Goal: Information Seeking & Learning: Find specific page/section

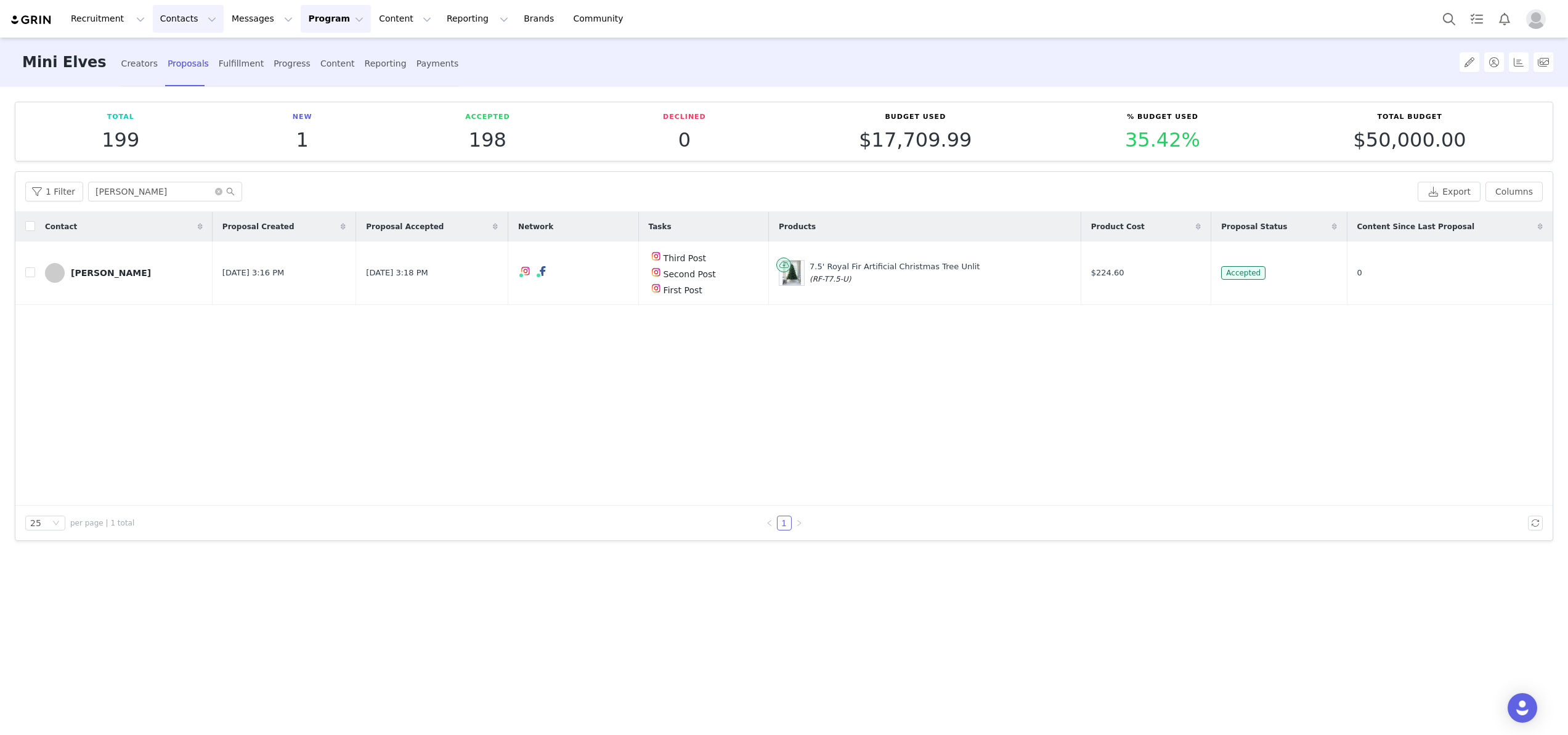
click at [172, 18] on button "Contacts Contacts" at bounding box center [188, 18] width 71 height 28
click at [165, 51] on p "Creators" at bounding box center [173, 55] width 37 height 13
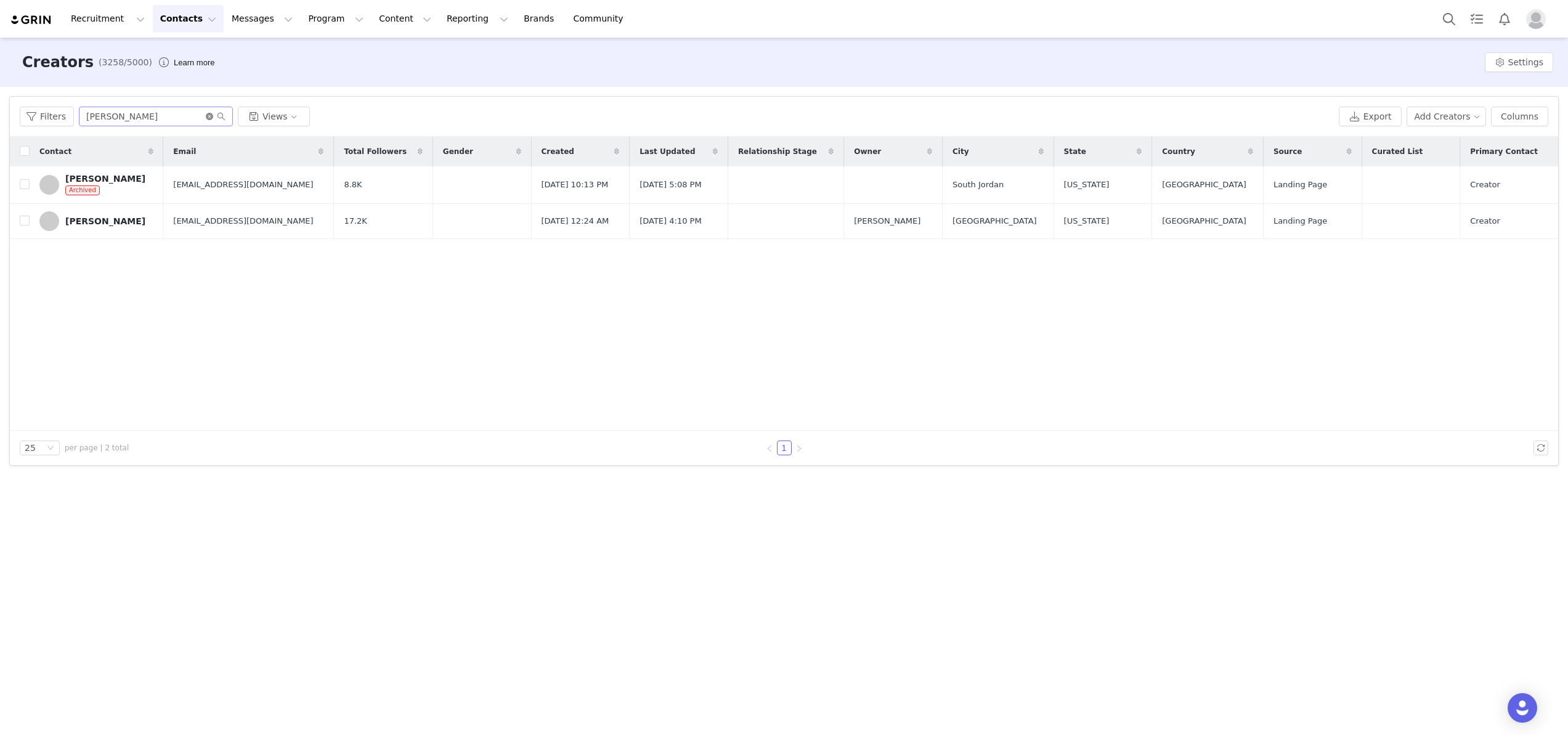
click at [207, 113] on icon "icon: close-circle" at bounding box center [209, 117] width 7 height 7
click at [125, 113] on input "text" at bounding box center [156, 117] width 154 height 20
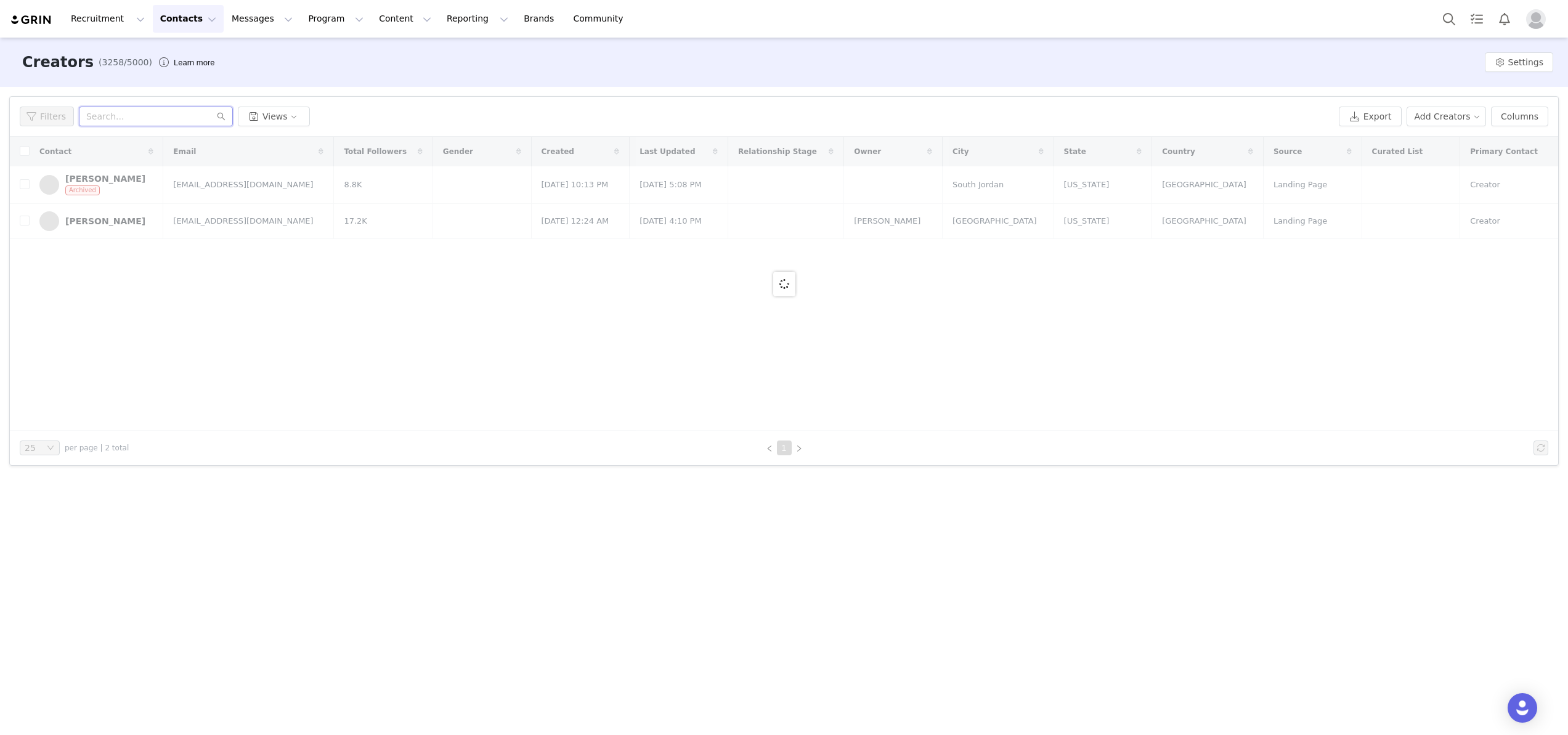
paste input "decoratingemmstyle@icloud.com"
type input "decoratingemmstyle@icloud.com"
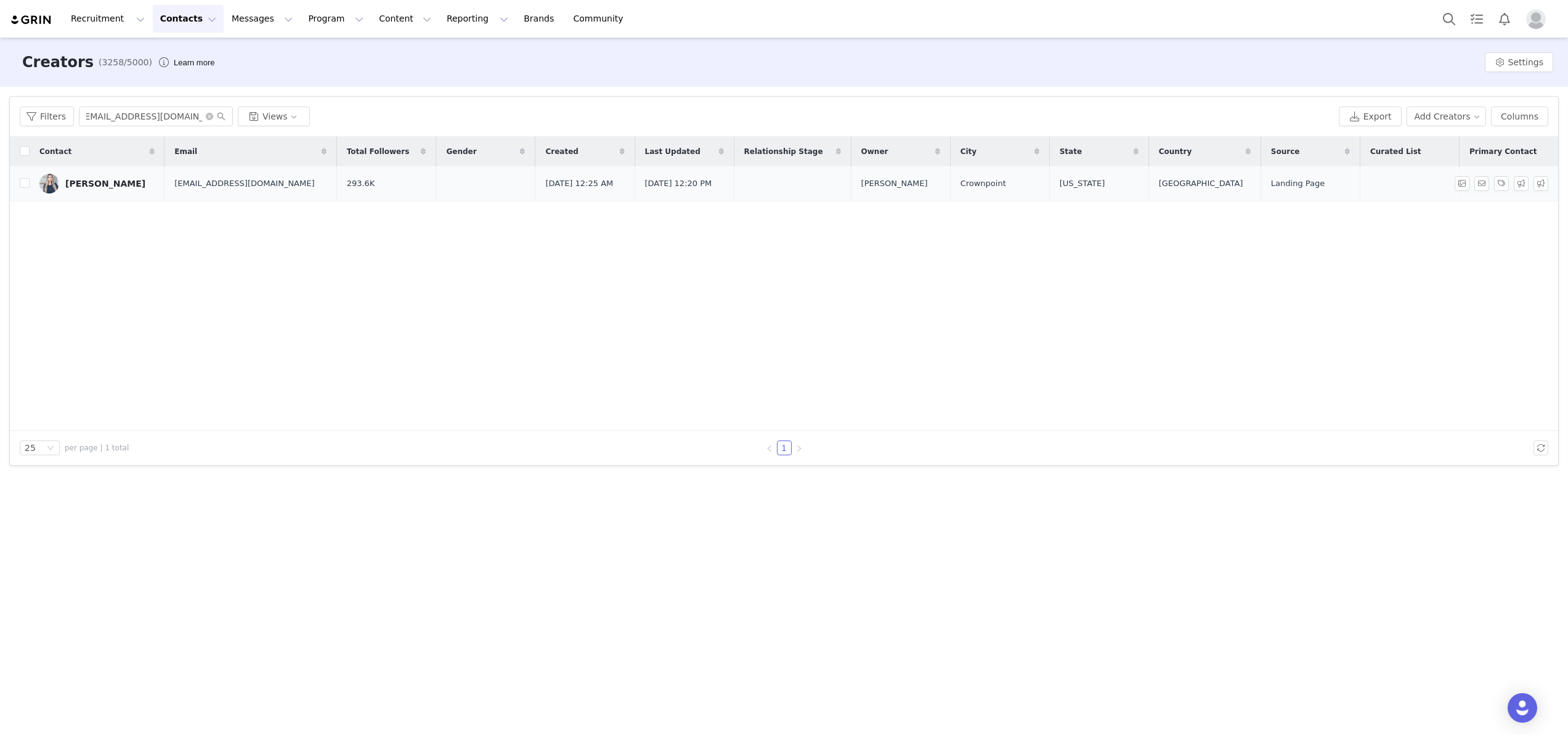
scroll to position [0, 0]
click at [103, 184] on div "Cindy Espinoza" at bounding box center [105, 183] width 80 height 10
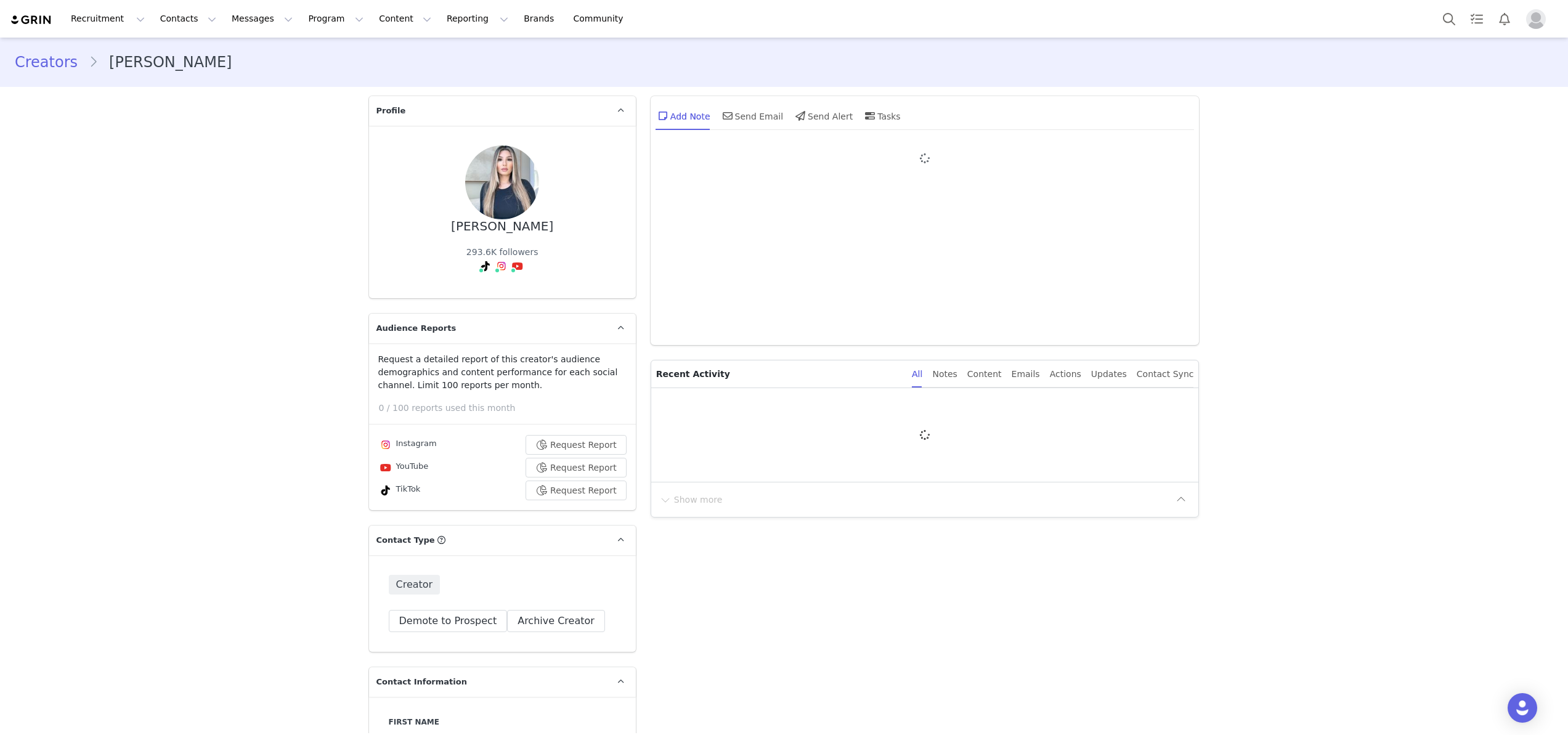
type input "+1 (United States)"
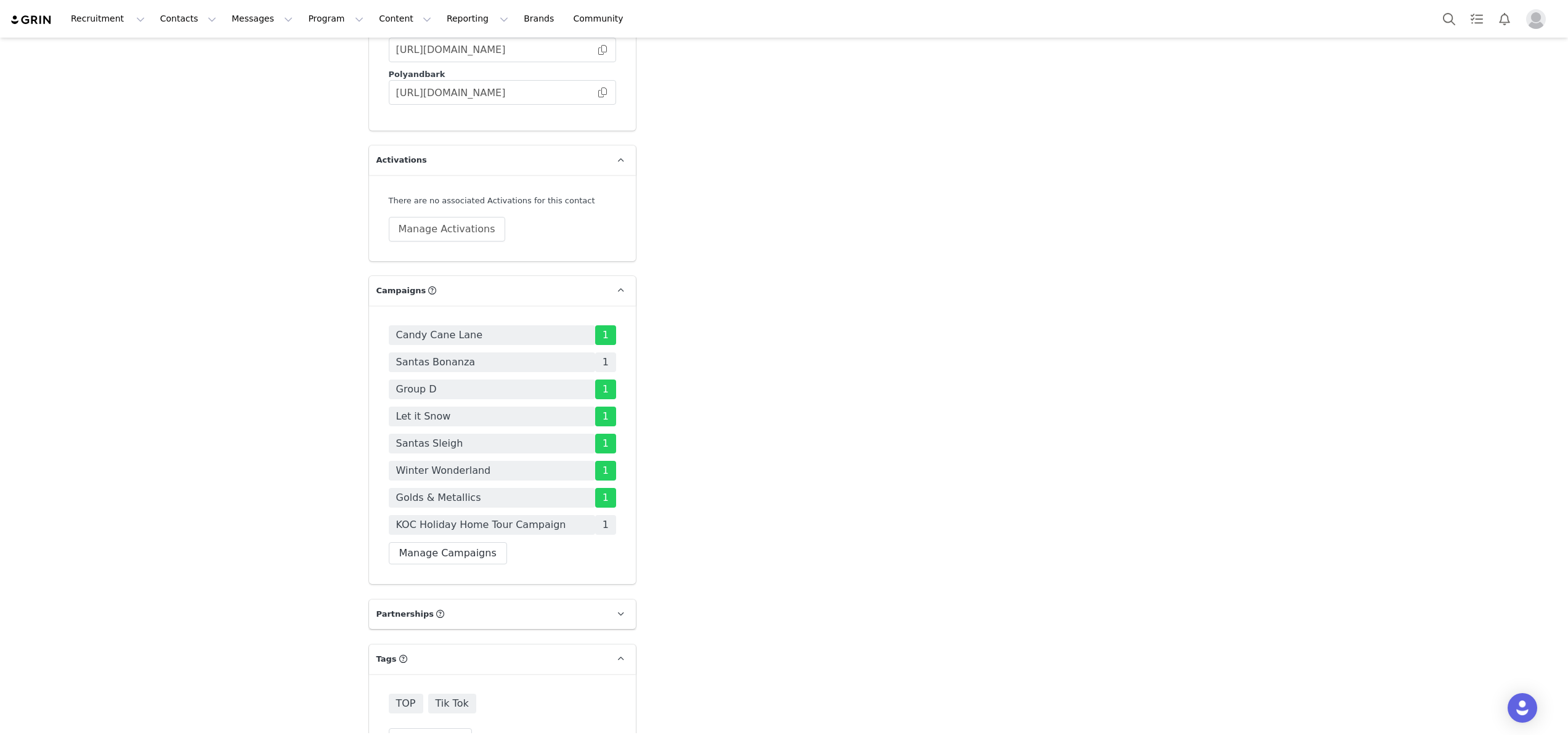
scroll to position [2738, 0]
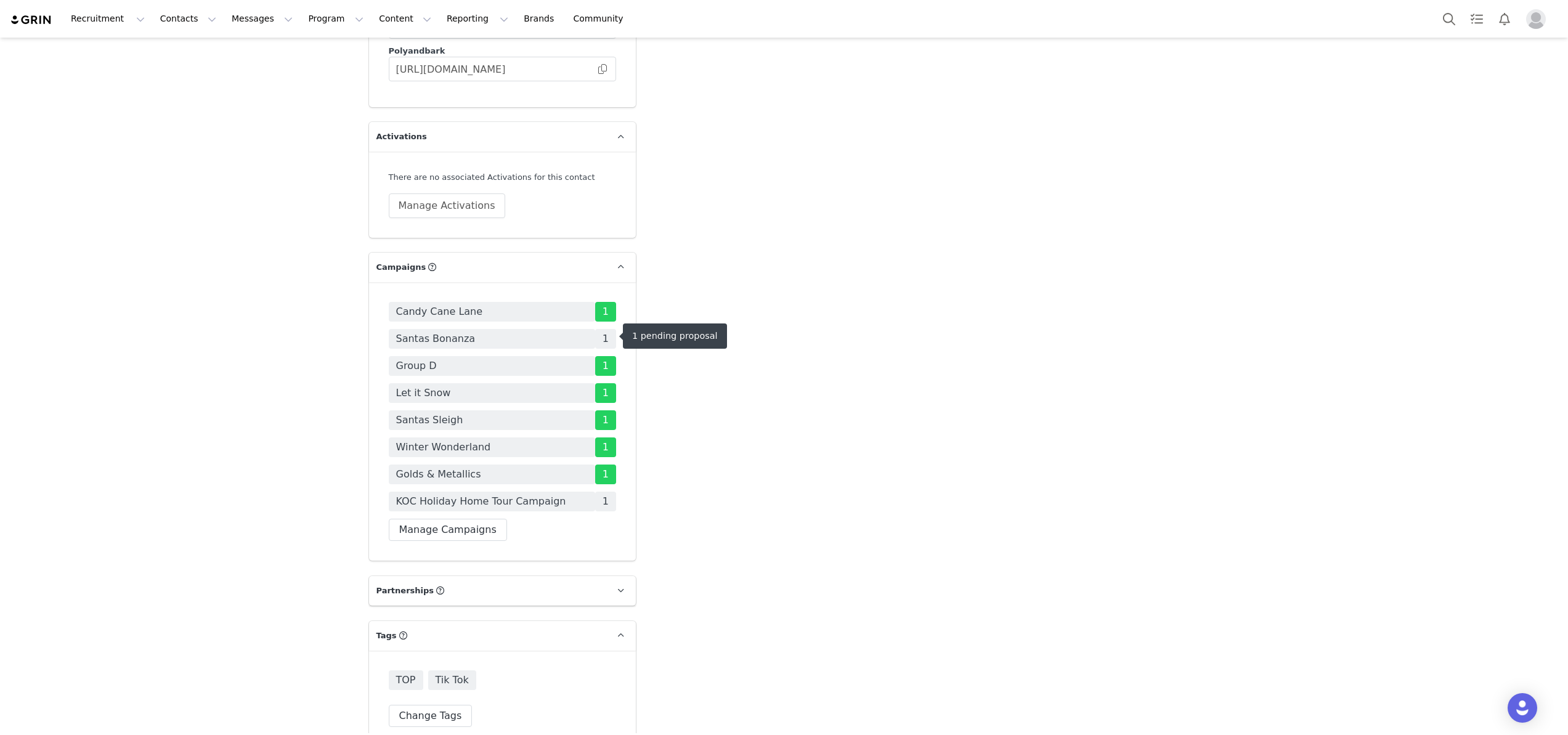
click at [496, 331] on span "Santas Bonanza" at bounding box center [492, 339] width 206 height 20
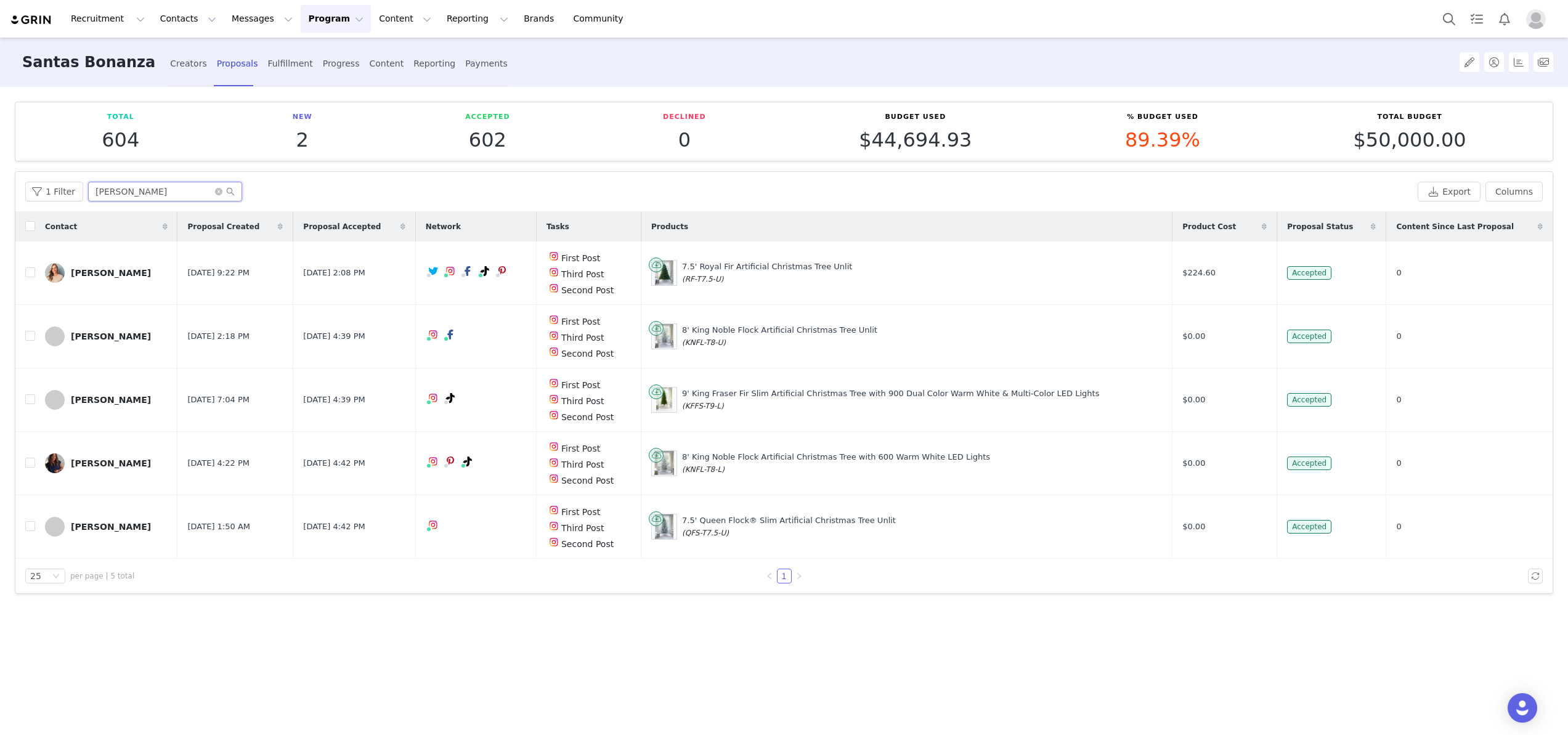
click at [150, 193] on input "melissa" at bounding box center [165, 192] width 154 height 20
type input "cindy"
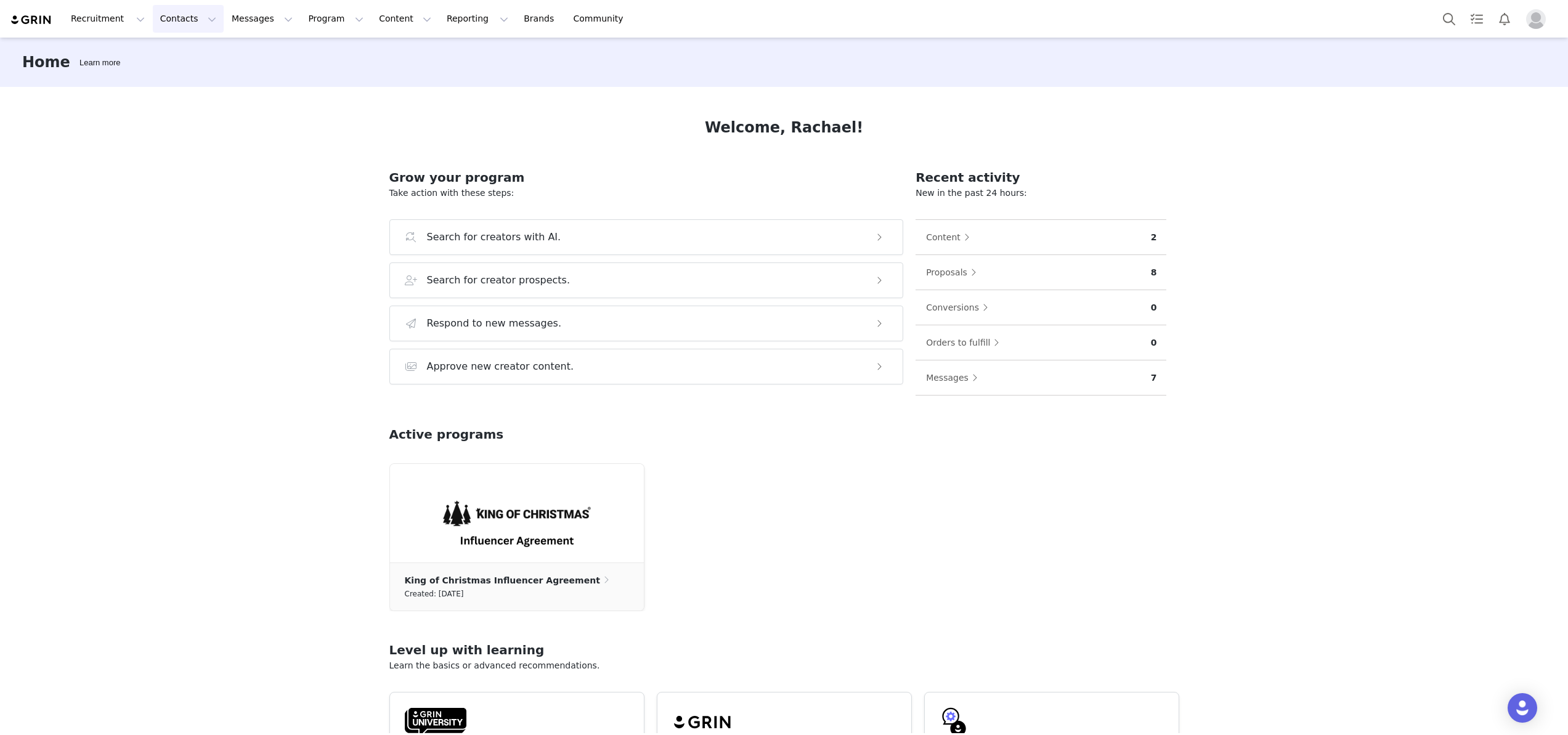
click at [157, 23] on button "Contacts Contacts" at bounding box center [188, 18] width 71 height 28
click at [157, 53] on p "Creators" at bounding box center [173, 55] width 37 height 13
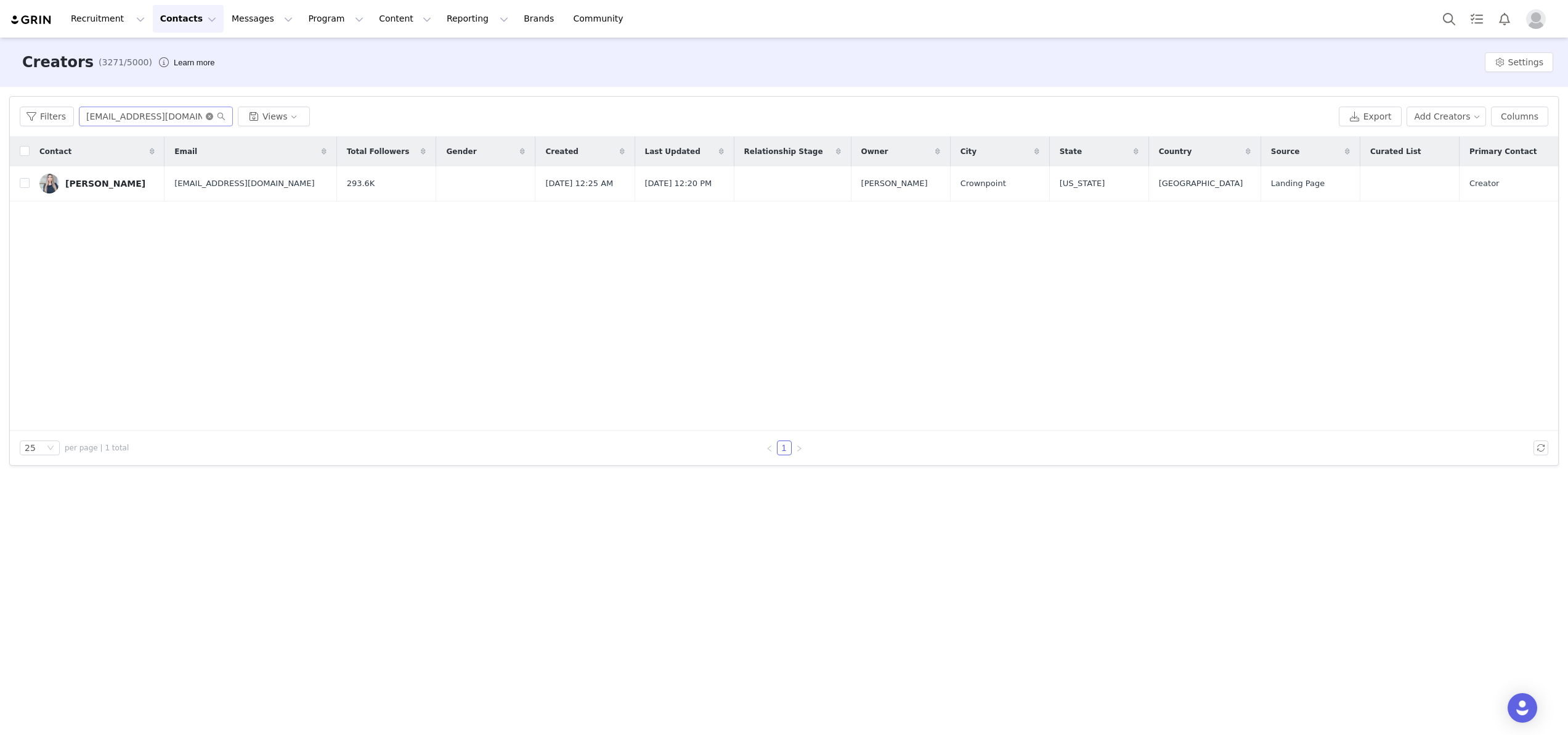
click at [210, 117] on icon "icon: close-circle" at bounding box center [209, 117] width 7 height 7
click at [177, 117] on input "text" at bounding box center [156, 117] width 154 height 20
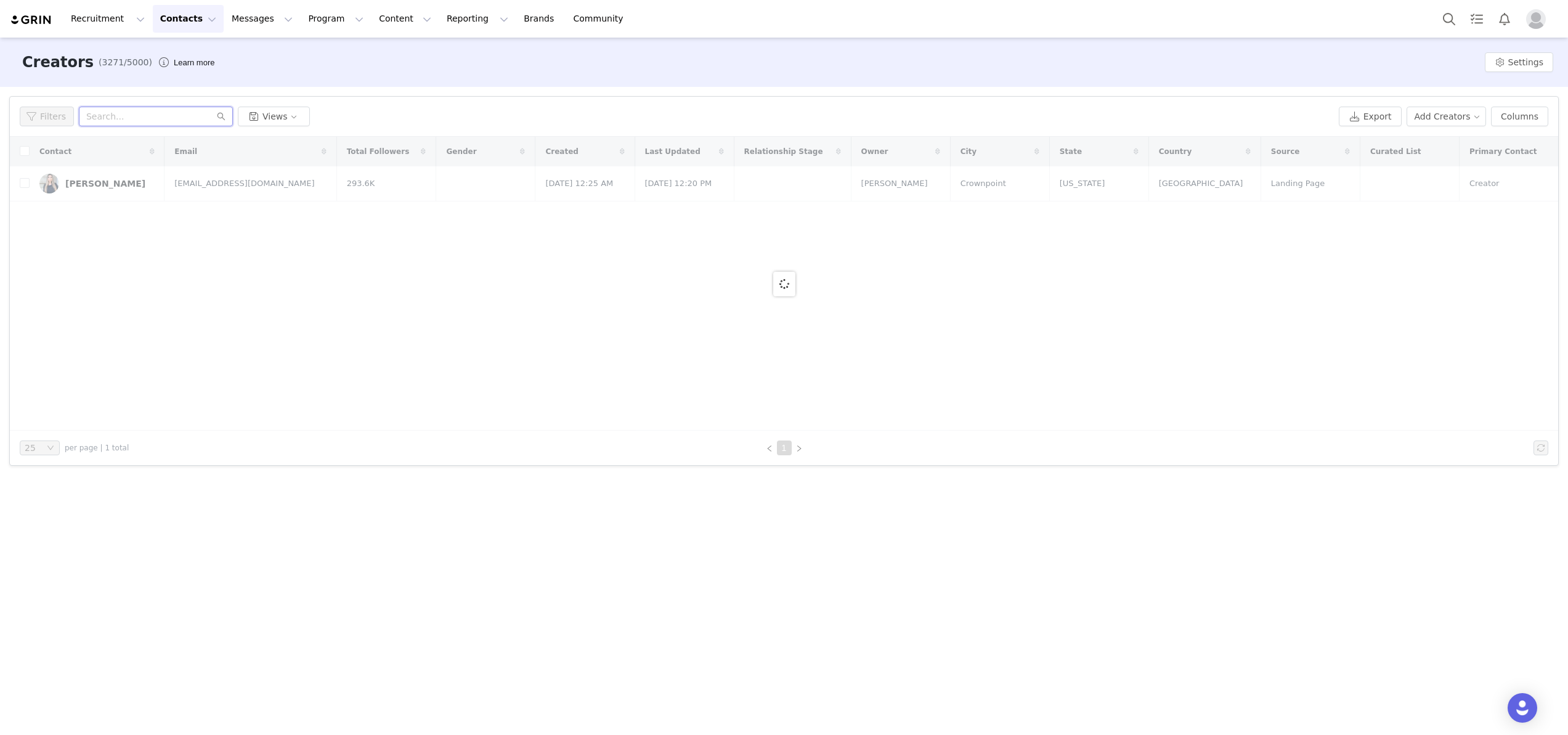
paste input "millerjennifer75@yahoo.com"
type input "millerjennifer75@yahoo.com"
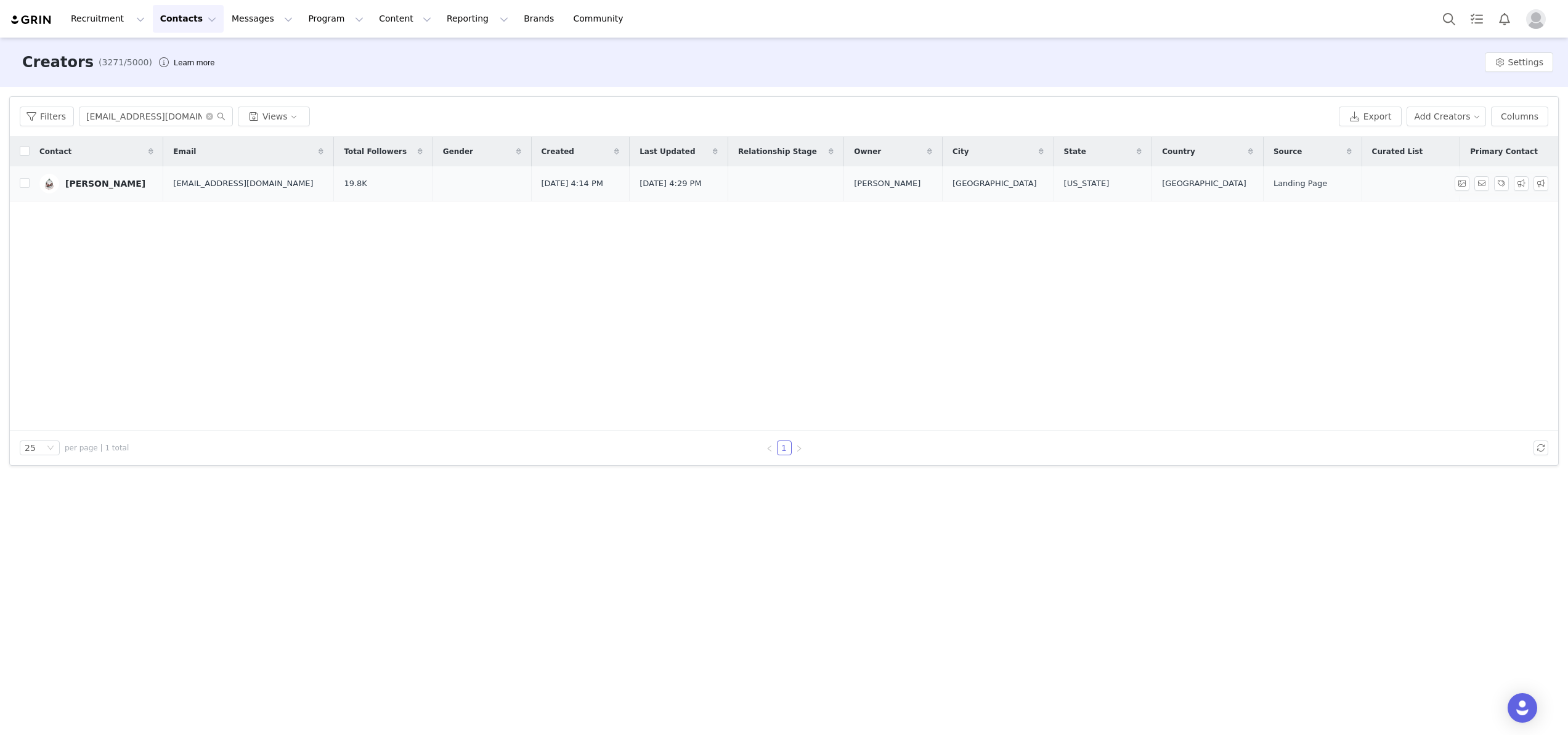
click at [112, 185] on div "Jennifer Miller" at bounding box center [105, 183] width 80 height 10
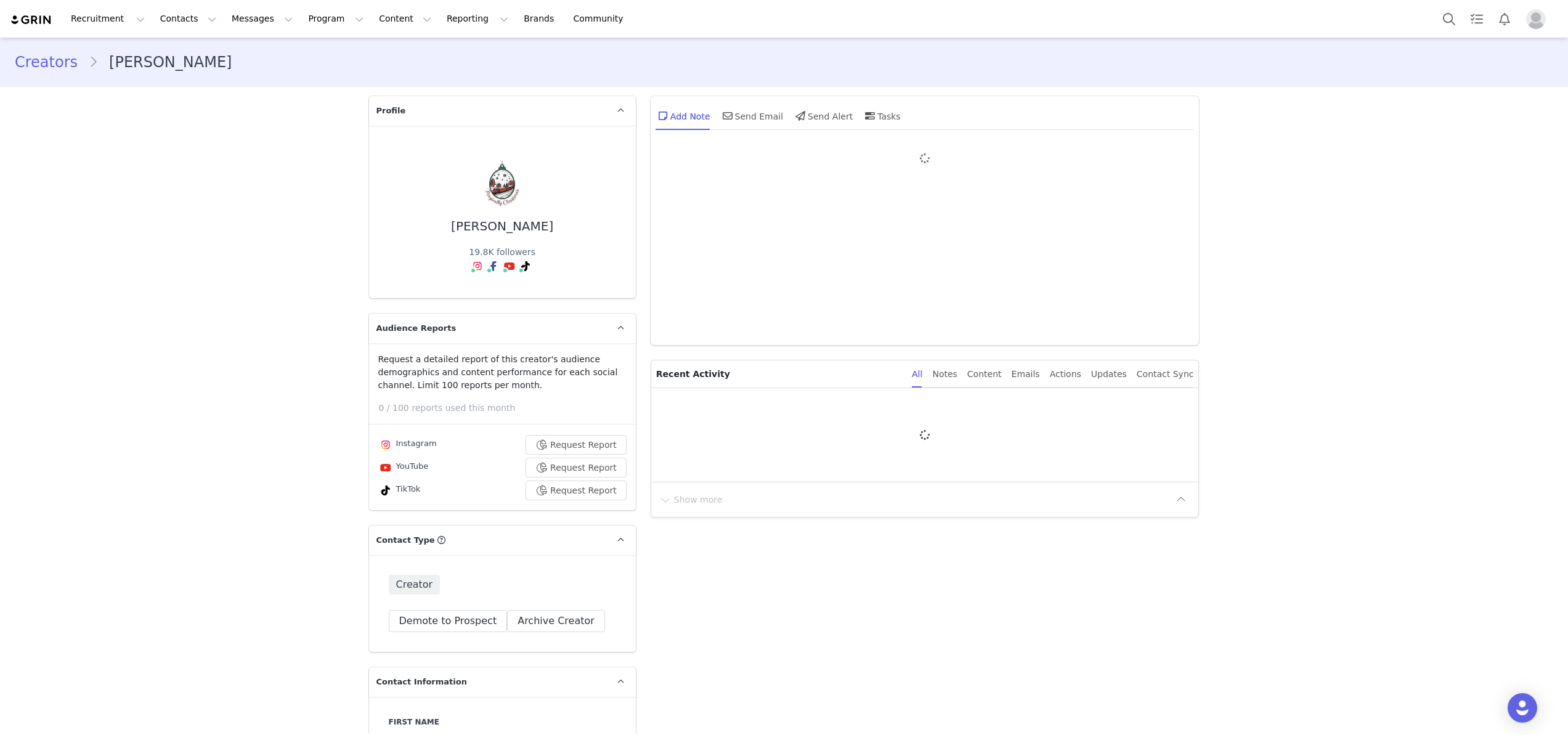
type input "+1 ([GEOGRAPHIC_DATA])"
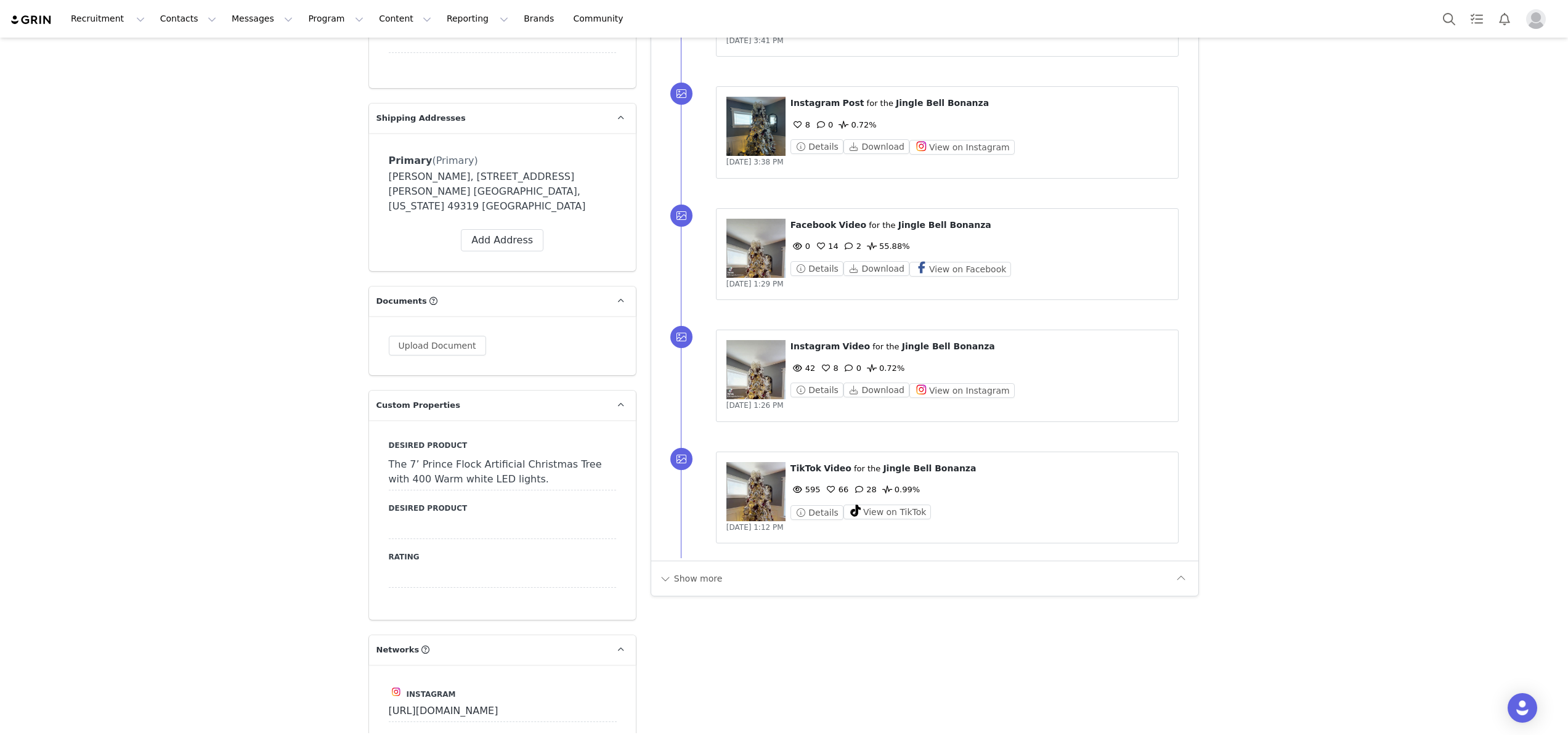
scroll to position [1158, 0]
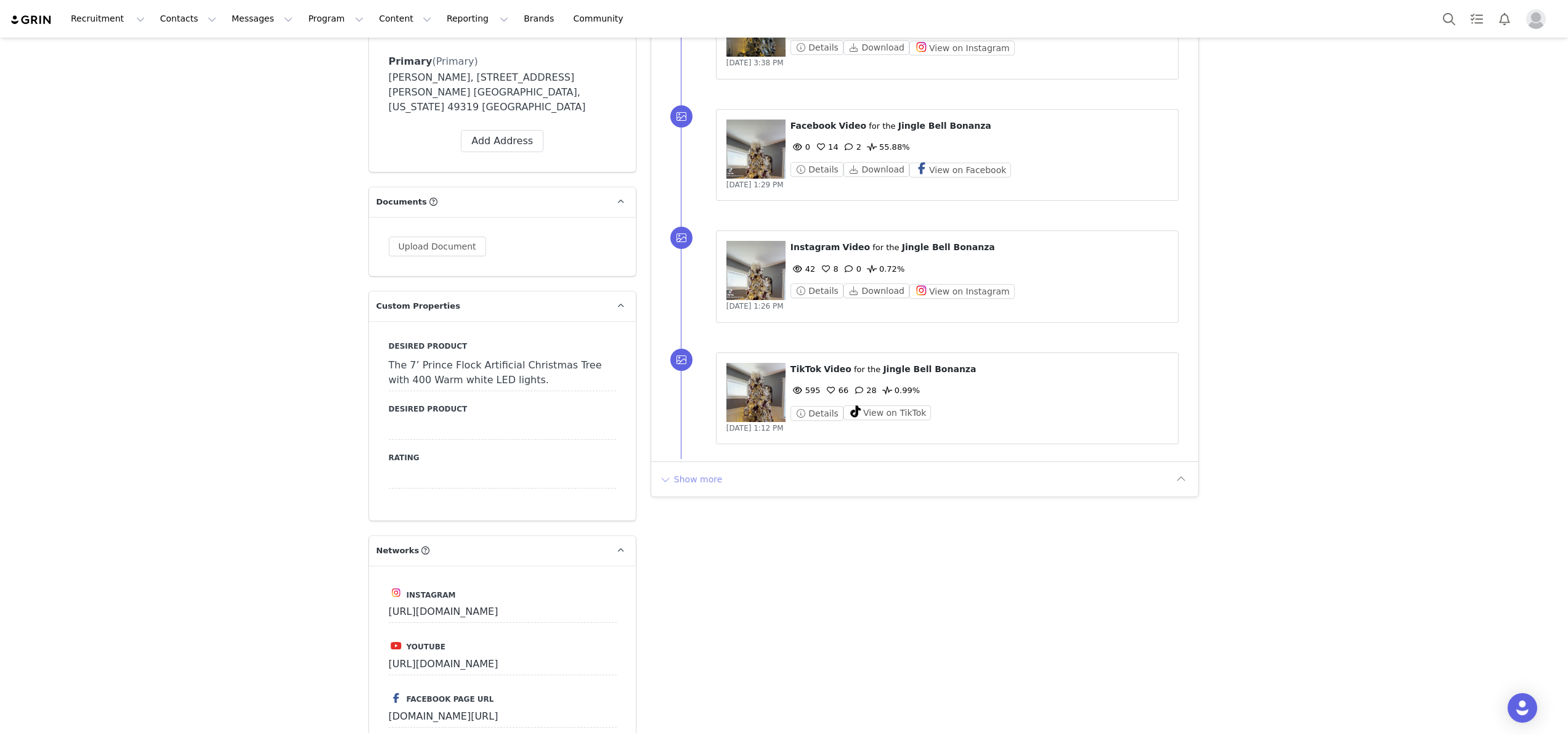
click at [691, 478] on button "Show more" at bounding box center [690, 479] width 65 height 20
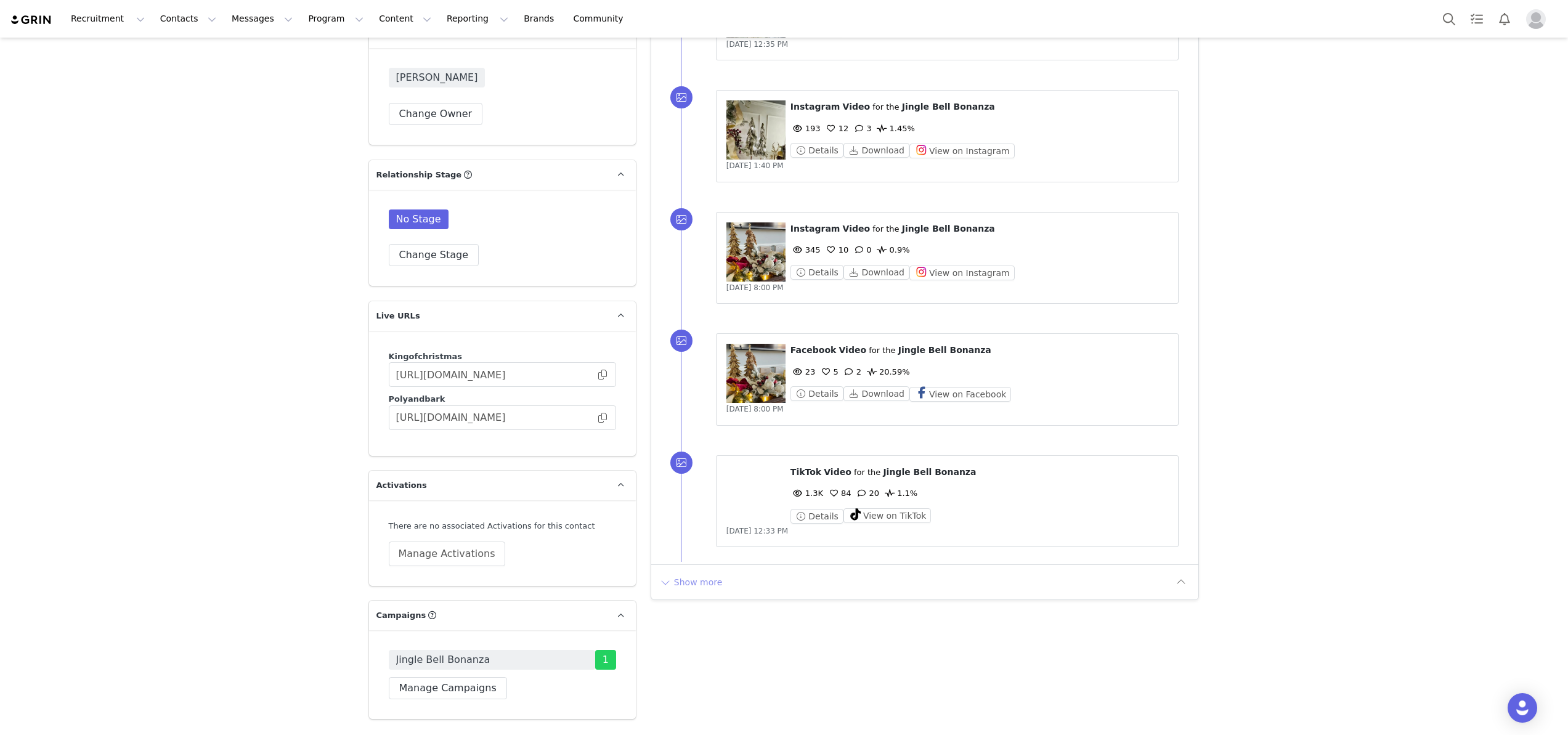
scroll to position [2388, 0]
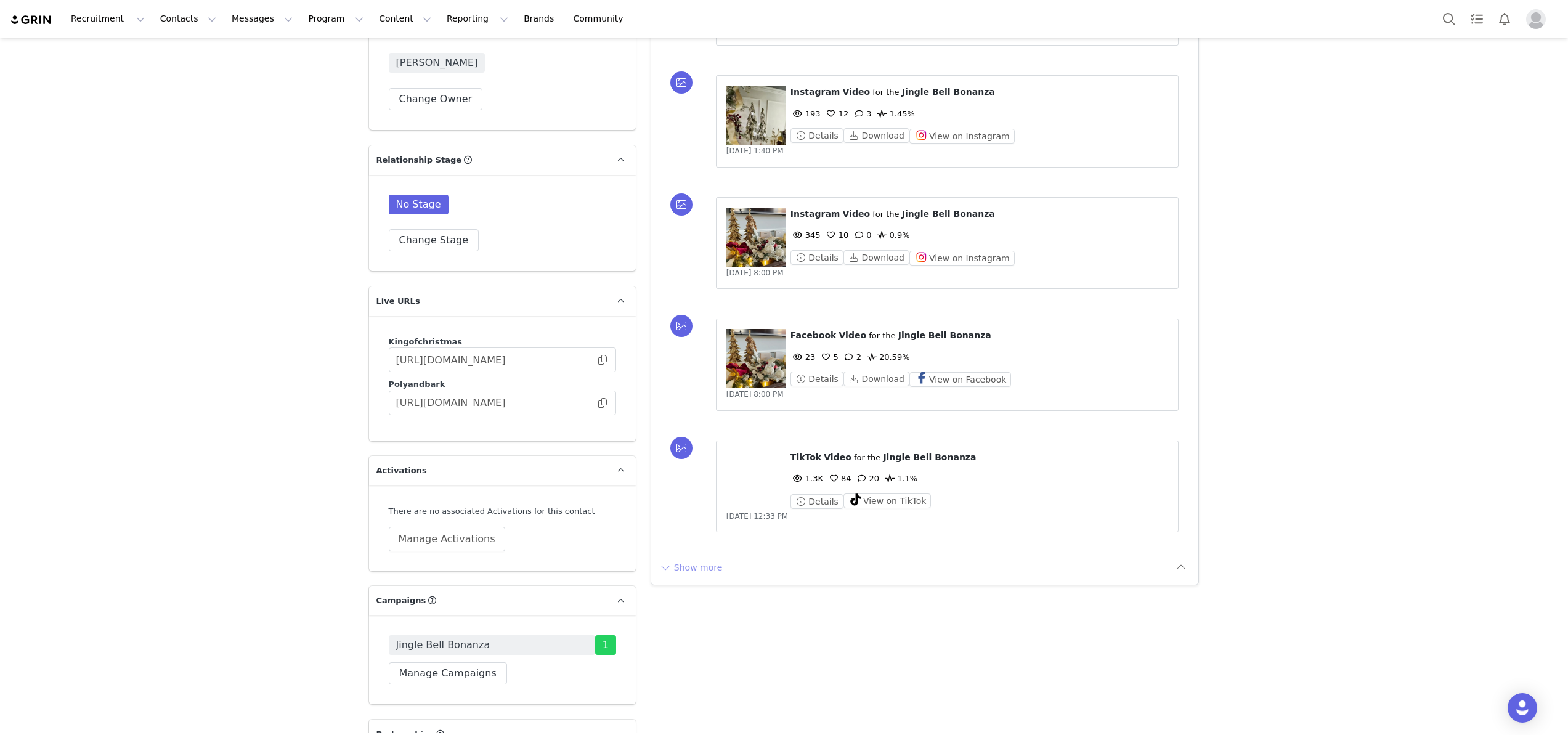
click at [704, 574] on button "Show more" at bounding box center [690, 567] width 65 height 20
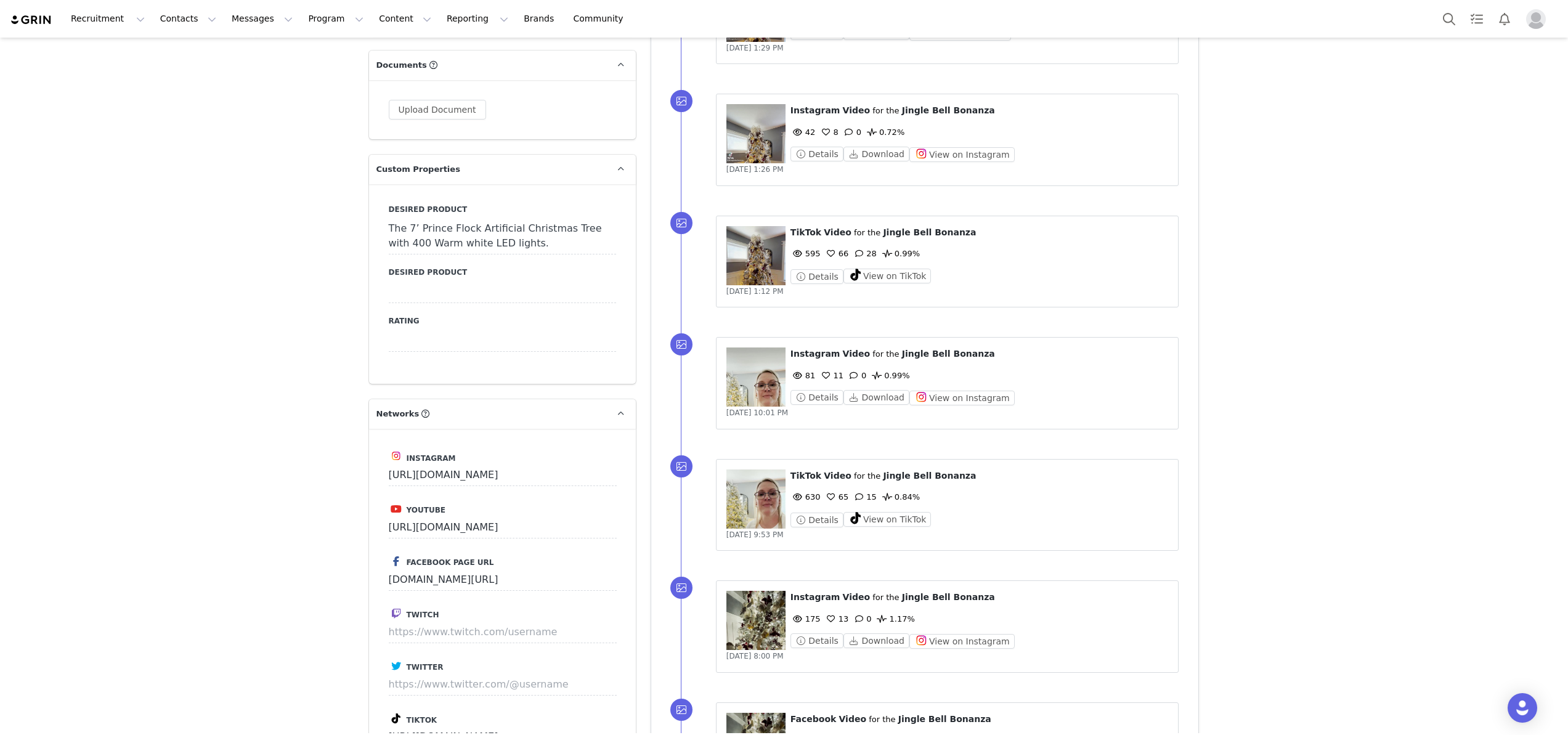
scroll to position [1294, 0]
click at [897, 515] on button "View on TikTok" at bounding box center [887, 520] width 88 height 15
click at [956, 395] on button "View on Instagram" at bounding box center [962, 398] width 105 height 15
click at [886, 277] on button "View on TikTok" at bounding box center [887, 277] width 88 height 15
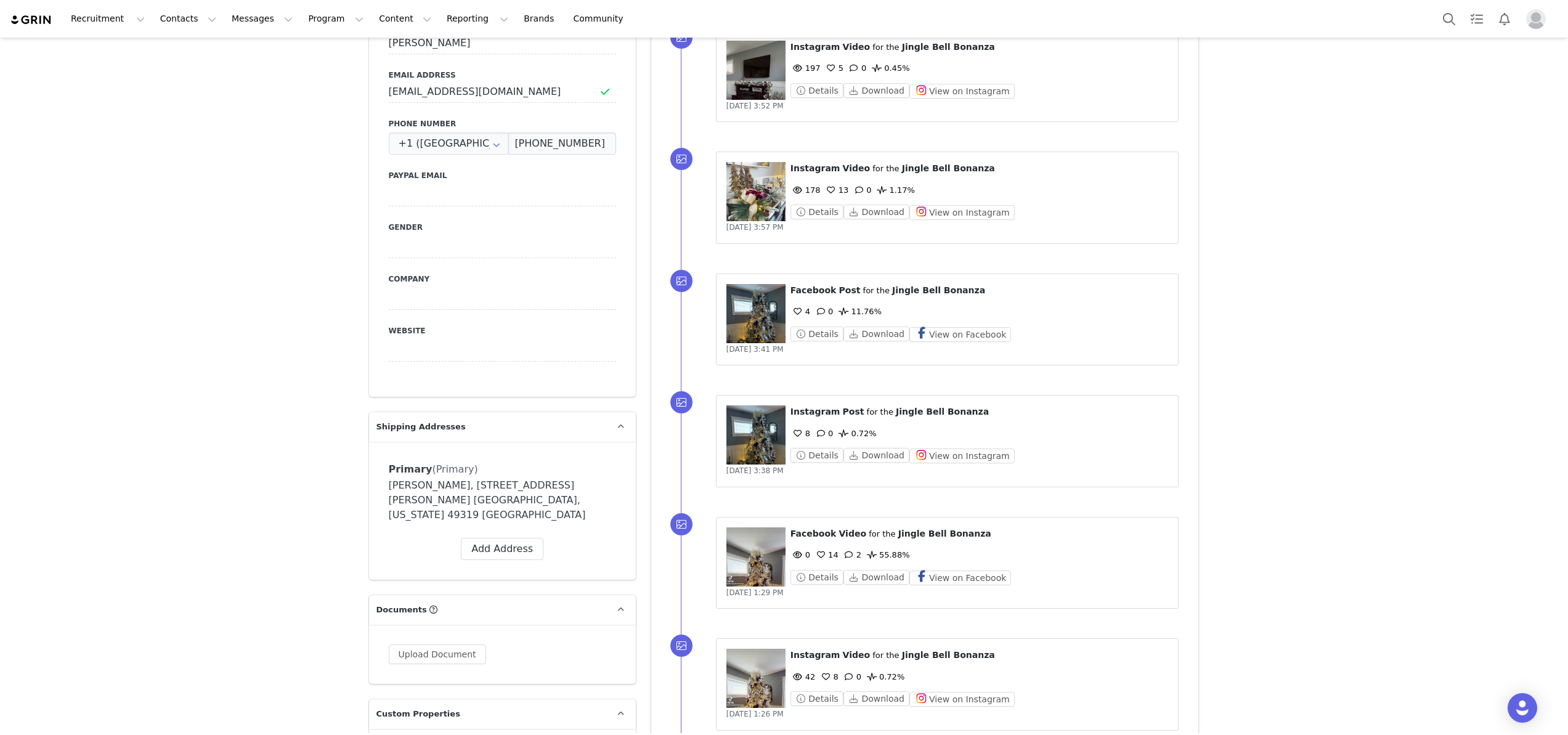
scroll to position [712, 0]
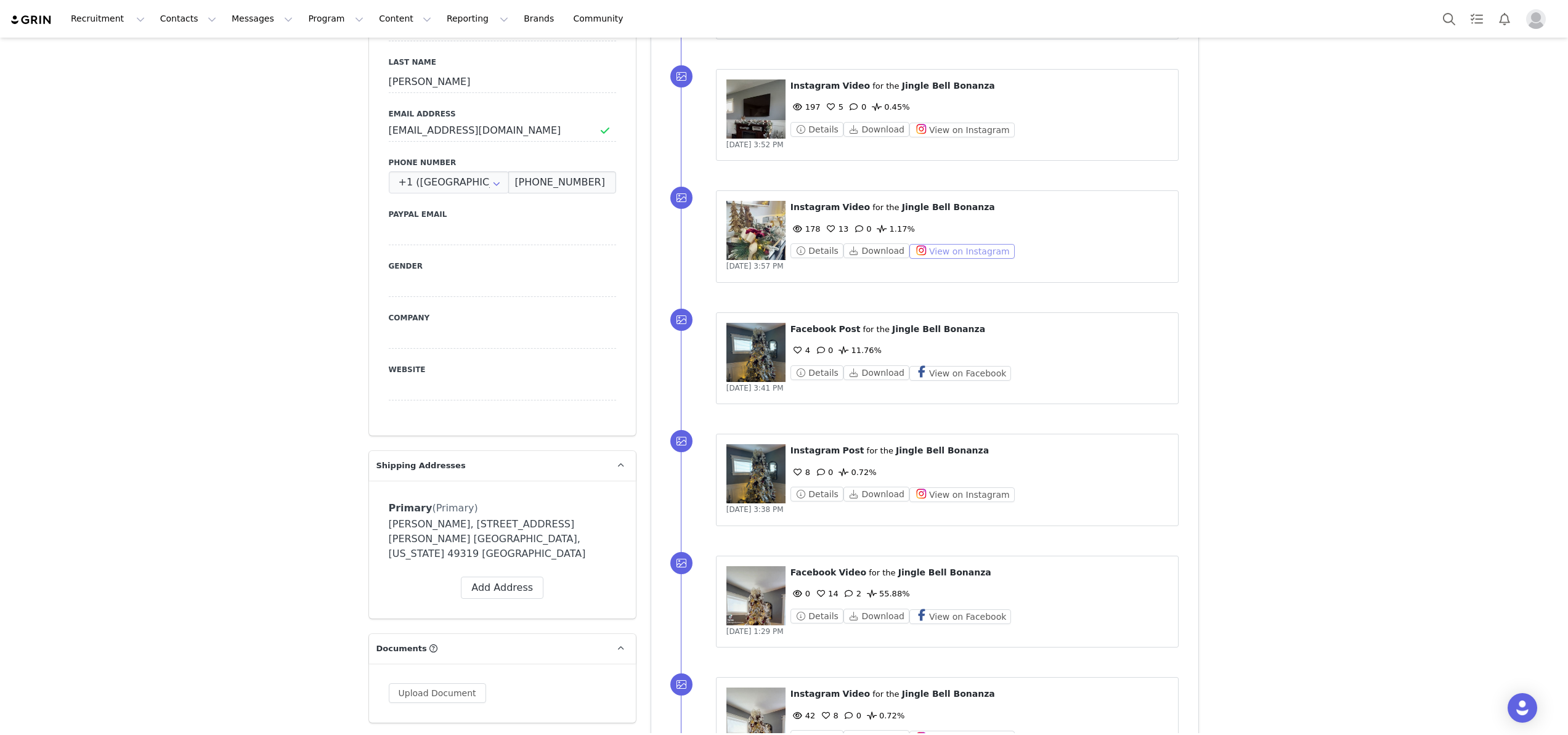
click at [954, 260] on div "⁨ Instagram ⁩ ⁨ Video ⁩ for the ⁨ Jingle Bell Bonanza ⁩ 178 13 0 1.17% Details …" at bounding box center [948, 236] width 442 height 72
click at [949, 245] on button "View on Instagram" at bounding box center [962, 251] width 105 height 15
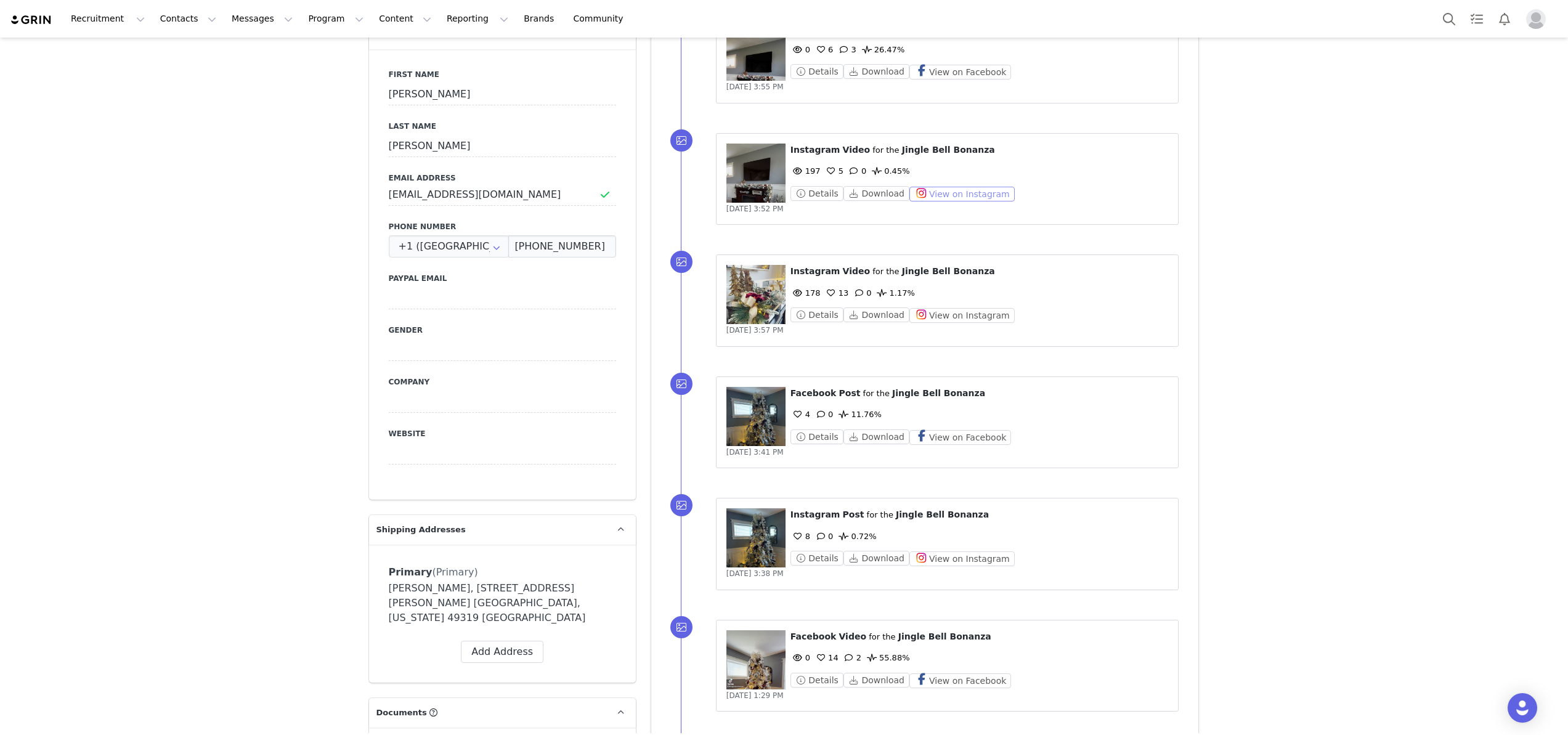
click at [970, 189] on button "View on Instagram" at bounding box center [962, 194] width 105 height 15
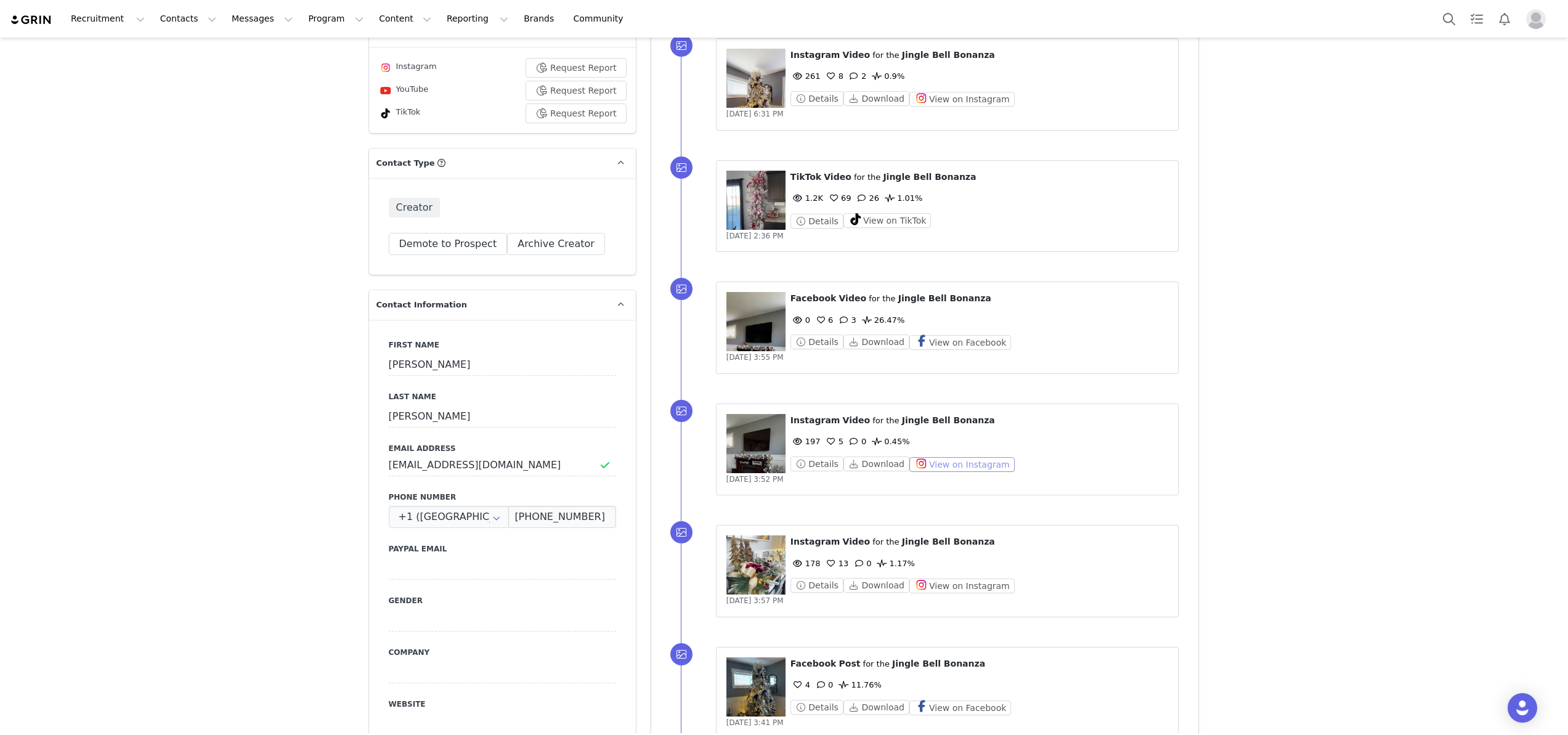
scroll to position [348, 0]
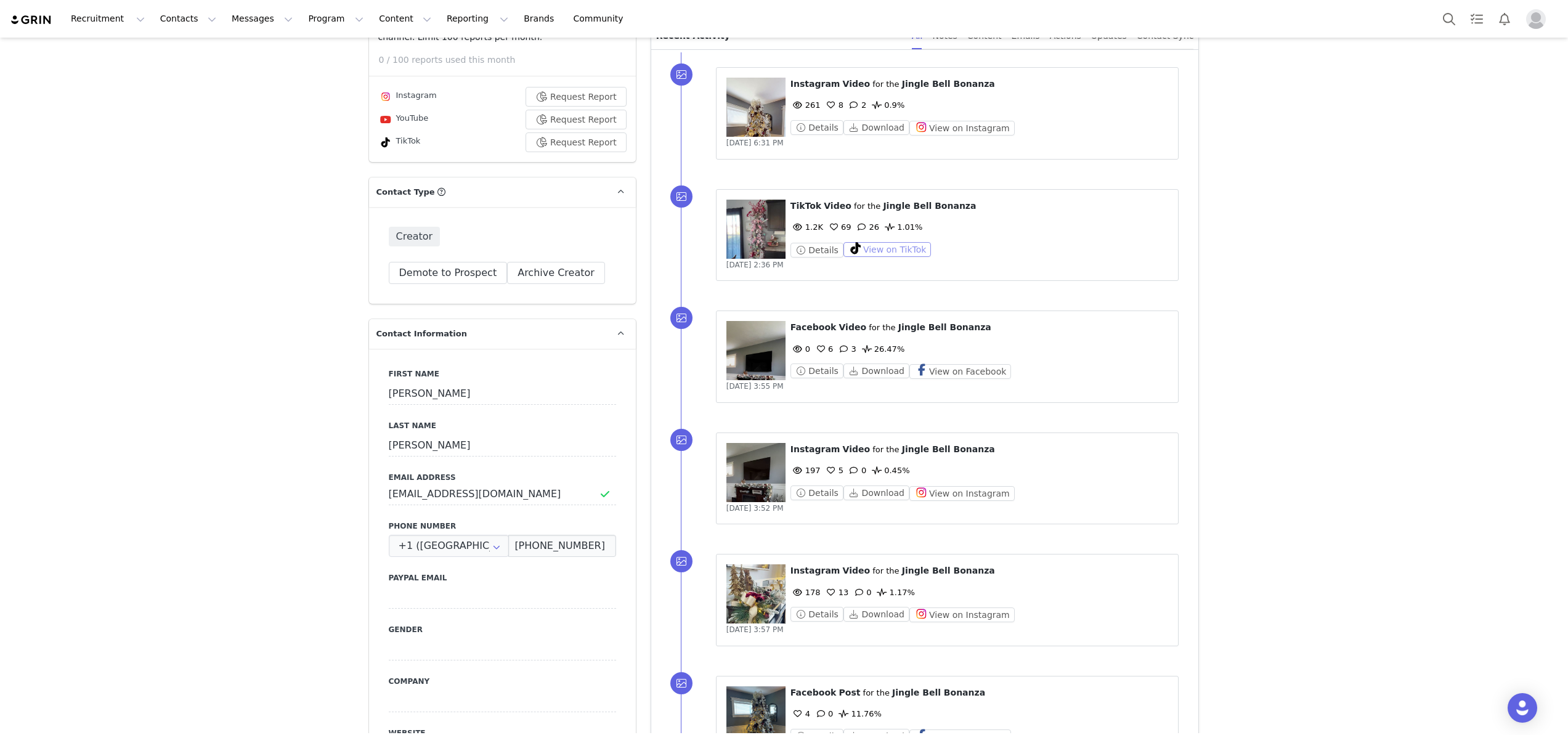
click at [894, 254] on button "View on TikTok" at bounding box center [887, 250] width 88 height 15
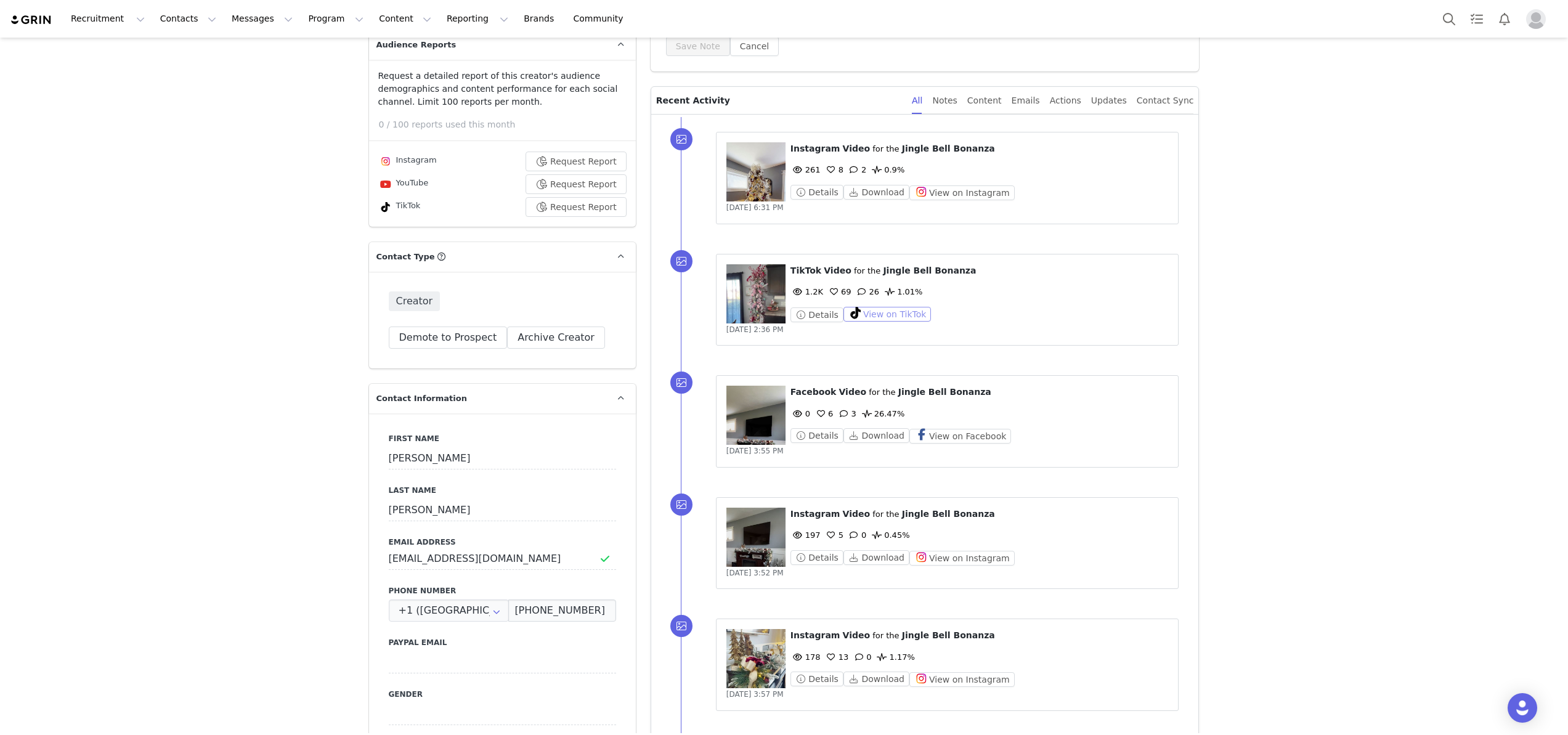
scroll to position [260, 0]
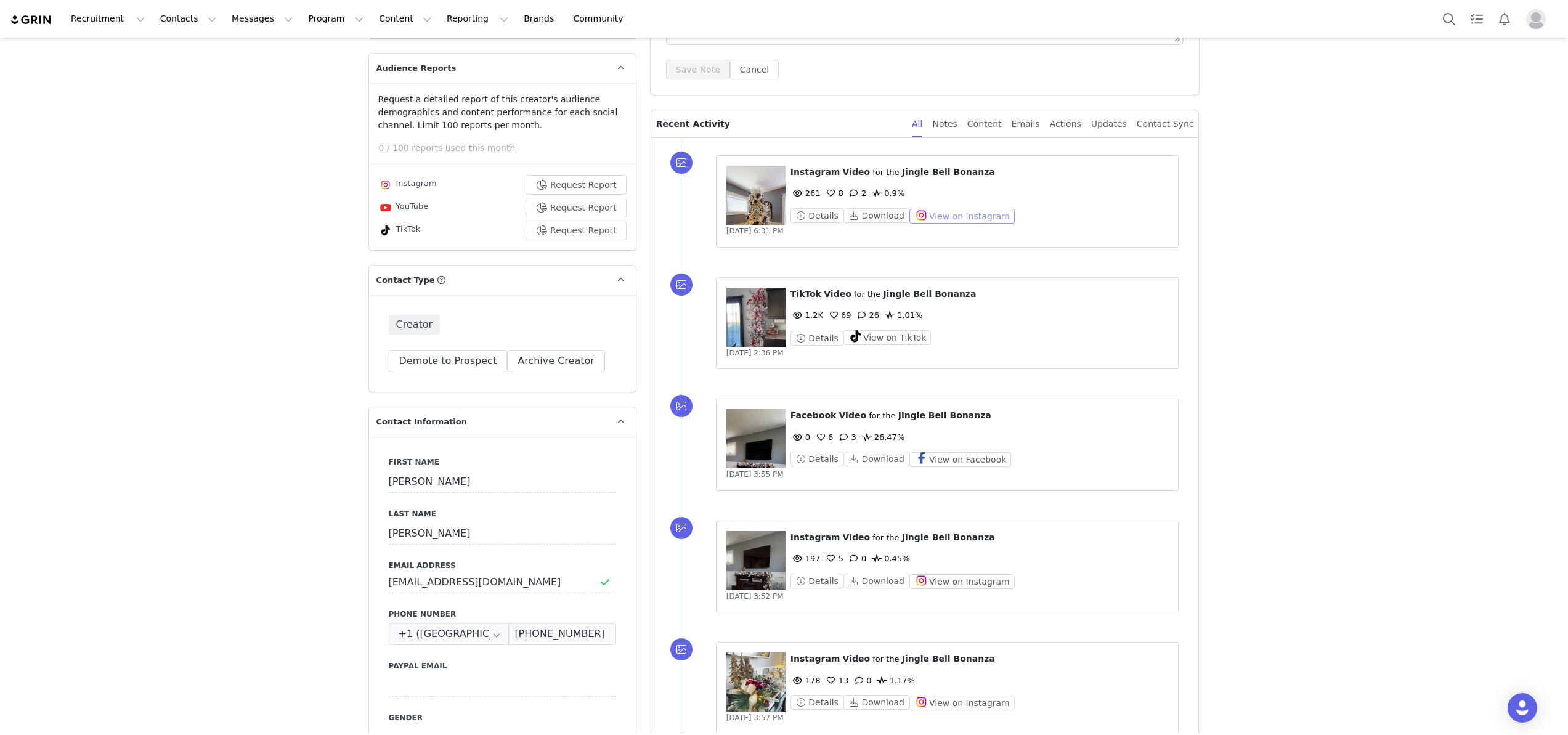
click at [946, 218] on button "View on Instagram" at bounding box center [962, 216] width 105 height 15
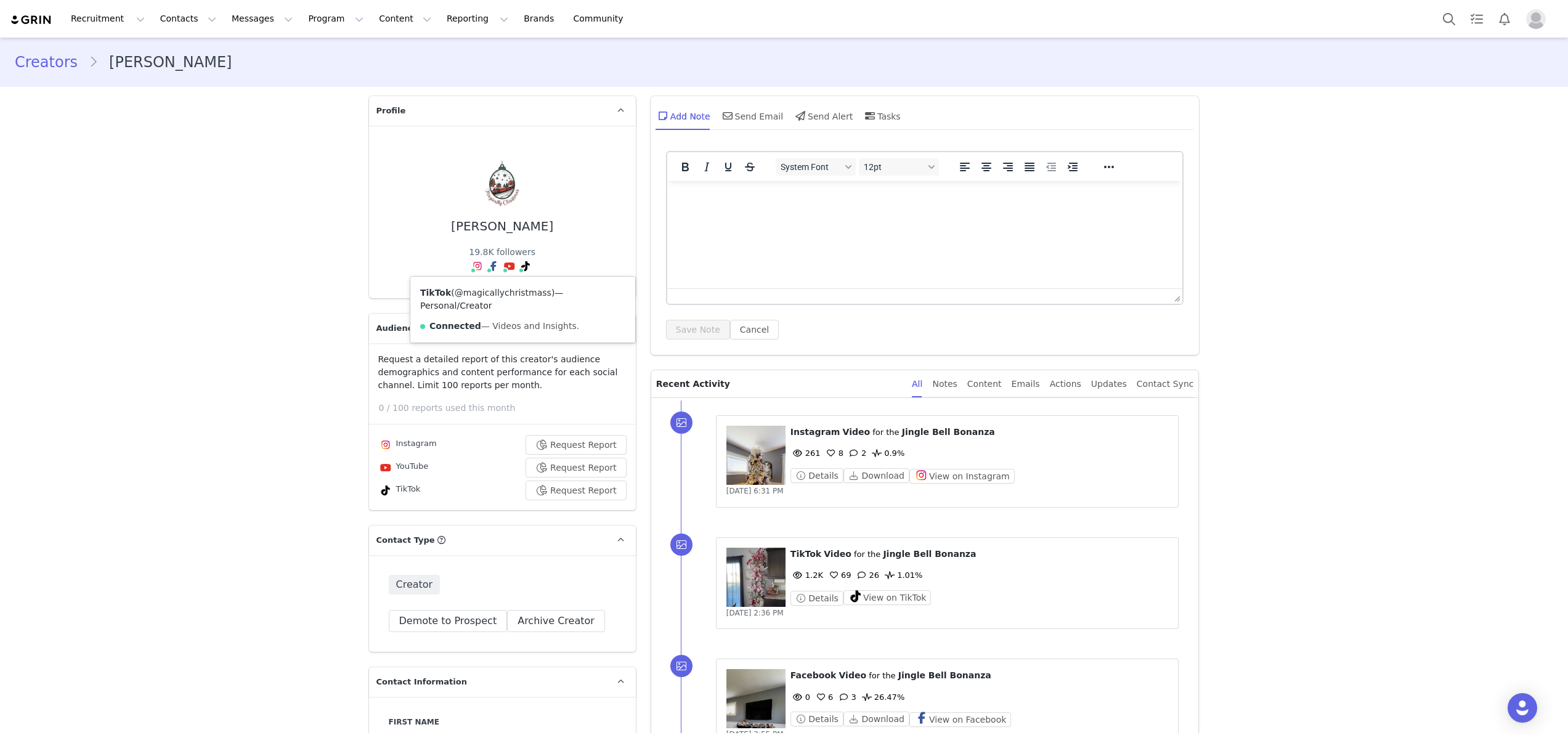
click at [511, 294] on link "@magicallychristmass" at bounding box center [503, 293] width 97 height 10
click at [501, 293] on link "@Magically Christmas" at bounding box center [509, 293] width 95 height 10
click at [469, 293] on link "@magically_christmas_" at bounding box center [481, 293] width 101 height 10
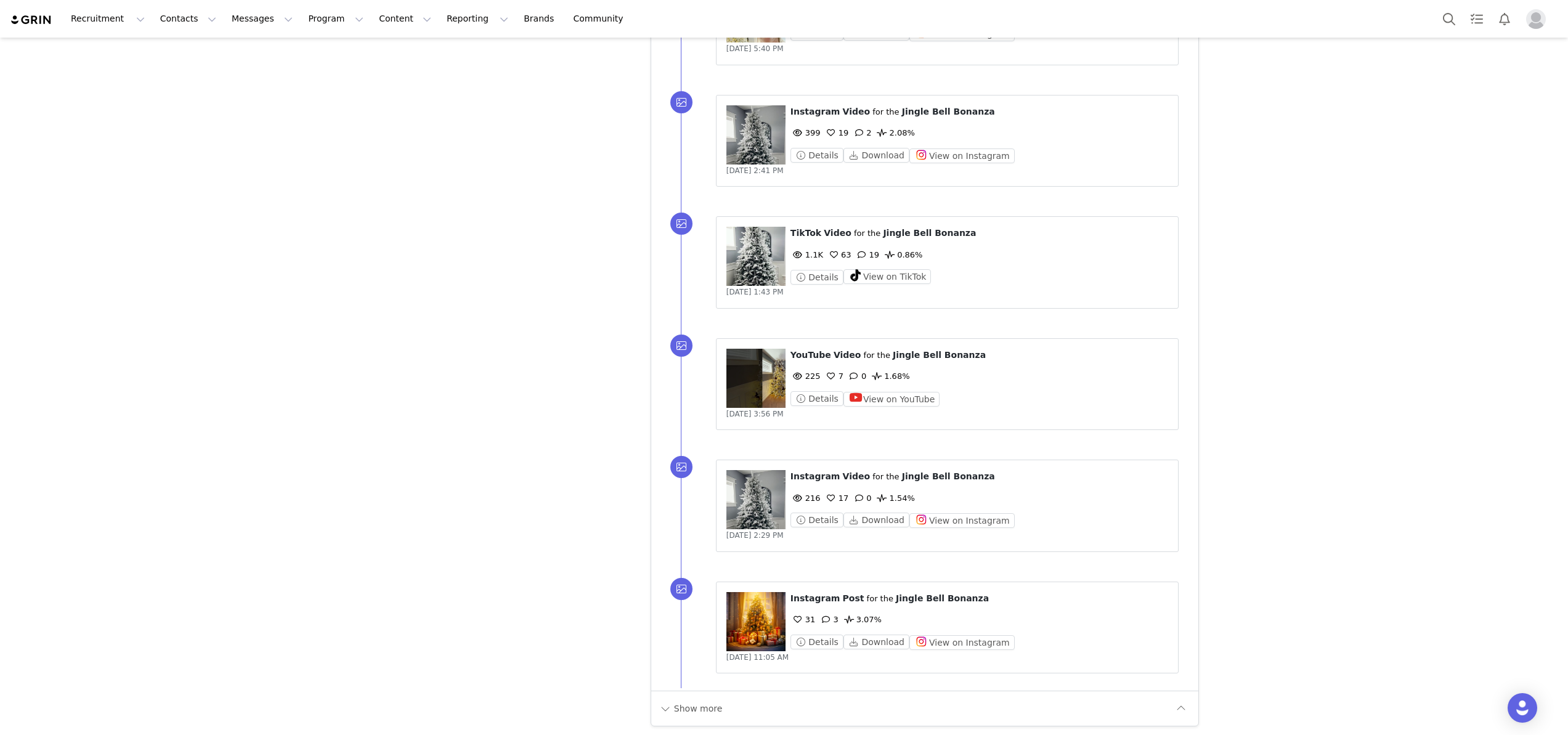
scroll to position [3569, 0]
click at [684, 702] on button "Show more" at bounding box center [690, 706] width 65 height 20
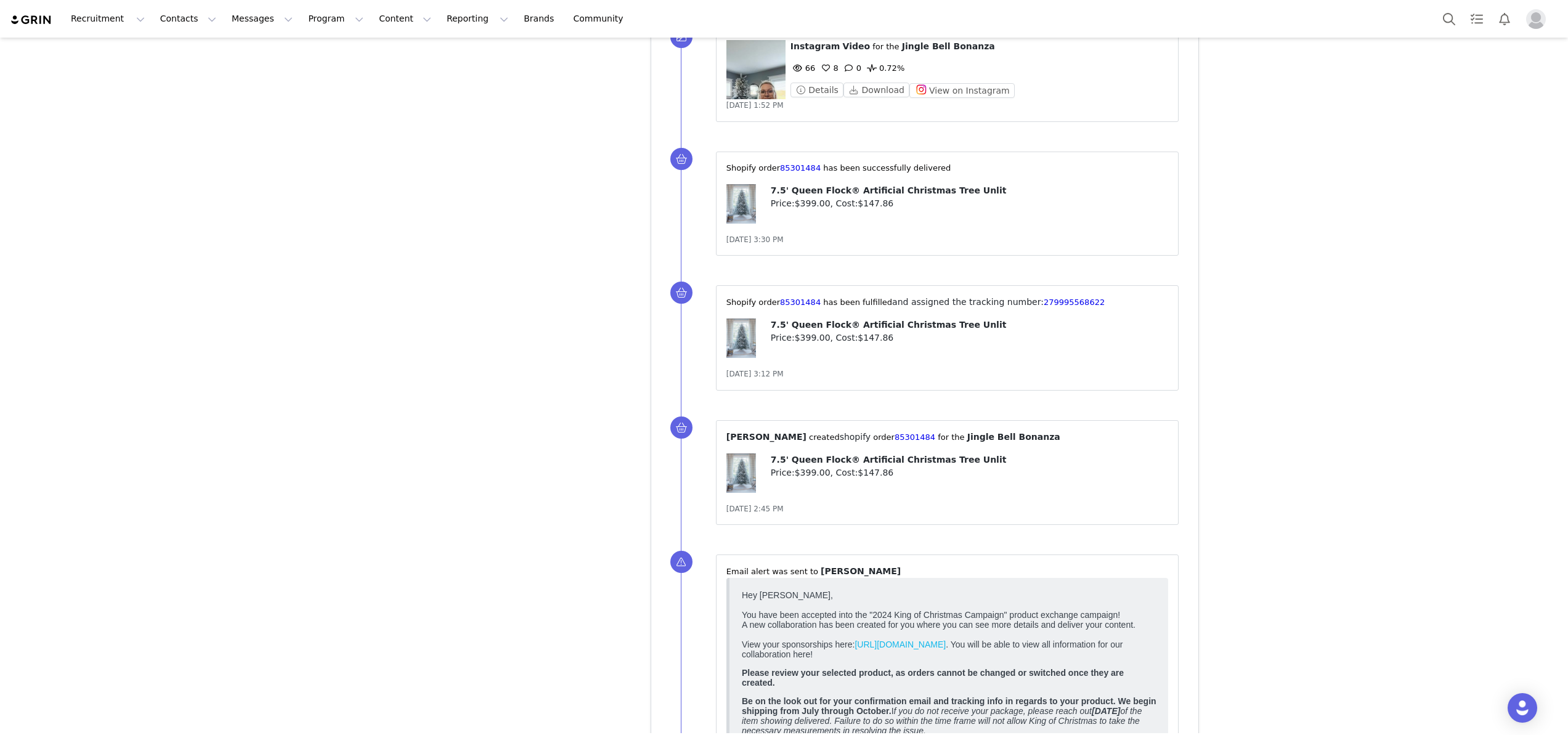
scroll to position [4207, 0]
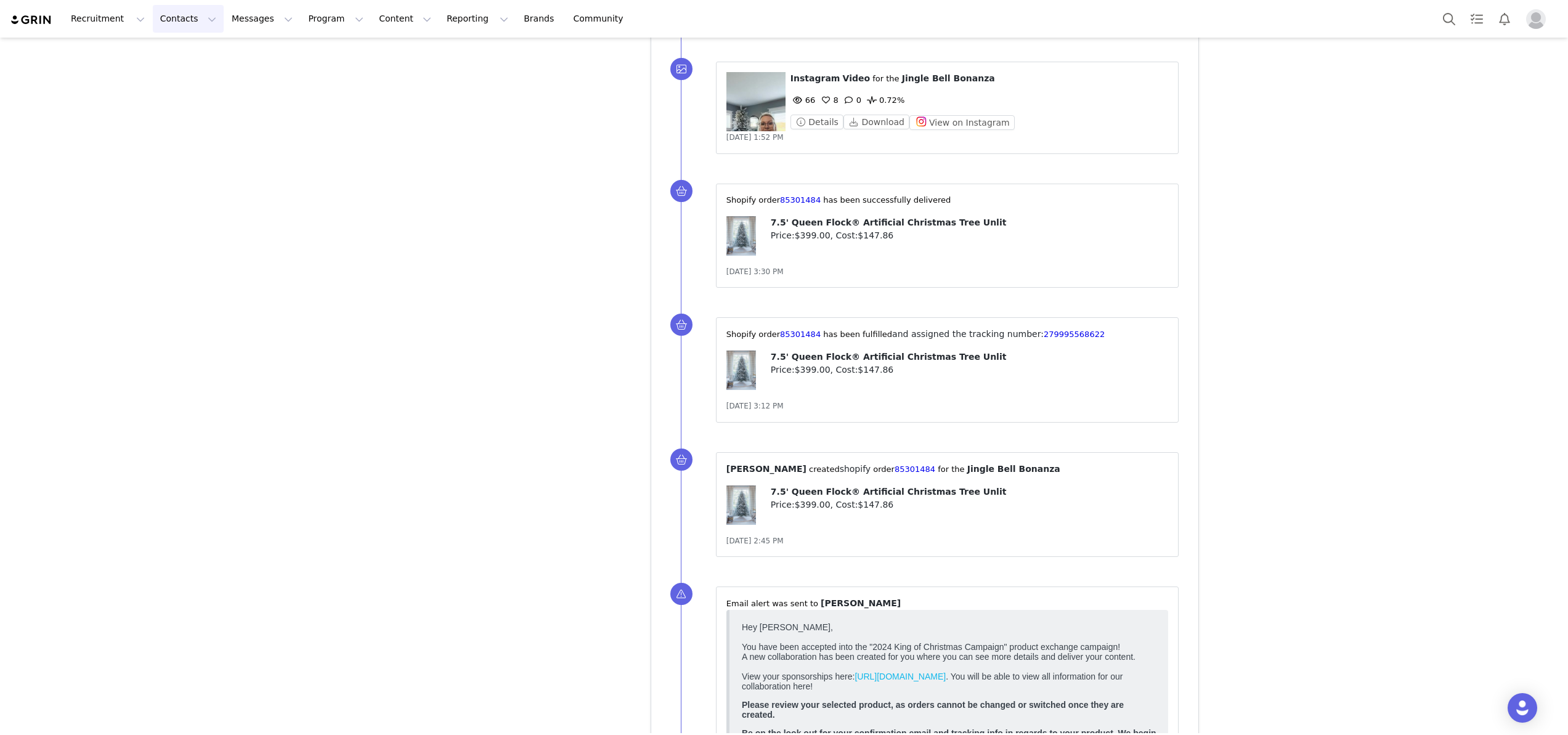
click at [169, 25] on button "Contacts Contacts" at bounding box center [188, 18] width 71 height 28
click at [181, 55] on p "Creators" at bounding box center [173, 55] width 37 height 13
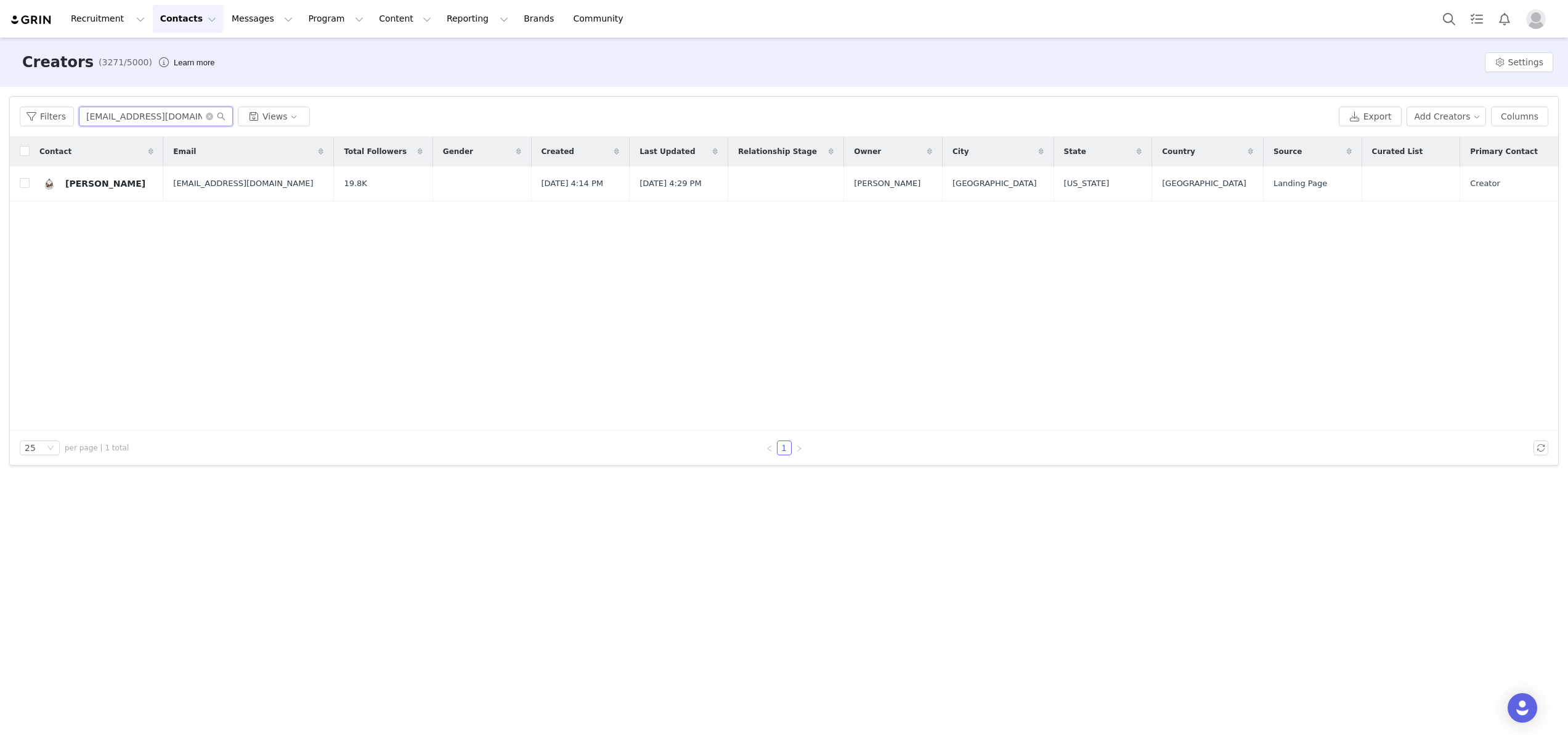
click at [185, 119] on input "millerjennifer75@yahoo.com" at bounding box center [156, 117] width 154 height 20
type input "hanna henderson"
click at [111, 183] on div "Hanna Henderson" at bounding box center [105, 183] width 80 height 10
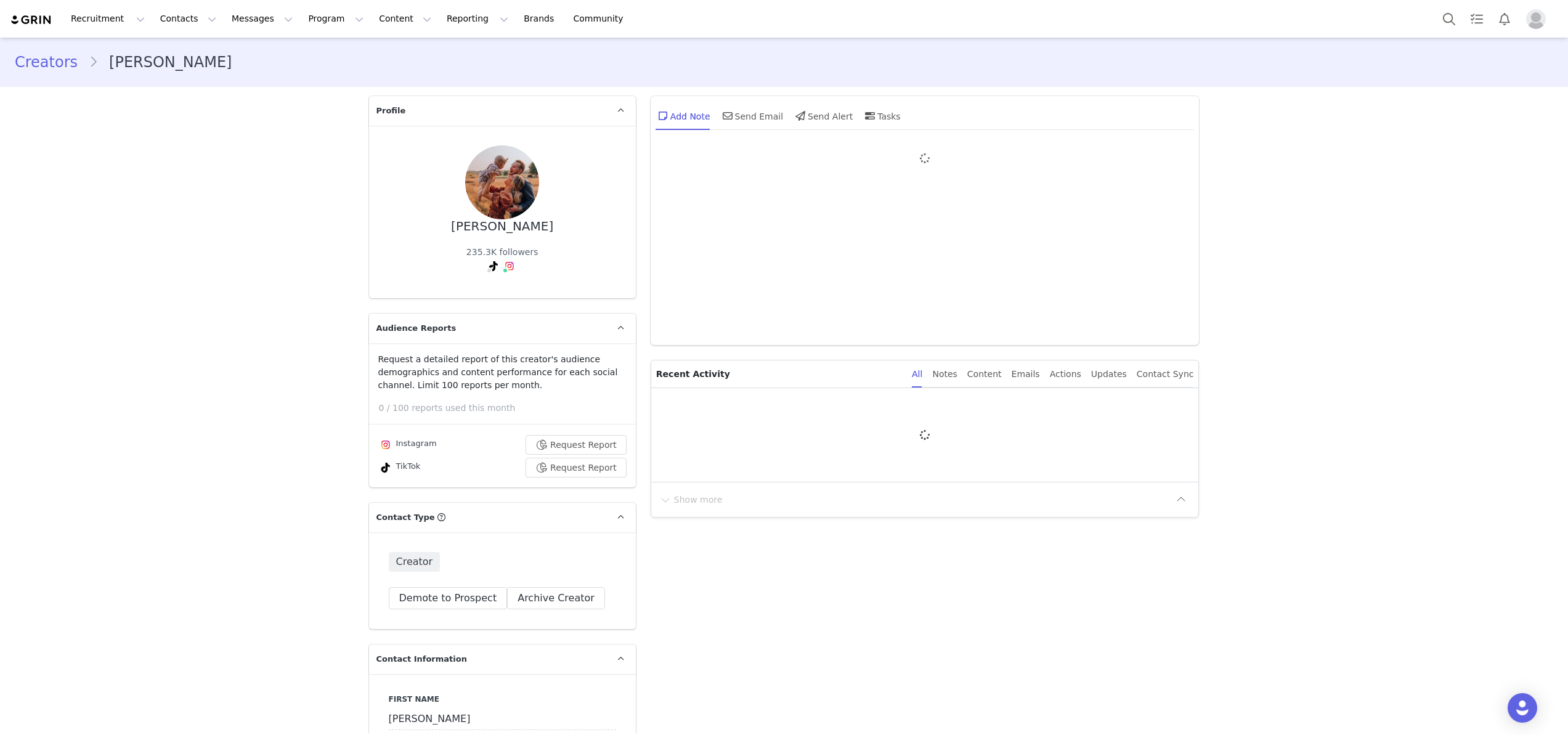
type input "+1 ([GEOGRAPHIC_DATA])"
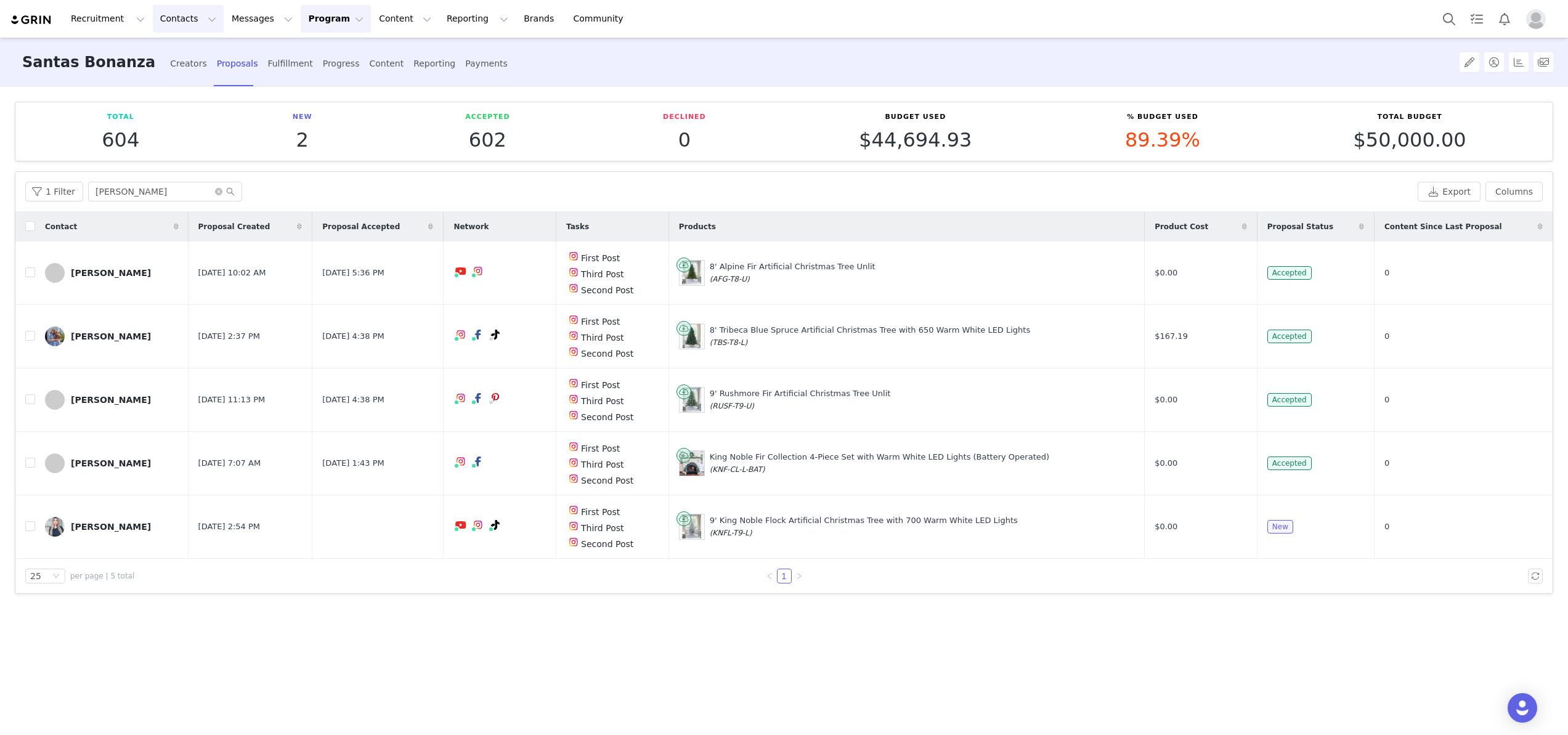
click at [184, 21] on button "Contacts Contacts" at bounding box center [188, 18] width 71 height 28
click at [178, 53] on p "Creators" at bounding box center [173, 55] width 37 height 13
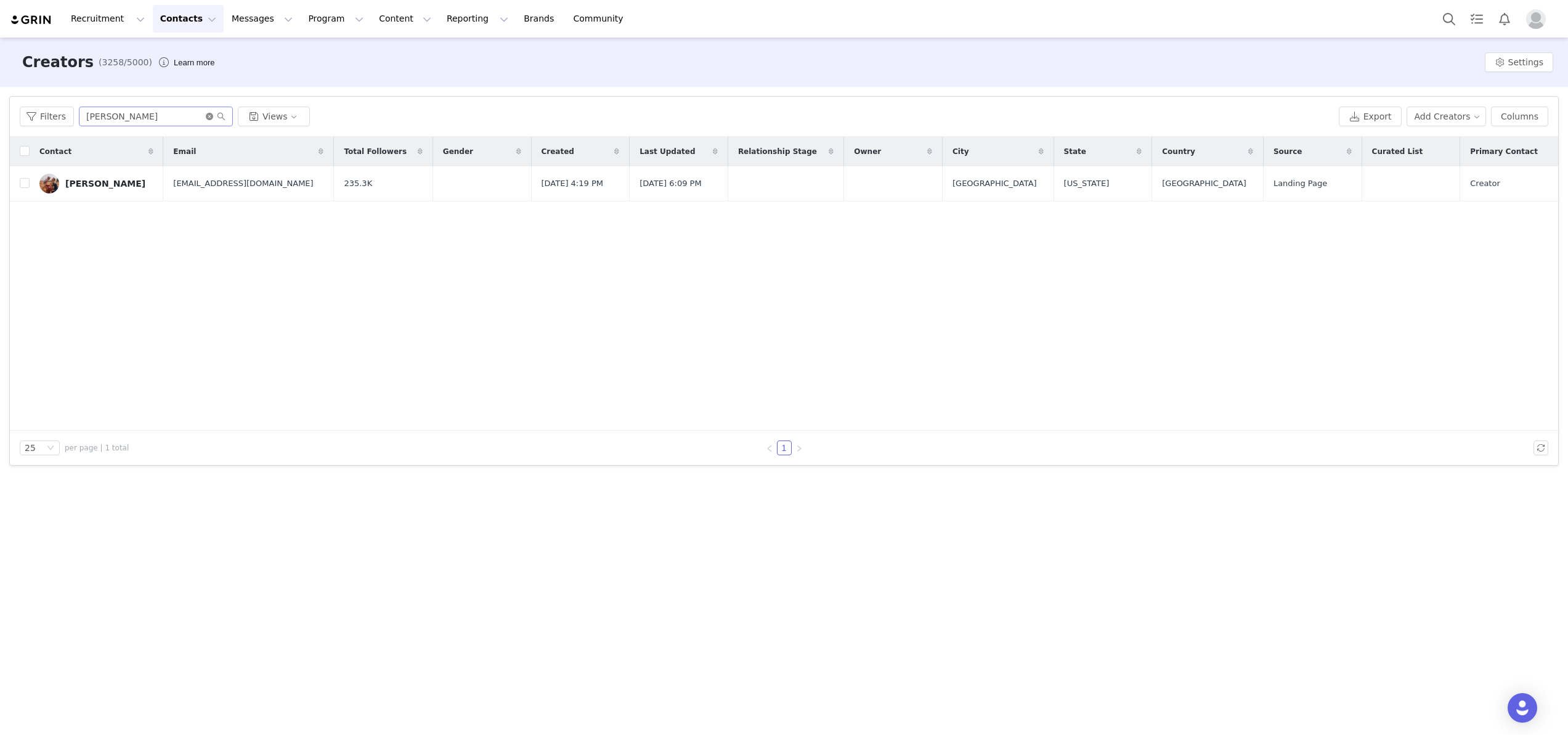
click at [211, 116] on span at bounding box center [215, 117] width 20 height 9
click at [206, 114] on icon "icon: close-circle" at bounding box center [209, 117] width 7 height 7
click at [181, 114] on input "text" at bounding box center [156, 117] width 154 height 20
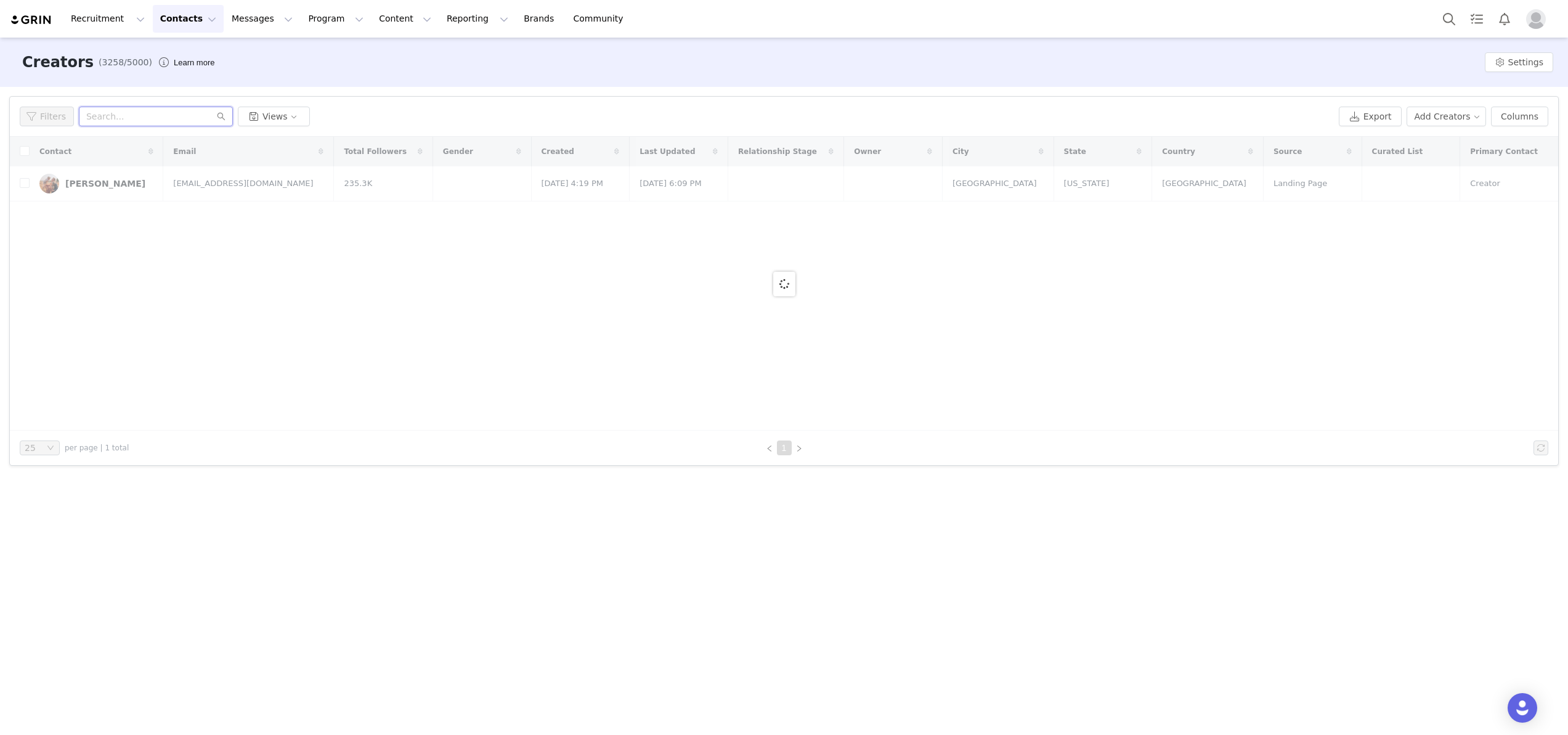
paste input "ohsoglamblog@gmail.com"
type input "ohsoglamblog@gmail.com"
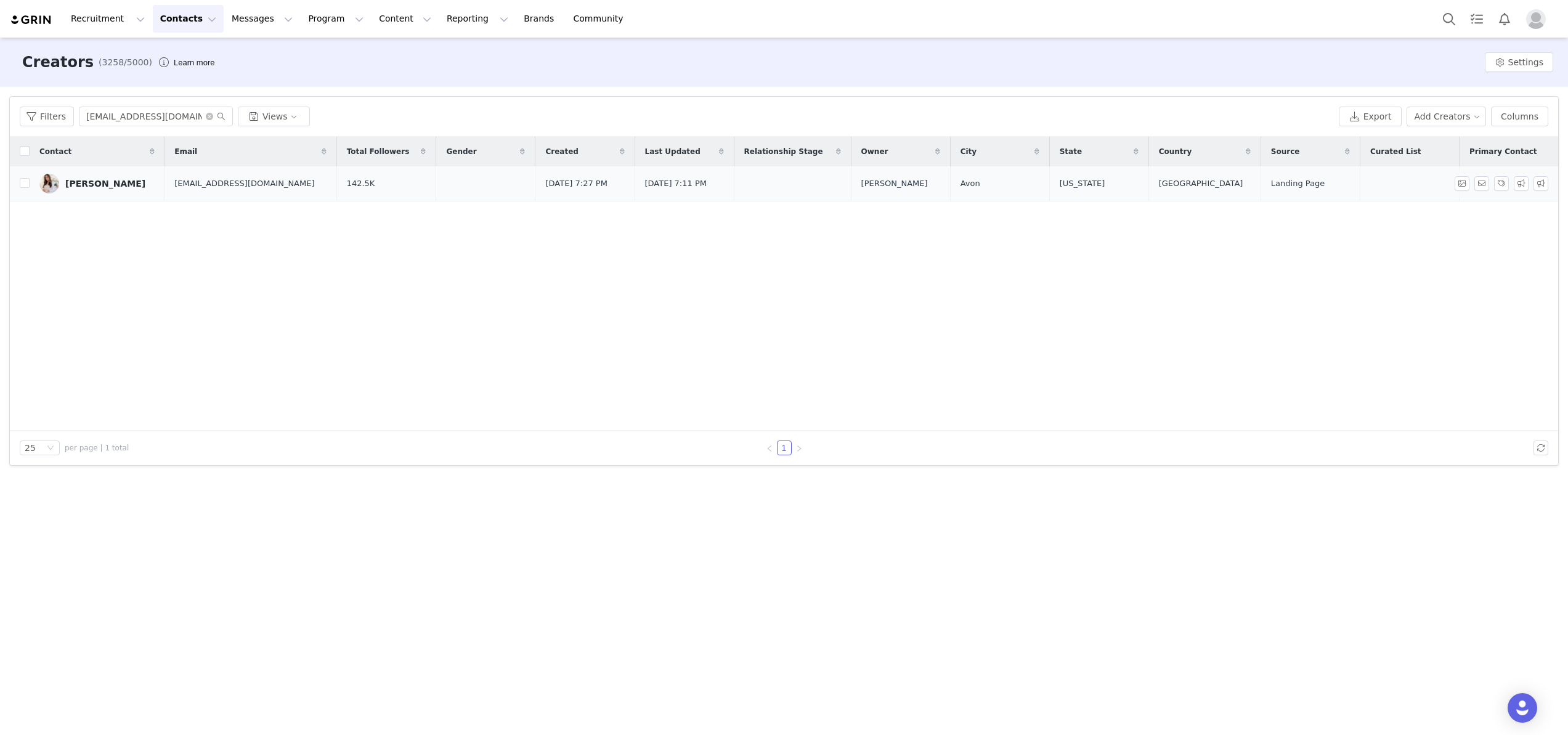
click at [129, 179] on div "Christina Tarabishy" at bounding box center [105, 183] width 80 height 10
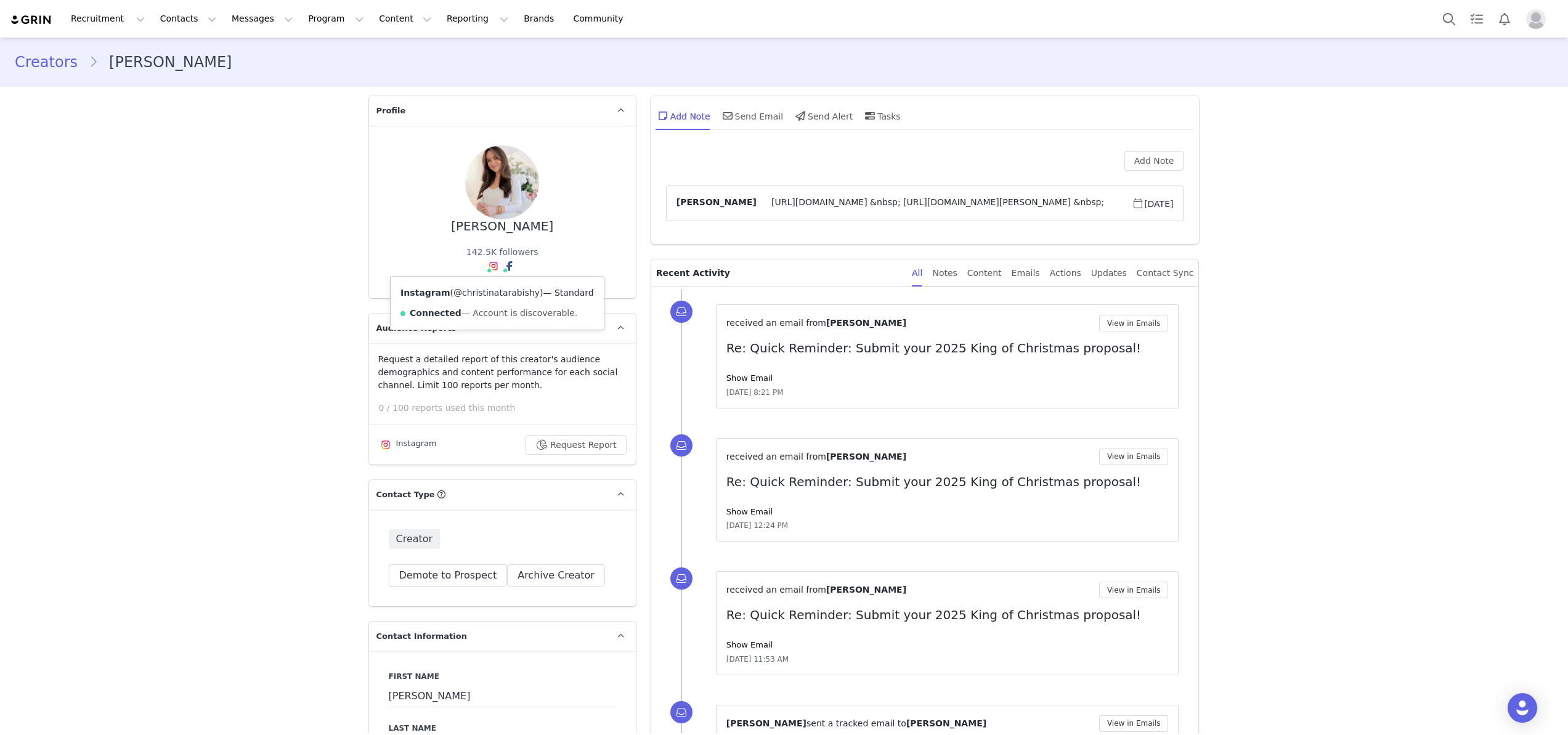
click at [491, 298] on link "@christinatarabishy" at bounding box center [496, 293] width 86 height 10
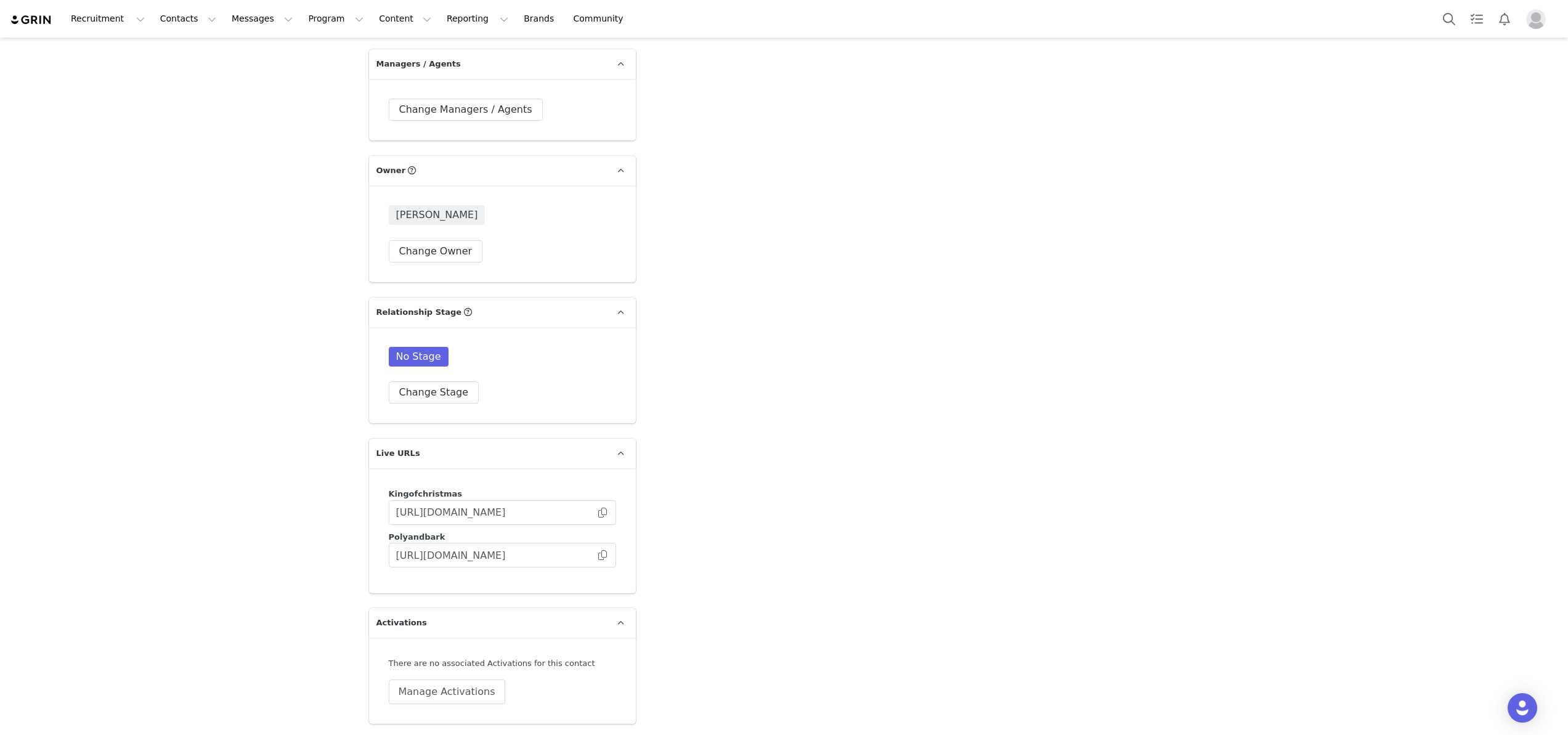
scroll to position [2457, 0]
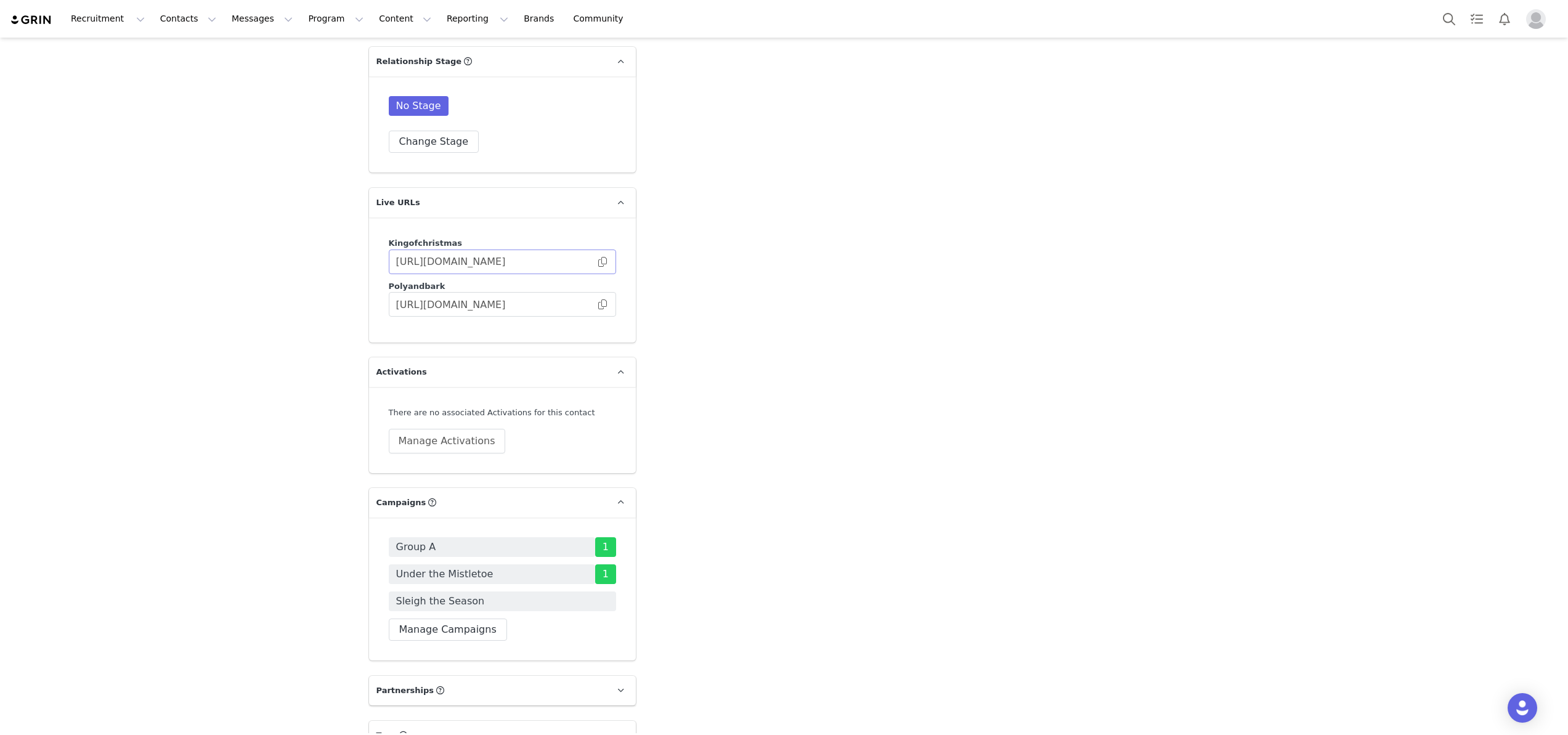
click at [602, 262] on span at bounding box center [602, 262] width 12 height 0
click at [187, 18] on button "Contacts Contacts" at bounding box center [188, 18] width 71 height 28
click at [189, 106] on p "Applicants" at bounding box center [176, 100] width 45 height 13
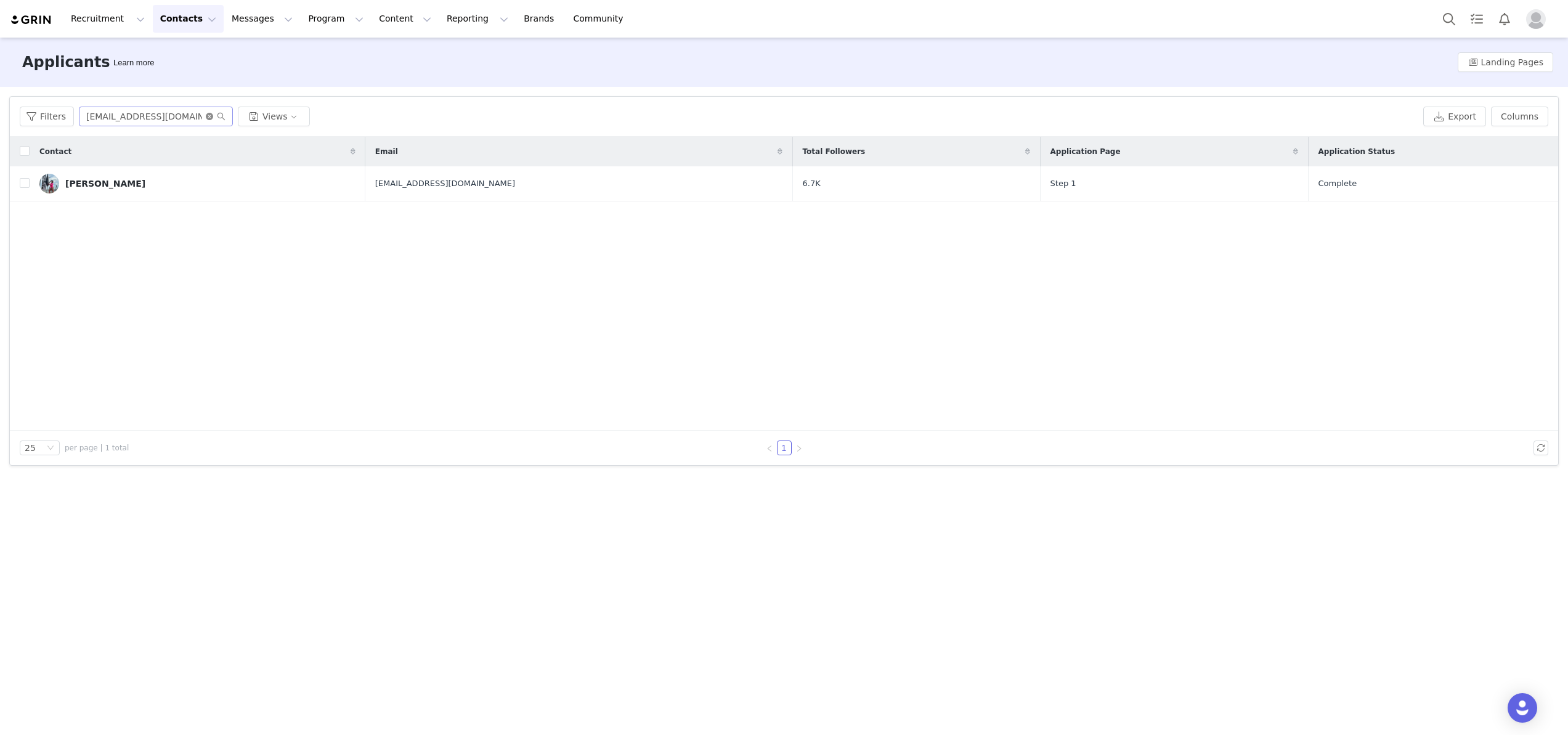
click at [206, 118] on icon "icon: close-circle" at bounding box center [209, 117] width 7 height 7
click at [172, 118] on input "text" at bounding box center [156, 117] width 154 height 20
paste input "meka@momslayuniversity.com"
type input "meka@momslayuniversity.com"
click at [92, 173] on link "Meka Harrell" at bounding box center [197, 183] width 316 height 20
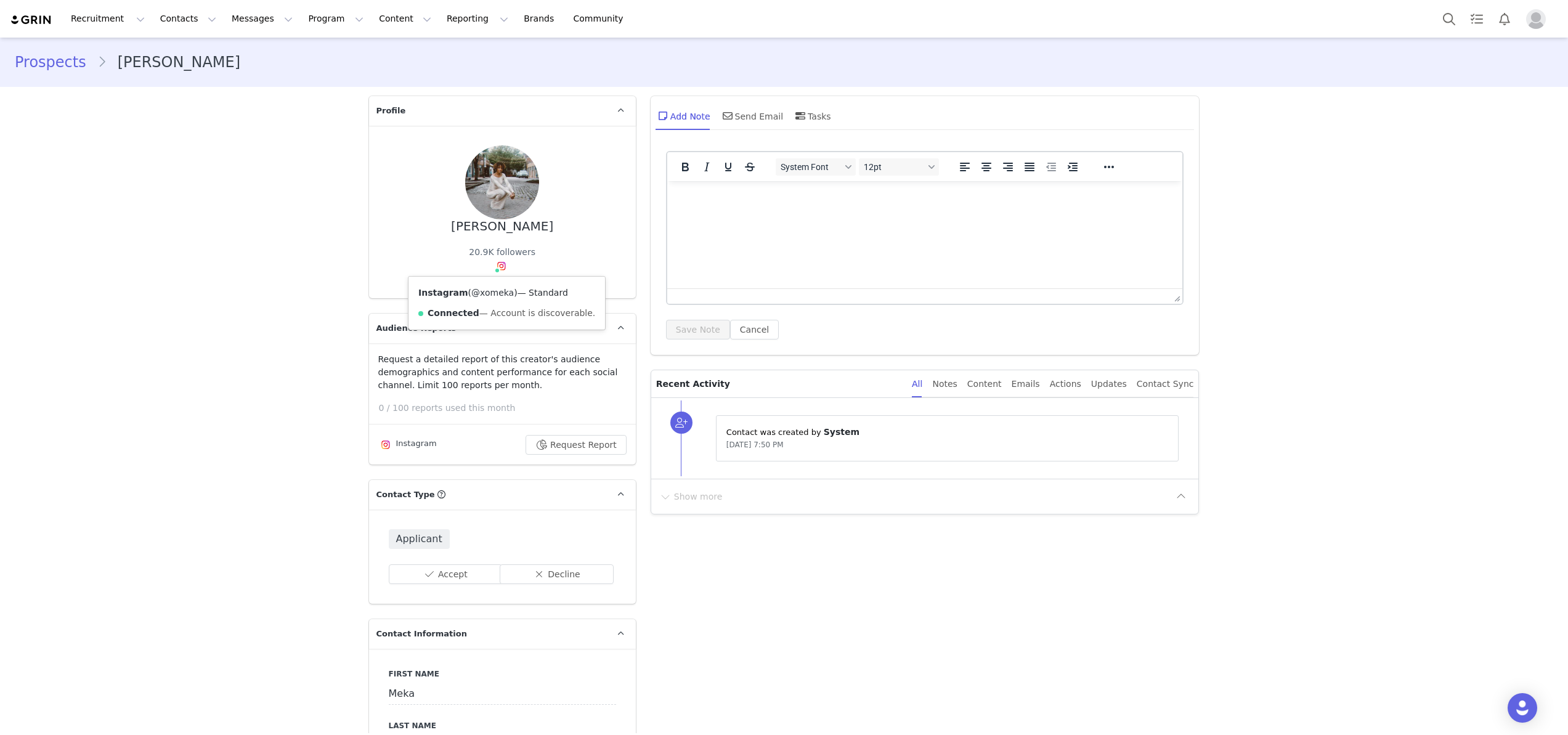
click at [486, 297] on link "@xomeka" at bounding box center [493, 293] width 43 height 10
click at [159, 18] on button "Contacts Contacts" at bounding box center [188, 18] width 71 height 28
click at [164, 55] on p "Creators" at bounding box center [173, 55] width 37 height 13
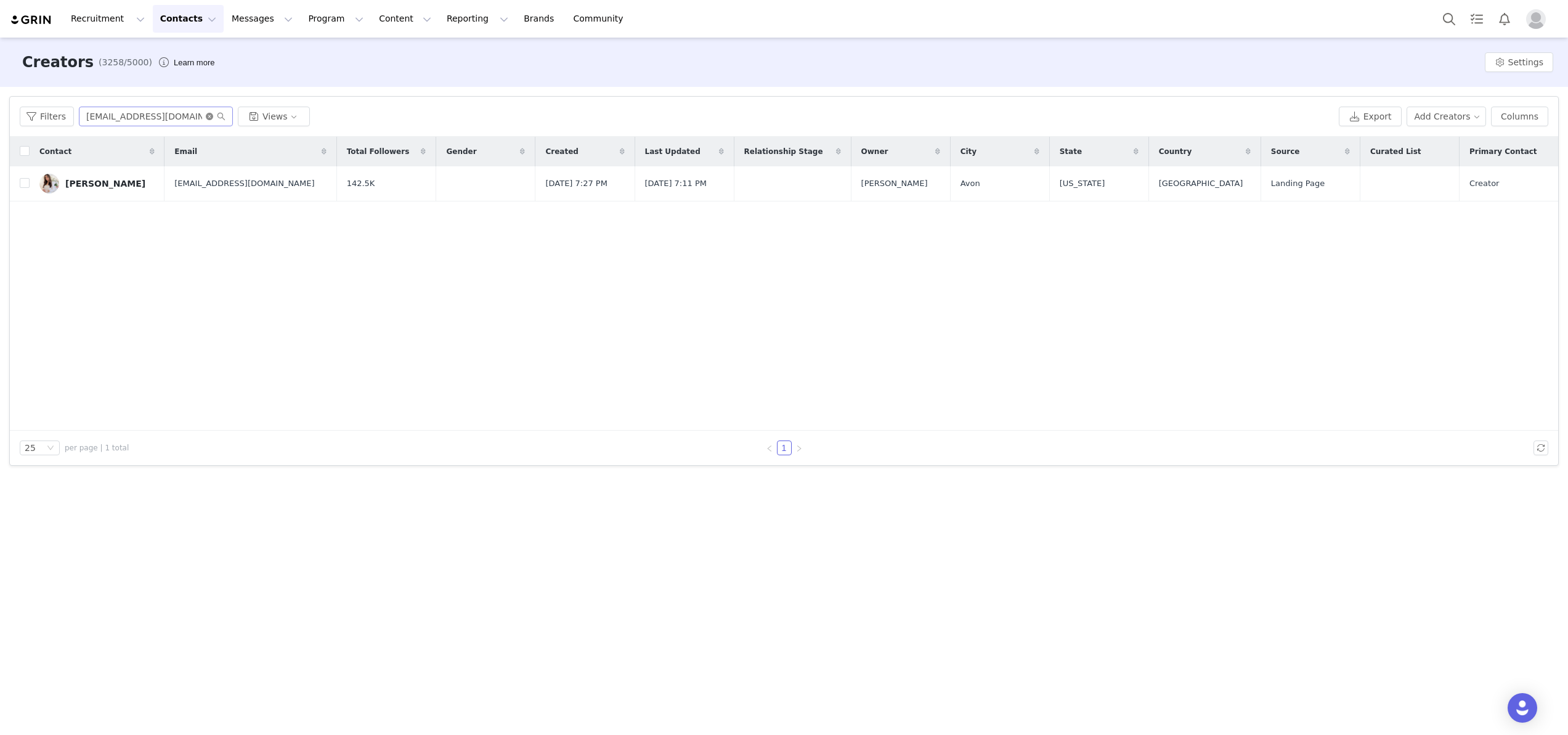
click at [207, 117] on icon "icon: close-circle" at bounding box center [209, 117] width 7 height 7
click at [147, 117] on input "text" at bounding box center [156, 117] width 154 height 20
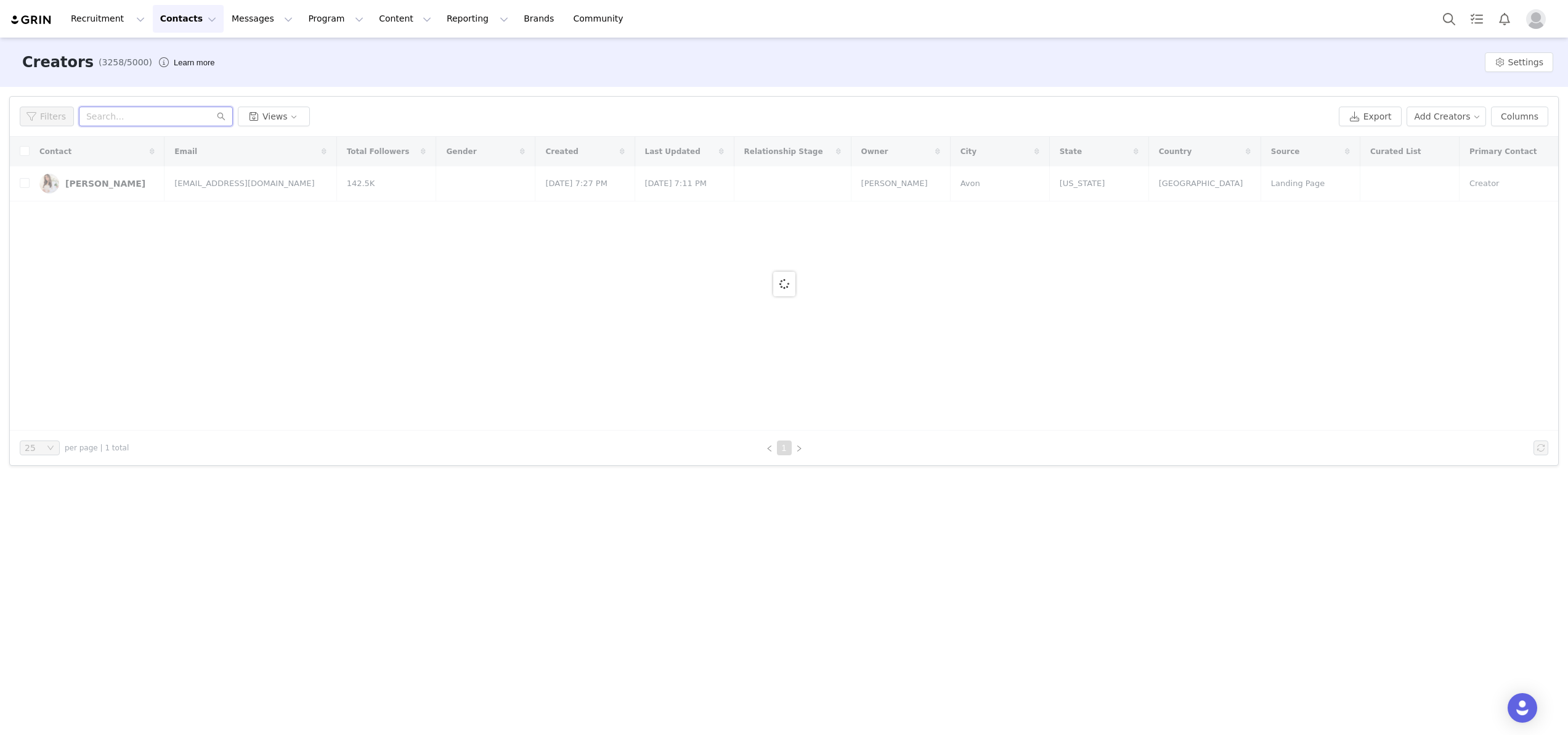
paste input "mamaoftoddlers@gmail.com"
type input "mamaoftoddlers@gmail.com"
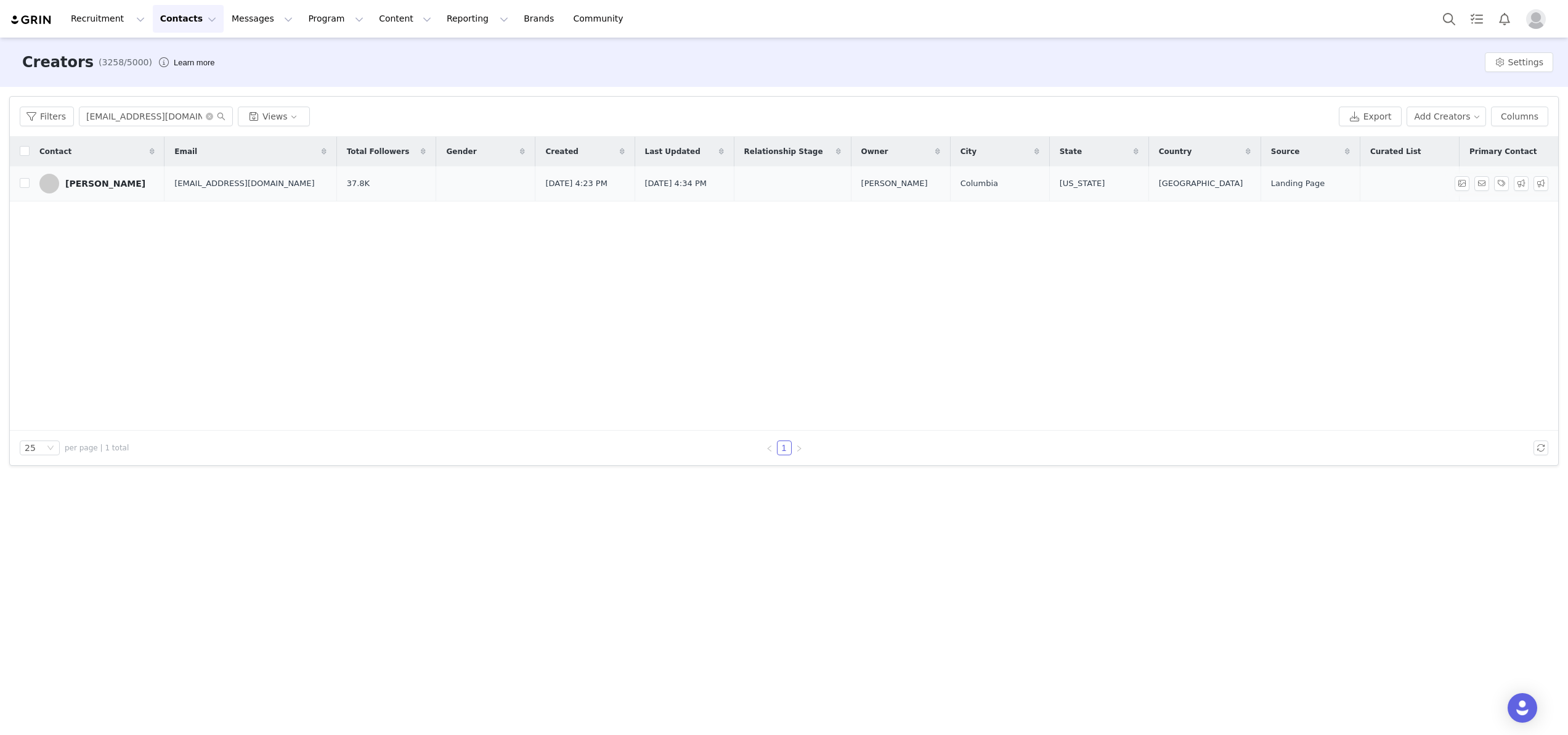
click at [111, 182] on div "Kayla Bradley" at bounding box center [105, 183] width 80 height 10
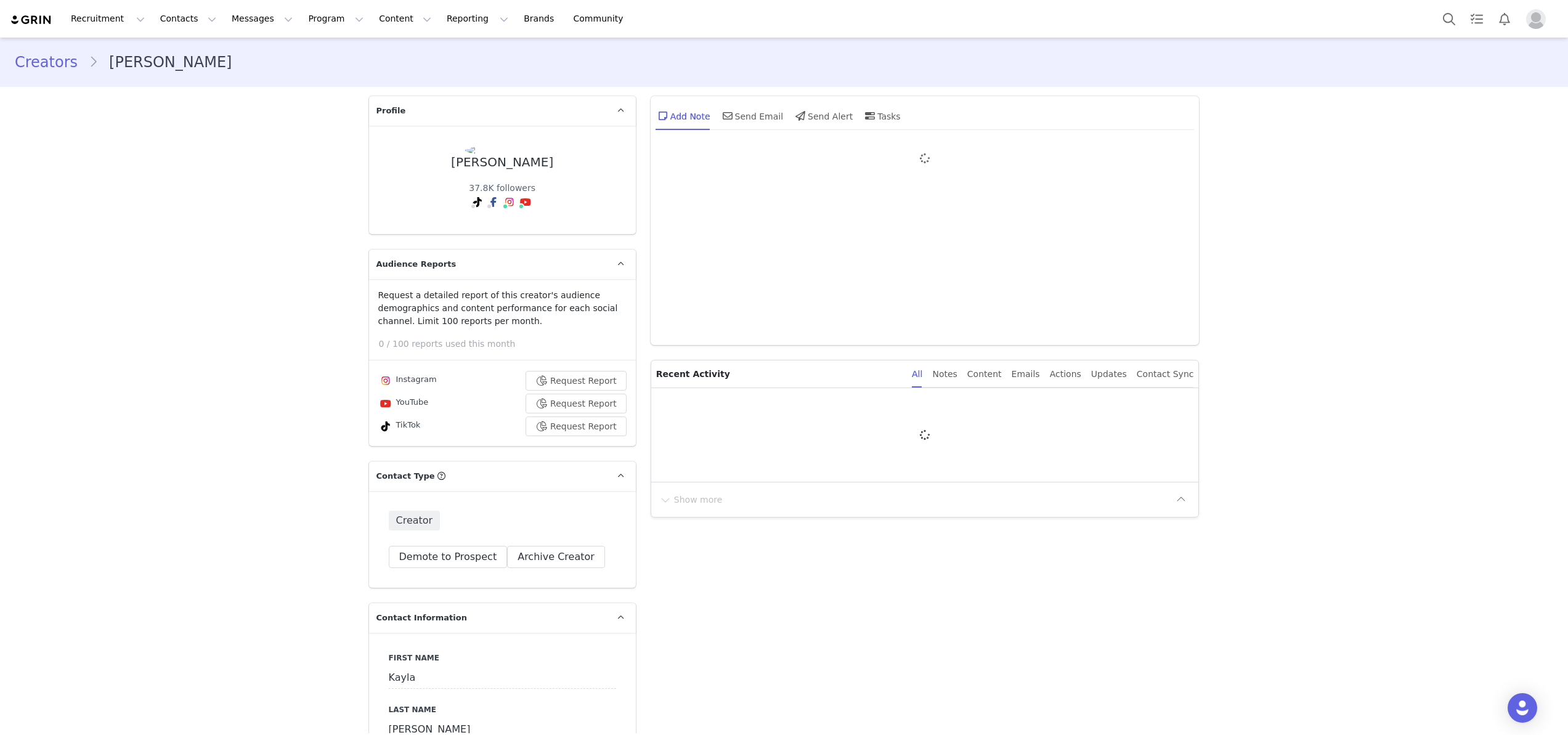
type input "+1 ([GEOGRAPHIC_DATA])"
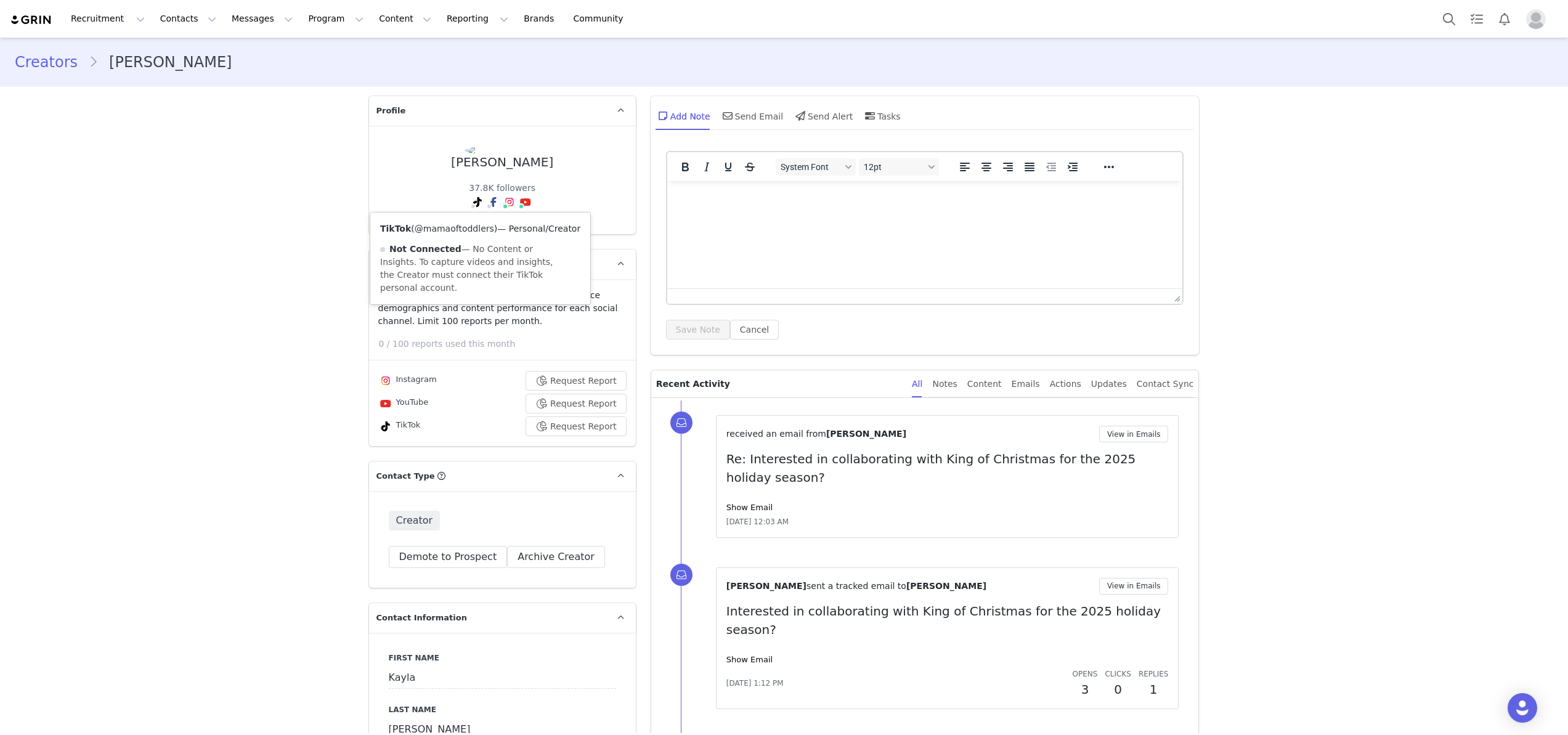
click at [455, 227] on link "@mamaoftoddlers" at bounding box center [454, 229] width 80 height 10
click at [501, 227] on link "@mamaoftoddlers" at bounding box center [516, 229] width 80 height 10
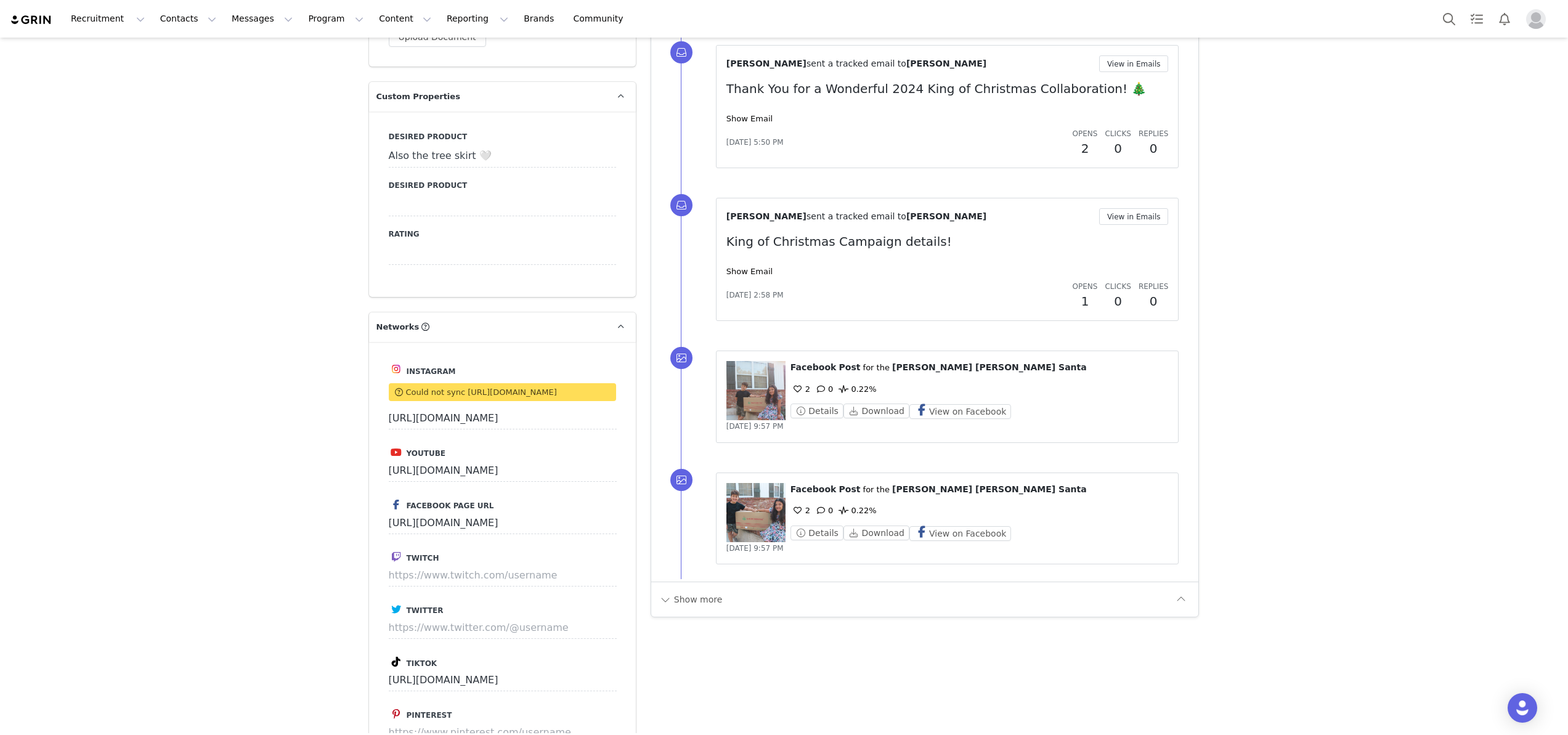
scroll to position [1319, 0]
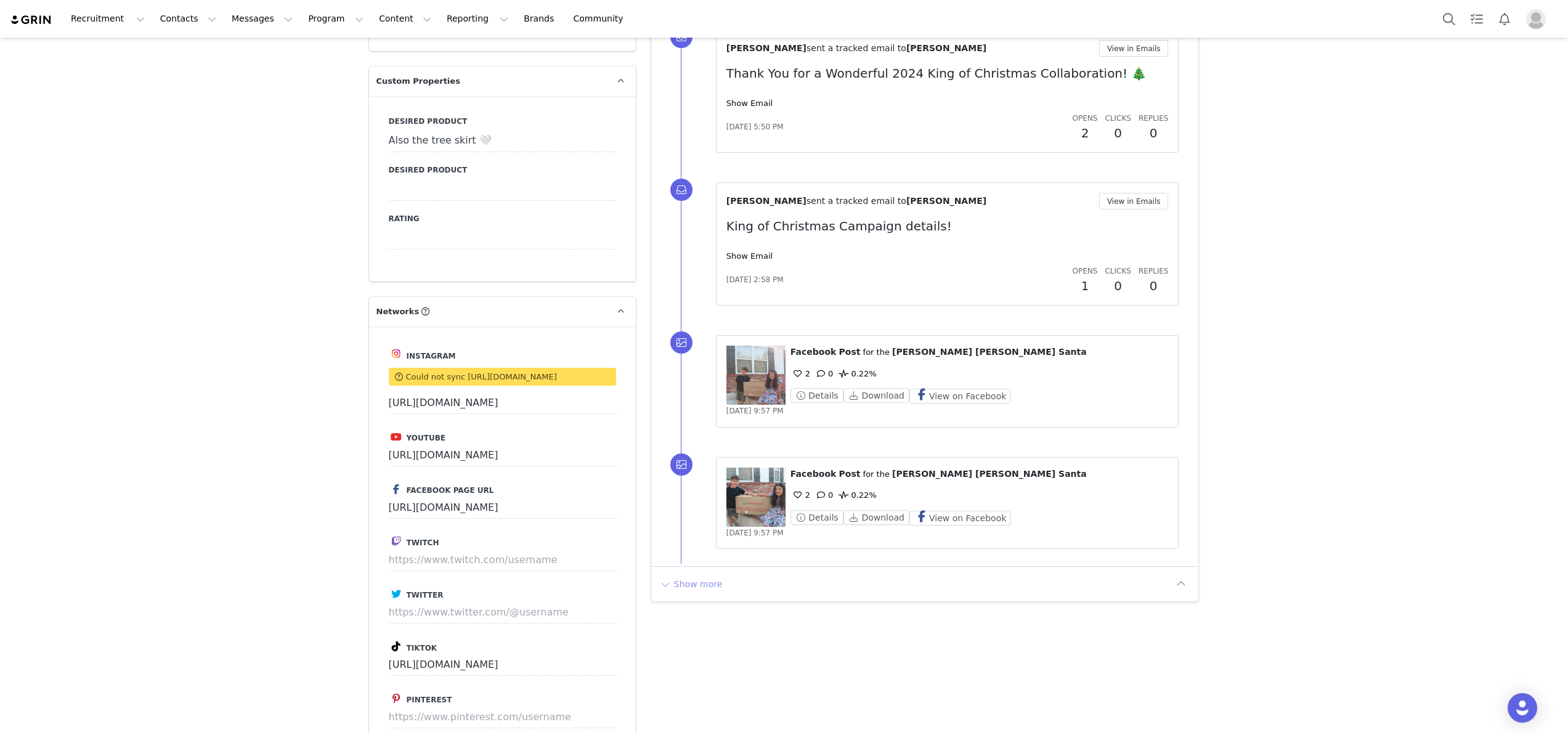
click at [683, 574] on button "Show more" at bounding box center [690, 584] width 65 height 20
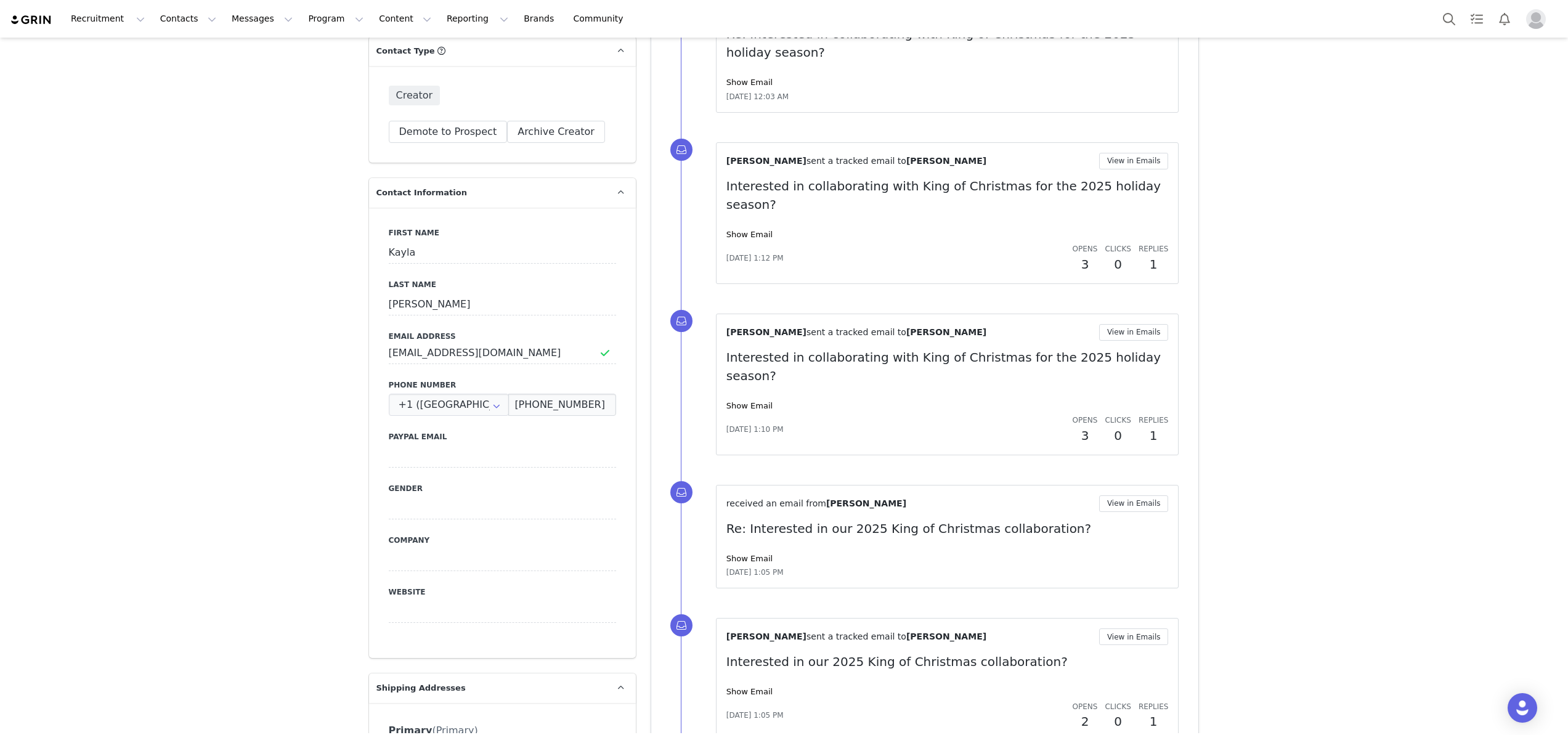
scroll to position [284, 0]
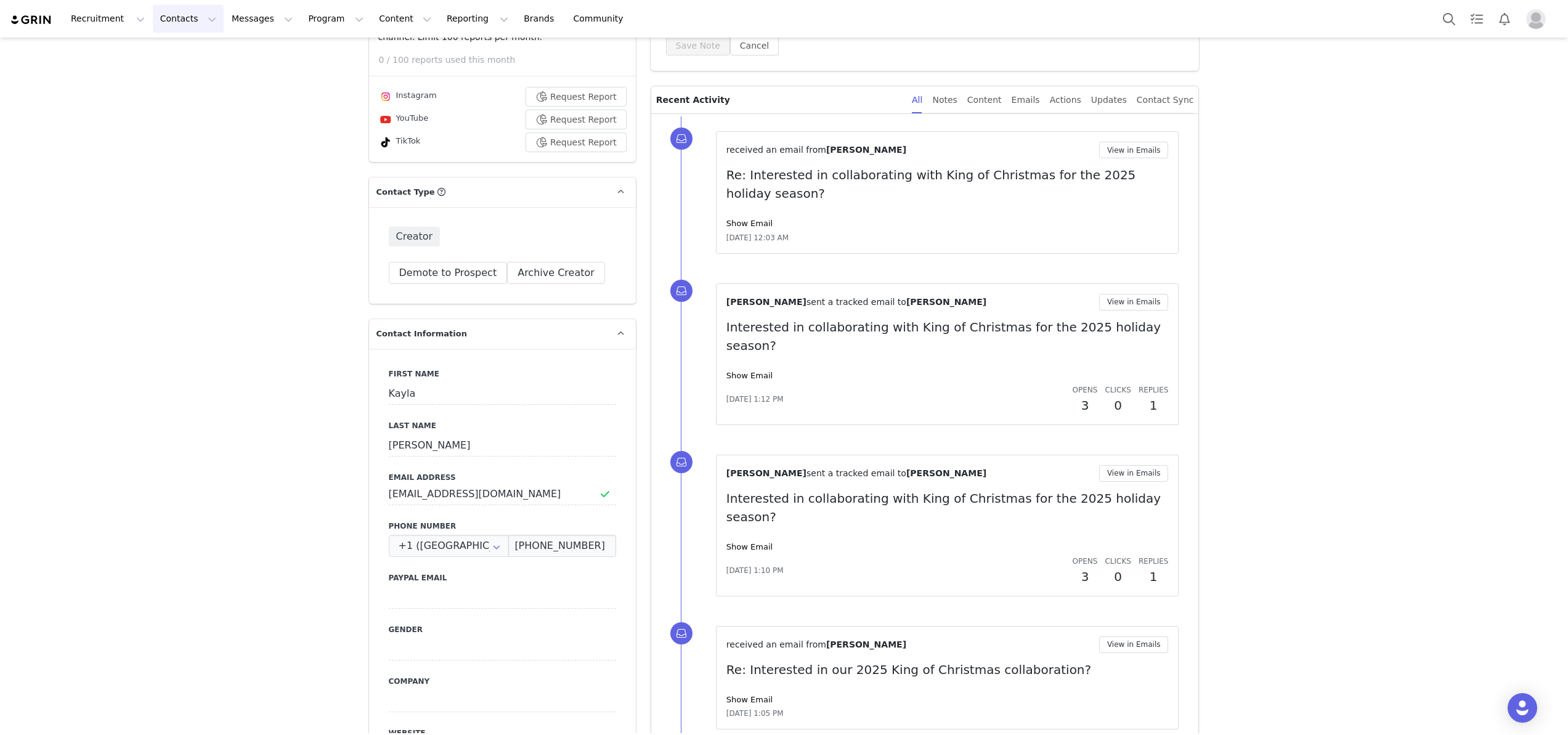
click at [171, 25] on button "Contacts Contacts" at bounding box center [188, 18] width 71 height 28
click at [171, 58] on p "Creators" at bounding box center [173, 55] width 37 height 13
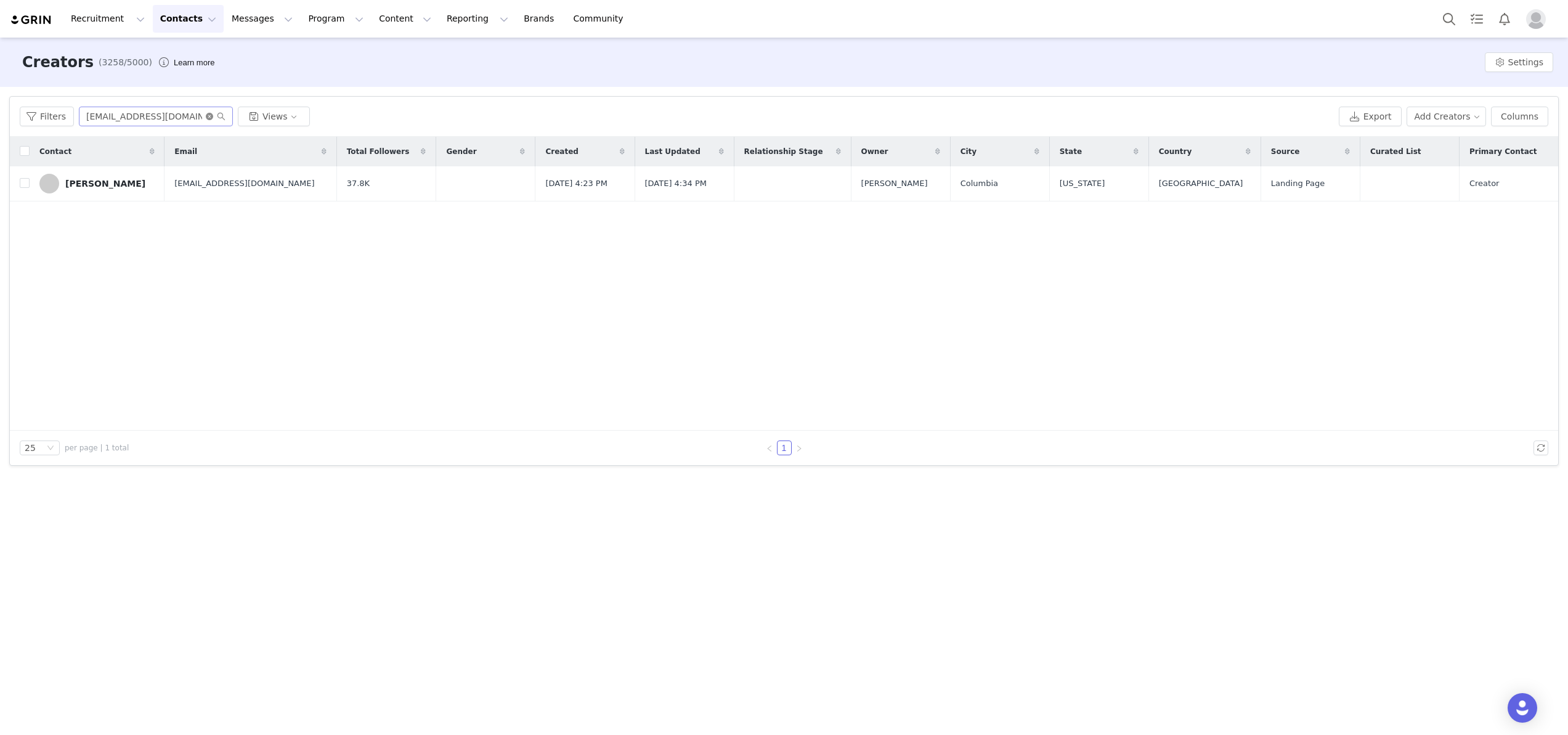
click at [210, 114] on icon "icon: close-circle" at bounding box center [209, 117] width 7 height 7
click at [196, 114] on input "text" at bounding box center [156, 117] width 154 height 20
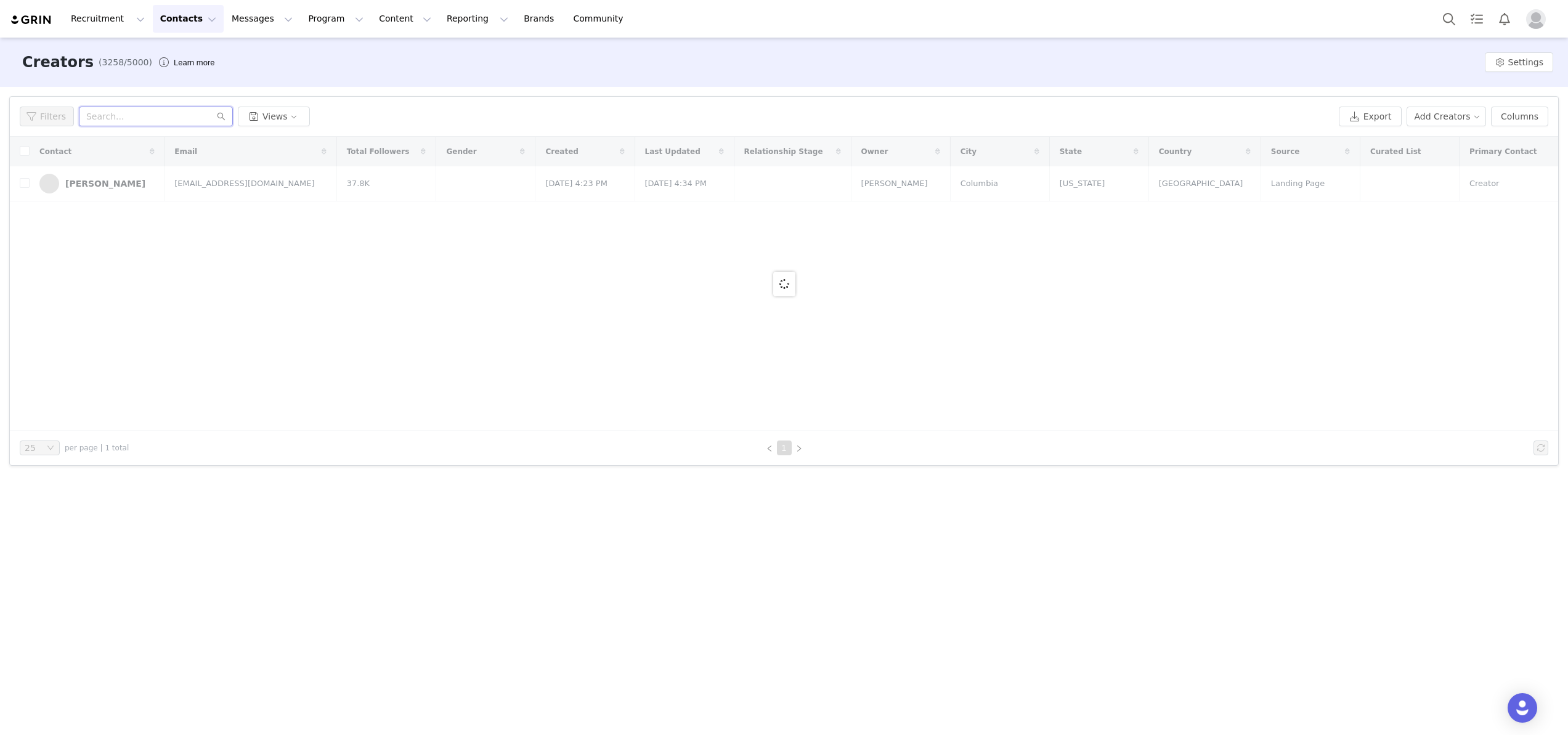
paste input "yajairamejialara@gmail.com"
type input "yajairamejialara@gmail.com"
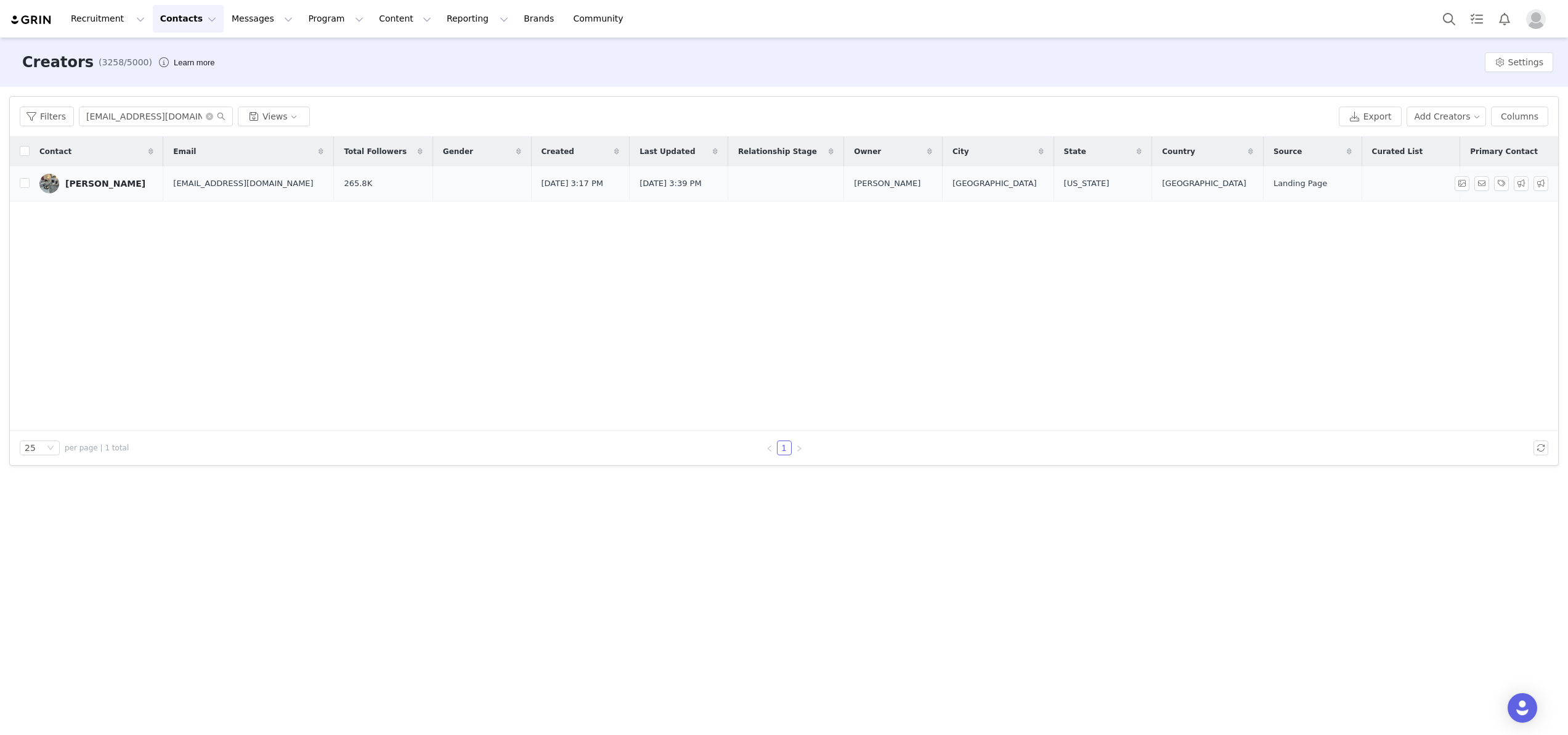
click at [105, 187] on div "Yajaira Mejia" at bounding box center [105, 183] width 80 height 10
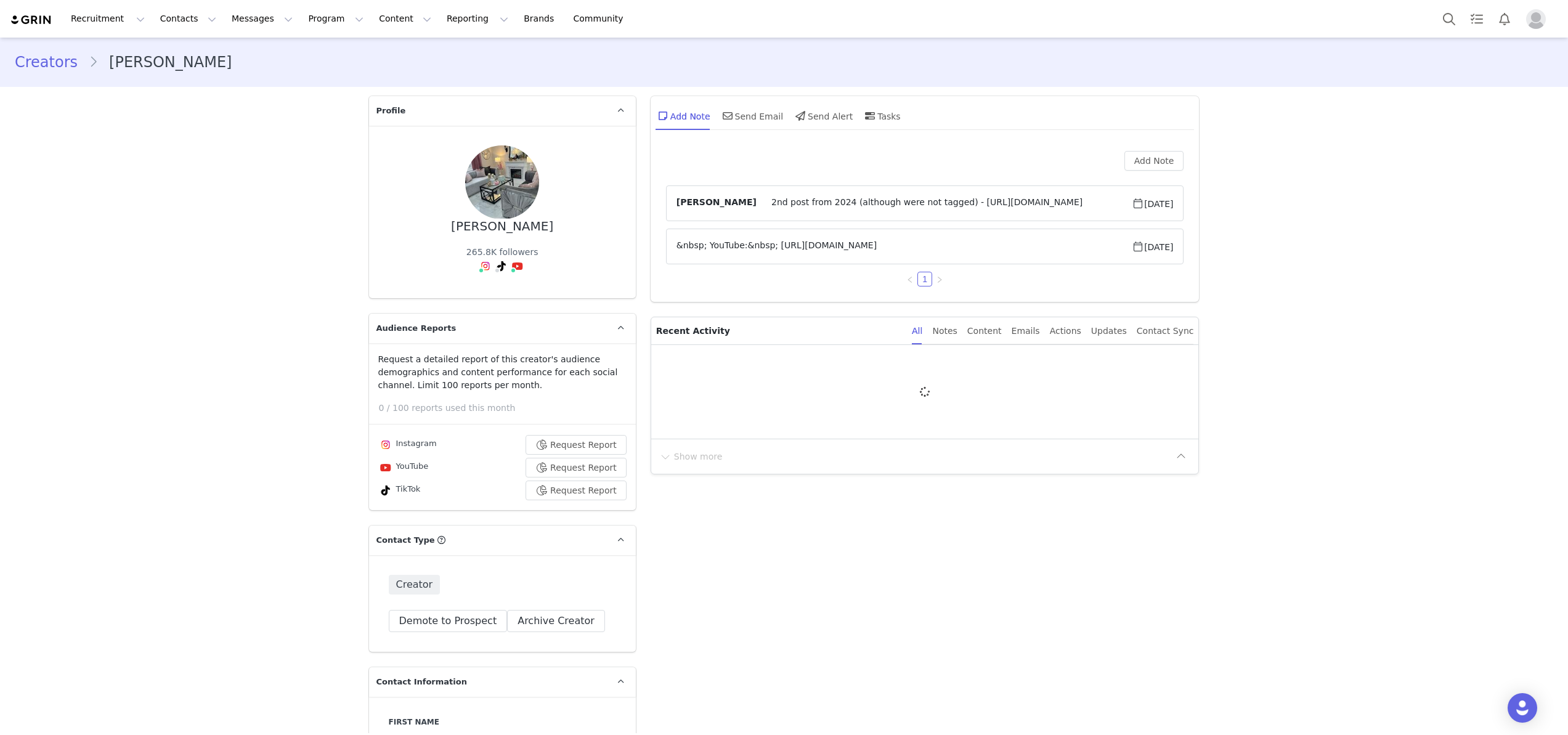
type input "+1 ([GEOGRAPHIC_DATA])"
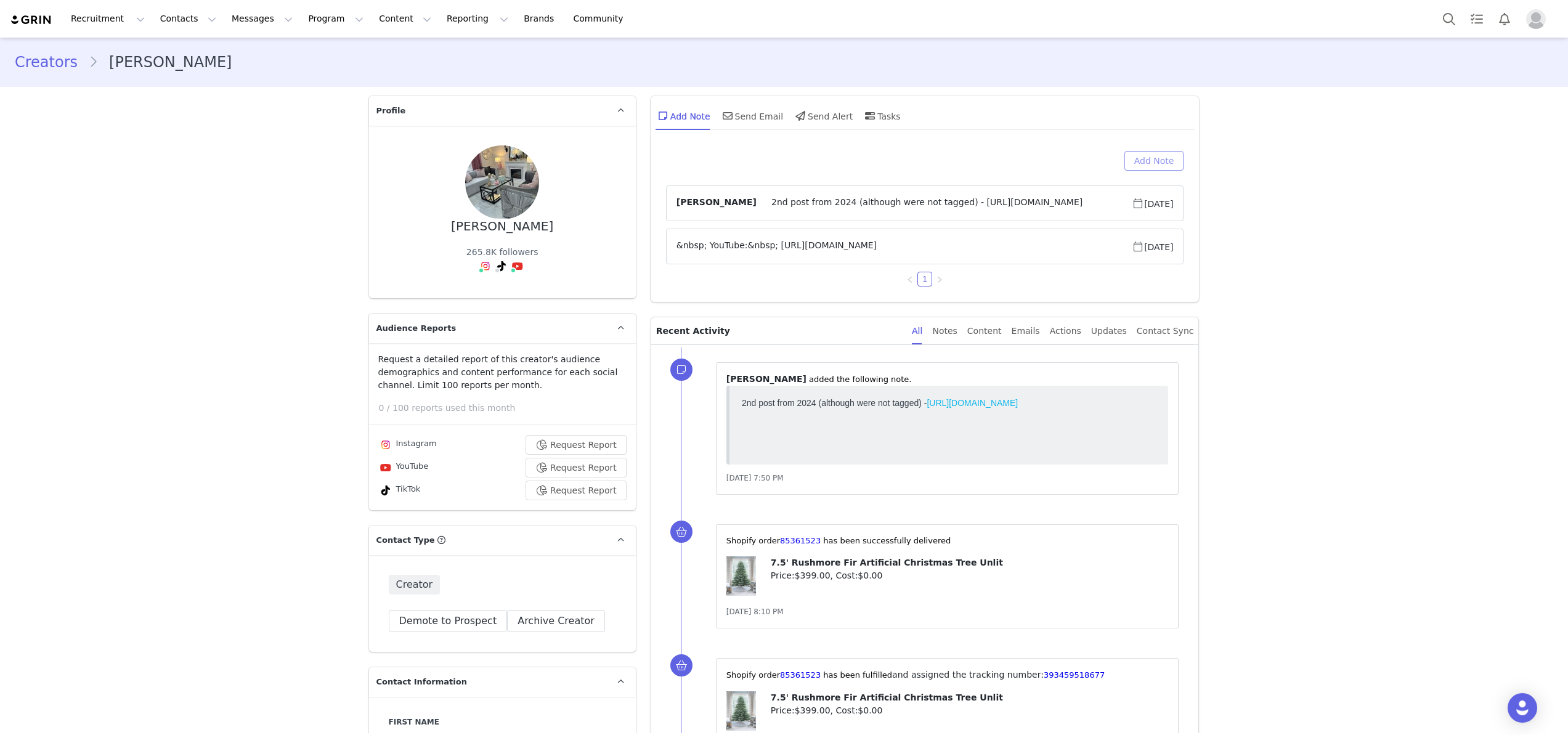
click at [1145, 164] on button "Add Note" at bounding box center [1154, 161] width 60 height 20
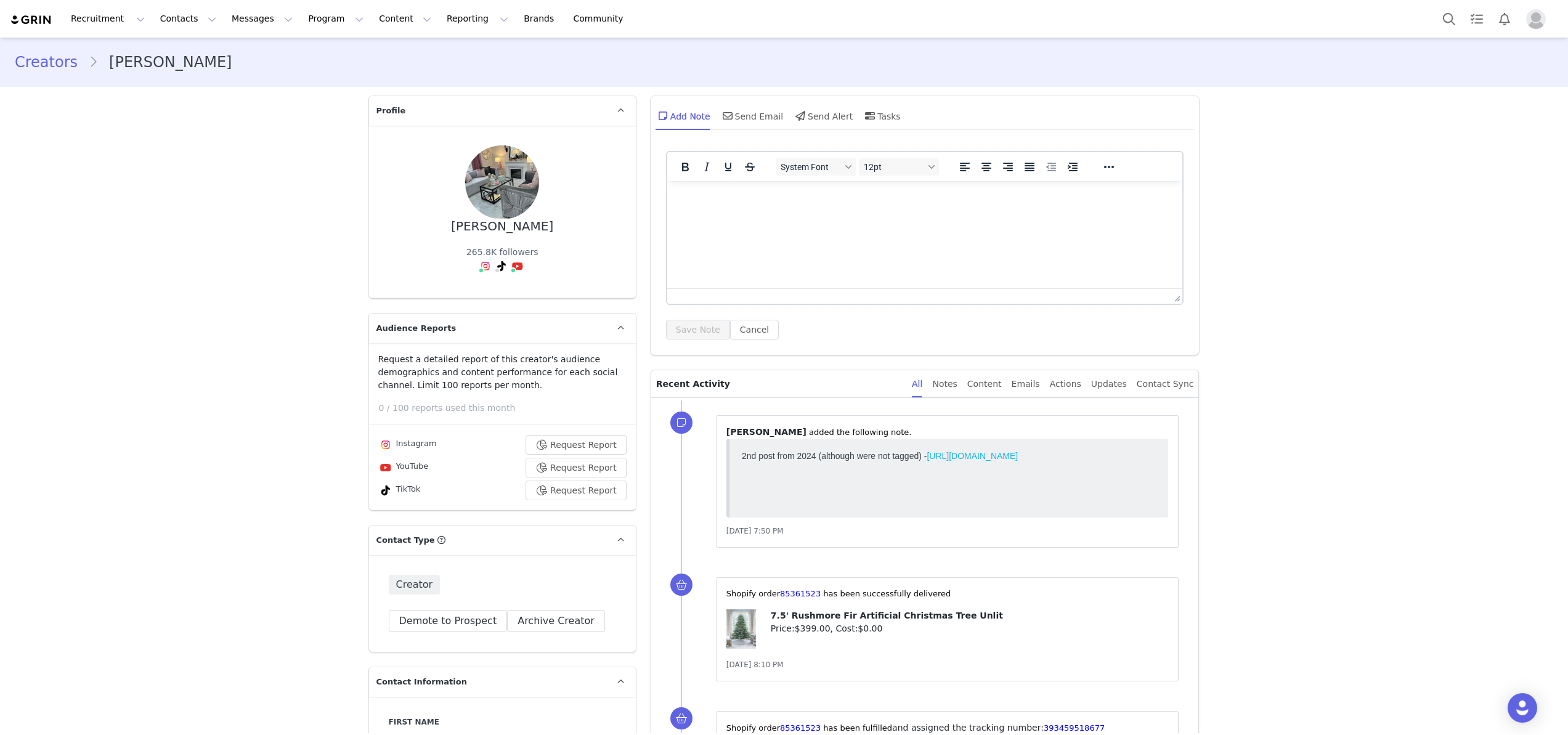
click at [943, 203] on p "Rich Text Area. Press ALT-0 for help." at bounding box center [924, 198] width 496 height 14
click at [668, 334] on button "Save Note" at bounding box center [698, 330] width 64 height 20
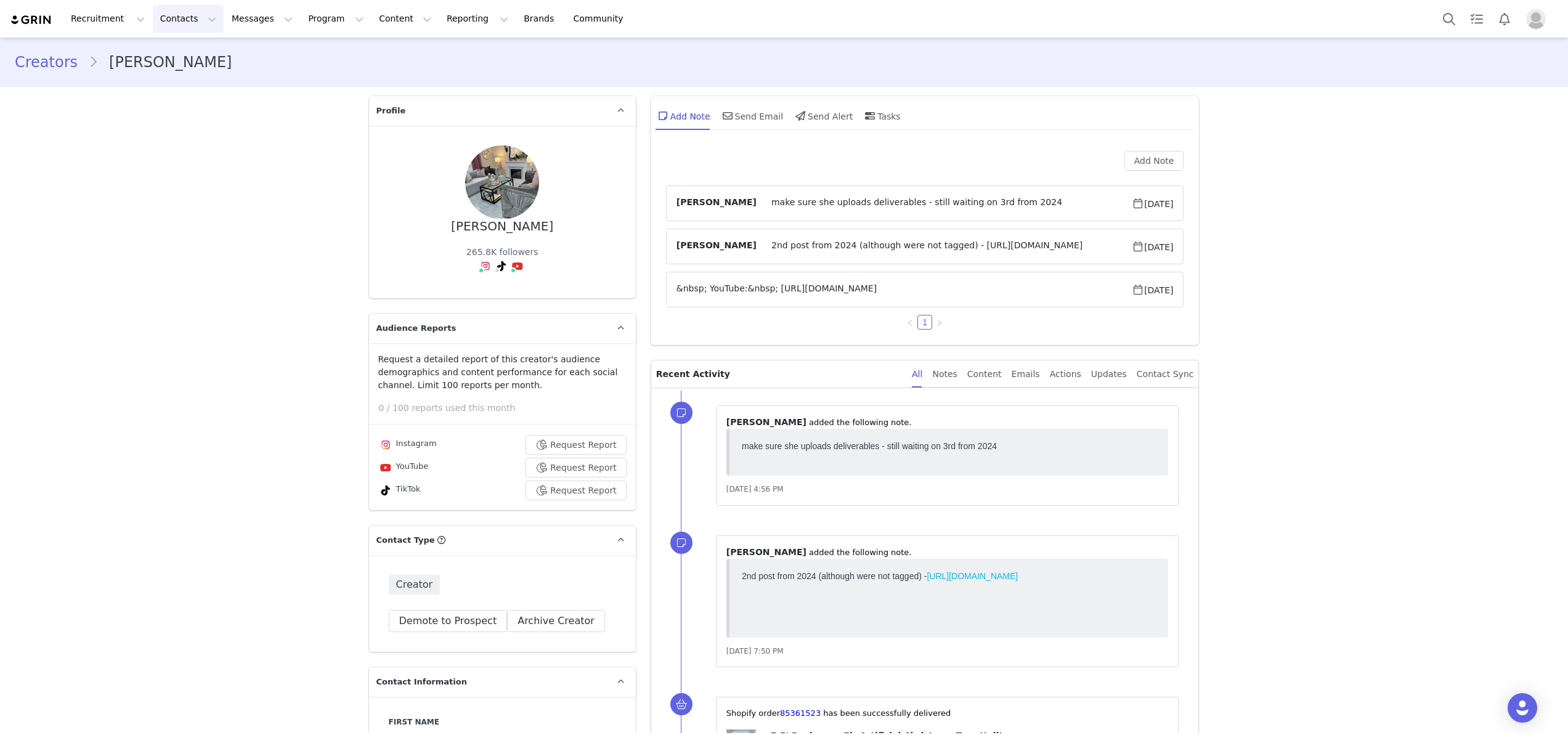
click at [180, 27] on button "Contacts Contacts" at bounding box center [188, 18] width 71 height 28
click at [174, 44] on link "Creators" at bounding box center [193, 55] width 97 height 23
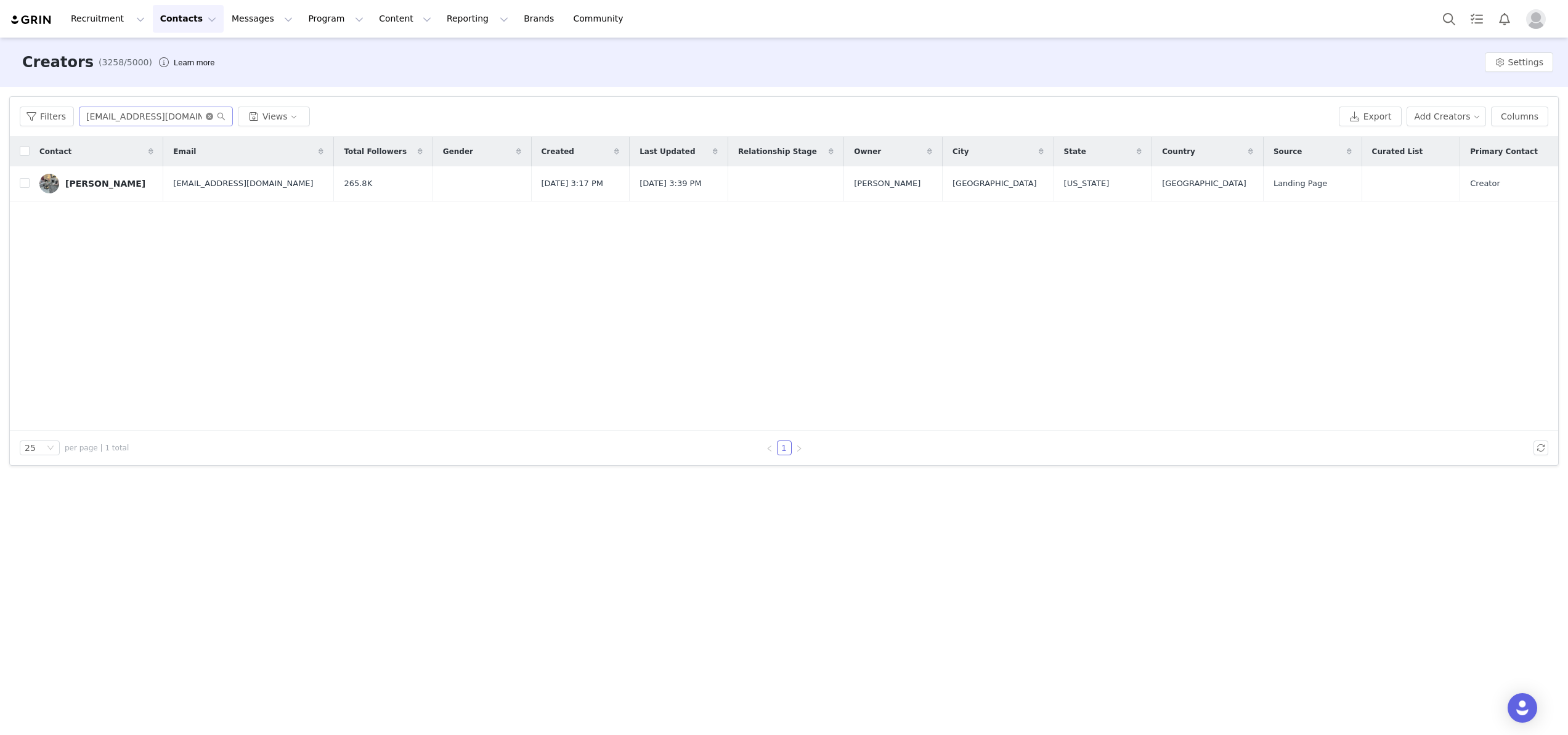
click at [206, 117] on icon "icon: close-circle" at bounding box center [209, 117] width 7 height 7
click at [168, 117] on input "text" at bounding box center [156, 117] width 154 height 20
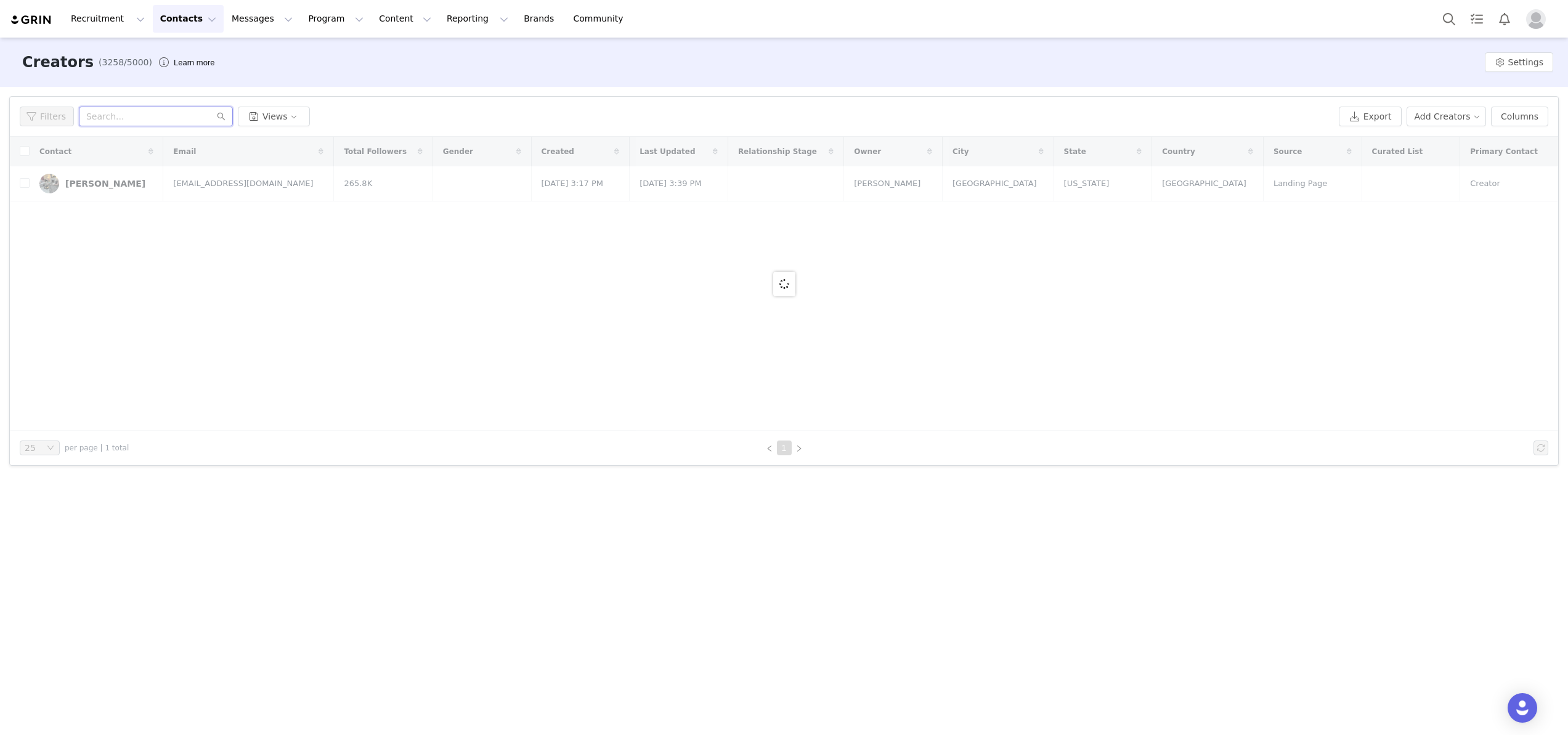
paste input "ekena0210@gmail.com"
type input "ekena0210@gmail.com"
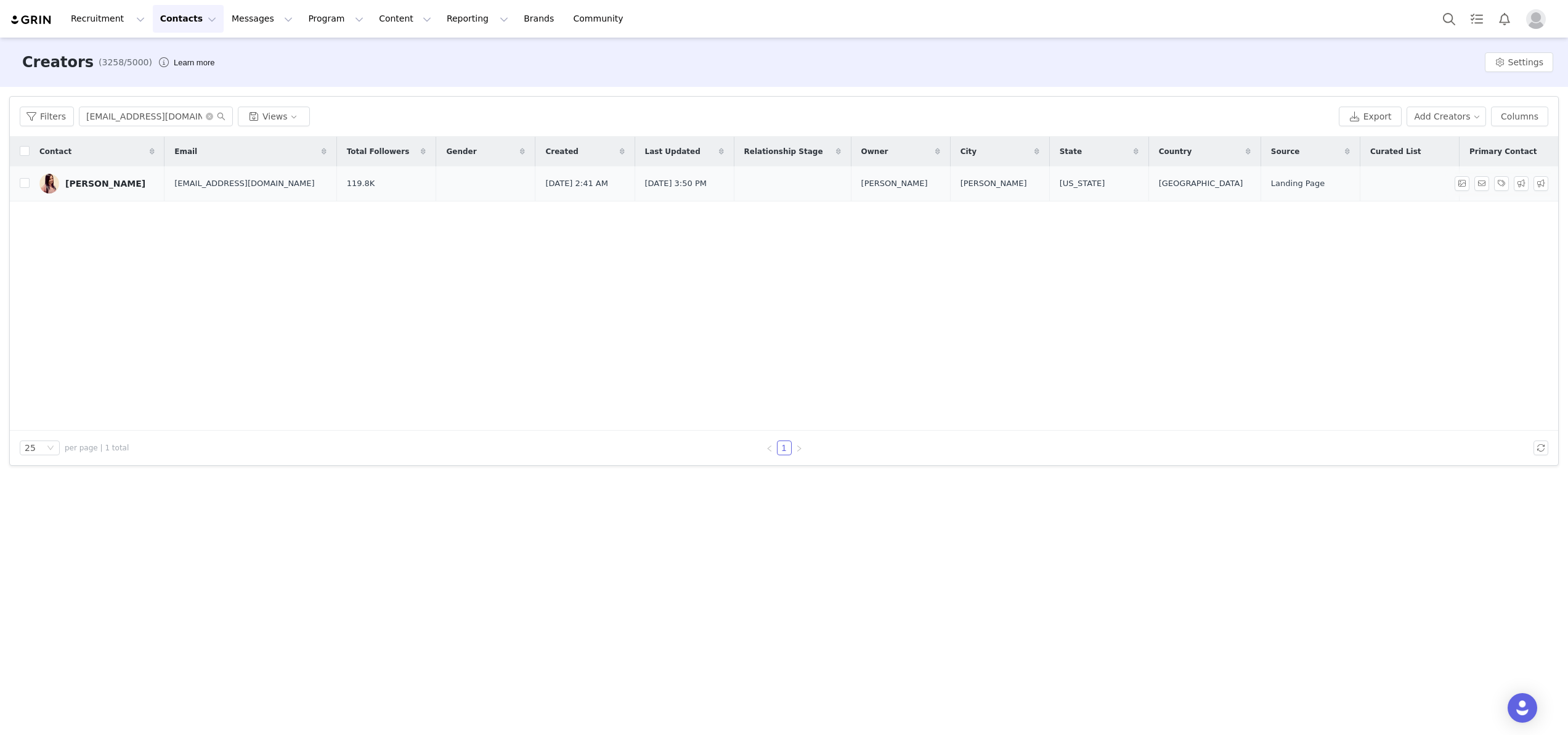
click at [90, 184] on div "Edna Vazquez" at bounding box center [105, 183] width 80 height 10
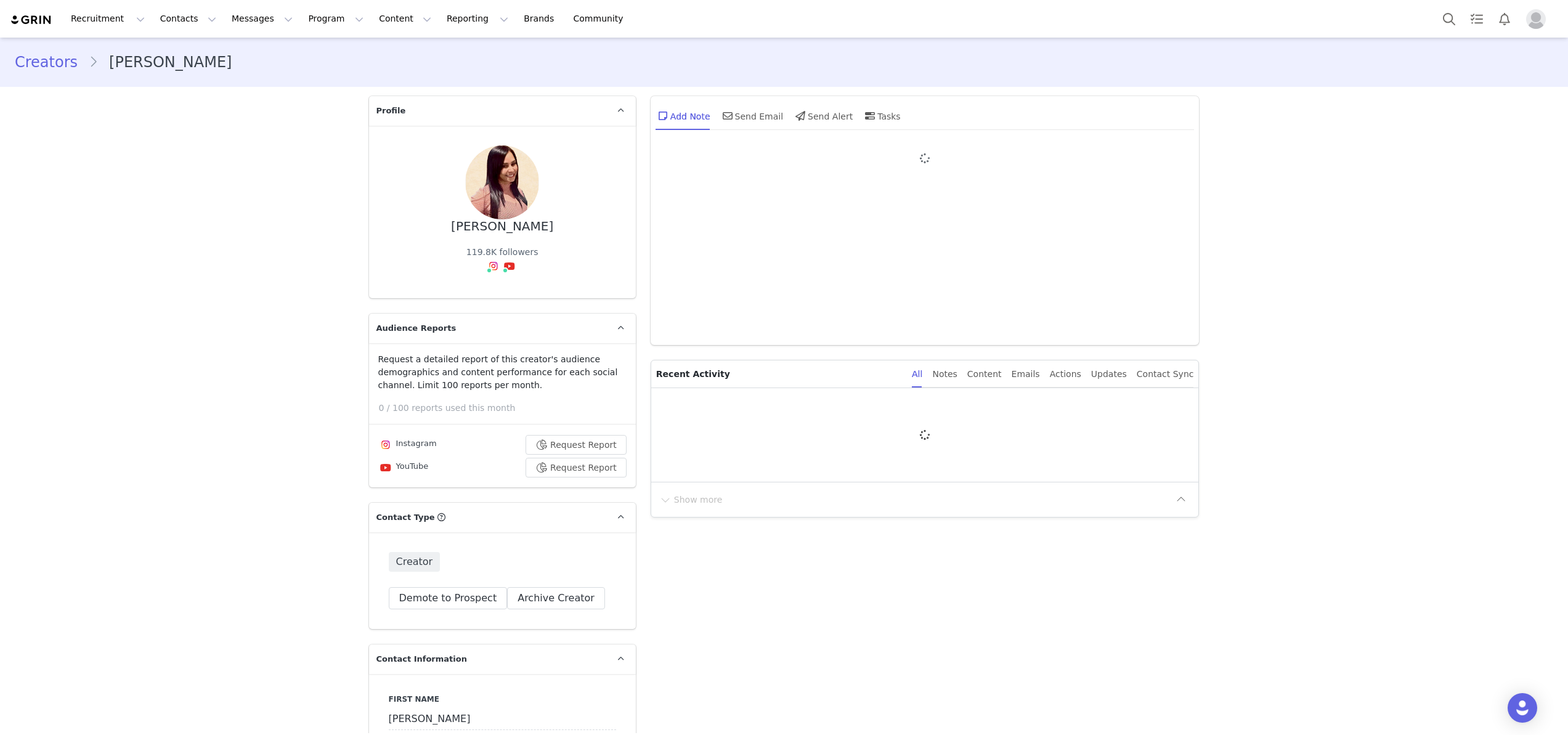
type input "+1 ([GEOGRAPHIC_DATA])"
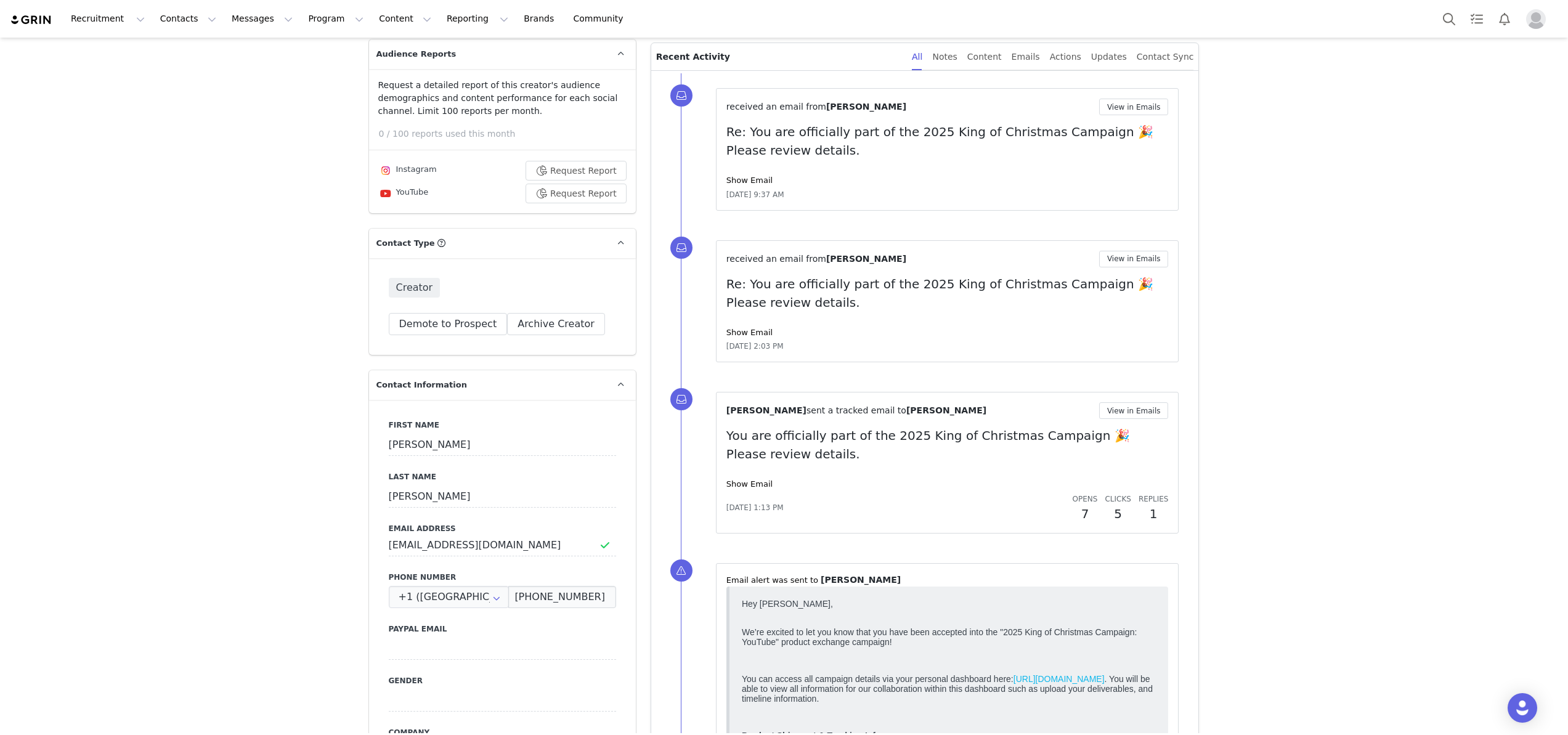
scroll to position [180, 0]
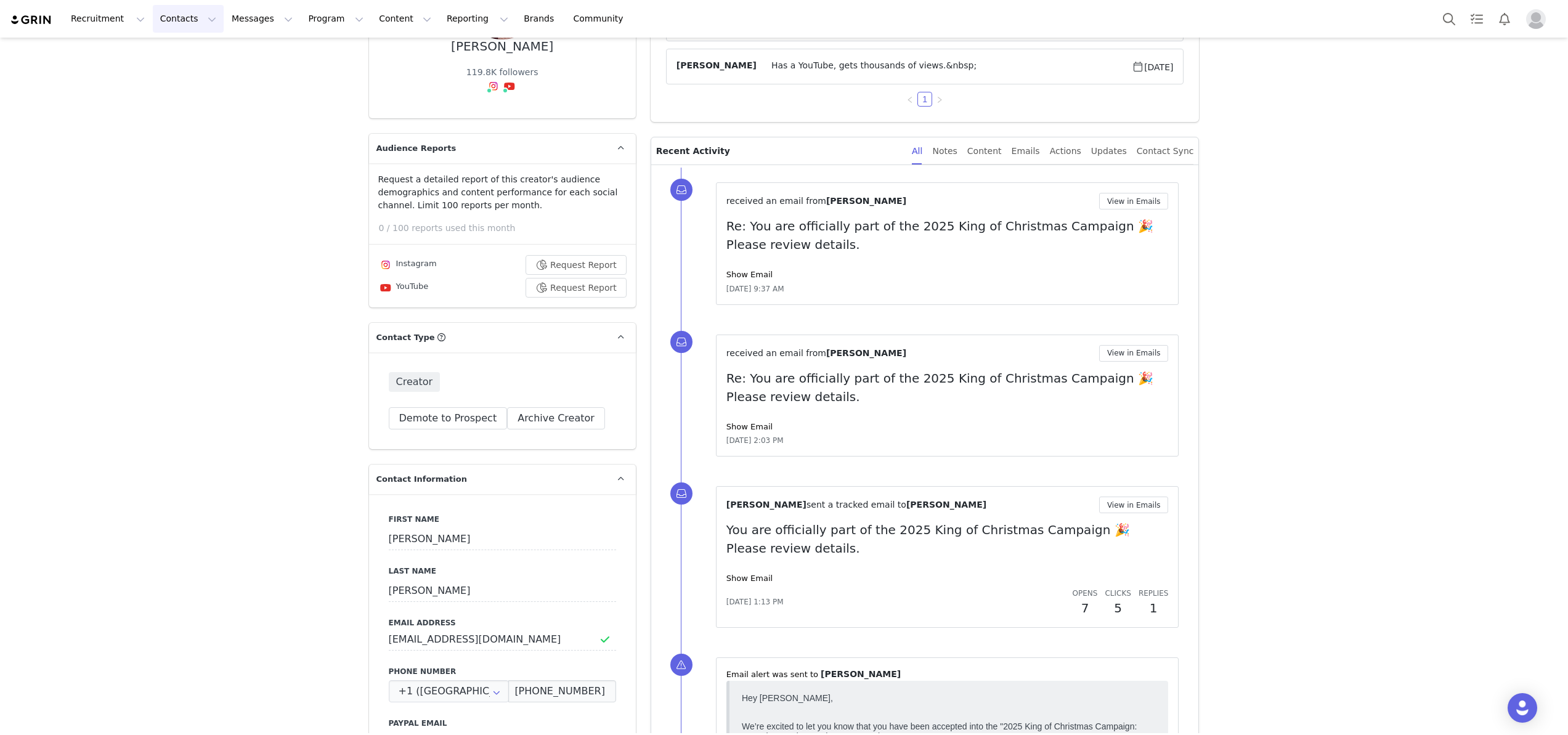
click at [154, 18] on button "Contacts Contacts" at bounding box center [188, 18] width 71 height 28
click at [163, 106] on p "Applicants" at bounding box center [176, 100] width 45 height 13
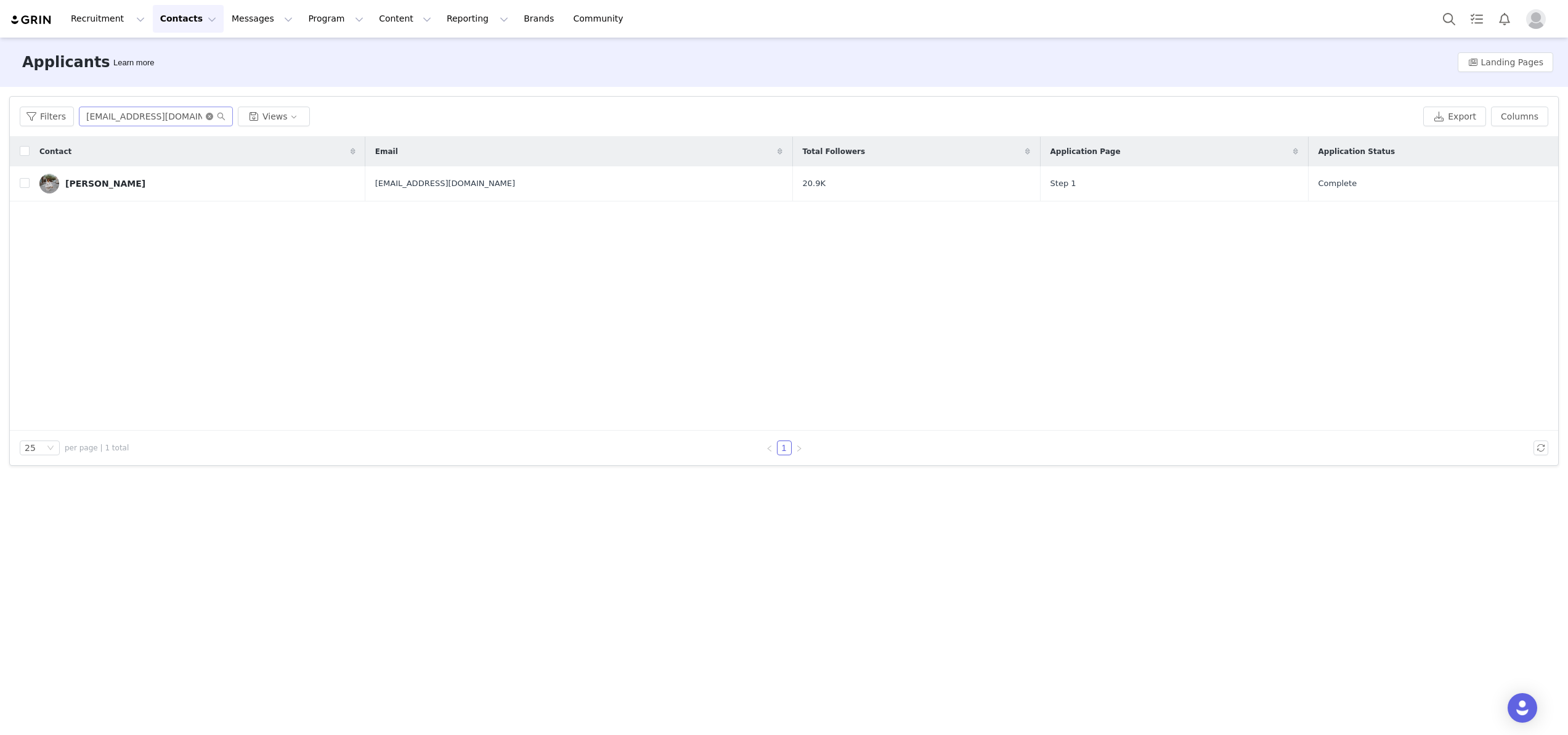
click at [207, 114] on icon "icon: close-circle" at bounding box center [209, 117] width 7 height 7
click at [192, 114] on input "text" at bounding box center [156, 117] width 154 height 20
paste input "alinavcollab@gmail.com"
type input "alinavcollab@gmail.com"
click at [114, 186] on link "Alina Vats" at bounding box center [197, 183] width 316 height 20
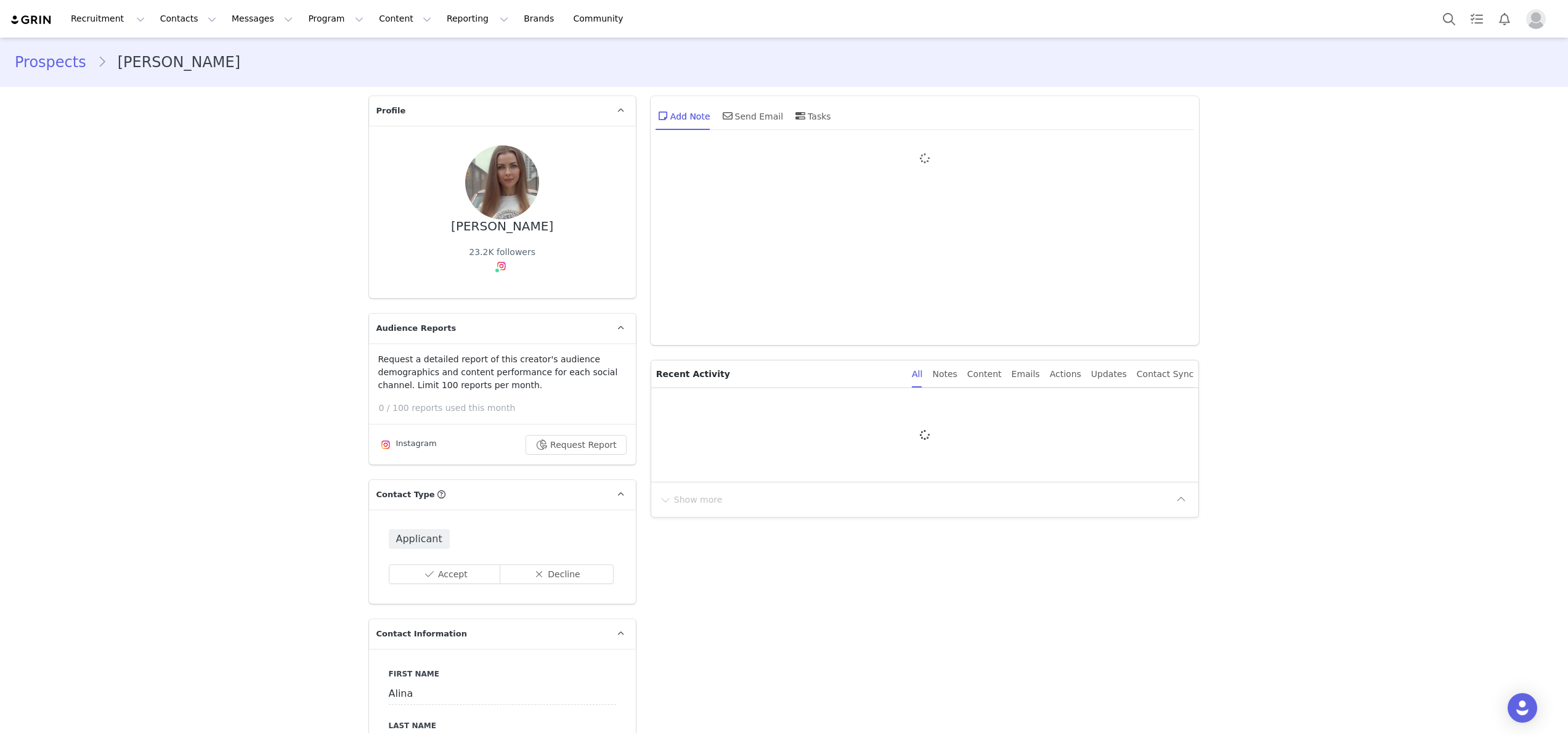
type input "+1 ([GEOGRAPHIC_DATA])"
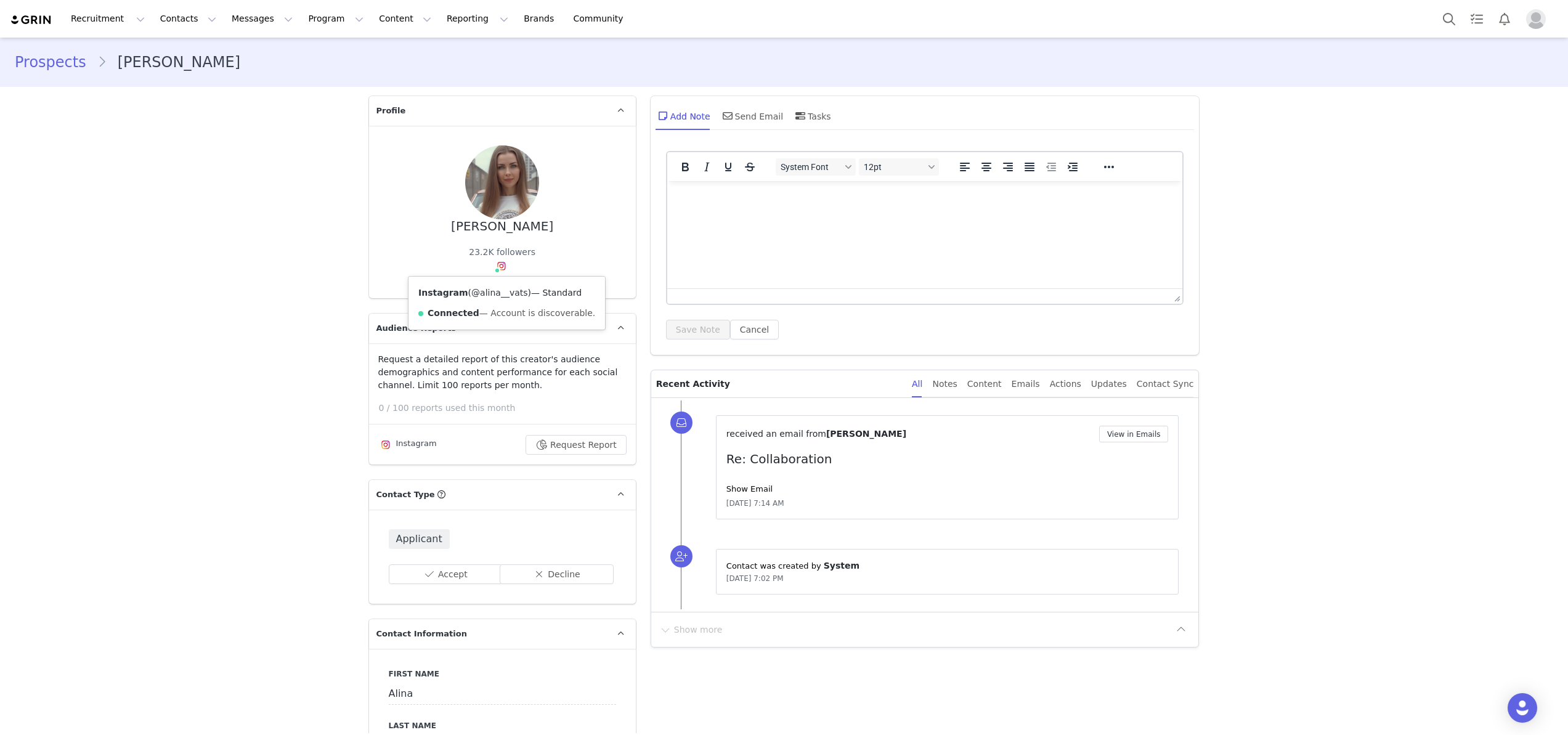
click at [496, 297] on link "@alina__vats" at bounding box center [499, 293] width 56 height 10
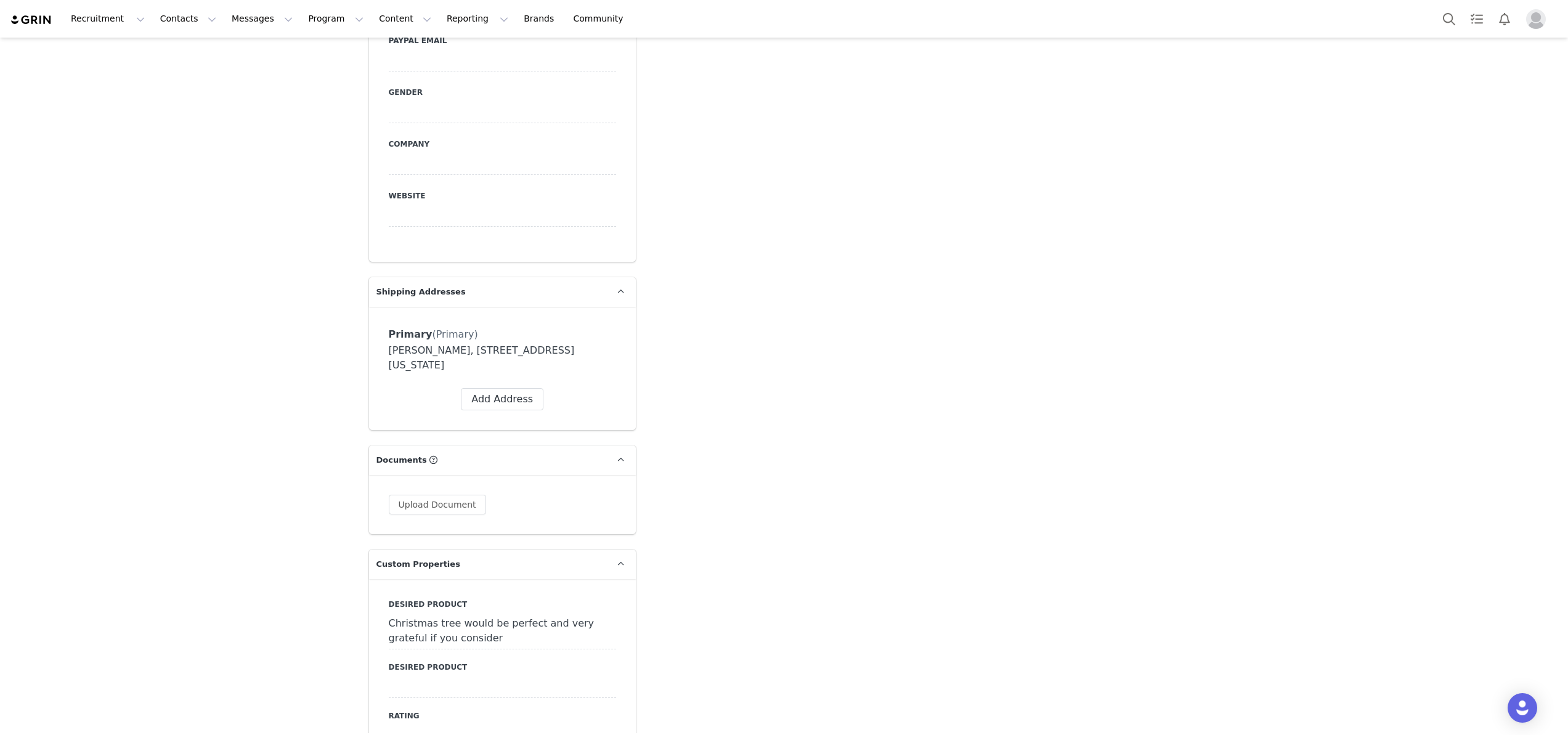
scroll to position [944, 0]
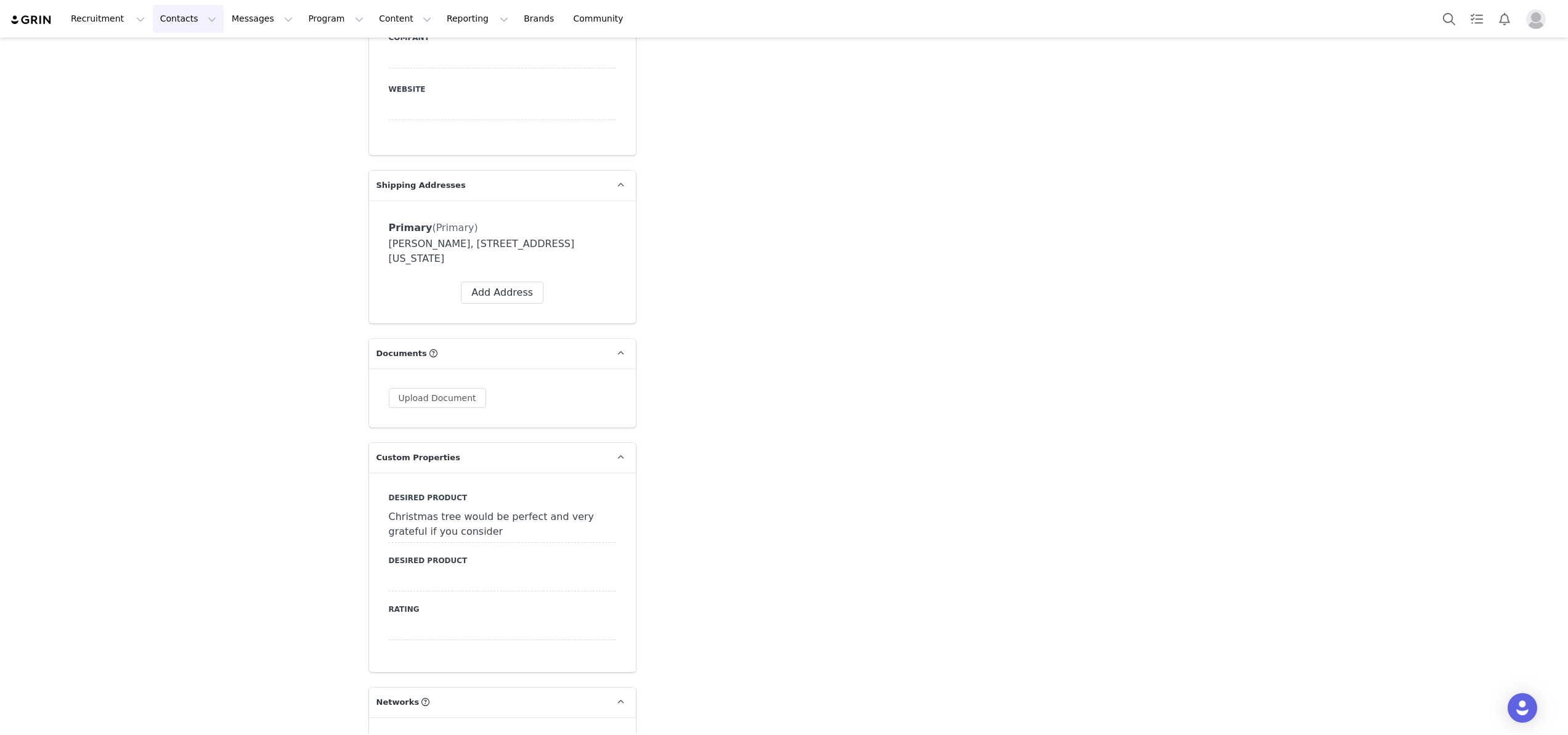
click at [174, 16] on button "Contacts Contacts" at bounding box center [188, 18] width 71 height 28
click at [178, 104] on p "Applicants" at bounding box center [176, 100] width 45 height 13
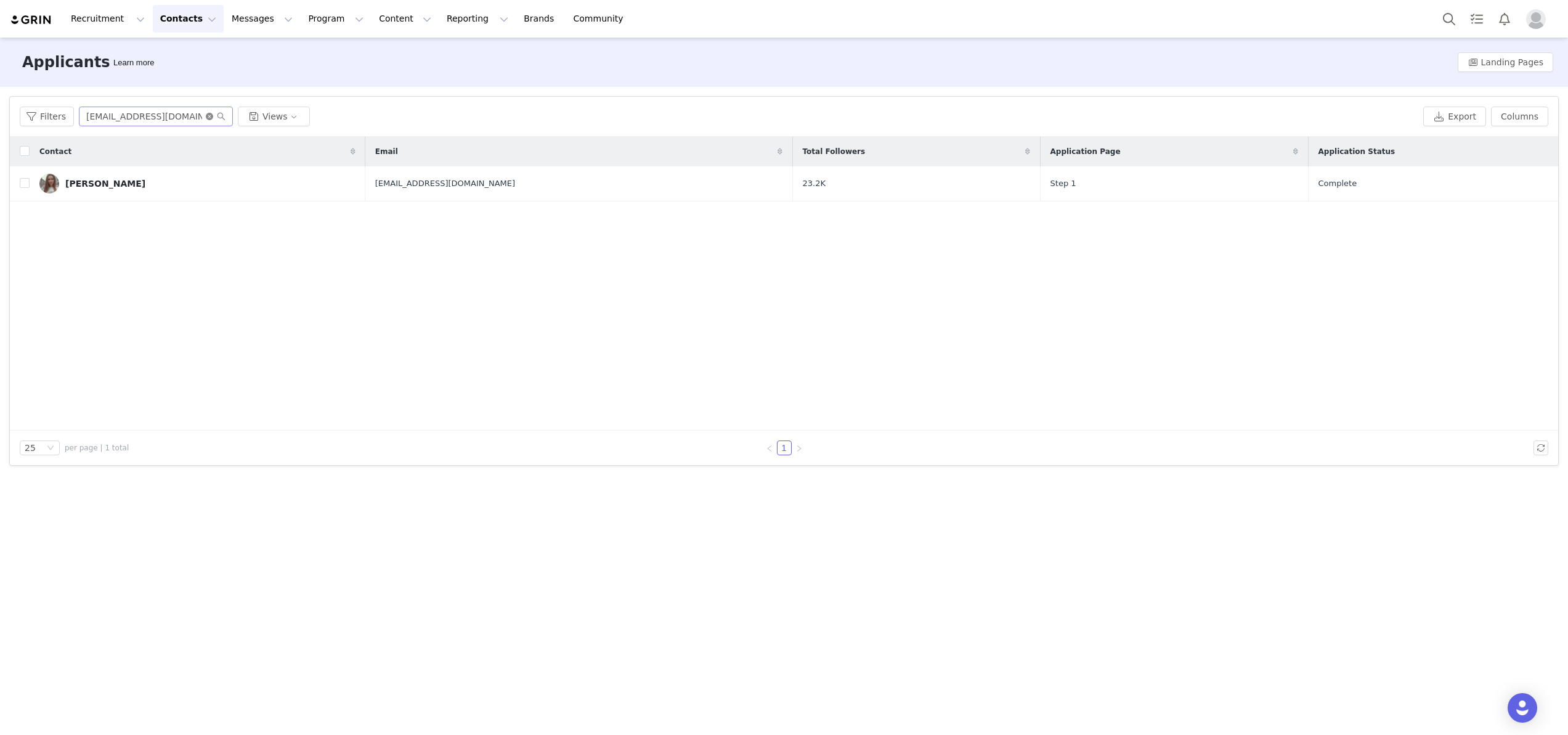
click at [210, 119] on icon "icon: close-circle" at bounding box center [209, 117] width 7 height 7
click at [179, 119] on input "text" at bounding box center [156, 117] width 154 height 20
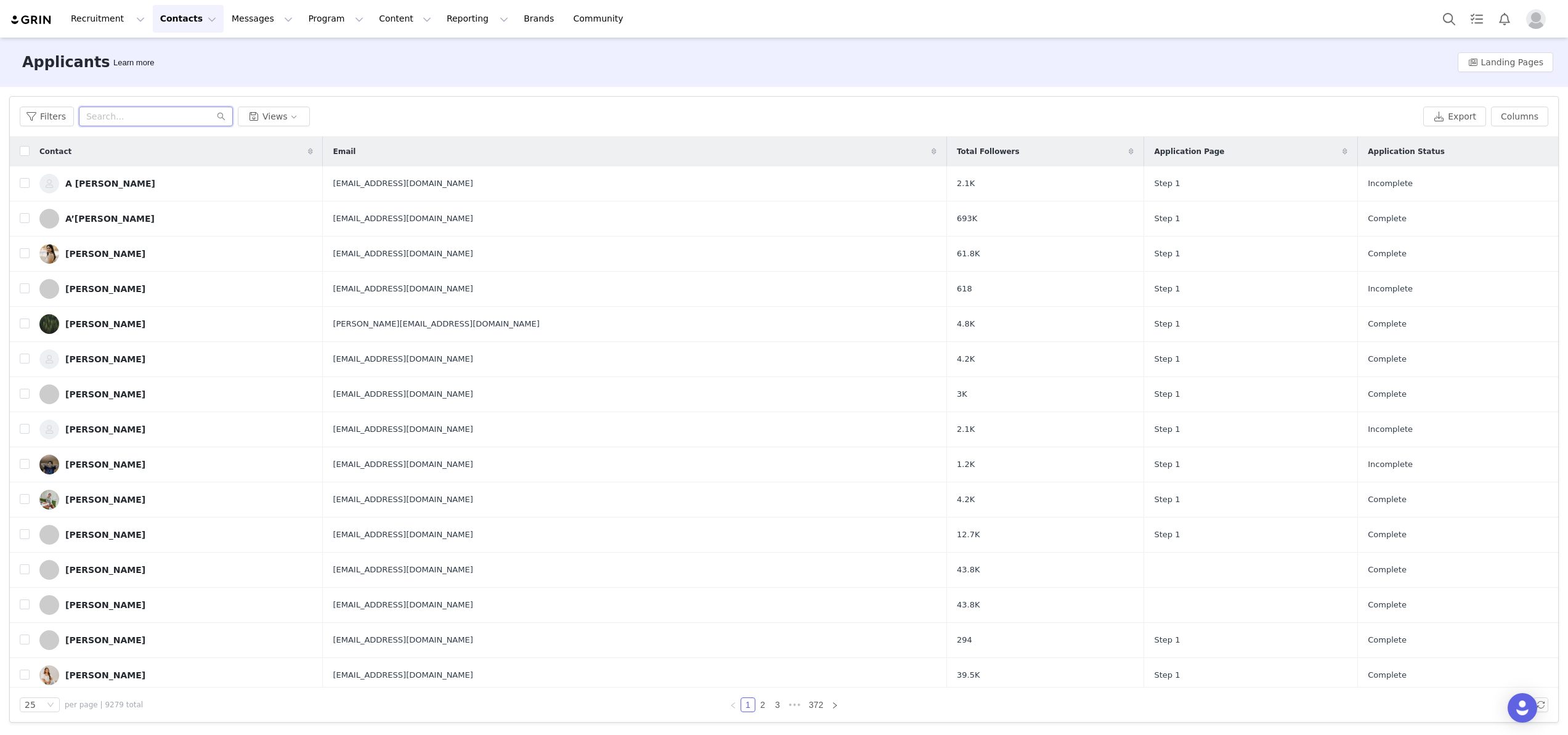
paste input "ivanna052023@gmail.com"
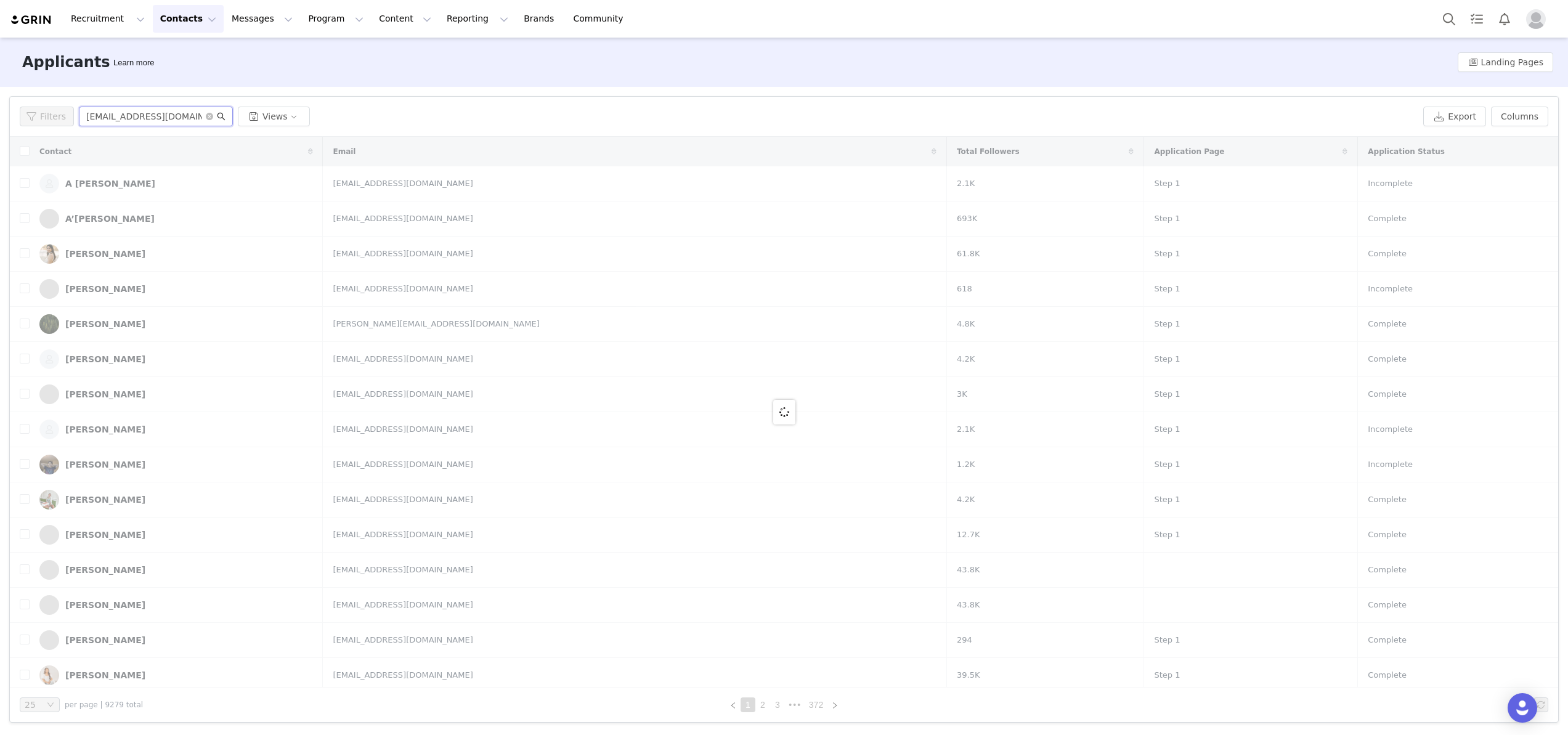
type input "ivanna052023@gmail.com"
click at [218, 115] on icon "icon: search" at bounding box center [221, 117] width 9 height 9
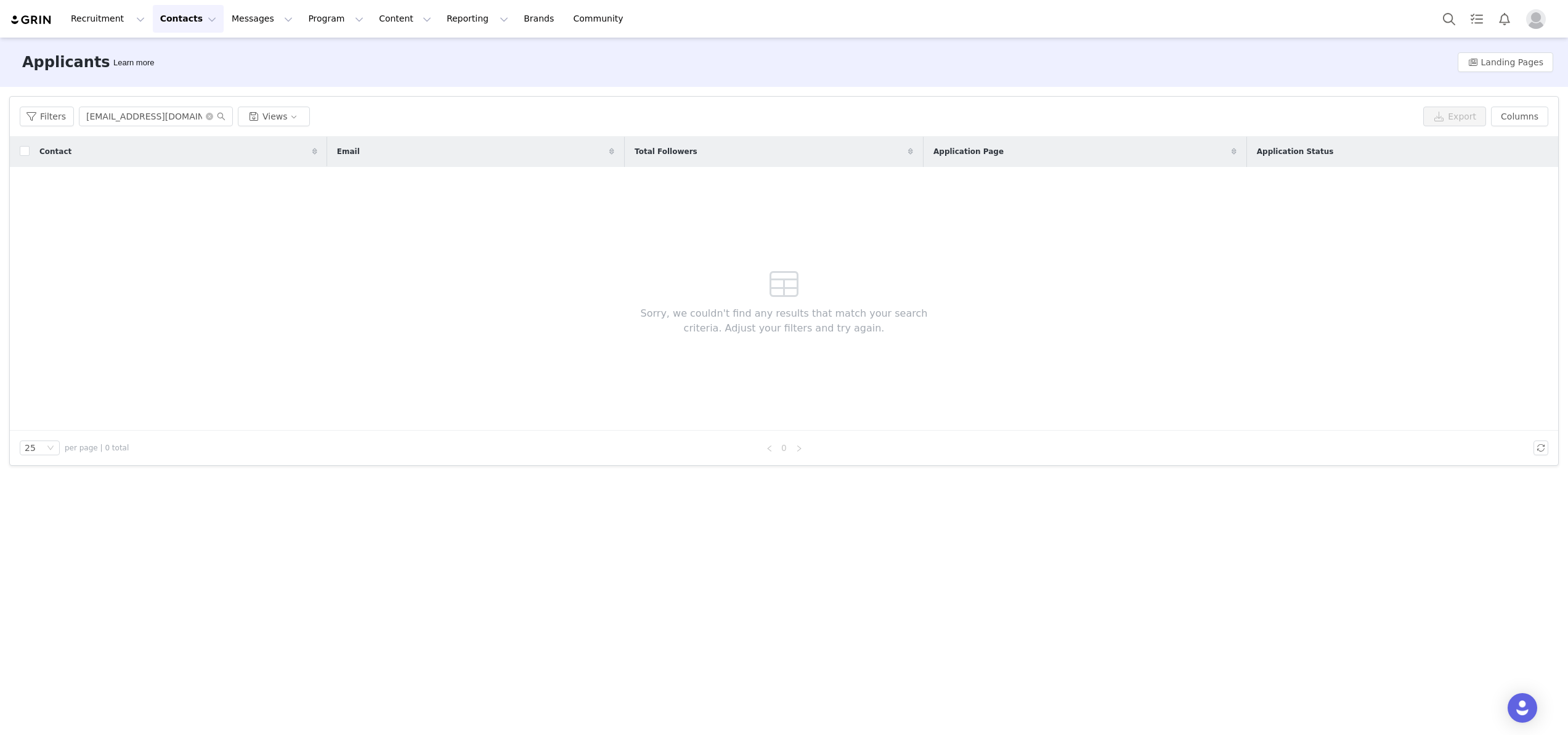
click at [174, 16] on button "Contacts Contacts" at bounding box center [188, 18] width 71 height 28
click at [192, 55] on div "Creators" at bounding box center [193, 55] width 82 height 13
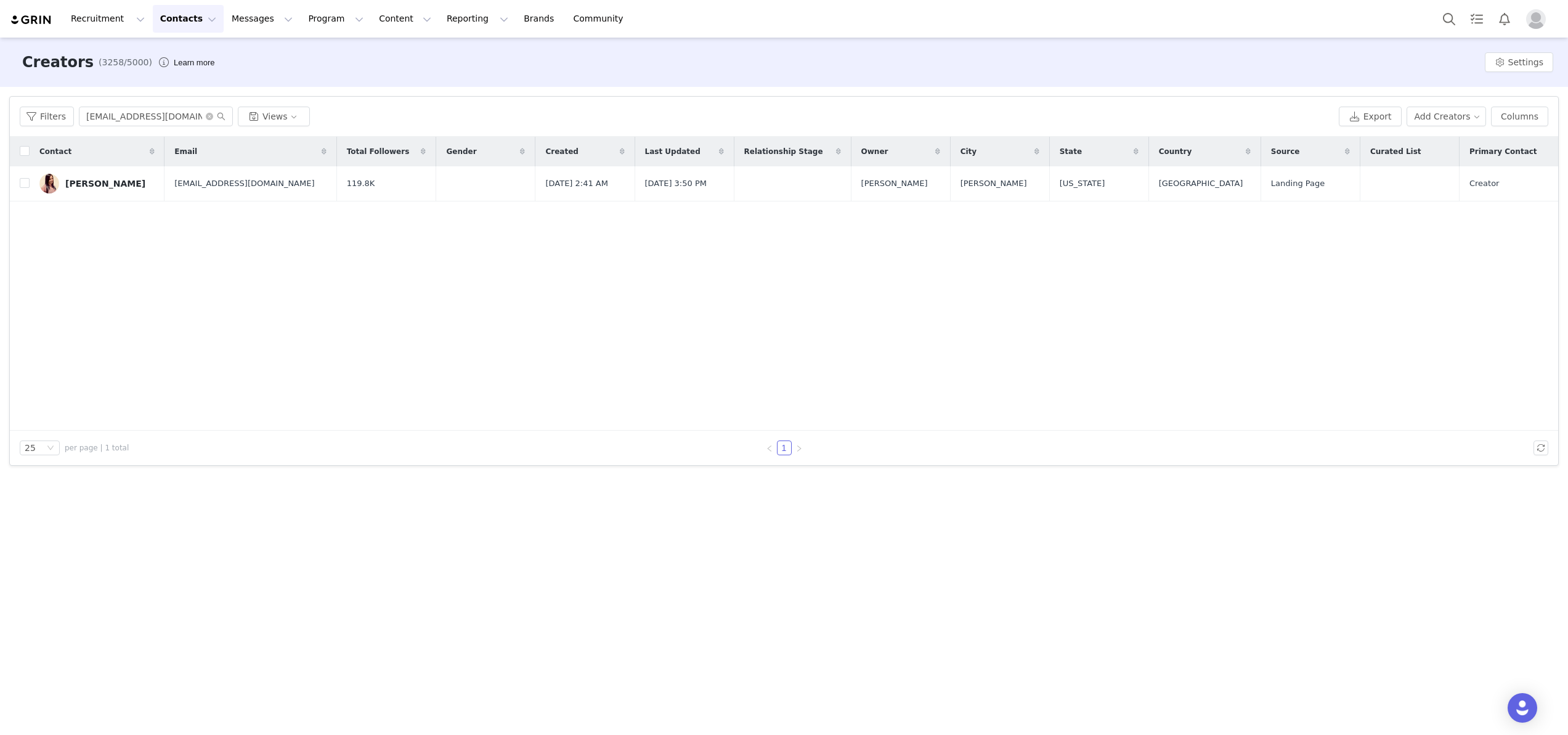
click at [179, 23] on button "Contacts Contacts" at bounding box center [188, 18] width 71 height 28
click at [171, 98] on p "Applicants" at bounding box center [176, 100] width 45 height 13
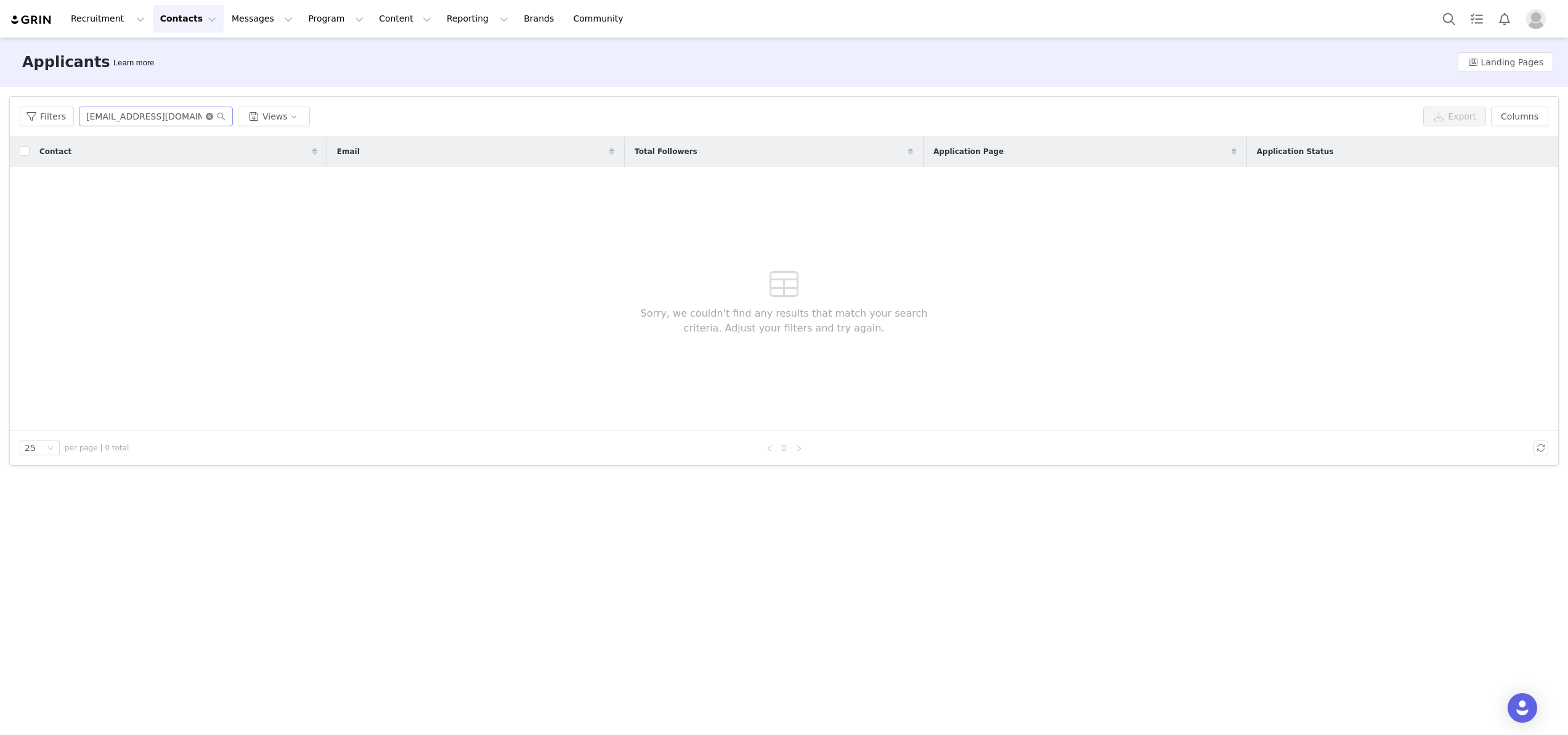
click at [210, 114] on icon "icon: close-circle" at bounding box center [209, 117] width 7 height 7
click at [171, 114] on input "text" at bounding box center [156, 117] width 154 height 20
paste input "ayshahuseyn@gmail.com"
type input "ayshahuseyn@gmail.com"
click at [219, 114] on icon "icon: search" at bounding box center [221, 117] width 9 height 9
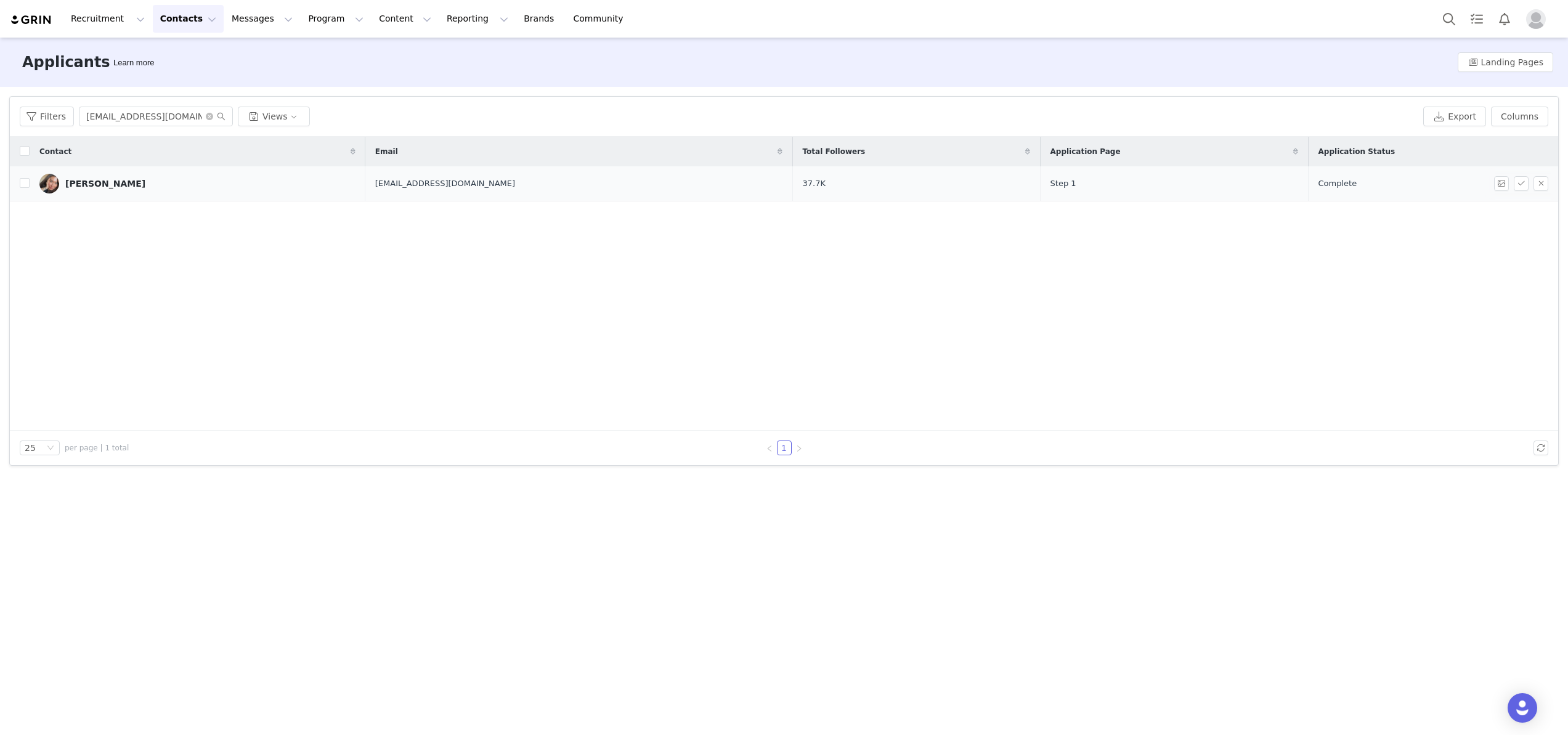
click at [84, 177] on link "Aysha Huseyn" at bounding box center [197, 183] width 316 height 20
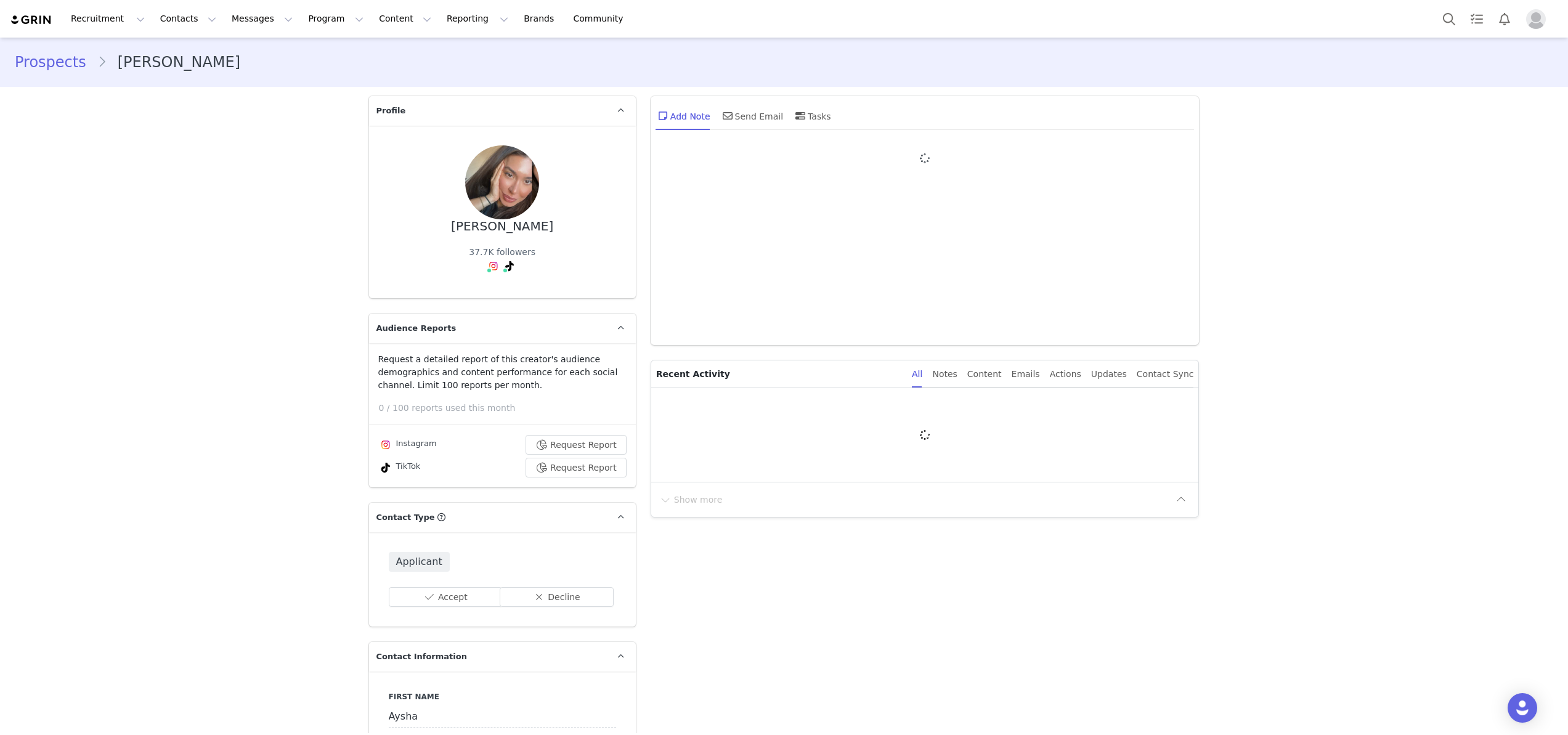
type input "+1 ([GEOGRAPHIC_DATA])"
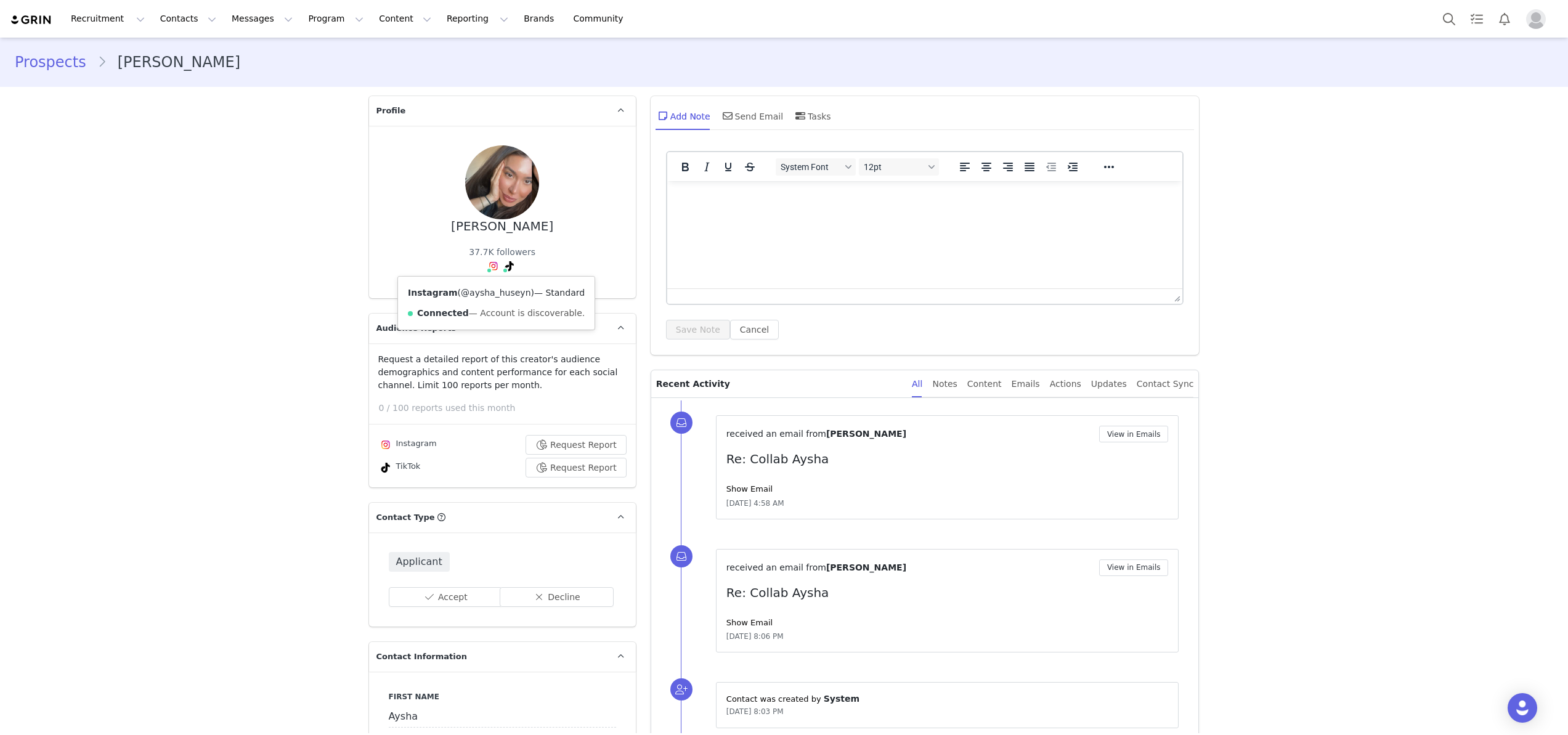
click at [483, 291] on link "@aysha_huseyn" at bounding box center [496, 293] width 70 height 10
click at [500, 290] on link "@aysha_in_usa" at bounding box center [485, 293] width 66 height 10
click at [178, 18] on button "Contacts Contacts" at bounding box center [188, 18] width 71 height 28
click at [156, 101] on p "Applicants" at bounding box center [176, 100] width 45 height 13
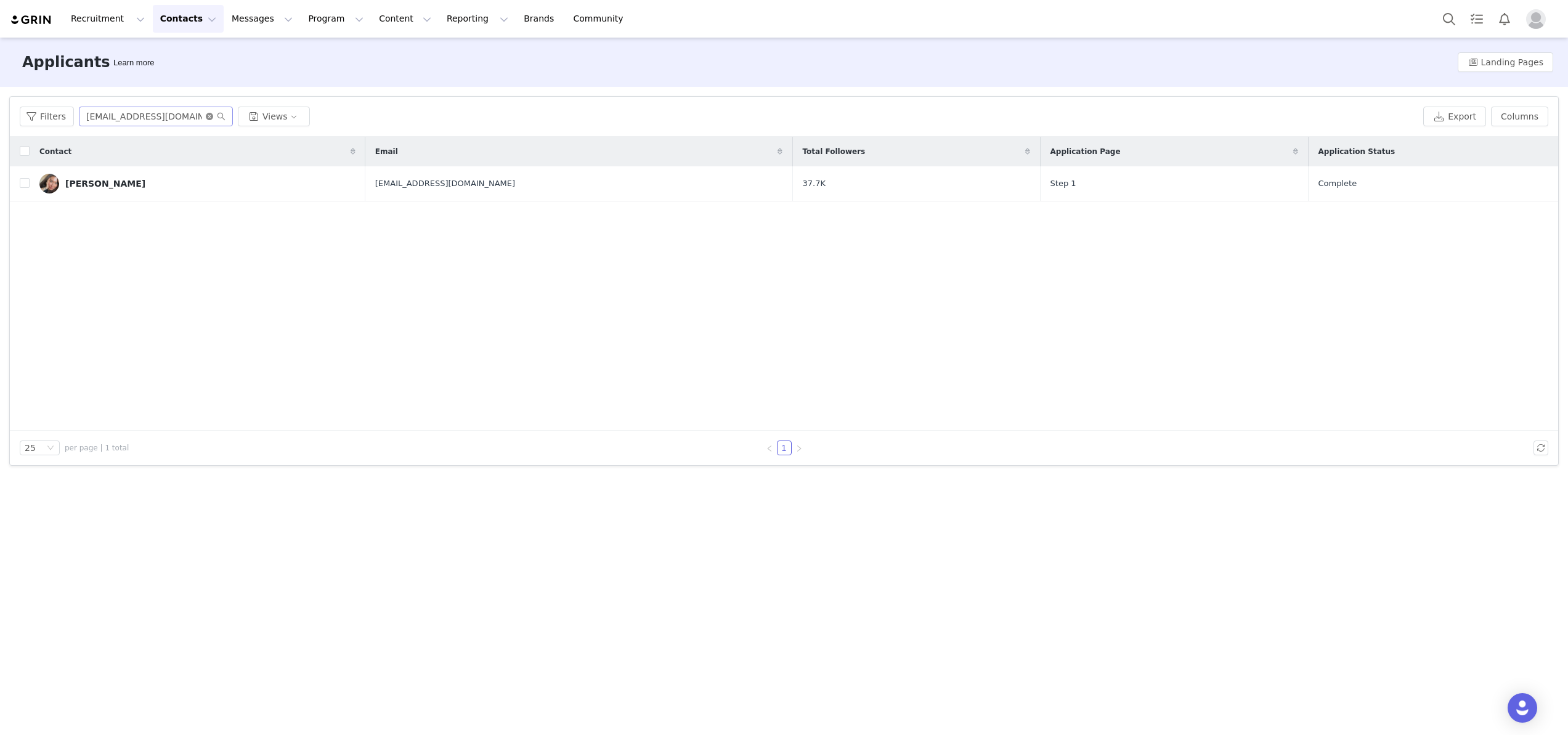
click at [206, 118] on icon "icon: close-circle" at bounding box center [209, 117] width 7 height 7
click at [181, 118] on input "text" at bounding box center [156, 117] width 154 height 20
paste input "mariaesperanza87@icloud.com"
type input "mariaesperanza87@icloud.com"
click at [106, 187] on div "María Esperanza. Felipe Cabrera" at bounding box center [112, 183] width 92 height 10
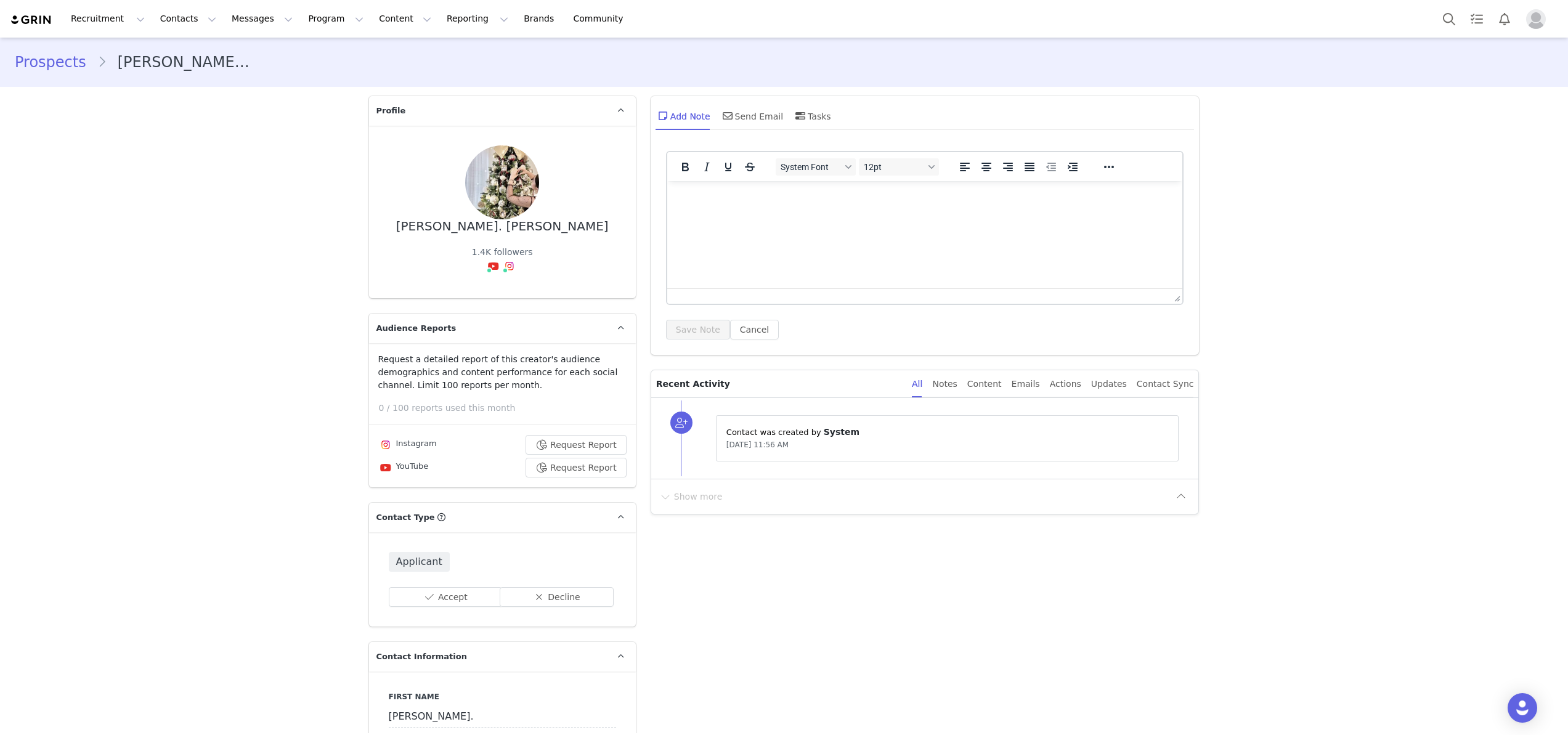
type input "+1 ([GEOGRAPHIC_DATA])"
click at [481, 296] on link "@Yaniris García" at bounding box center [486, 293] width 80 height 10
click at [505, 292] on link "@esperanzahogar10" at bounding box center [513, 293] width 90 height 10
click at [167, 21] on button "Contacts Contacts" at bounding box center [188, 18] width 71 height 28
click at [166, 102] on p "Applicants" at bounding box center [176, 100] width 45 height 13
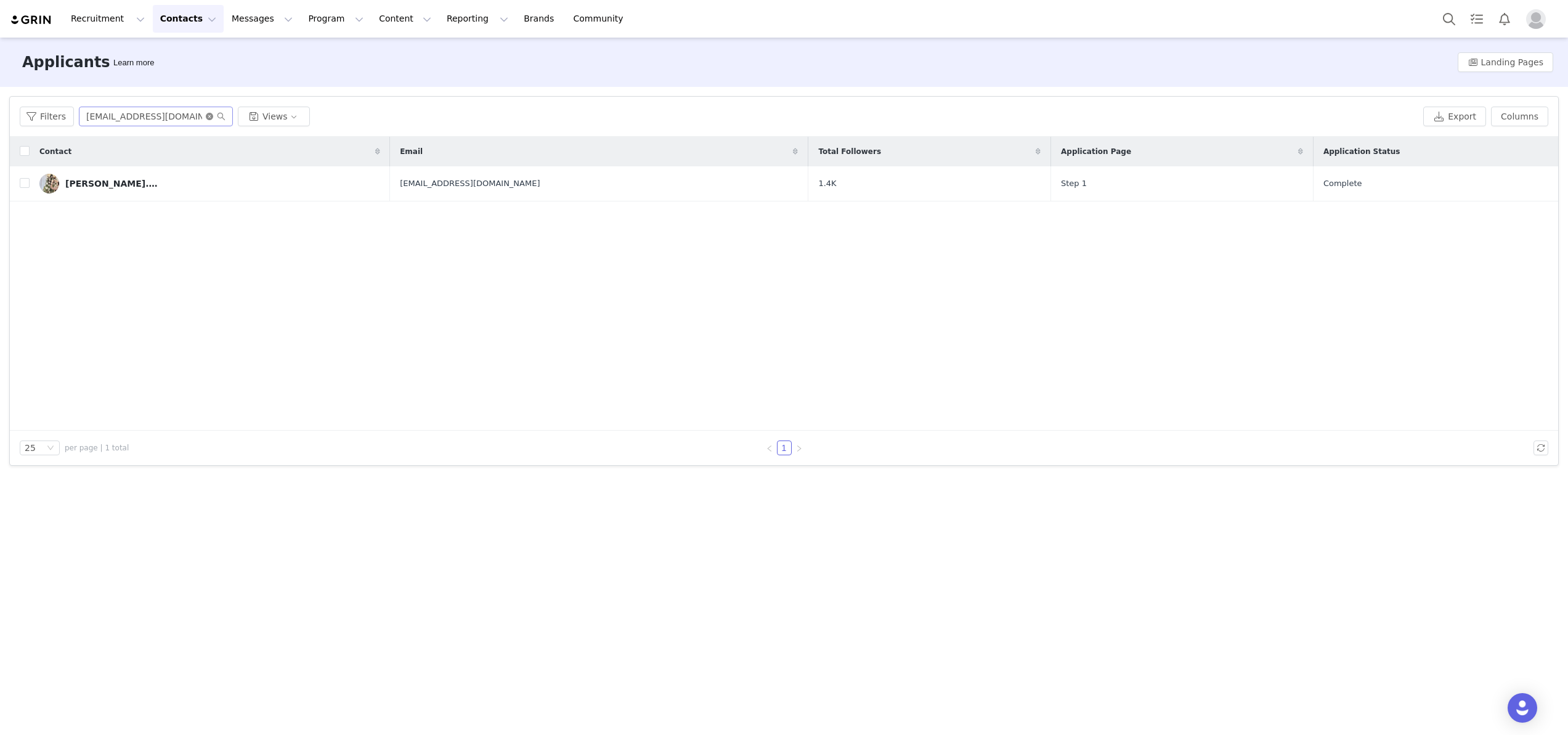
click at [206, 113] on icon "icon: close-circle" at bounding box center [209, 117] width 7 height 7
click at [178, 116] on input "text" at bounding box center [156, 117] width 154 height 20
paste input "yanagavrushenko@icloud.com"
type input "yanagavrushenko@icloud.com"
click at [121, 185] on div "Yana Havrushenko" at bounding box center [105, 183] width 80 height 10
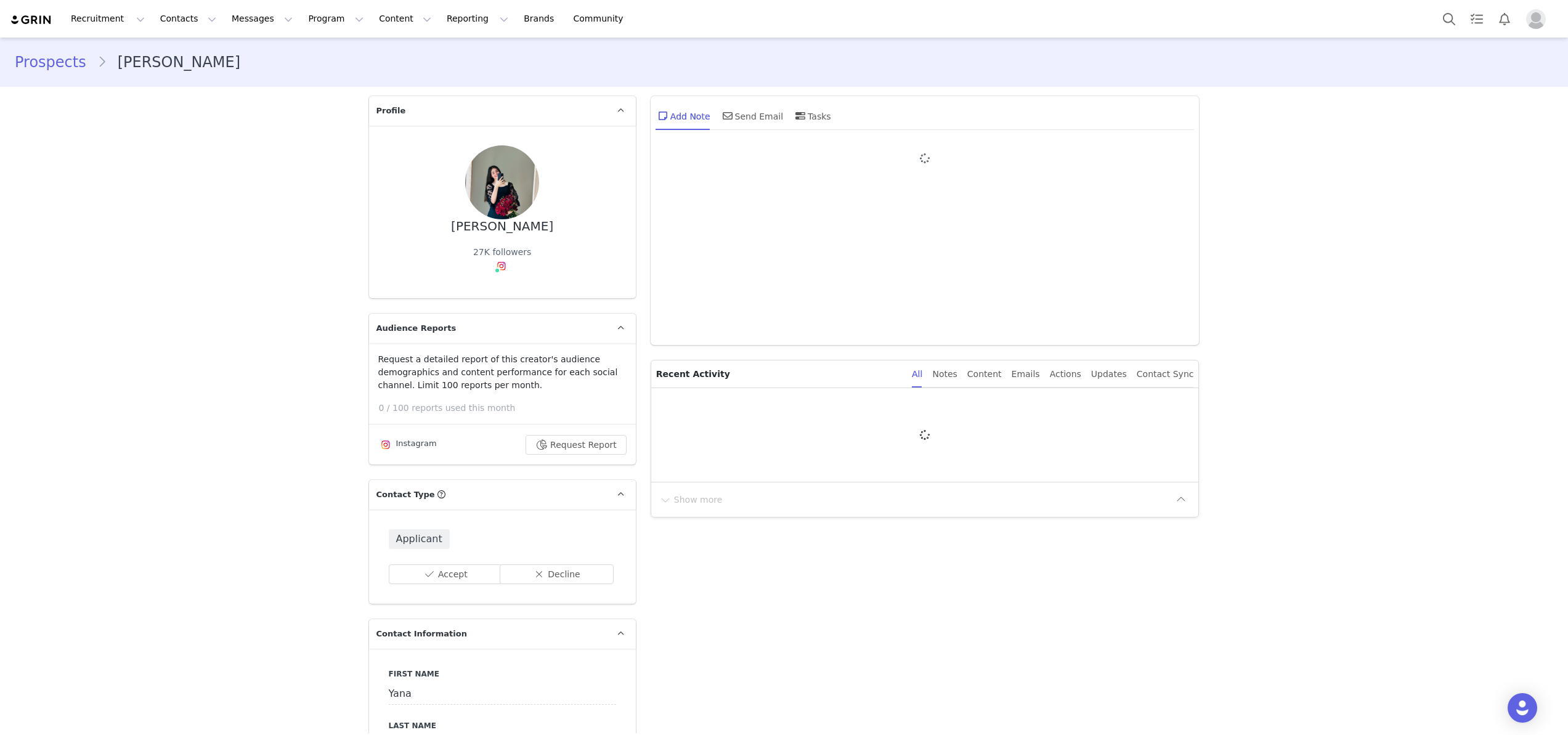
type input "+1 ([GEOGRAPHIC_DATA])"
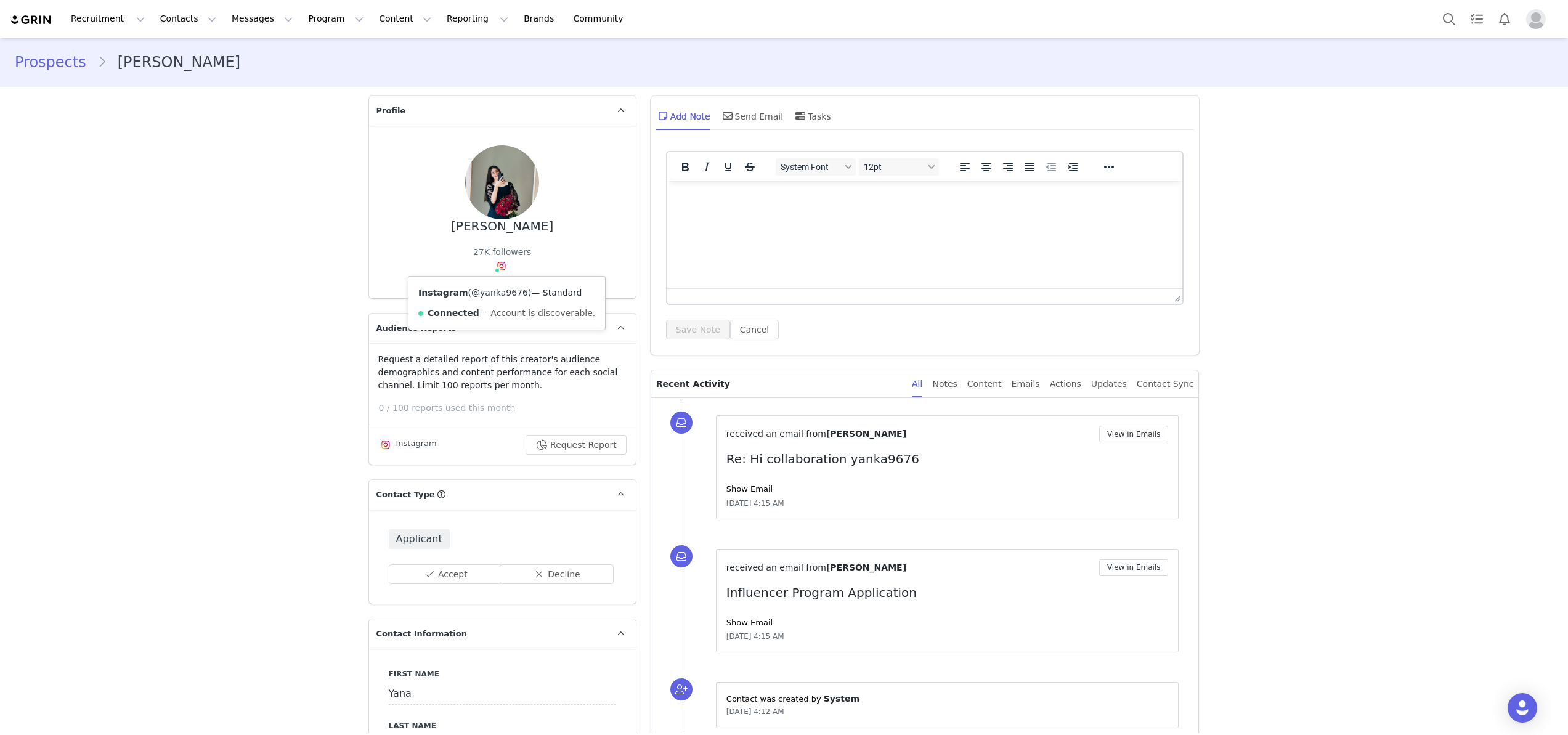
click at [493, 296] on link "@yanka9676" at bounding box center [500, 293] width 57 height 10
click at [183, 16] on button "Contacts Contacts" at bounding box center [188, 18] width 71 height 28
click at [183, 58] on p "Creators" at bounding box center [173, 55] width 37 height 13
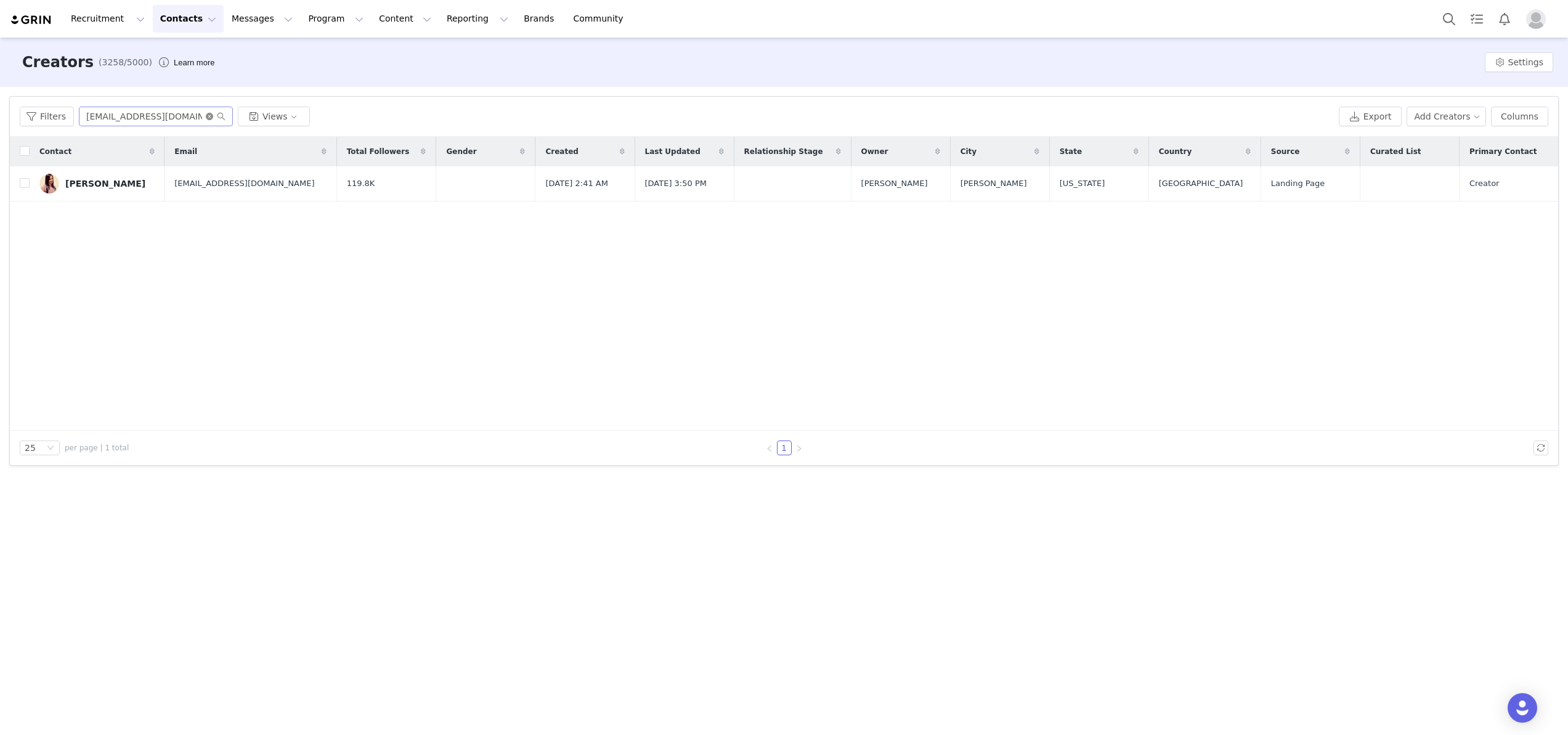
click at [208, 114] on icon "icon: close-circle" at bounding box center [209, 117] width 7 height 7
click at [176, 114] on input "text" at bounding box center [156, 117] width 154 height 20
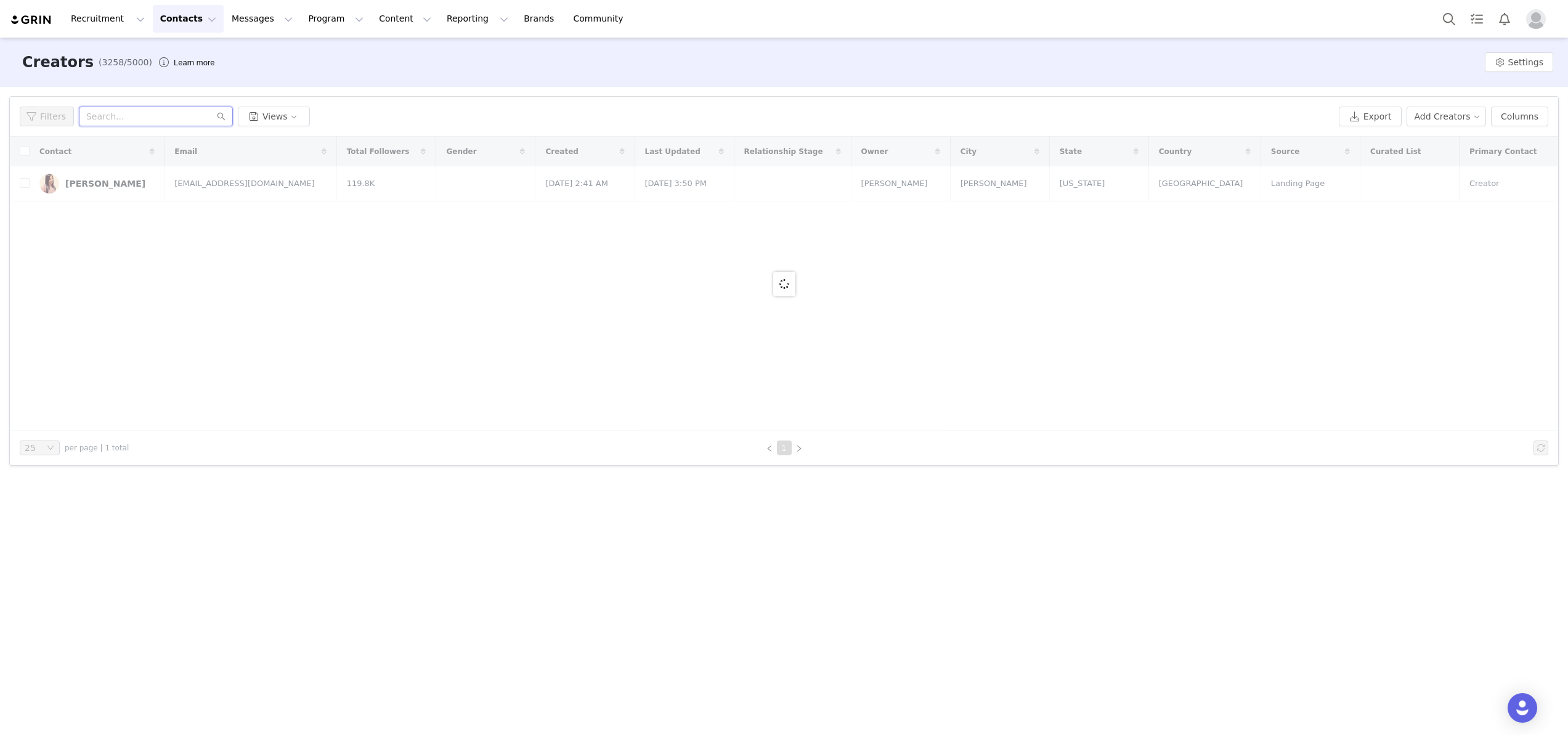
paste input "kristina.corder@gmail.com"
type input "kristina.corder@gmail.com"
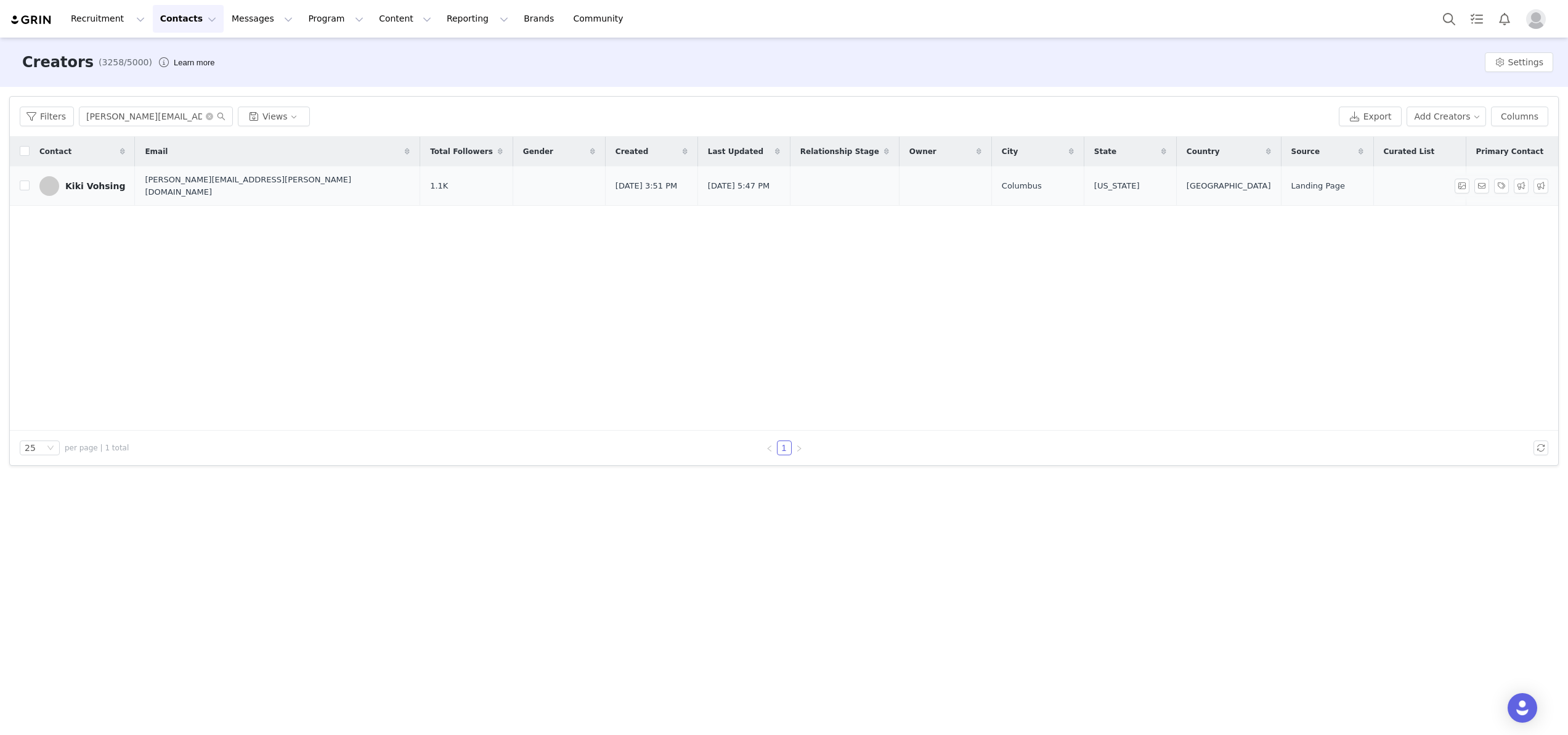
click at [64, 186] on link "Kiki Vohsing" at bounding box center [82, 186] width 85 height 20
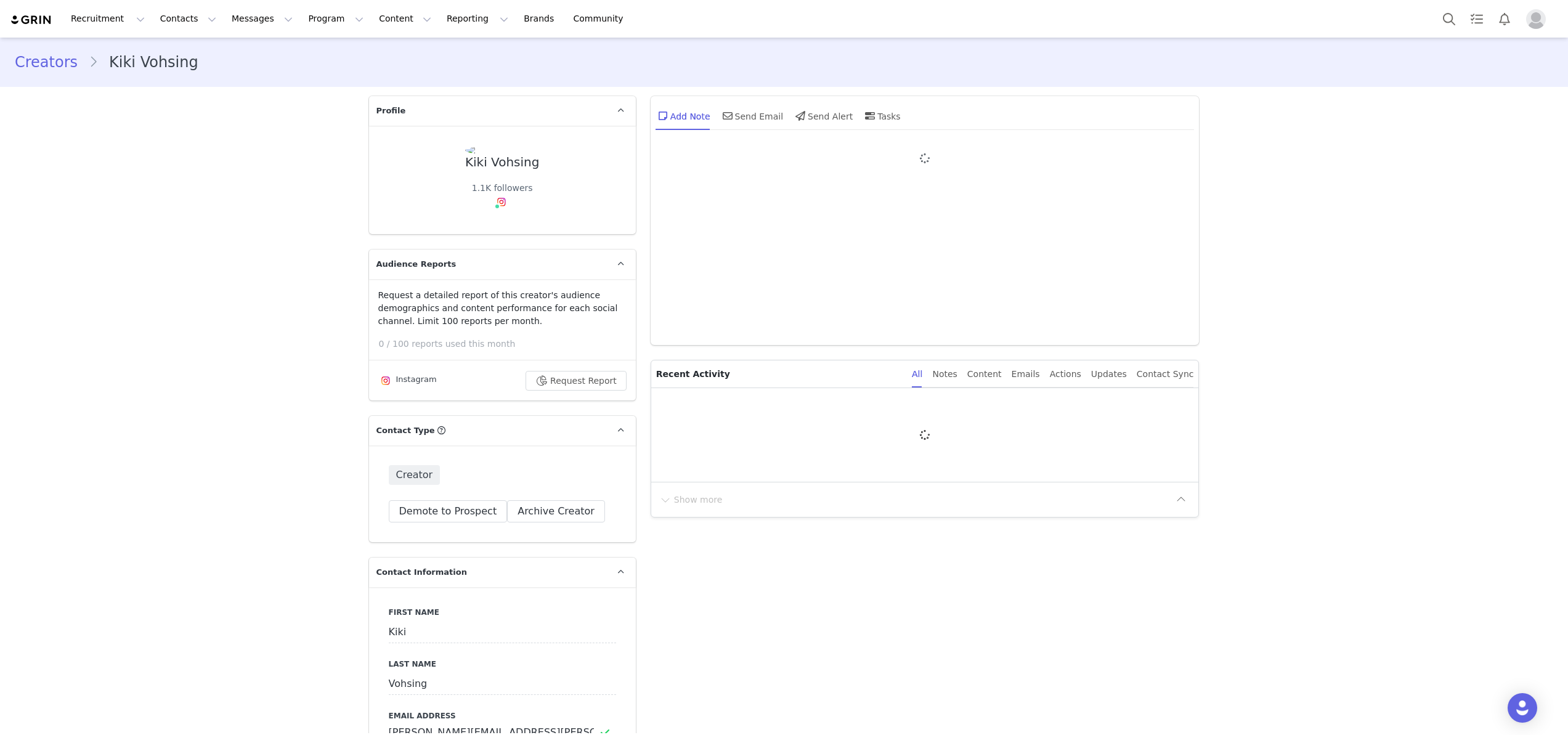
type input "+1 ([GEOGRAPHIC_DATA])"
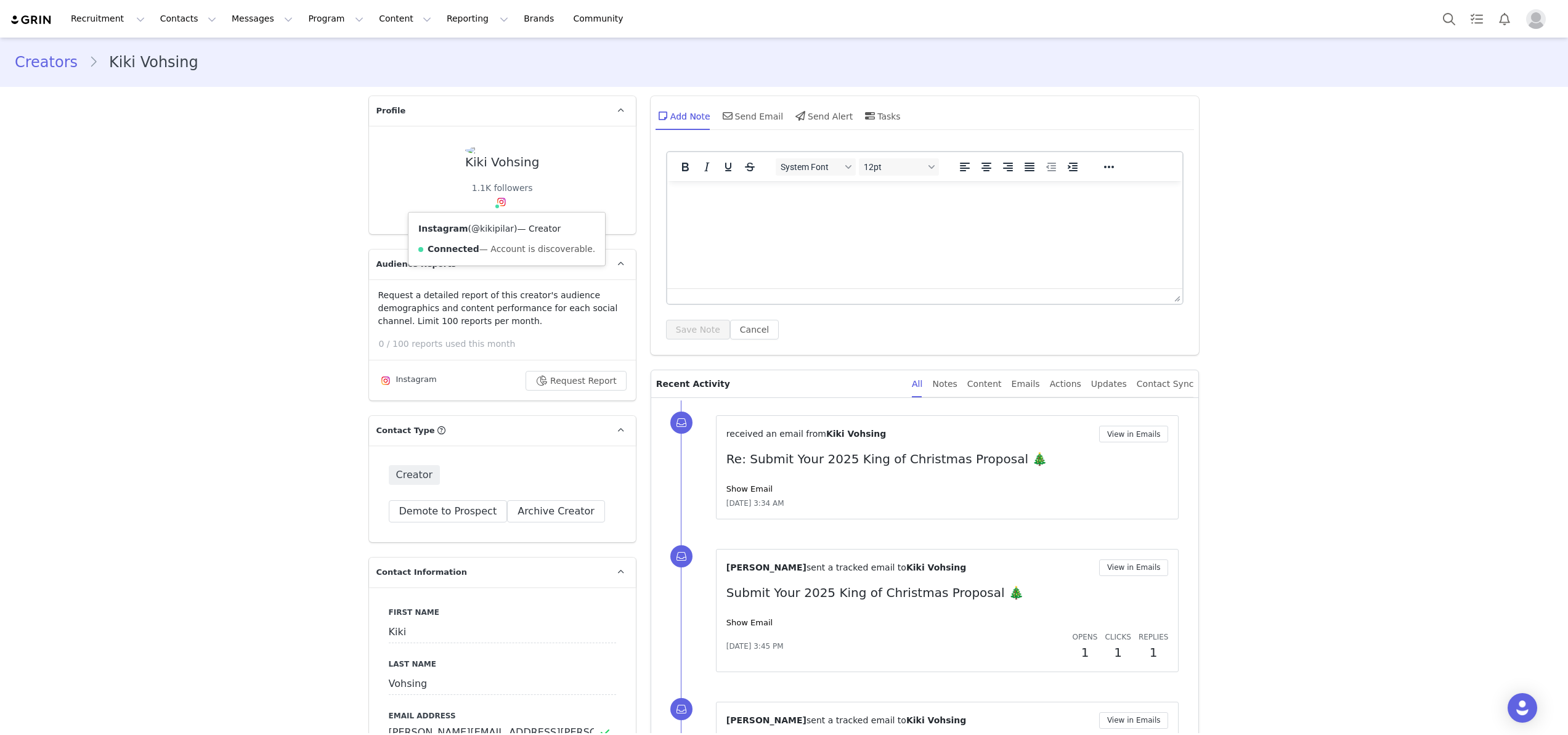
click at [486, 224] on link "@kikipilar" at bounding box center [493, 229] width 43 height 10
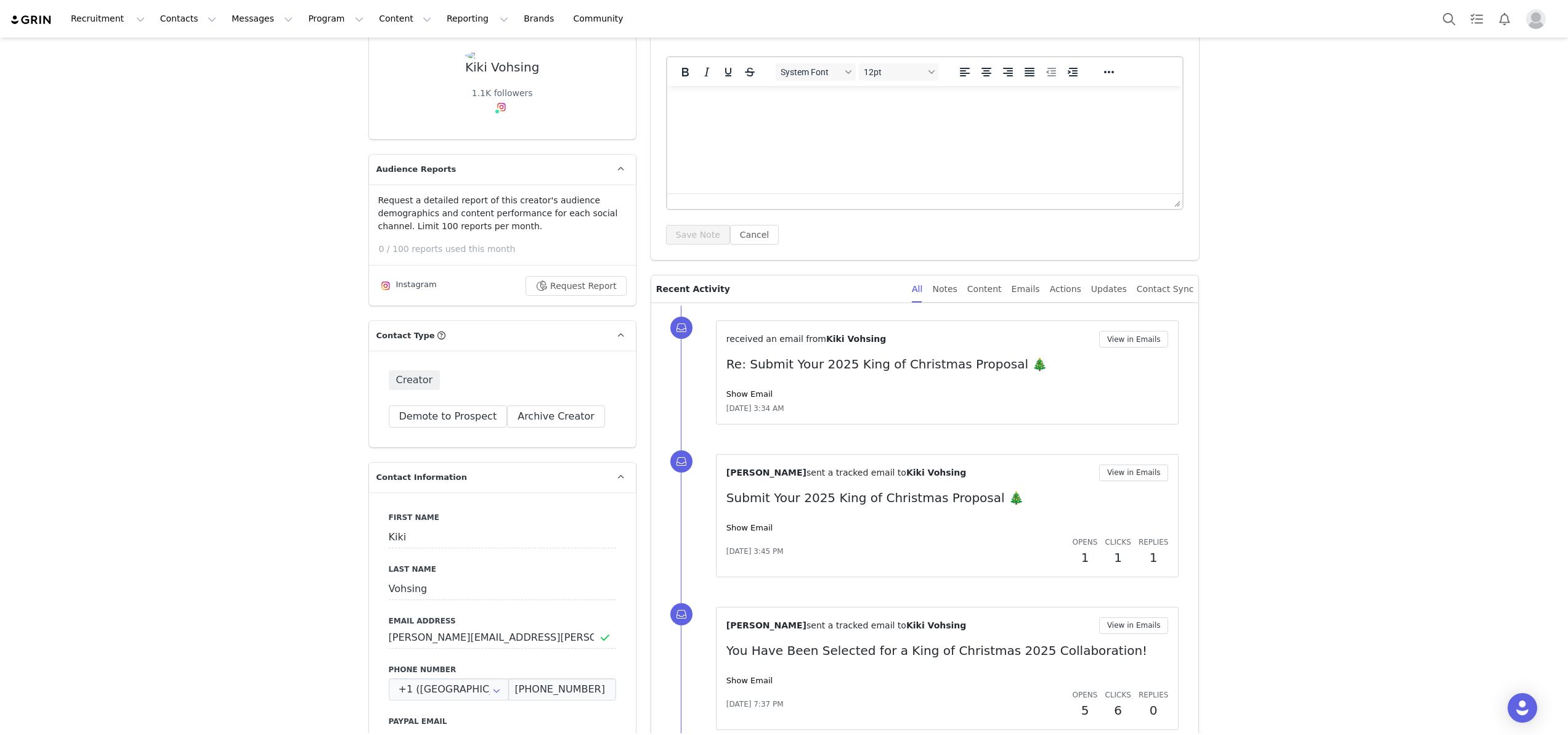
scroll to position [92, 0]
click at [174, 20] on button "Contacts Contacts" at bounding box center [188, 18] width 71 height 28
click at [535, 418] on button "Archive Creator" at bounding box center [556, 419] width 98 height 22
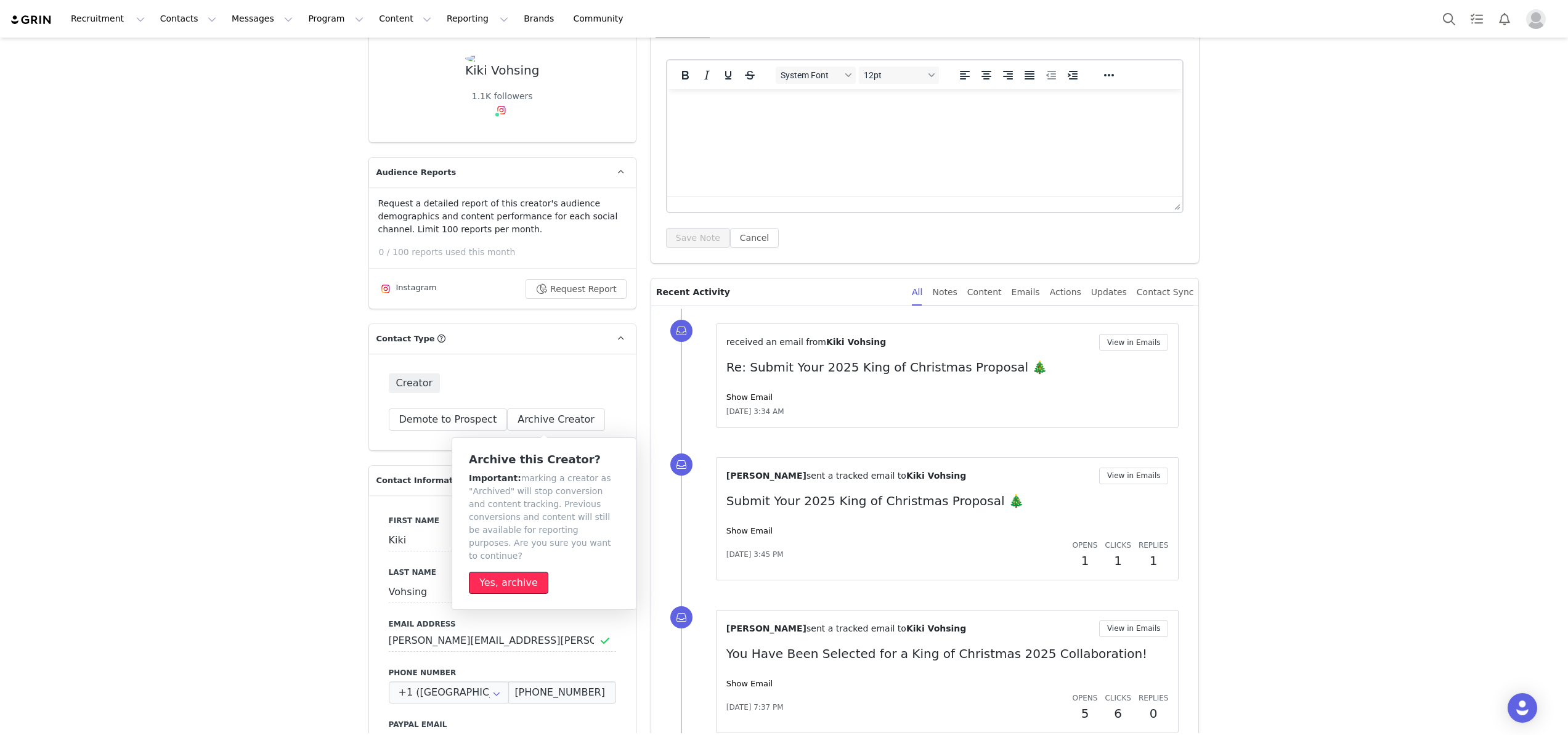
click at [493, 572] on button "Yes, archive" at bounding box center [508, 582] width 80 height 22
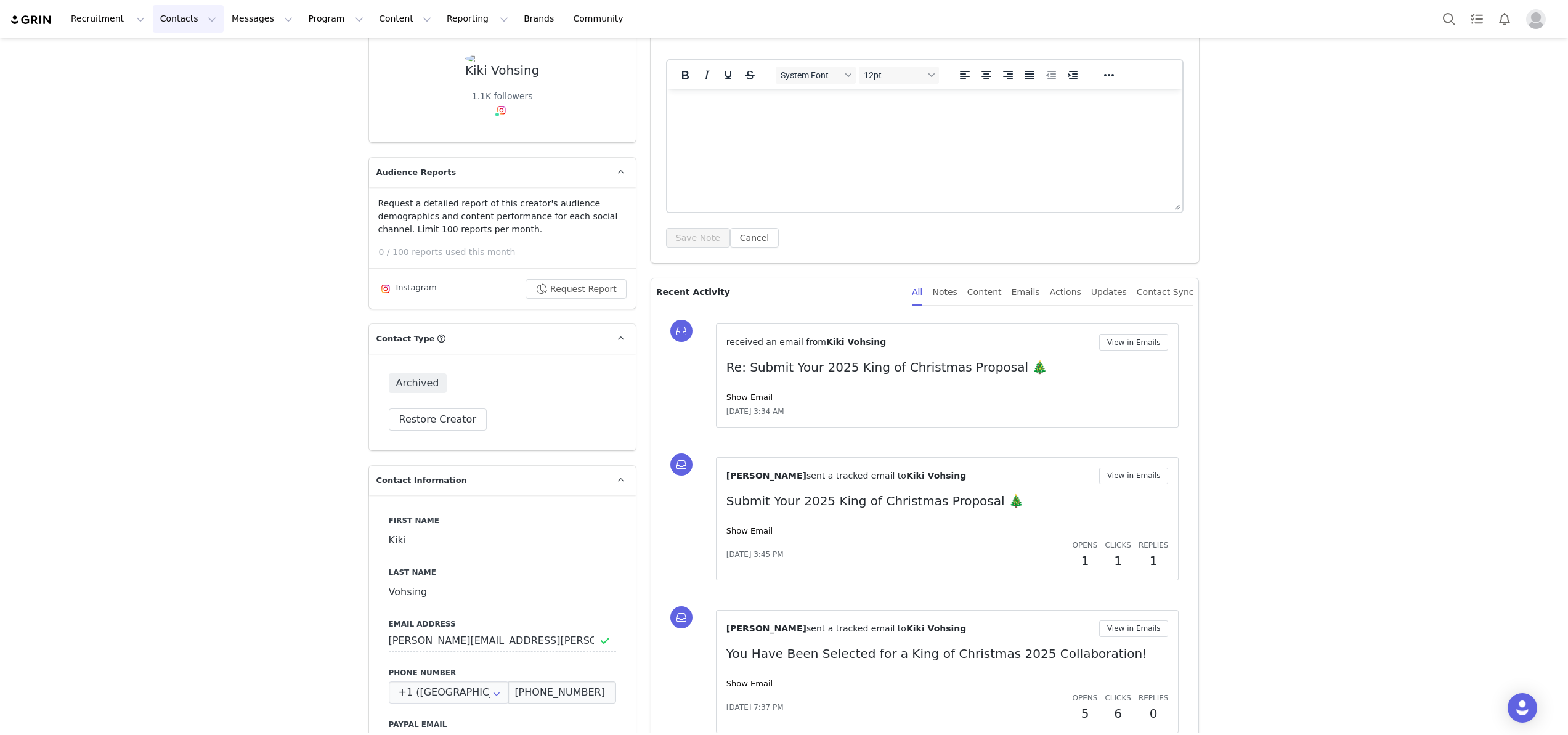
click at [174, 14] on button "Contacts Contacts" at bounding box center [188, 18] width 71 height 28
click at [171, 100] on p "Applicants" at bounding box center [176, 100] width 45 height 13
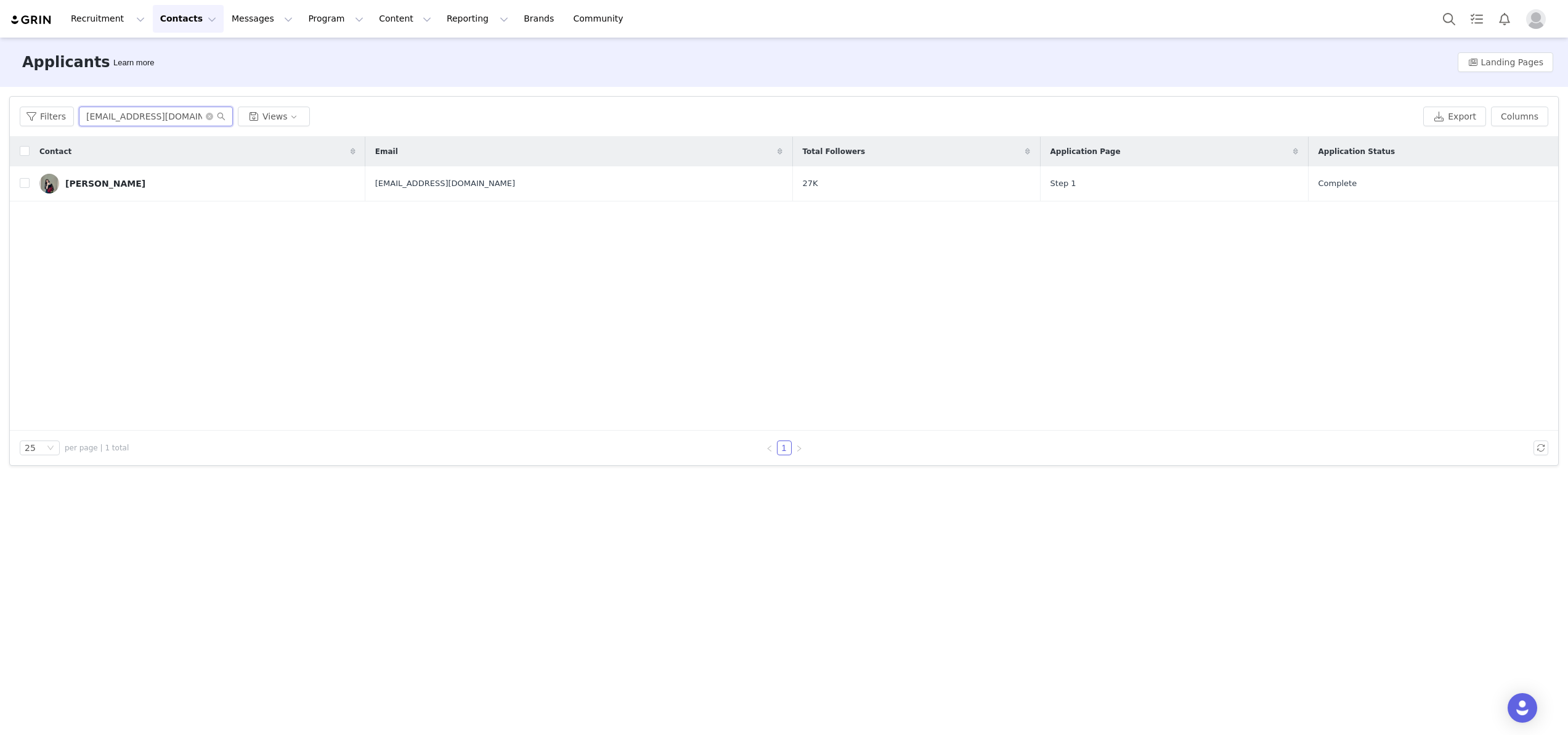
click at [210, 121] on input "yanagavrushenko@icloud.com" at bounding box center [156, 117] width 154 height 20
click at [210, 117] on icon "icon: close-circle" at bounding box center [209, 117] width 7 height 7
click at [171, 117] on input "text" at bounding box center [156, 117] width 154 height 20
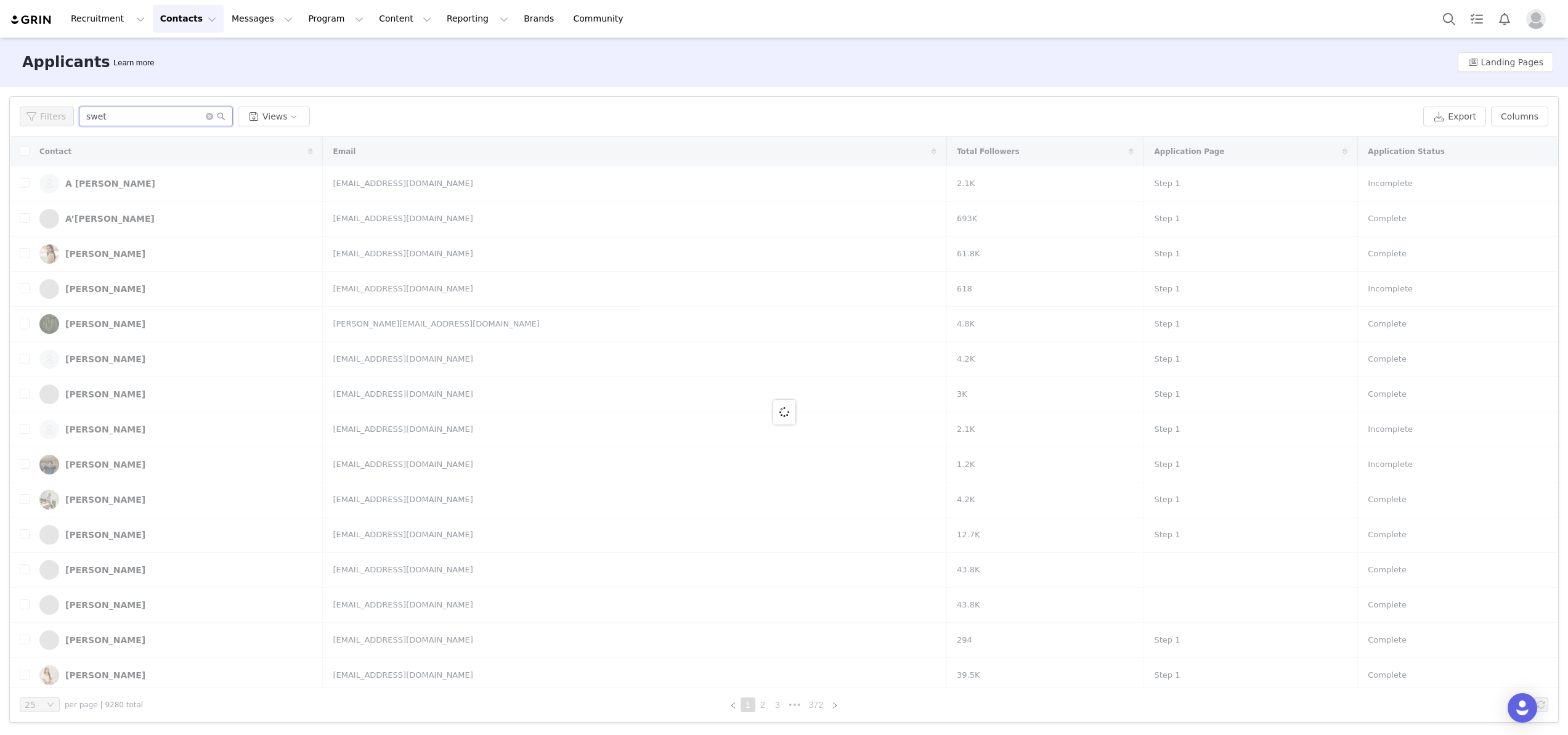
type input "swet"
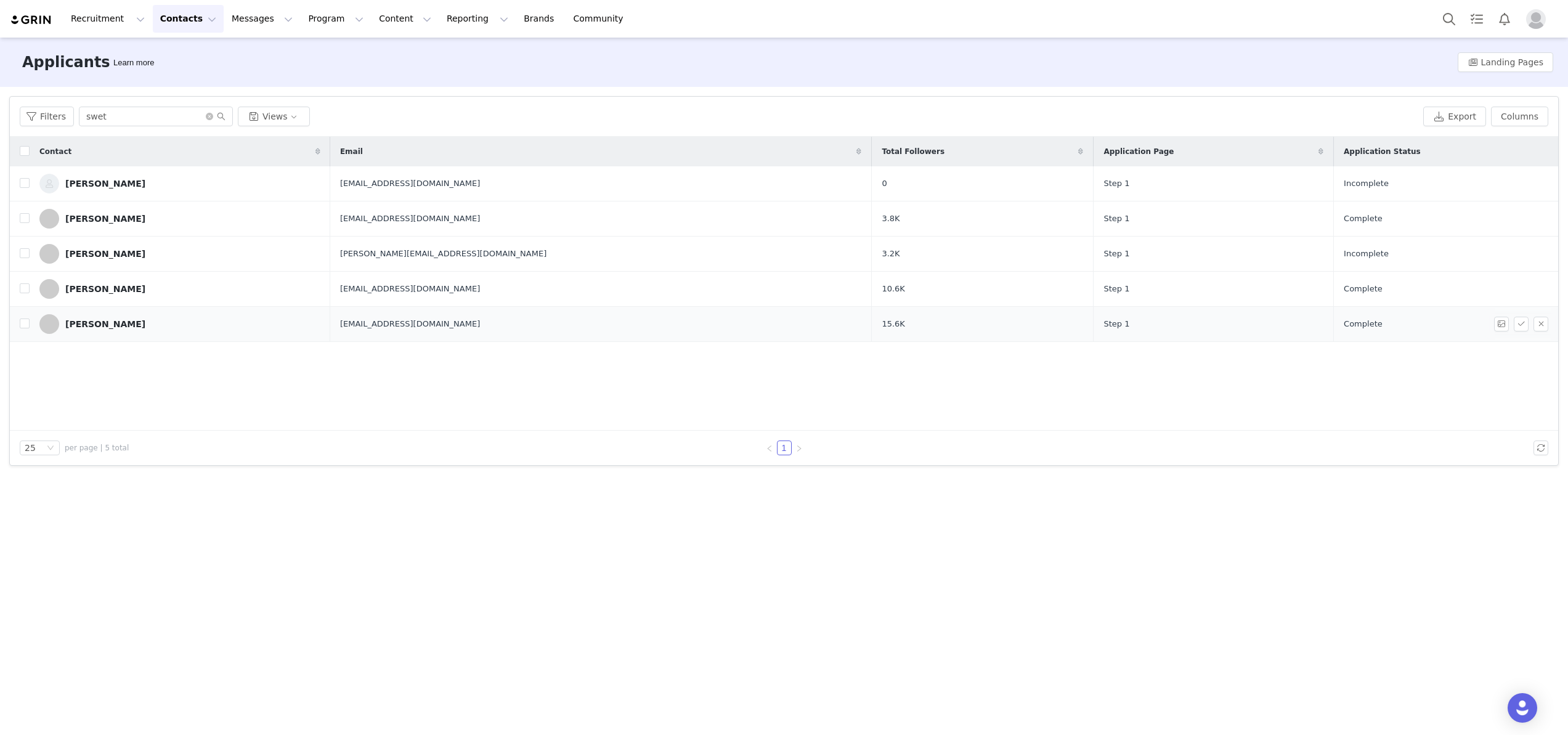
click at [106, 323] on div "Sweta Patel" at bounding box center [105, 324] width 80 height 10
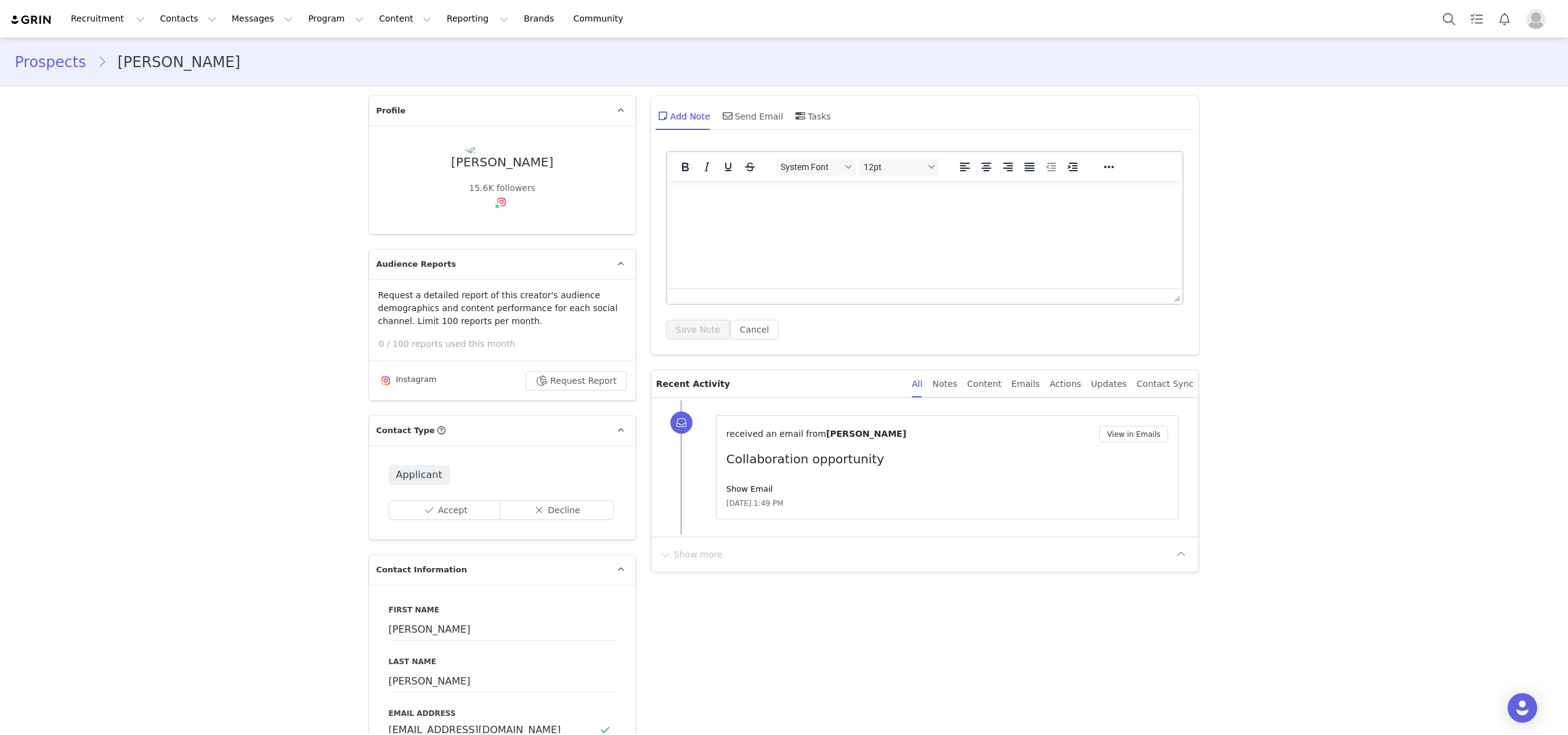
type input "+1 ([GEOGRAPHIC_DATA])"
click at [696, 570] on div "Show more" at bounding box center [925, 554] width 548 height 35
click at [167, 18] on button "Contacts Contacts" at bounding box center [188, 18] width 71 height 28
click at [177, 109] on link "Applicants" at bounding box center [193, 100] width 97 height 23
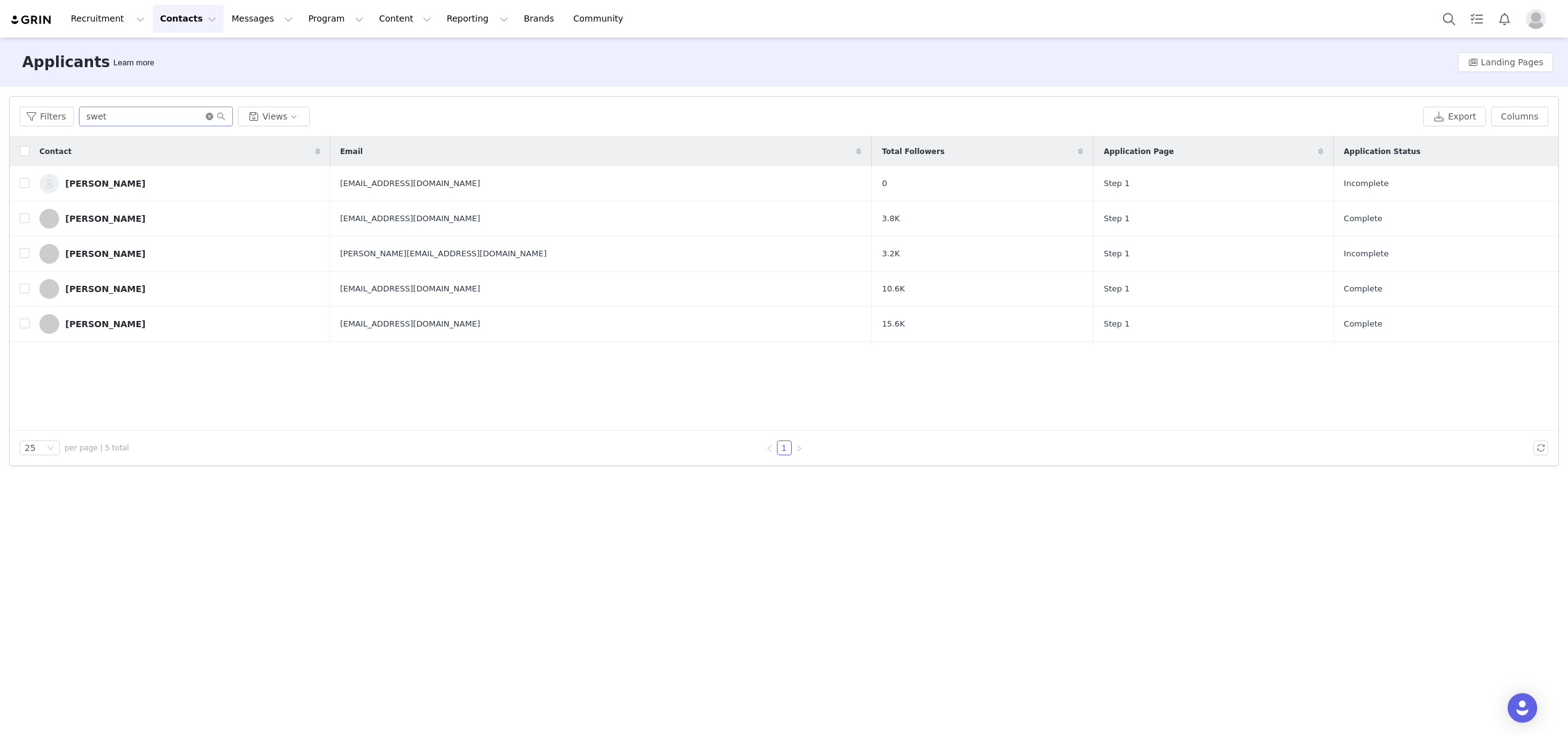
click at [209, 116] on icon "icon: close-circle" at bounding box center [209, 117] width 7 height 7
click at [186, 116] on input "text" at bounding box center [156, 117] width 154 height 20
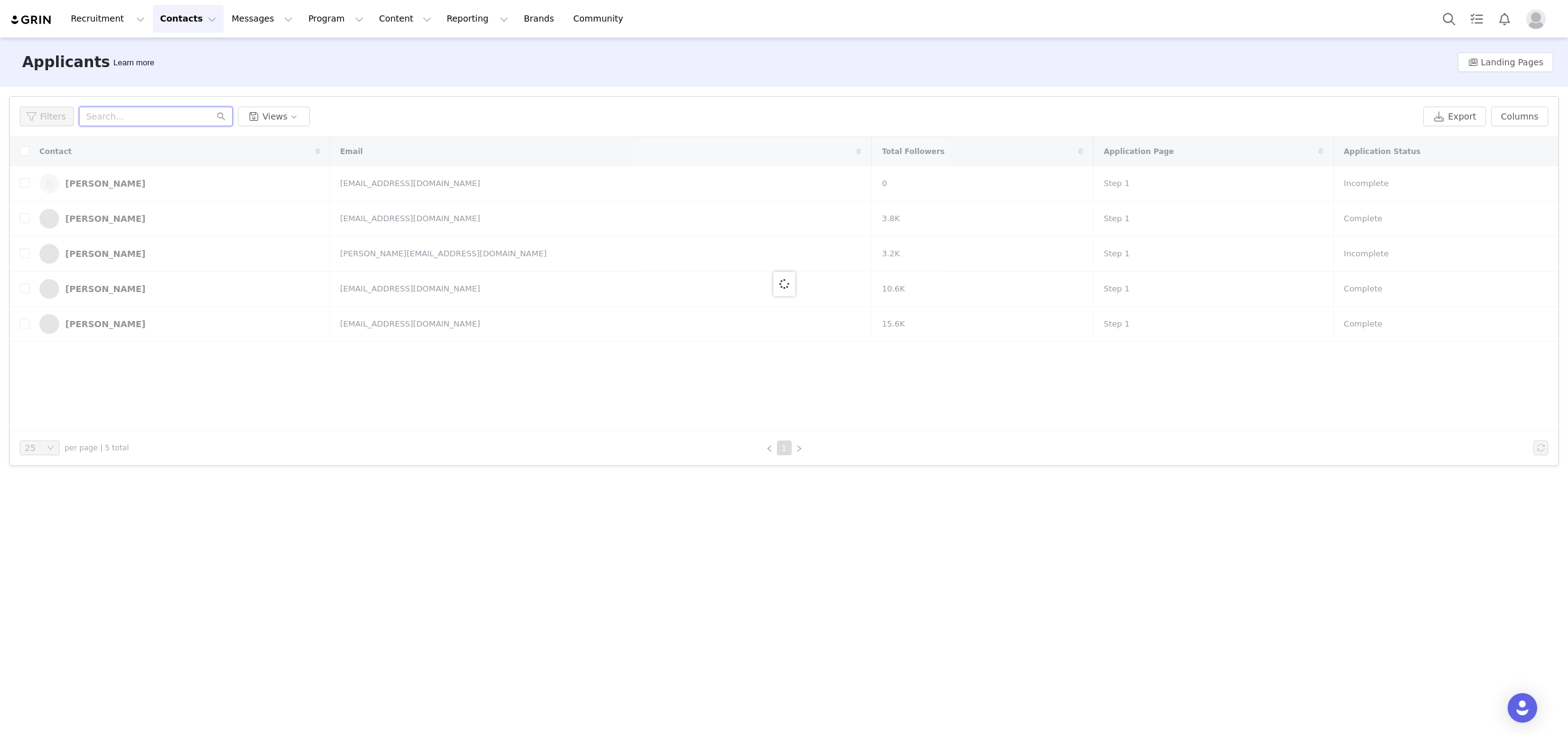
paste input "vacagm011@att.net"
type input "vacagm011@att.net"
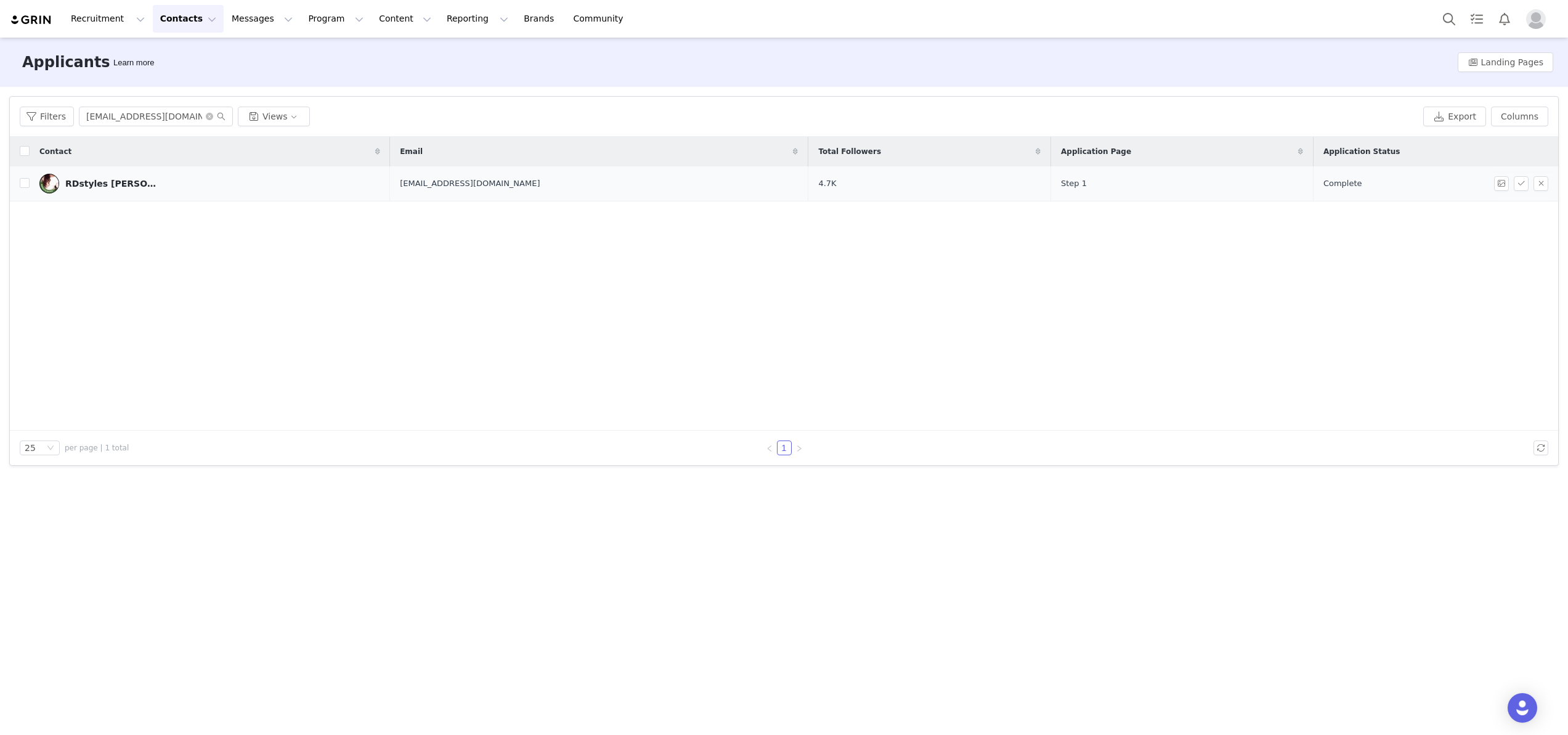
click at [128, 187] on link "RDstyles Mora" at bounding box center [209, 183] width 341 height 20
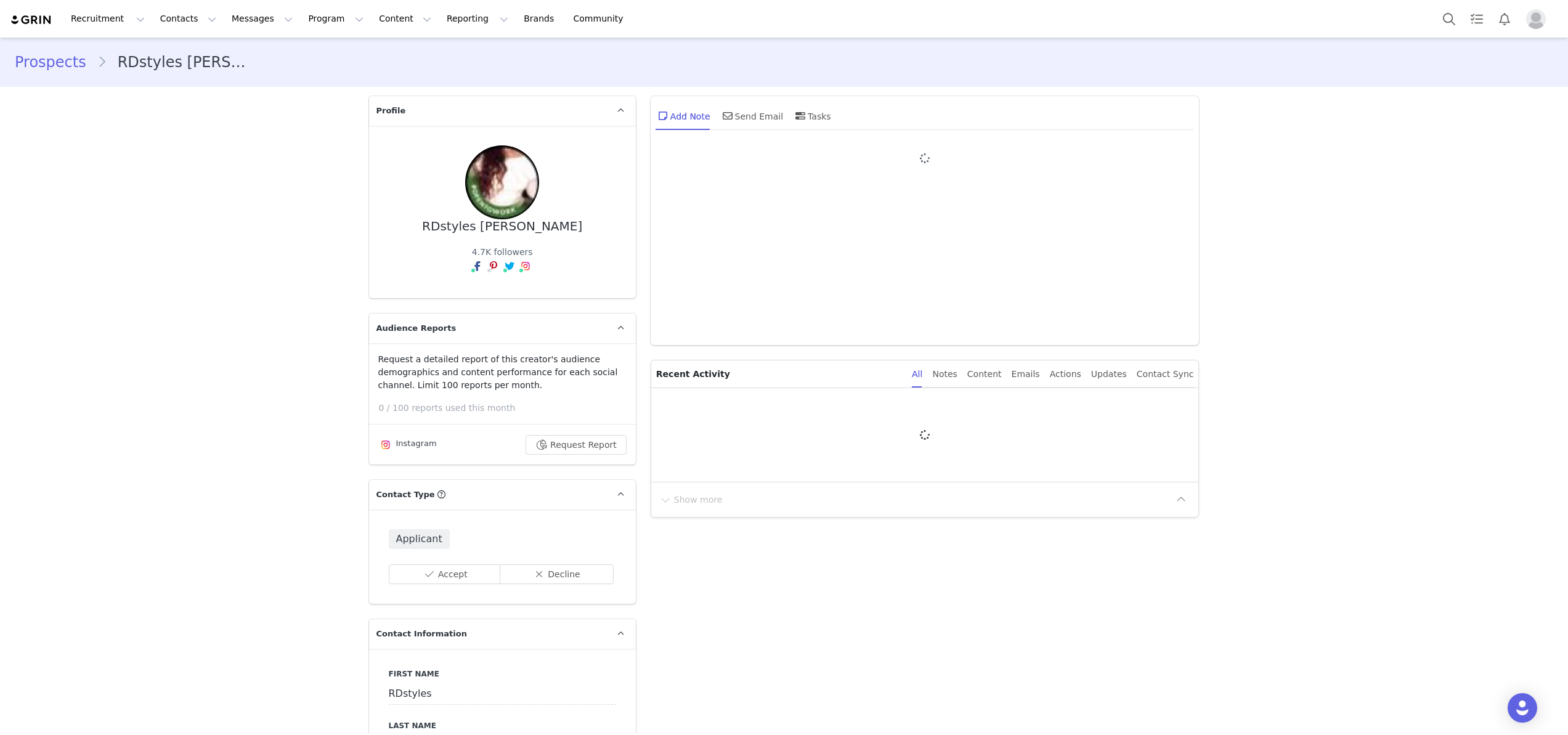
type input "+1 ([GEOGRAPHIC_DATA])"
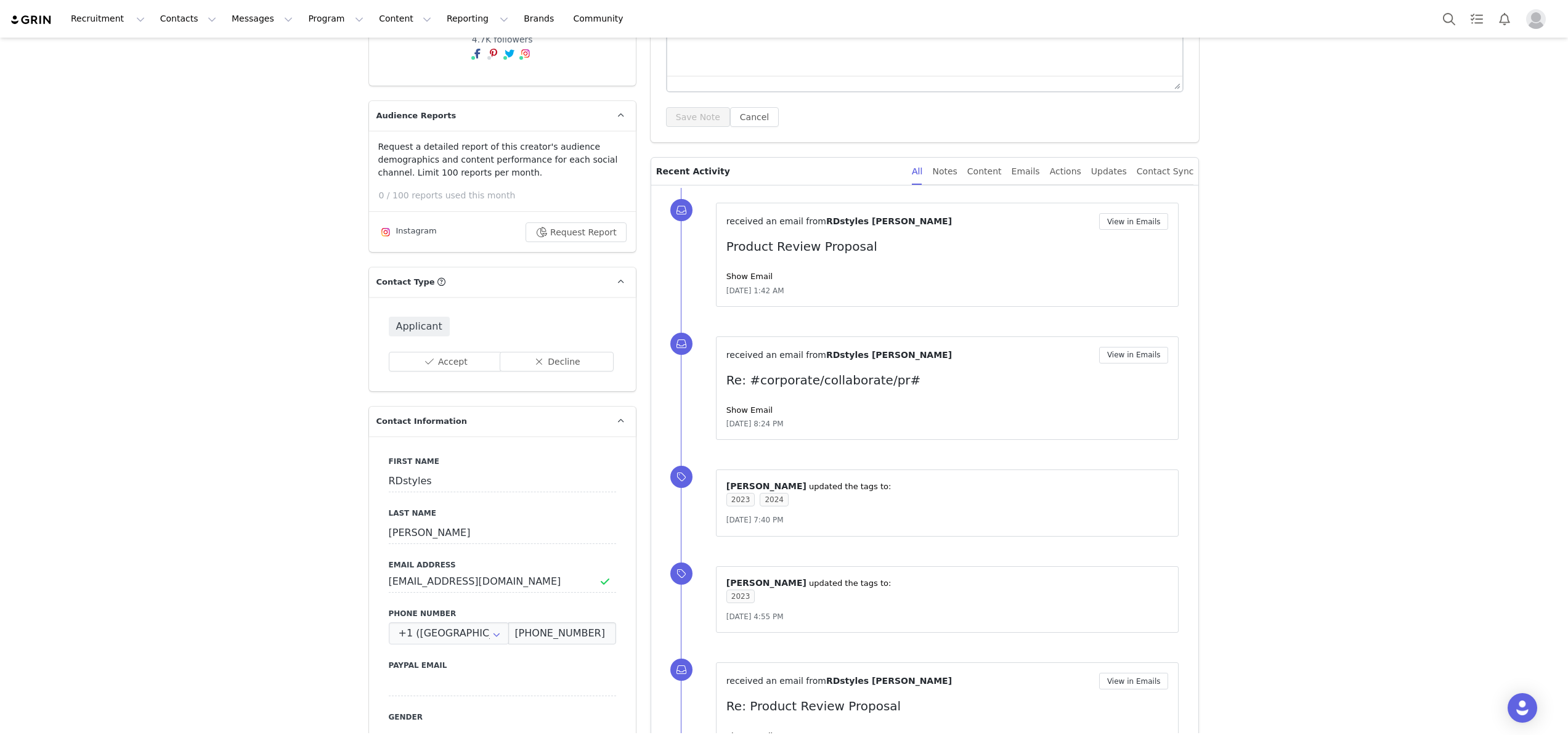
scroll to position [132, 0]
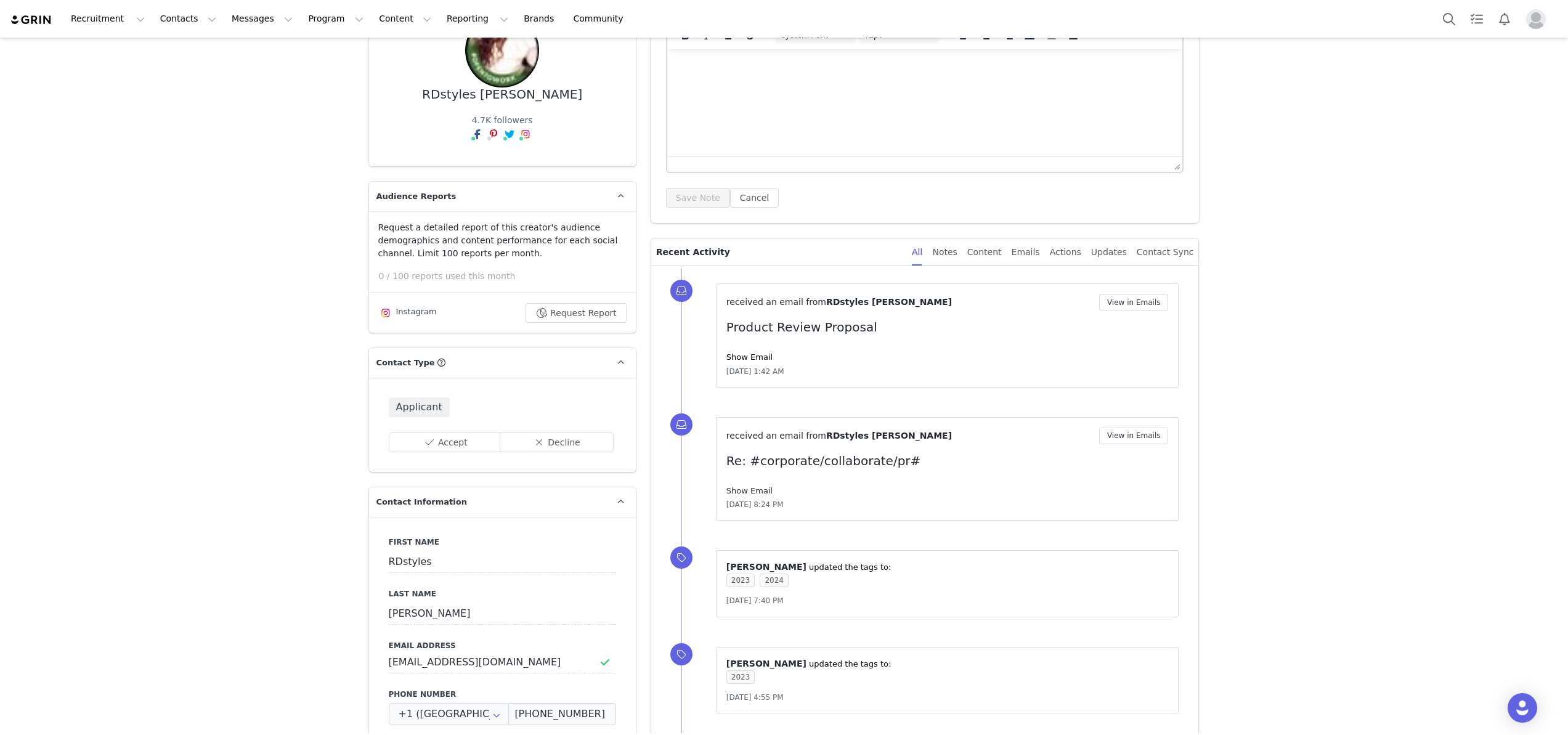
click at [754, 491] on link "Show Email" at bounding box center [750, 490] width 46 height 9
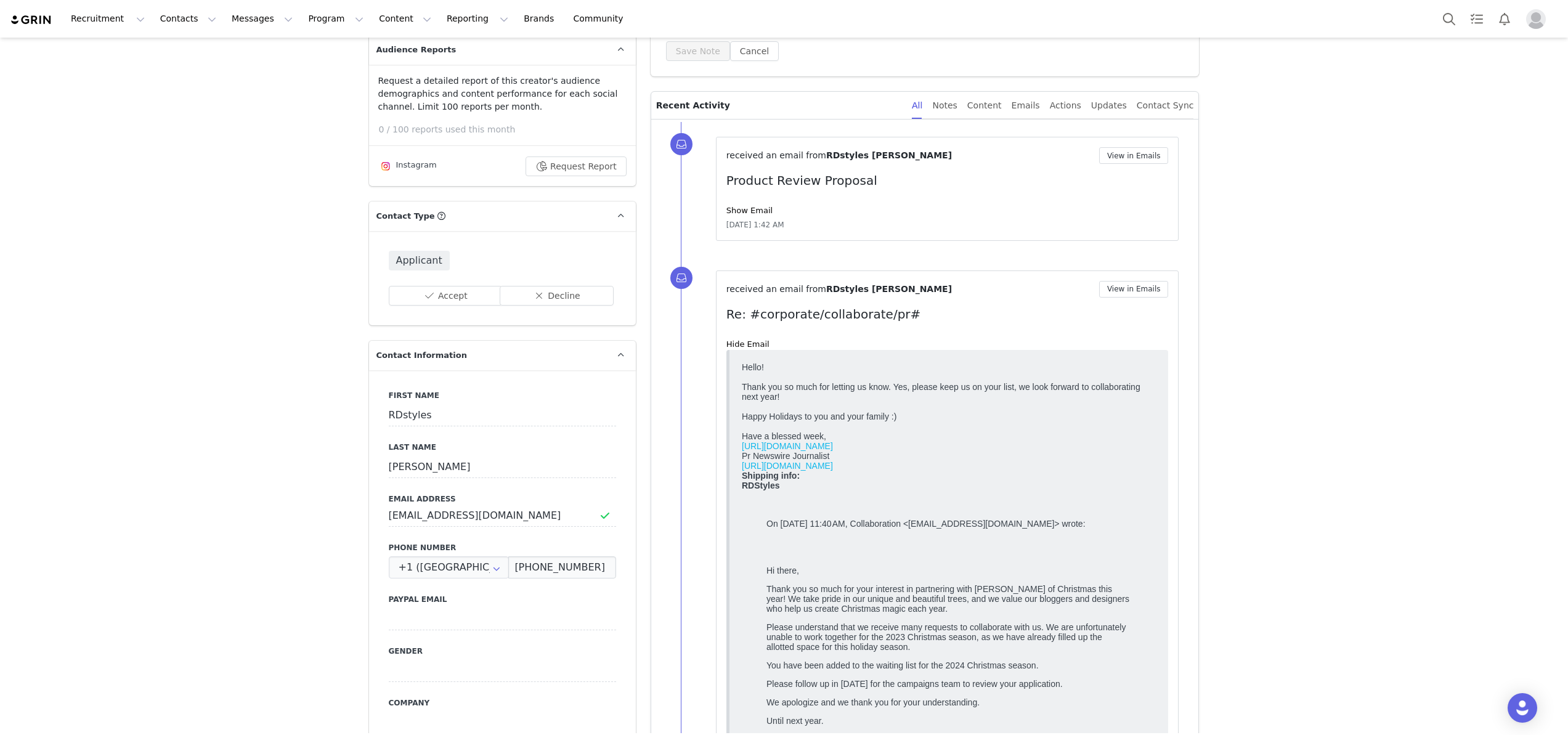
scroll to position [279, 0]
click at [179, 21] on button "Contacts Contacts" at bounding box center [188, 18] width 71 height 28
click at [182, 97] on p "Applicants" at bounding box center [176, 100] width 45 height 13
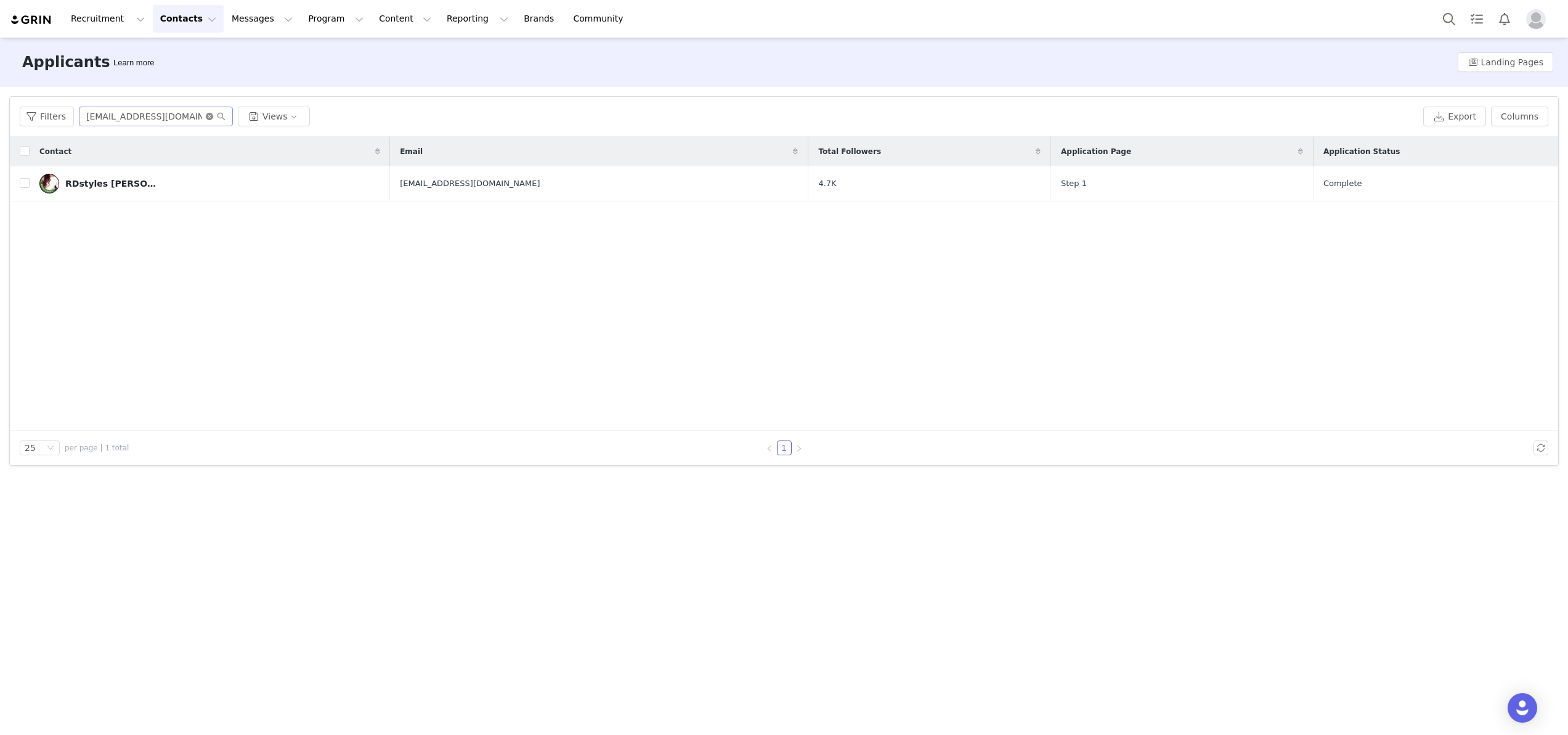
click at [206, 118] on icon "icon: close-circle" at bounding box center [209, 117] width 7 height 7
click at [195, 118] on input "text" at bounding box center [156, 117] width 154 height 20
paste input "thechicishchickblog@gmail.com"
type input "thechicishchickblog@gmail.com"
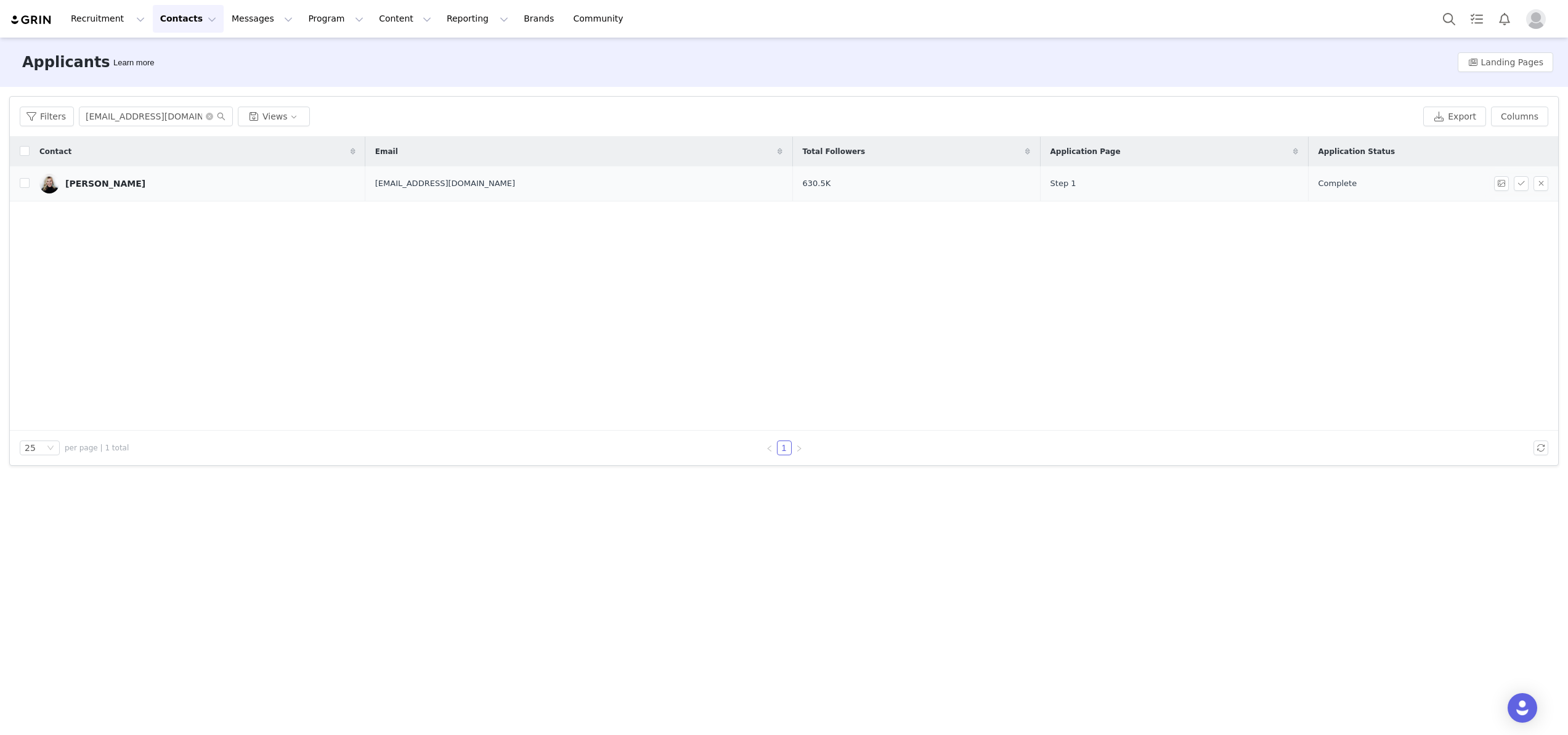
scroll to position [0, 0]
click at [108, 180] on div "Megan Ruffles" at bounding box center [105, 183] width 80 height 10
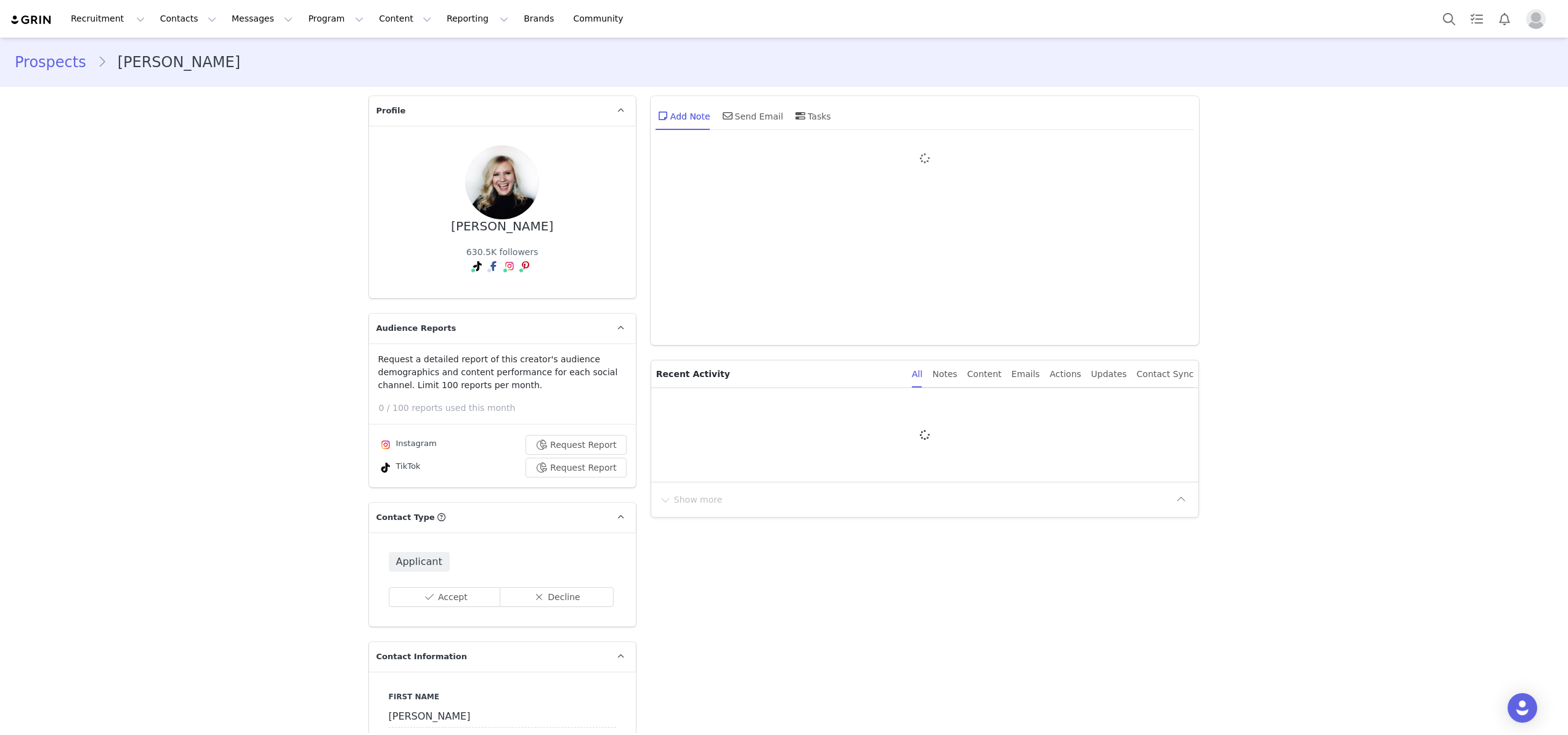
type input "+1 ([GEOGRAPHIC_DATA])"
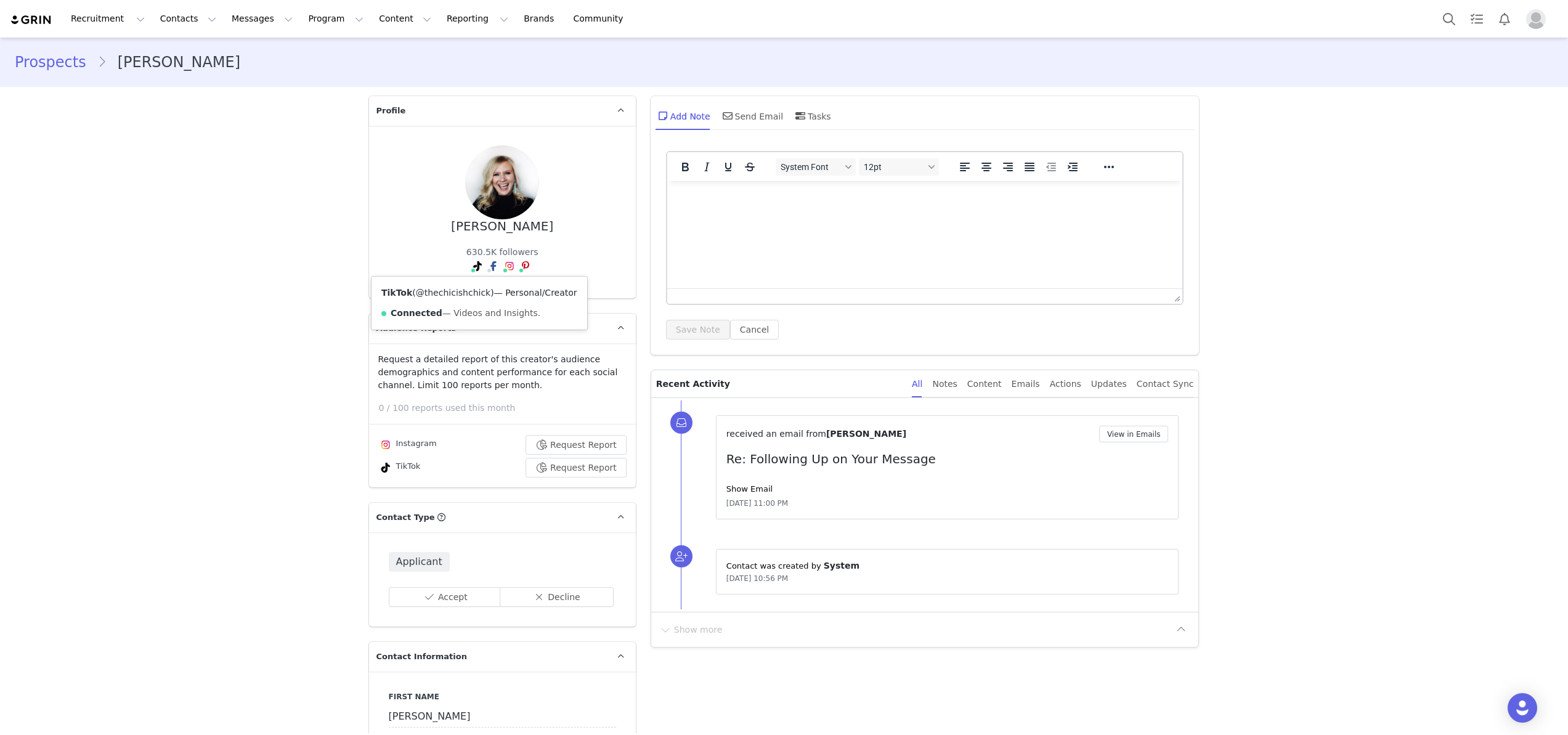
click at [459, 293] on link "@thechicishchick" at bounding box center [453, 293] width 75 height 10
click at [508, 291] on link "@thechicishchick" at bounding box center [511, 293] width 75 height 10
click at [508, 294] on link "@thechicishchick" at bounding box center [509, 293] width 75 height 10
click at [171, 4] on div "Recruitment Recruitment Creator Search Curated Lists Landing Pages Web Extensio…" at bounding box center [784, 18] width 1568 height 38
click at [171, 11] on button "Contacts Contacts" at bounding box center [188, 18] width 71 height 28
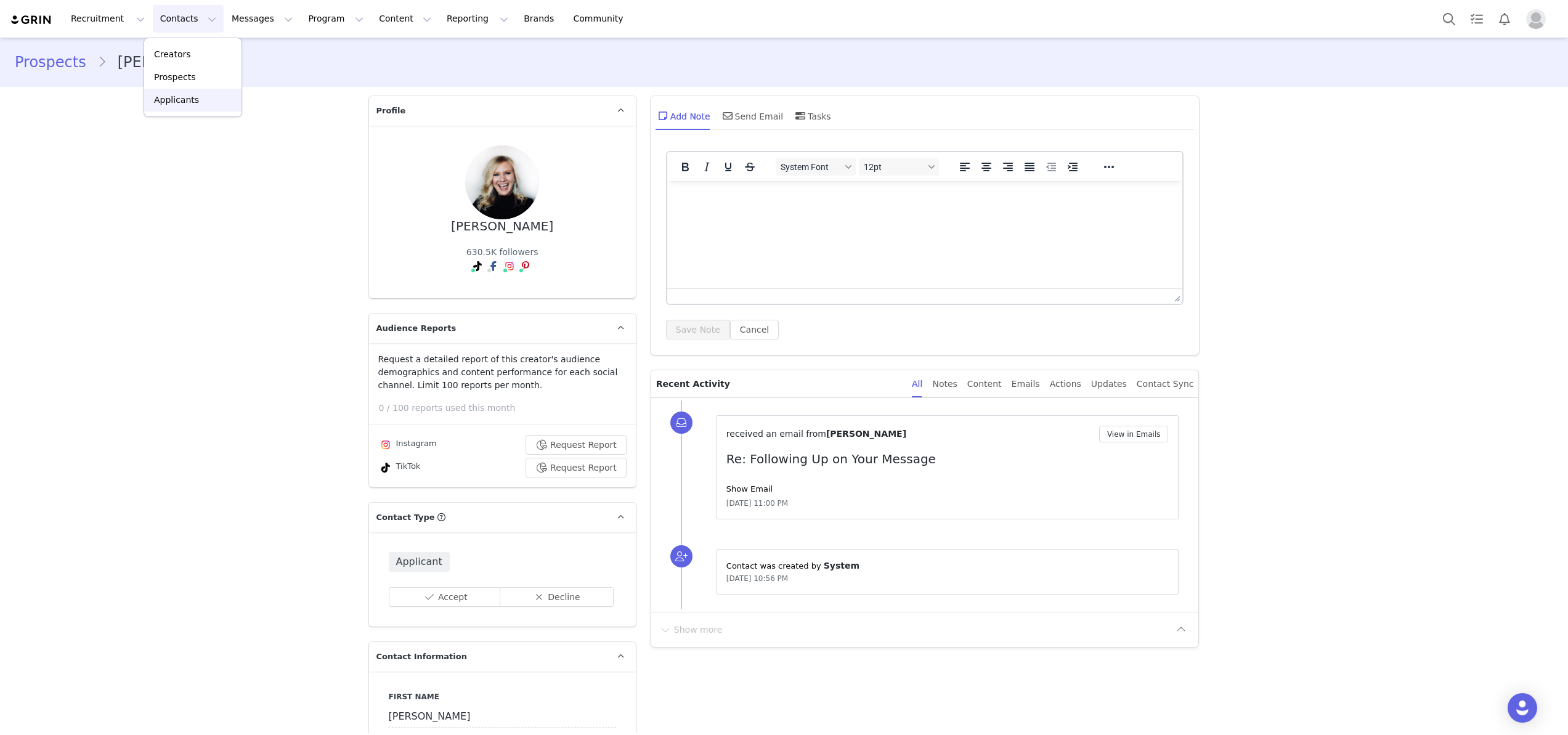
click at [174, 90] on link "Applicants" at bounding box center [193, 100] width 97 height 23
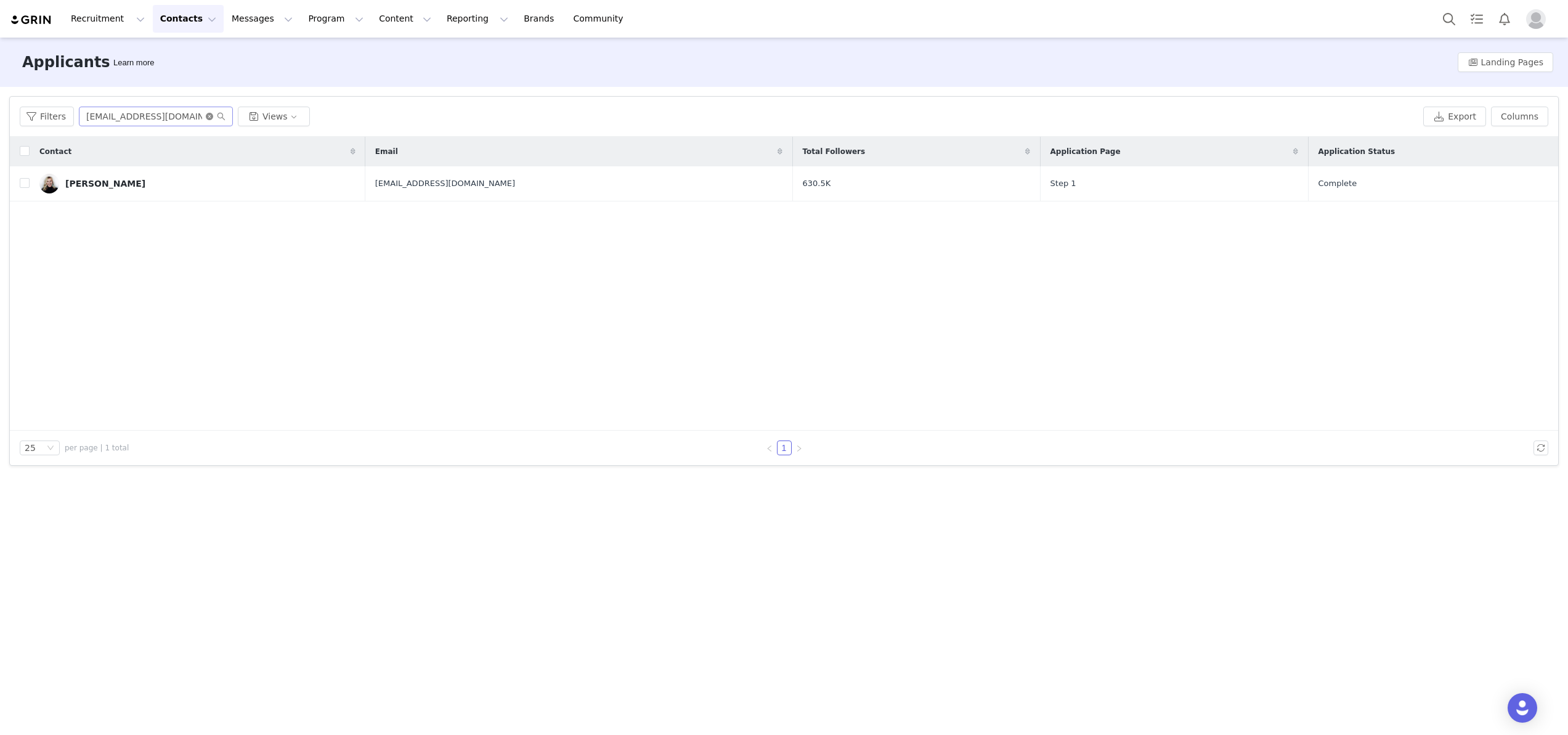
click at [210, 114] on icon "icon: close-circle" at bounding box center [209, 117] width 7 height 7
click at [184, 114] on input "text" at bounding box center [156, 117] width 154 height 20
paste input "adornedbymireille@gmail.com"
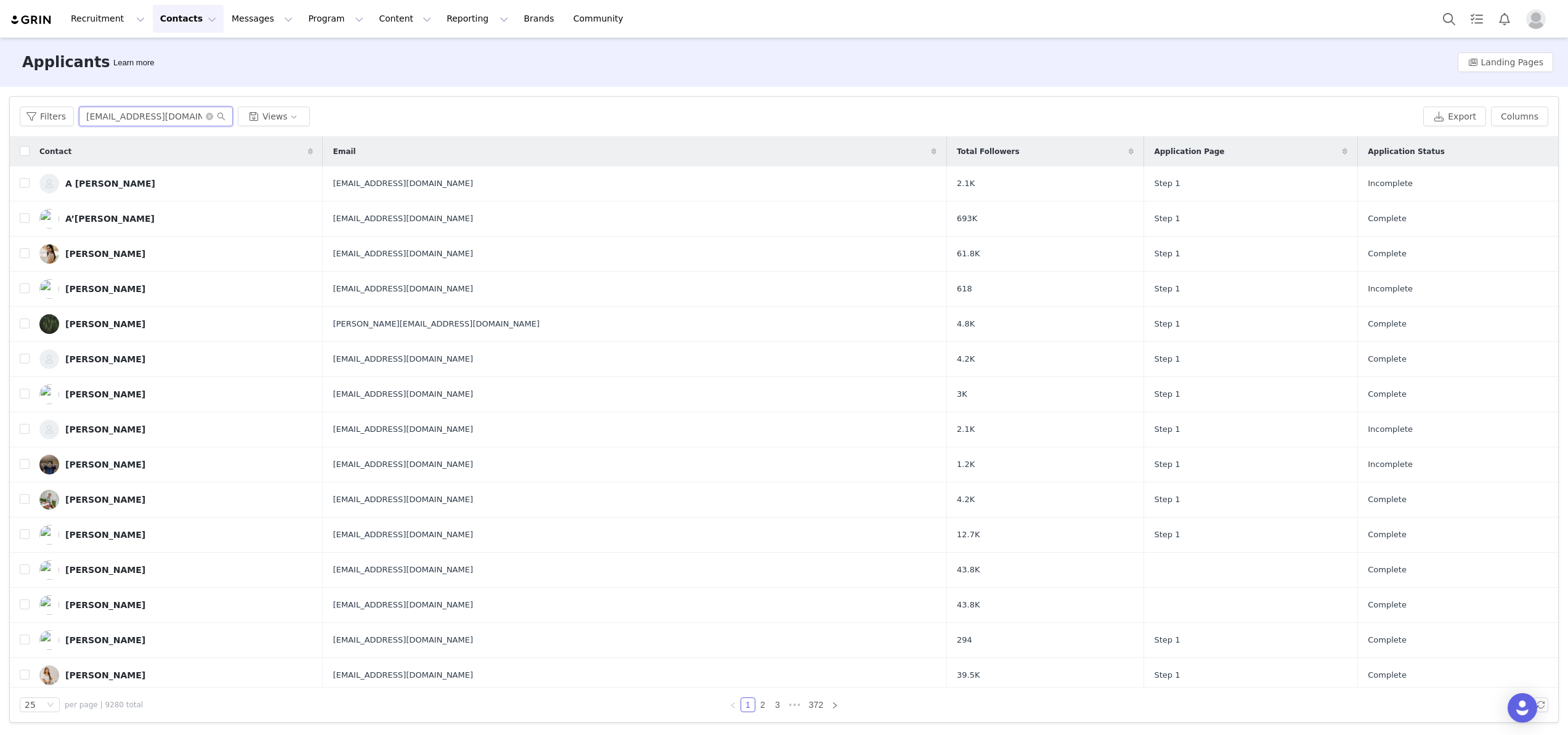
type input "adornedbymireille@gmail.com"
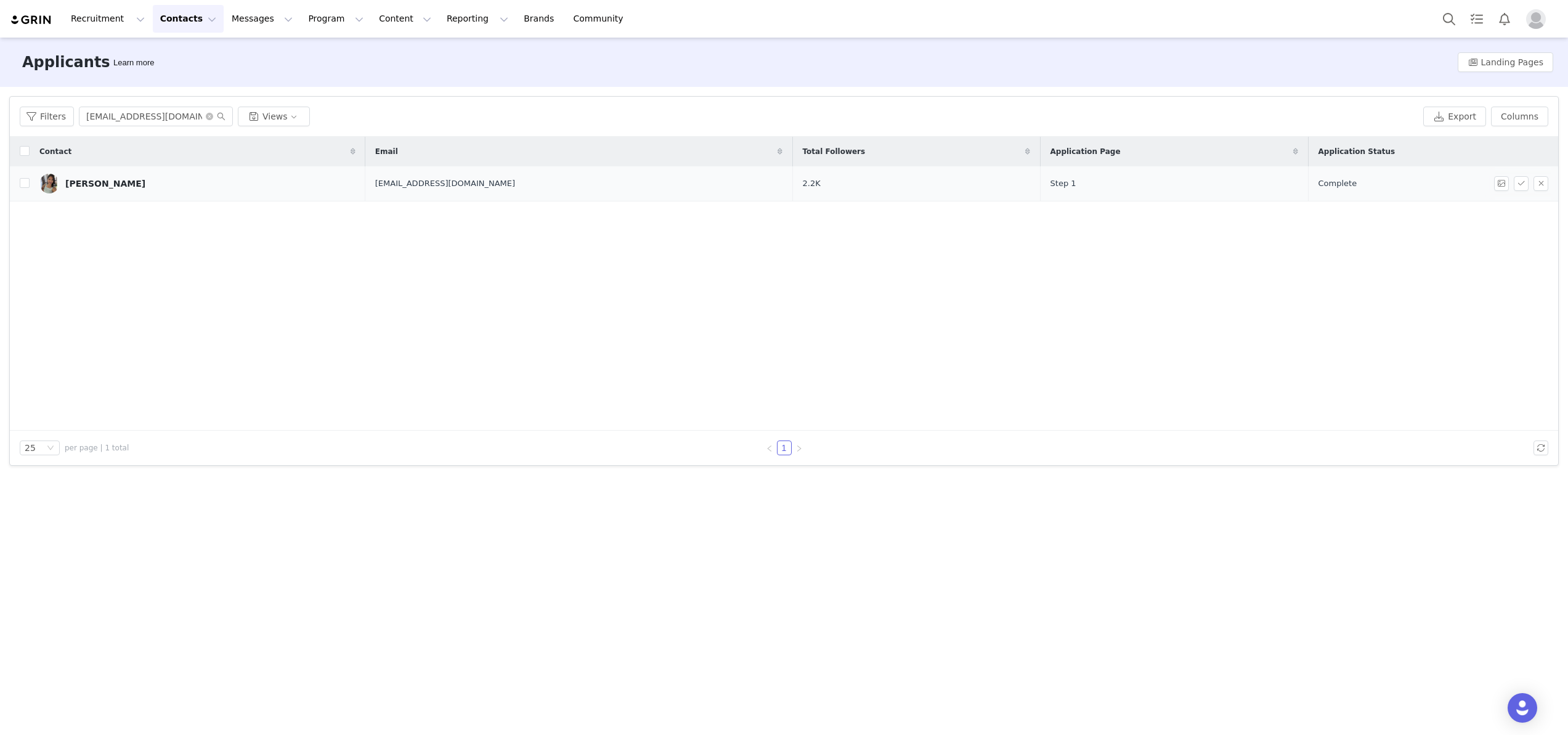
click at [135, 178] on link "Mireille Fondeur" at bounding box center [197, 183] width 316 height 20
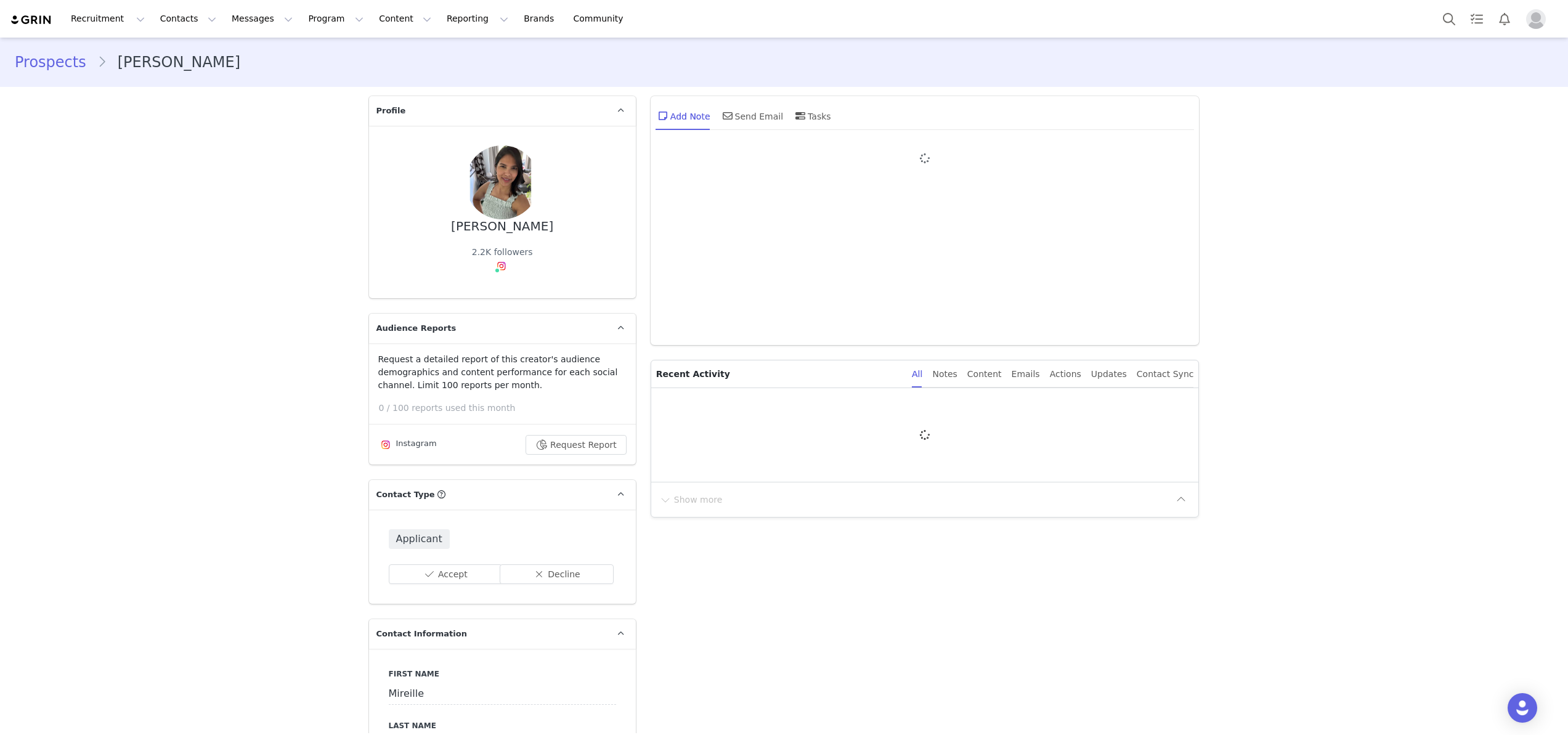
type input "+1 ([GEOGRAPHIC_DATA])"
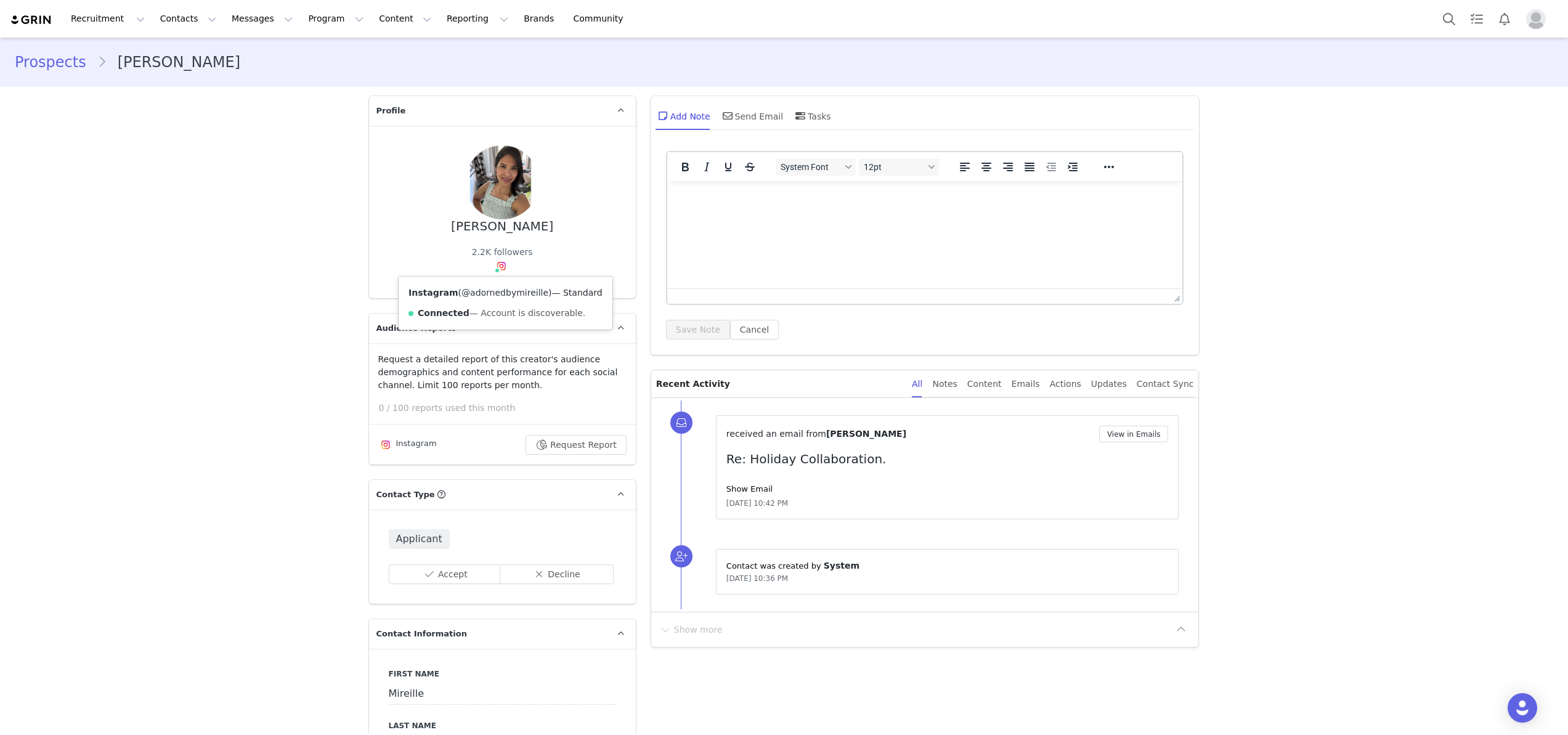
click at [495, 289] on link "@adornedbymireille" at bounding box center [505, 293] width 87 height 10
click at [172, 26] on button "Contacts Contacts" at bounding box center [188, 18] width 71 height 28
click at [191, 58] on div "Creators" at bounding box center [193, 55] width 82 height 13
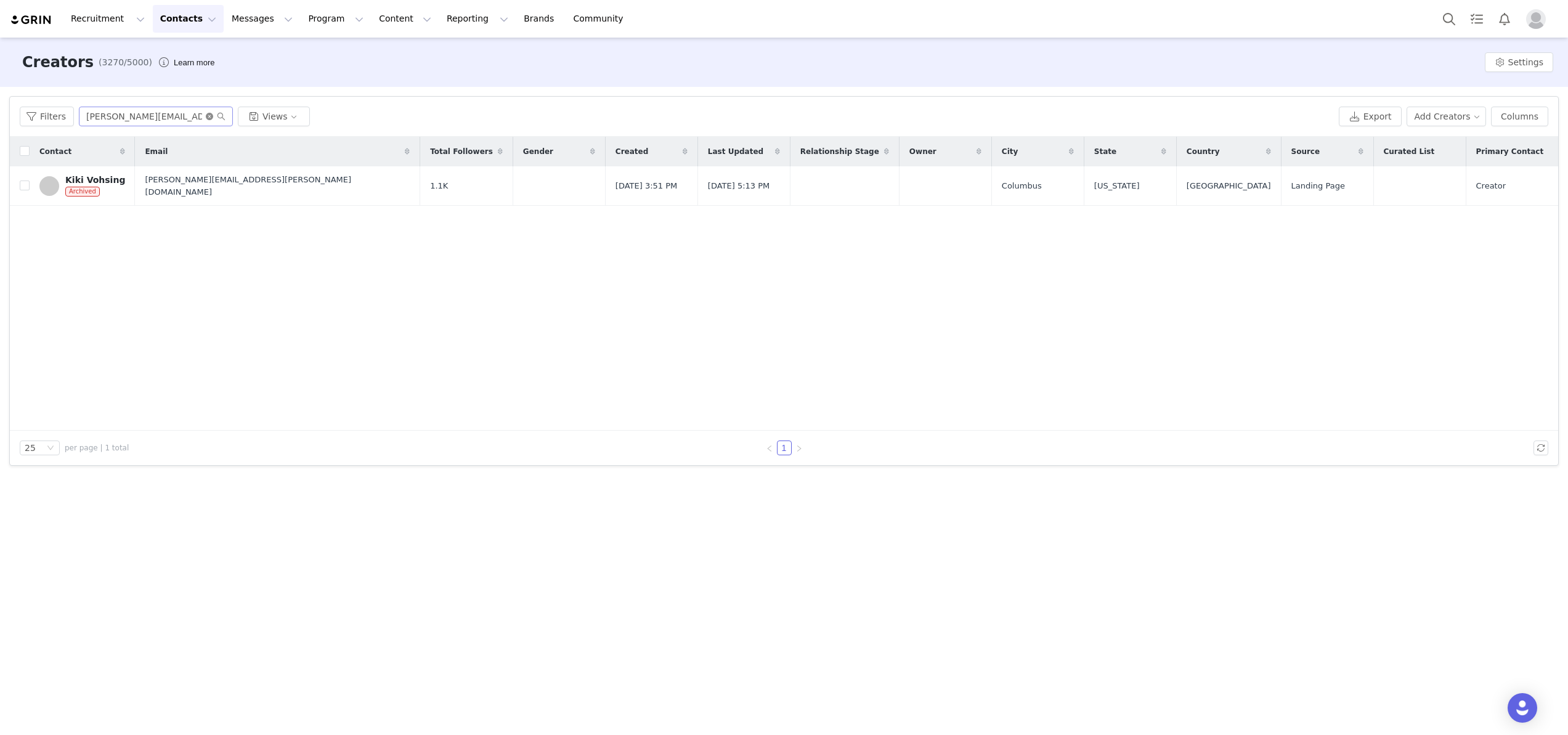
click at [208, 114] on icon "icon: close-circle" at bounding box center [209, 117] width 7 height 7
click at [181, 113] on input "text" at bounding box center [156, 117] width 154 height 20
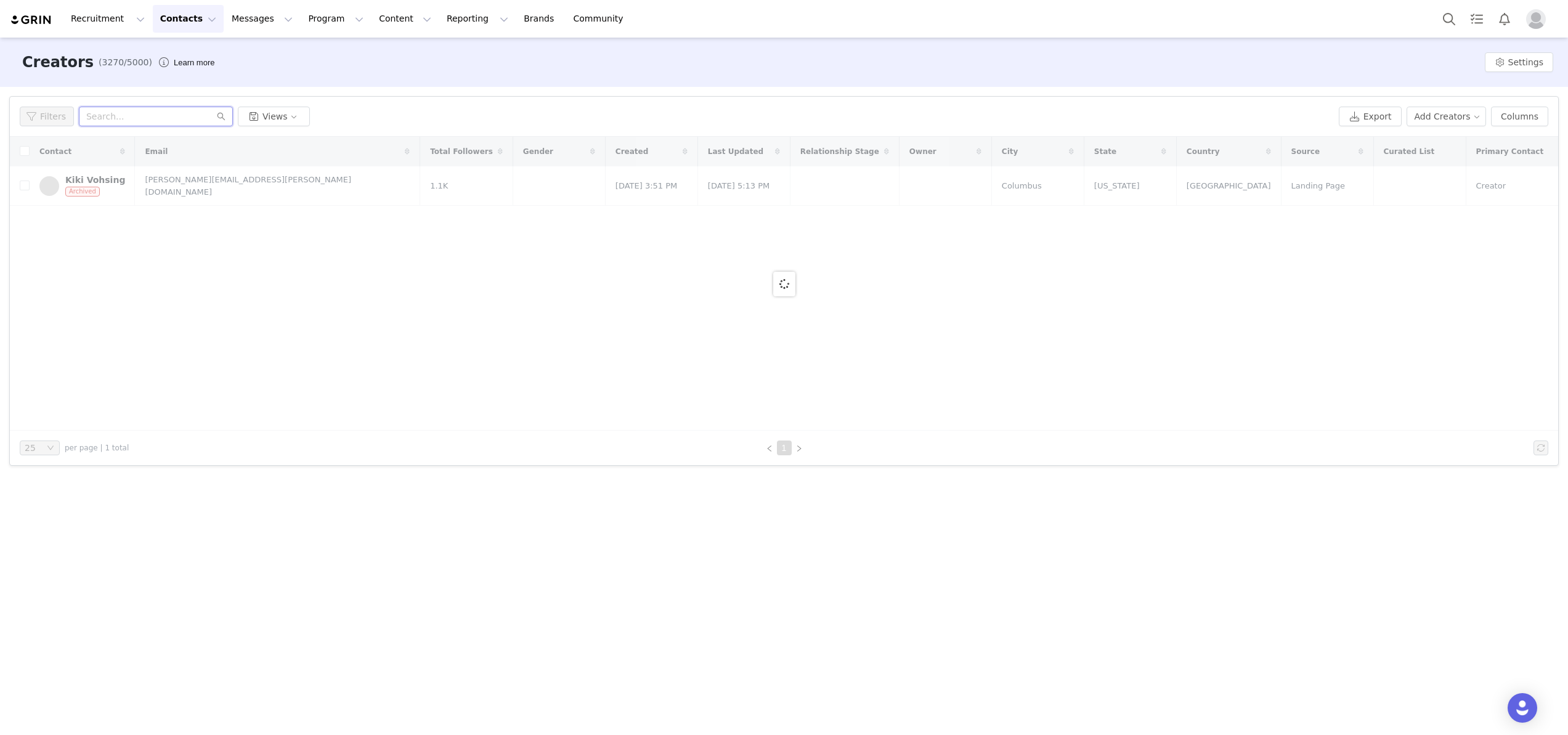
paste input "jarah30influencer@gmail.com"
type input "jarah30influencer@gmail.com"
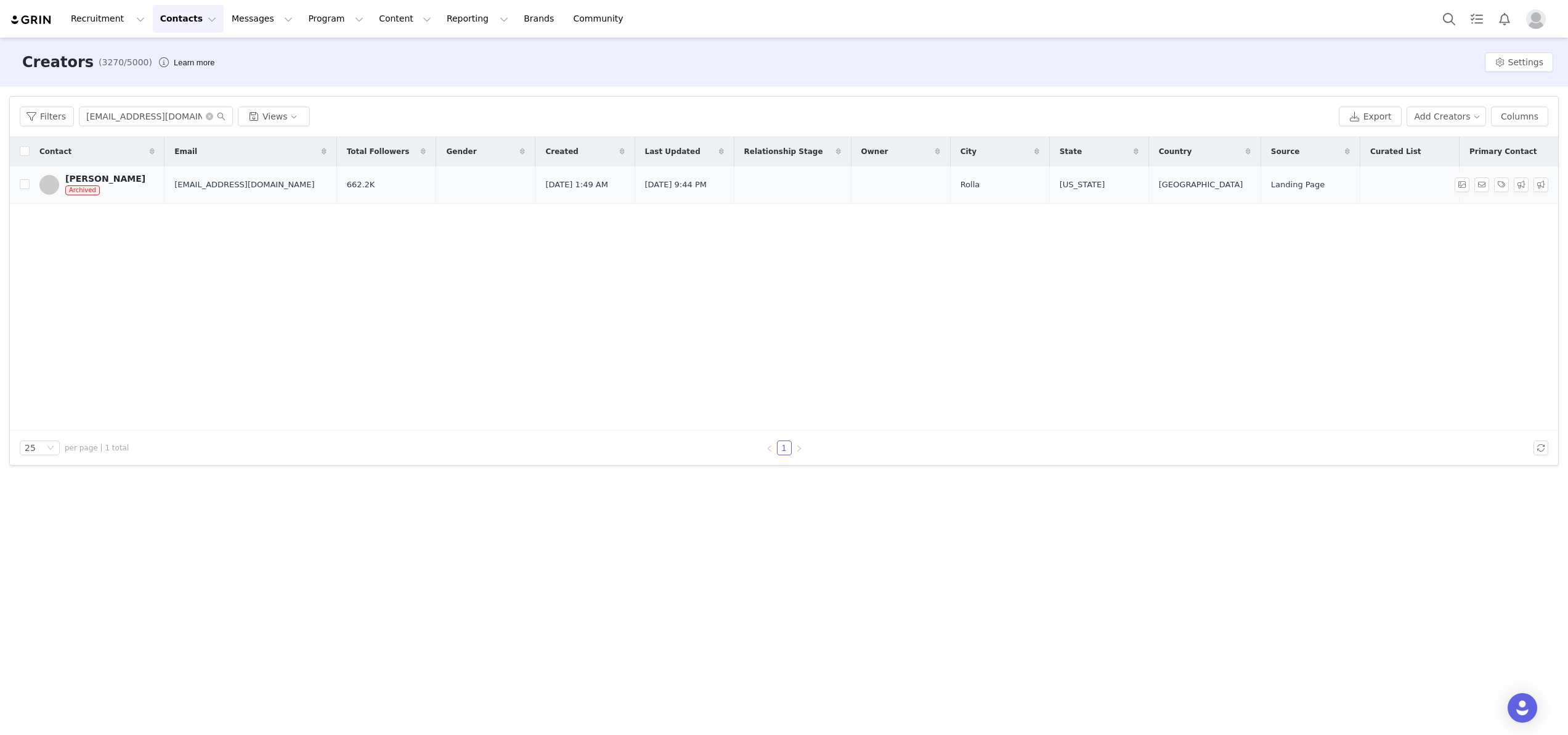
click at [115, 175] on div "Joshua Rogers" at bounding box center [105, 178] width 80 height 10
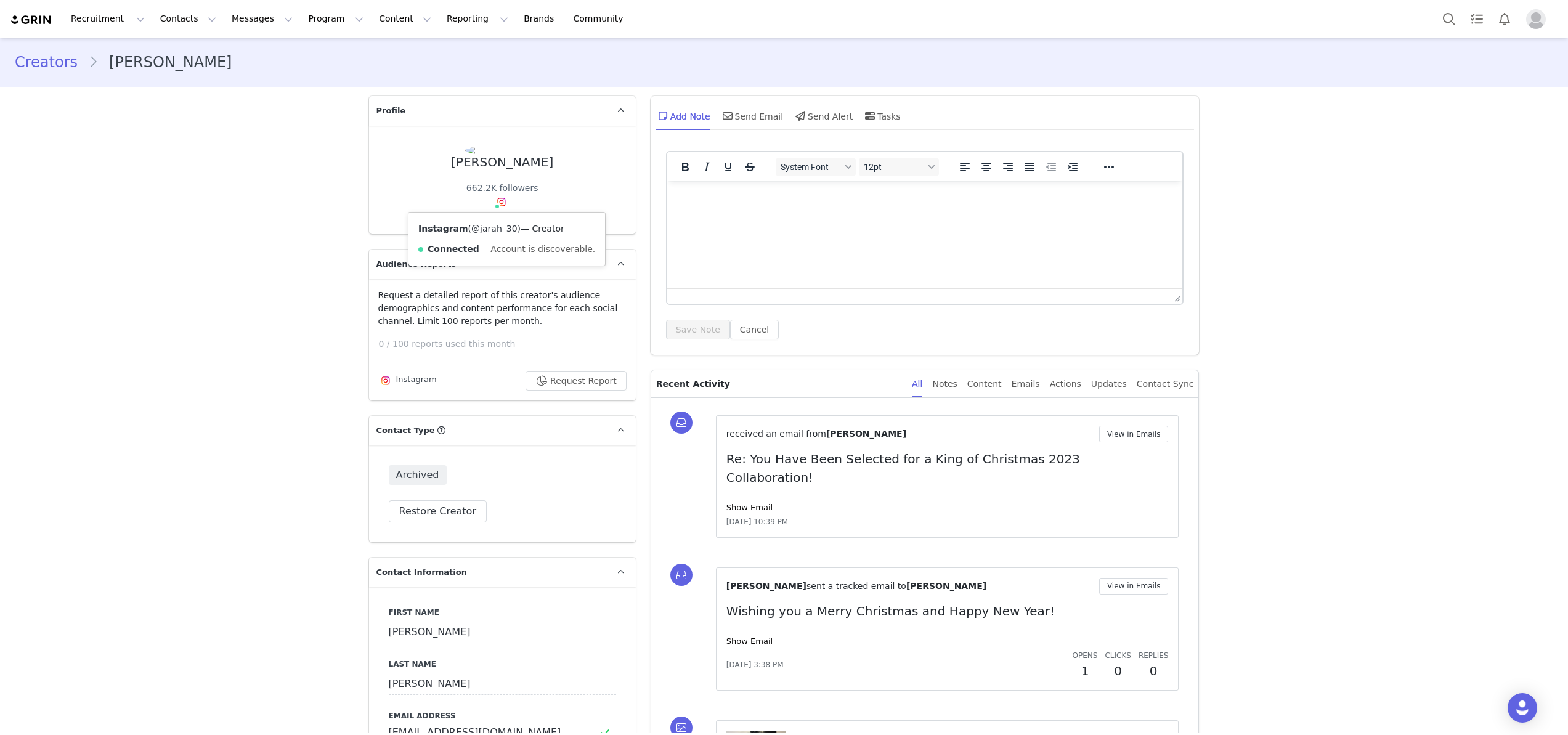
click at [497, 227] on link "@jarah_30" at bounding box center [494, 229] width 46 height 10
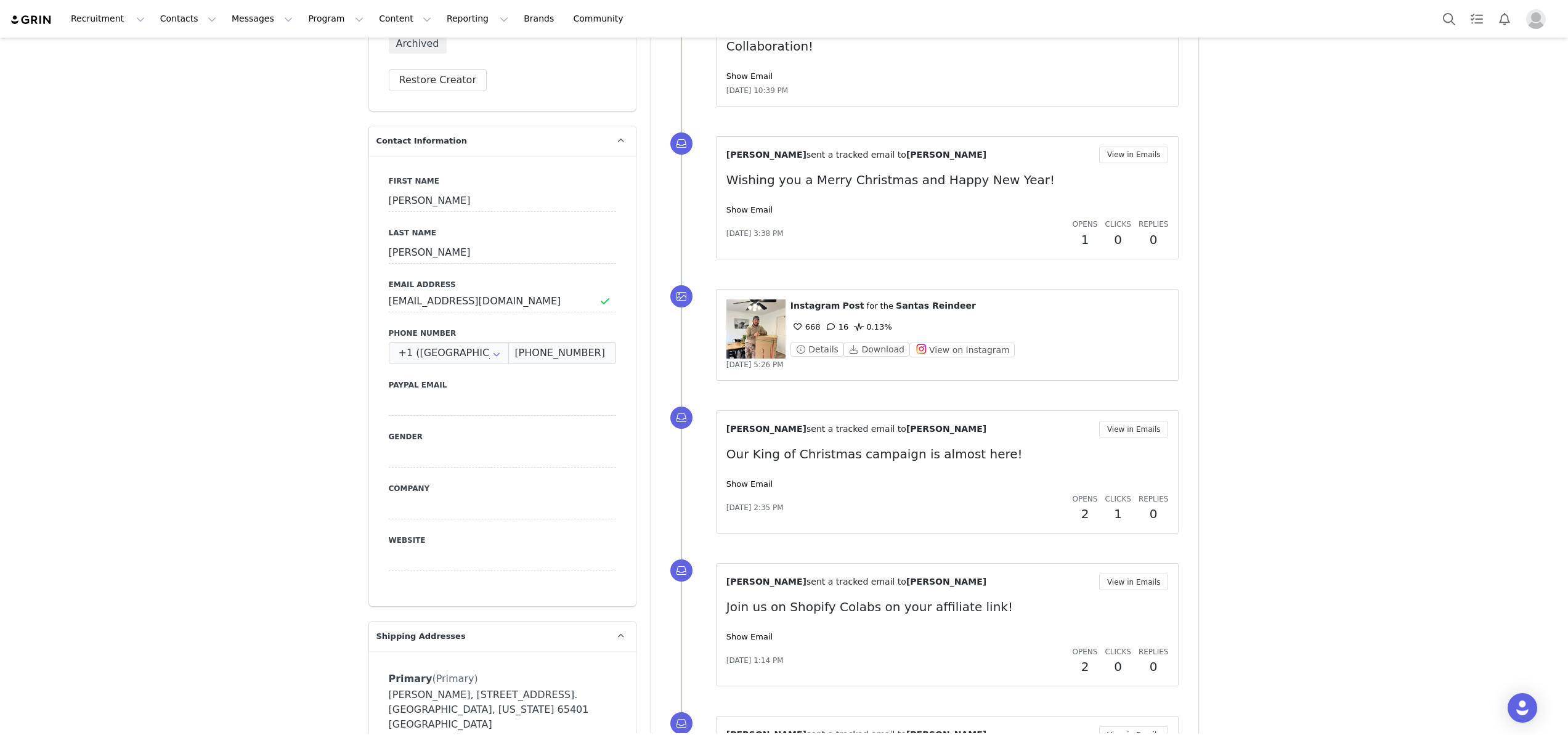
scroll to position [407, 0]
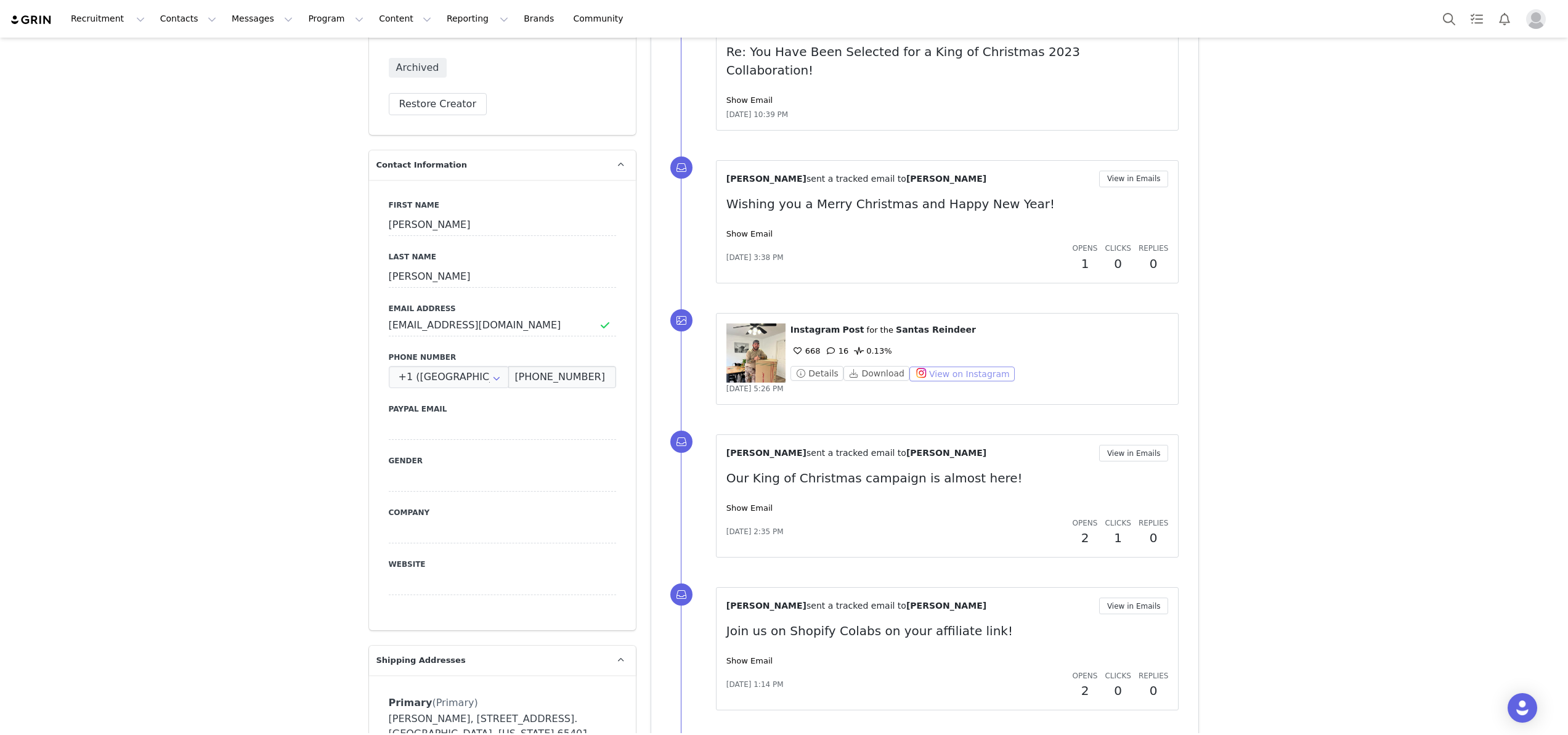
click at [960, 367] on button "View on Instagram" at bounding box center [962, 374] width 105 height 15
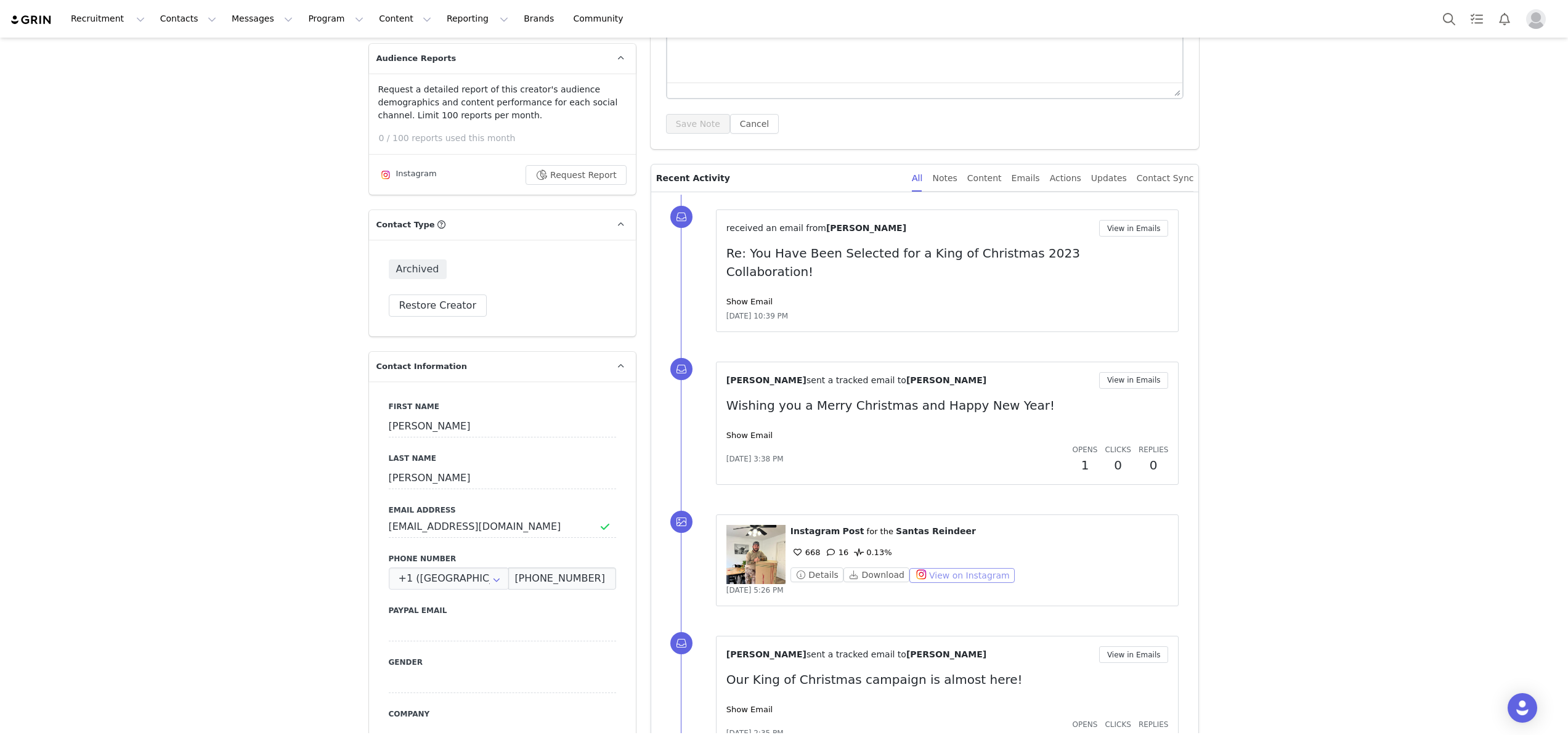
scroll to position [318, 0]
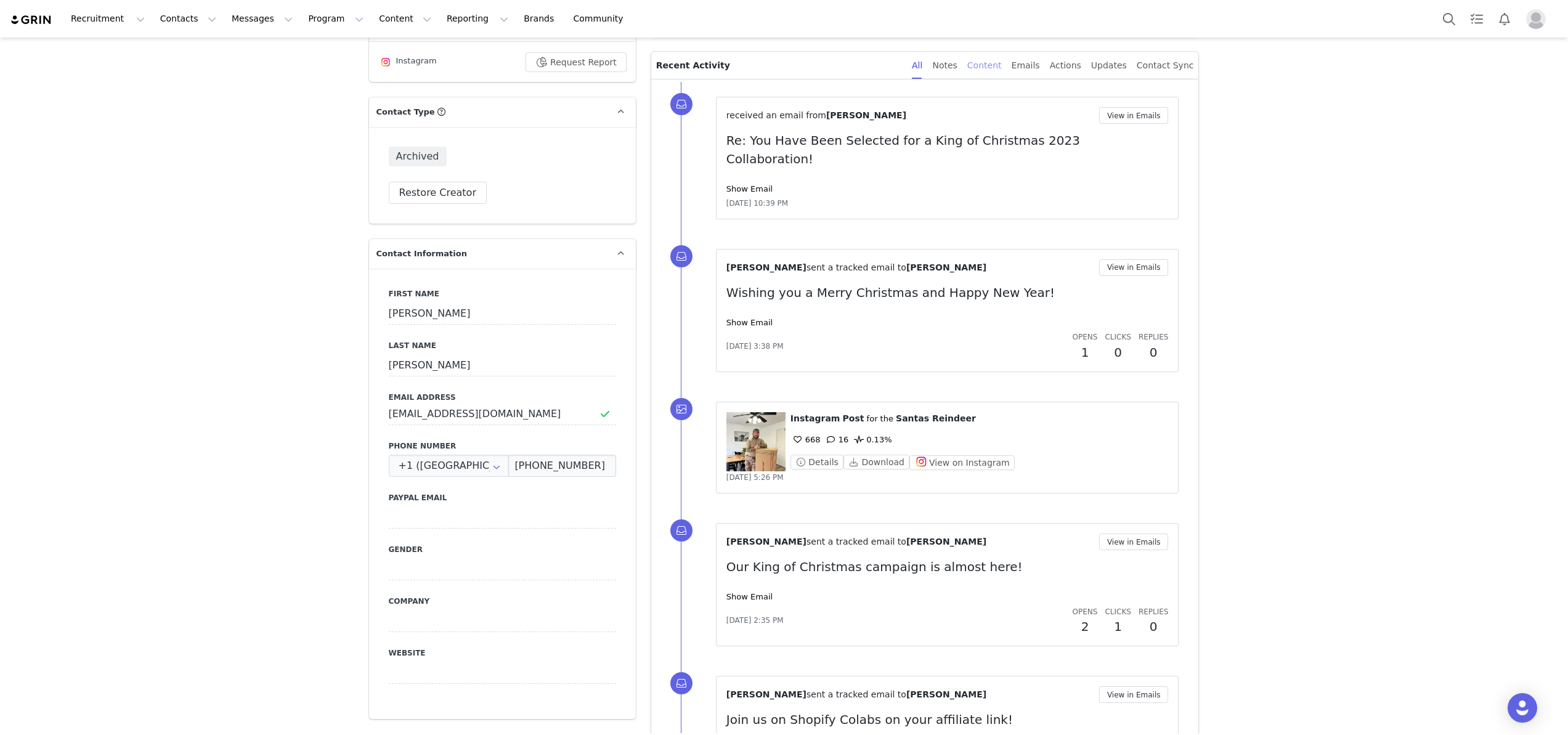
click at [986, 65] on div "Content" at bounding box center [984, 65] width 35 height 28
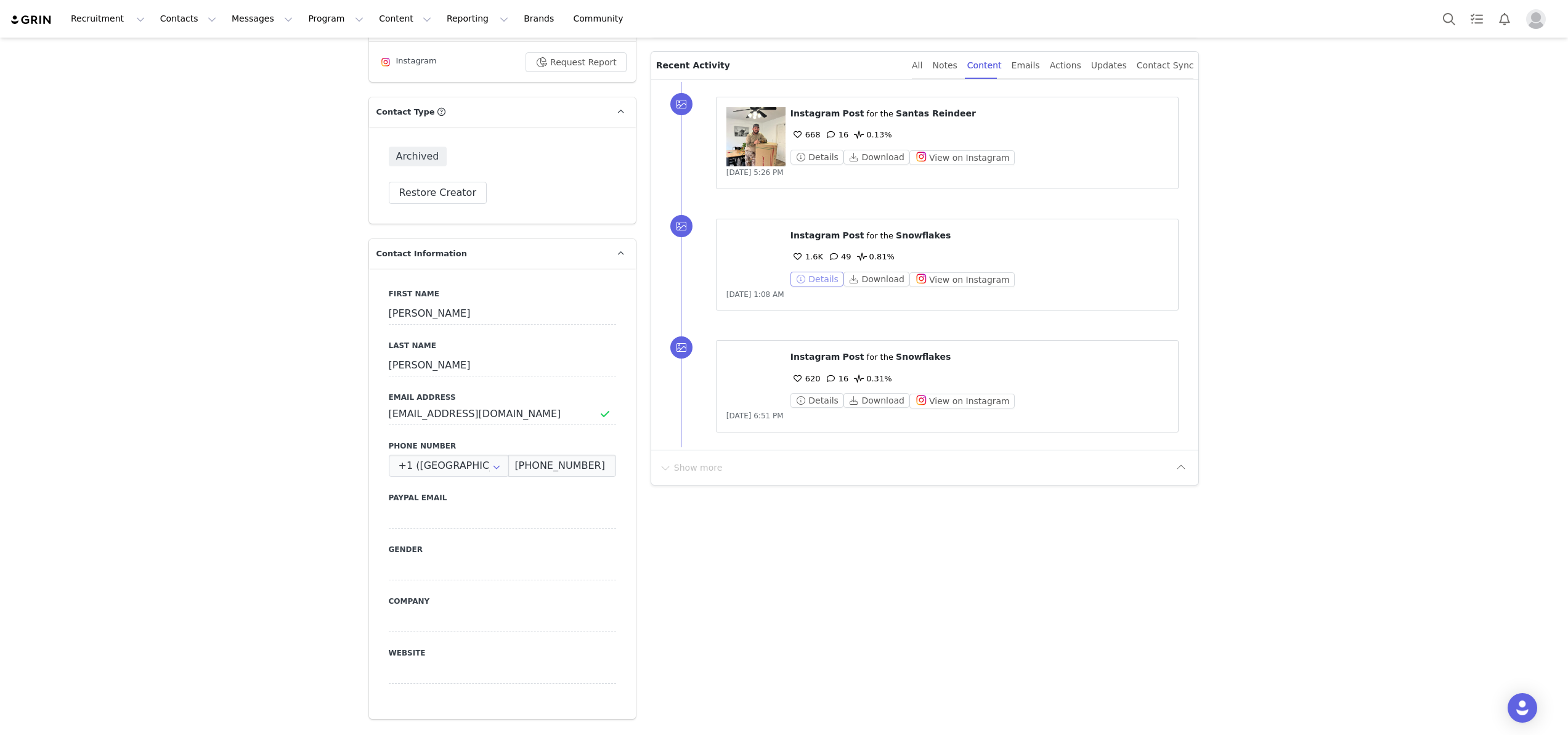
scroll to position [0, 0]
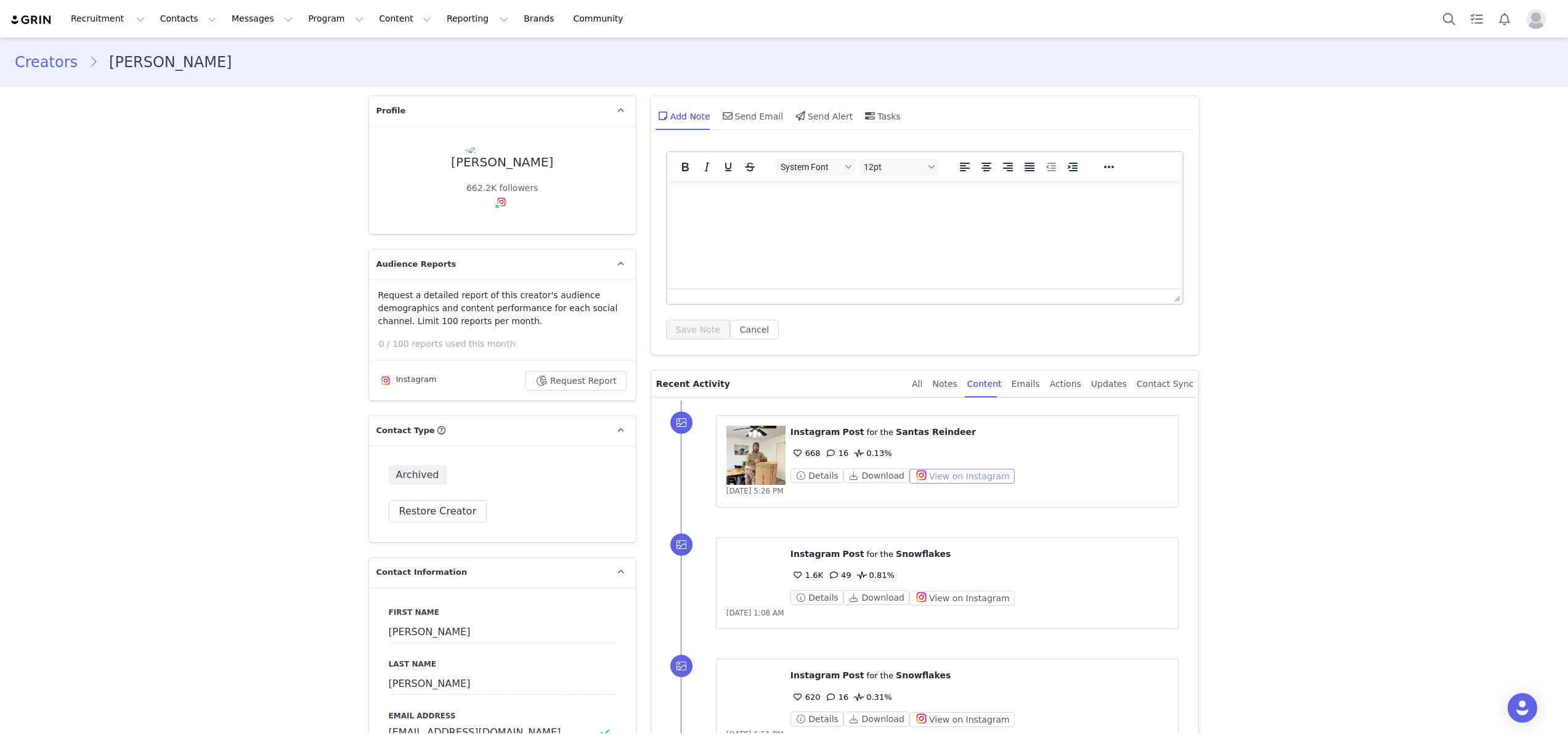
click at [956, 478] on button "View on Instagram" at bounding box center [962, 476] width 105 height 15
click at [170, 11] on button "Contacts Contacts" at bounding box center [188, 18] width 71 height 28
click at [175, 97] on p "Applicants" at bounding box center [176, 100] width 45 height 13
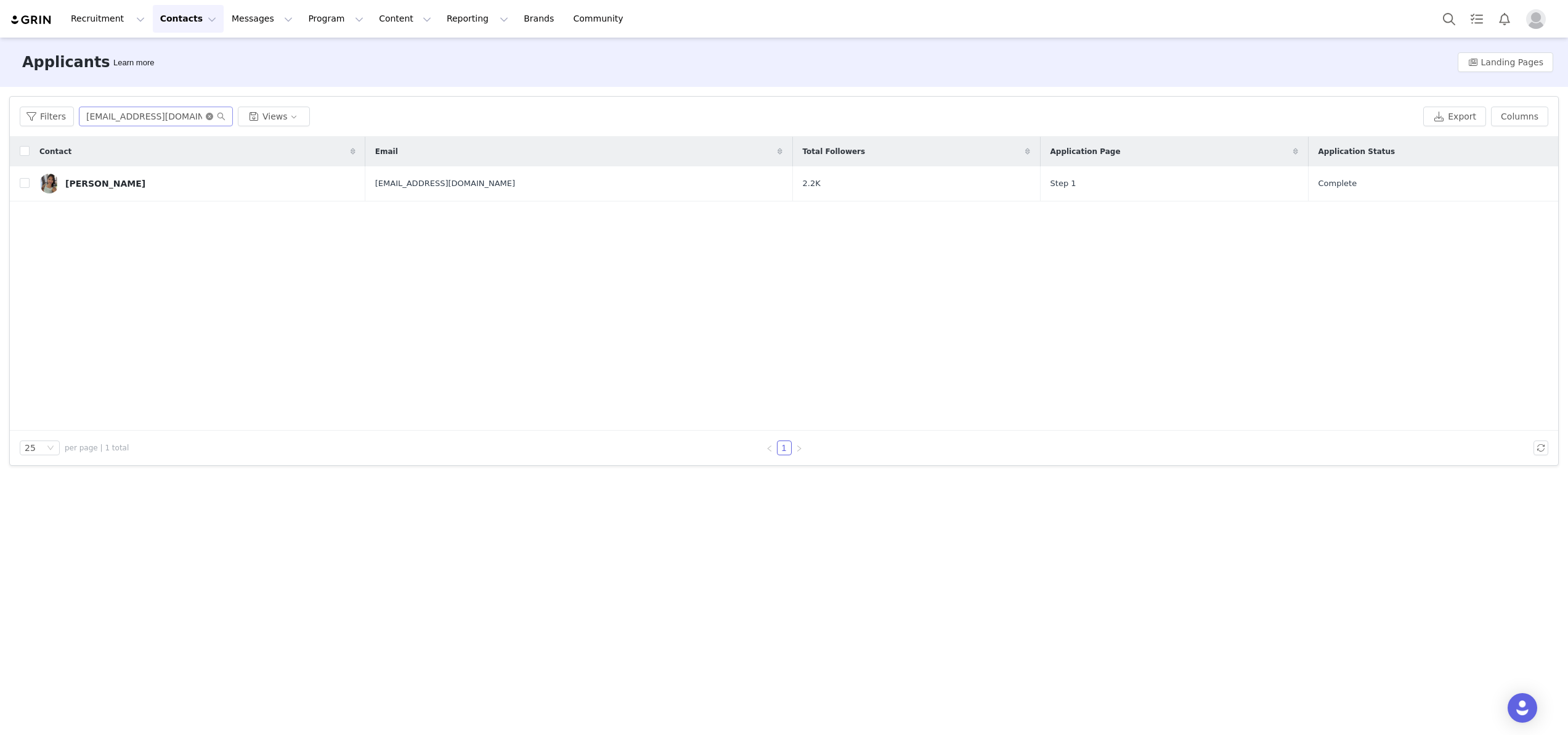
click at [207, 115] on icon "icon: close-circle" at bounding box center [209, 117] width 7 height 7
click at [187, 116] on input "text" at bounding box center [156, 117] width 154 height 20
paste input "Kailey Hooven"
type input "Kailey Hooven"
click at [224, 118] on input "Kailey Hooven" at bounding box center [156, 117] width 154 height 20
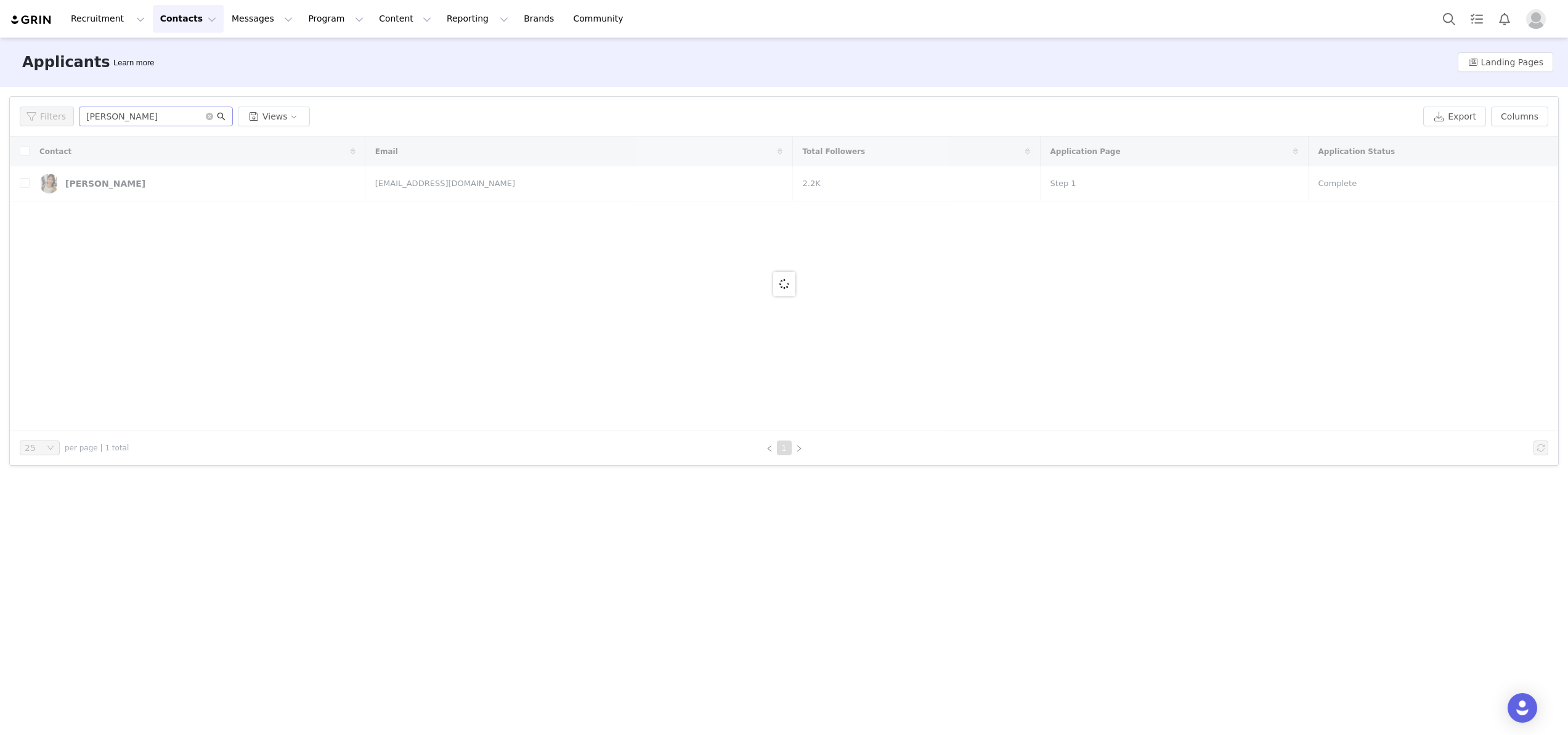
click at [222, 118] on icon "icon: search" at bounding box center [221, 117] width 9 height 9
click at [219, 117] on icon "icon: search" at bounding box center [221, 117] width 9 height 9
click at [179, 11] on button "Contacts Contacts" at bounding box center [188, 18] width 71 height 28
click at [179, 44] on link "Creators" at bounding box center [193, 55] width 97 height 23
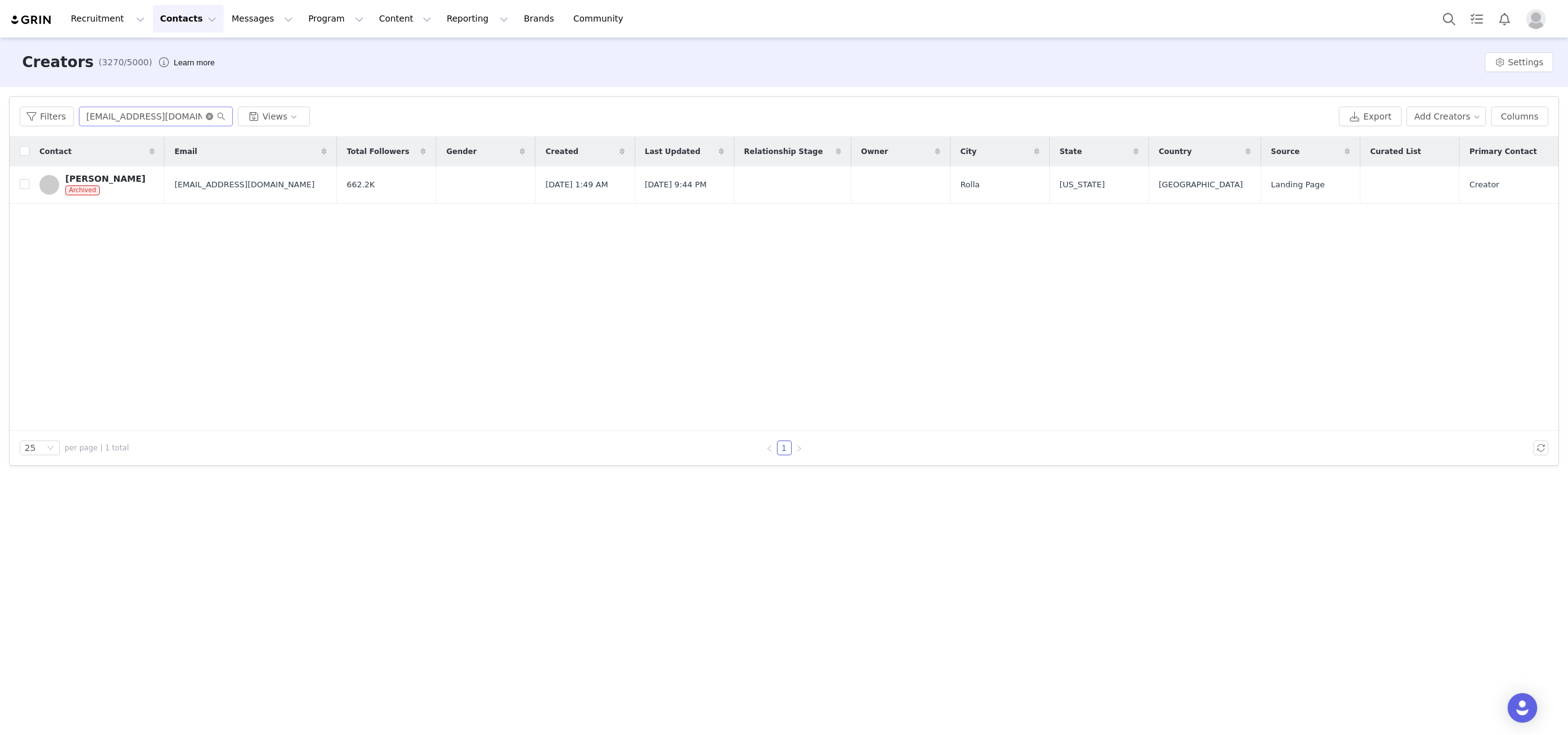
click at [206, 115] on icon "icon: close-circle" at bounding box center [209, 117] width 7 height 7
click at [175, 115] on input "text" at bounding box center [156, 117] width 154 height 20
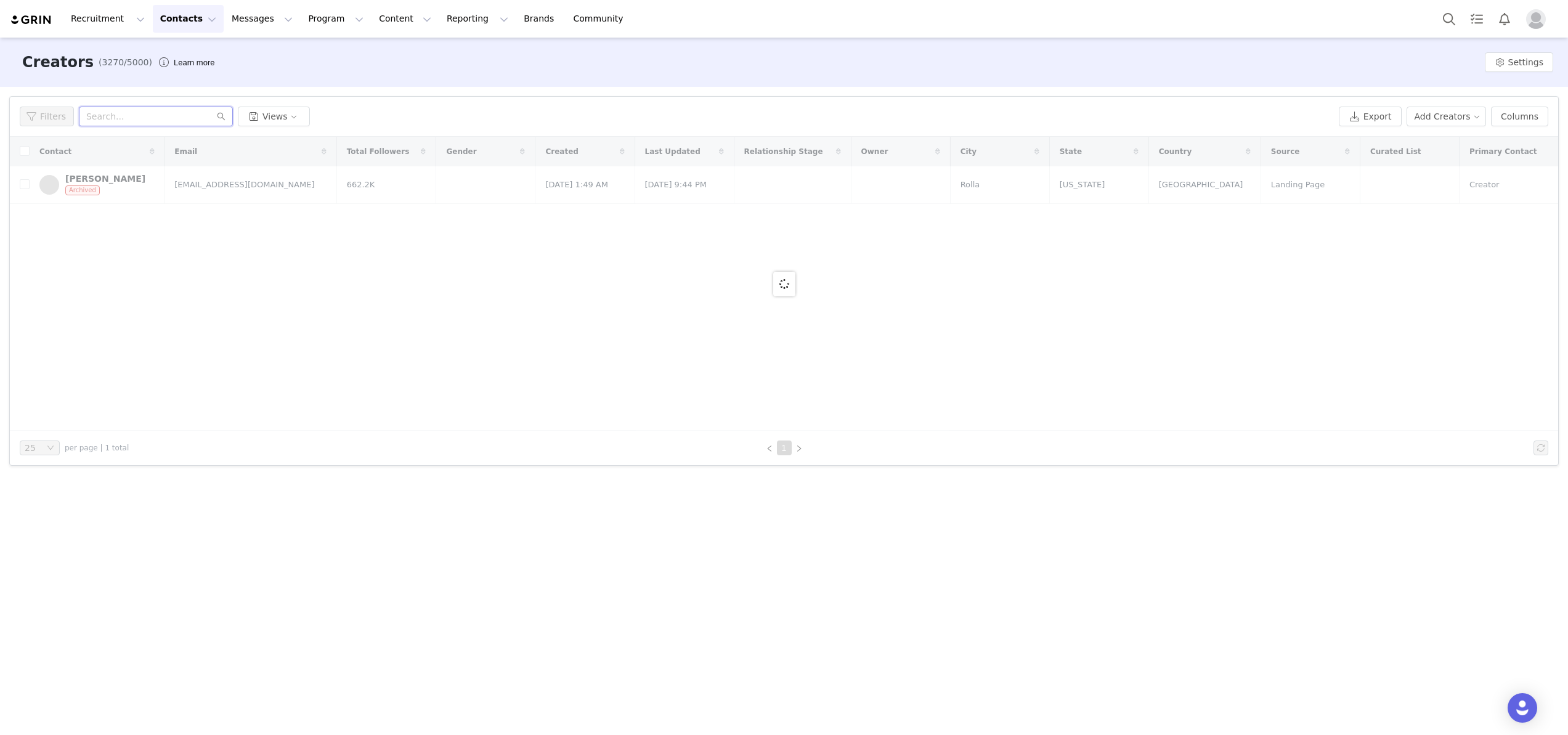
paste input "Kailey Hooven"
type input "Kailey Hooven"
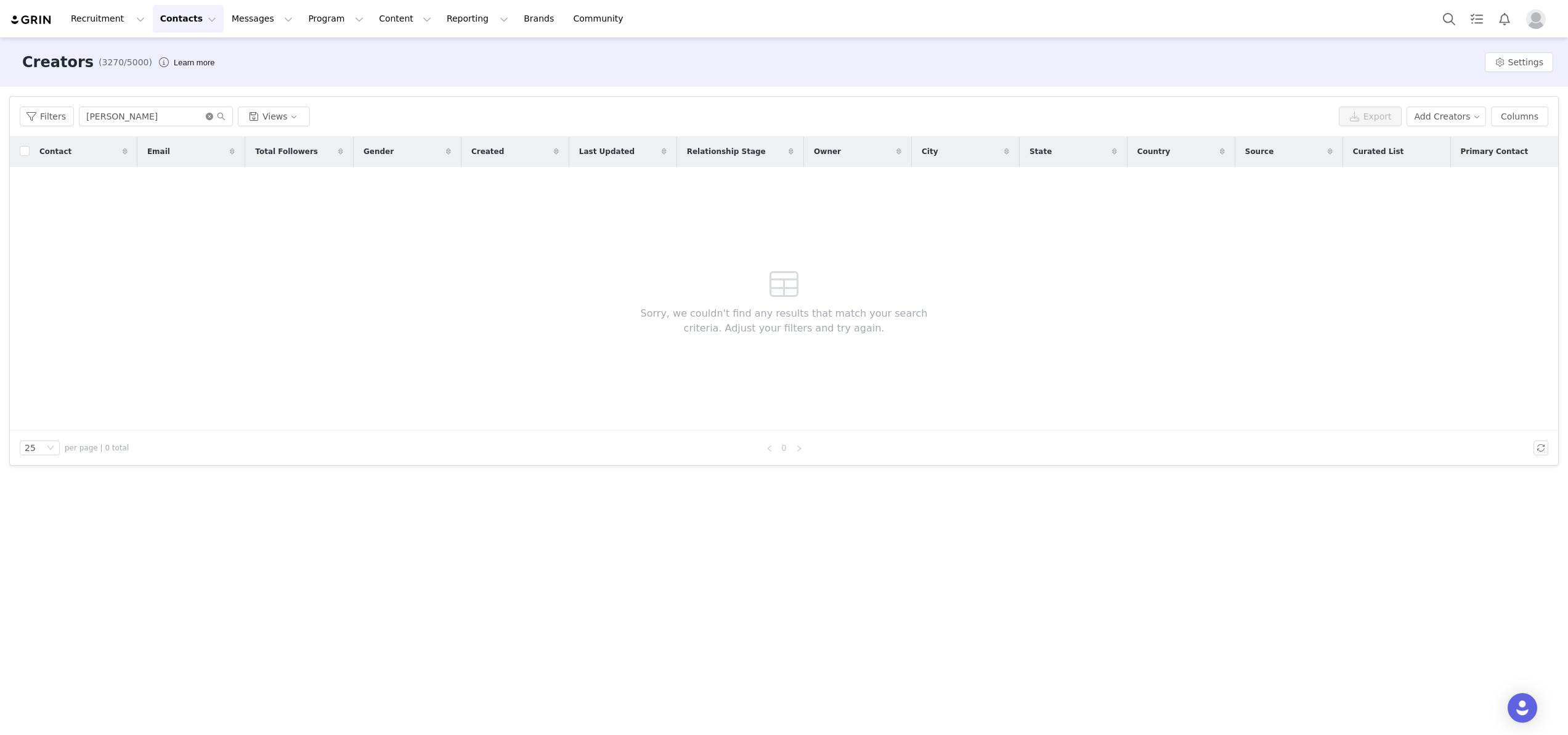
click at [207, 113] on icon "icon: close-circle" at bounding box center [209, 117] width 7 height 7
click at [195, 114] on input "text" at bounding box center [156, 117] width 154 height 20
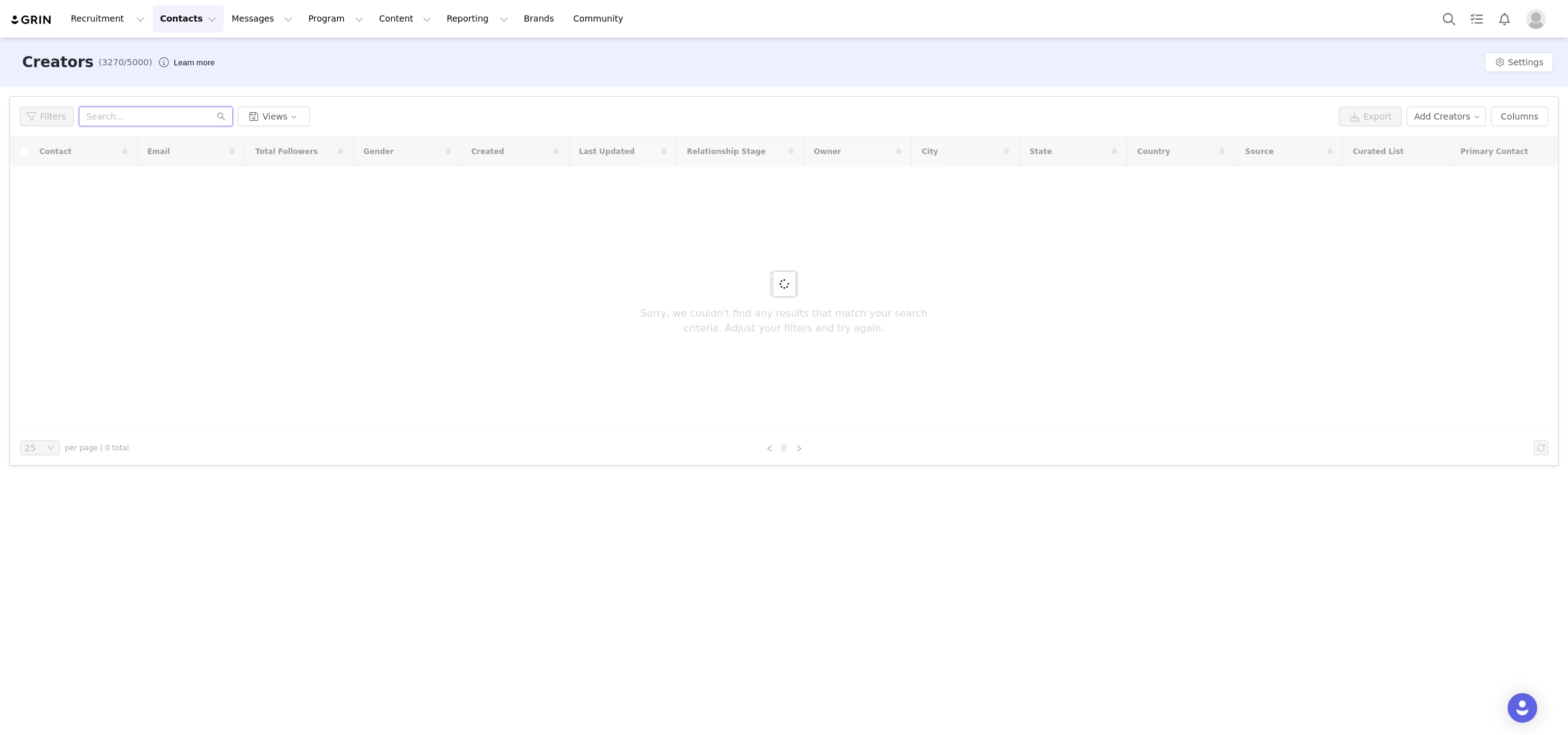
paste input "anakretlyusa@gmail.com"
type input "anakretlyusa@gmail.com"
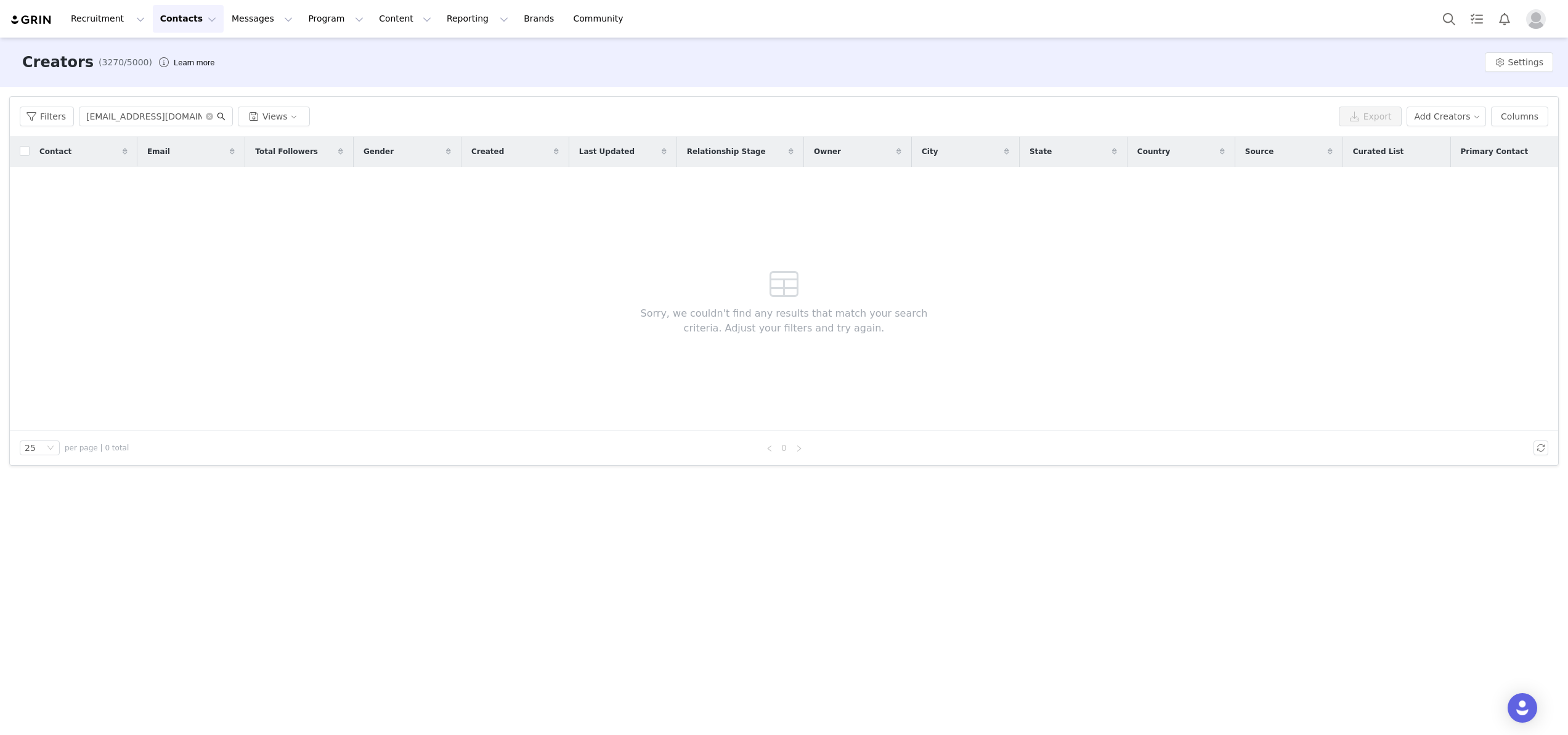
click at [222, 119] on icon "icon: search" at bounding box center [221, 117] width 9 height 9
click at [222, 115] on icon "icon: search" at bounding box center [221, 117] width 9 height 9
click at [208, 116] on icon "icon: close-circle" at bounding box center [209, 117] width 7 height 7
click at [169, 115] on input "text" at bounding box center [156, 117] width 154 height 20
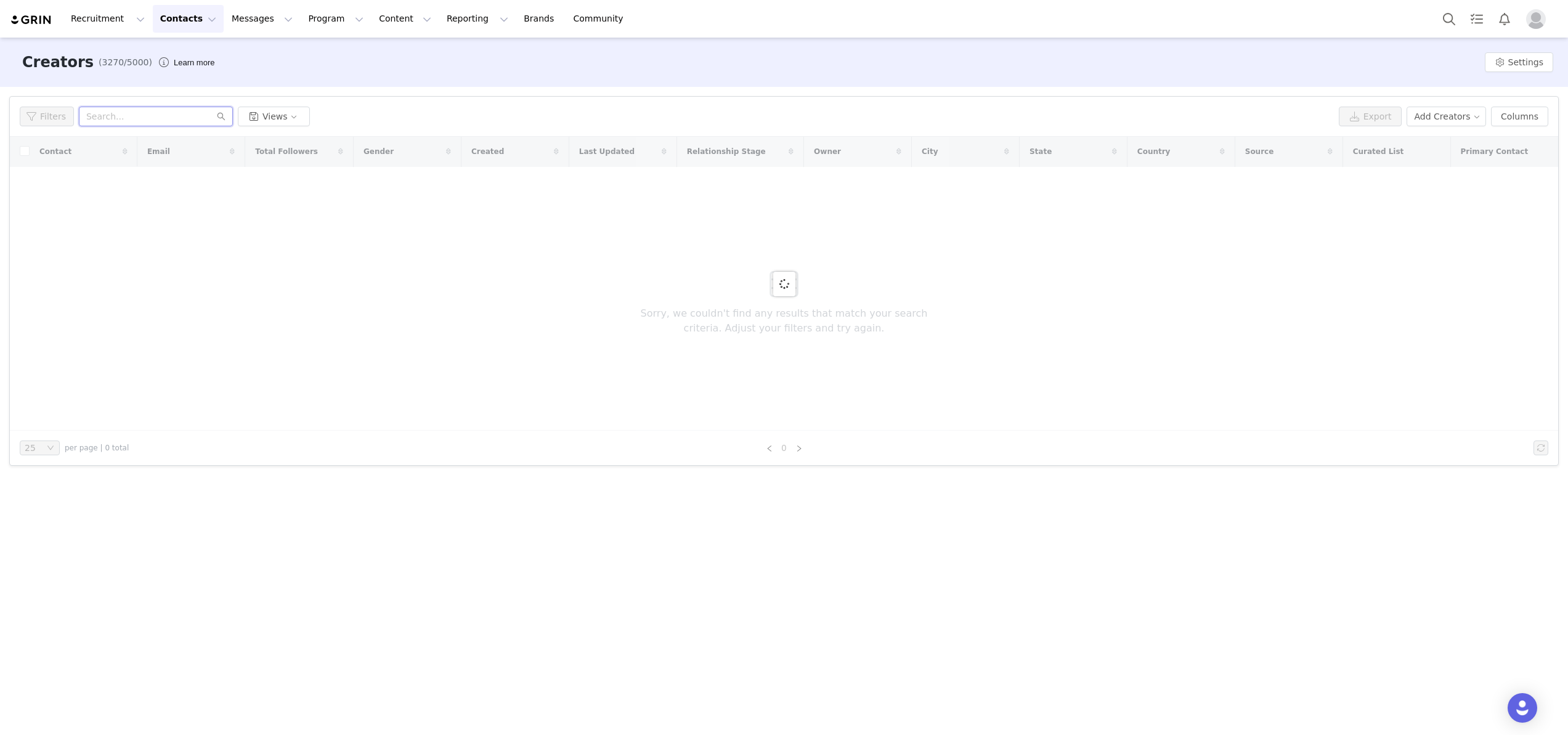
paste input "Ana Brito"
type input "Ana Brito"
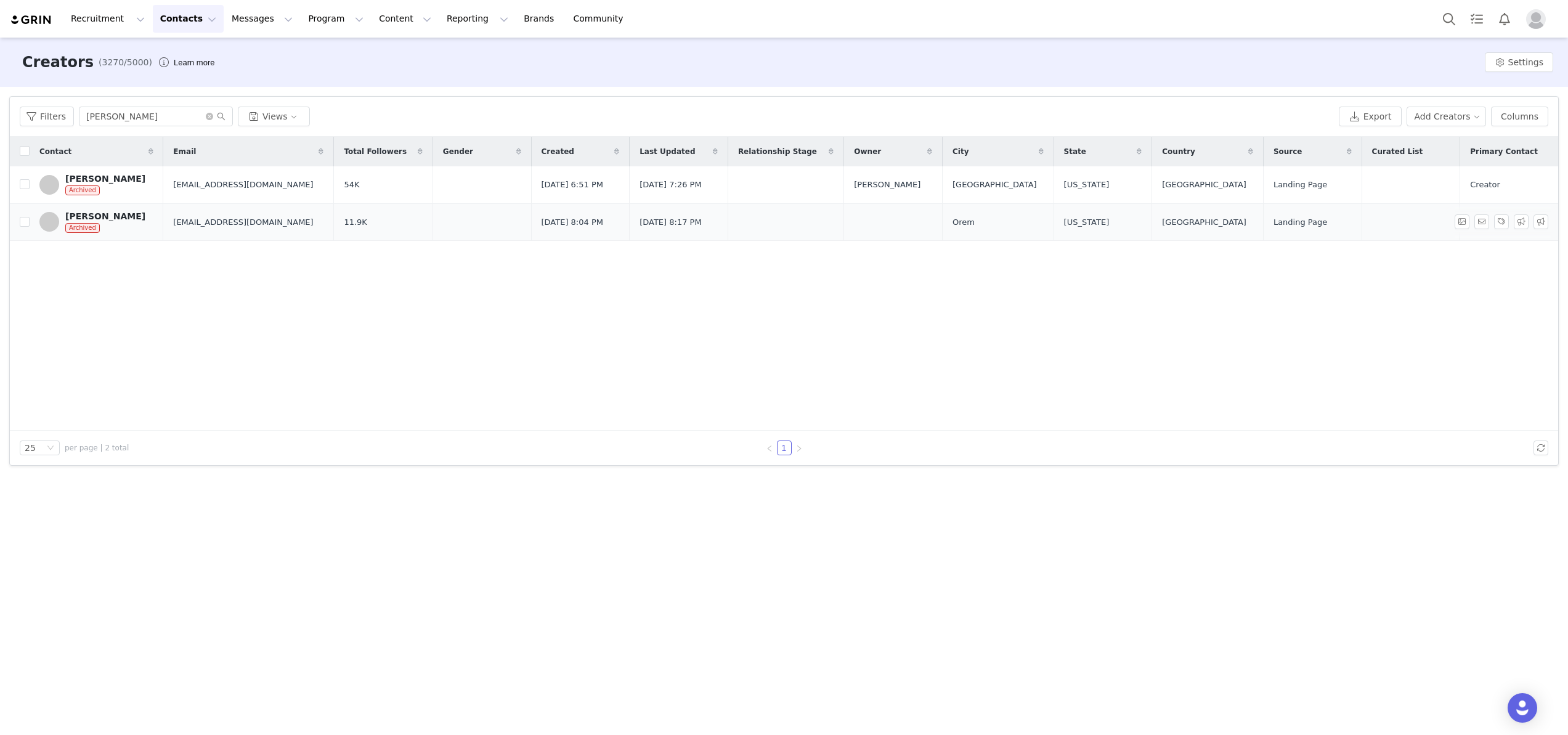
click at [105, 215] on div "Ana BRITO" at bounding box center [105, 216] width 80 height 10
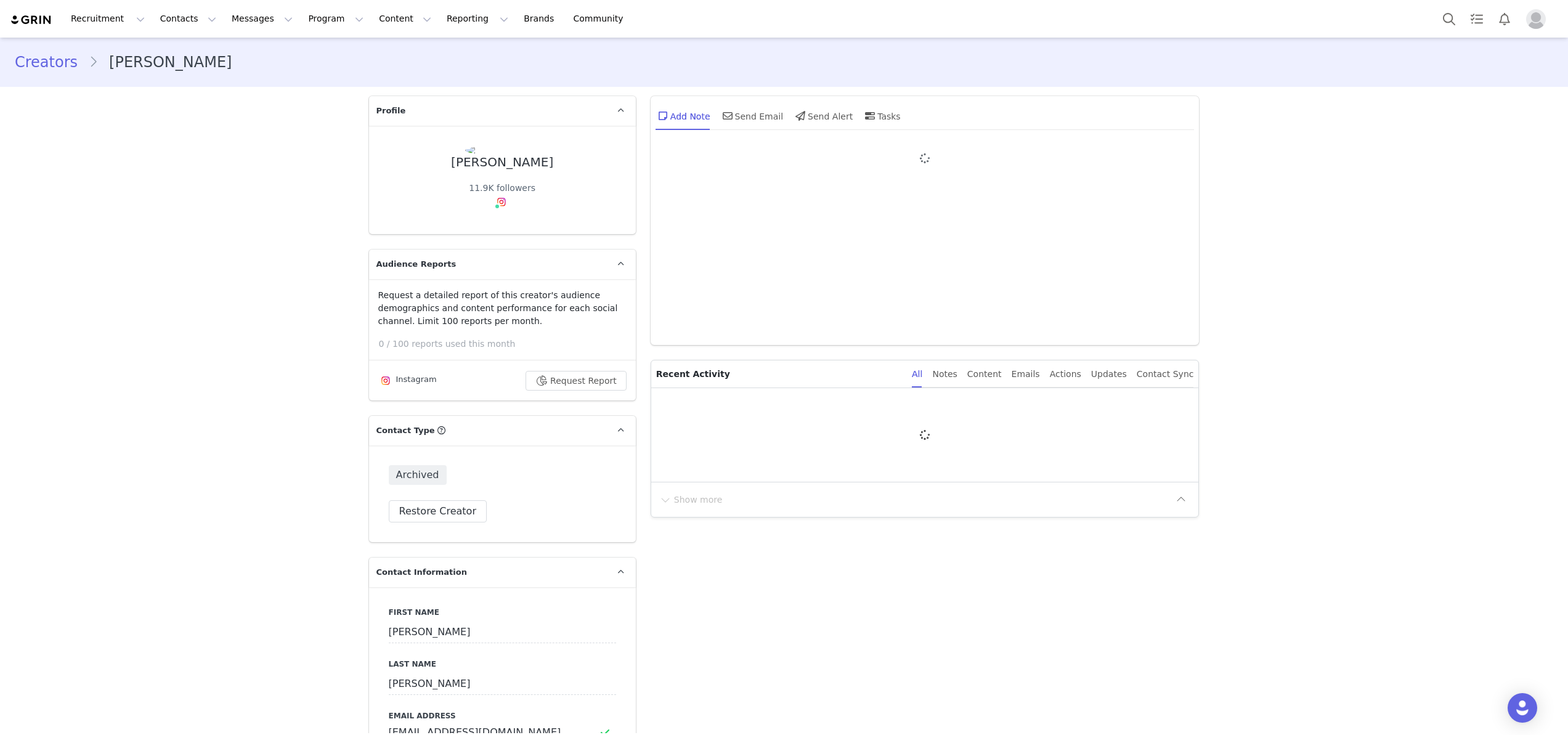
type input "+1 ([GEOGRAPHIC_DATA])"
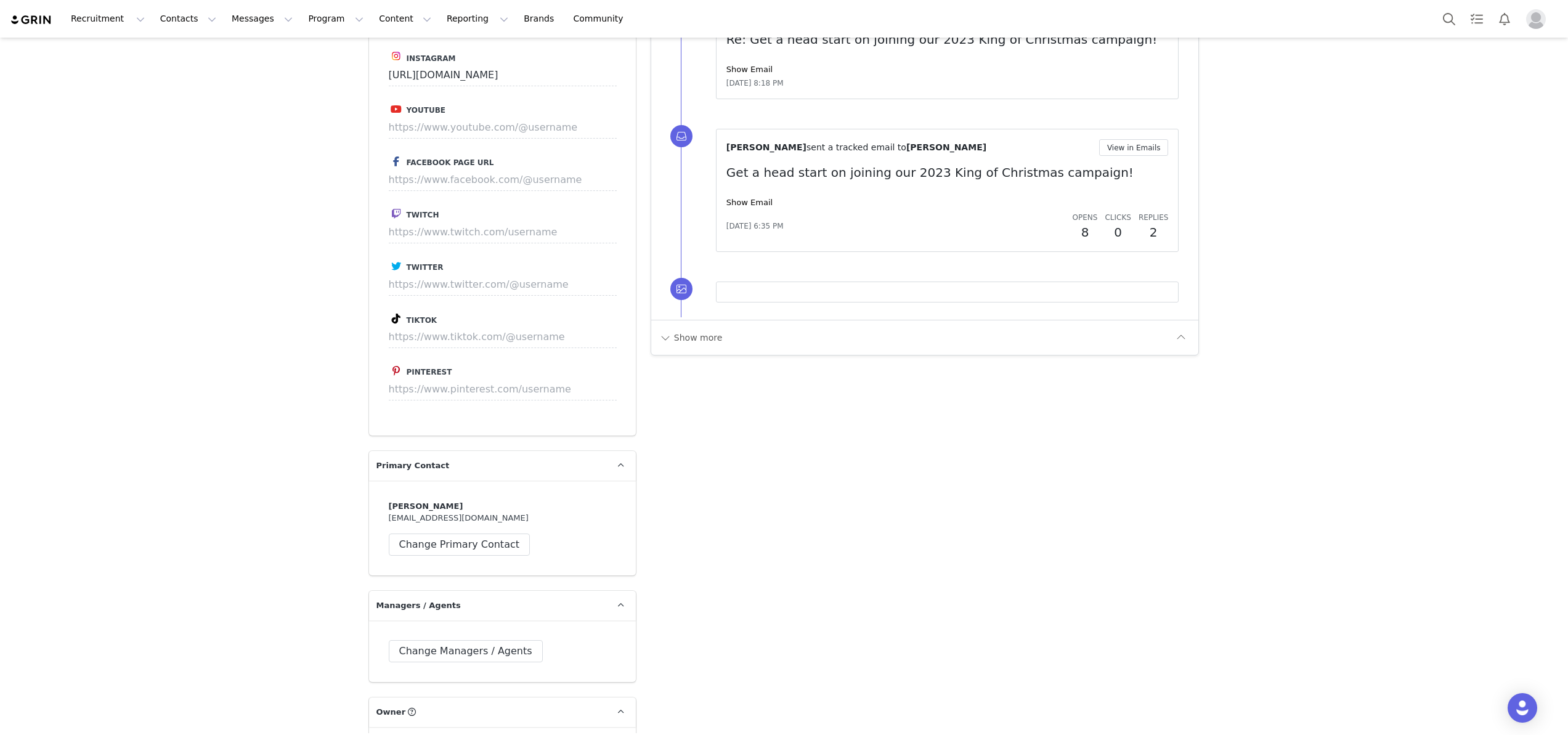
scroll to position [1674, 0]
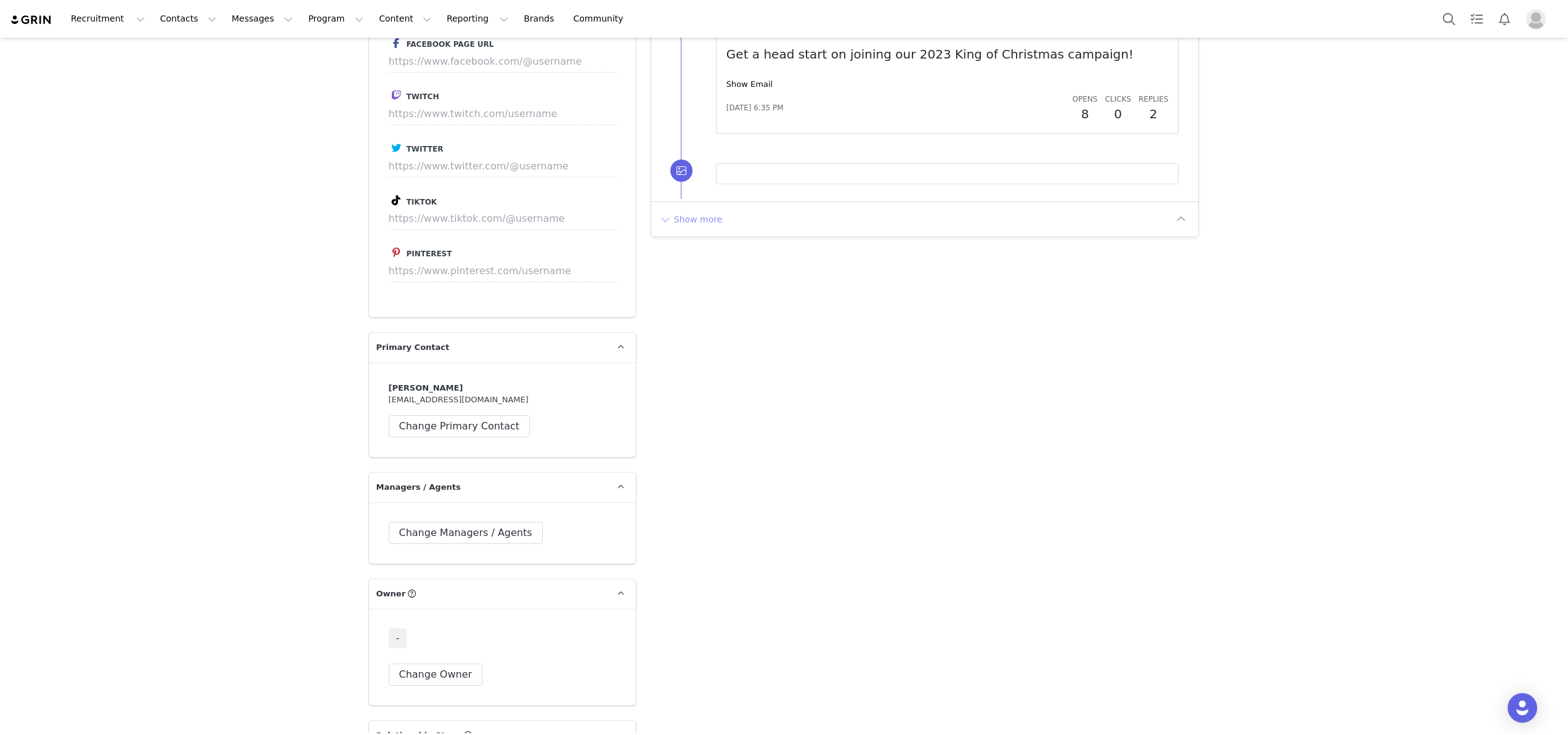
click at [683, 210] on button "Show more" at bounding box center [690, 220] width 65 height 20
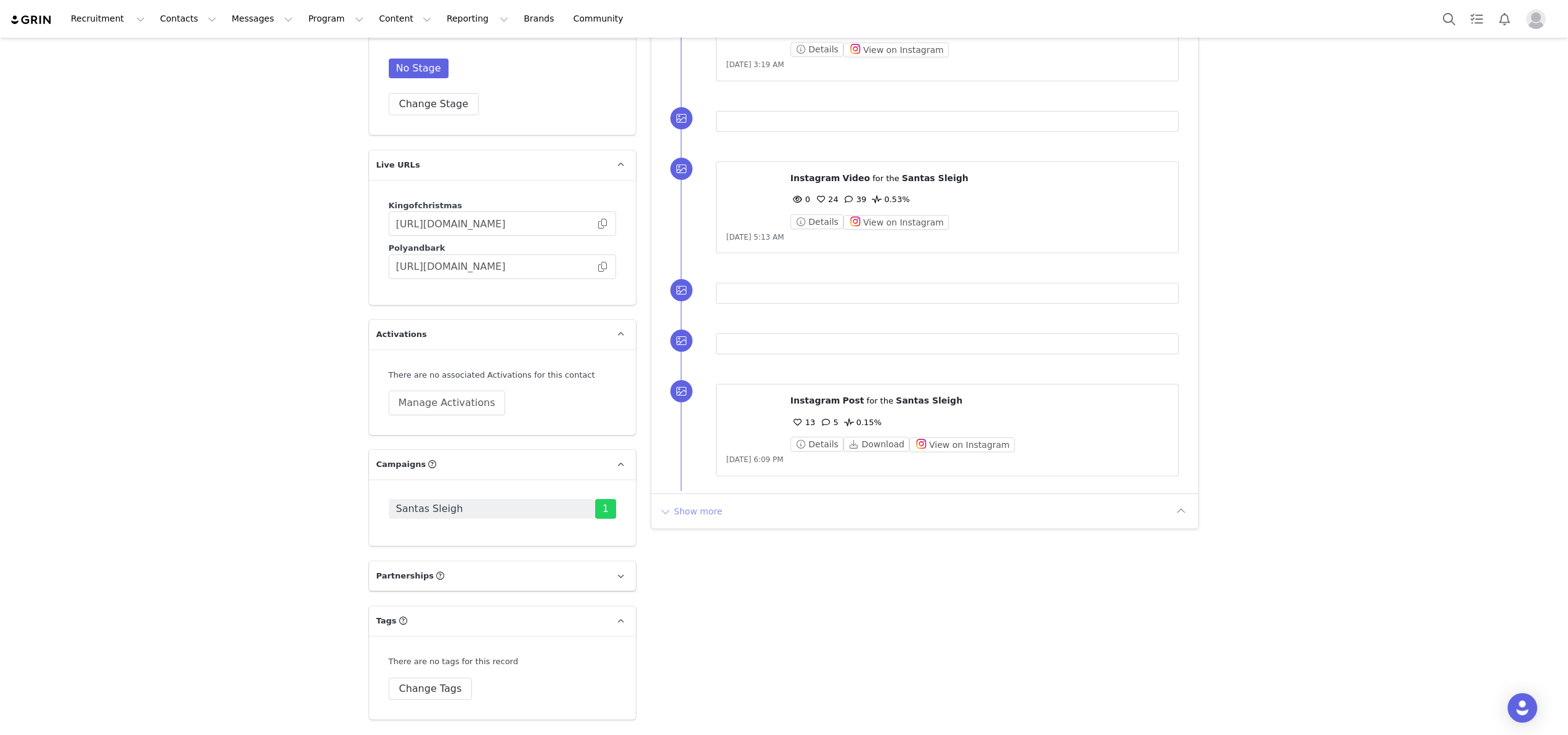
scroll to position [2561, 0]
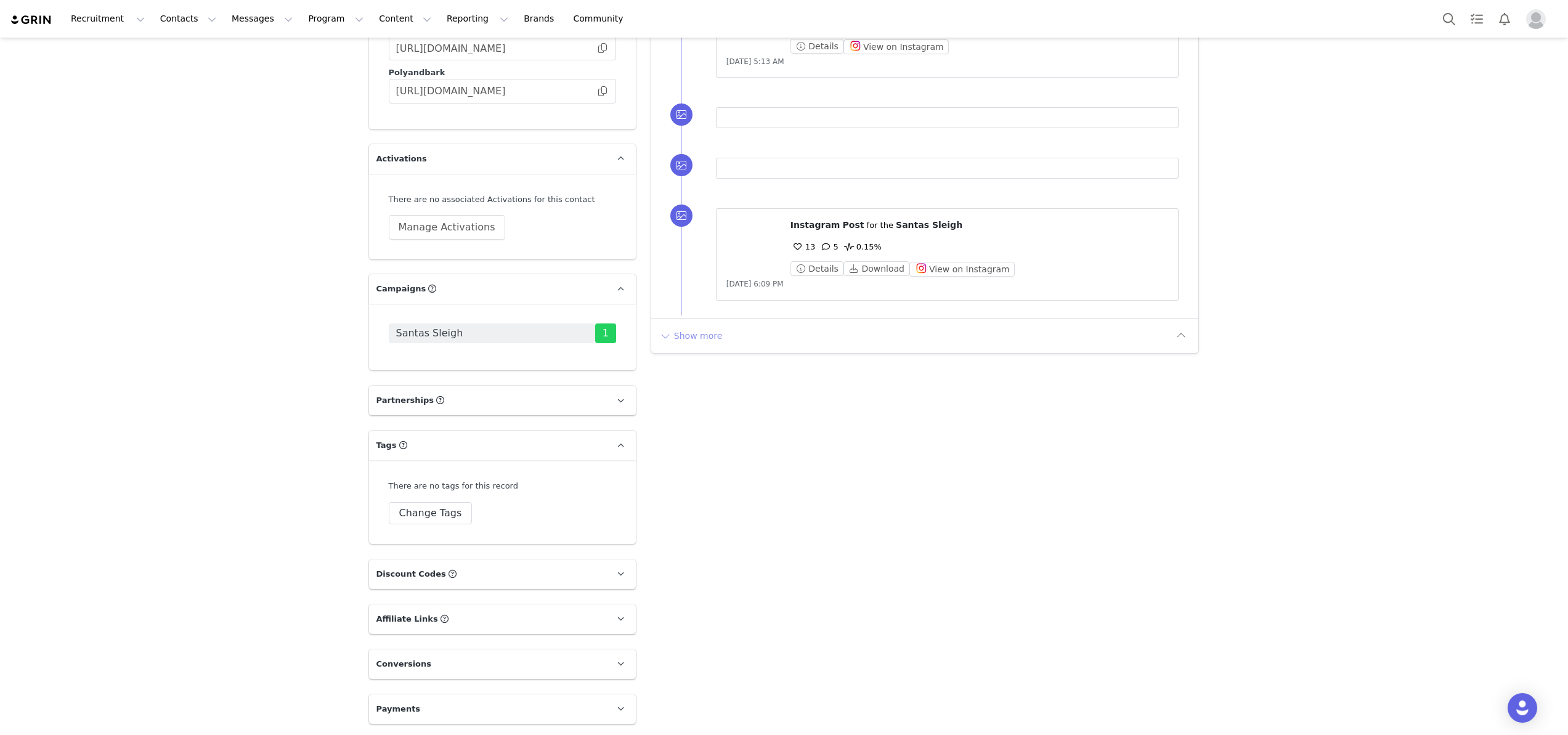
click at [701, 326] on button "Show more" at bounding box center [690, 336] width 65 height 20
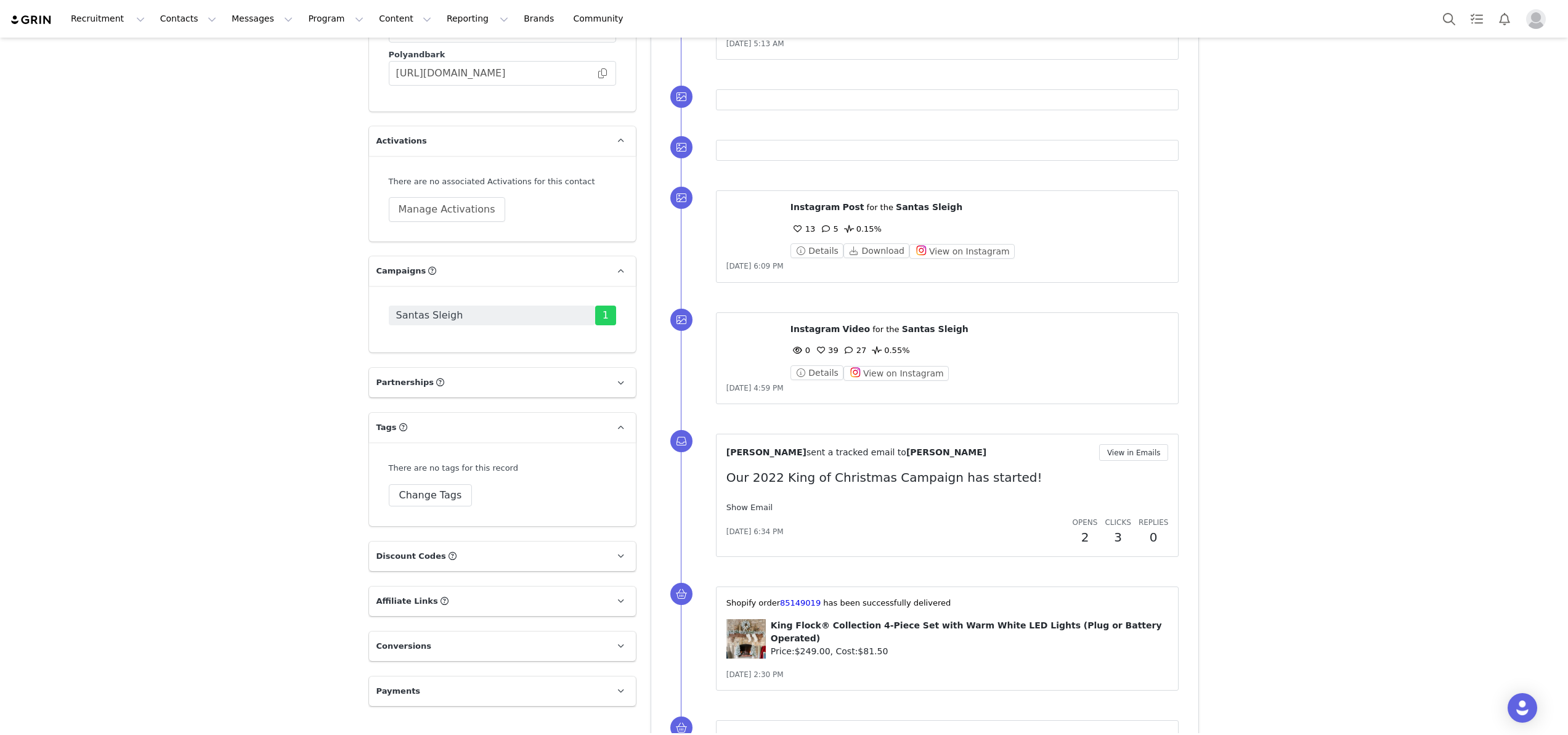
scroll to position [2481, 0]
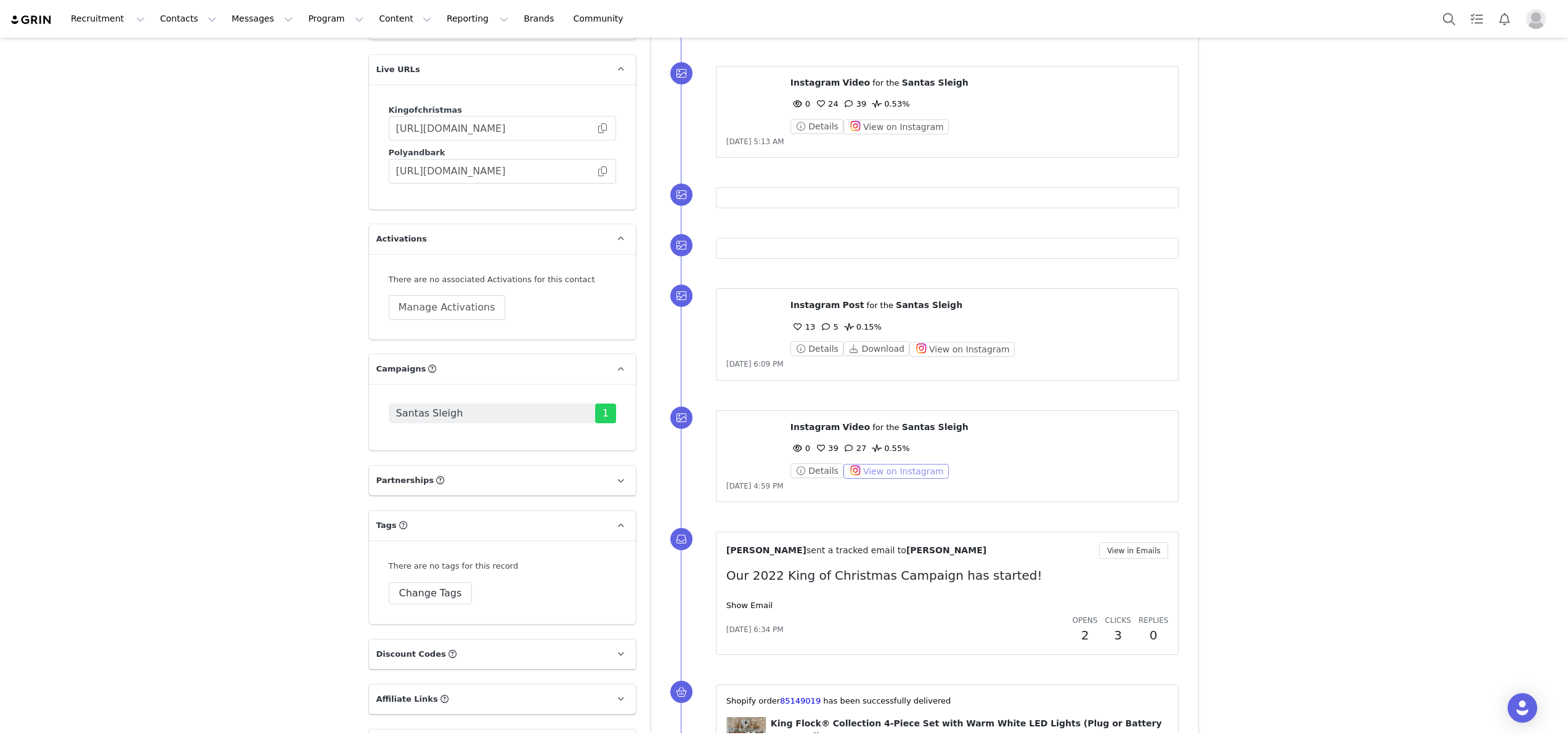
click at [896, 464] on button "View on Instagram" at bounding box center [896, 471] width 105 height 15
click at [948, 342] on button "View on Instagram" at bounding box center [962, 349] width 105 height 15
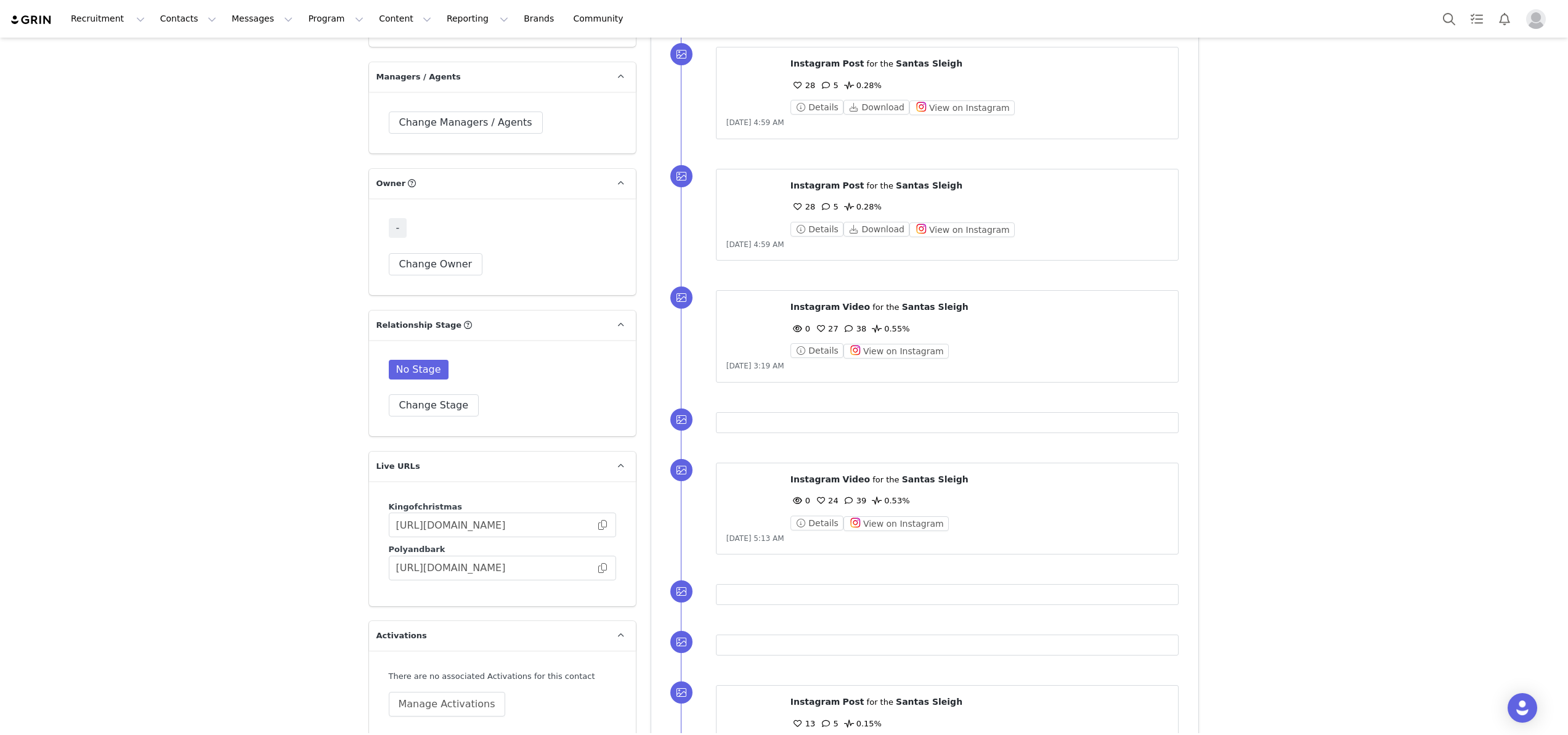
scroll to position [2075, 0]
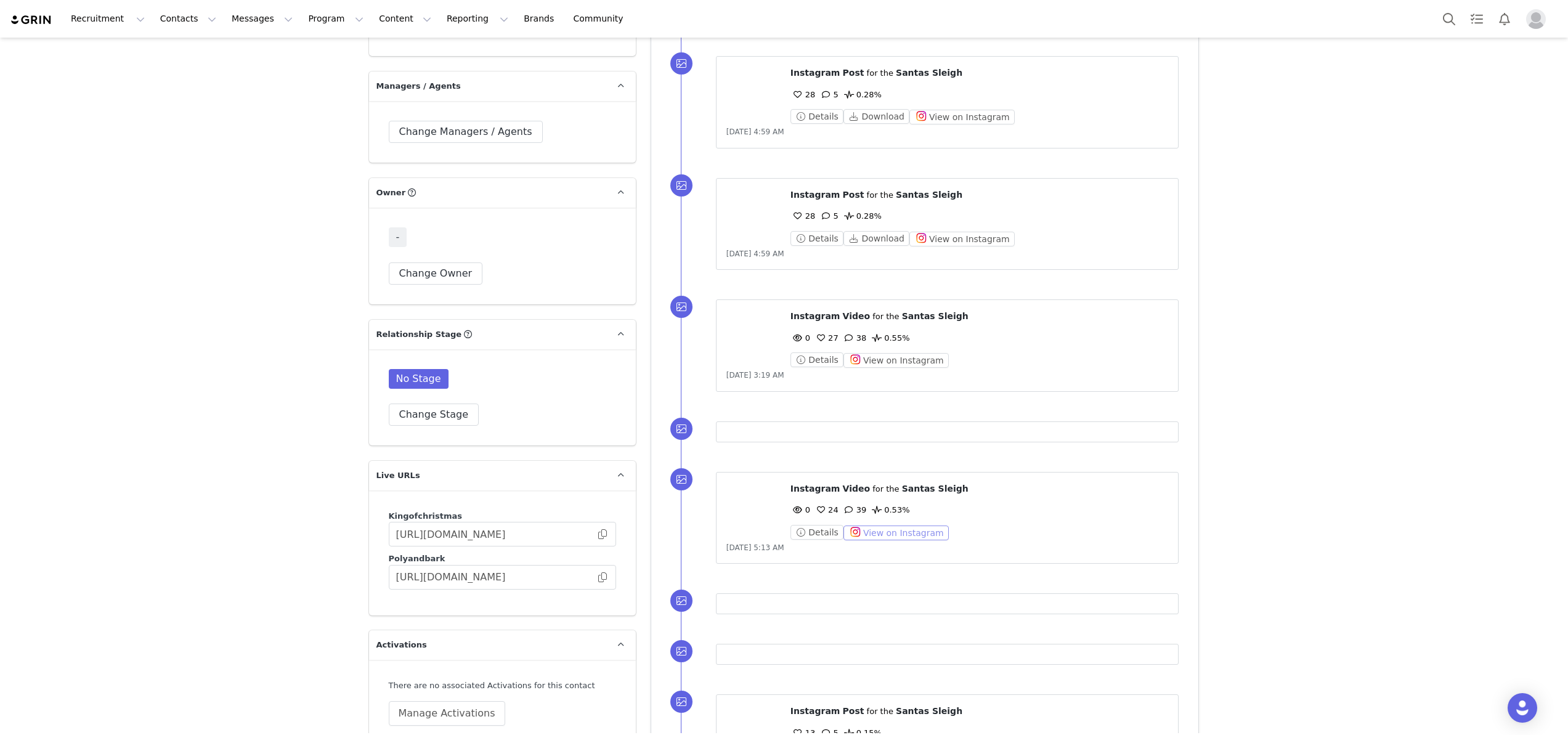
click at [887, 525] on button "View on Instagram" at bounding box center [896, 532] width 105 height 15
click at [972, 232] on button "View on Instagram" at bounding box center [962, 239] width 105 height 15
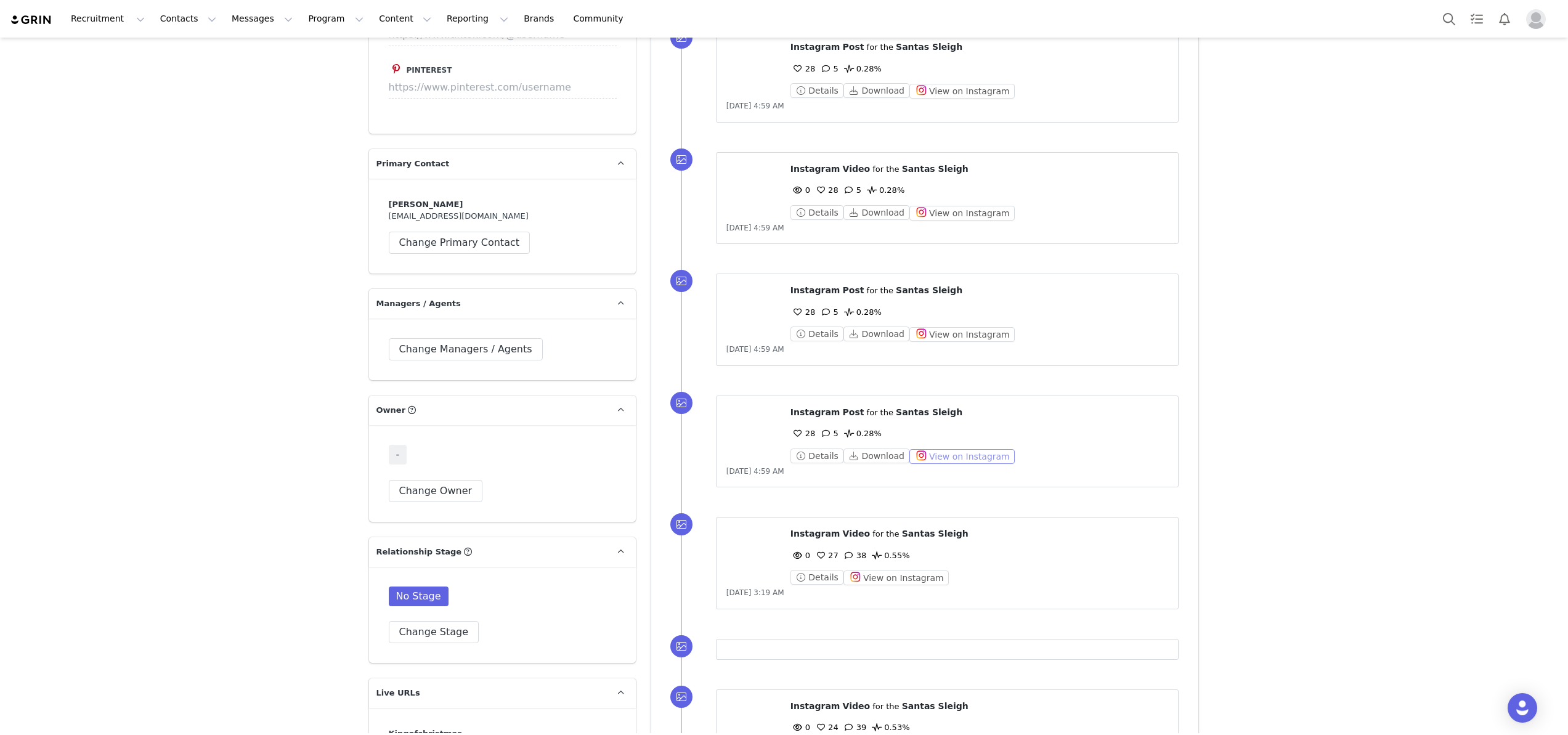
scroll to position [1818, 0]
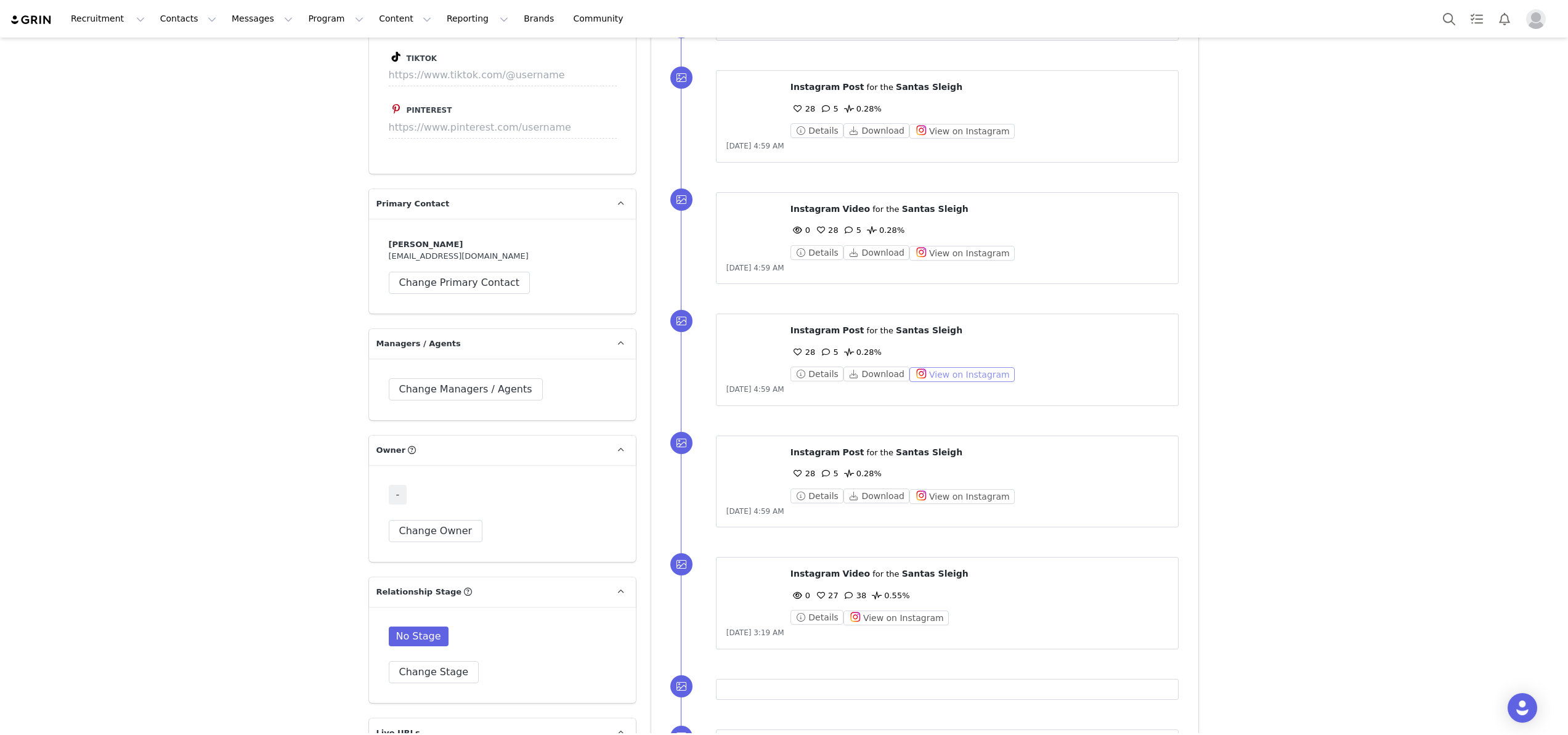
click at [942, 367] on button "View on Instagram" at bounding box center [962, 374] width 105 height 15
click at [912, 246] on button "View on Instagram" at bounding box center [962, 253] width 105 height 15
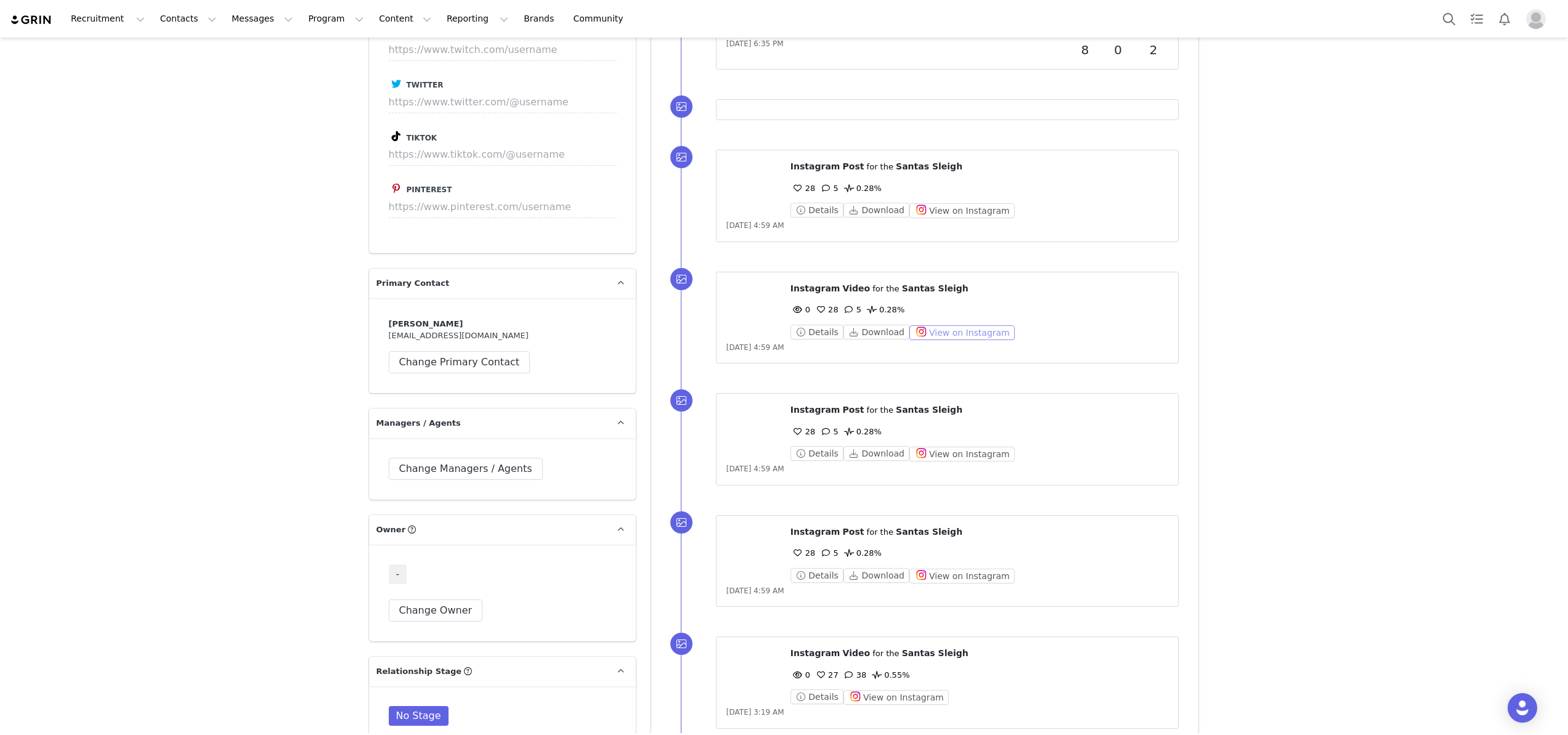
scroll to position [1738, 0]
click at [941, 204] on button "View on Instagram" at bounding box center [962, 211] width 105 height 15
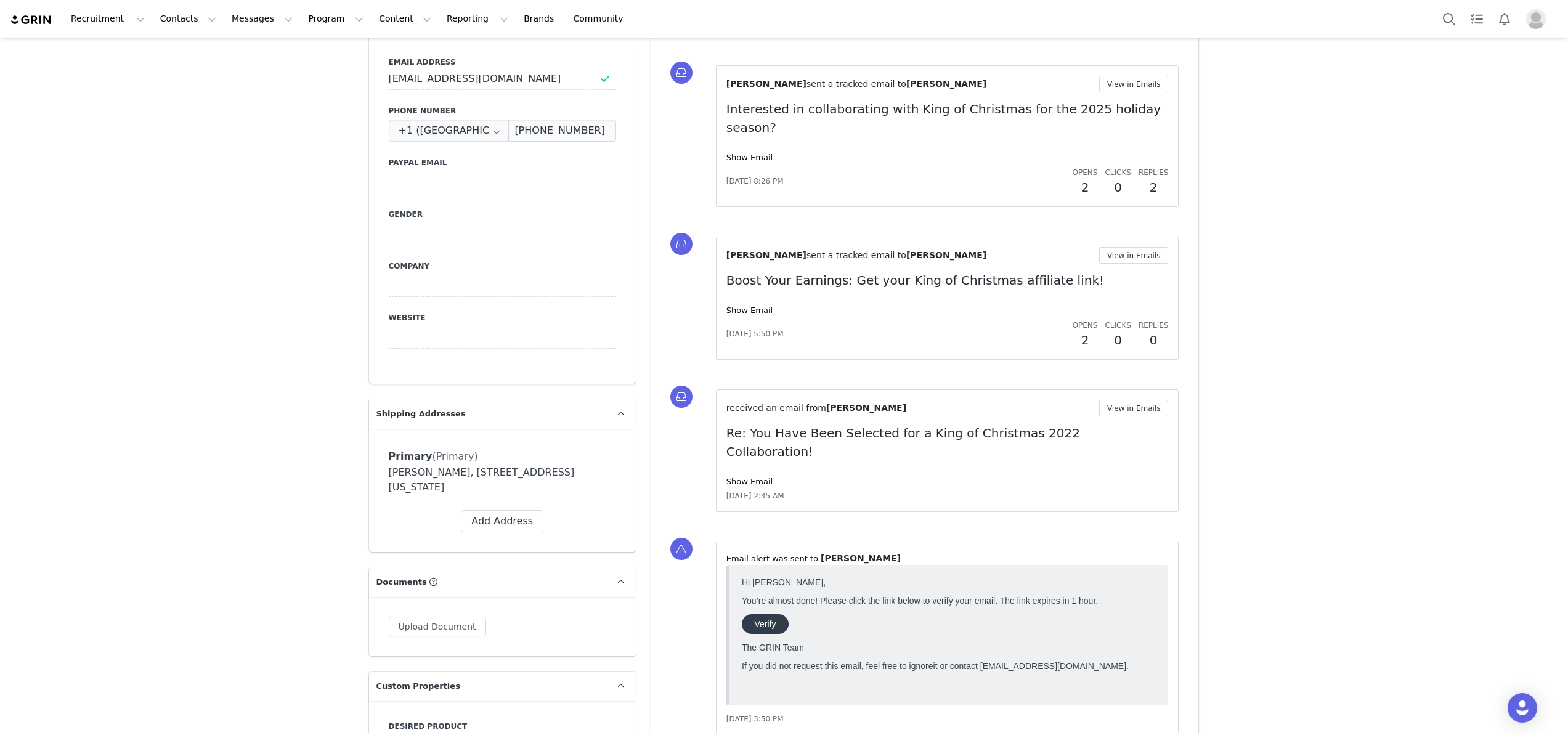
scroll to position [659, 0]
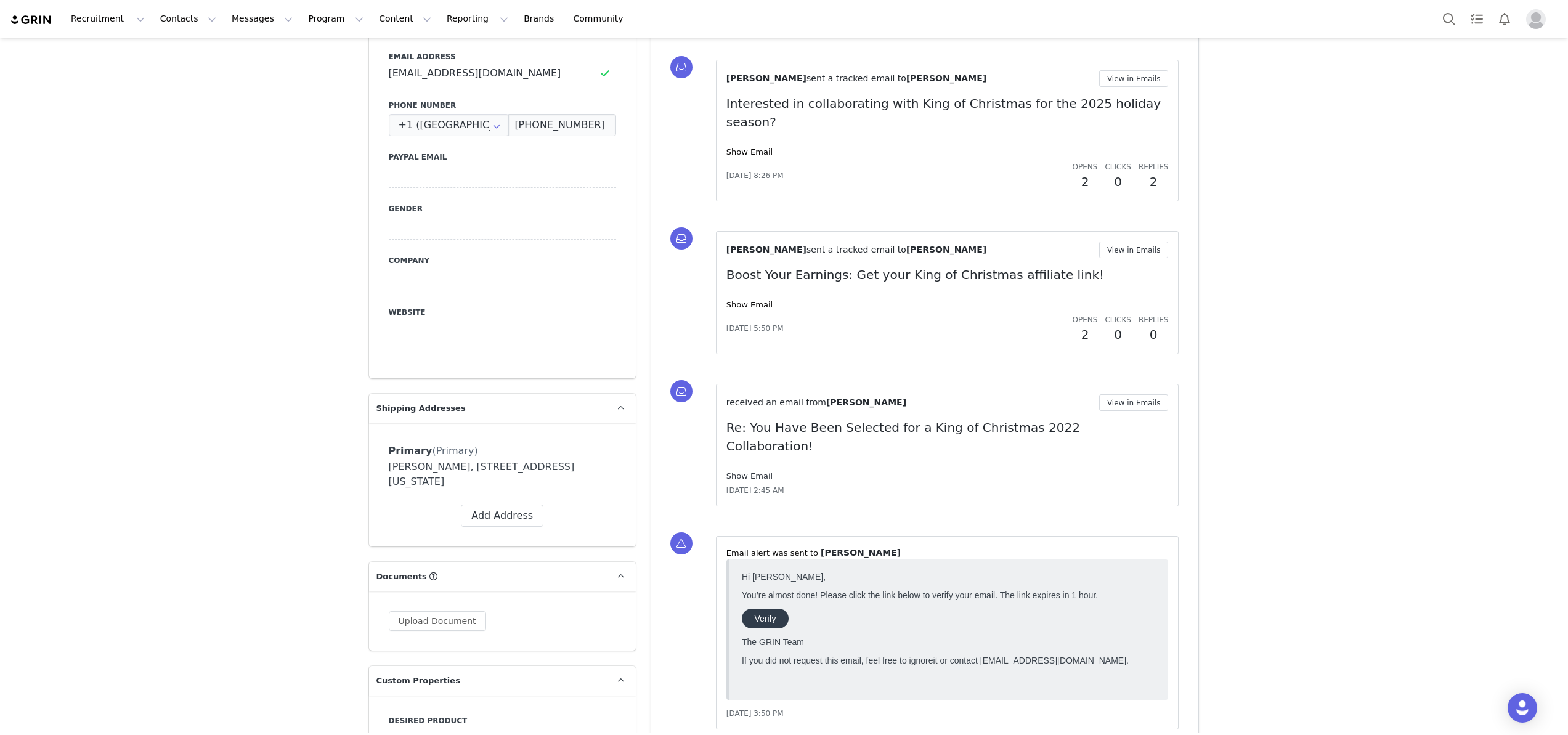
click at [735, 471] on link "Show Email" at bounding box center [750, 476] width 46 height 9
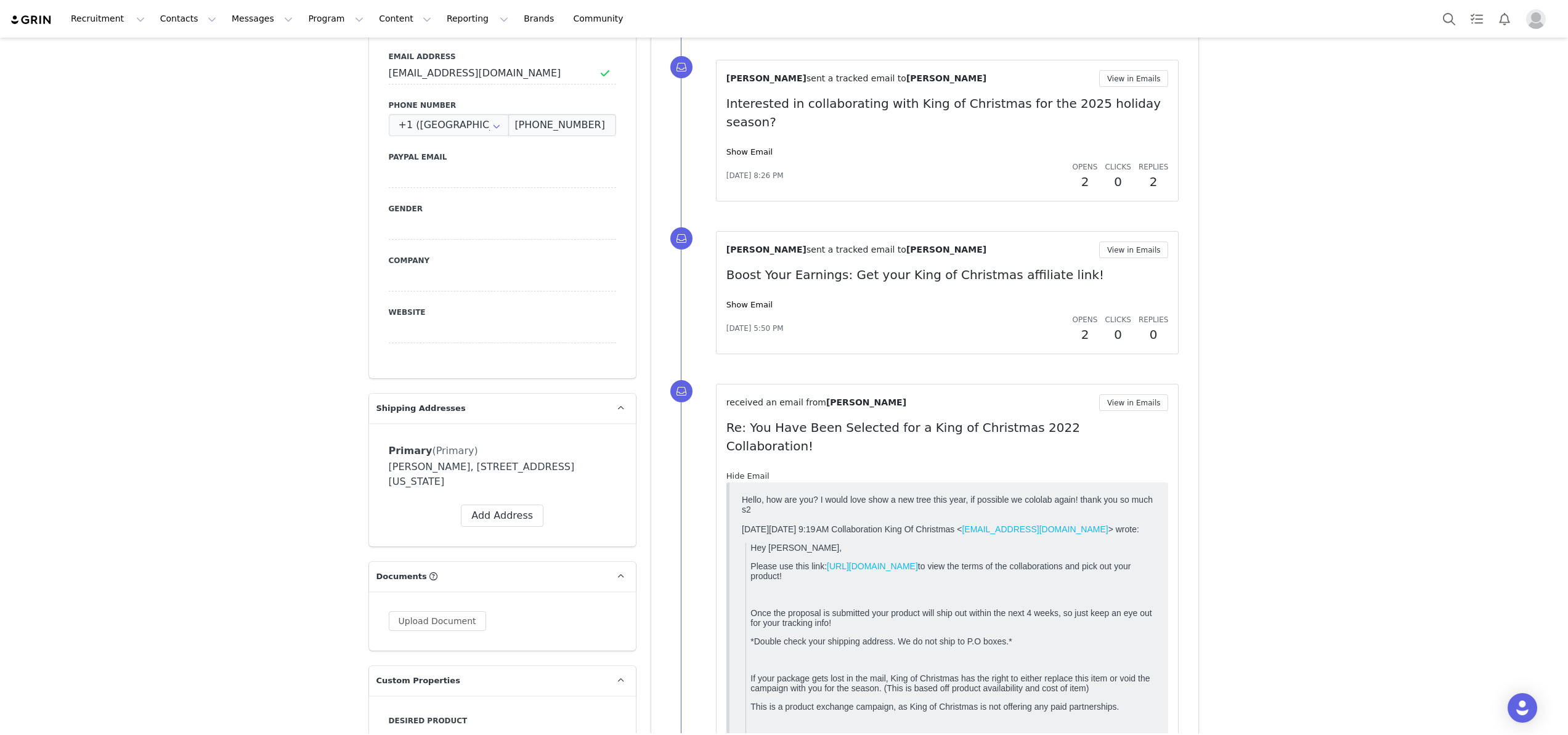
scroll to position [0, 0]
click at [735, 471] on link "Hide Email" at bounding box center [748, 476] width 43 height 9
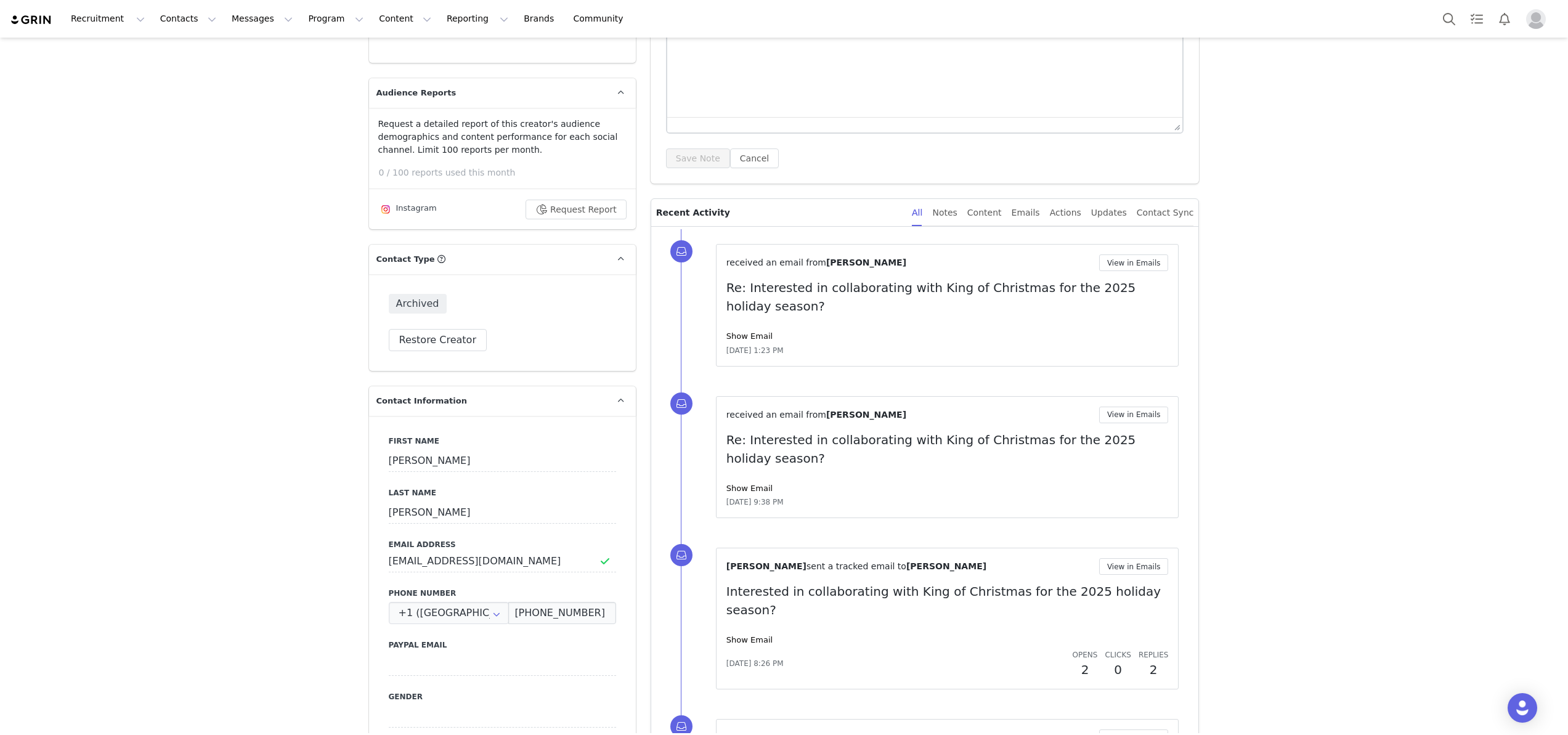
scroll to position [159, 0]
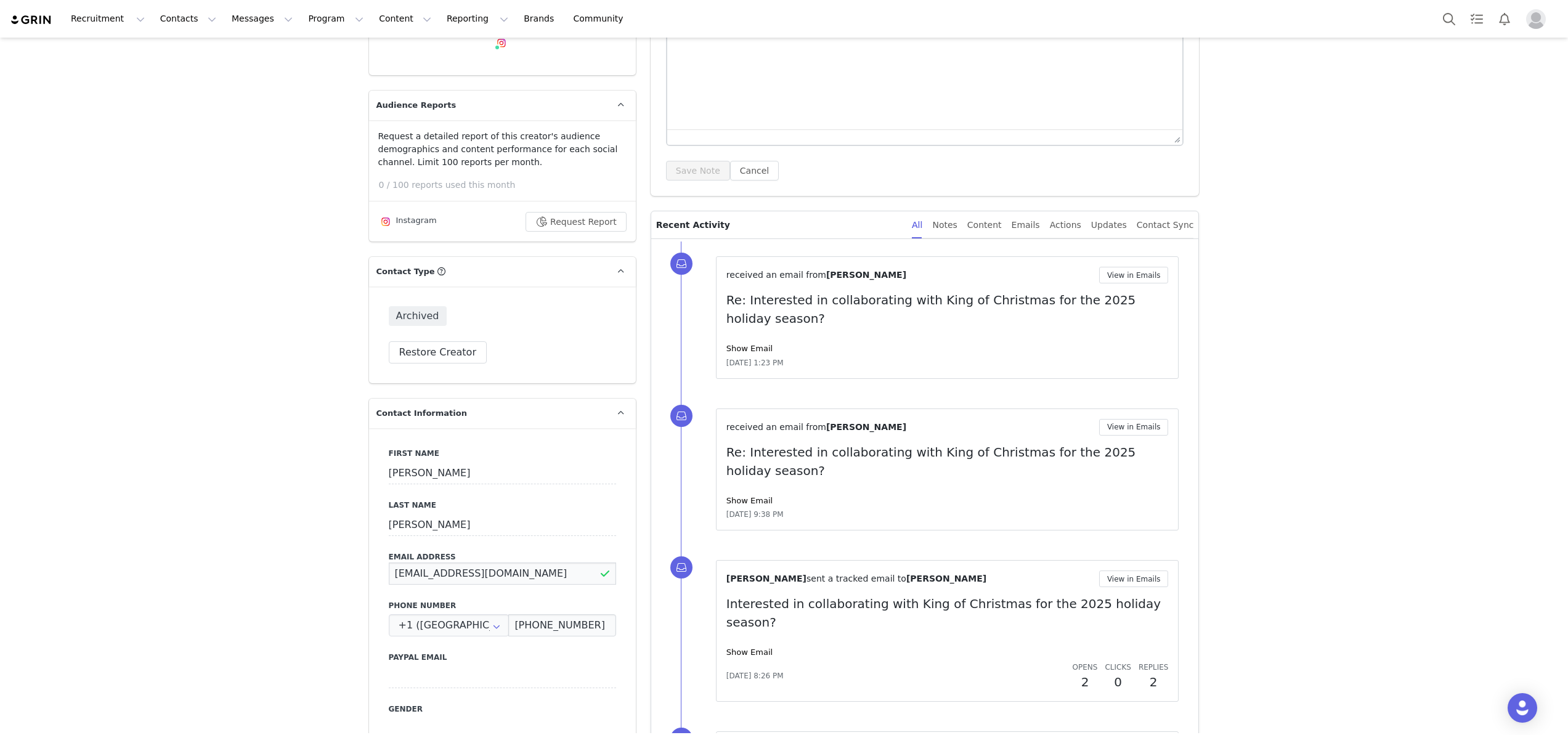
click at [515, 584] on input "anakretly.usa@gmail.com" at bounding box center [503, 573] width 228 height 22
drag, startPoint x: 517, startPoint y: 570, endPoint x: 346, endPoint y: 570, distance: 171.0
paste input
type input "anakretlyusa@gmail.com"
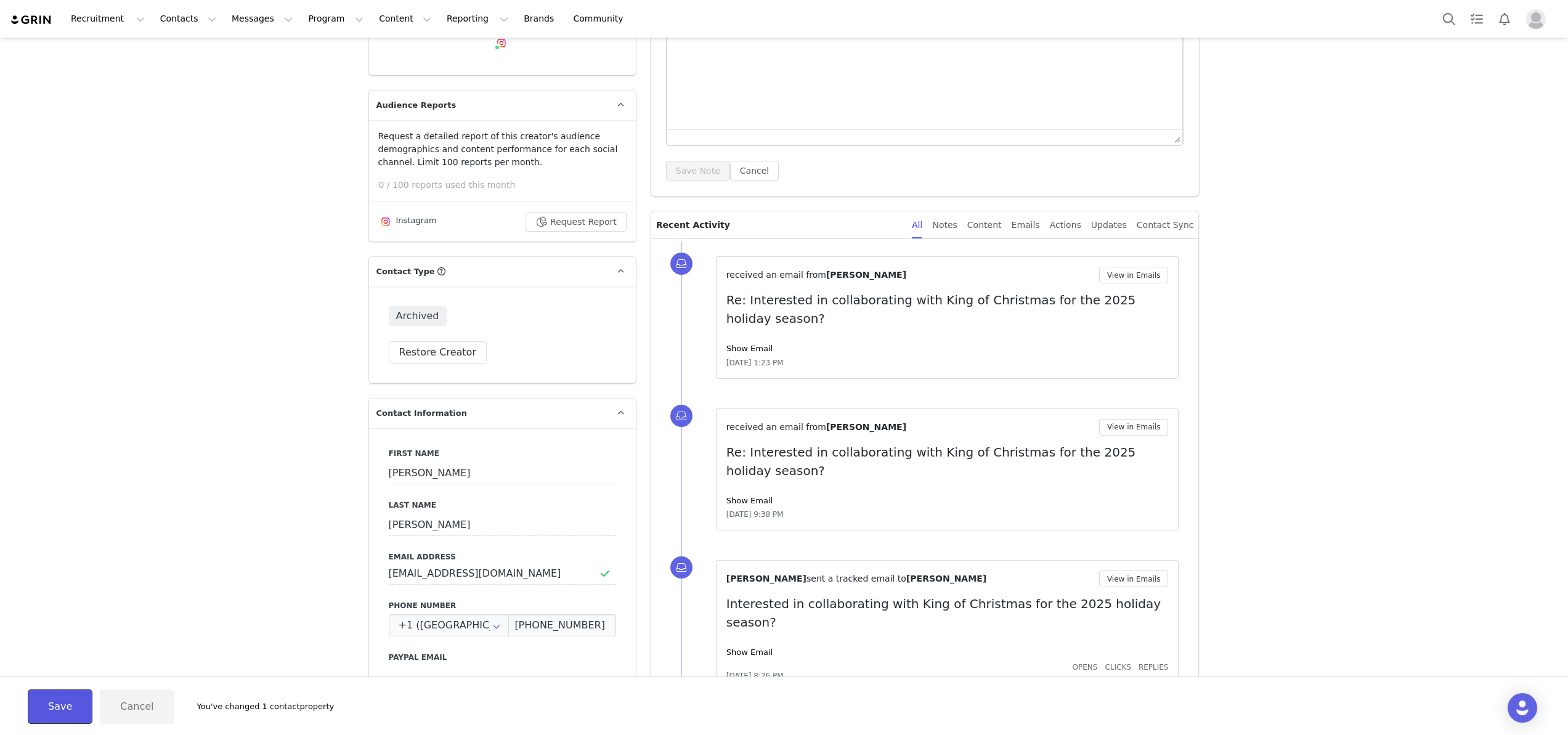
click at [51, 714] on button "Save" at bounding box center [60, 707] width 65 height 35
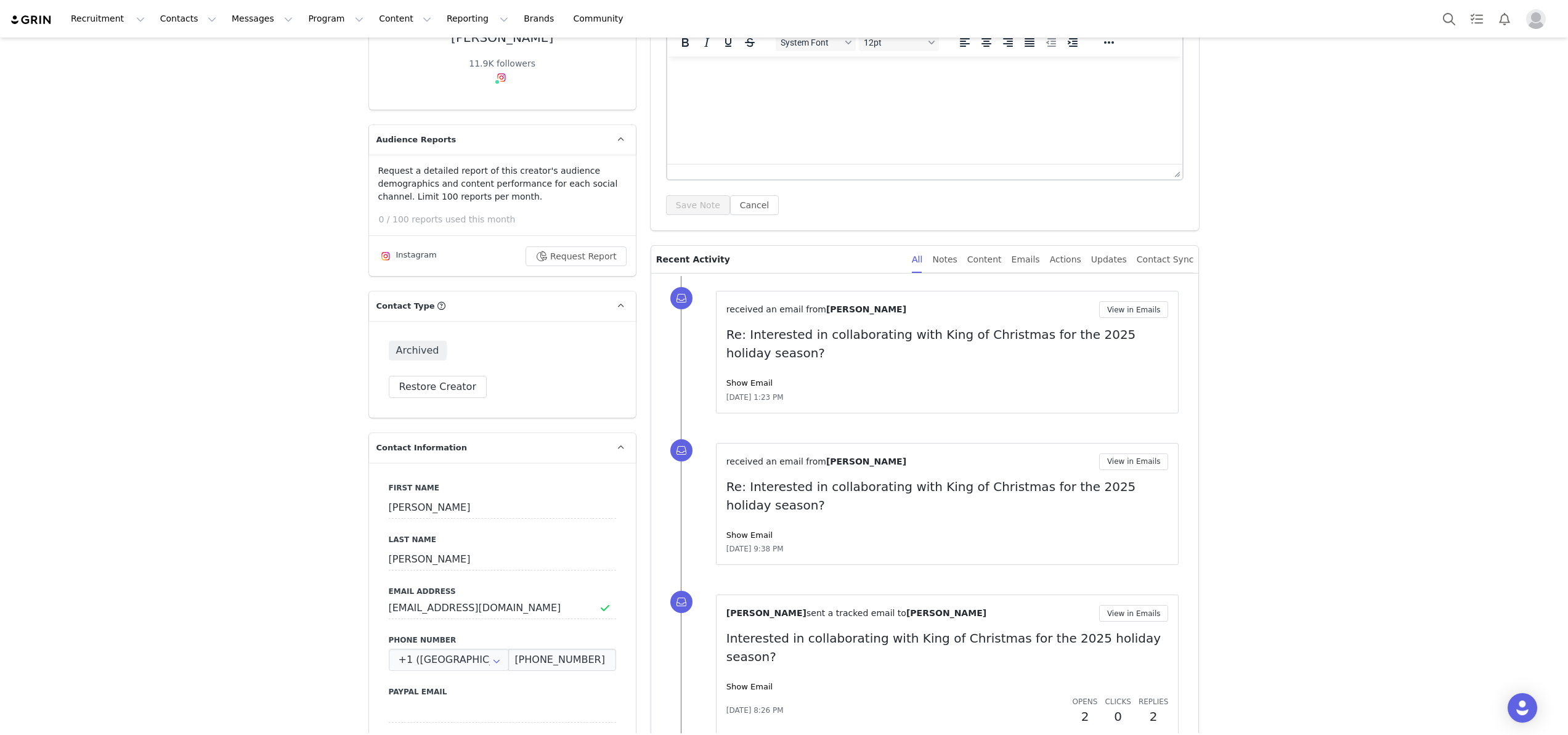
scroll to position [0, 0]
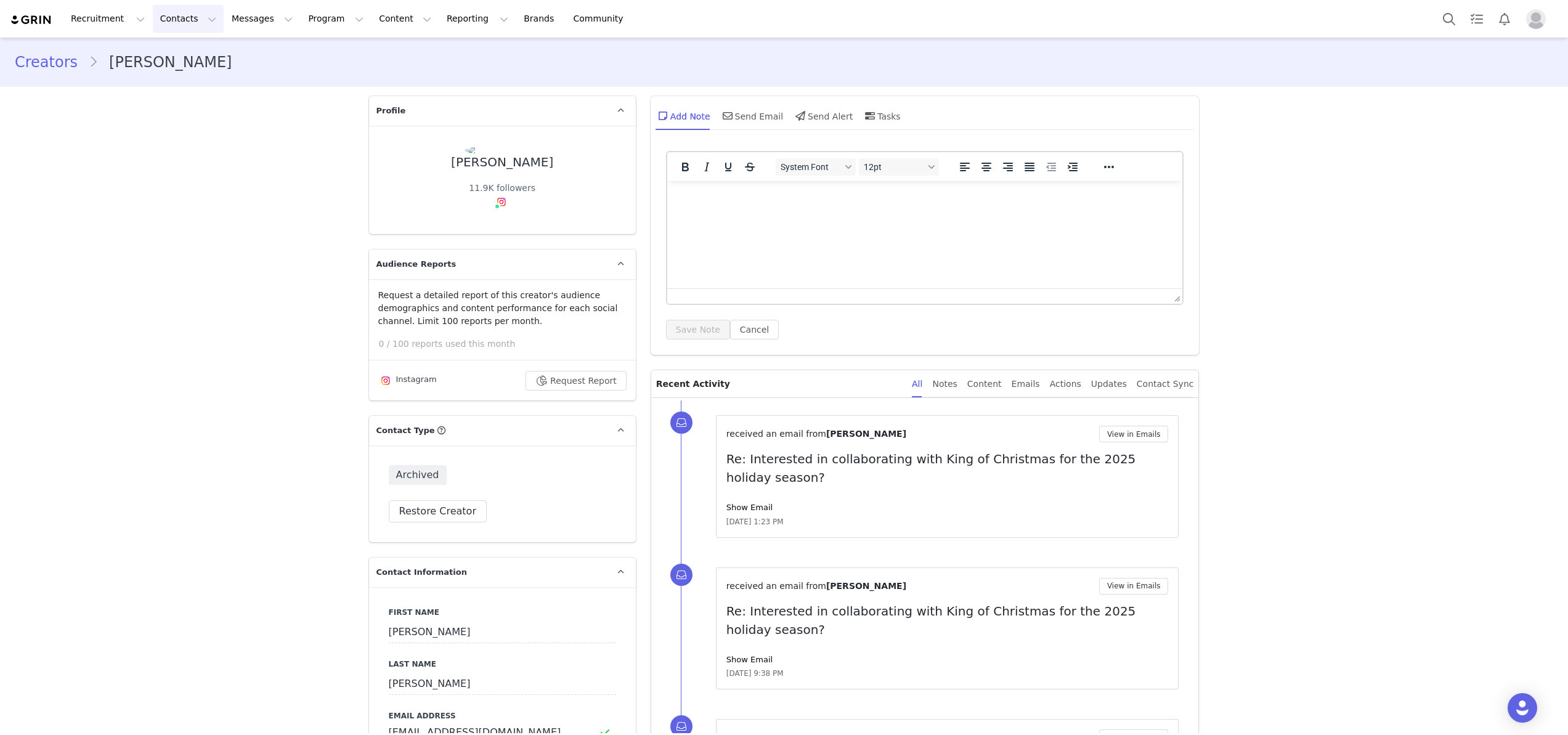
click at [166, 20] on button "Contacts Contacts" at bounding box center [188, 18] width 71 height 28
click at [170, 58] on p "Creators" at bounding box center [173, 55] width 37 height 13
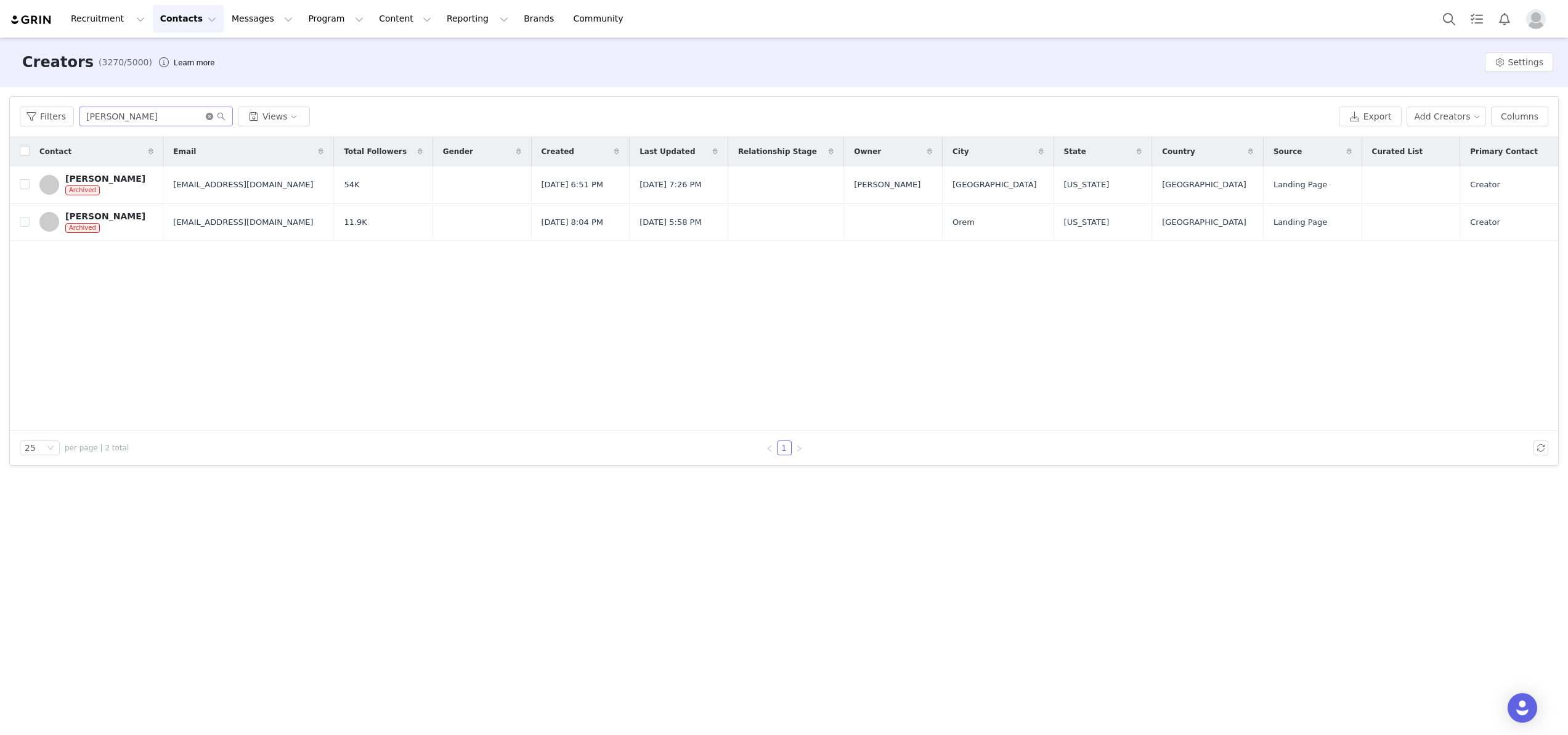
click at [208, 119] on icon "icon: close-circle" at bounding box center [209, 117] width 7 height 7
click at [186, 119] on input "text" at bounding box center [156, 117] width 154 height 20
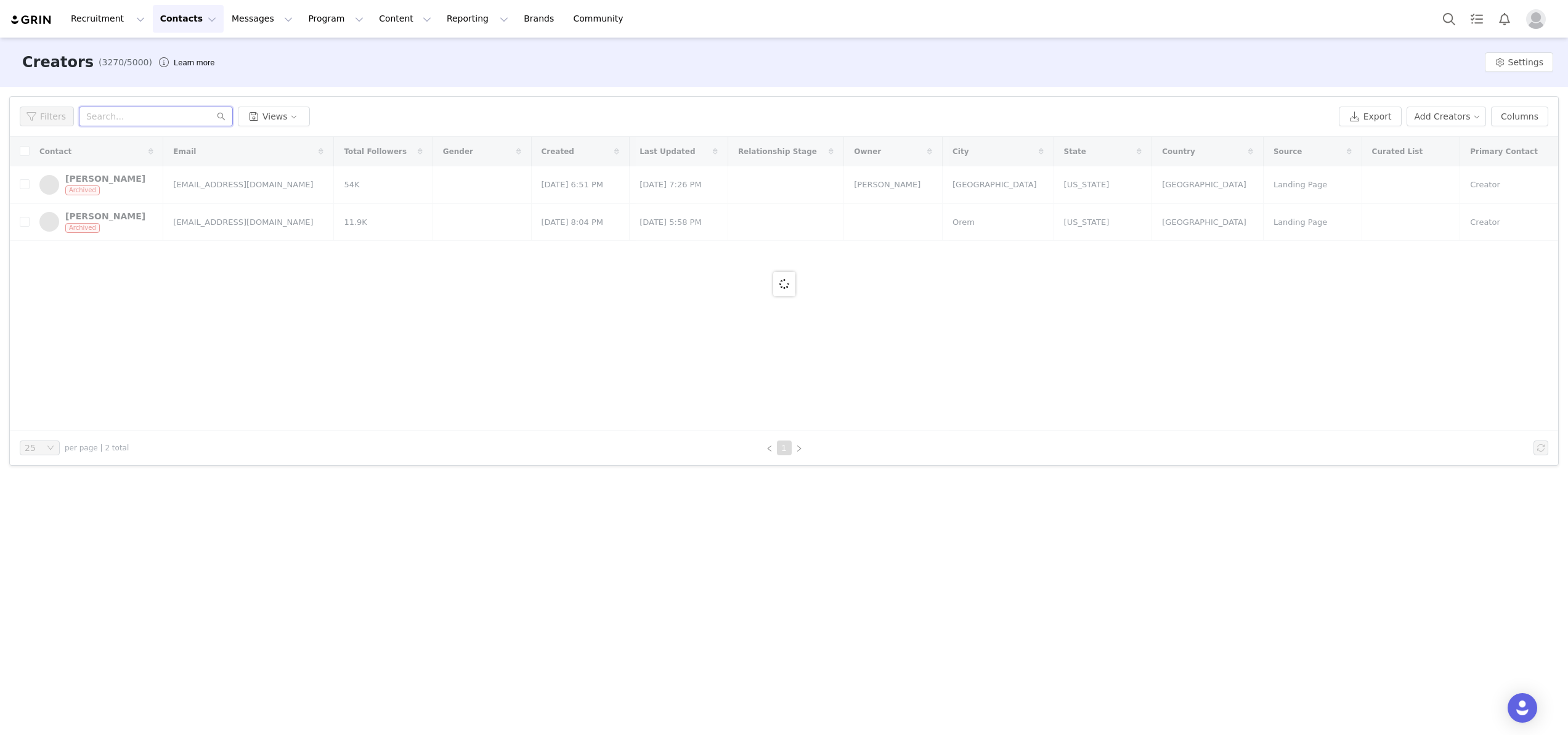
paste input "thetiannastorm@gmail.com"
type input "thetiannastorm@gmail.com"
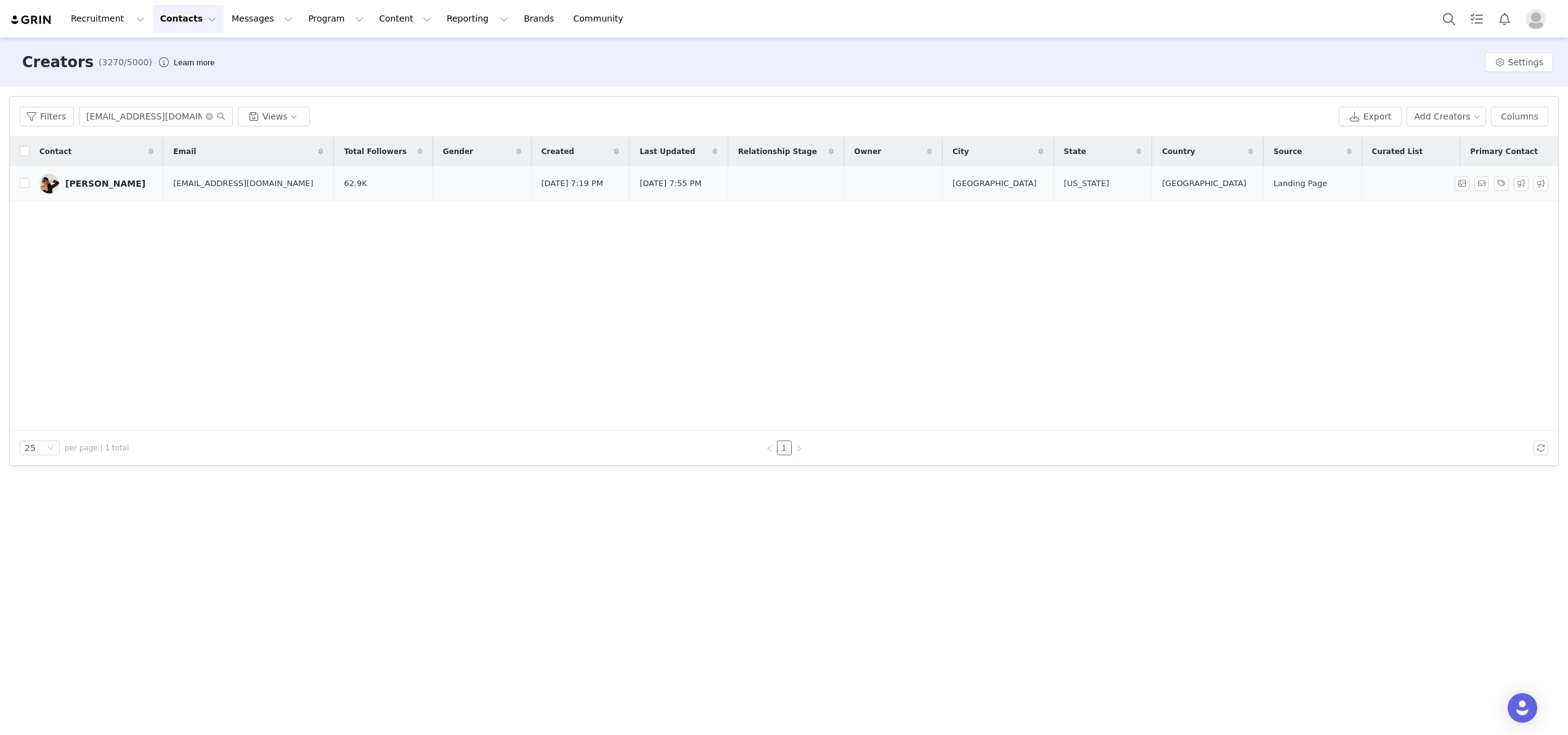
click at [106, 186] on div "Tianna Storm" at bounding box center [105, 183] width 80 height 10
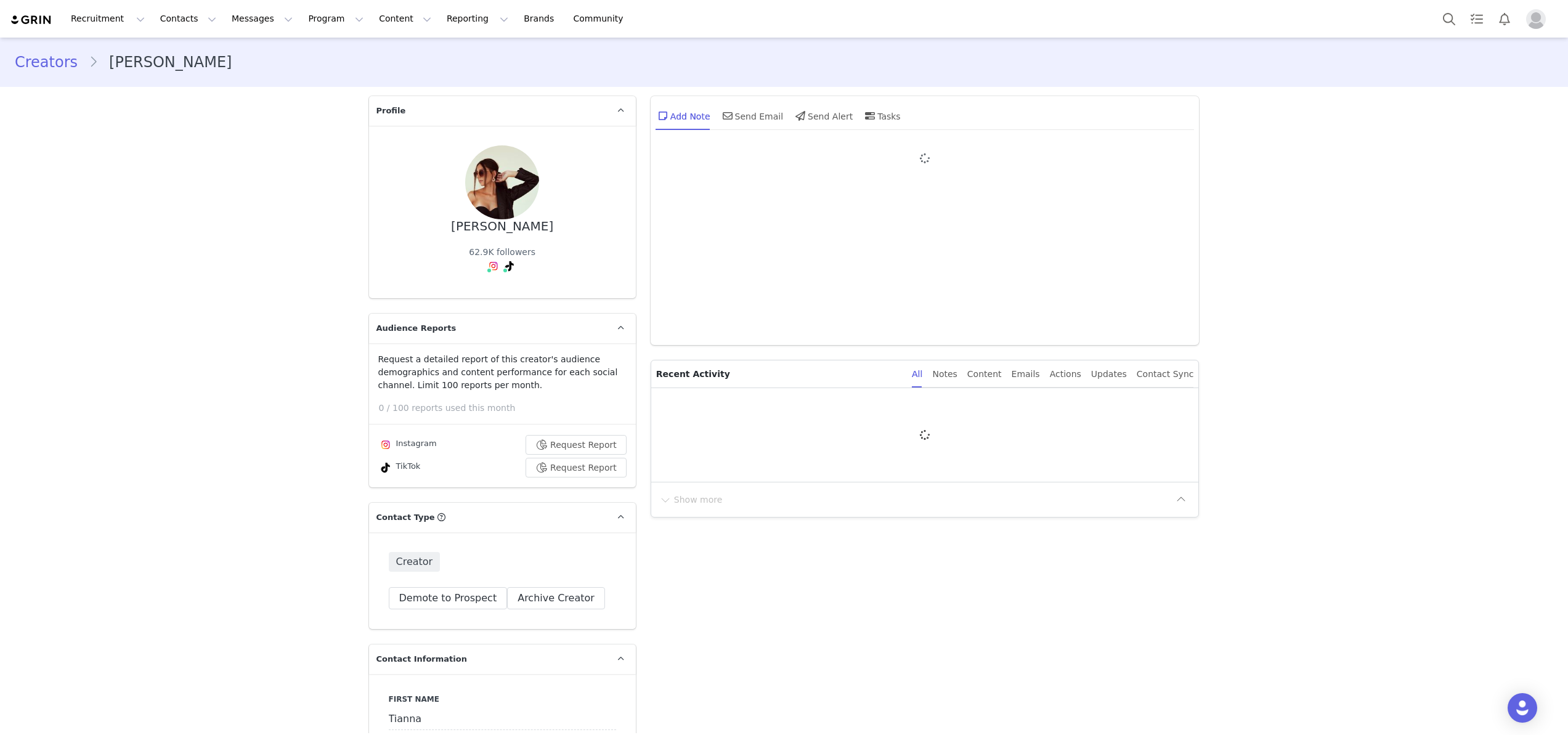
type input "+1 ([GEOGRAPHIC_DATA])"
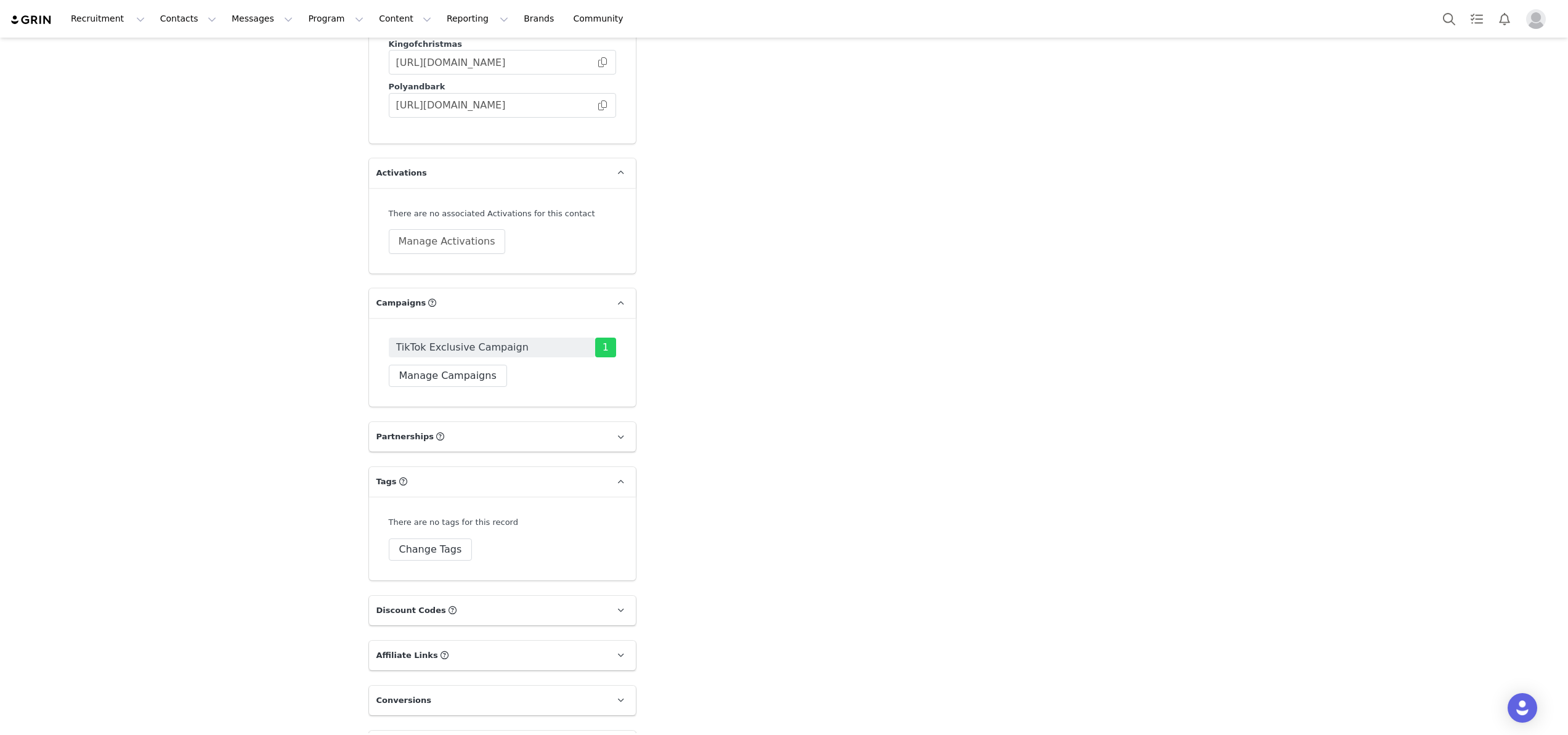
scroll to position [2684, 0]
click at [575, 415] on p "Partnerships The partnerships..." at bounding box center [488, 430] width 238 height 30
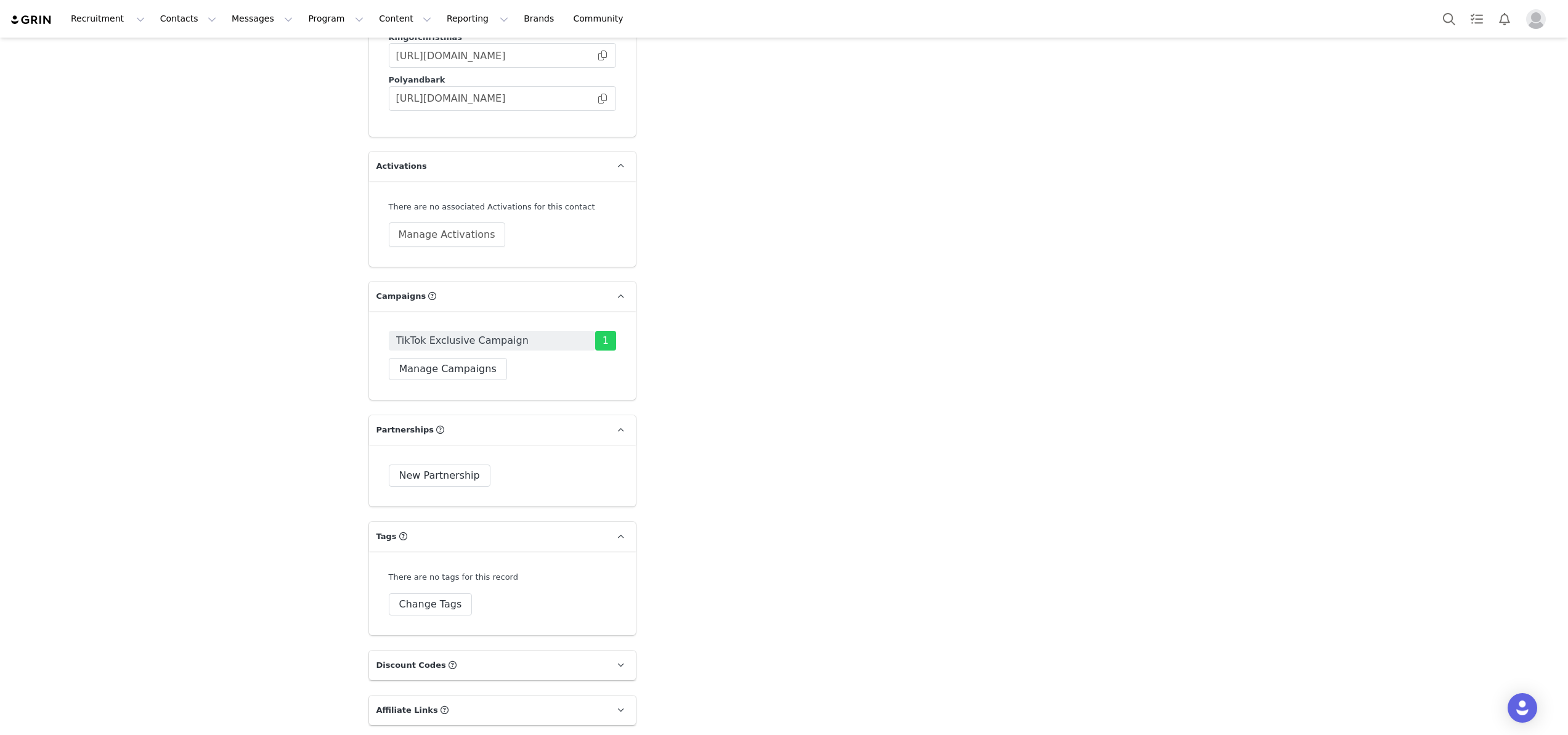
click at [575, 415] on p "Partnerships The partnerships..." at bounding box center [488, 430] width 238 height 30
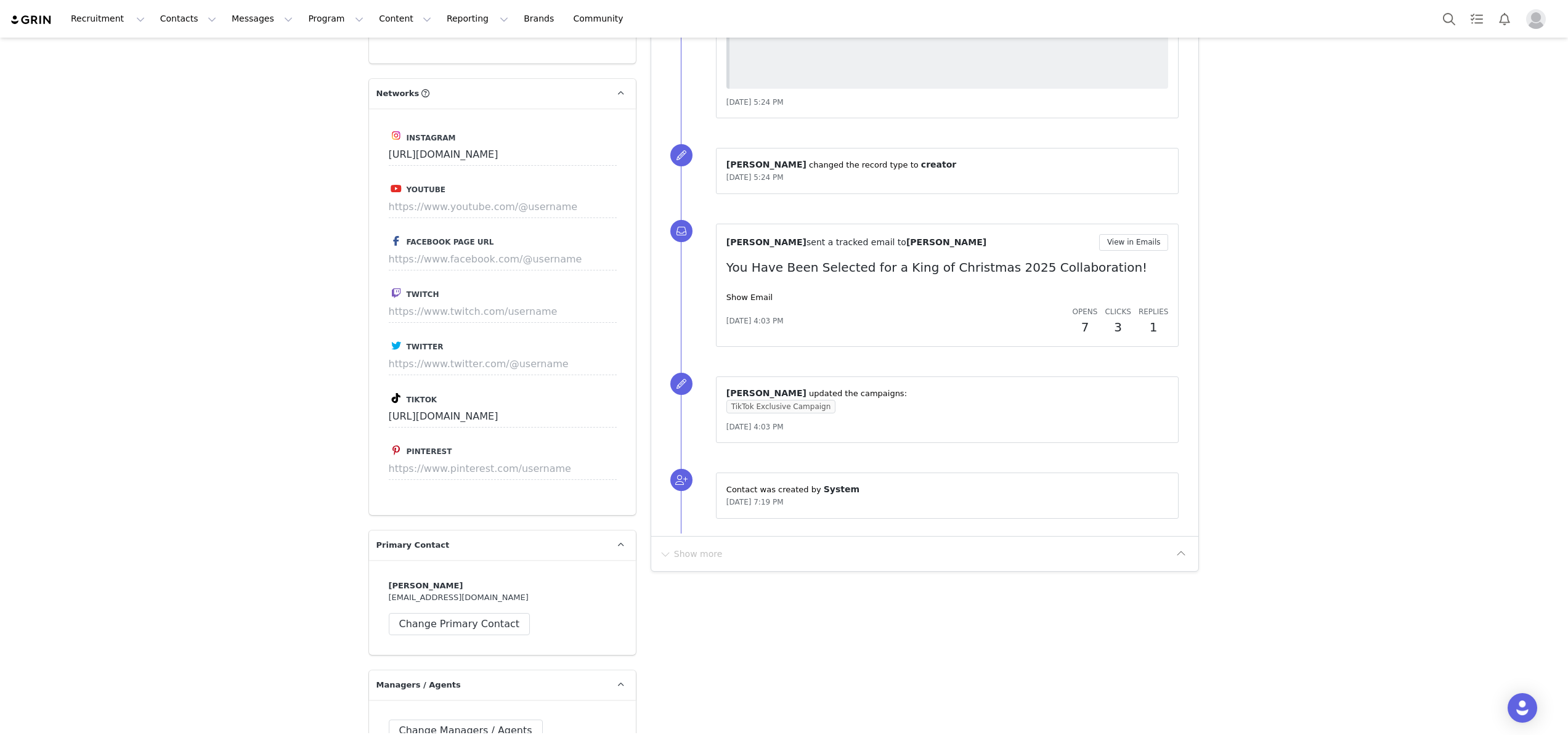
scroll to position [1696, 0]
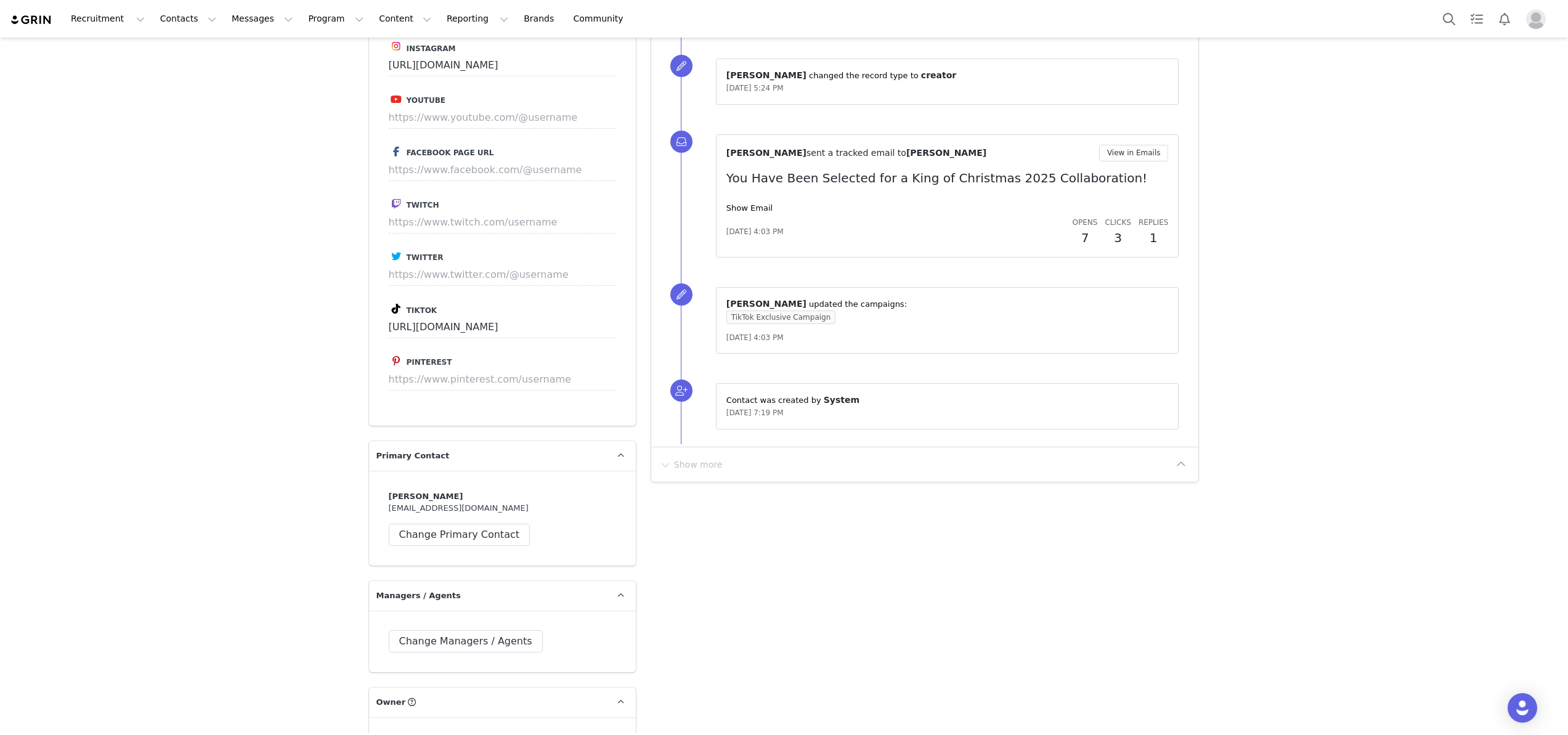
click at [741, 196] on div "Lily M sent a tracked email to Tianna Storm View in Emails You Have Been Select…" at bounding box center [948, 196] width 442 height 102
click at [740, 203] on link "Show Email" at bounding box center [750, 208] width 46 height 9
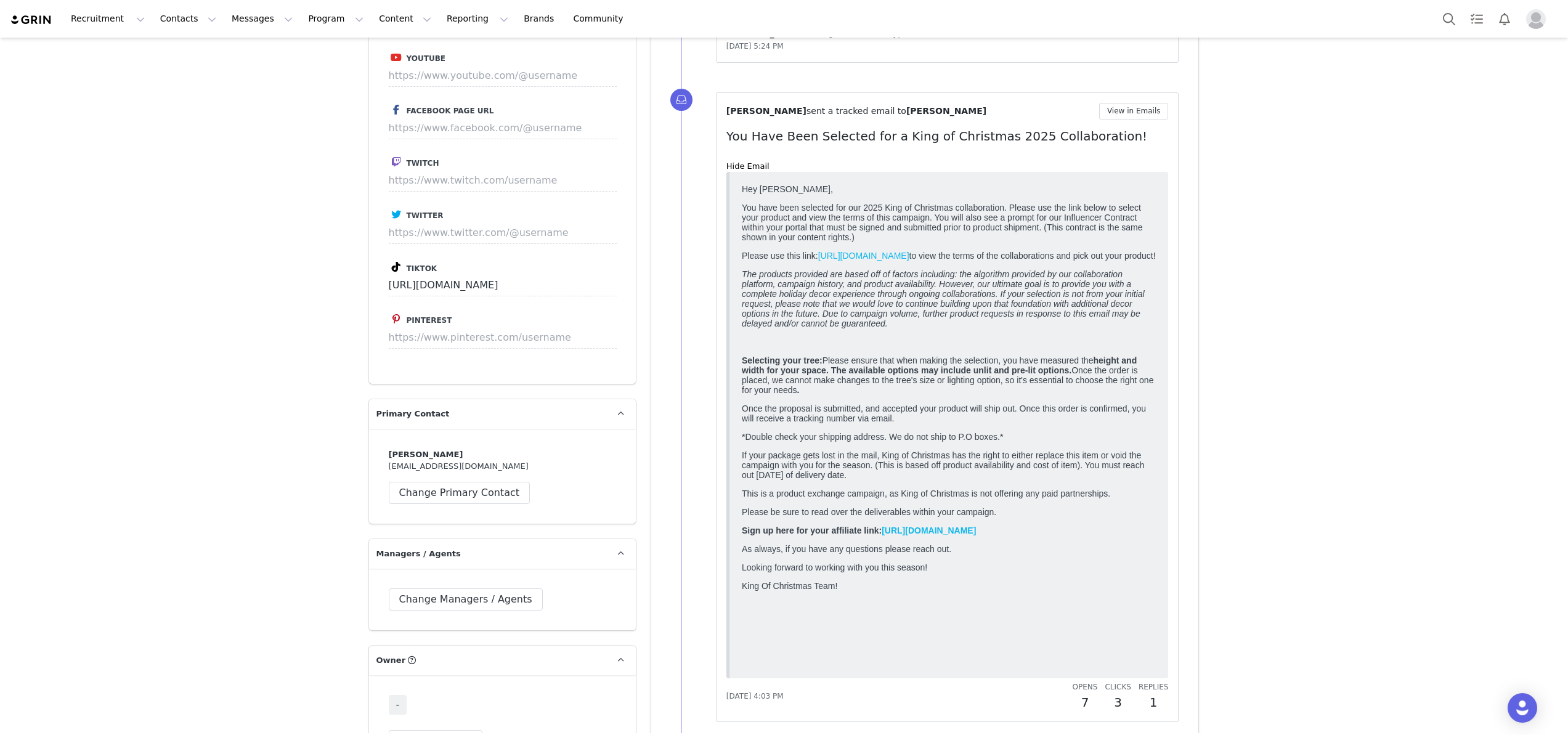
scroll to position [1739, 0]
click at [887, 327] on em "The products provided are based off of factors including: the algorithm provide…" at bounding box center [942, 297] width 403 height 59
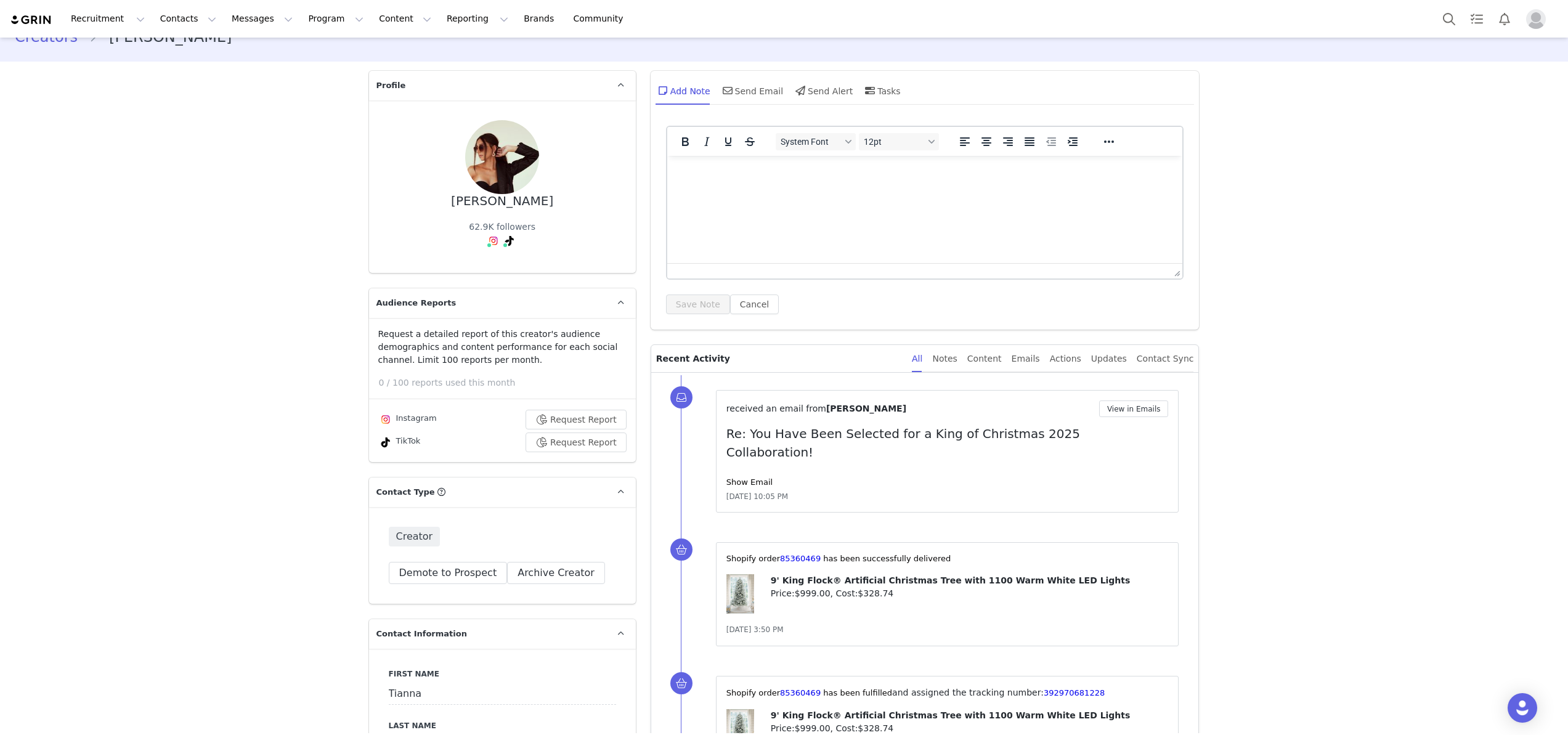
scroll to position [0, 0]
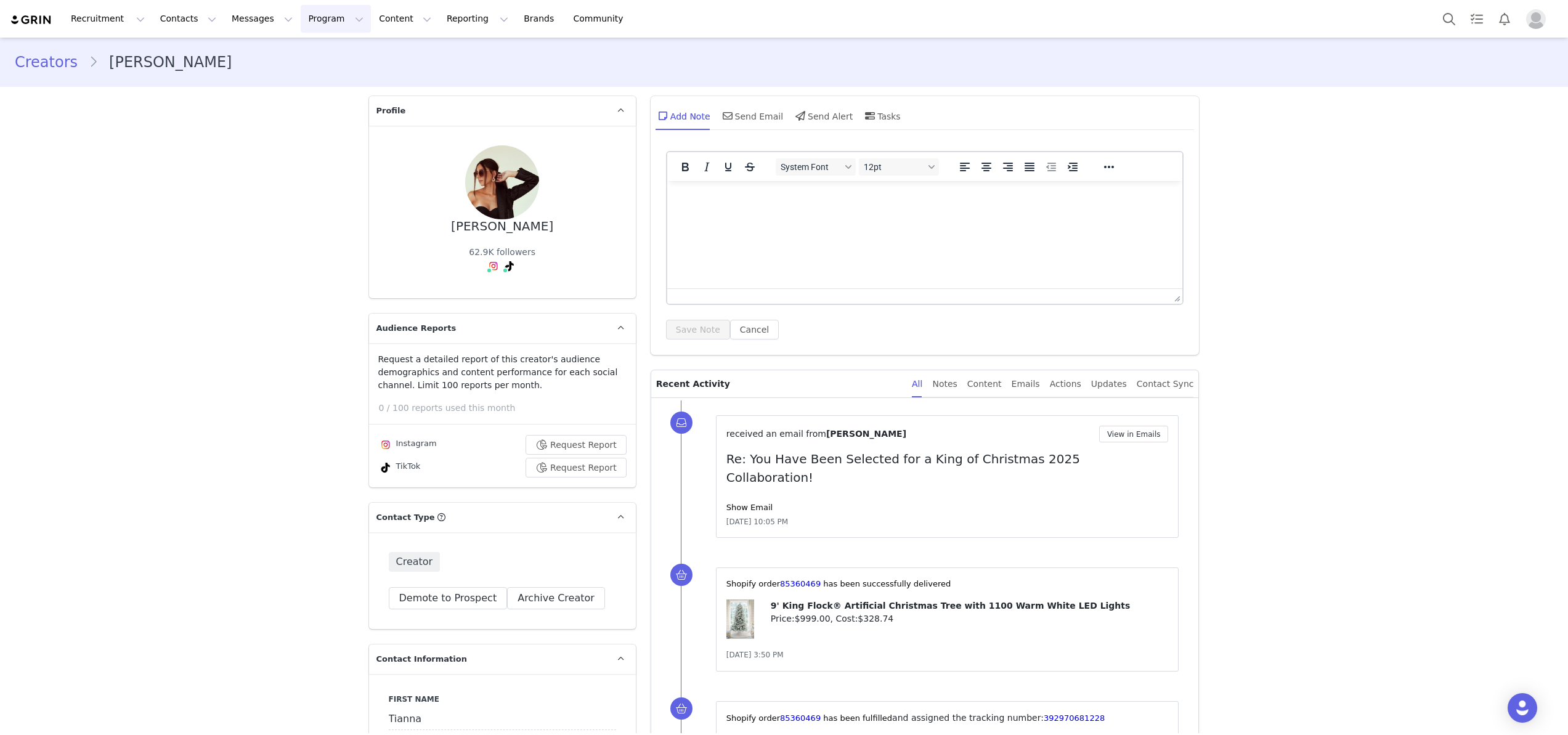
click at [301, 11] on button "Program Program" at bounding box center [336, 18] width 70 height 28
click at [313, 73] on p "Campaigns" at bounding box center [316, 77] width 48 height 13
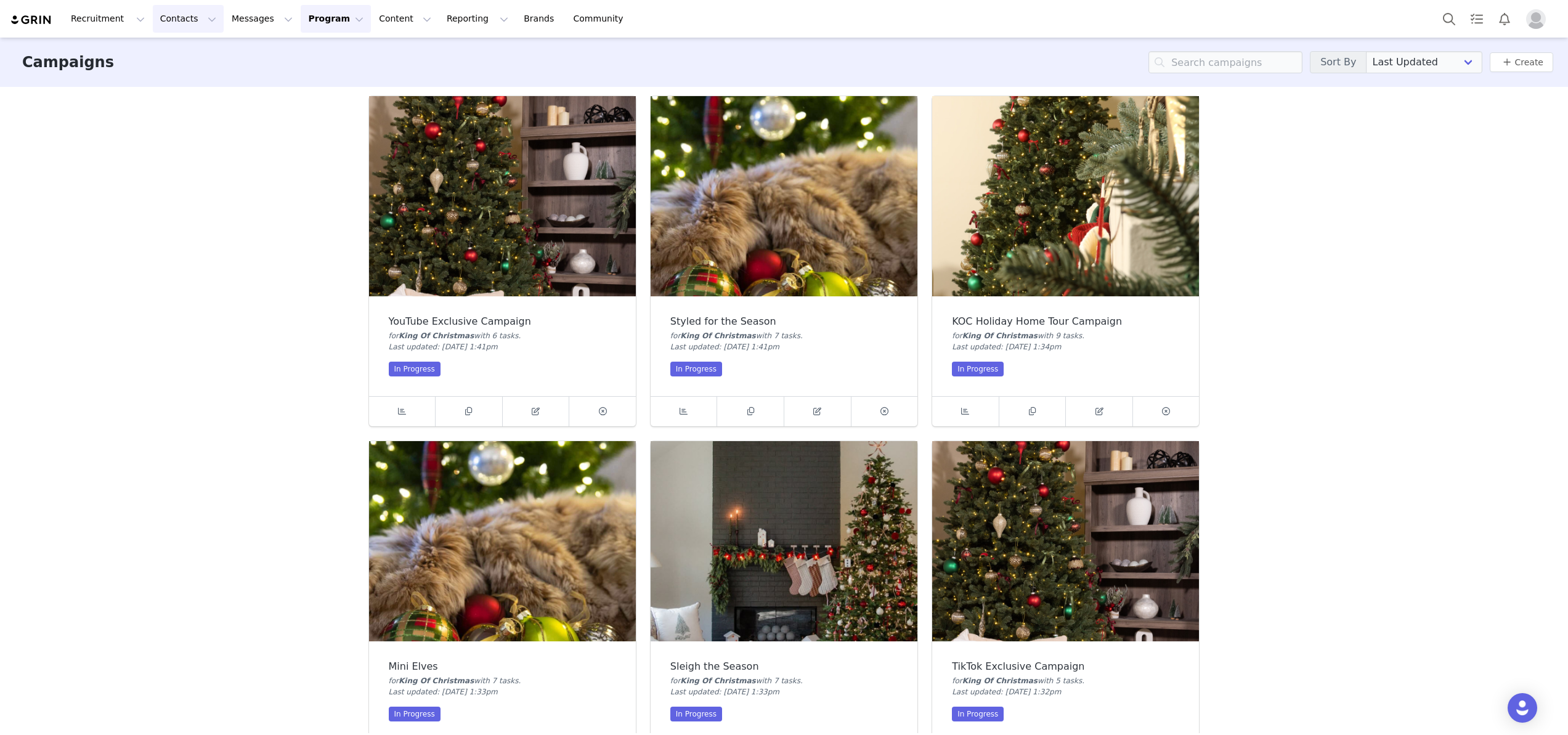
click at [171, 14] on button "Contacts Contacts" at bounding box center [188, 18] width 71 height 28
click at [171, 58] on p "Creators" at bounding box center [173, 55] width 37 height 13
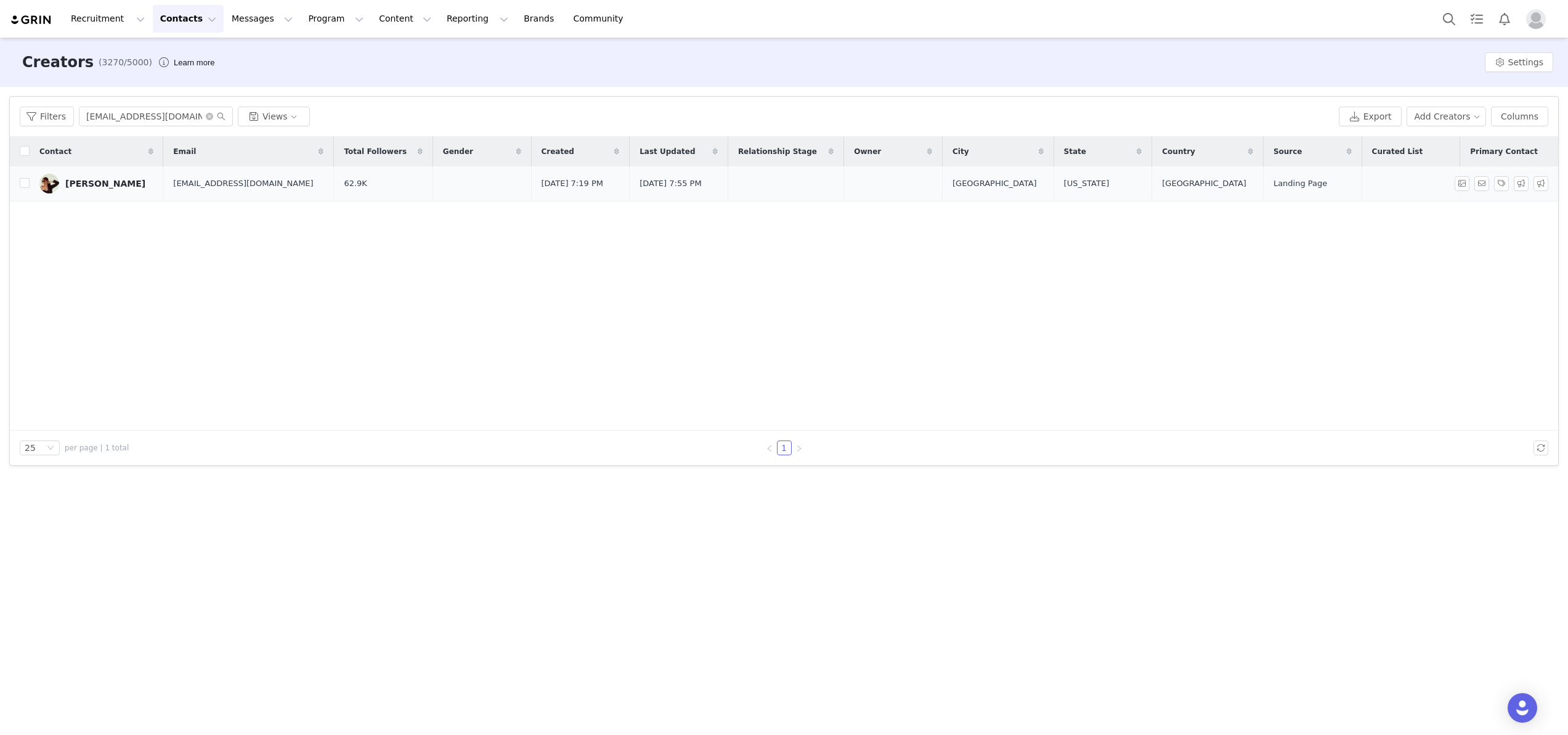
click at [90, 190] on link "Tianna Storm" at bounding box center [96, 183] width 114 height 20
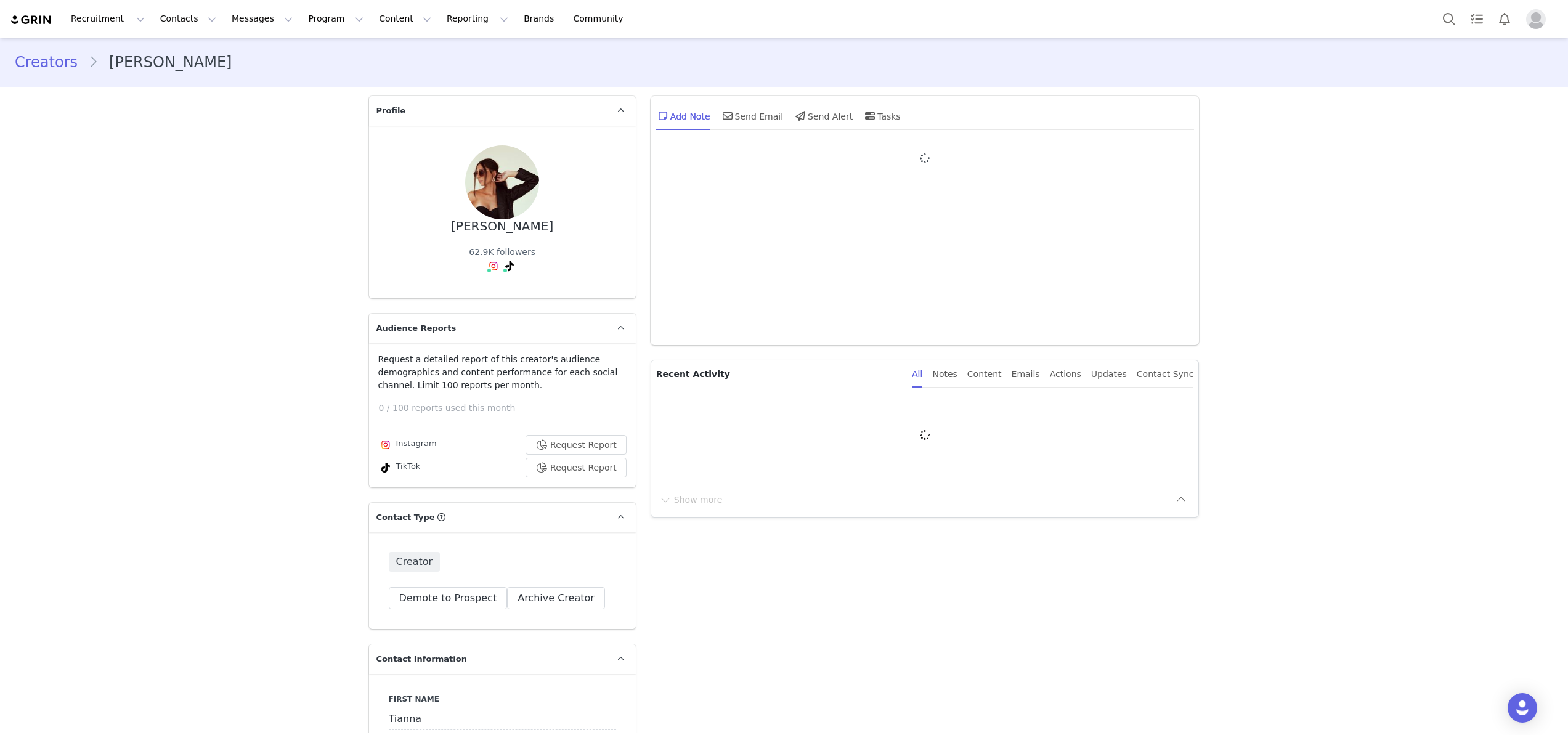
type input "+1 ([GEOGRAPHIC_DATA])"
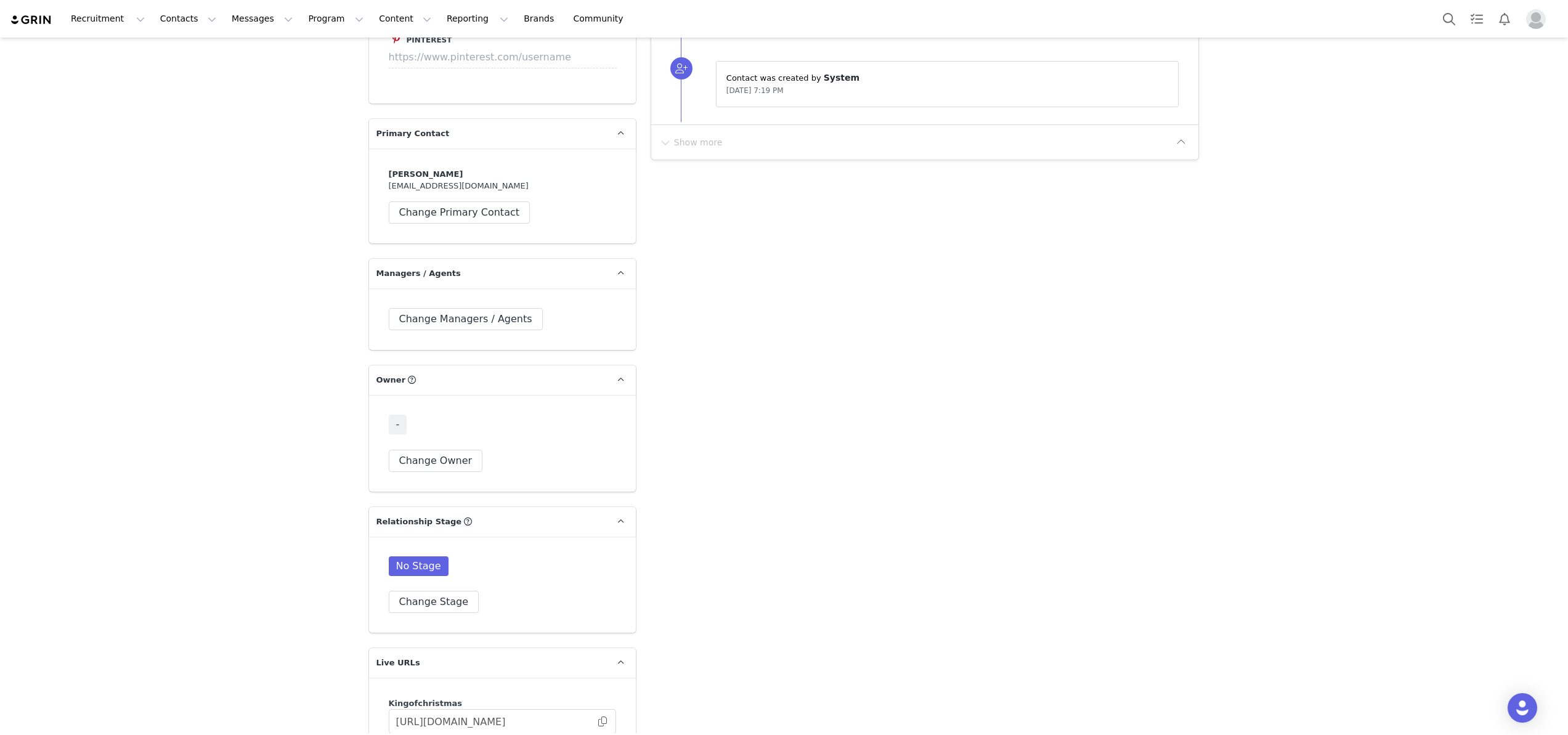
scroll to position [2201, 0]
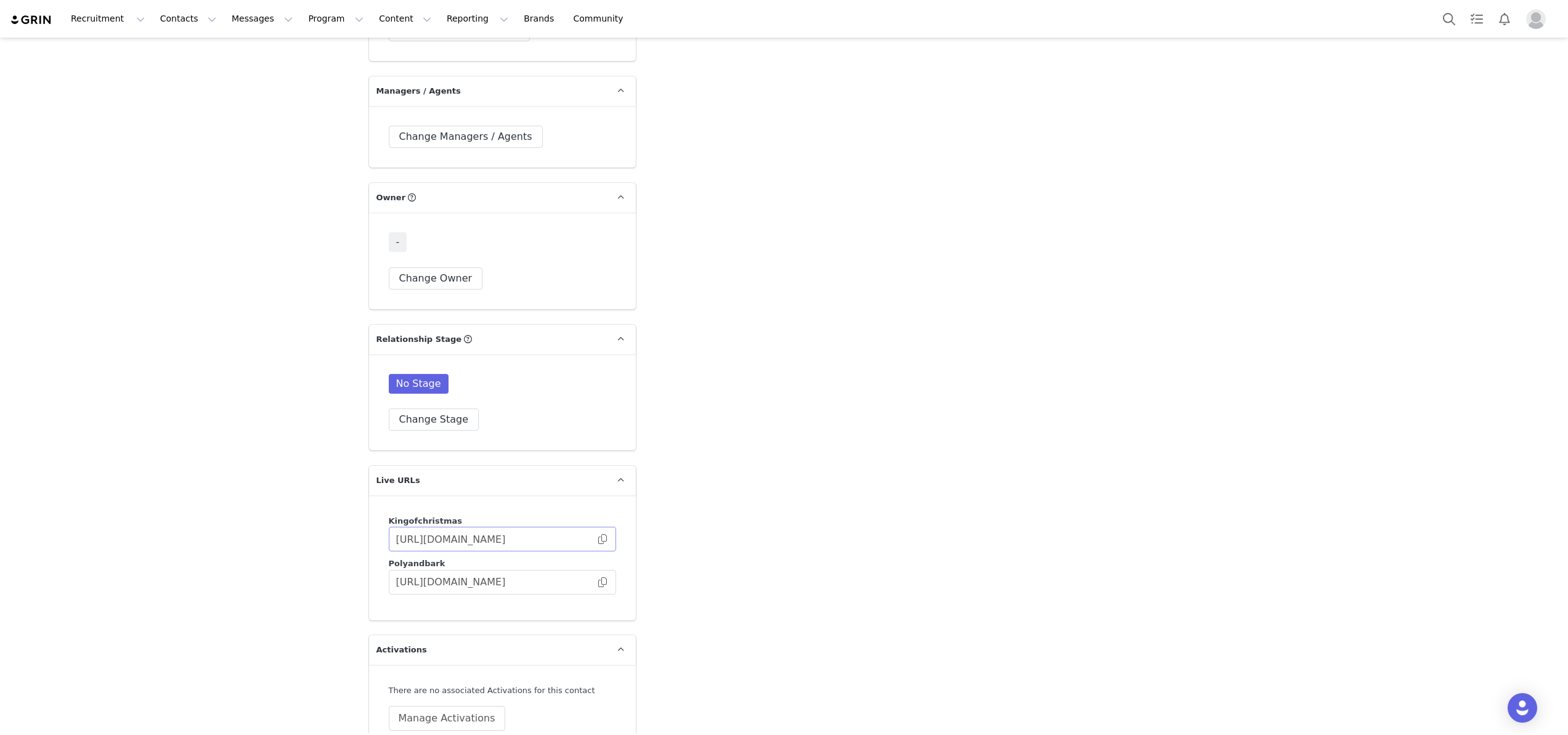
click at [604, 539] on span at bounding box center [602, 539] width 12 height 0
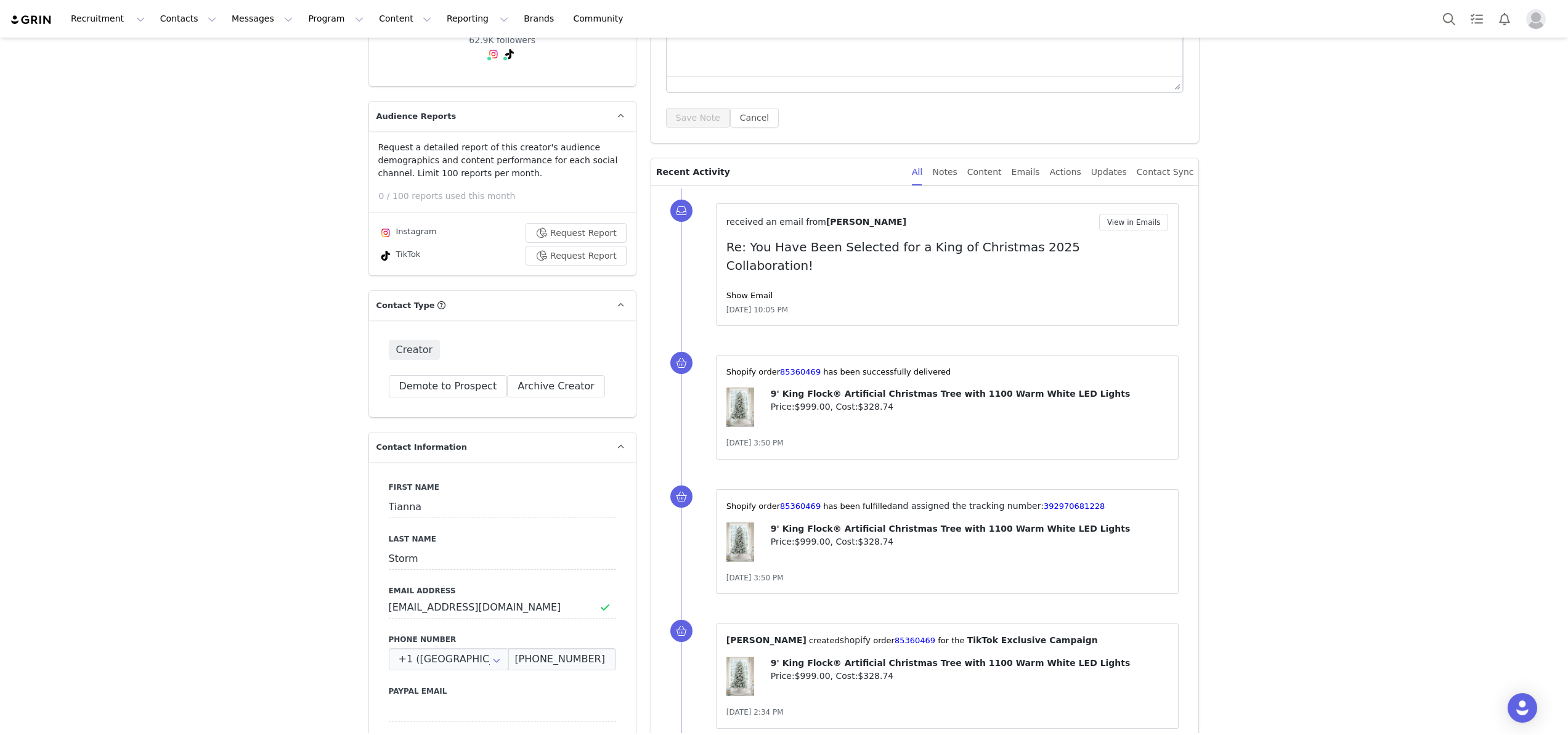
scroll to position [0, 0]
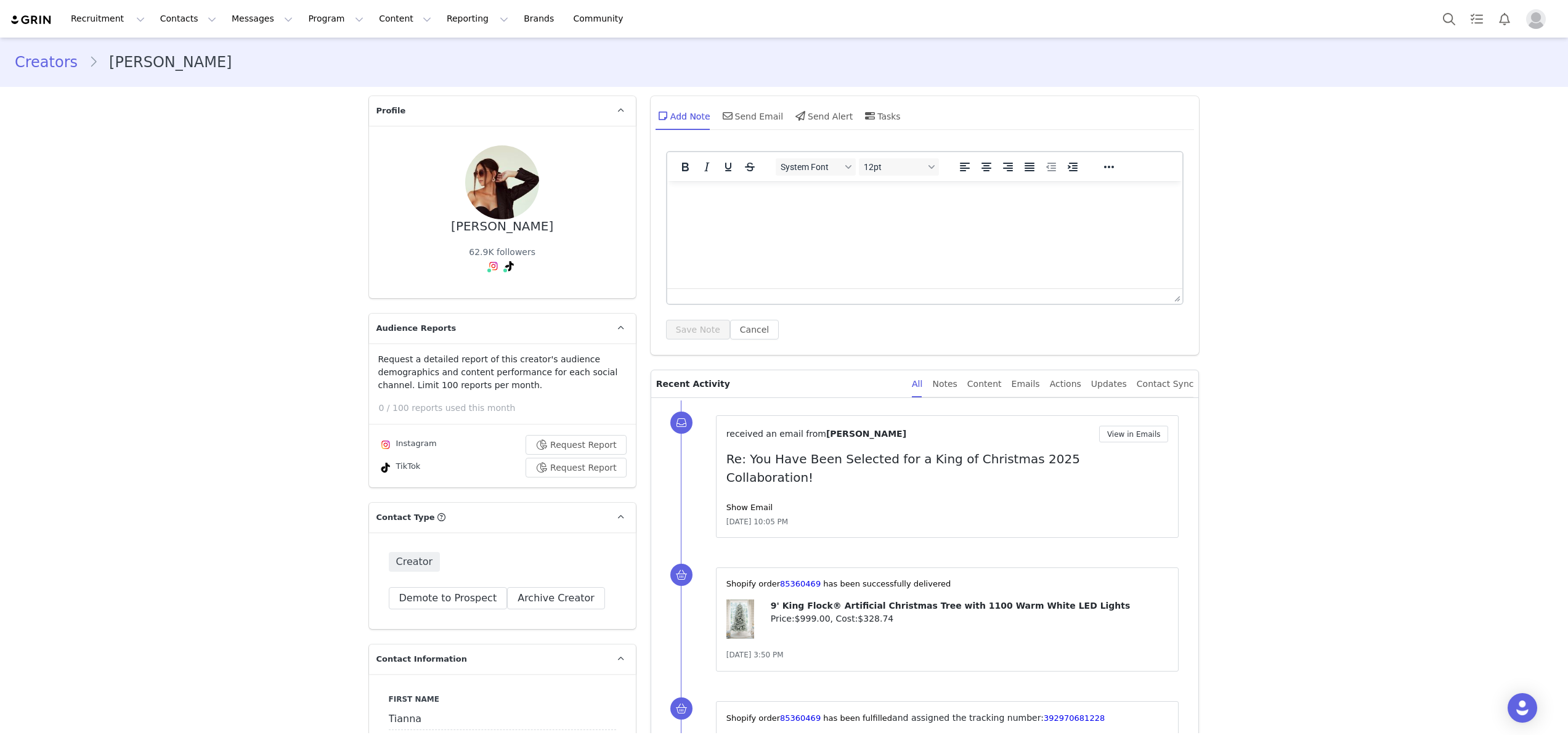
click at [153, 33] on div "Recruitment Recruitment Creator Search Curated Lists Landing Pages Web Extensio…" at bounding box center [784, 18] width 1568 height 38
click at [166, 20] on button "Contacts Contacts" at bounding box center [188, 18] width 71 height 28
click at [167, 108] on link "Applicants" at bounding box center [193, 100] width 97 height 23
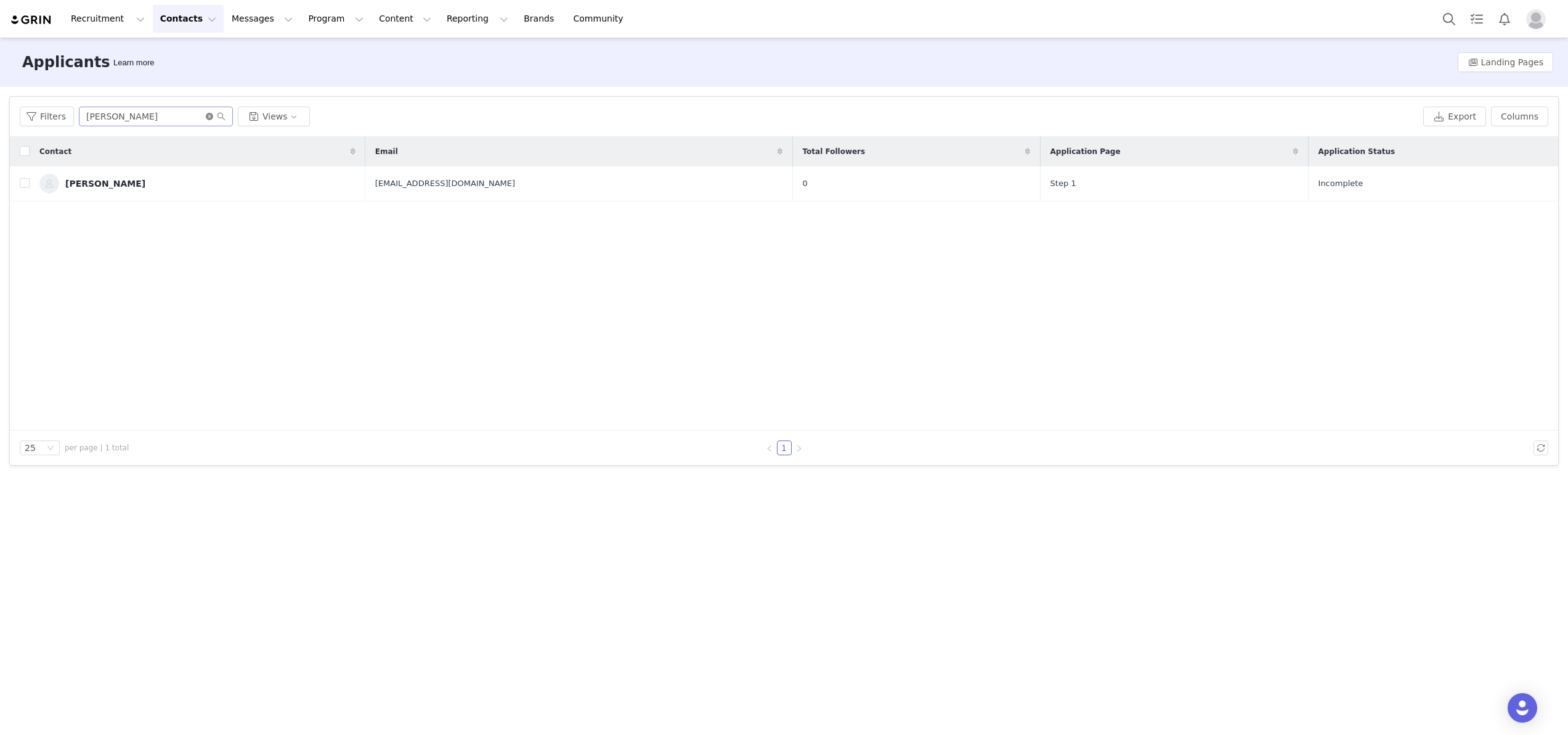
click at [207, 113] on icon "icon: close-circle" at bounding box center [209, 117] width 7 height 7
click at [110, 113] on input "text" at bounding box center [156, 117] width 154 height 20
paste input "saltyfoxfishing@gmail.com"
type input "saltyfoxfishing@gmail.com"
click at [126, 182] on div "Laura Sheppard" at bounding box center [105, 183] width 80 height 10
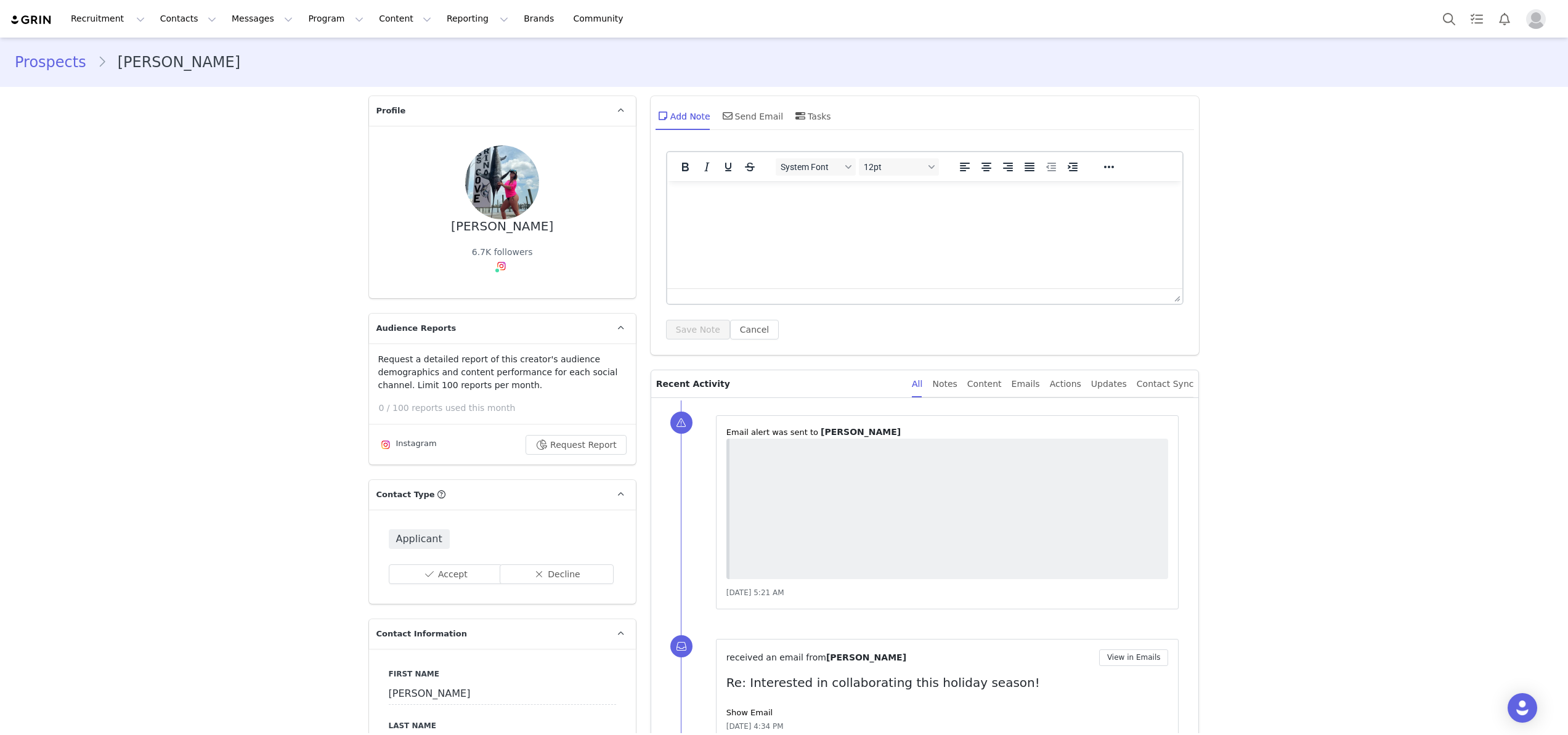
type input "+1 ([GEOGRAPHIC_DATA])"
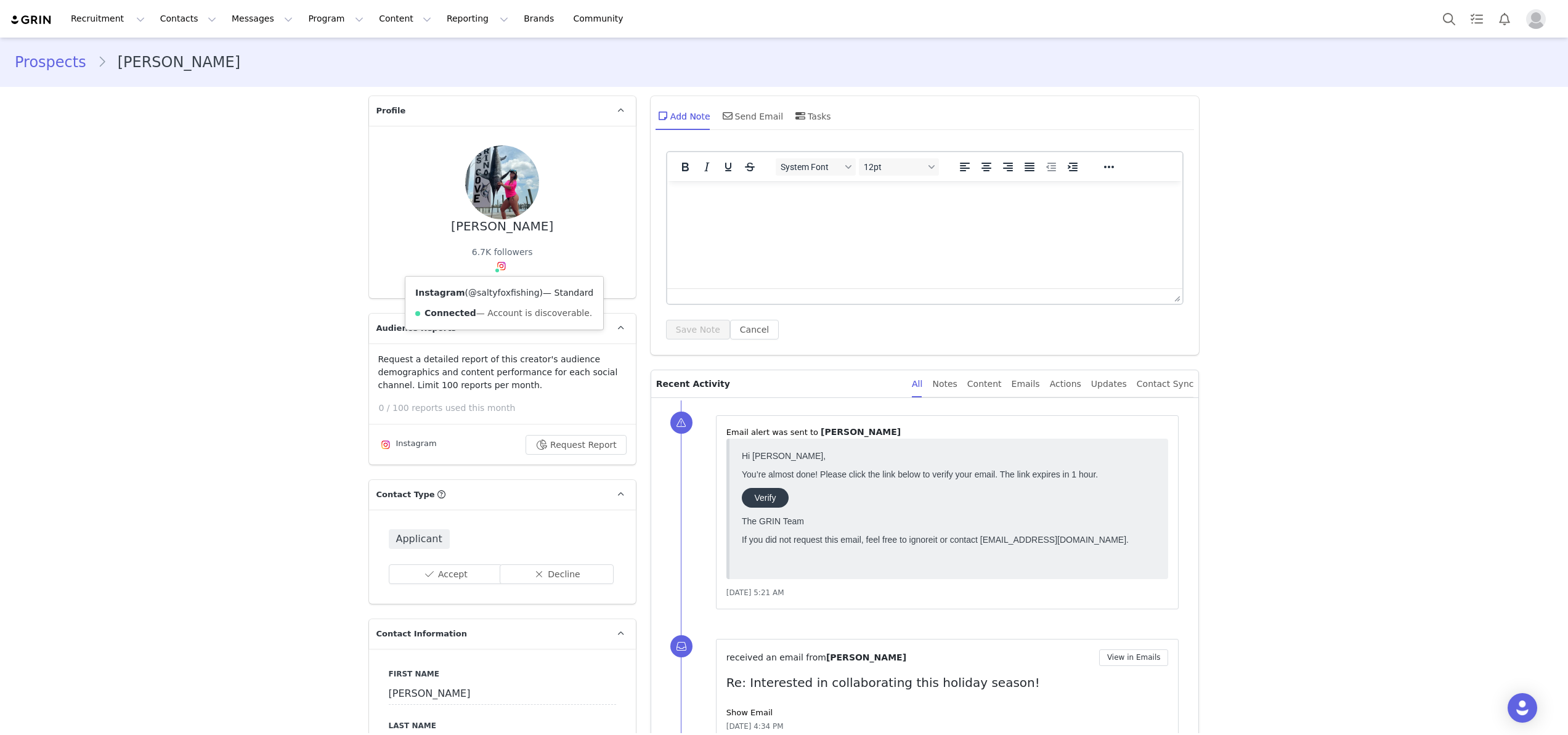
click at [496, 298] on link "@saltyfoxfishing" at bounding box center [504, 293] width 72 height 10
click at [175, 33] on div "Recruitment Recruitment Creator Search Curated Lists Landing Pages Web Extensio…" at bounding box center [784, 18] width 1568 height 38
click at [175, 19] on button "Contacts Contacts" at bounding box center [188, 18] width 71 height 28
click at [174, 55] on p "Creators" at bounding box center [173, 55] width 37 height 13
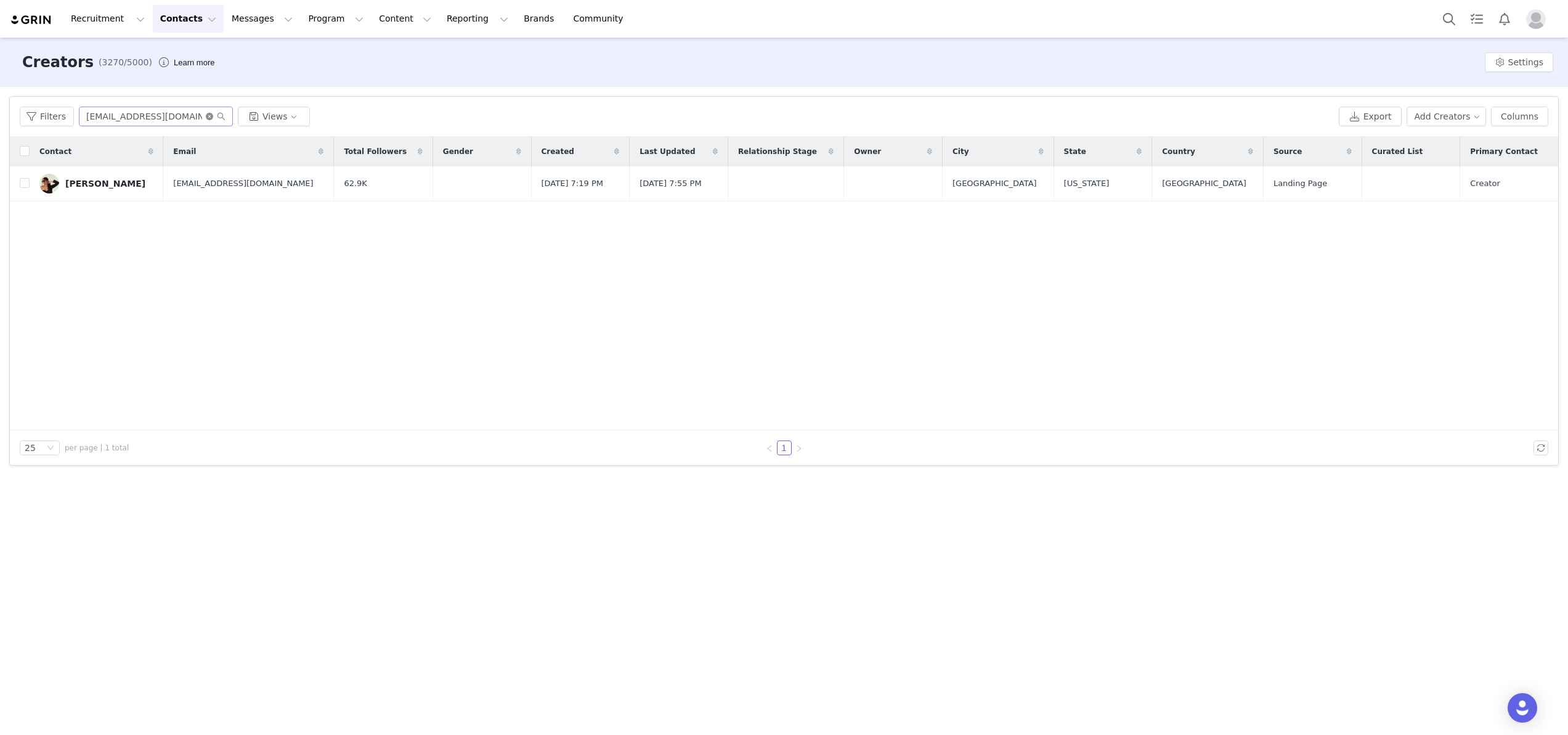
click at [206, 116] on icon "icon: close-circle" at bounding box center [209, 117] width 7 height 7
click at [155, 116] on input "text" at bounding box center [156, 117] width 154 height 20
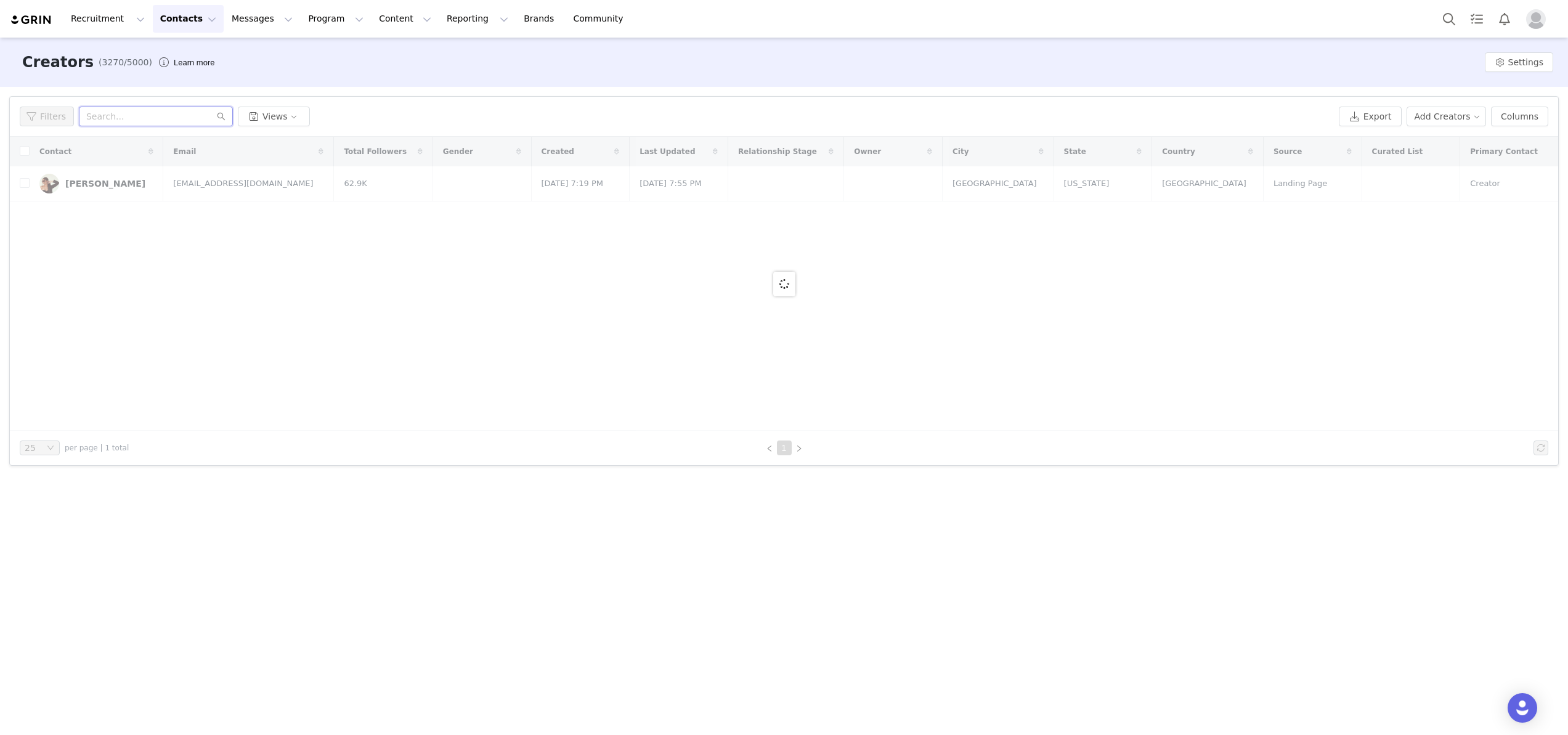
paste input "sarah@thefivefoottraveler.com"
type input "sarah@thefivefoottraveler.com"
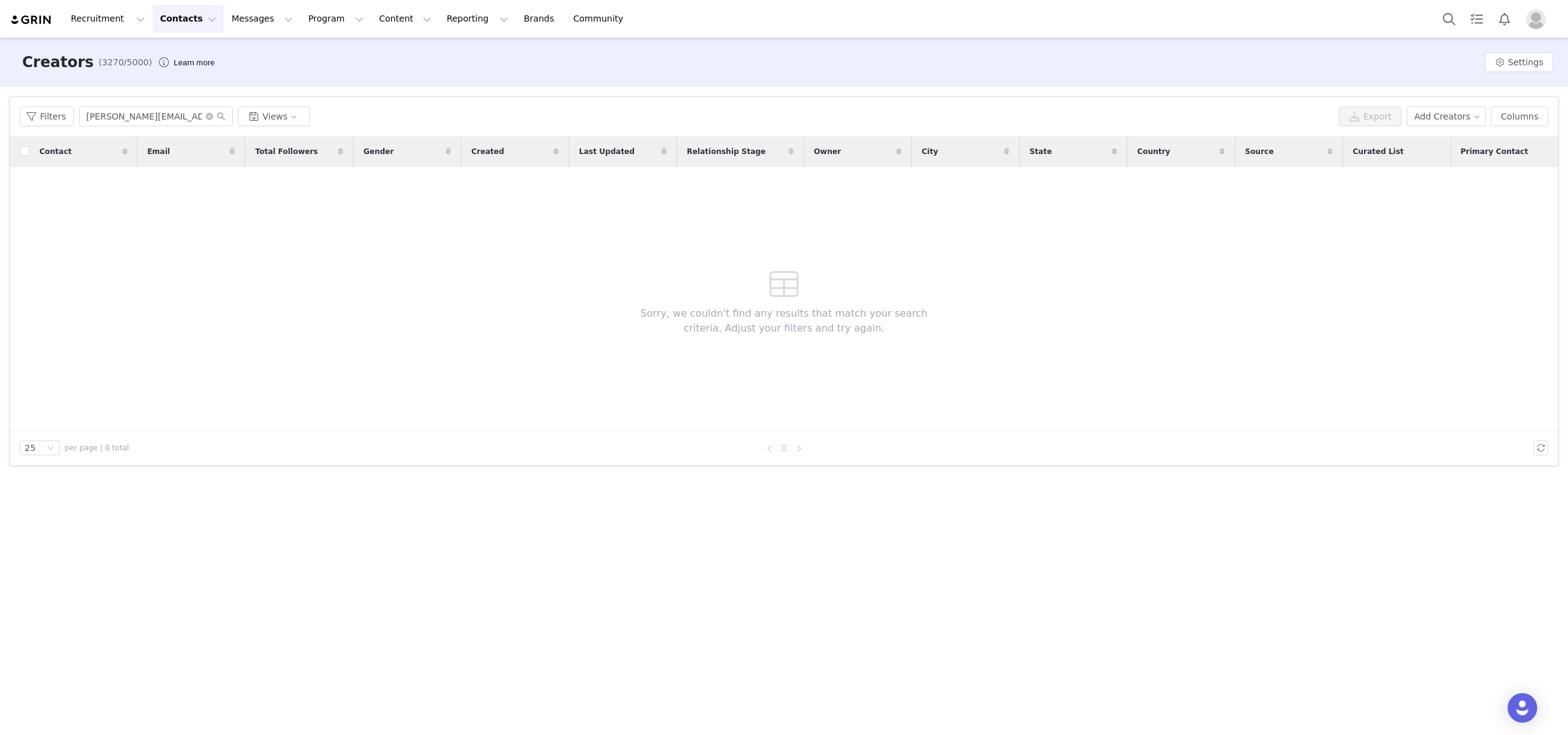
click at [171, 12] on button "Contacts Contacts" at bounding box center [188, 18] width 71 height 28
click at [160, 102] on p "Applicants" at bounding box center [176, 100] width 45 height 13
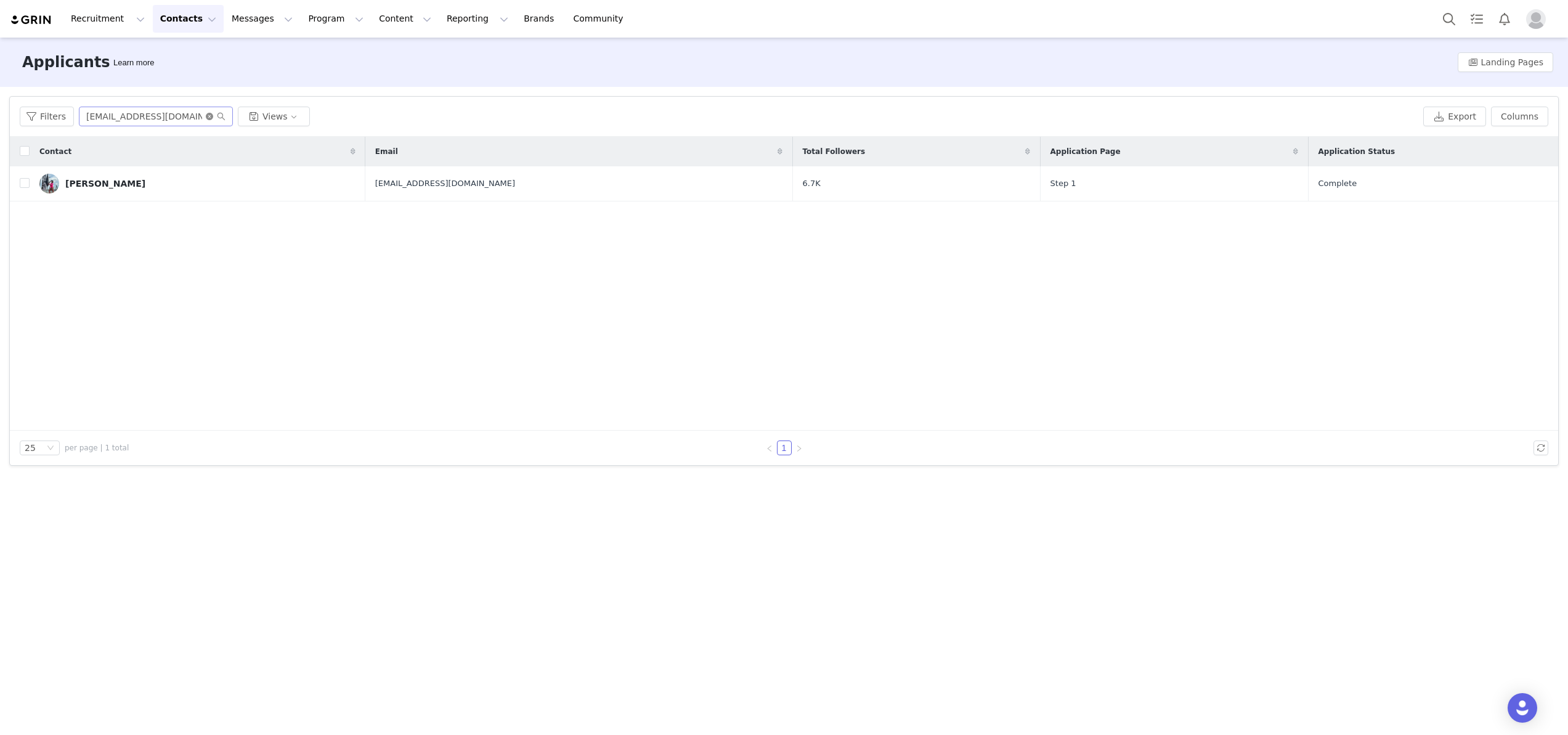
click at [206, 114] on icon "icon: close-circle" at bounding box center [209, 117] width 7 height 7
click at [146, 132] on div "Filters Views Export Columns" at bounding box center [784, 117] width 1549 height 40
click at [145, 118] on input "text" at bounding box center [156, 117] width 154 height 20
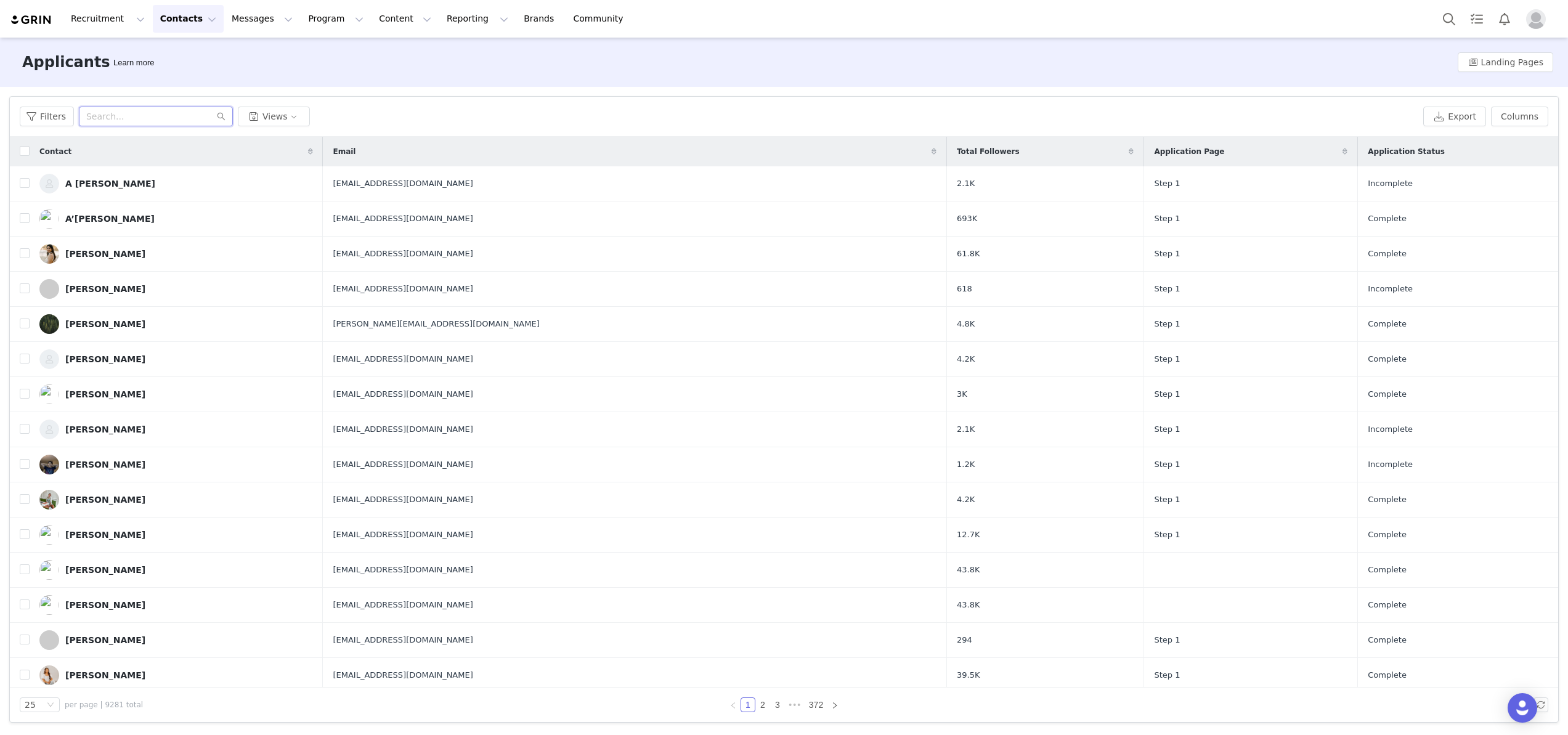
paste input "sarah@thefivefoottraveler.com"
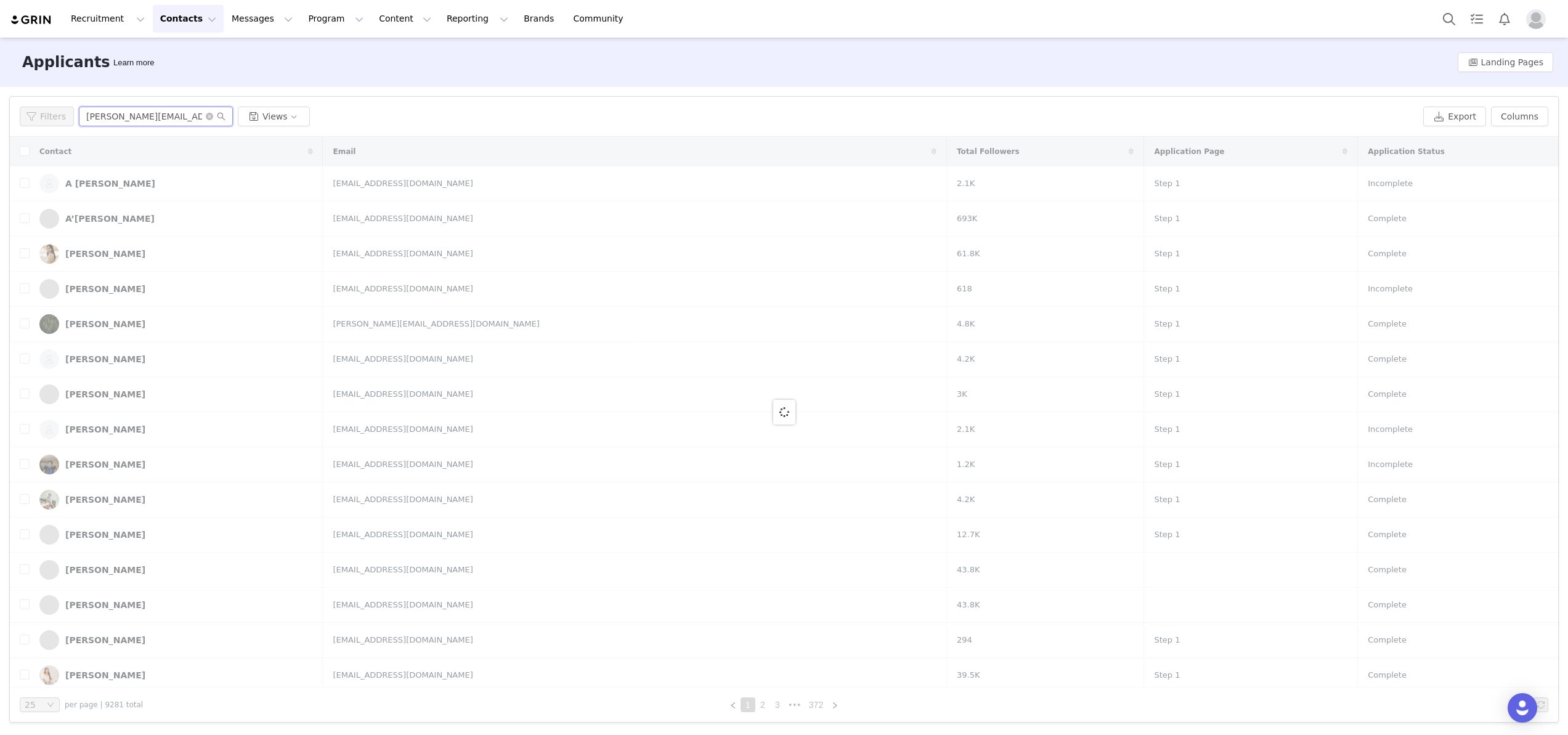
type input "sarah@thefivefoottraveler.com"
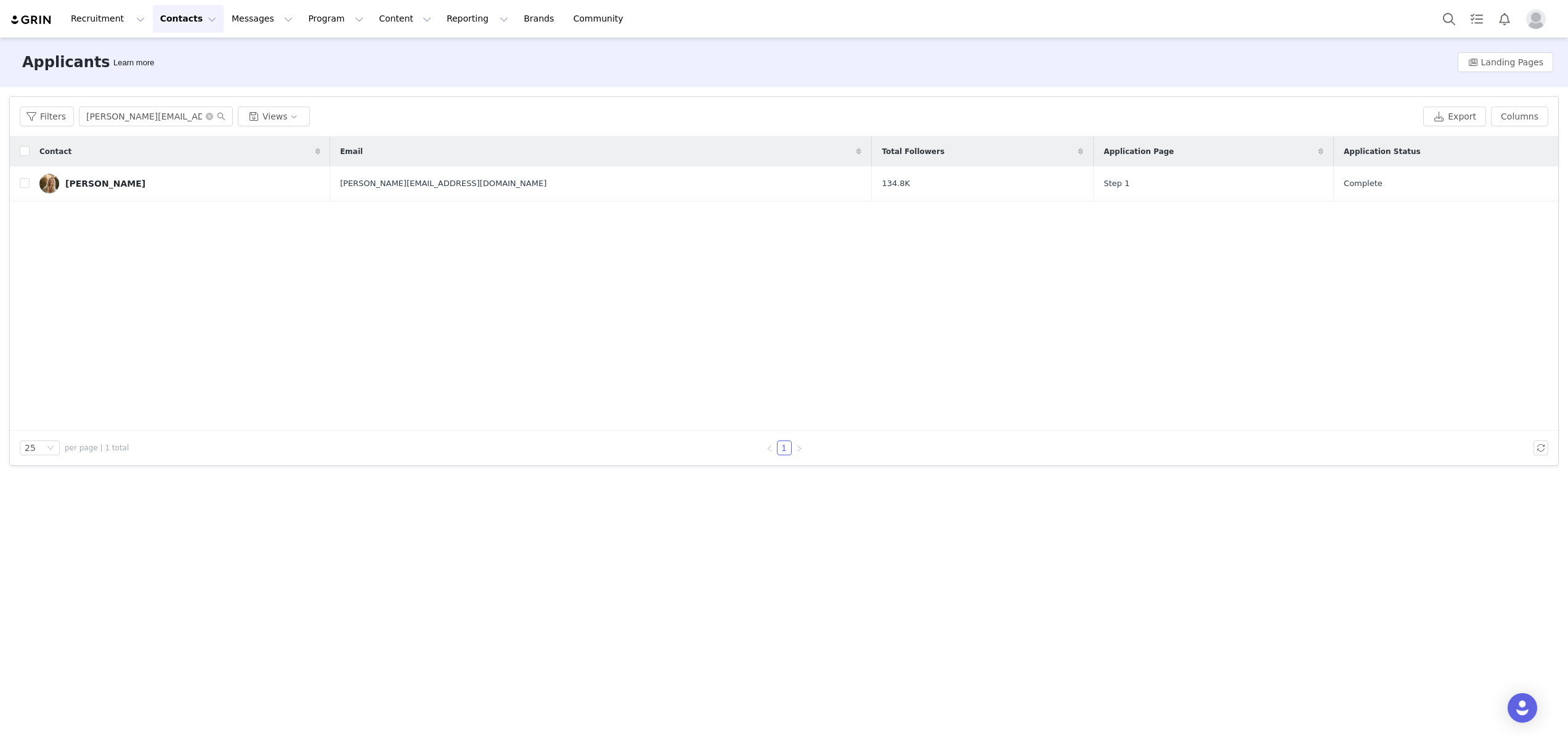
click at [82, 203] on div "Contact Email Total Followers Application Page Application Status Sarah Gallo s…" at bounding box center [784, 283] width 1549 height 294
click at [82, 188] on div "Sarah Gallo" at bounding box center [105, 183] width 80 height 10
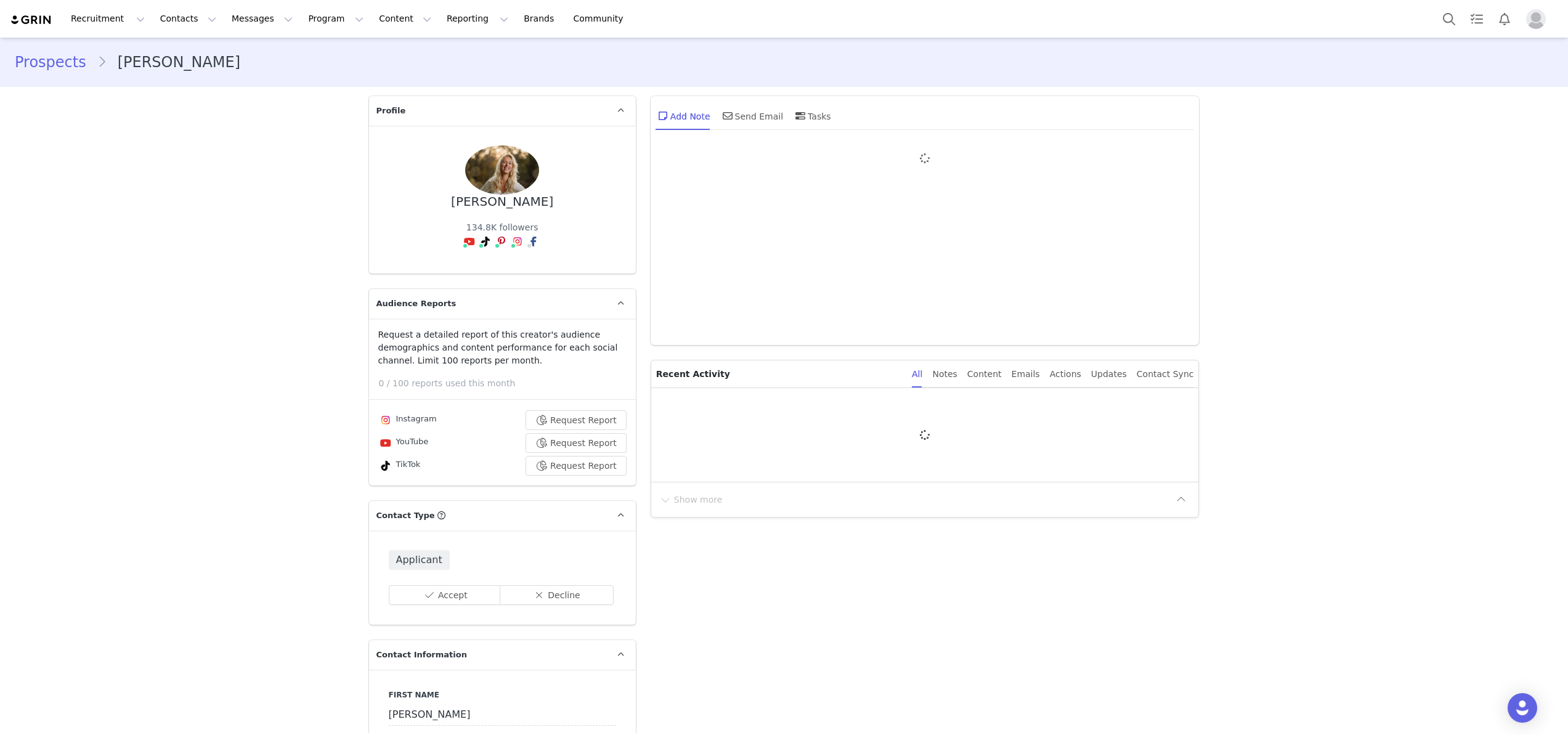
type input "+1 ([GEOGRAPHIC_DATA])"
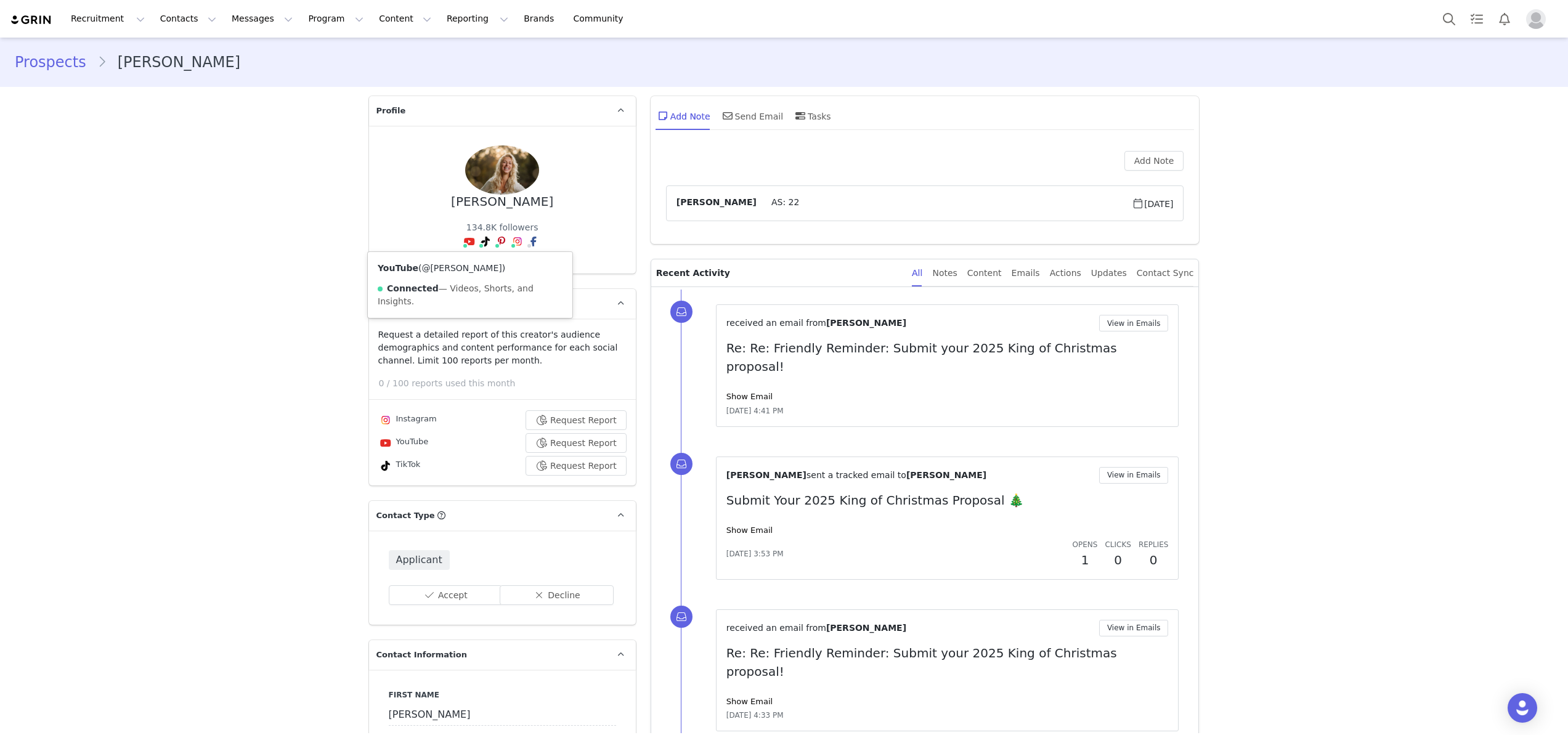
click at [465, 269] on link "@Sarah Gallo" at bounding box center [462, 268] width 80 height 10
click at [469, 267] on link "@thefivefoottraveler" at bounding box center [463, 268] width 90 height 10
click at [496, 272] on link "@5foottraveler" at bounding box center [485, 268] width 65 height 10
click at [500, 271] on link "@thefivefoottraveler" at bounding box center [521, 268] width 90 height 10
click at [155, 25] on button "Contacts Contacts" at bounding box center [188, 18] width 71 height 28
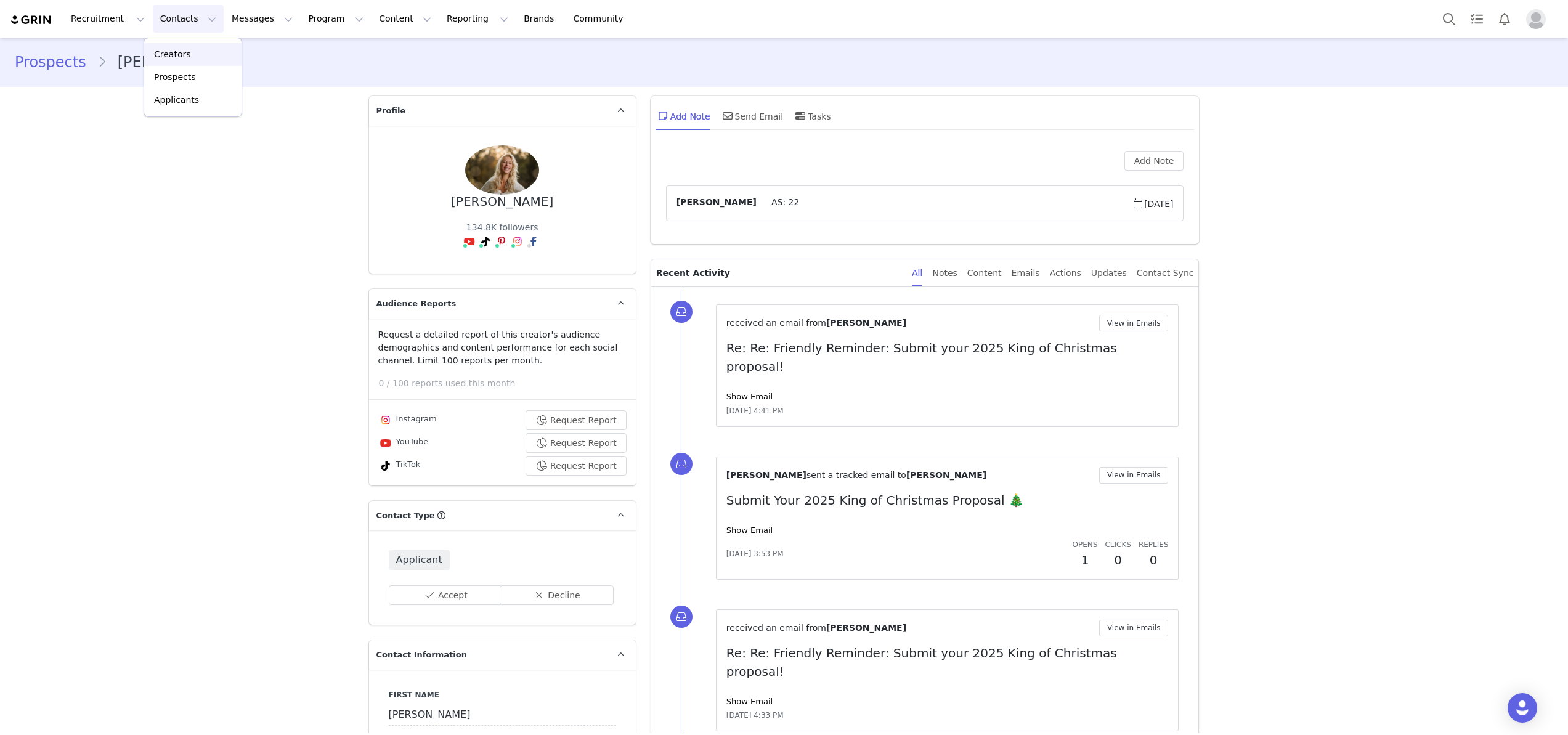
click at [155, 63] on link "Creators" at bounding box center [193, 55] width 97 height 23
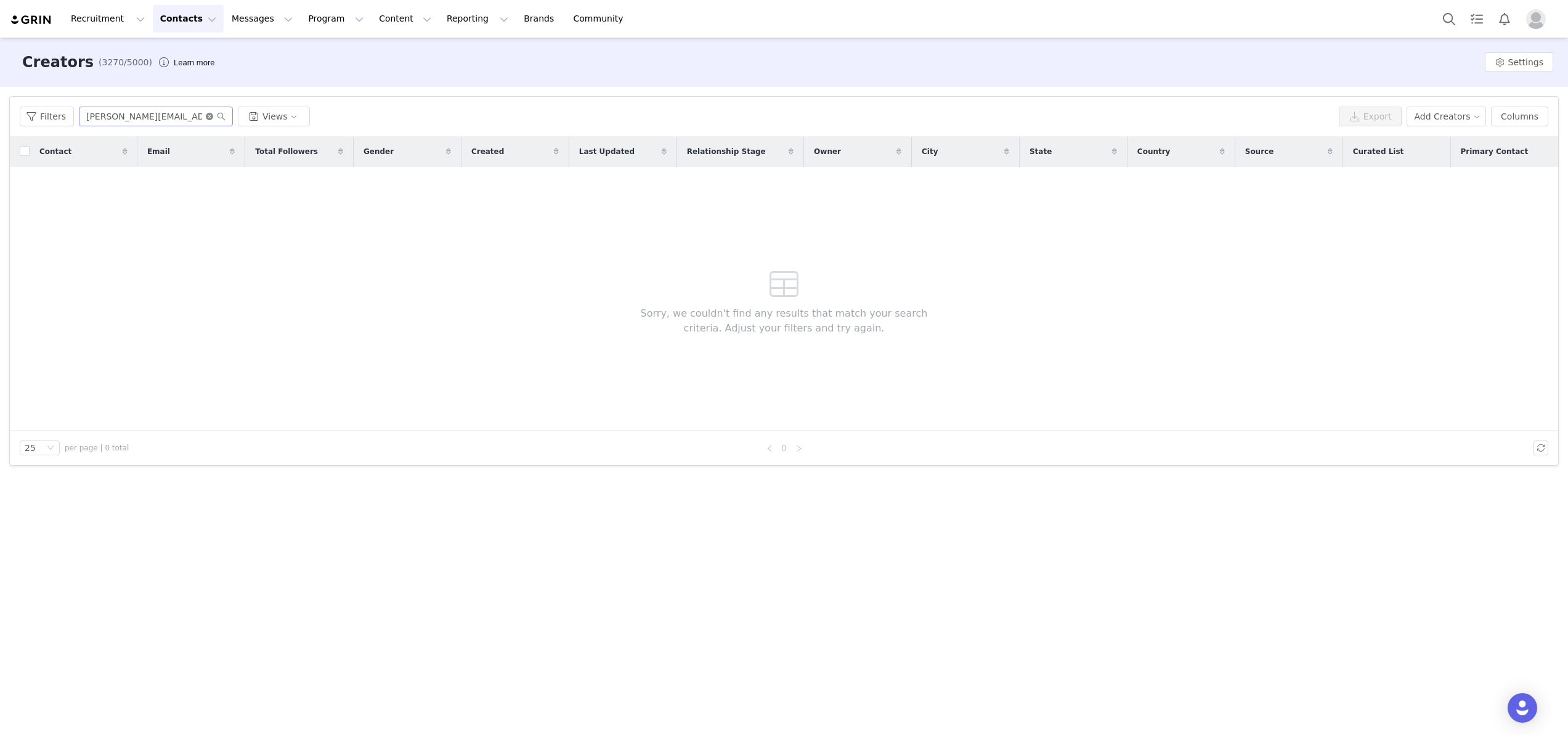
click at [207, 114] on icon "icon: close-circle" at bounding box center [209, 117] width 7 height 7
click at [186, 119] on input "text" at bounding box center [156, 117] width 154 height 20
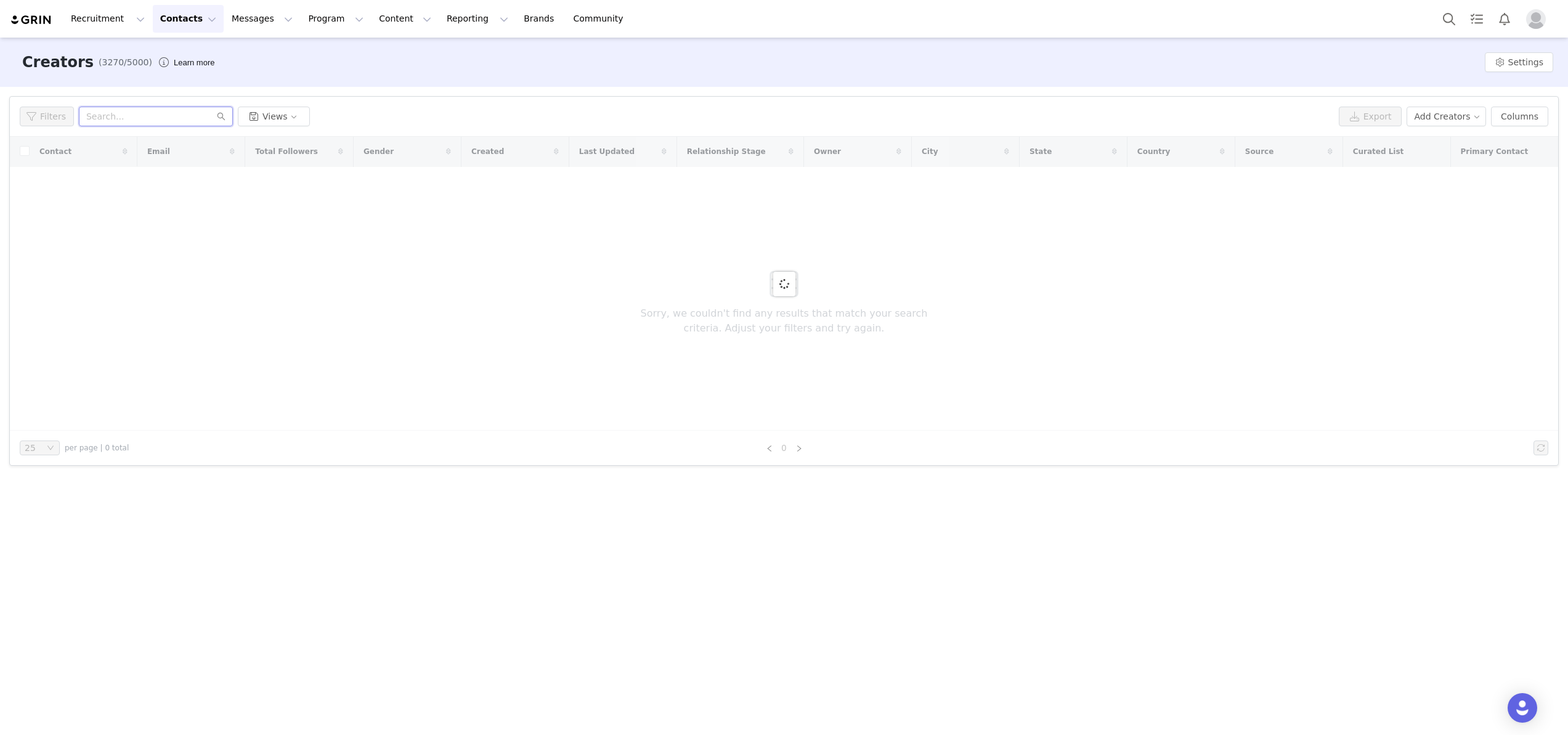
paste input "[EMAIL_ADDRESS][DOMAIN_NAME]"
type input "[EMAIL_ADDRESS][DOMAIN_NAME]"
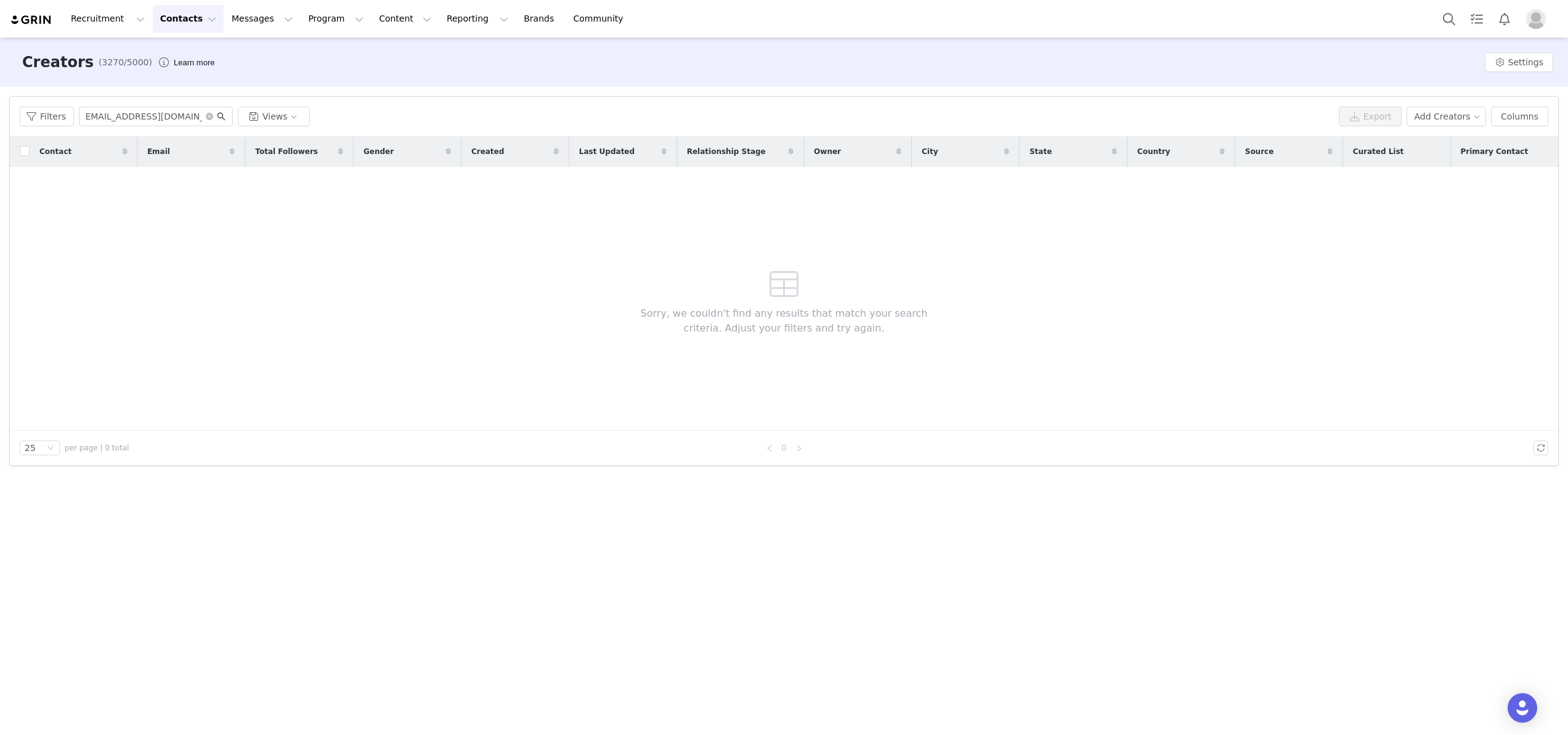
click at [221, 112] on icon "icon: search" at bounding box center [221, 117] width 9 height 9
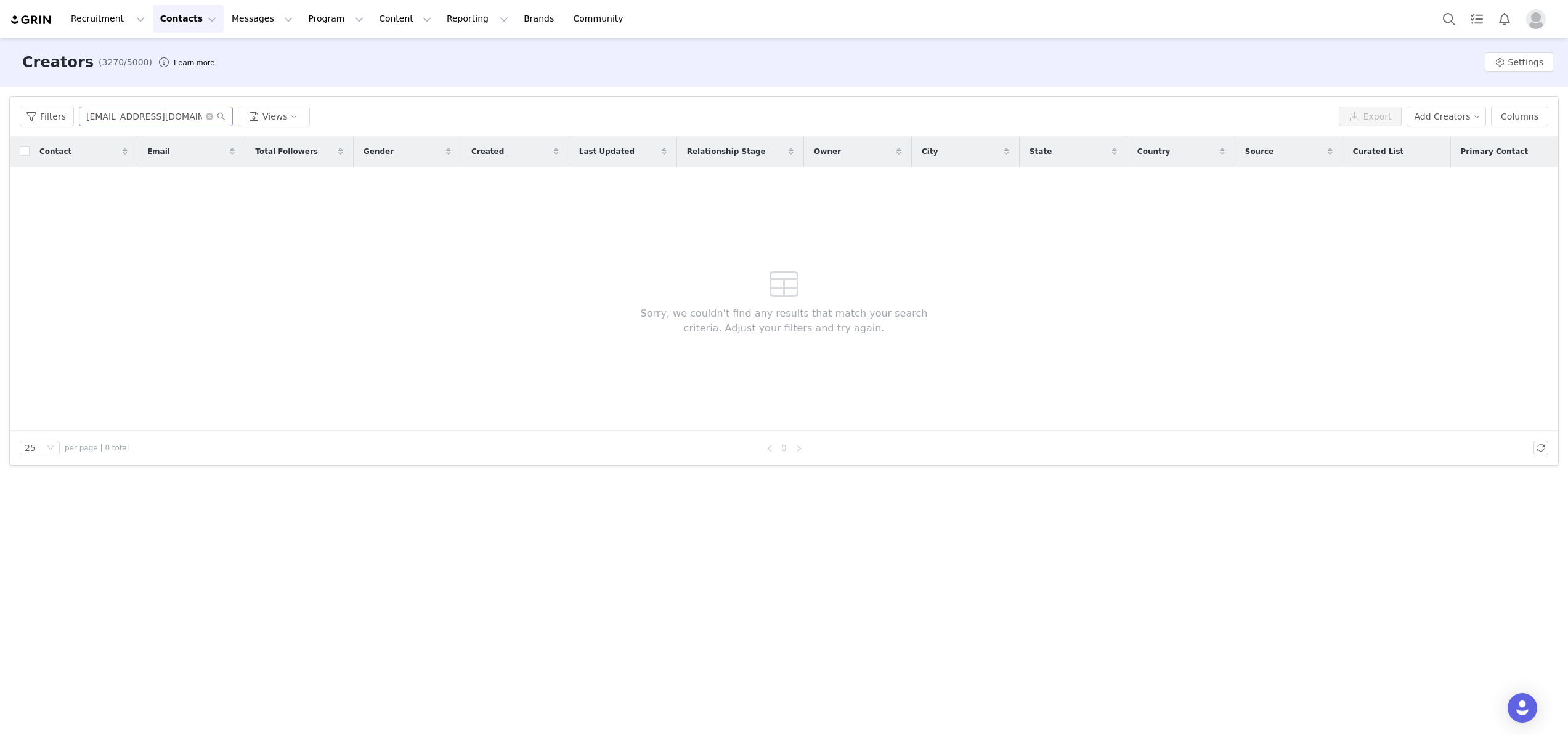
click at [213, 114] on span at bounding box center [215, 117] width 20 height 9
click at [208, 114] on icon "icon: close-circle" at bounding box center [209, 117] width 7 height 7
click at [196, 114] on input "text" at bounding box center [156, 117] width 154 height 20
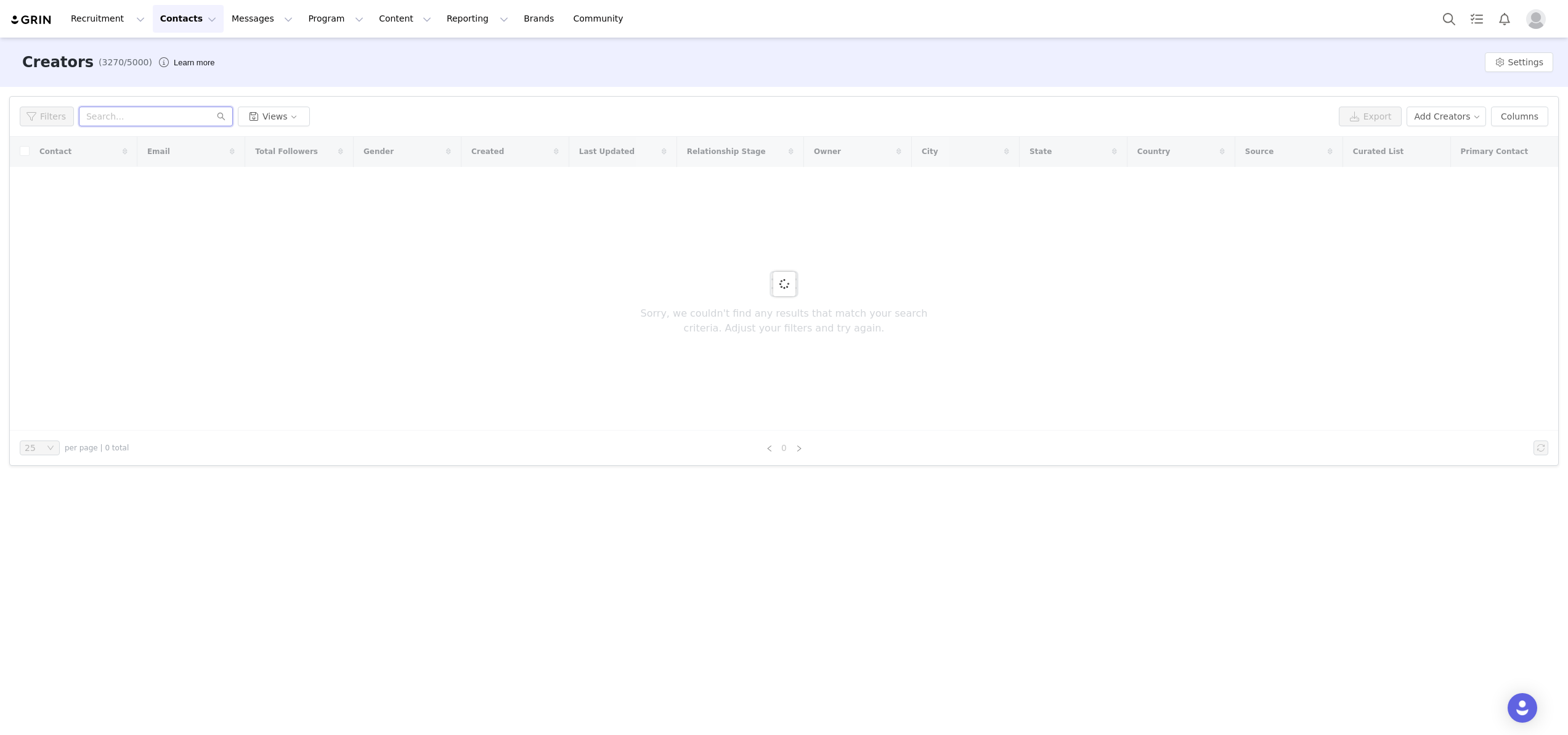
paste input "[PERSON_NAME]"
type input "[PERSON_NAME]"
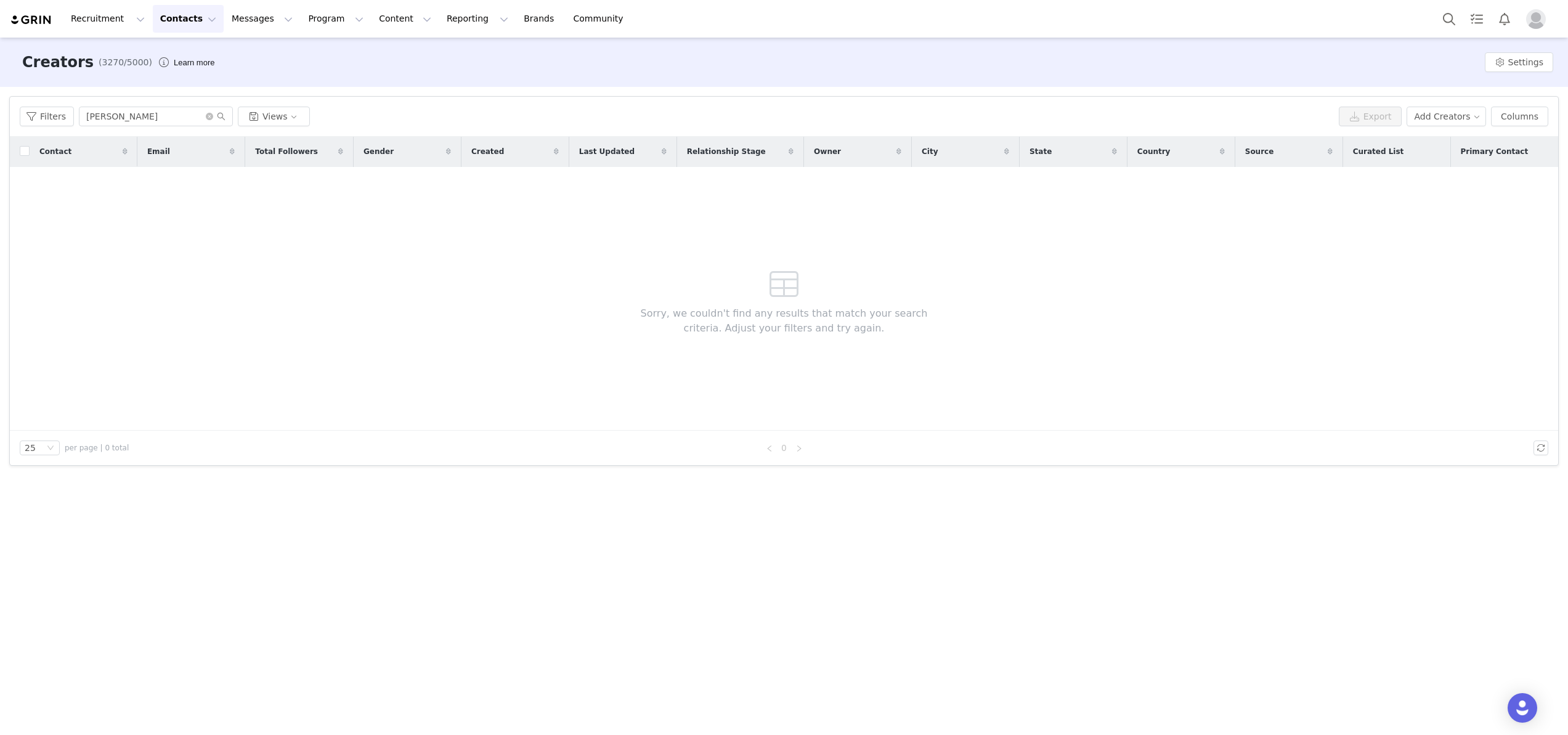
click at [215, 113] on span at bounding box center [215, 117] width 20 height 9
click at [219, 113] on icon "icon: search" at bounding box center [221, 117] width 9 height 9
click at [182, 16] on button "Contacts Contacts" at bounding box center [188, 18] width 71 height 28
click at [181, 92] on link "Applicants" at bounding box center [193, 100] width 97 height 23
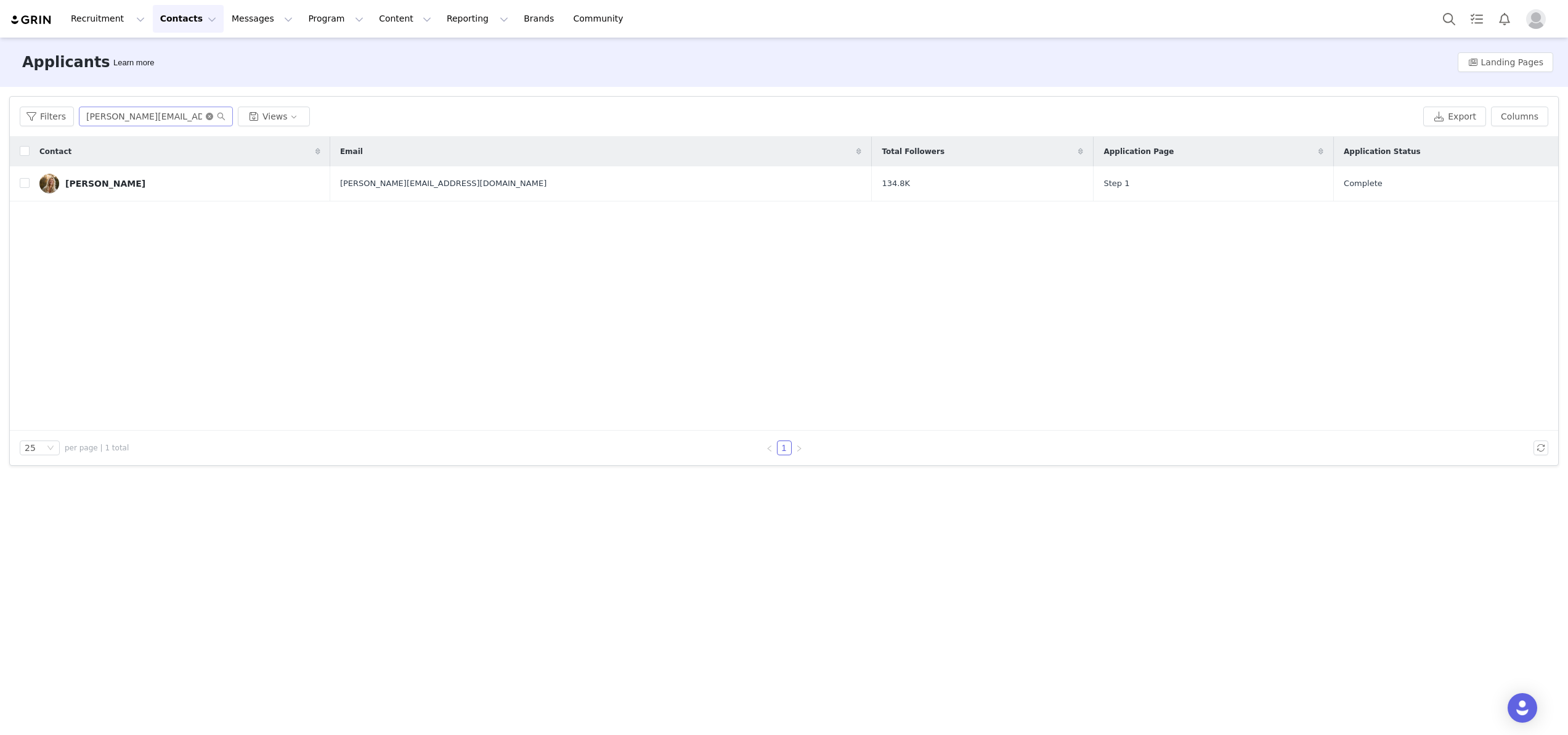
click at [206, 117] on icon "icon: close-circle" at bounding box center [209, 117] width 7 height 7
click at [194, 117] on input "text" at bounding box center [156, 117] width 154 height 20
paste input "[PERSON_NAME]"
type input "[PERSON_NAME]"
click at [223, 118] on icon "icon: search" at bounding box center [221, 117] width 9 height 9
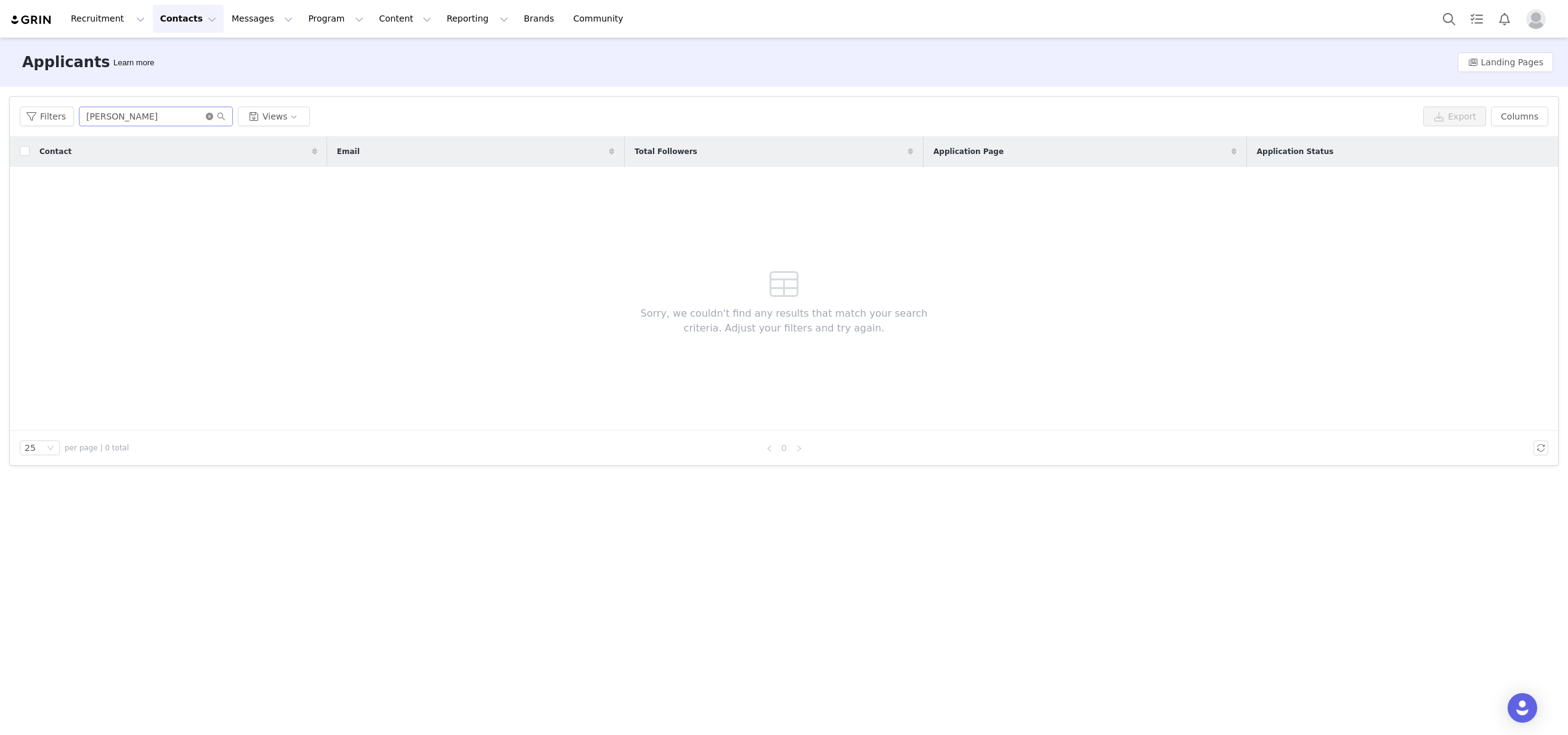
click at [210, 116] on icon "icon: close-circle" at bounding box center [209, 117] width 7 height 7
drag, startPoint x: 210, startPoint y: 116, endPoint x: 182, endPoint y: 116, distance: 28.0
click at [182, 116] on input "text" at bounding box center [156, 117] width 154 height 20
paste input "[EMAIL_ADDRESS][DOMAIN_NAME]"
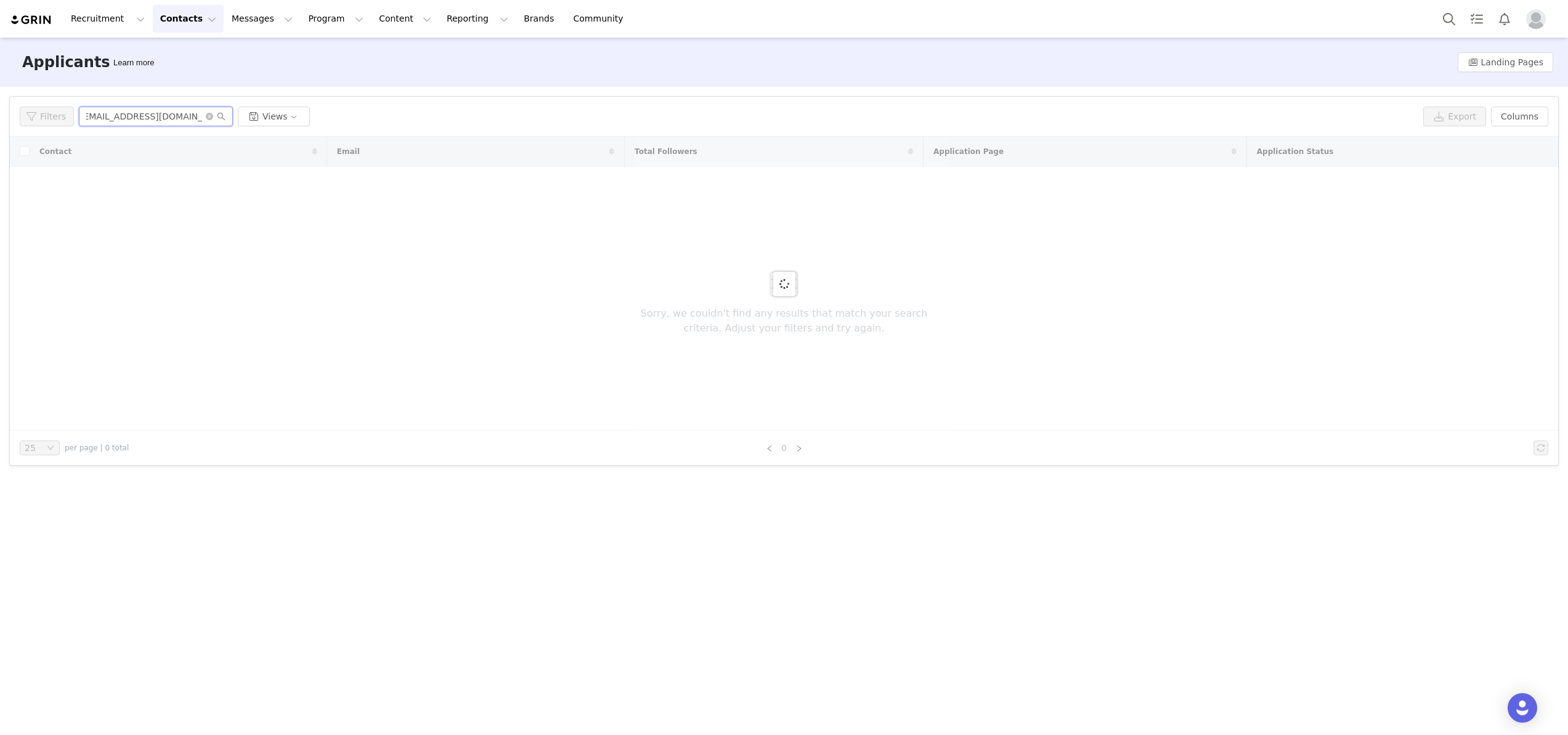
type input "[EMAIL_ADDRESS][DOMAIN_NAME]"
click at [225, 114] on input "[EMAIL_ADDRESS][DOMAIN_NAME]" at bounding box center [156, 117] width 154 height 20
click at [220, 117] on icon "icon: search" at bounding box center [221, 117] width 9 height 9
click at [206, 114] on icon "icon: close-circle" at bounding box center [209, 117] width 7 height 7
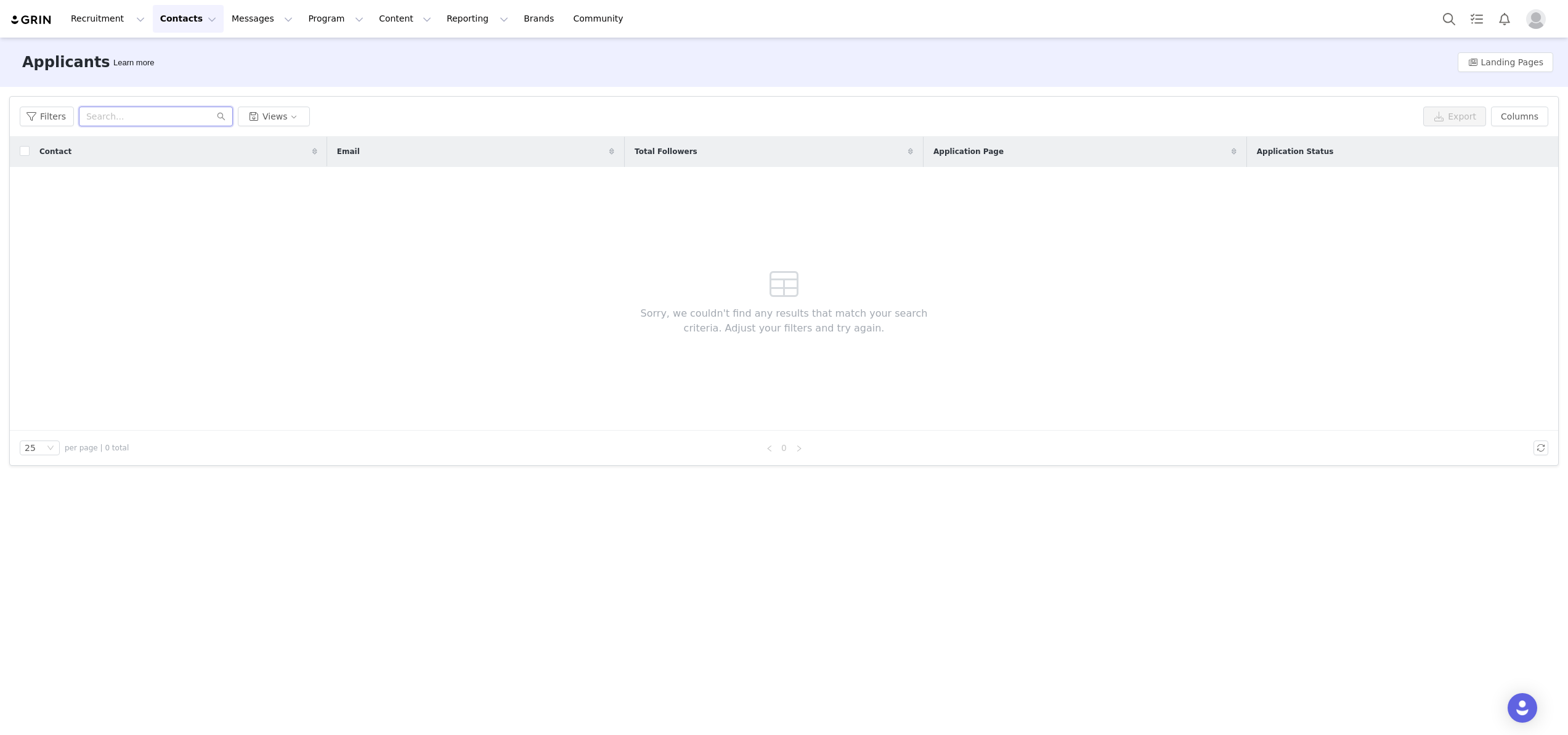
click at [182, 114] on input "text" at bounding box center [156, 117] width 154 height 20
paste input "[EMAIL_ADDRESS][DOMAIN_NAME]"
type input "[EMAIL_ADDRESS][DOMAIN_NAME]"
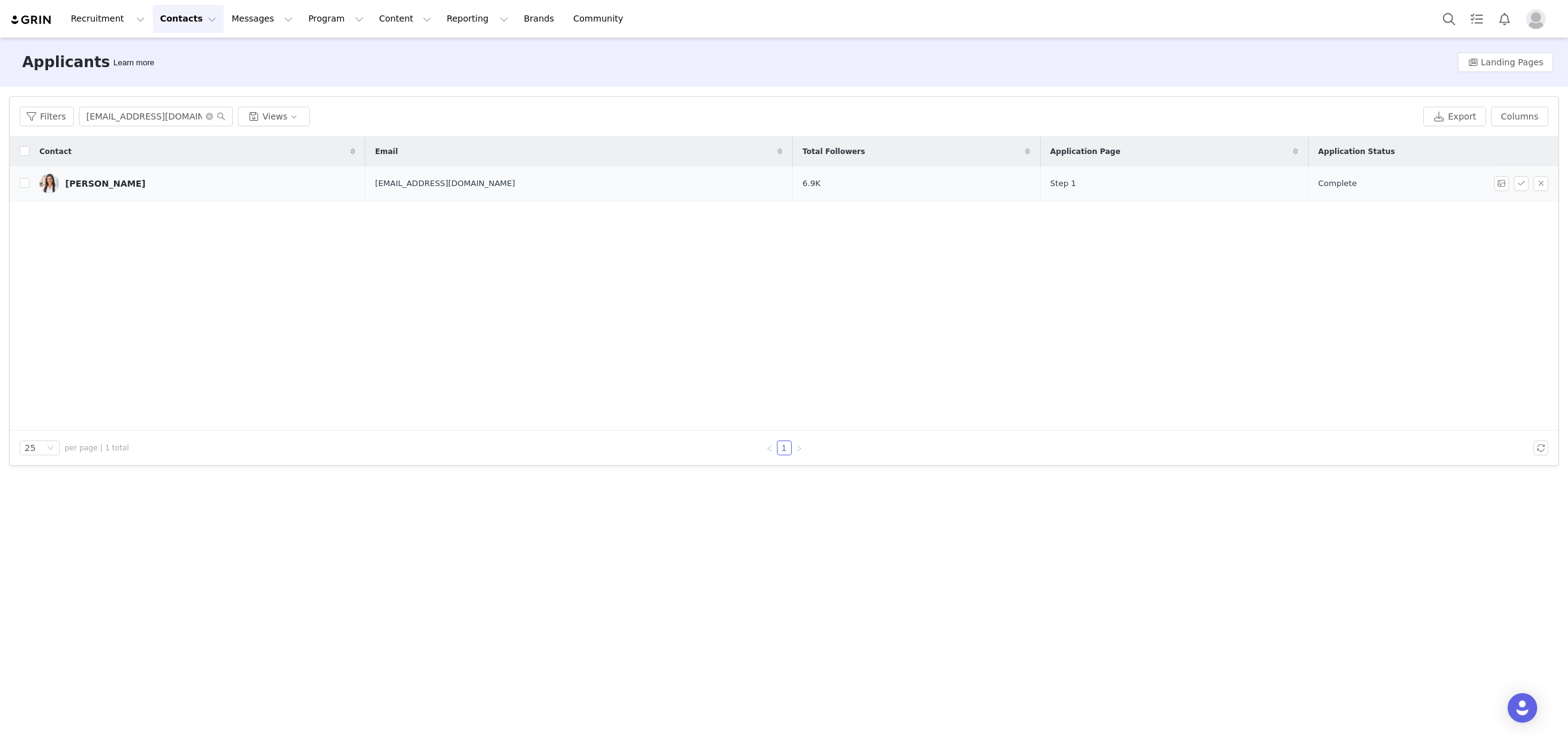
click at [117, 178] on link "[PERSON_NAME]" at bounding box center [197, 183] width 316 height 20
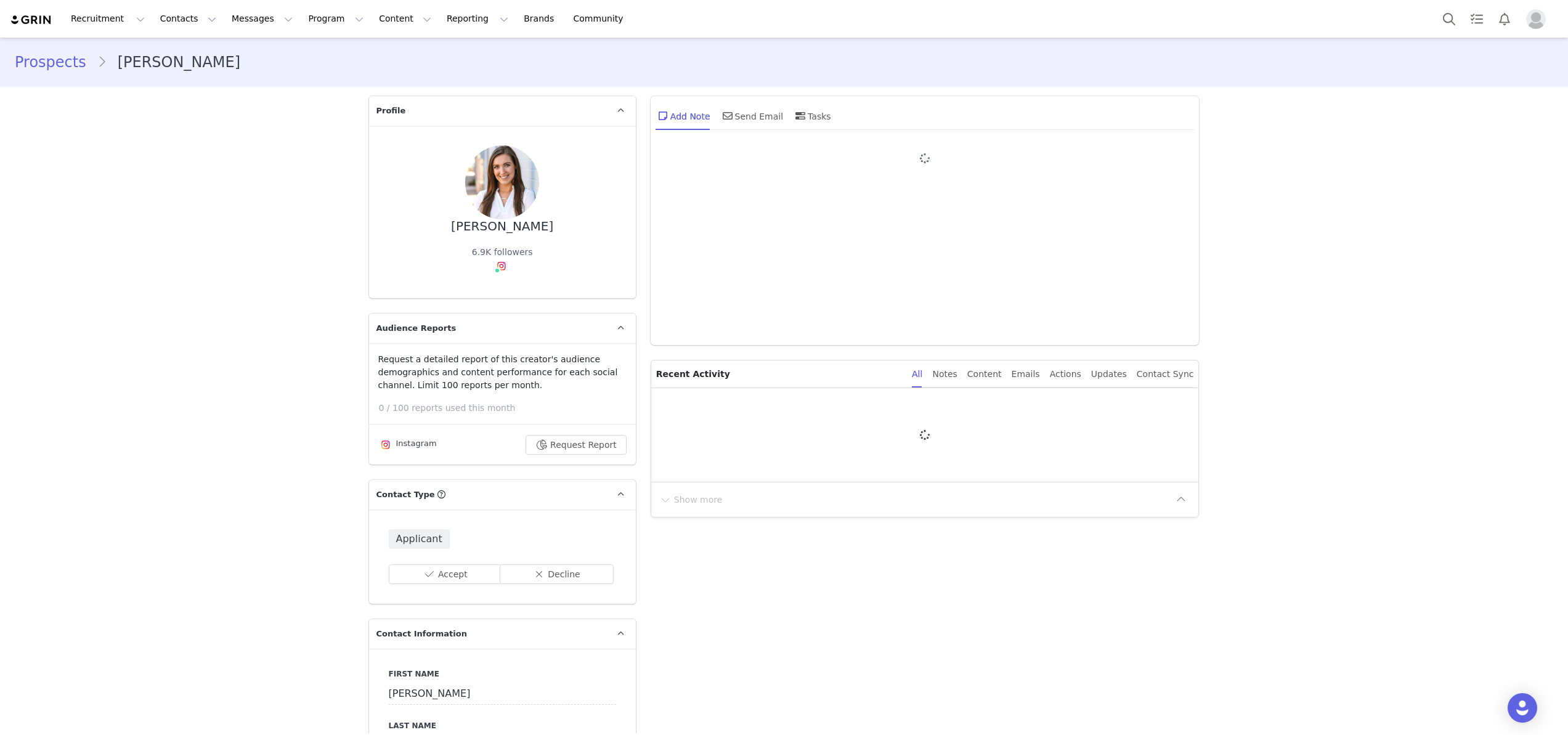
type input "+1 ([GEOGRAPHIC_DATA])"
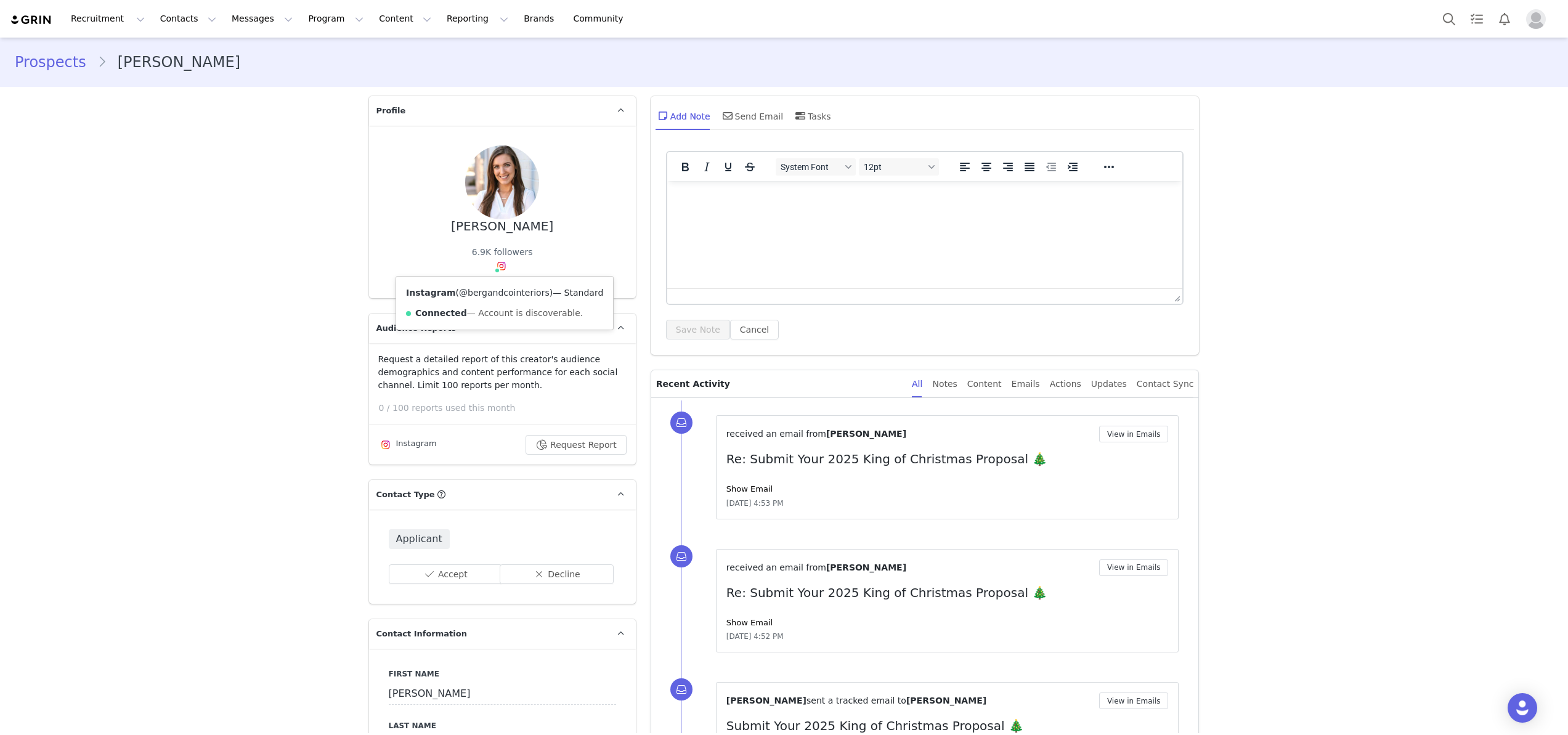
click at [496, 291] on link "@bergandcointeriors" at bounding box center [504, 293] width 90 height 10
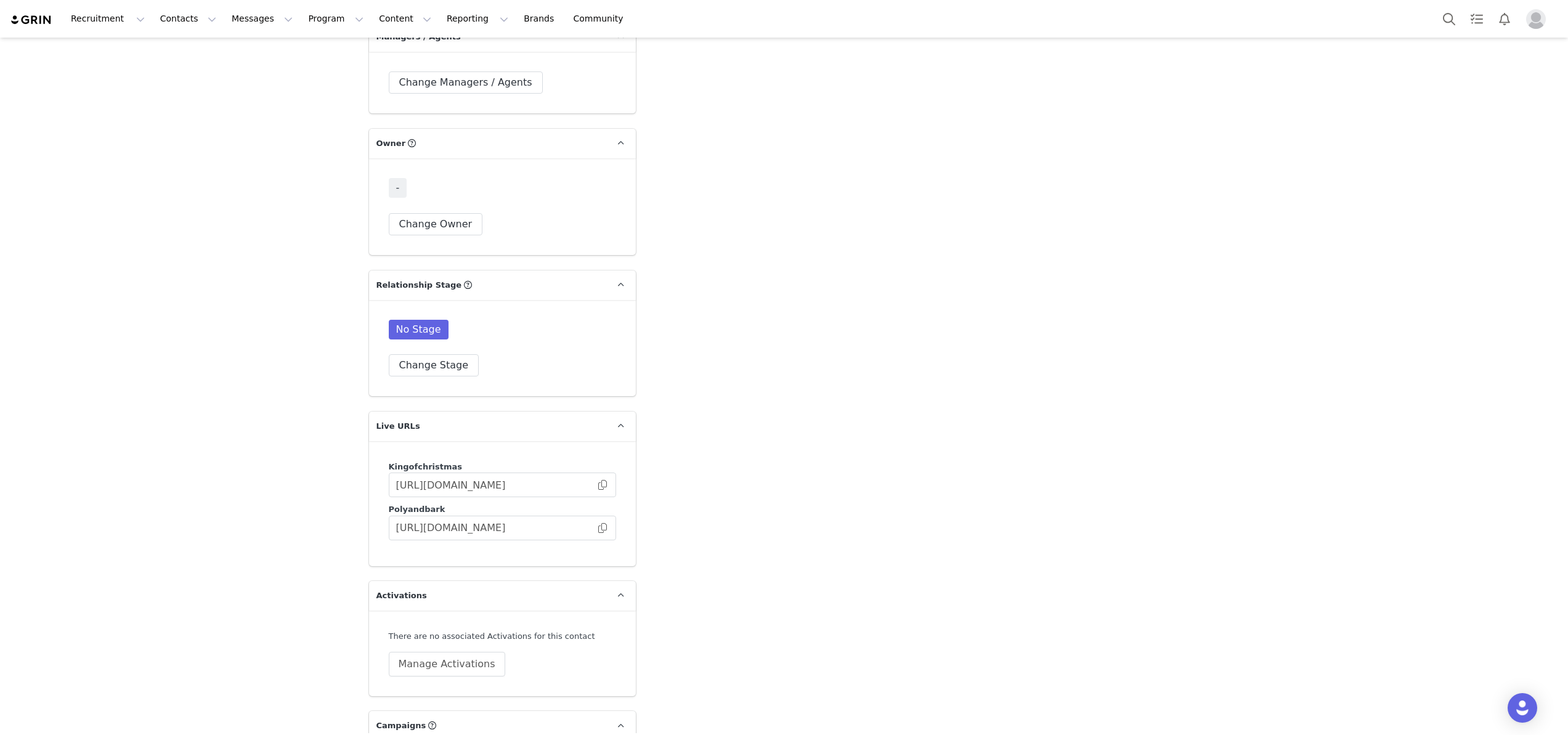
scroll to position [2219, 0]
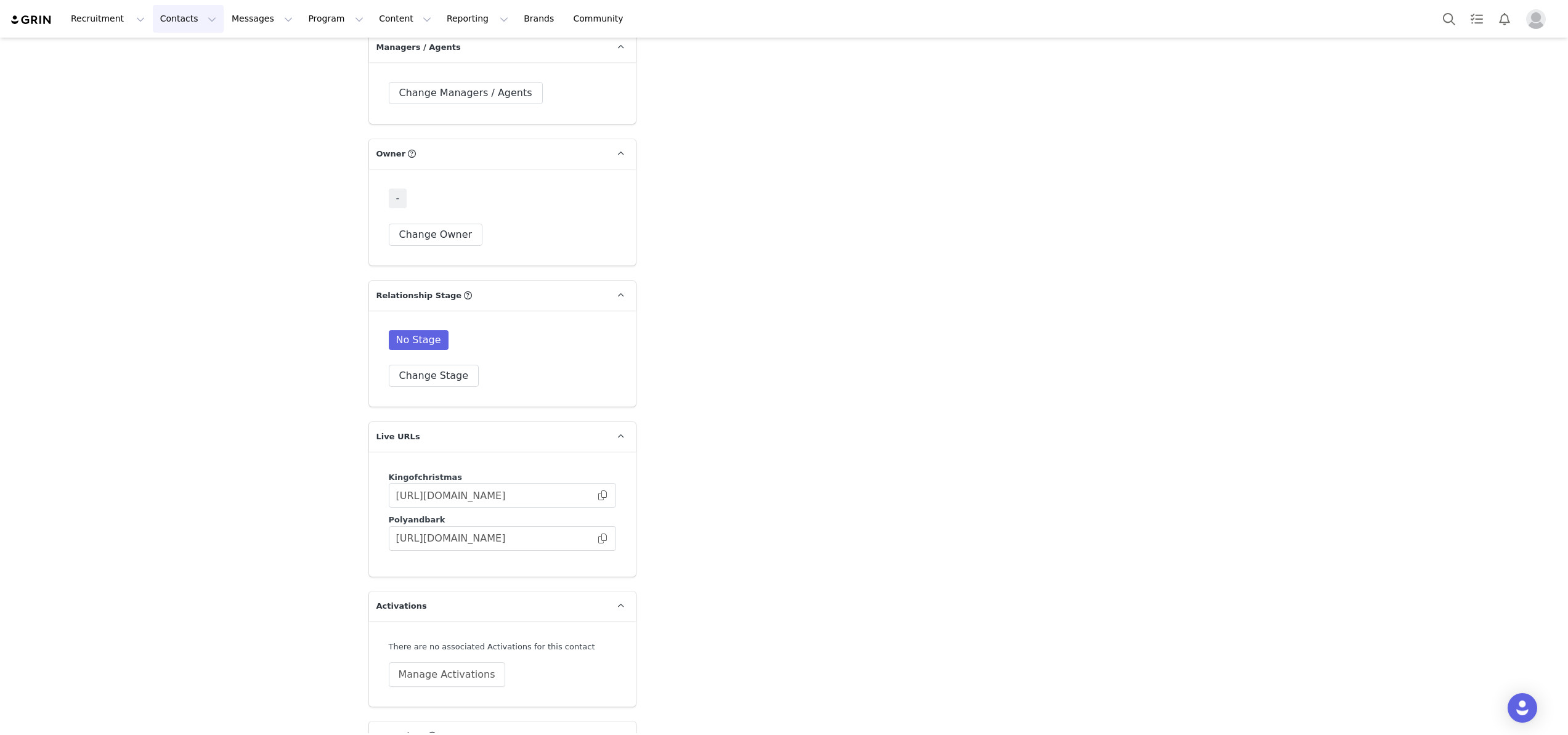
click at [169, 27] on button "Contacts Contacts" at bounding box center [188, 18] width 71 height 28
click at [169, 58] on p "Creators" at bounding box center [173, 55] width 37 height 13
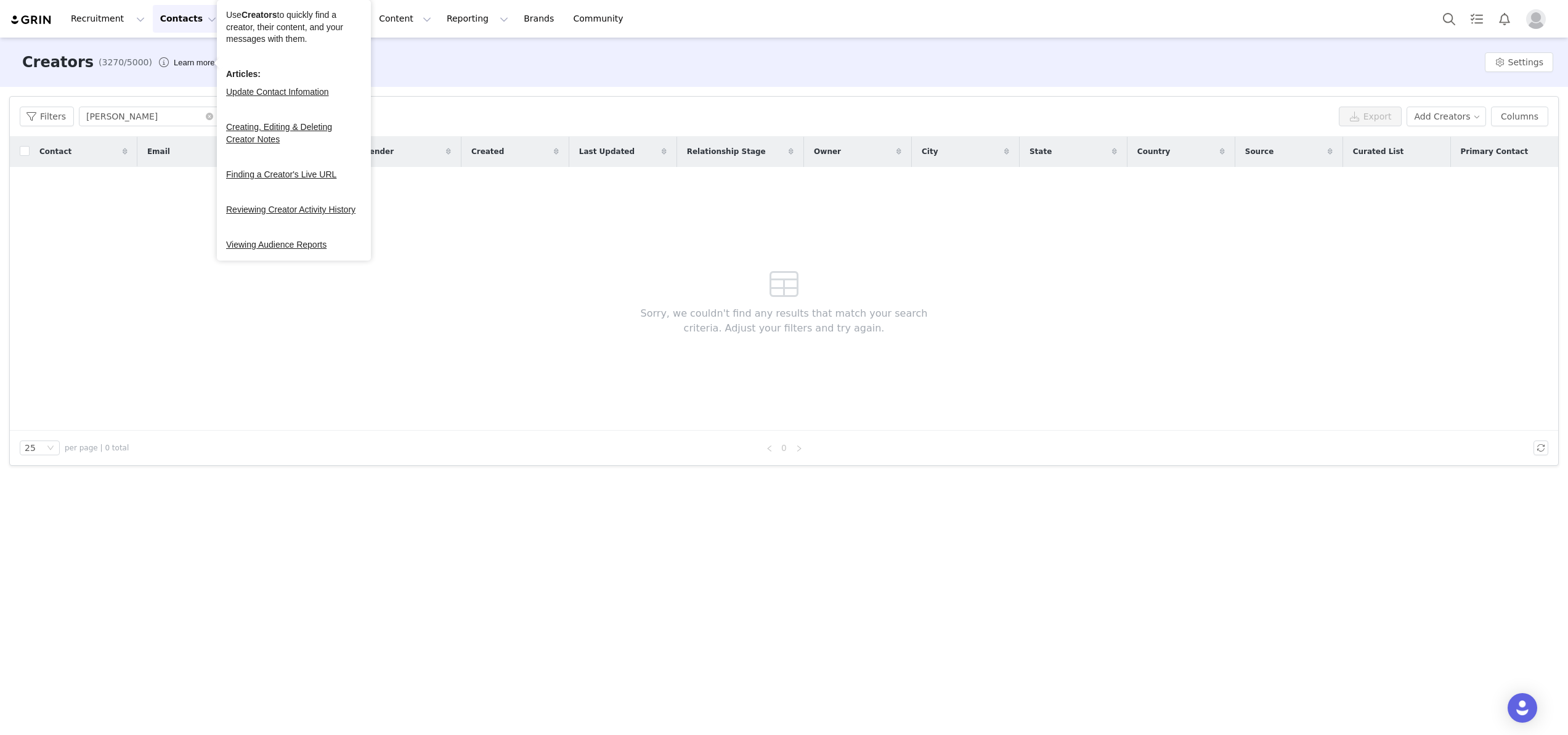
click at [187, 19] on button "Contacts Contacts" at bounding box center [188, 18] width 71 height 28
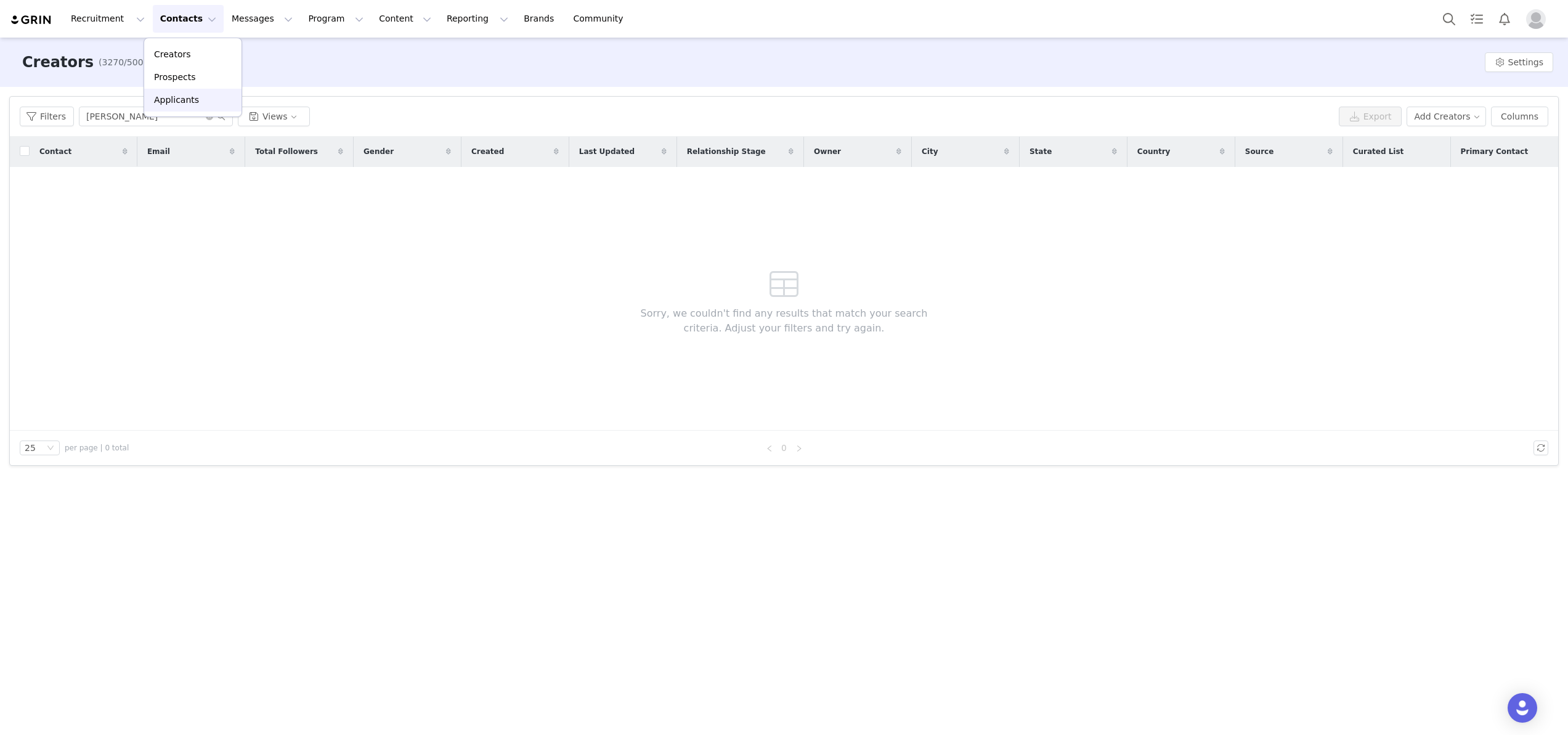
click at [187, 101] on p "Applicants" at bounding box center [176, 100] width 45 height 13
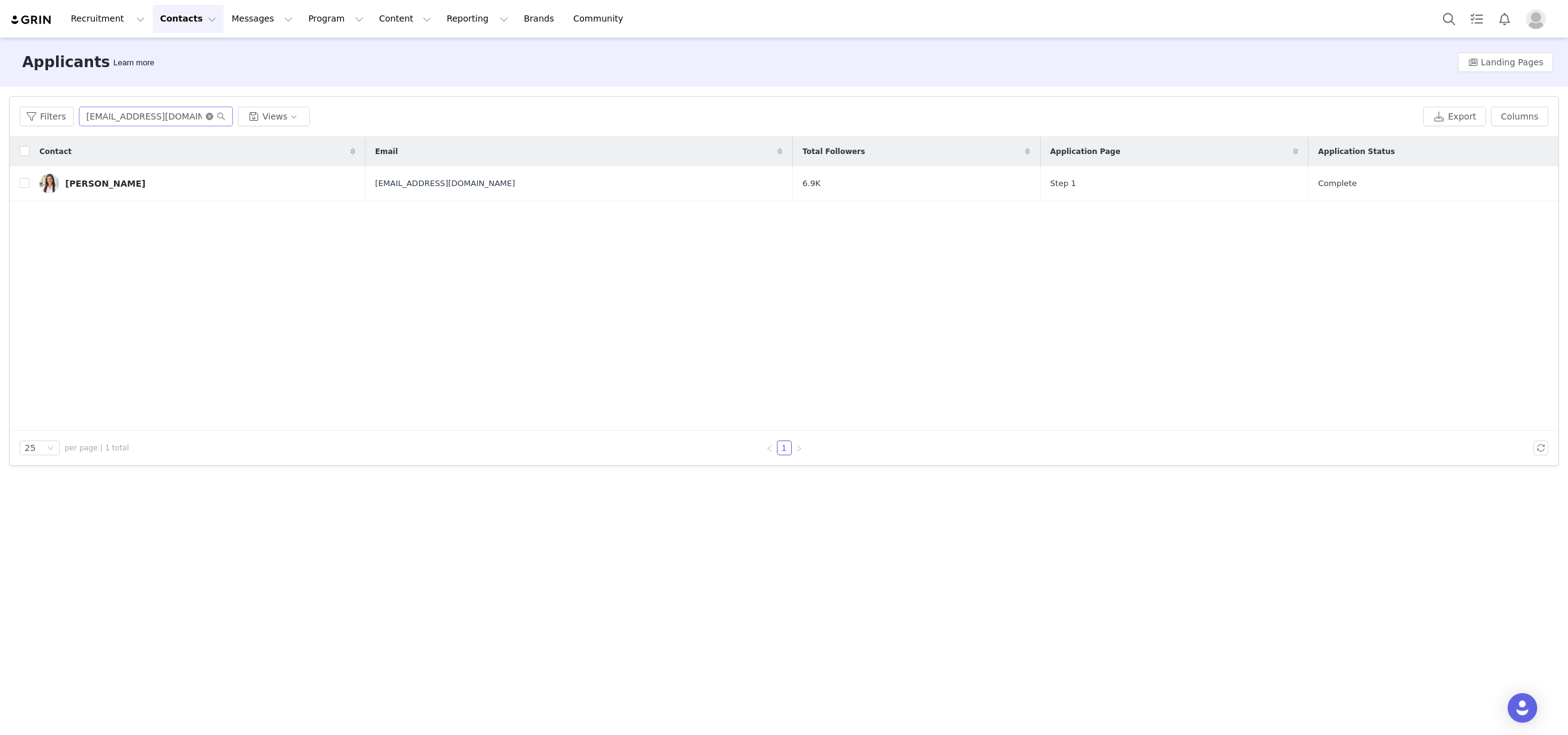
click at [210, 114] on icon "icon: close-circle" at bounding box center [209, 117] width 7 height 7
click at [162, 116] on input "text" at bounding box center [156, 117] width 154 height 20
paste input "De [PERSON_NAME]"
type input "De [PERSON_NAME]"
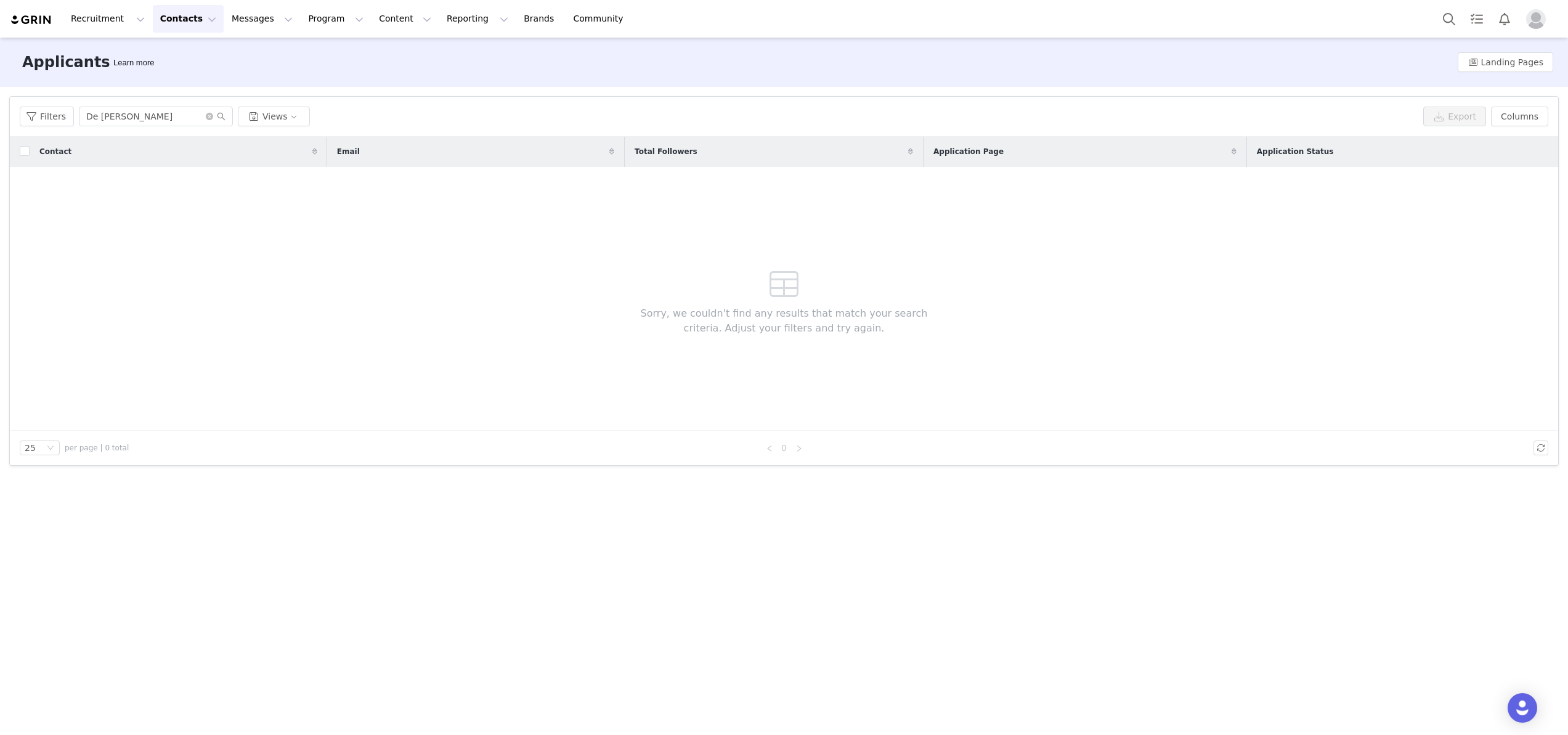
click at [198, 24] on button "Contacts Contacts" at bounding box center [188, 18] width 71 height 28
click at [191, 50] on div "Creators" at bounding box center [193, 55] width 82 height 13
click at [206, 109] on input "[PERSON_NAME]" at bounding box center [156, 117] width 154 height 20
click at [206, 114] on icon "icon: close-circle" at bounding box center [209, 117] width 7 height 7
click at [166, 114] on input "text" at bounding box center [156, 117] width 154 height 20
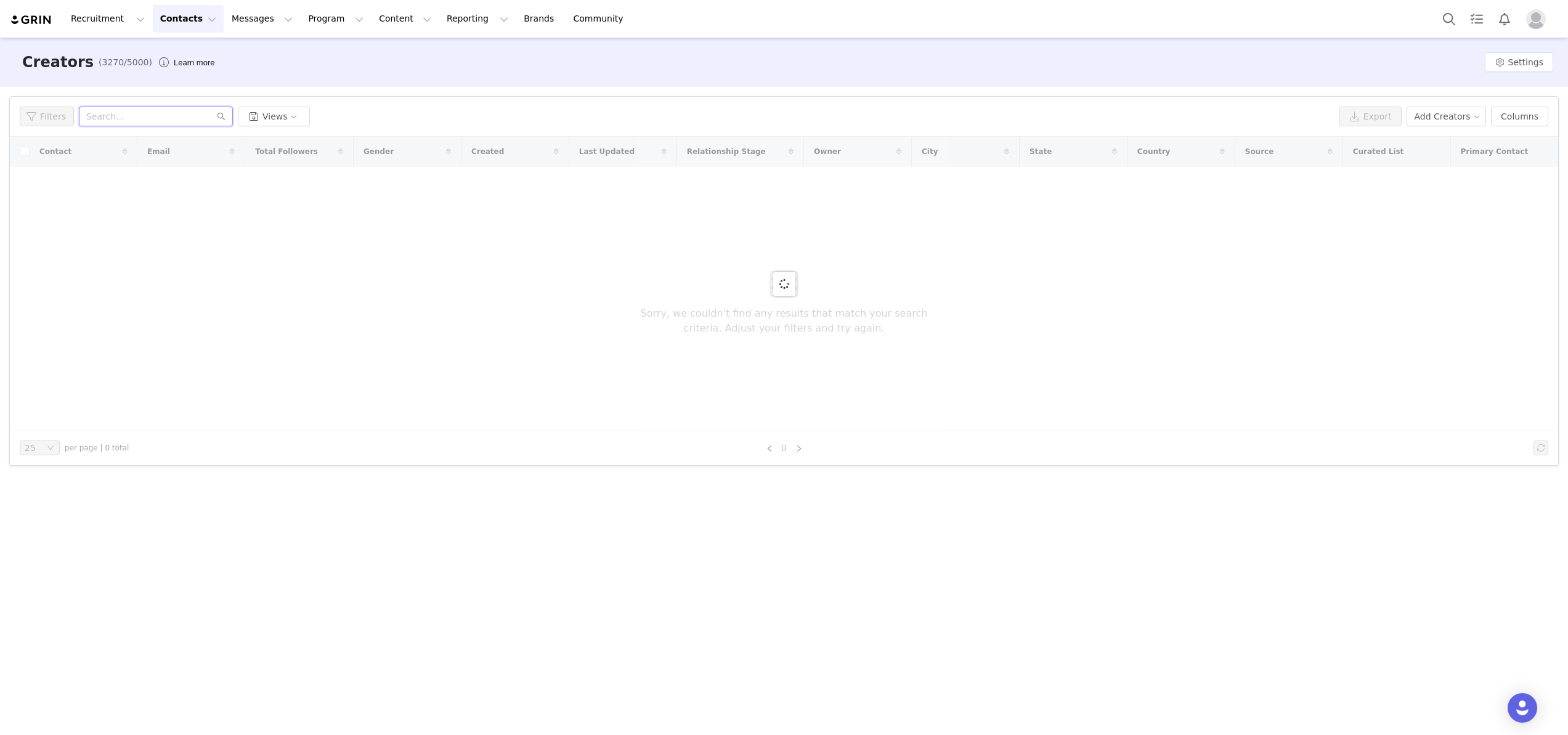
paste input "De [PERSON_NAME]"
type input "De [PERSON_NAME]"
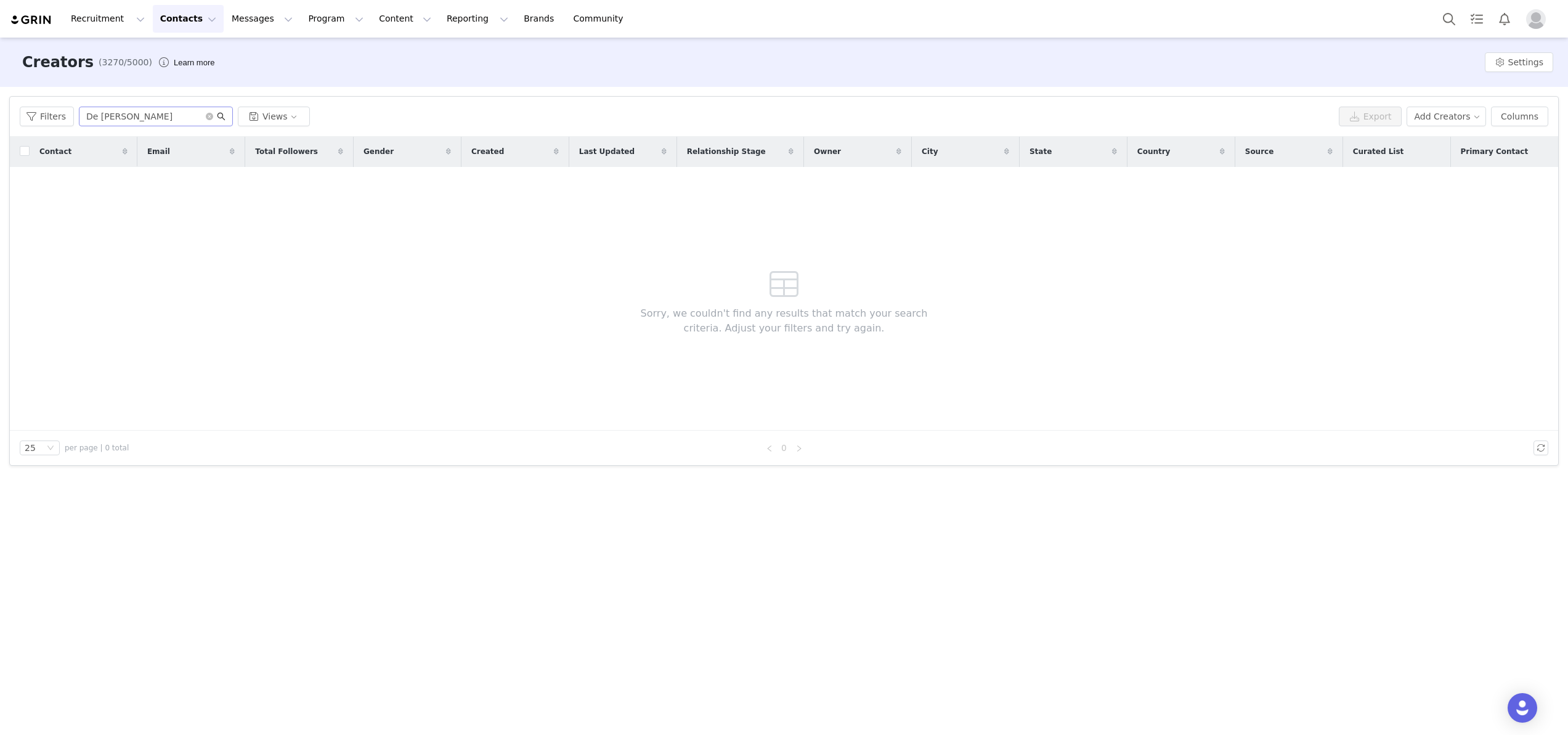
click at [219, 119] on icon "icon: search" at bounding box center [221, 117] width 9 height 9
click at [206, 114] on icon "icon: close-circle" at bounding box center [209, 117] width 7 height 7
click at [173, 114] on input "text" at bounding box center [156, 117] width 154 height 20
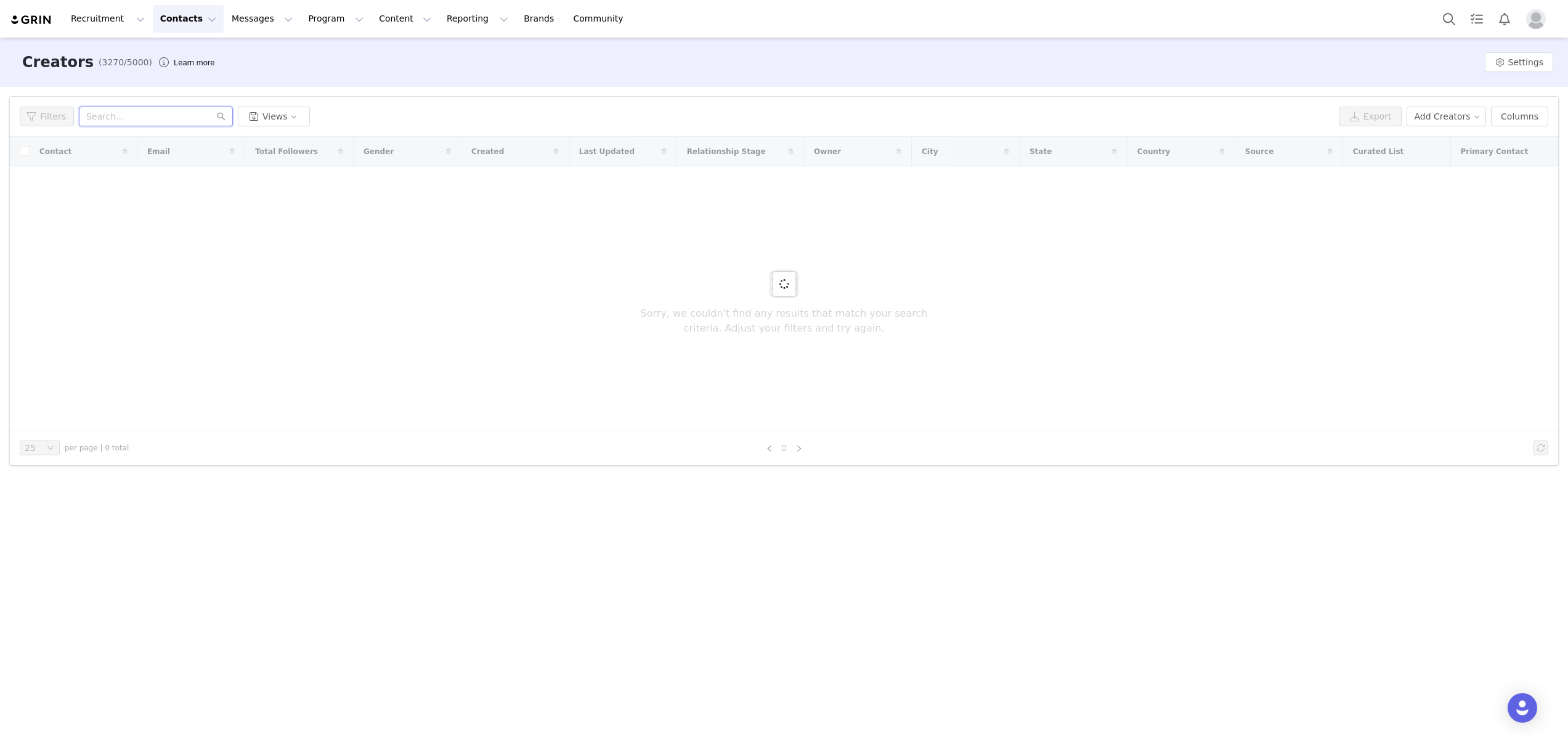
paste input "[EMAIL_ADDRESS][DOMAIN_NAME]"
type input "[EMAIL_ADDRESS][DOMAIN_NAME]"
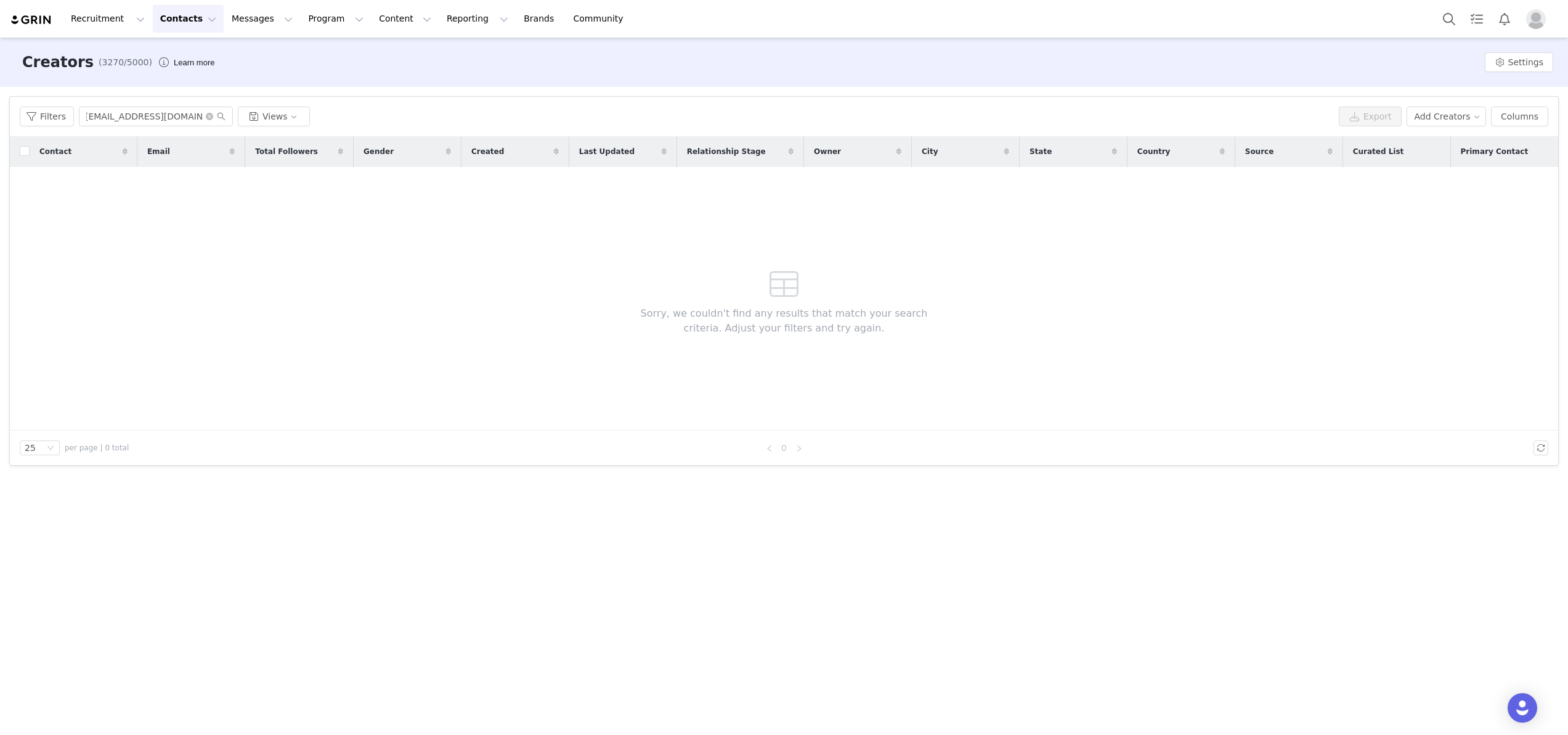
scroll to position [0, 0]
click at [178, 22] on button "Contacts Contacts" at bounding box center [188, 18] width 71 height 28
click at [178, 99] on p "Applicants" at bounding box center [176, 100] width 45 height 13
click at [209, 119] on icon "icon: close-circle" at bounding box center [209, 117] width 7 height 7
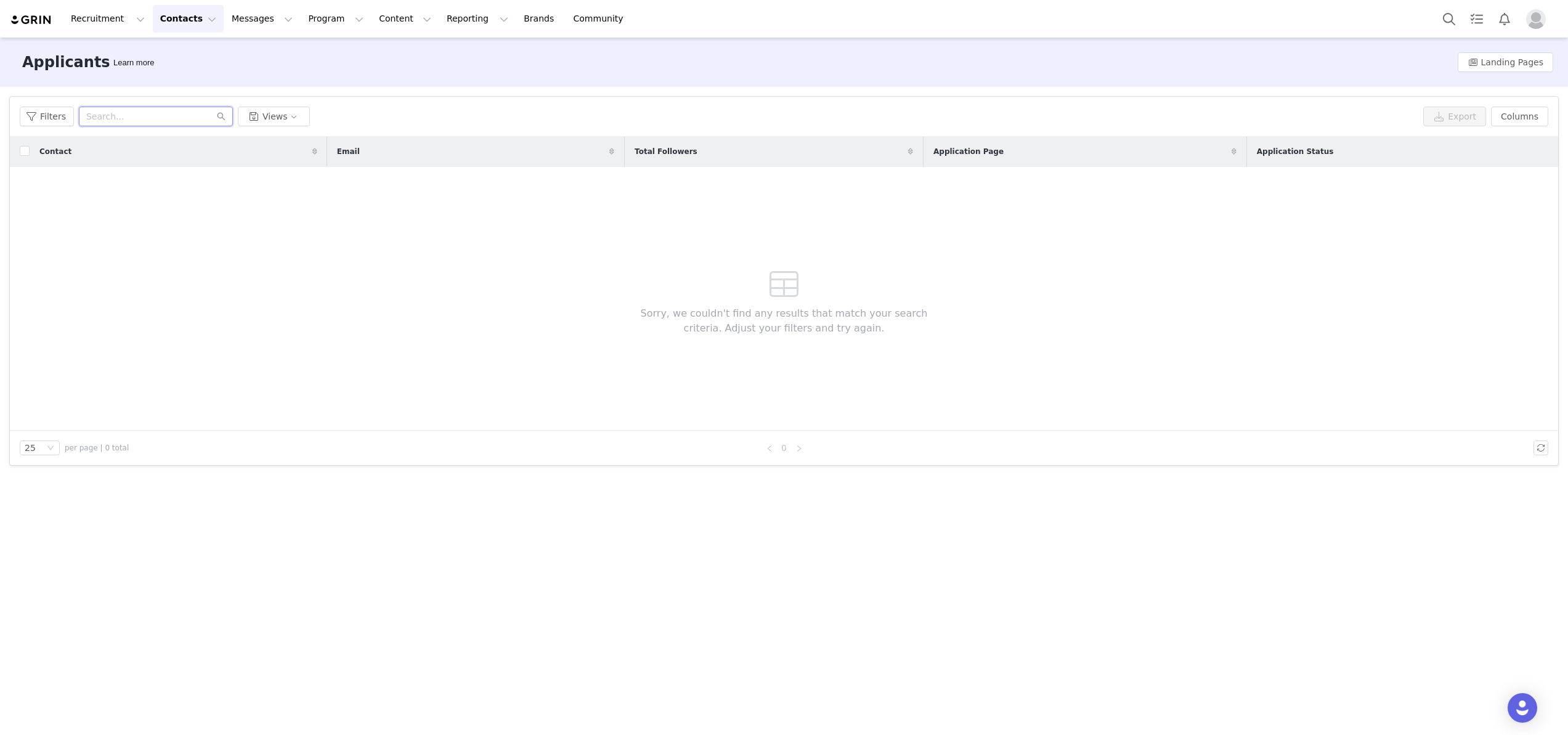
click at [162, 119] on input "text" at bounding box center [156, 117] width 154 height 20
paste input "[EMAIL_ADDRESS][DOMAIN_NAME]"
type input "[EMAIL_ADDRESS][DOMAIN_NAME]"
click at [152, 114] on input "[EMAIL_ADDRESS][DOMAIN_NAME]" at bounding box center [156, 117] width 154 height 20
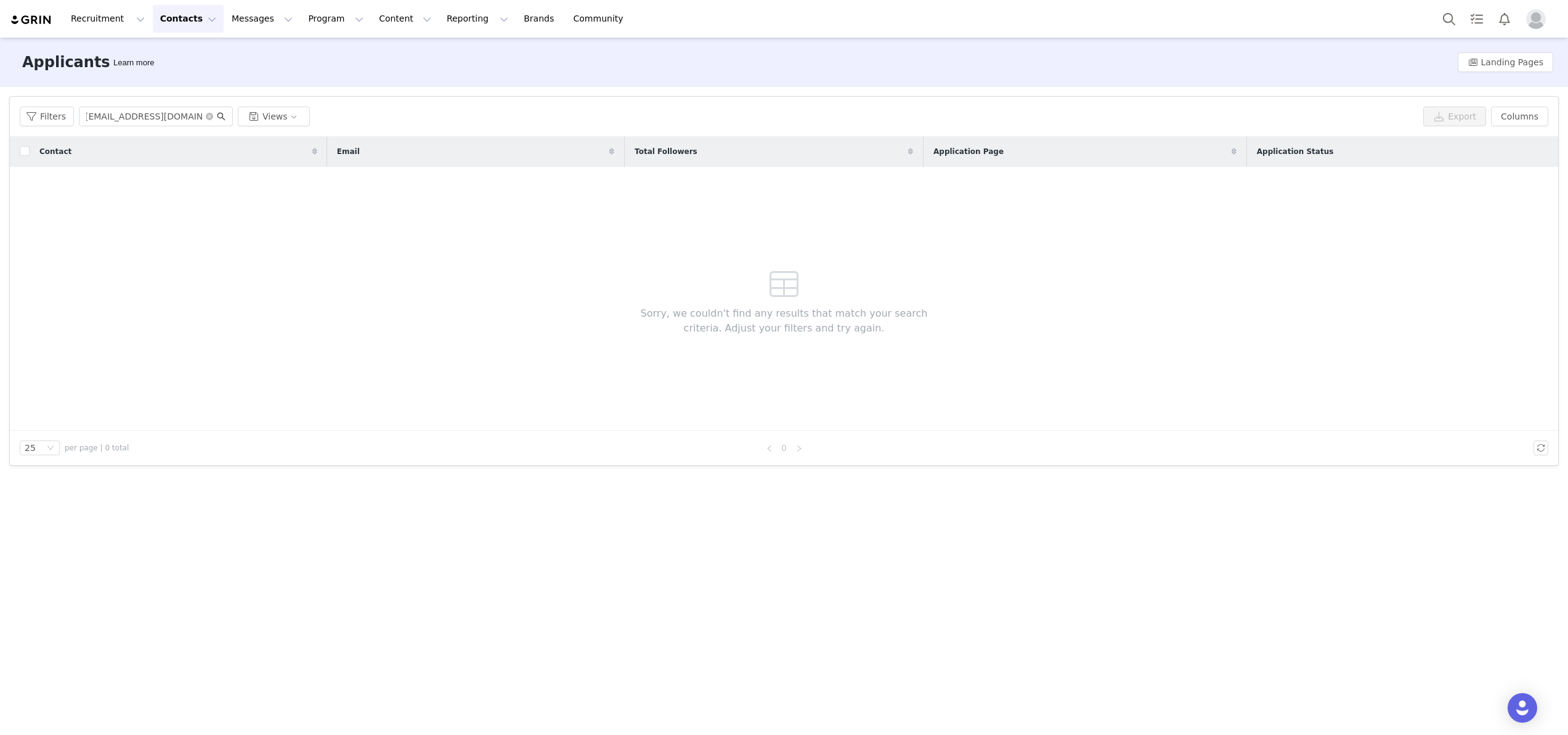
scroll to position [0, 0]
click at [221, 113] on icon "icon: search" at bounding box center [221, 117] width 9 height 9
click at [206, 118] on icon "icon: close-circle" at bounding box center [209, 117] width 7 height 7
click at [206, 118] on input "text" at bounding box center [156, 117] width 154 height 20
click at [146, 118] on input "text" at bounding box center [156, 117] width 154 height 20
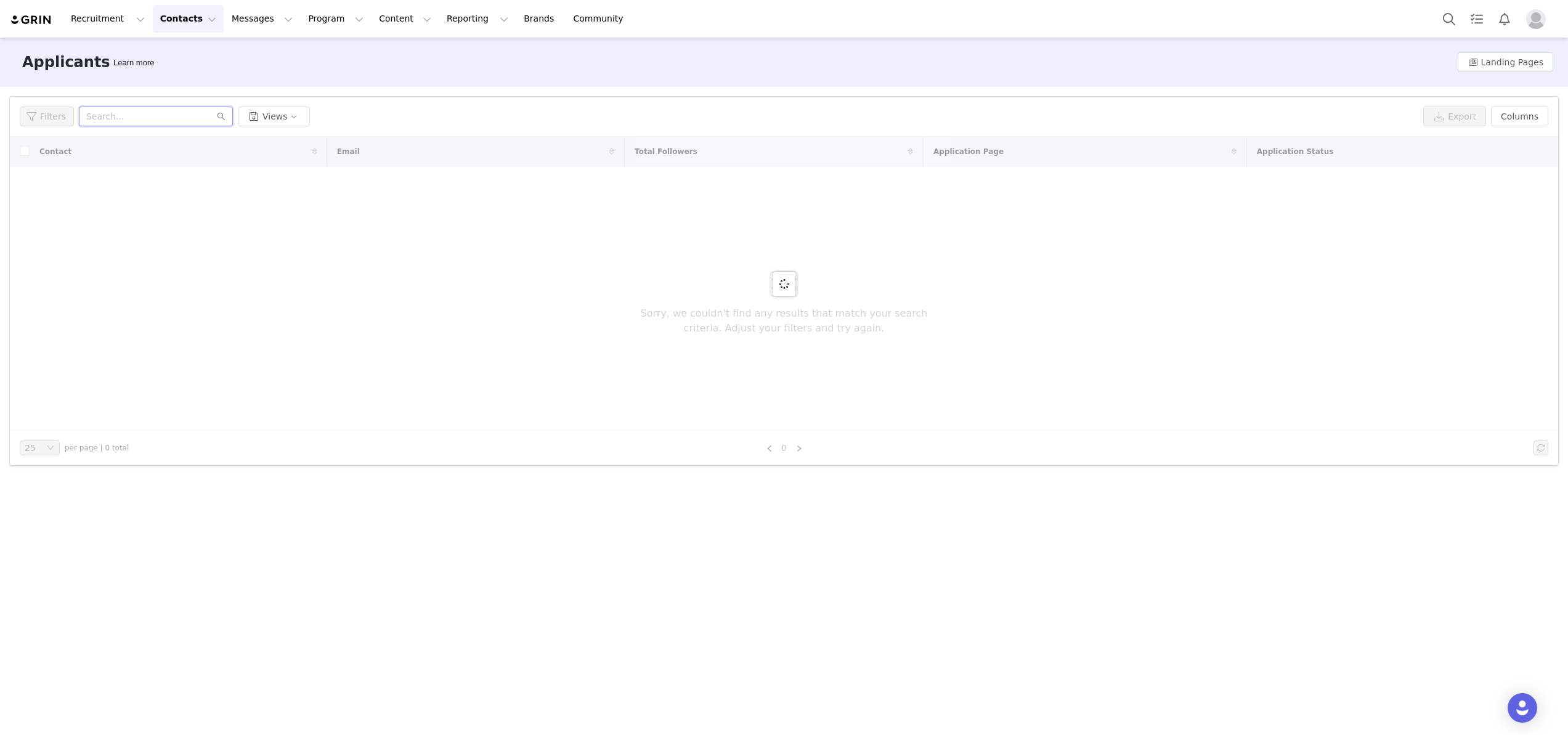
paste input "De [PERSON_NAME]"
drag, startPoint x: 162, startPoint y: 118, endPoint x: 141, endPoint y: 113, distance: 21.6
click at [141, 114] on input "De [PERSON_NAME]" at bounding box center [156, 117] width 154 height 20
click at [85, 119] on input "[PERSON_NAME]" at bounding box center [156, 117] width 154 height 20
paste input "[PERSON_NAME]"
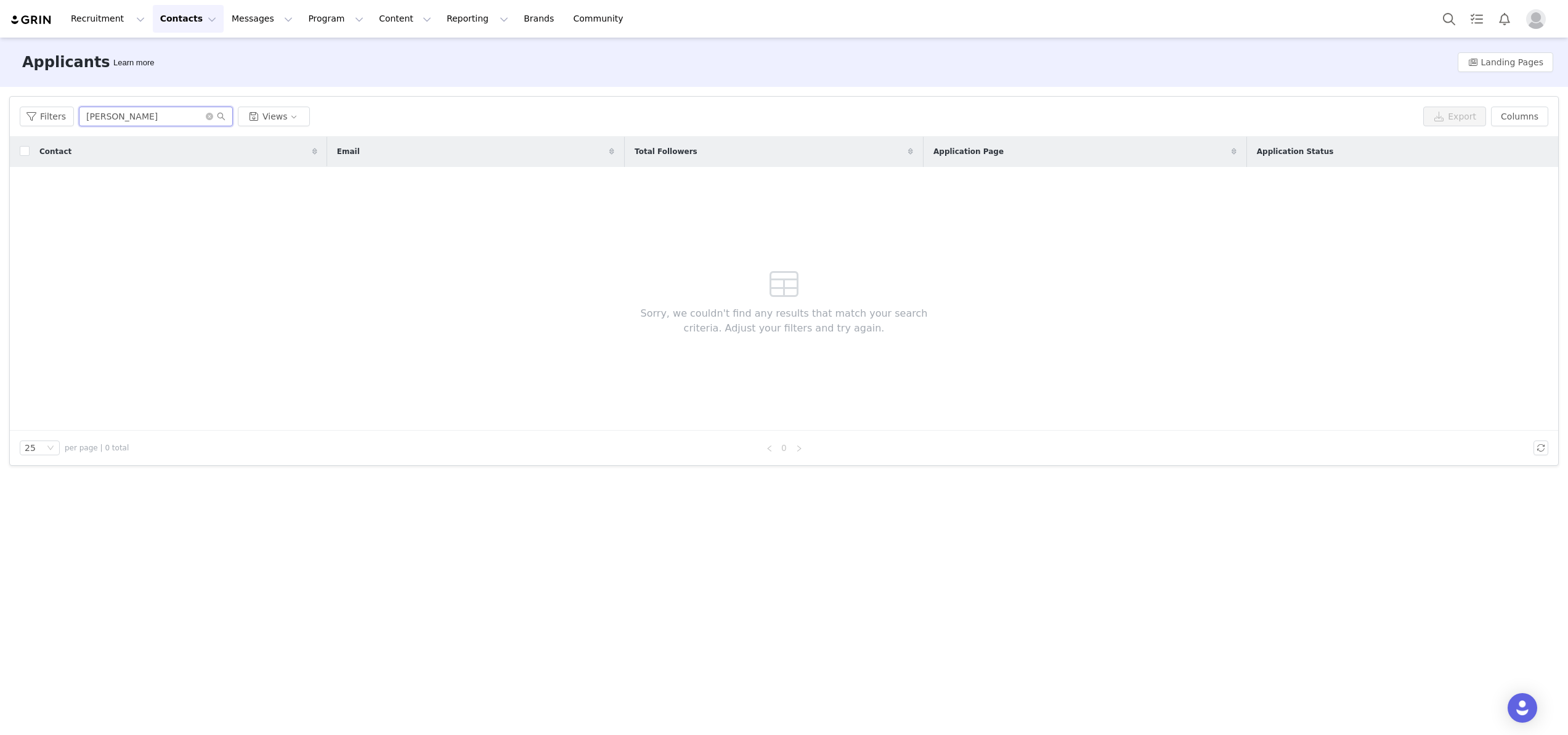
drag, startPoint x: 161, startPoint y: 119, endPoint x: 110, endPoint y: 114, distance: 51.2
click at [109, 116] on input "[PERSON_NAME]" at bounding box center [156, 117] width 154 height 20
type input "[PERSON_NAME]"
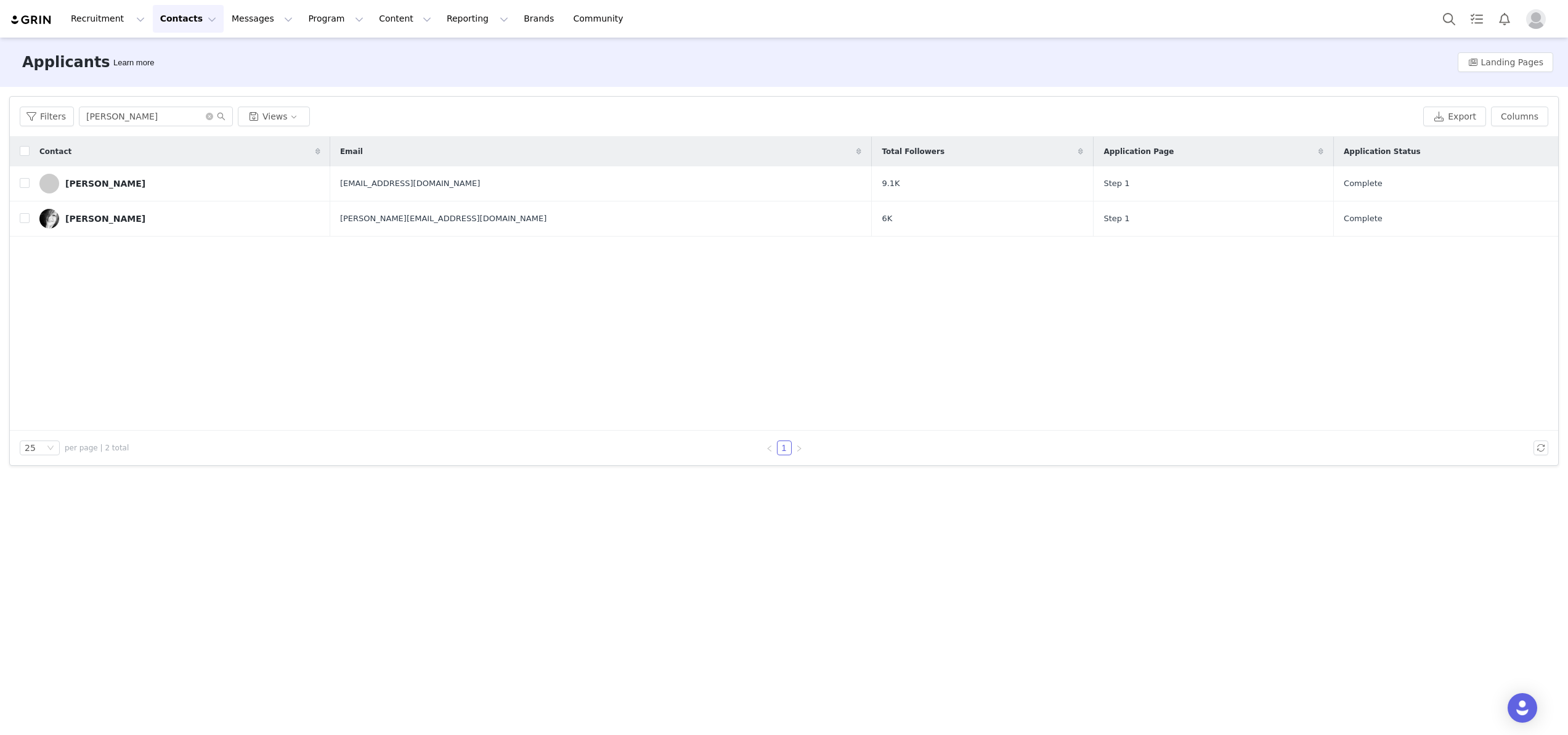
click at [153, 23] on button "Contacts Contacts" at bounding box center [188, 18] width 71 height 28
click at [155, 56] on p "Creators" at bounding box center [173, 55] width 37 height 13
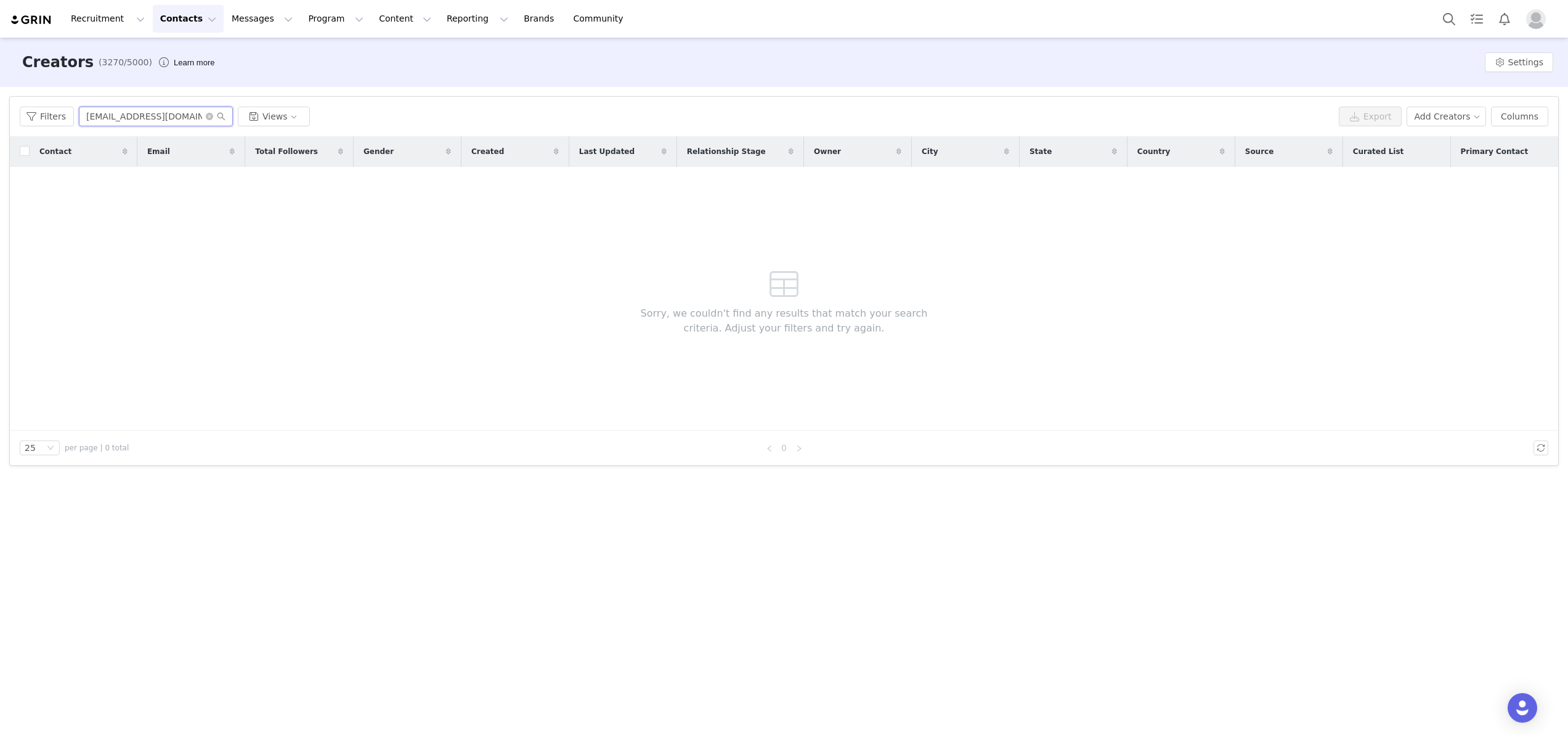
click at [129, 118] on input "[EMAIL_ADDRESS][DOMAIN_NAME]" at bounding box center [156, 117] width 154 height 20
type input "[PERSON_NAME]"
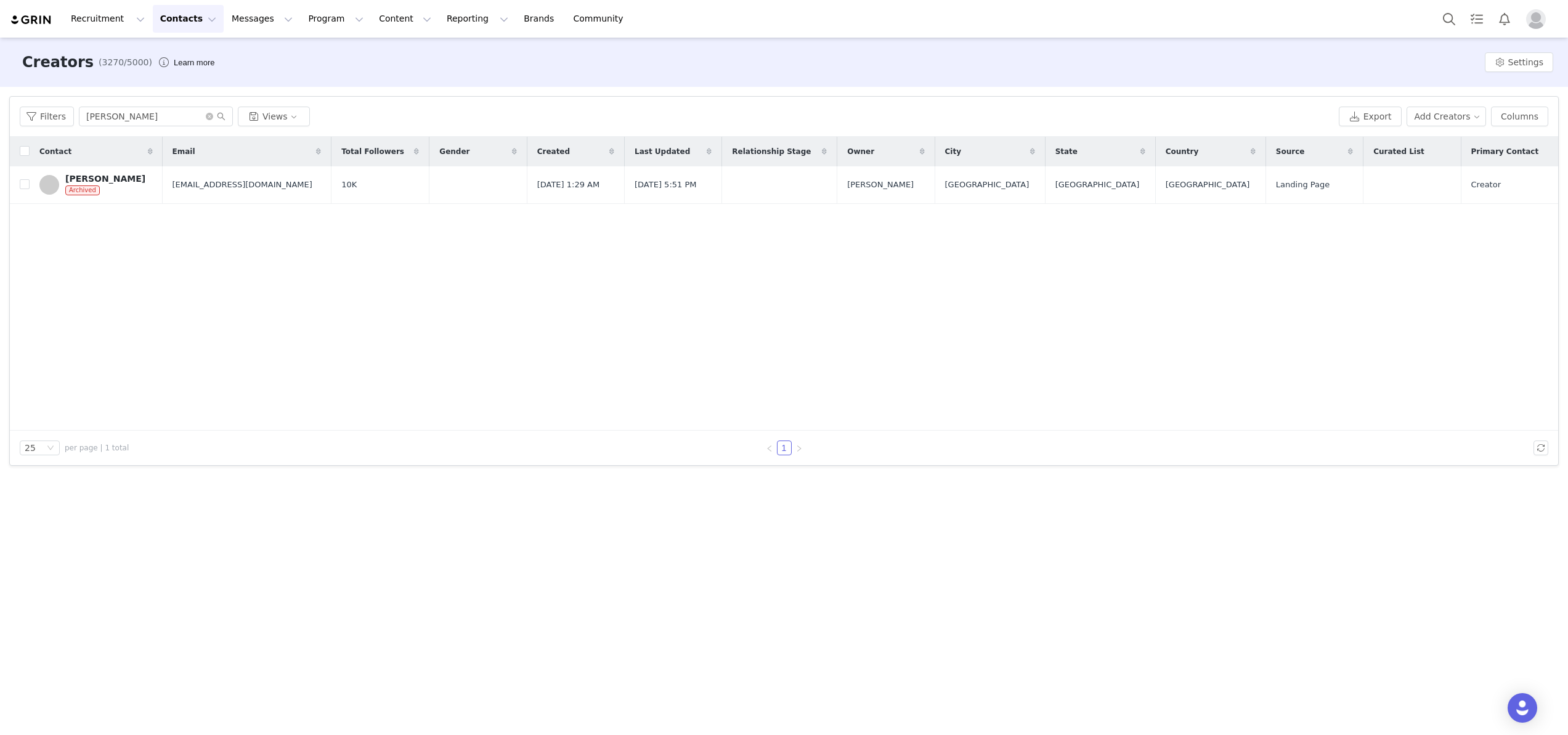
click at [187, 28] on button "Contacts Contacts" at bounding box center [188, 18] width 71 height 28
click at [180, 98] on p "Applicants" at bounding box center [176, 100] width 45 height 13
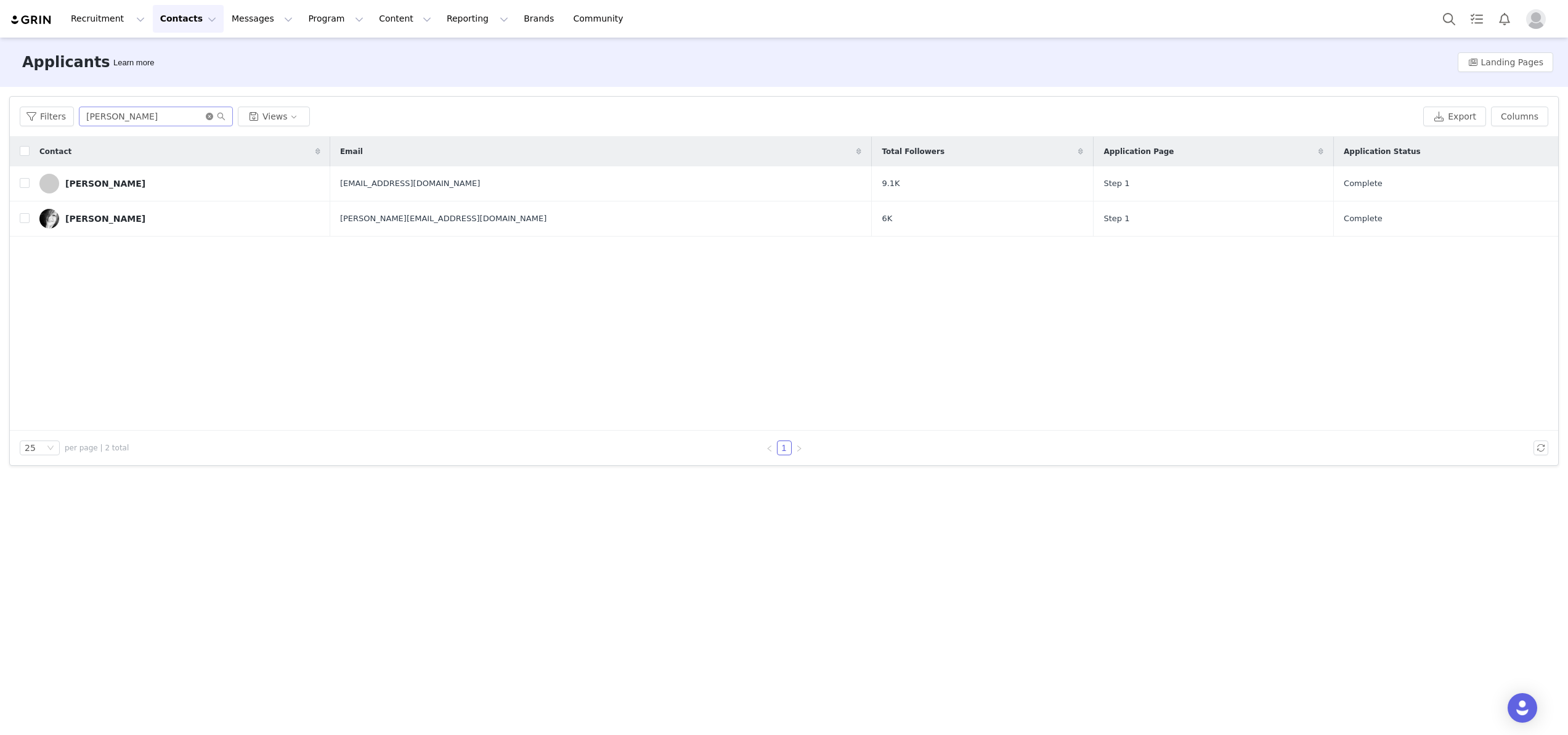
click at [207, 116] on icon "icon: close-circle" at bounding box center [209, 117] width 7 height 7
click at [167, 116] on input "text" at bounding box center [156, 117] width 154 height 20
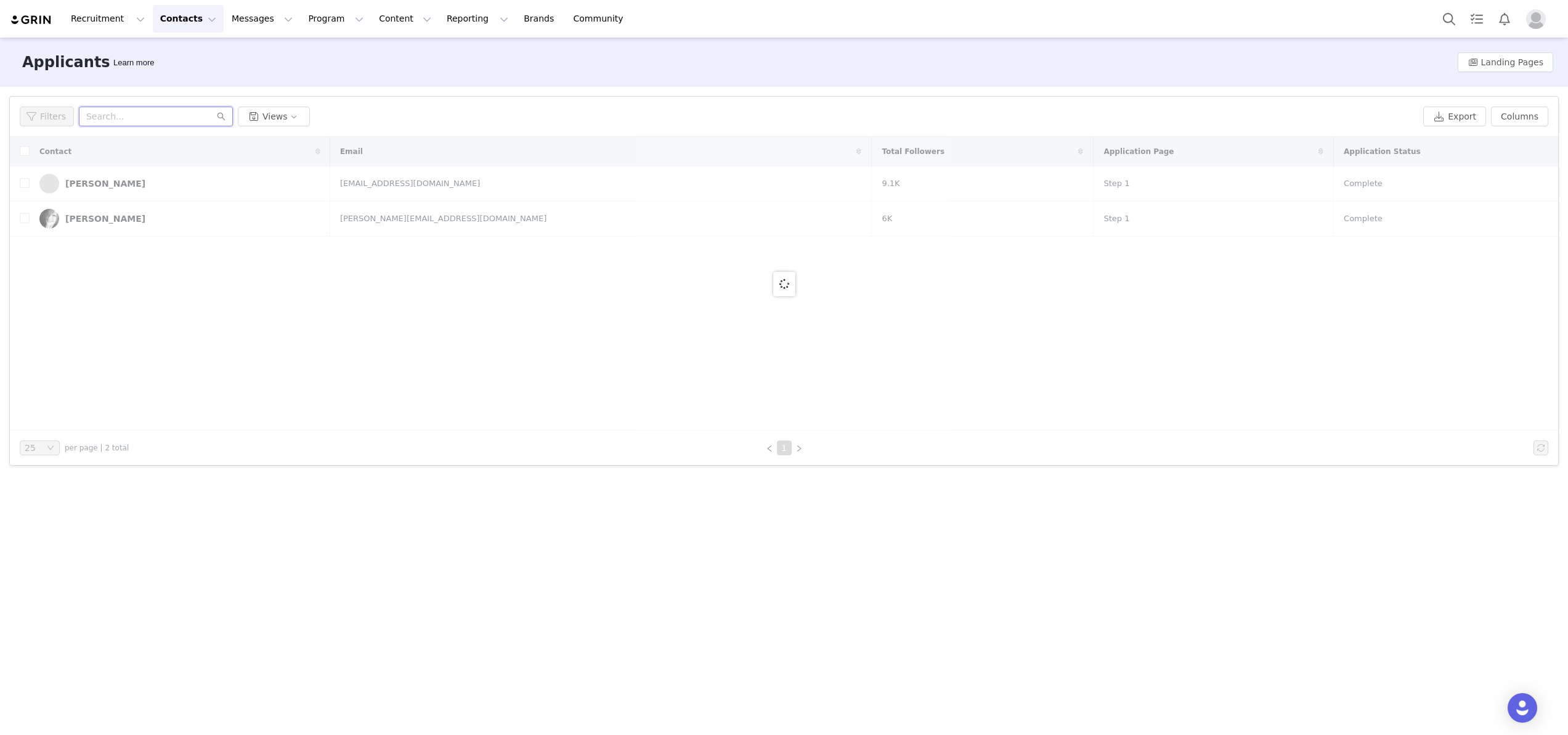
paste input "[EMAIL_ADDRESS][DOMAIN_NAME]"
type input "[EMAIL_ADDRESS][DOMAIN_NAME]"
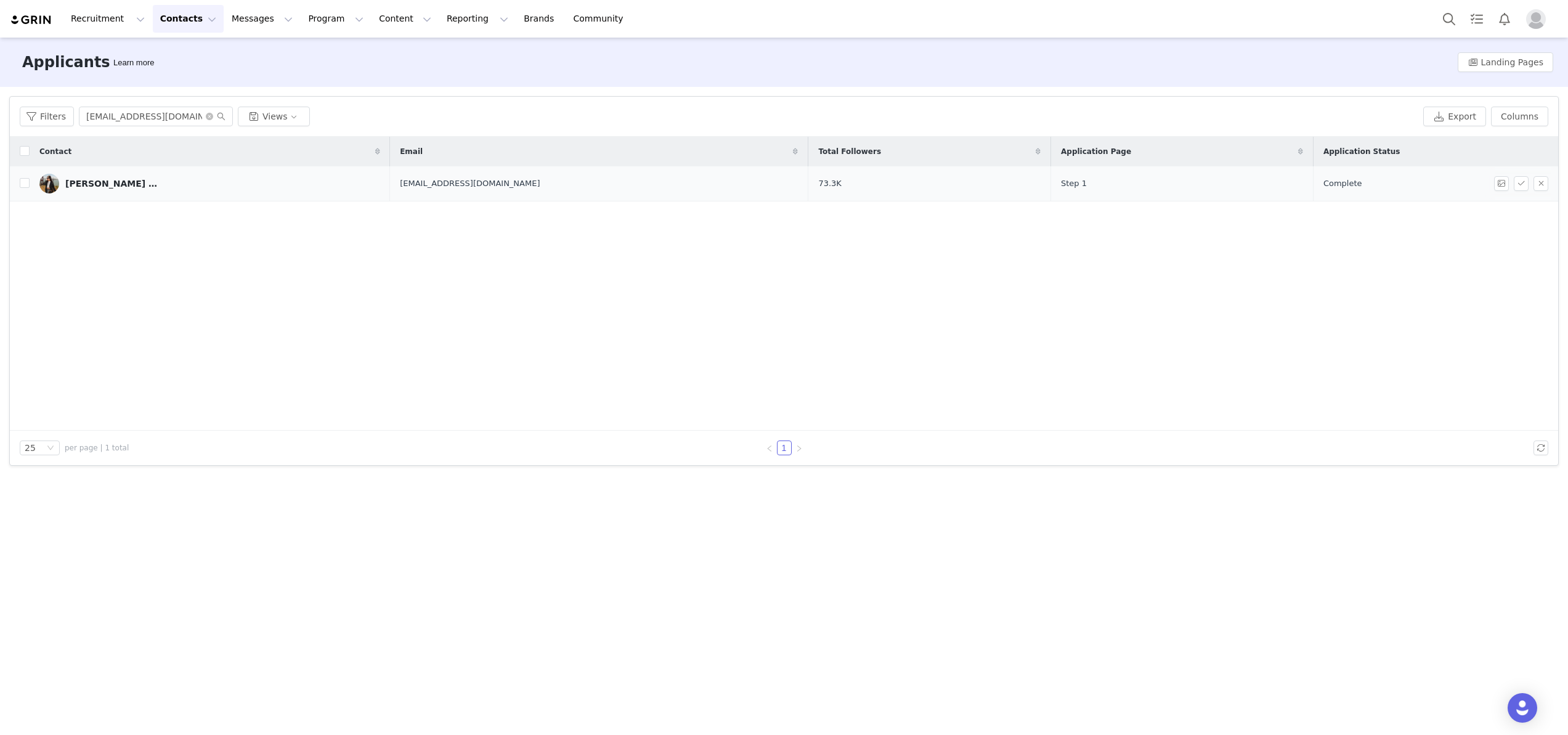
click at [118, 191] on link "[PERSON_NAME] De la [PERSON_NAME]" at bounding box center [209, 183] width 341 height 20
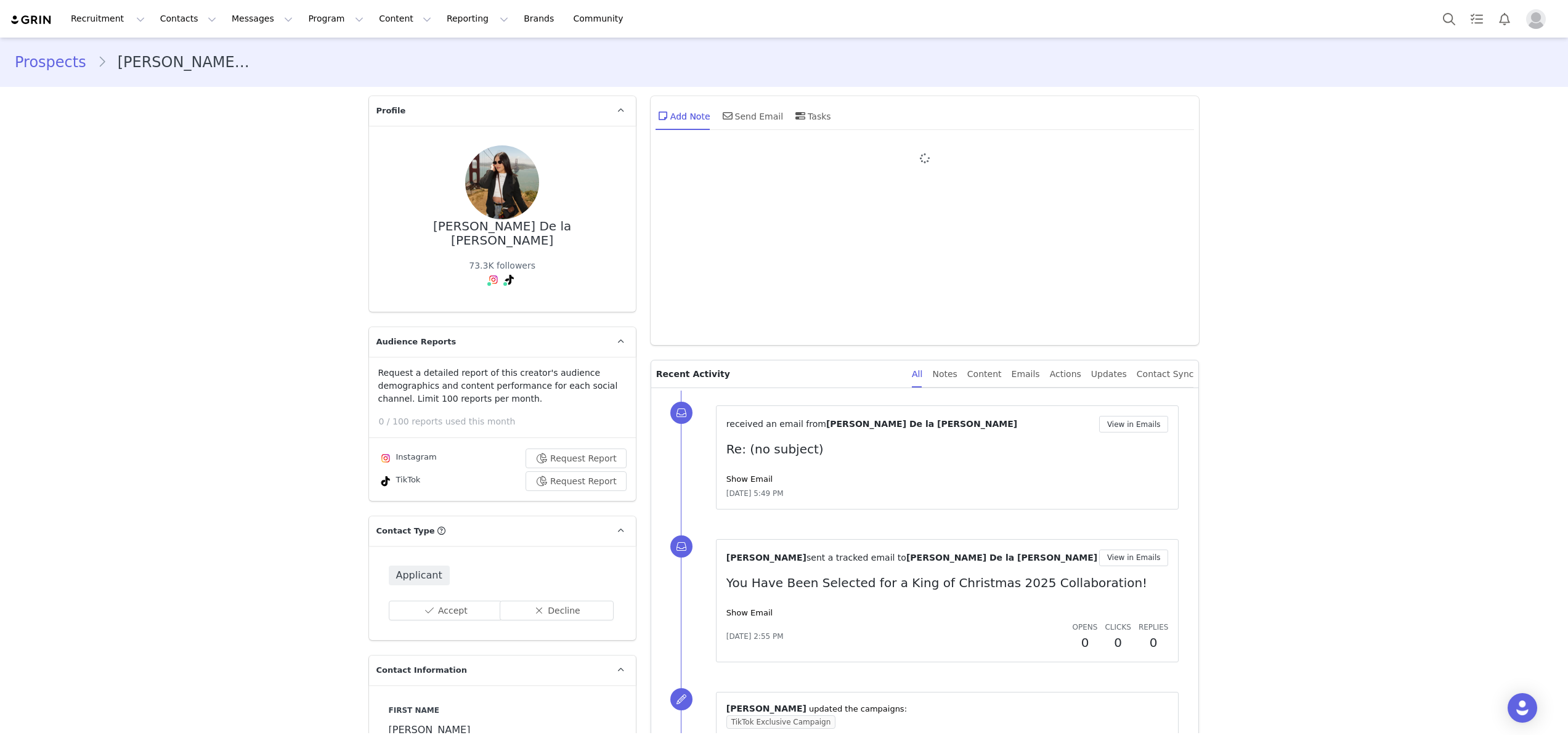
type input "+1 ([GEOGRAPHIC_DATA])"
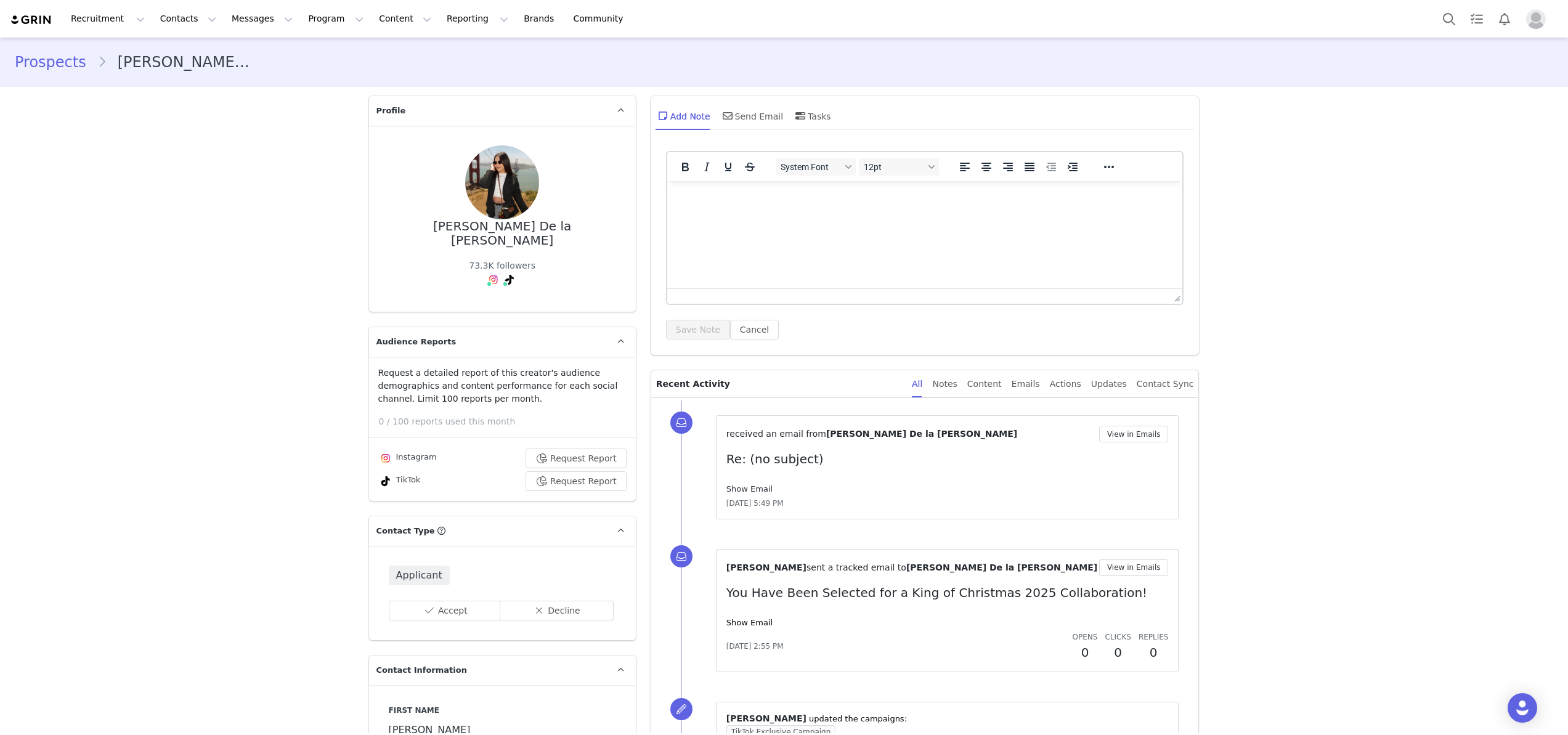
click at [744, 487] on link "Show Email" at bounding box center [750, 488] width 46 height 9
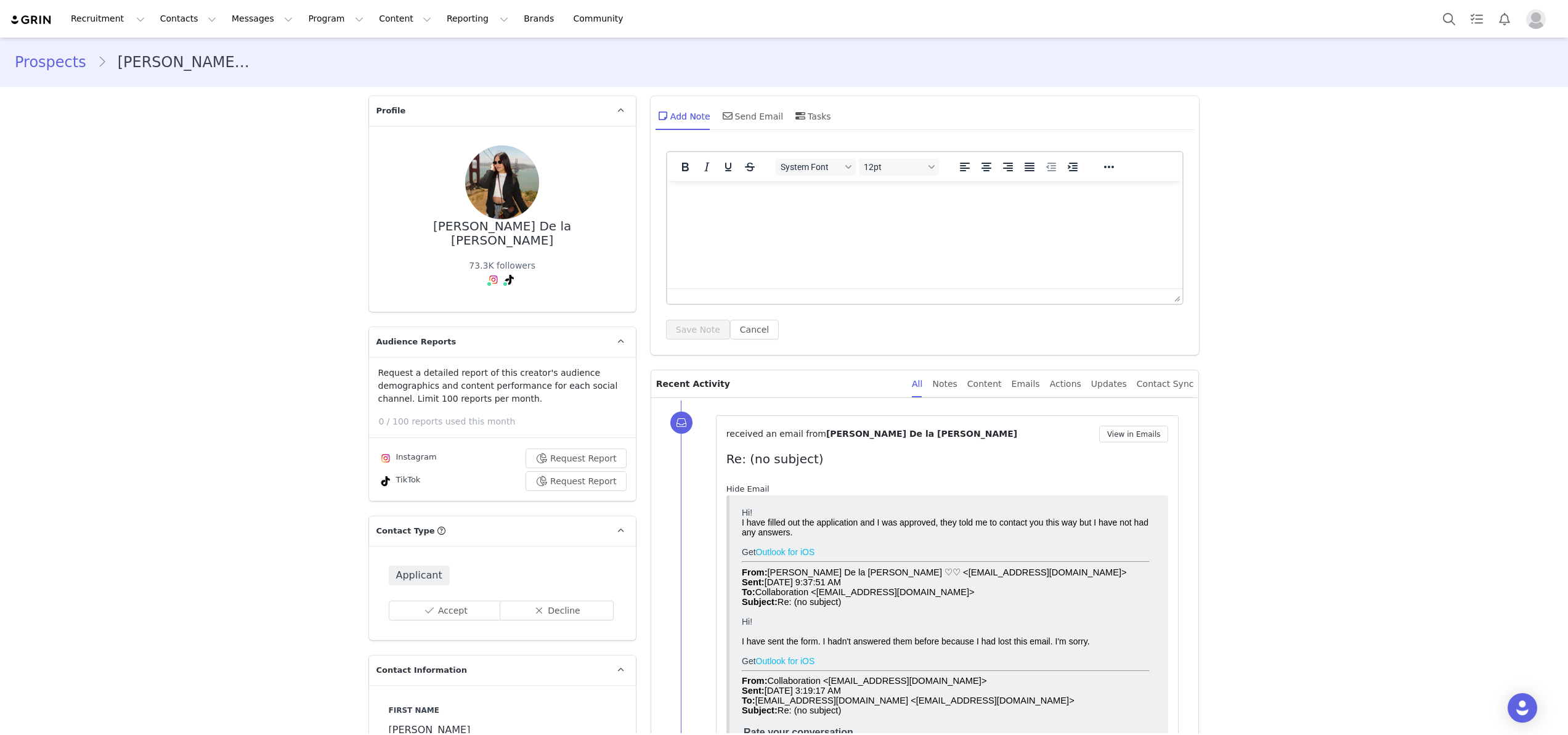
click at [744, 487] on link "Hide Email" at bounding box center [748, 488] width 43 height 9
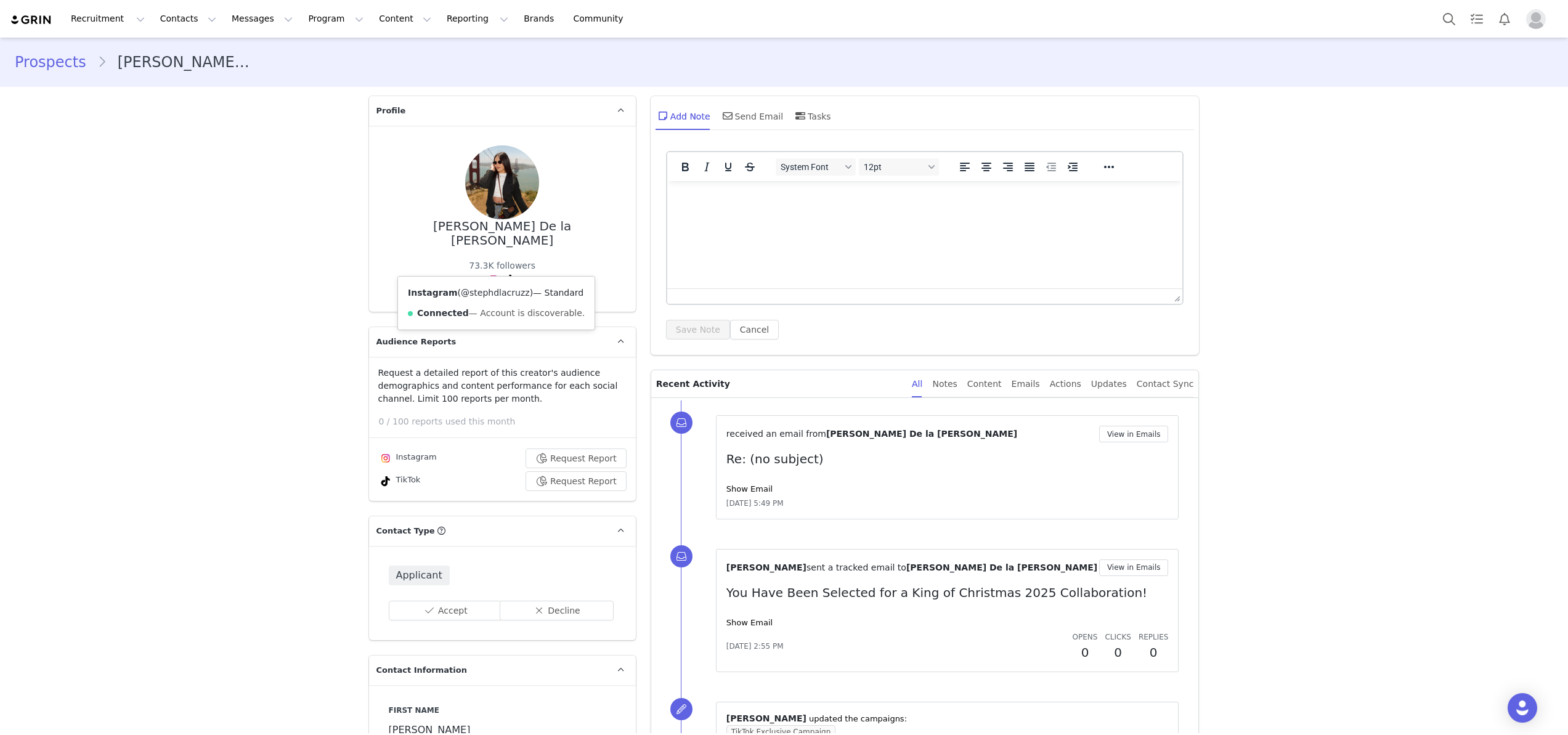
click at [492, 290] on link "@stephdlacruzz" at bounding box center [495, 293] width 69 height 10
click at [484, 297] on link "@stephdlacruzz" at bounding box center [485, 293] width 69 height 10
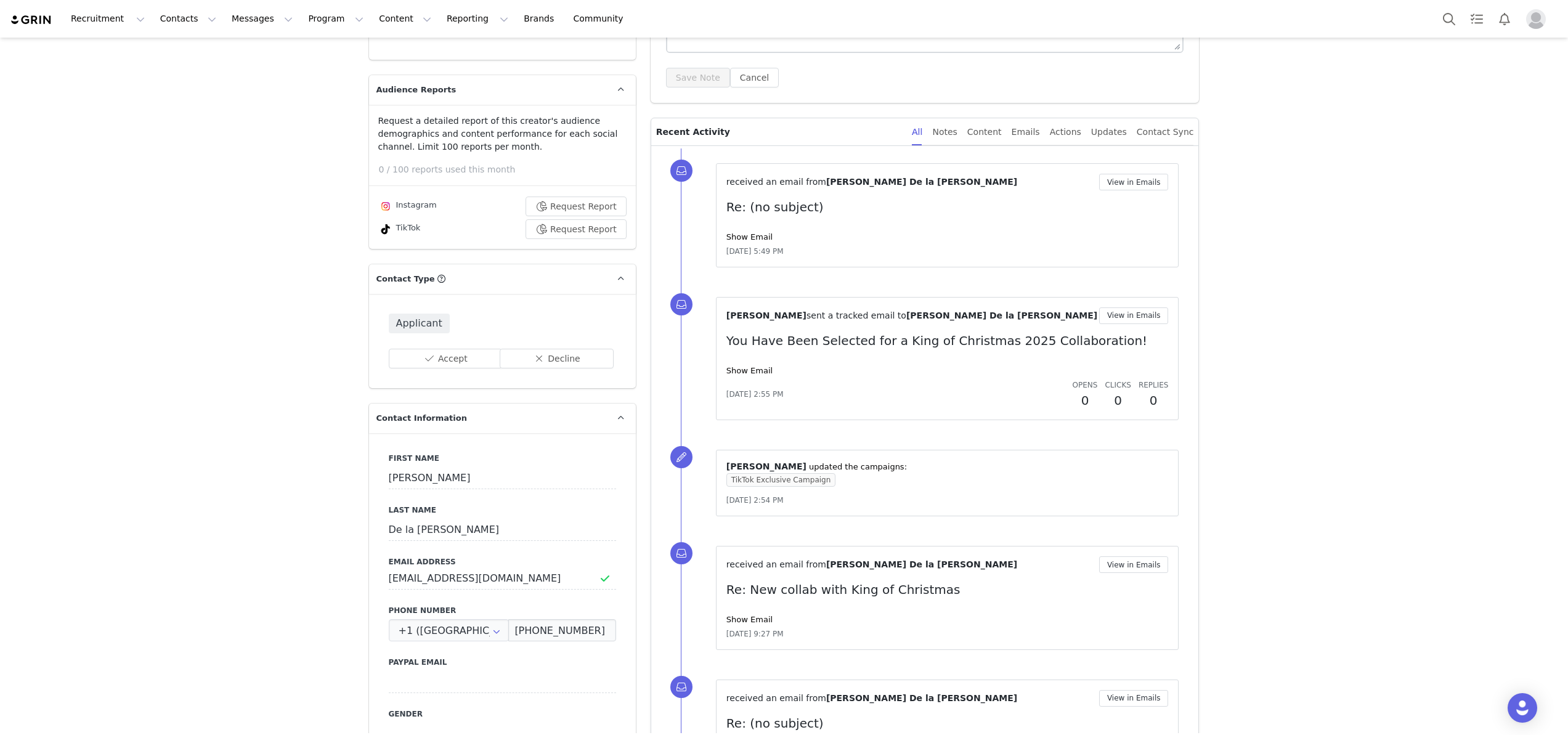
scroll to position [242, 0]
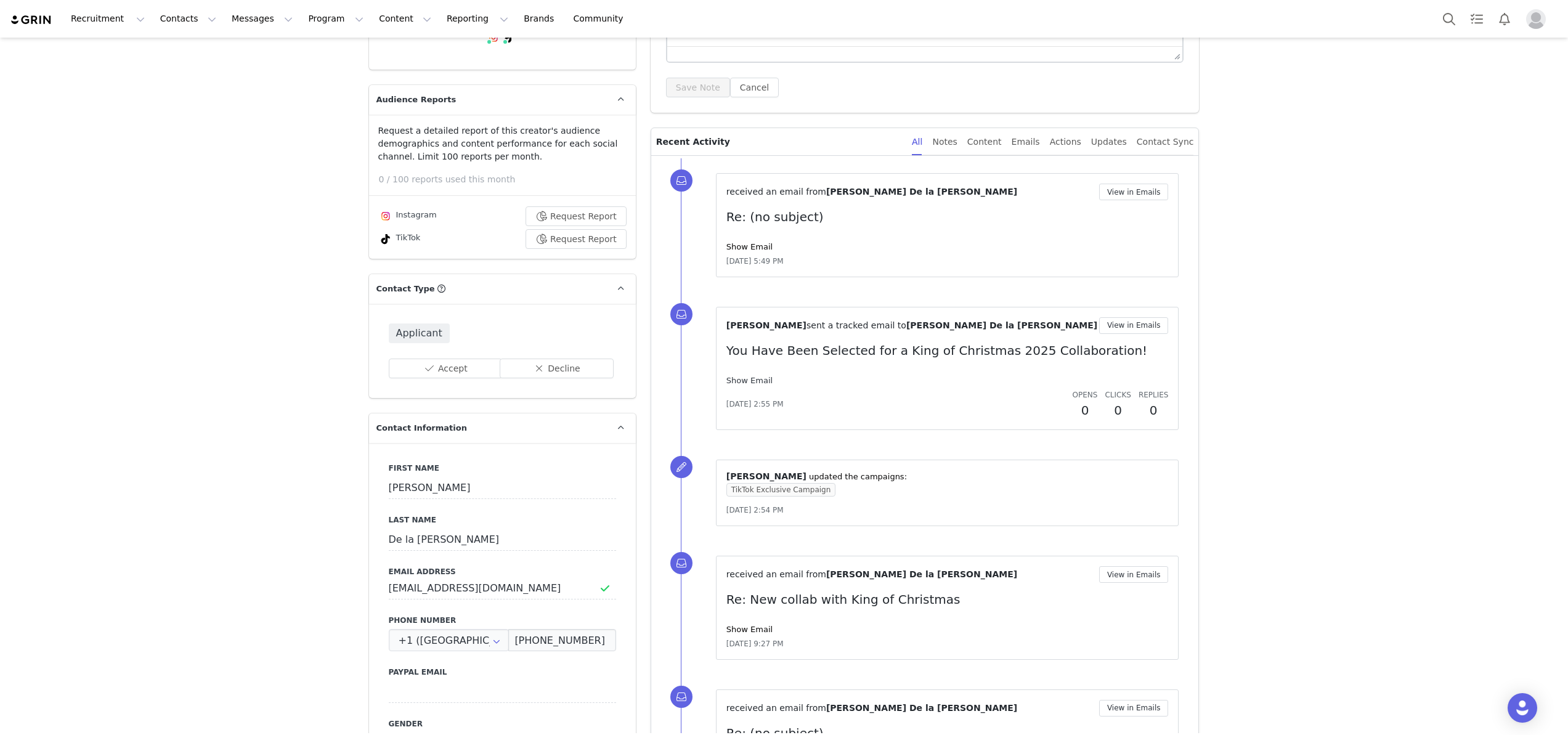
click at [746, 380] on link "Show Email" at bounding box center [750, 380] width 46 height 9
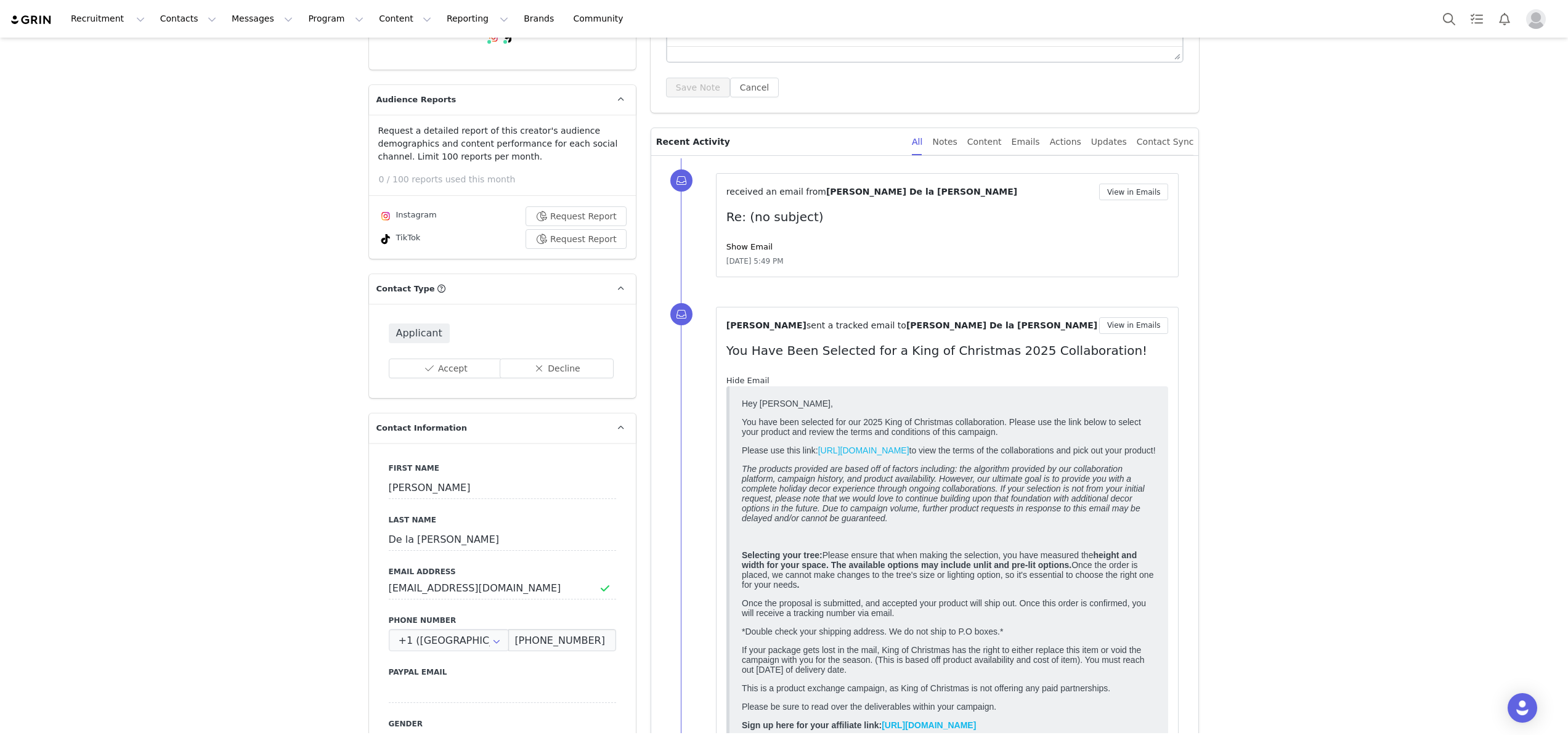
scroll to position [0, 0]
click at [746, 380] on link "Hide Email" at bounding box center [748, 380] width 43 height 9
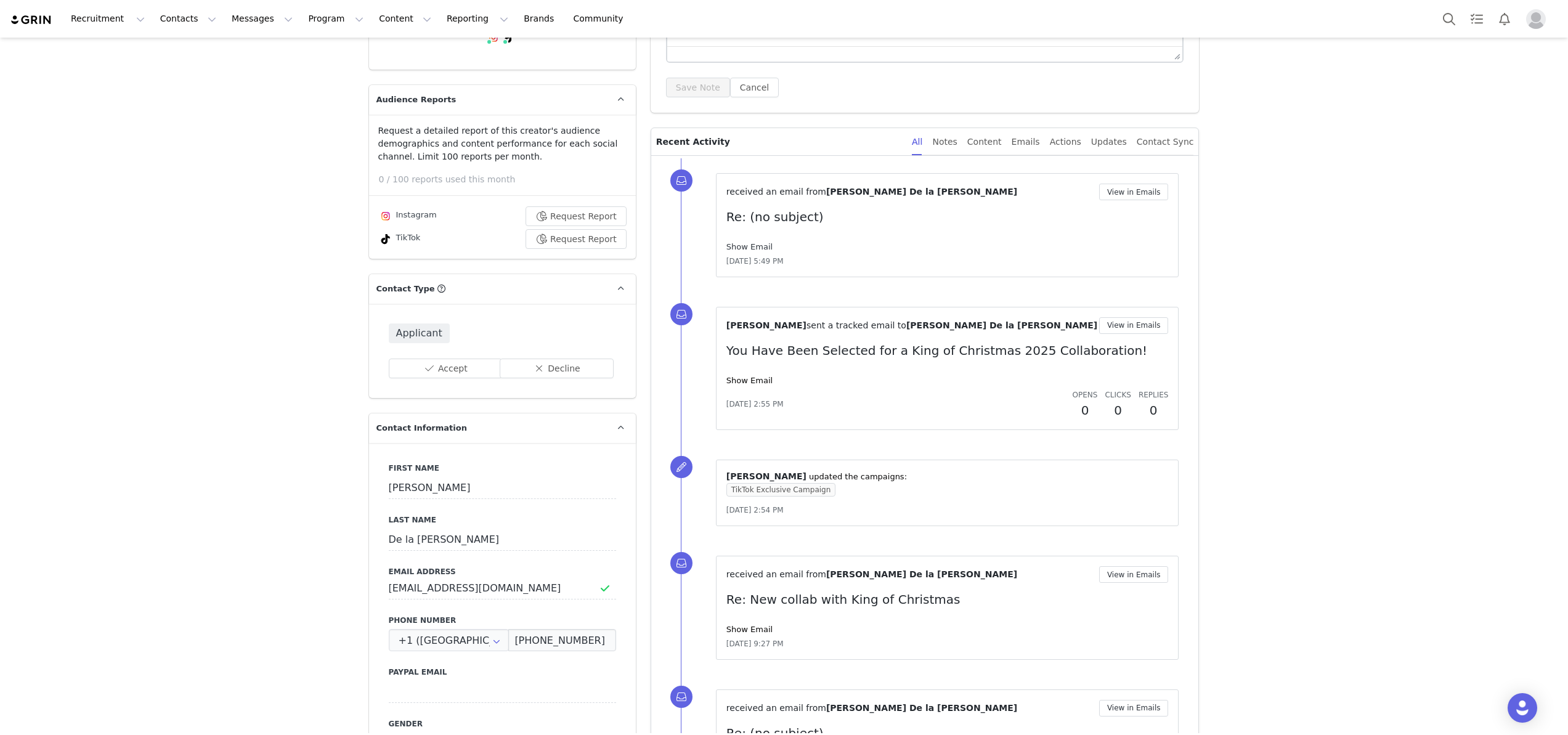
click at [750, 244] on link "Show Email" at bounding box center [750, 247] width 46 height 9
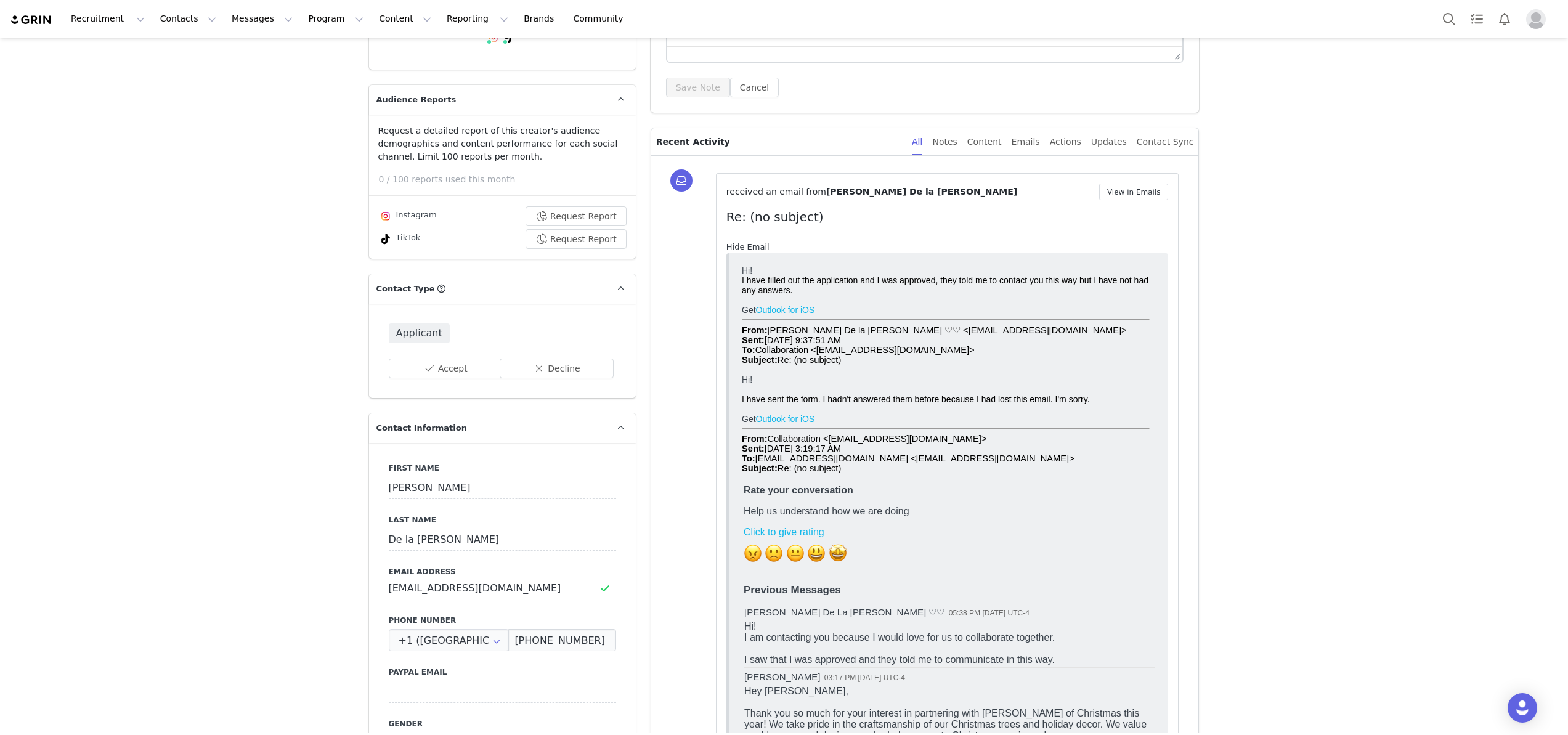
click at [750, 244] on link "Hide Email" at bounding box center [748, 247] width 43 height 9
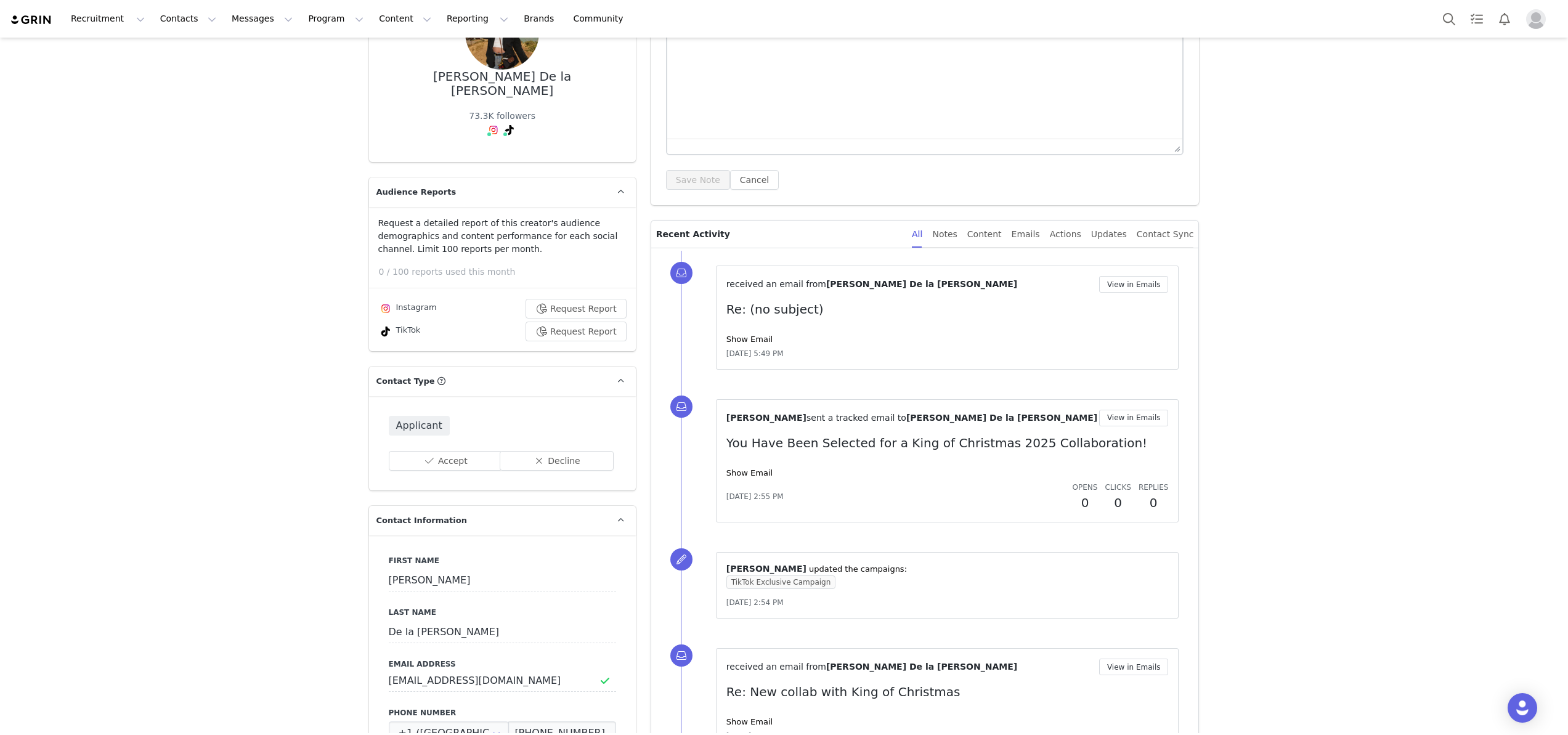
scroll to position [155, 0]
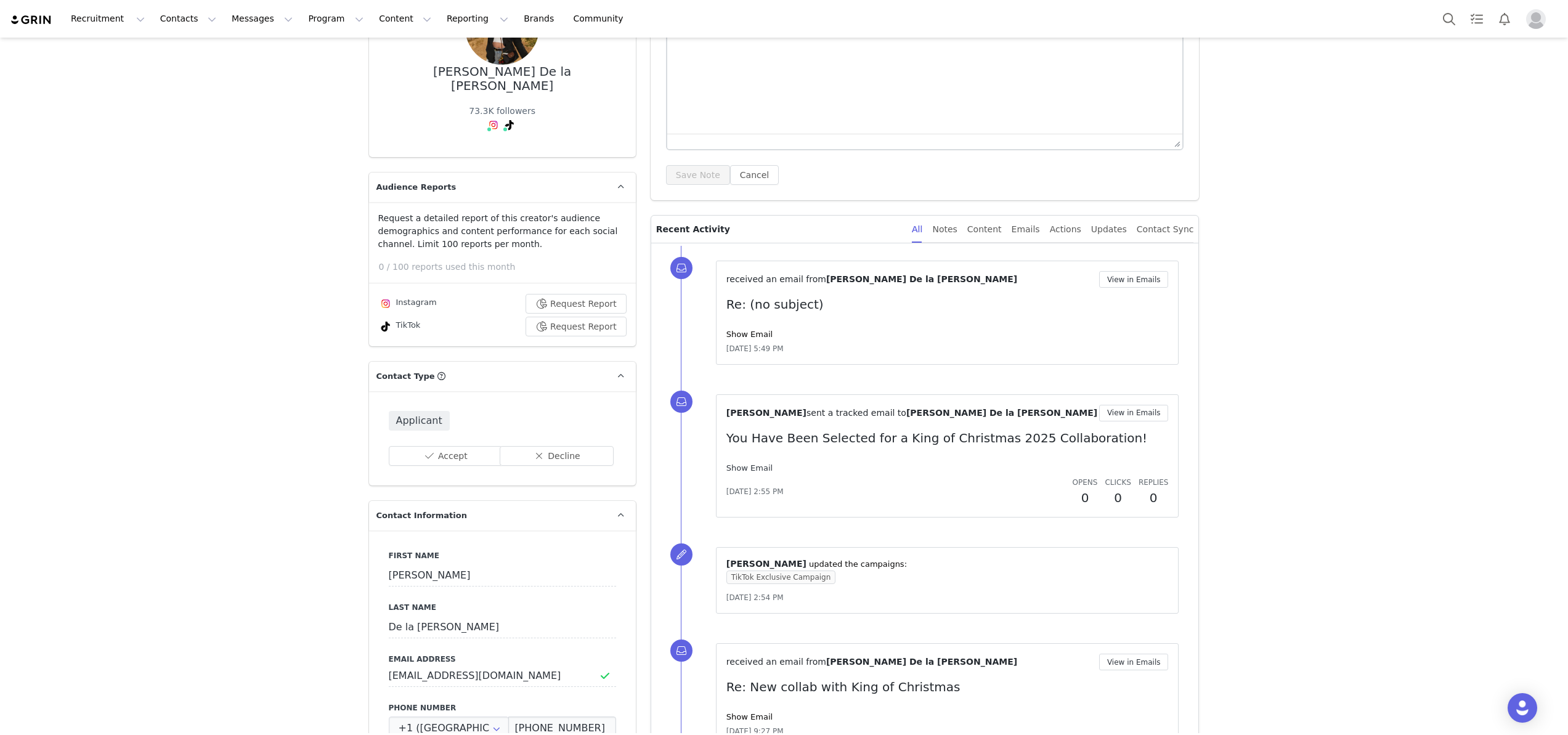
click at [752, 463] on link "Show Email" at bounding box center [750, 468] width 46 height 9
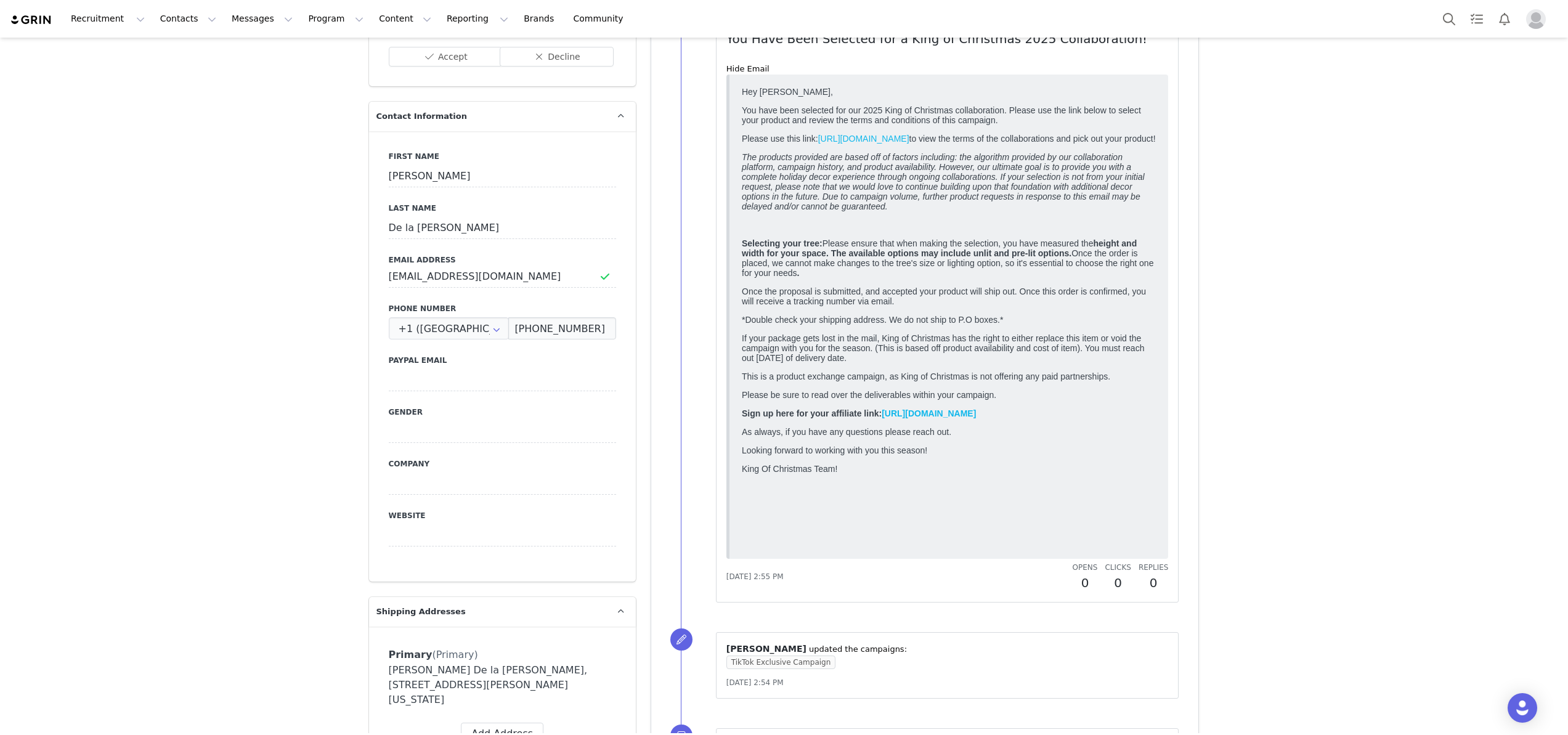
scroll to position [557, 0]
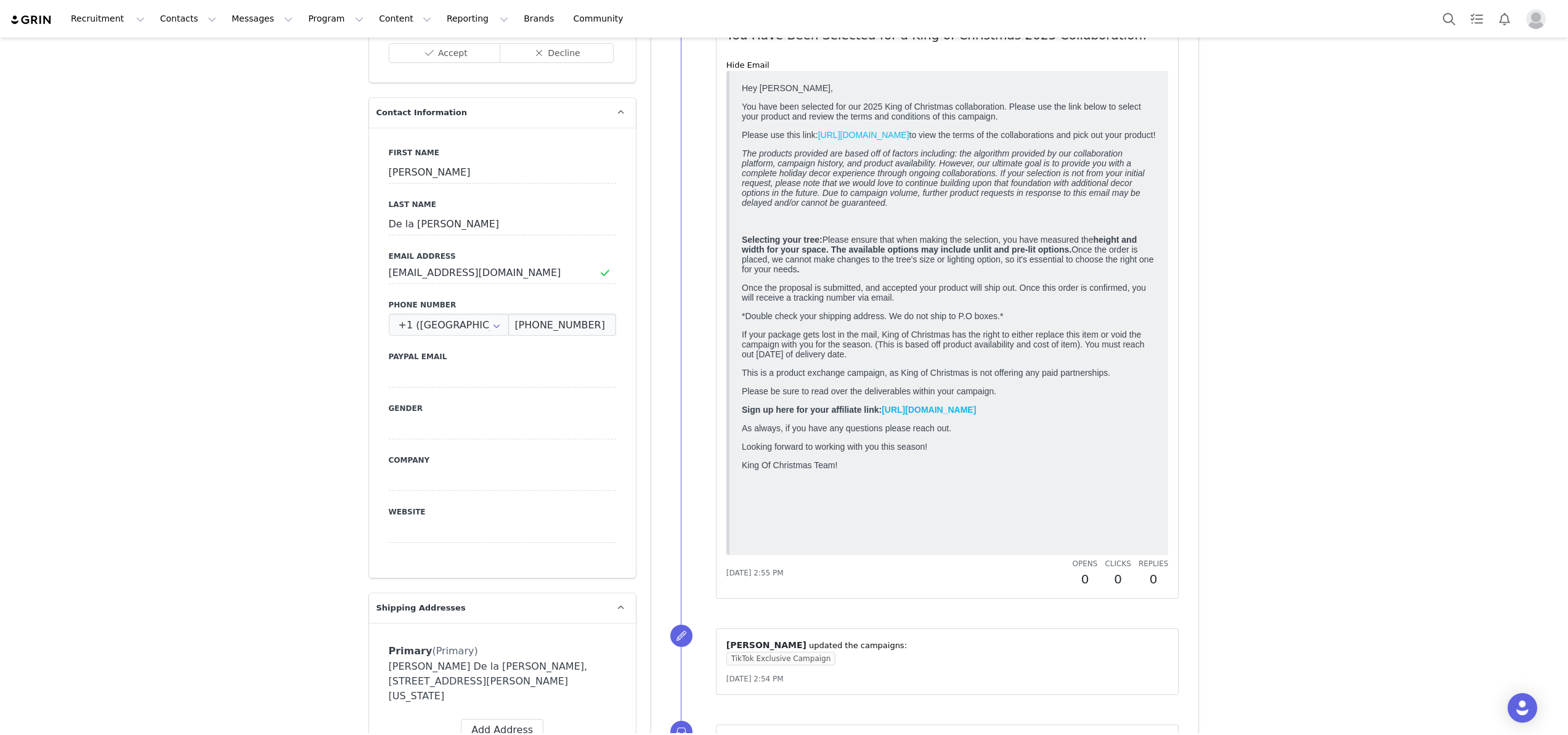
drag, startPoint x: 741, startPoint y: 84, endPoint x: 884, endPoint y: 483, distance: 423.9
click at [884, 483] on body "Hey [PERSON_NAME], You have been selected for our 2025 King of Christmas collab…" at bounding box center [948, 311] width 415 height 456
copy body "Hey [PERSON_NAME], You have been selected for our 2025 King of Christmas collab…"
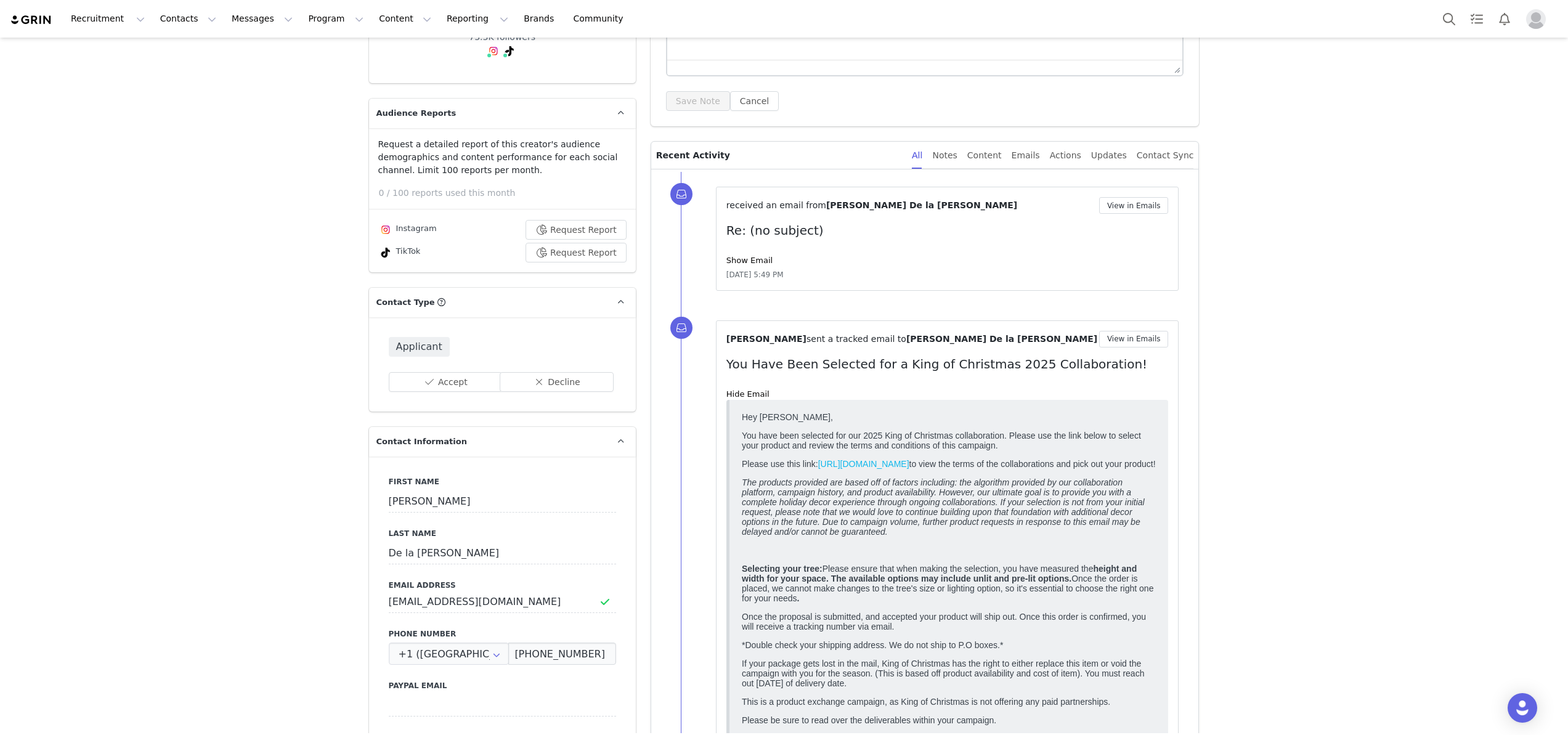
scroll to position [364, 0]
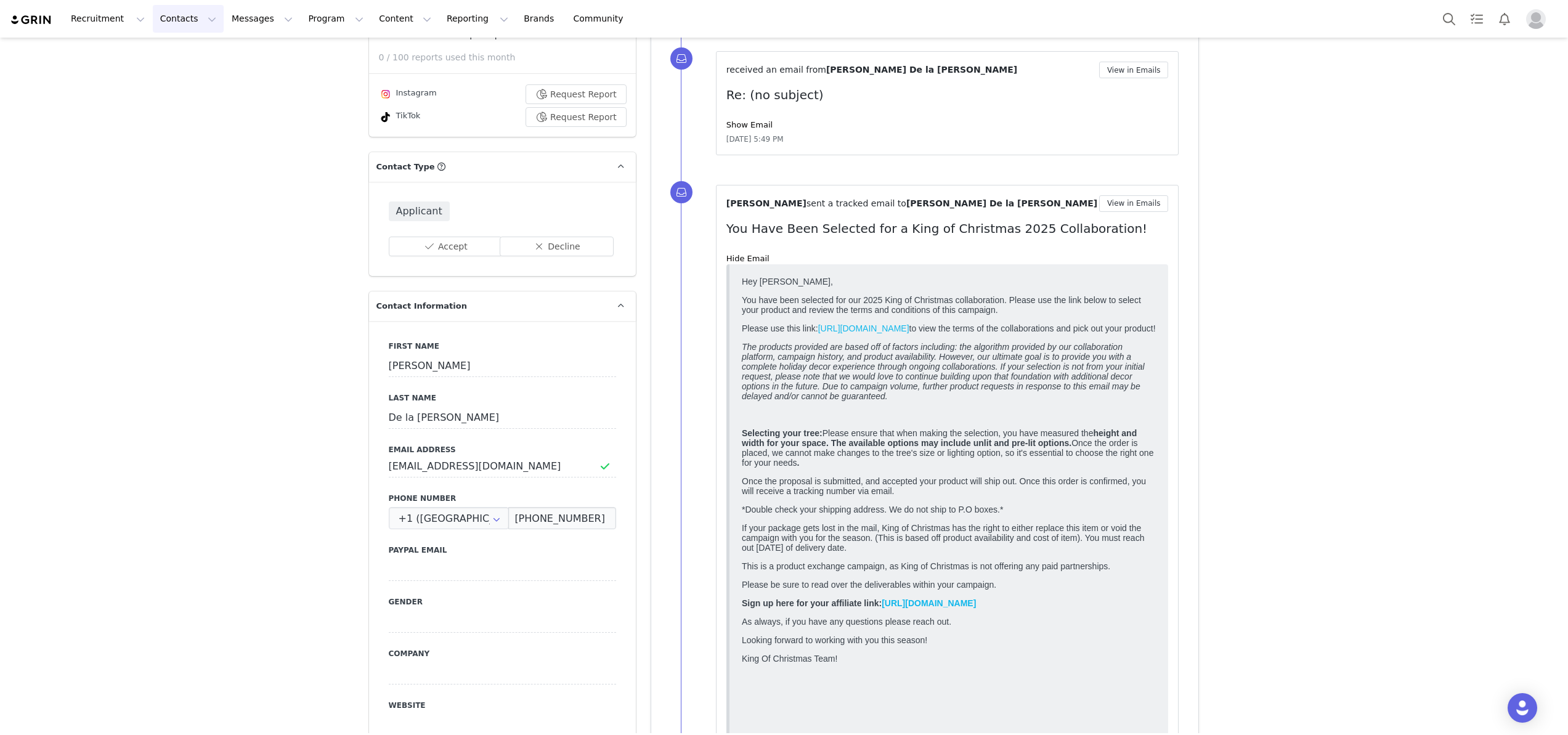
click at [164, 21] on button "Contacts Contacts" at bounding box center [188, 18] width 71 height 28
click at [169, 98] on p "Applicants" at bounding box center [176, 100] width 45 height 13
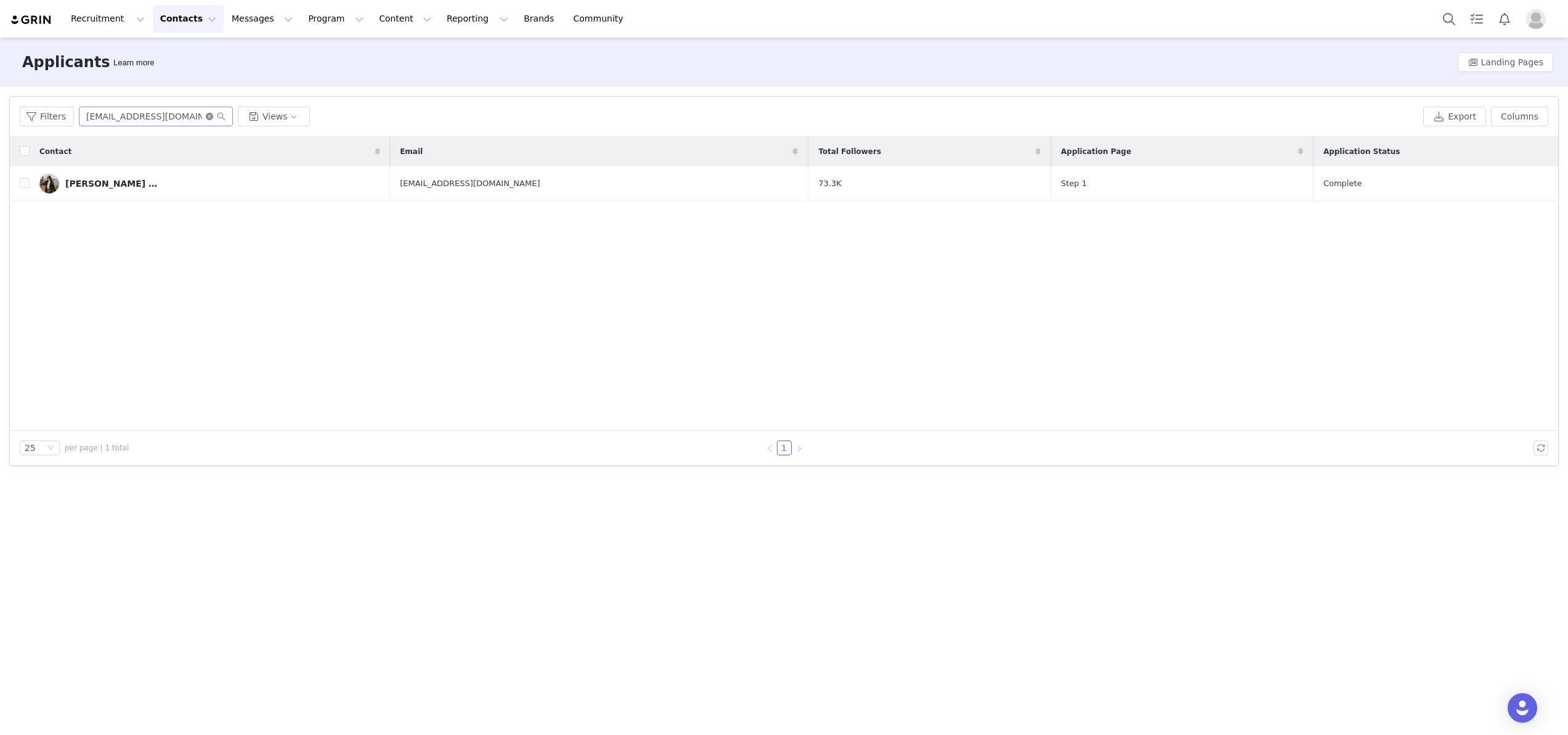
click at [206, 113] on icon "icon: close-circle" at bounding box center [209, 117] width 7 height 7
click at [134, 114] on input "text" at bounding box center [156, 117] width 154 height 20
paste input "[EMAIL_ADDRESS][DOMAIN_NAME]"
type input "[EMAIL_ADDRESS][DOMAIN_NAME]"
click at [222, 117] on icon "icon: search" at bounding box center [221, 117] width 9 height 9
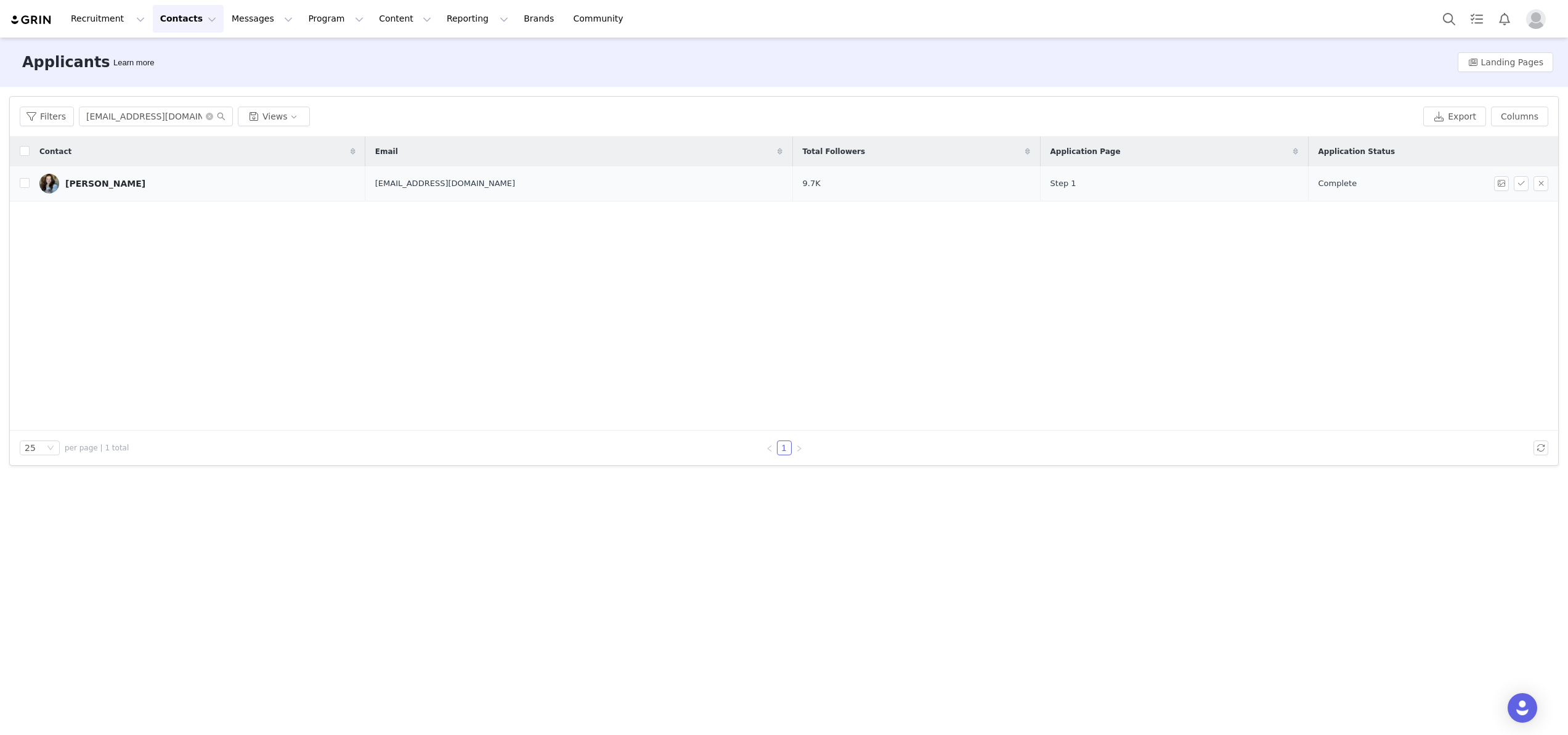
click at [108, 181] on div "[PERSON_NAME]" at bounding box center [105, 183] width 80 height 10
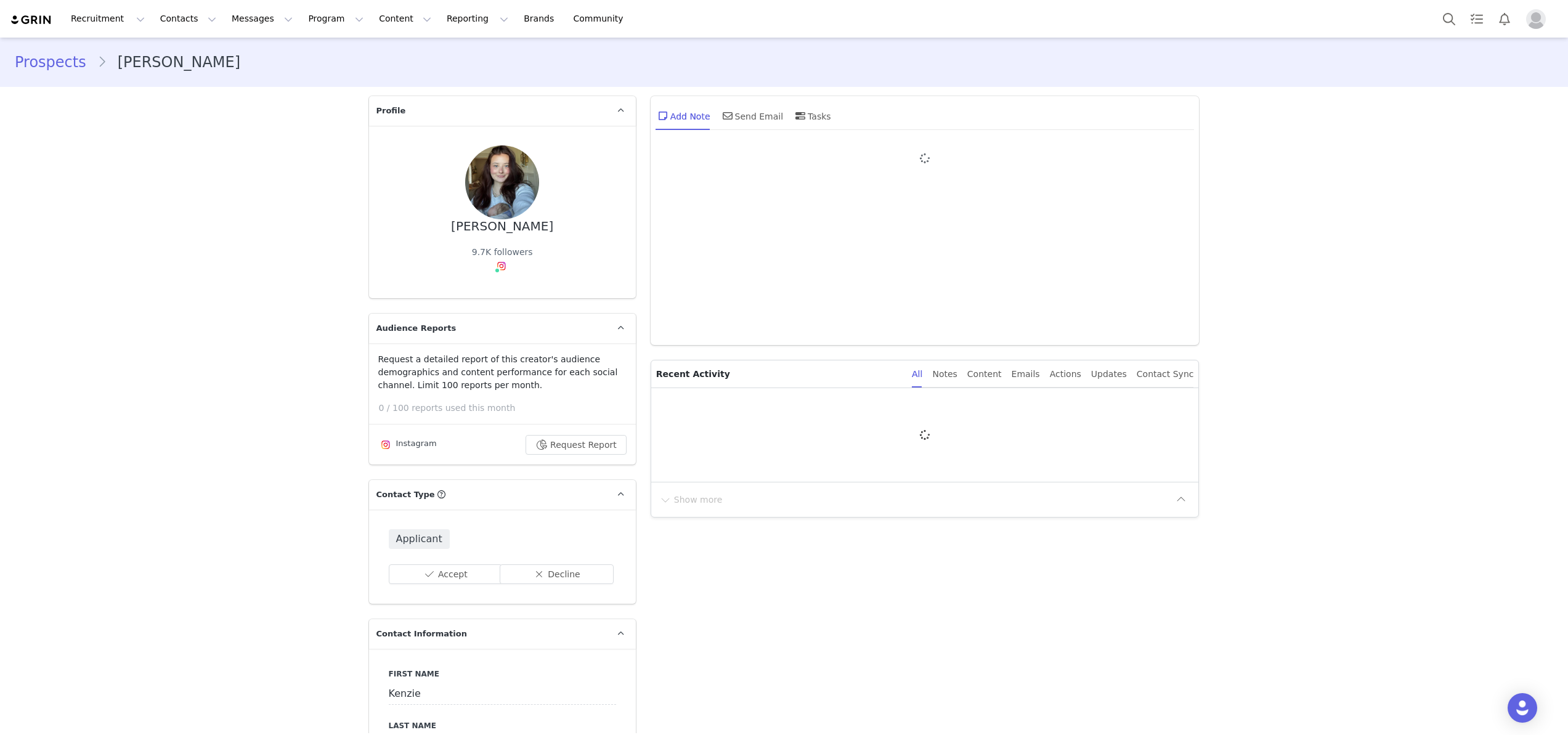
type input "+1 ([GEOGRAPHIC_DATA])"
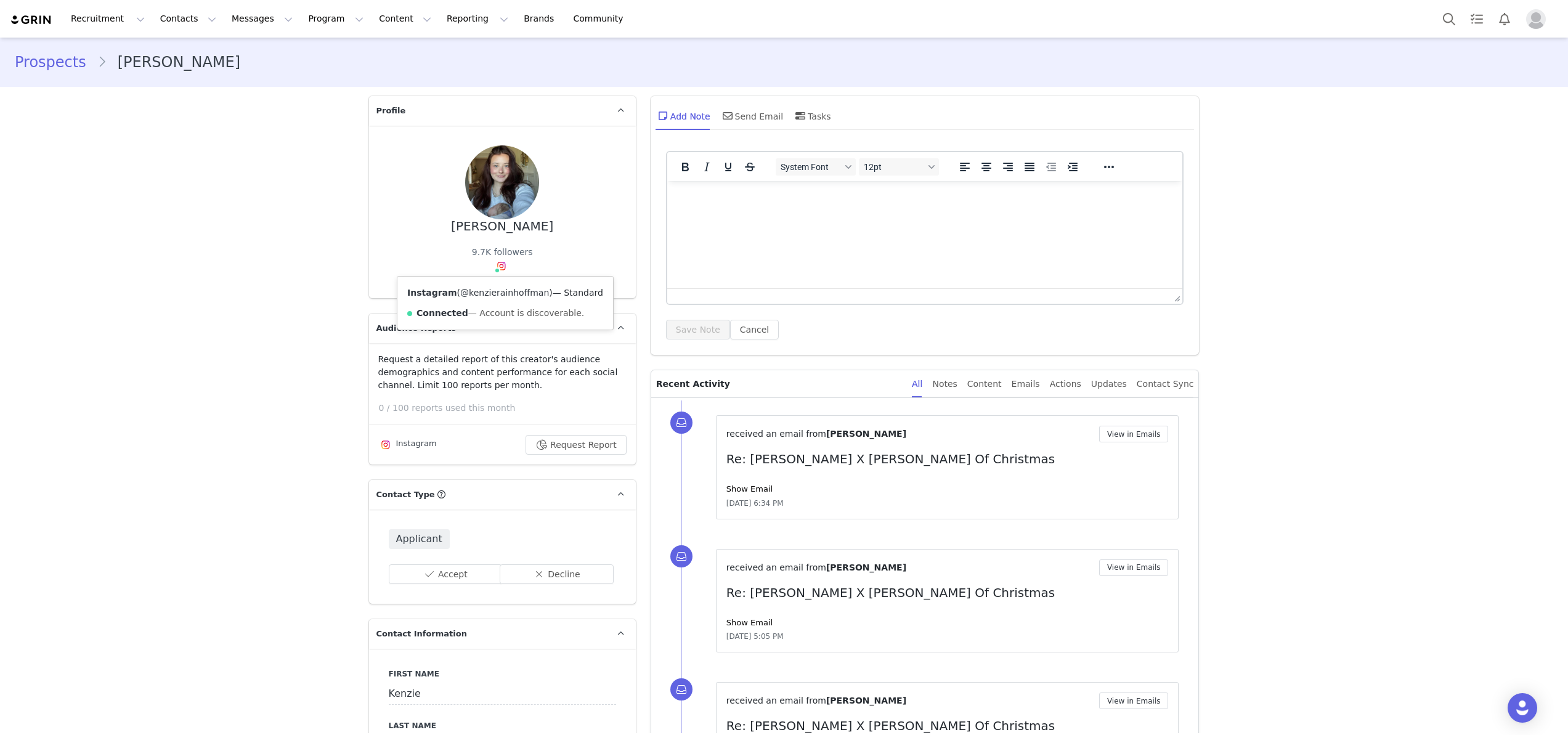
click at [491, 291] on link "@kenzierainhoffman" at bounding box center [504, 293] width 89 height 10
click at [166, 18] on button "Contacts Contacts" at bounding box center [188, 18] width 71 height 28
click at [186, 50] on p "Creators" at bounding box center [173, 55] width 37 height 13
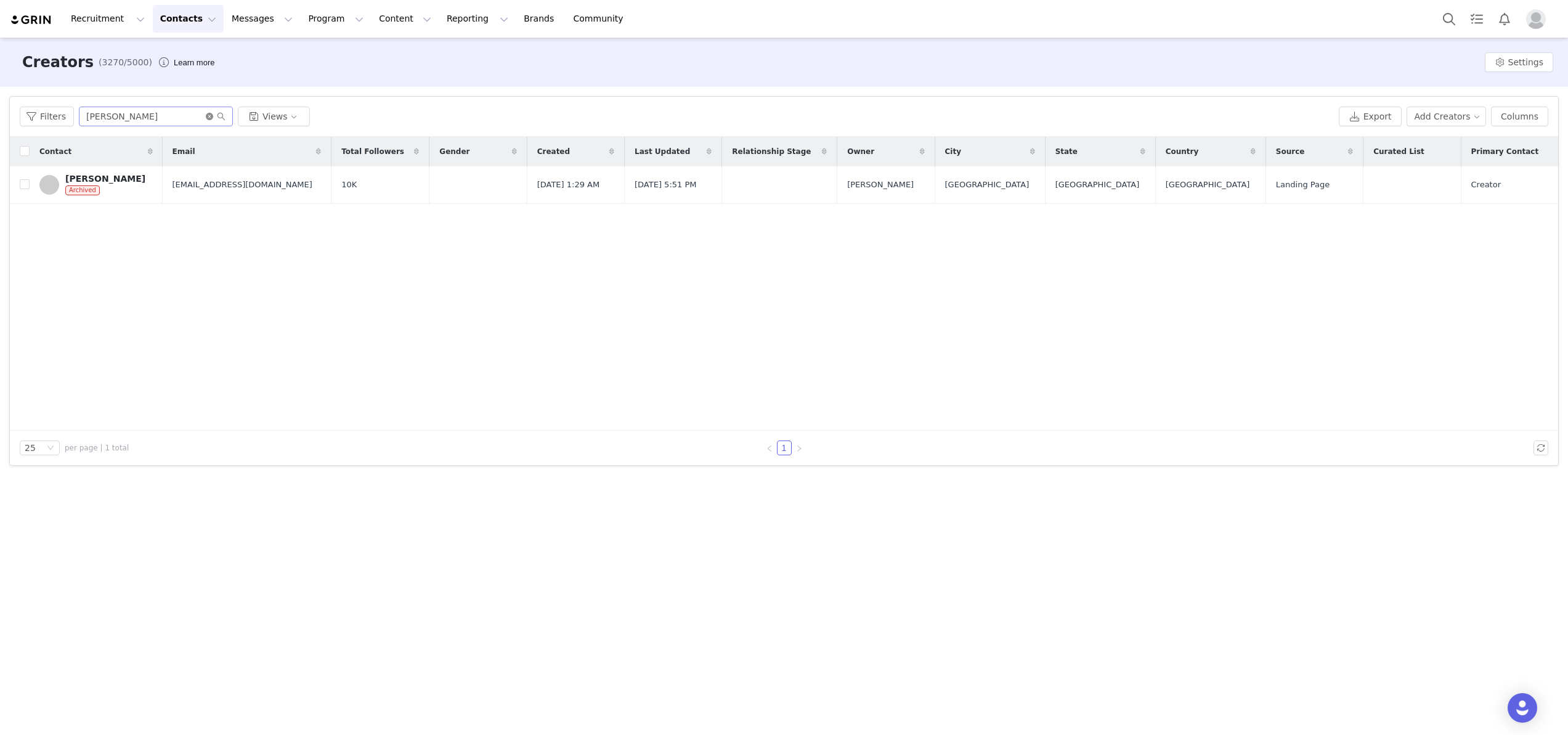
click at [206, 114] on icon "icon: close-circle" at bounding box center [209, 117] width 7 height 7
click at [144, 114] on input "text" at bounding box center [156, 117] width 154 height 20
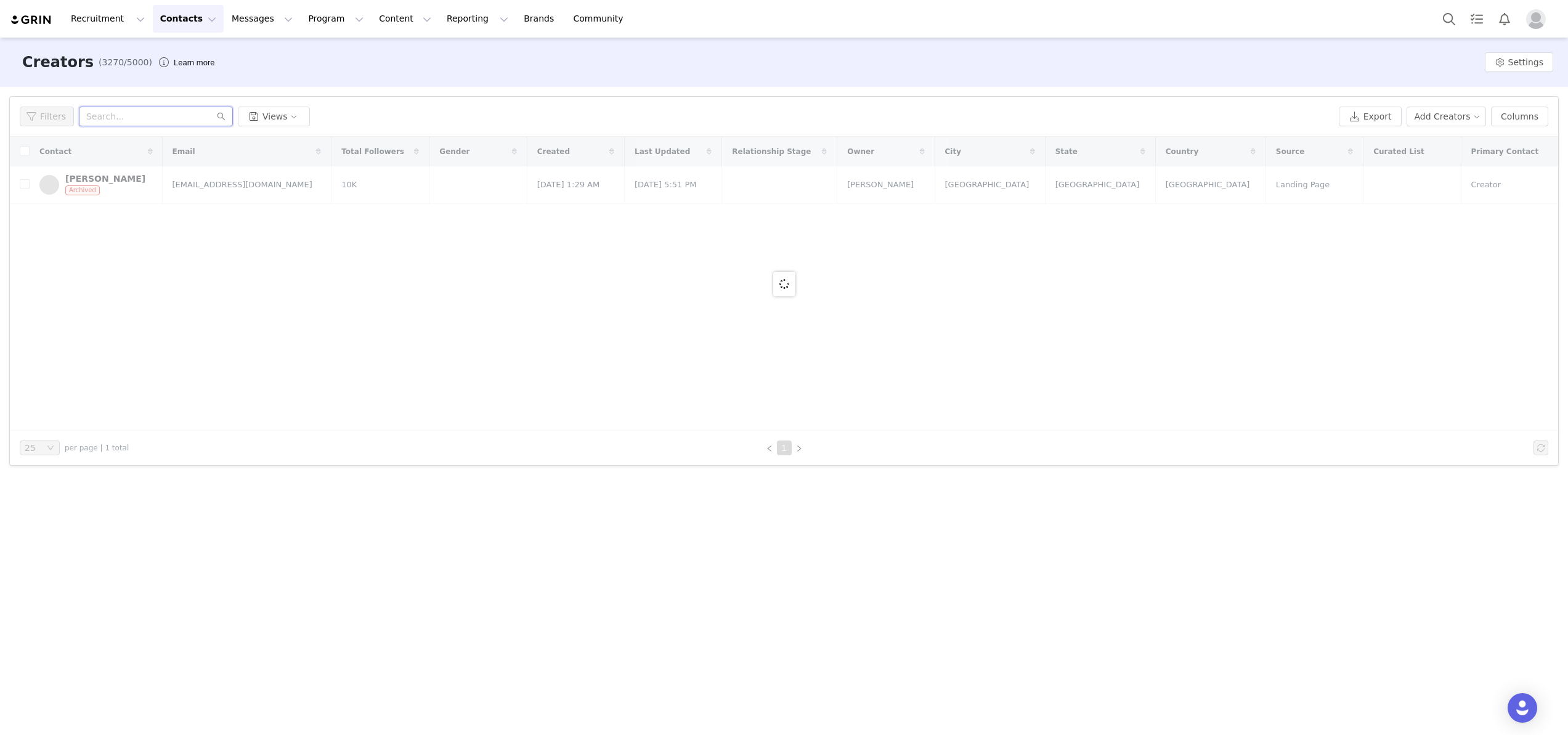
paste input "[EMAIL_ADDRESS][DOMAIN_NAME]"
type input "[EMAIL_ADDRESS][DOMAIN_NAME]"
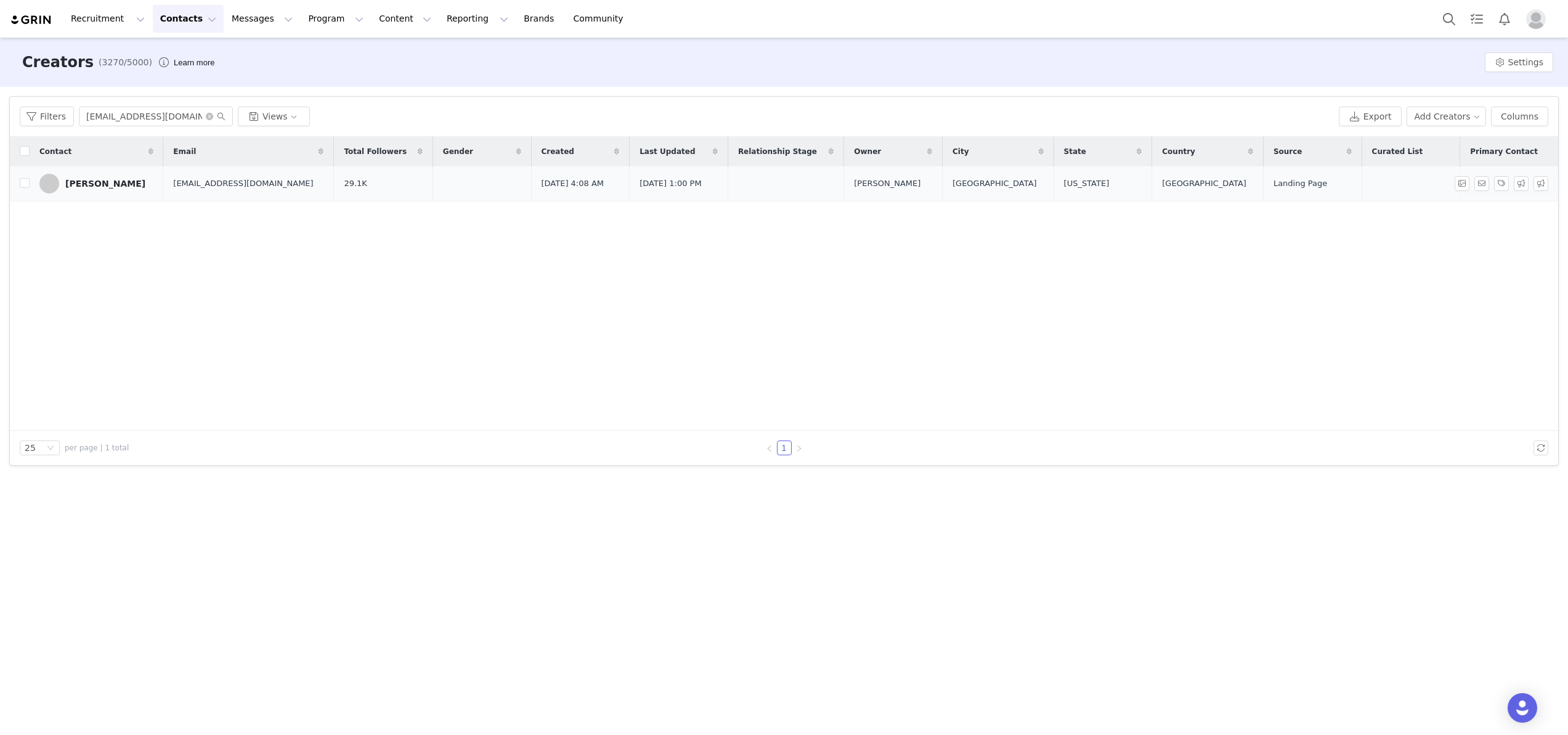
click at [82, 178] on div "[PERSON_NAME]" at bounding box center [105, 183] width 80 height 10
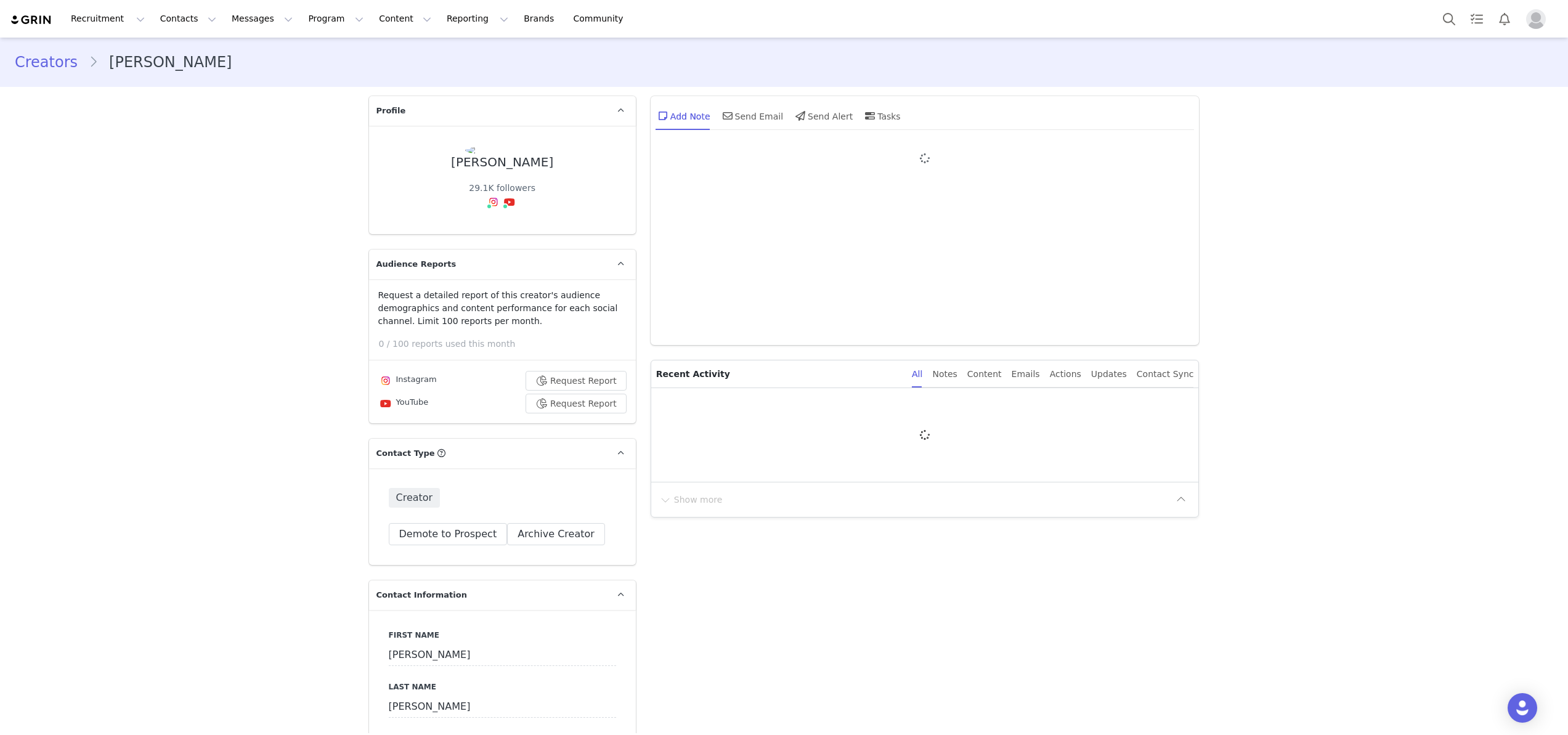
type input "+1 ([GEOGRAPHIC_DATA])"
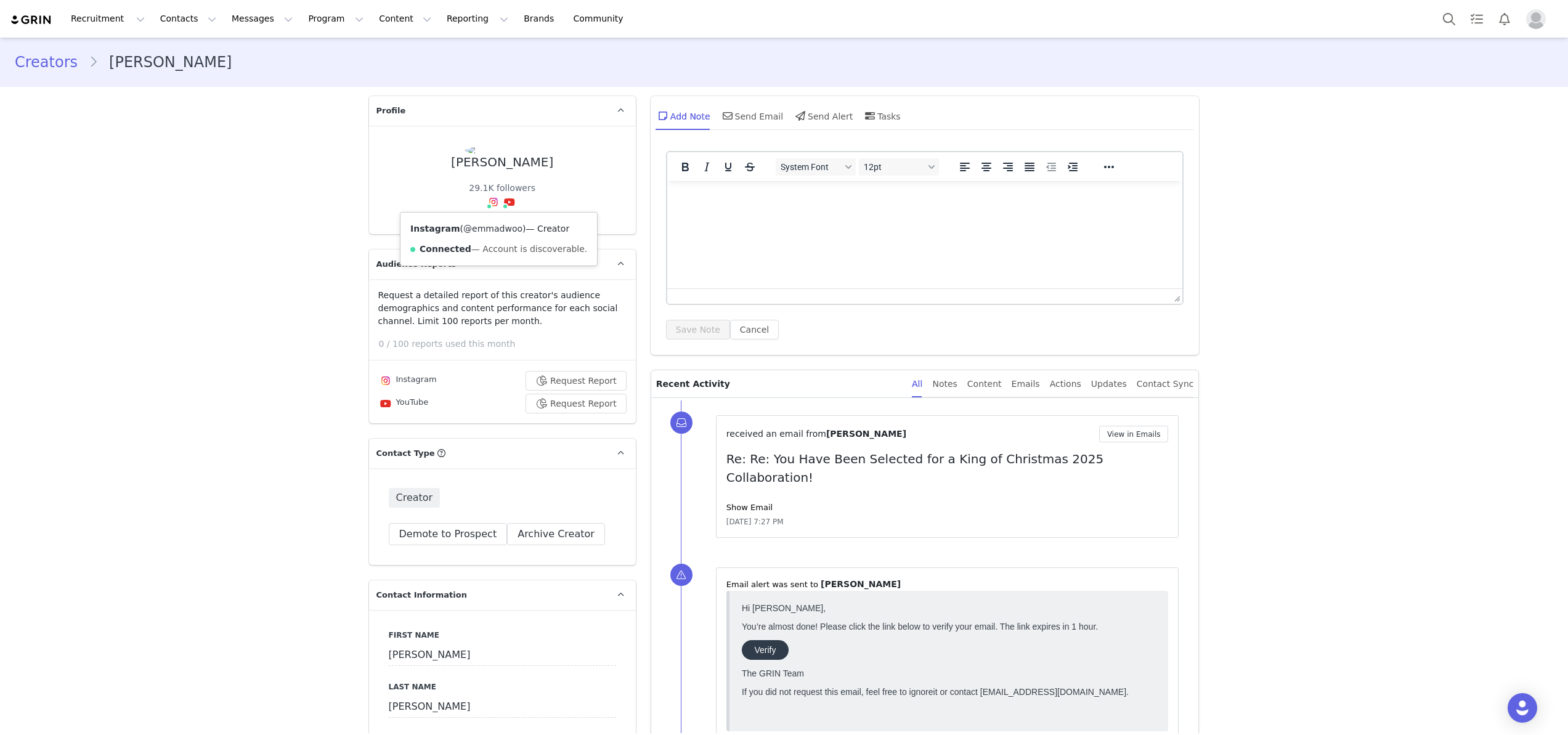
click at [486, 228] on link "@emmadwoo" at bounding box center [493, 229] width 59 height 10
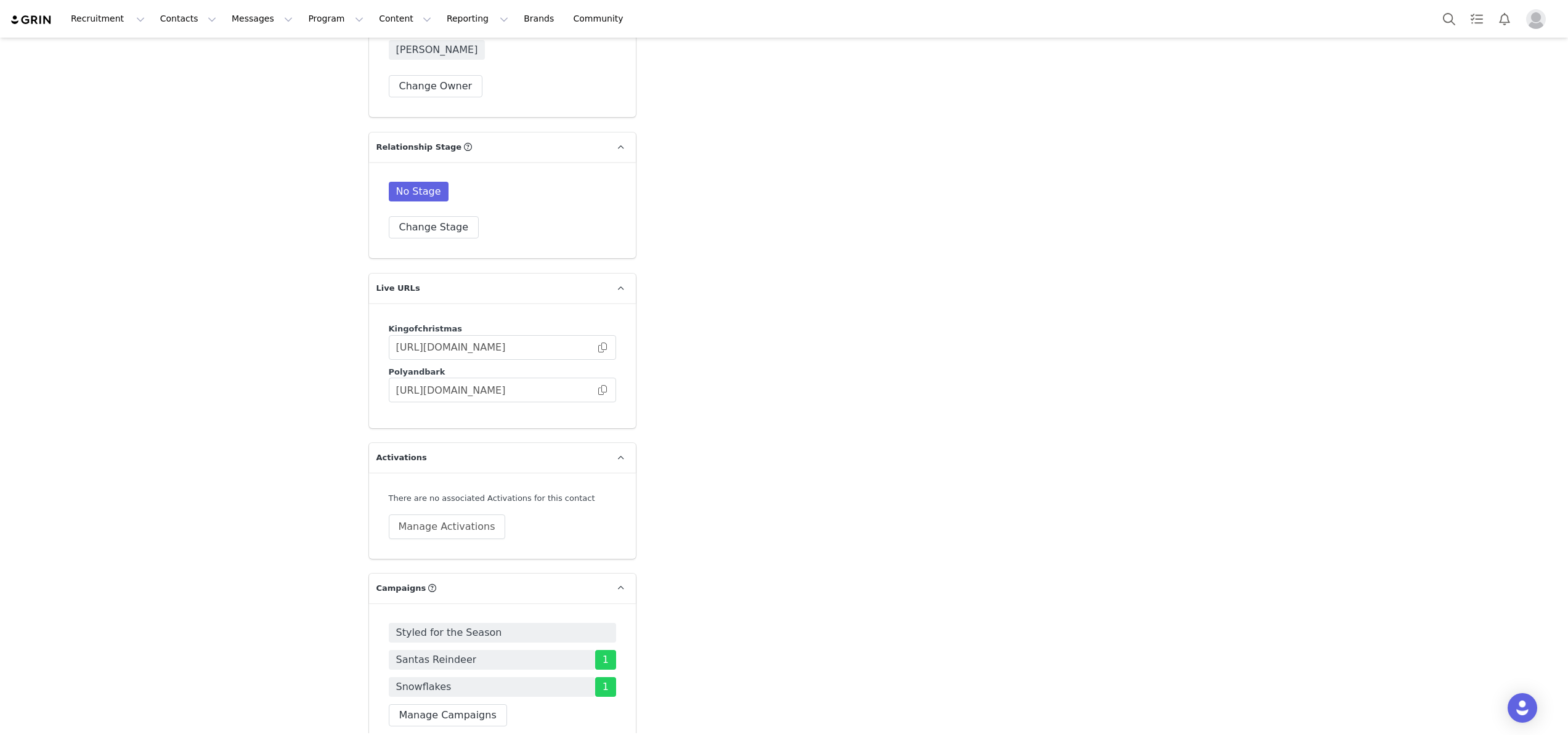
scroll to position [2370, 0]
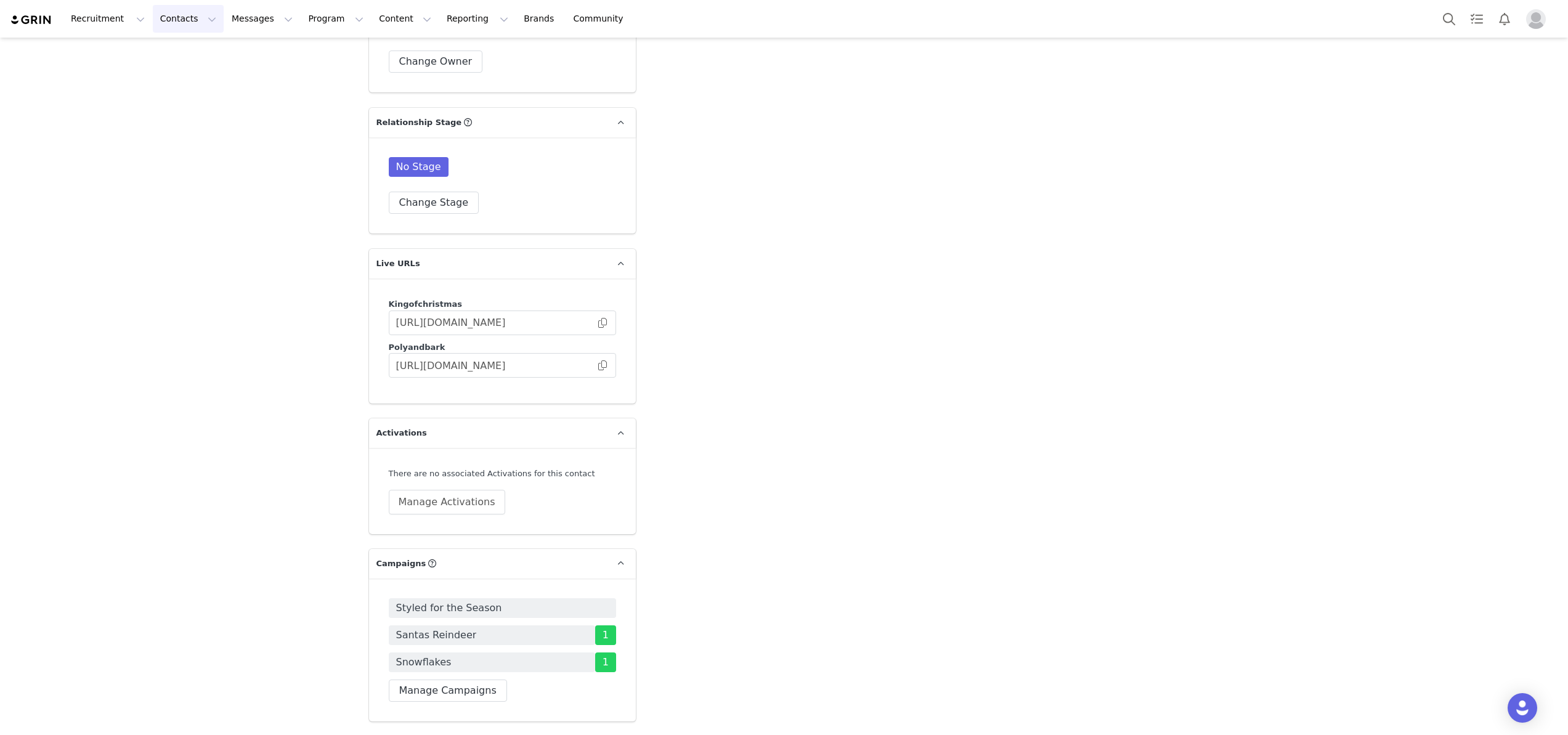
click at [176, 21] on button "Contacts Contacts" at bounding box center [188, 18] width 71 height 28
click at [183, 101] on p "Applicants" at bounding box center [176, 100] width 45 height 13
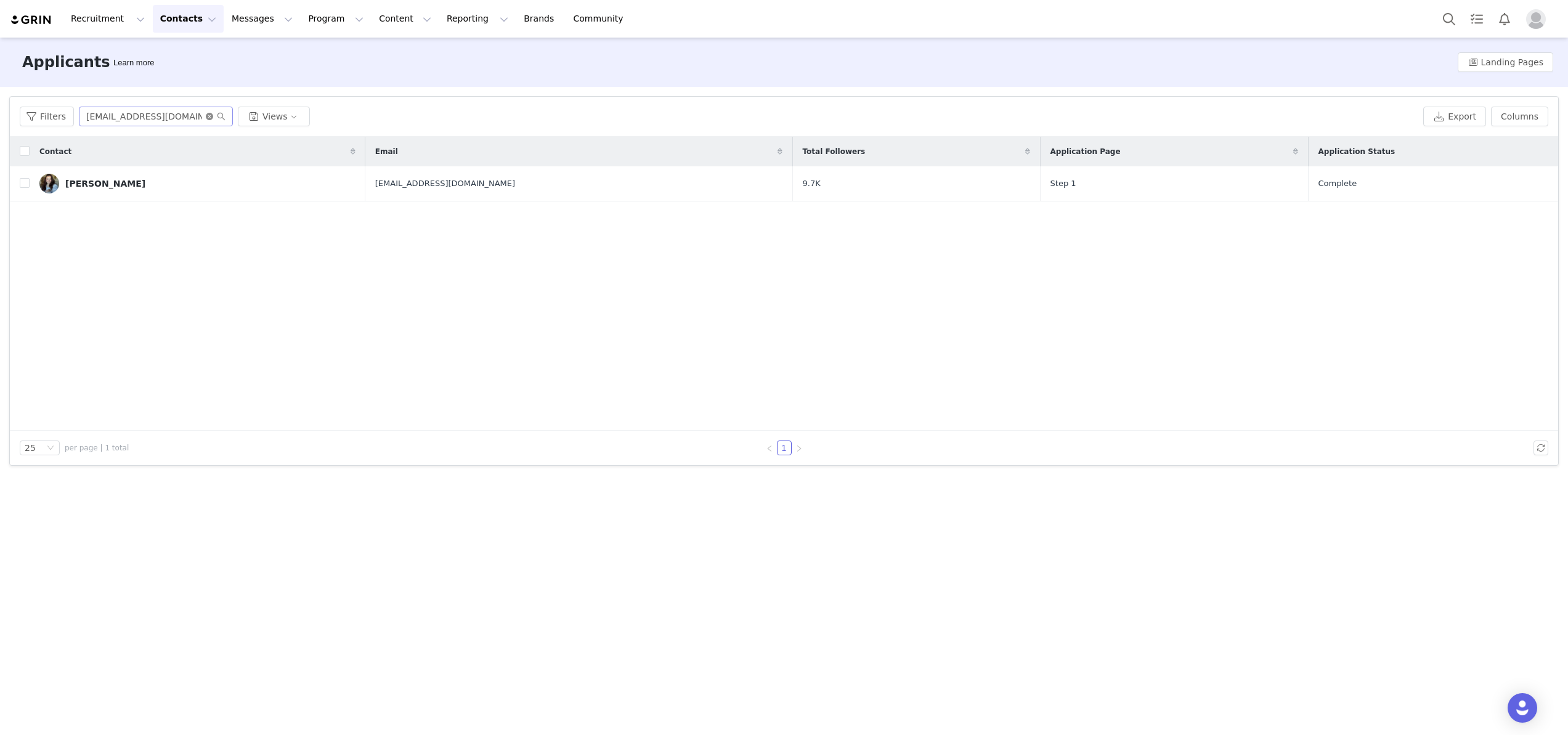
click at [209, 115] on icon "icon: close-circle" at bounding box center [209, 117] width 7 height 7
click at [158, 115] on input "text" at bounding box center [156, 117] width 154 height 20
paste input "[PERSON_NAME]"
type input "[PERSON_NAME]"
click at [220, 119] on icon "icon: search" at bounding box center [221, 117] width 9 height 9
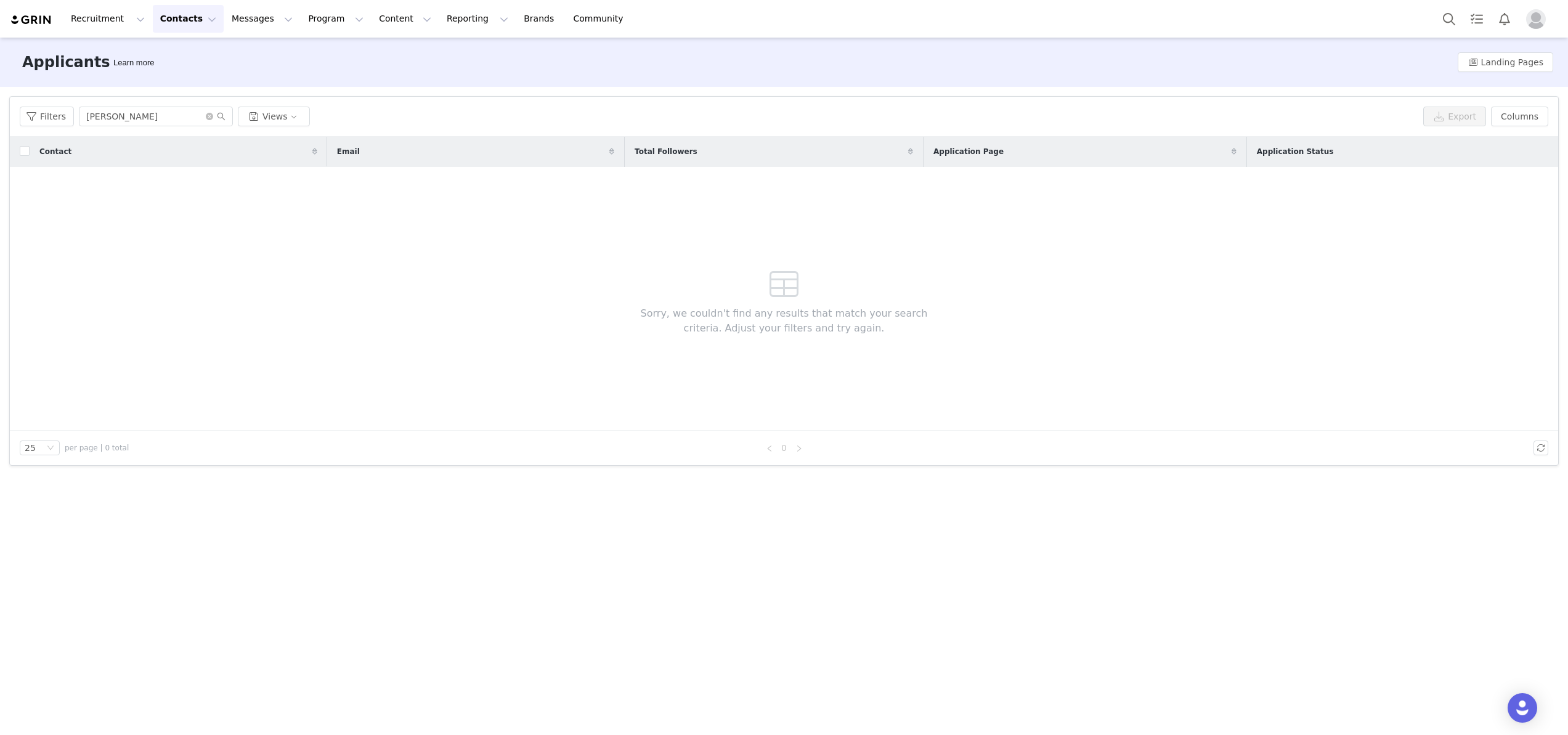
click at [191, 23] on button "Contacts Contacts" at bounding box center [188, 18] width 71 height 28
click at [191, 55] on div "Creators" at bounding box center [193, 55] width 82 height 13
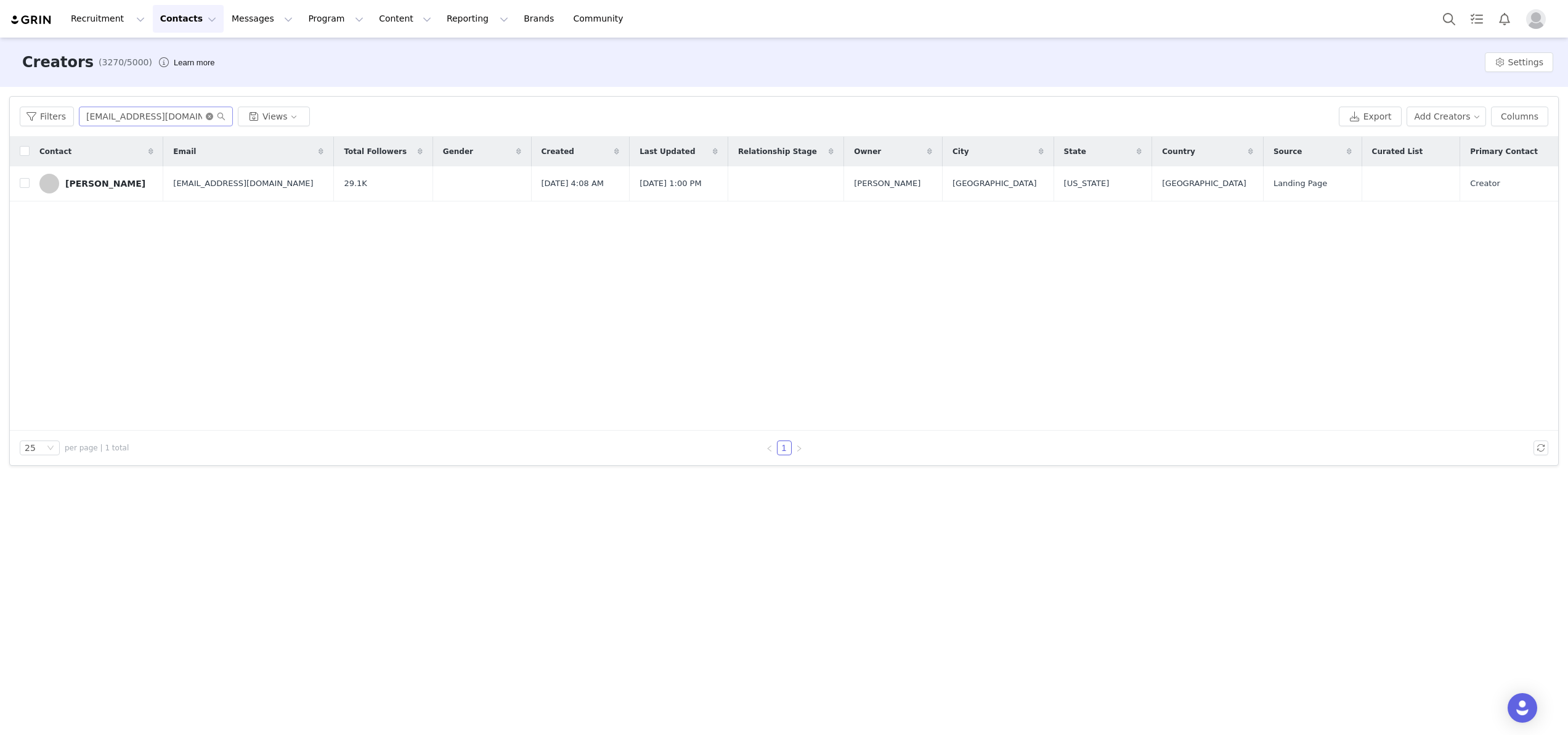
click at [207, 113] on icon "icon: close-circle" at bounding box center [209, 117] width 7 height 7
click at [172, 122] on input "text" at bounding box center [156, 117] width 154 height 20
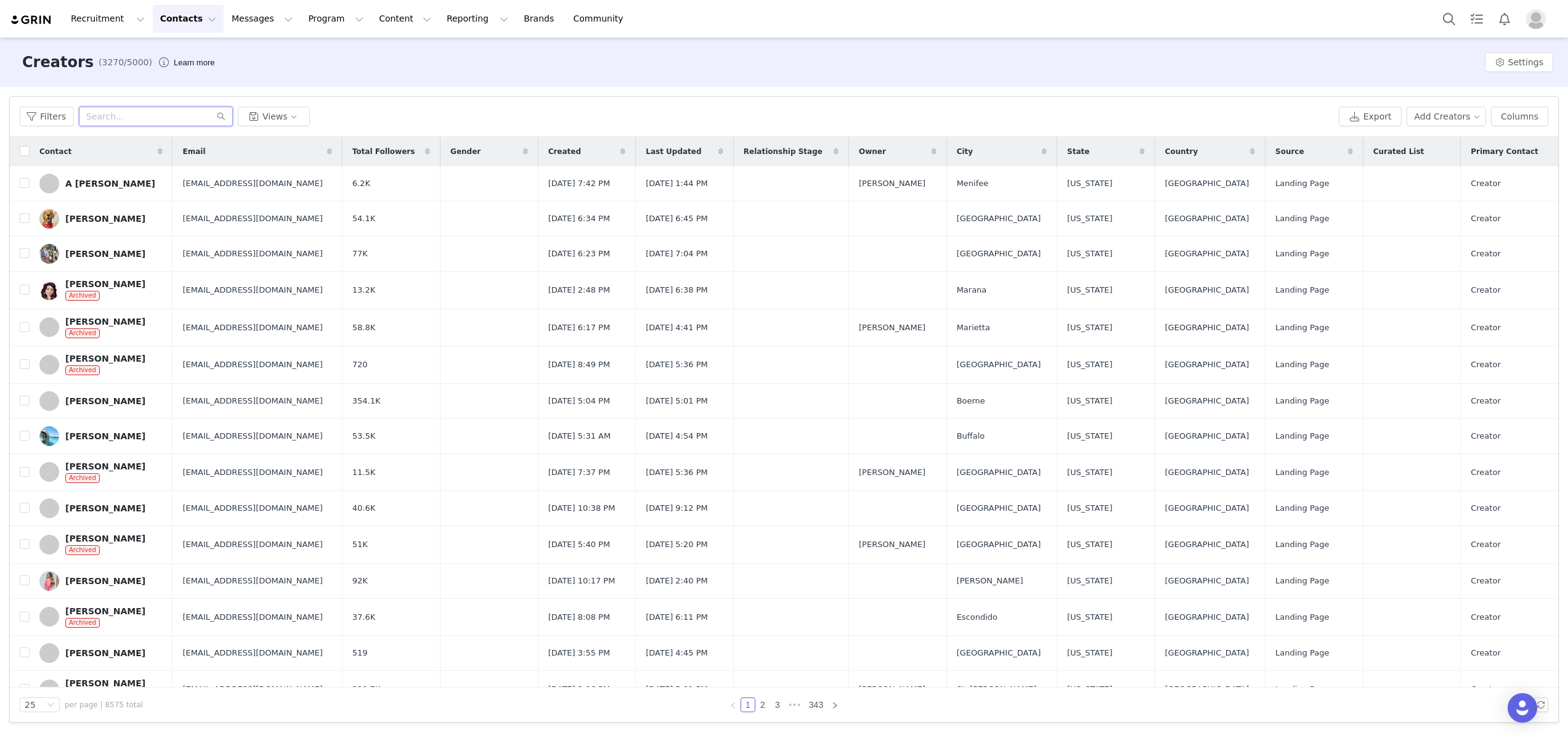
paste input "[PERSON_NAME]"
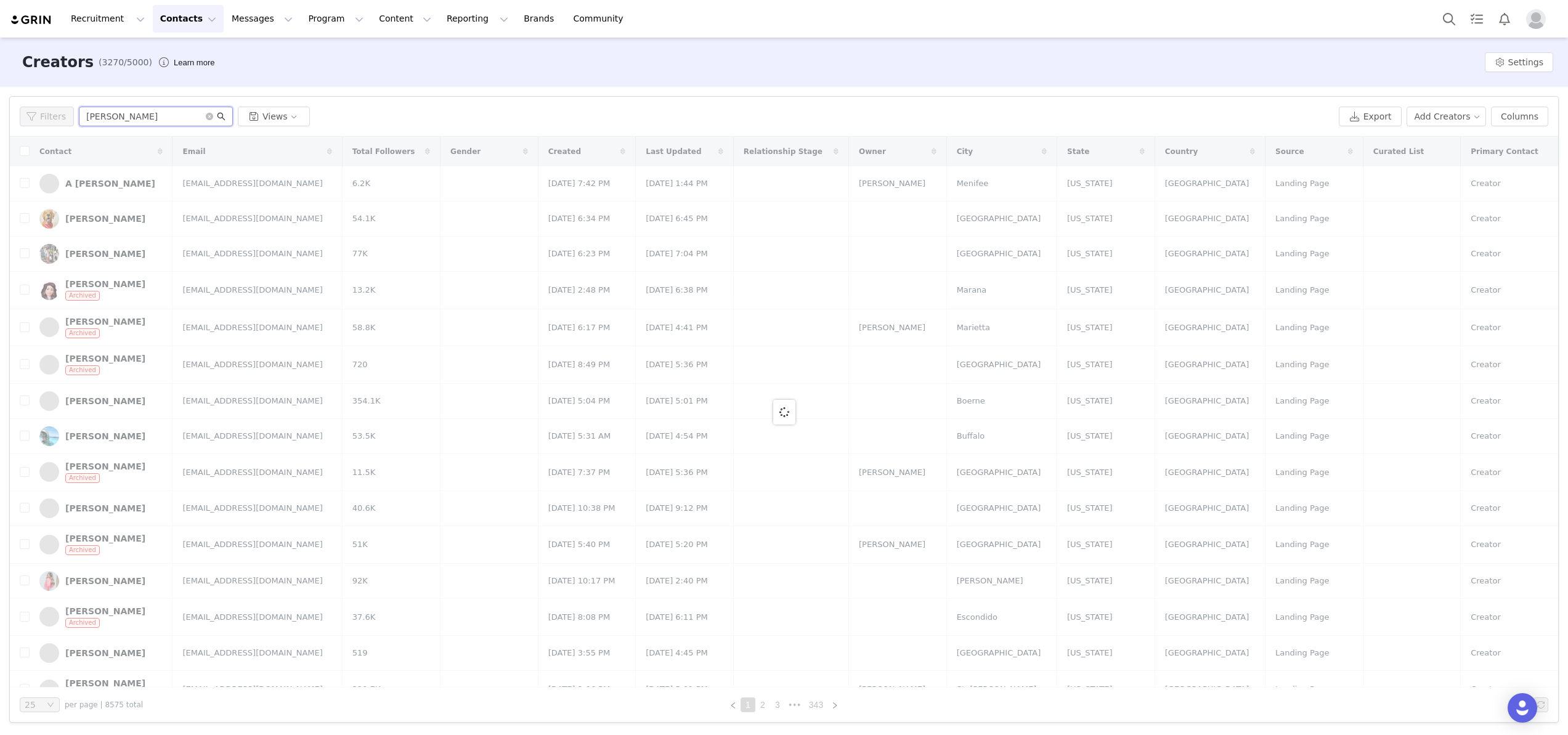
type input "[PERSON_NAME]"
click at [220, 117] on icon "icon: search" at bounding box center [221, 117] width 8 height 8
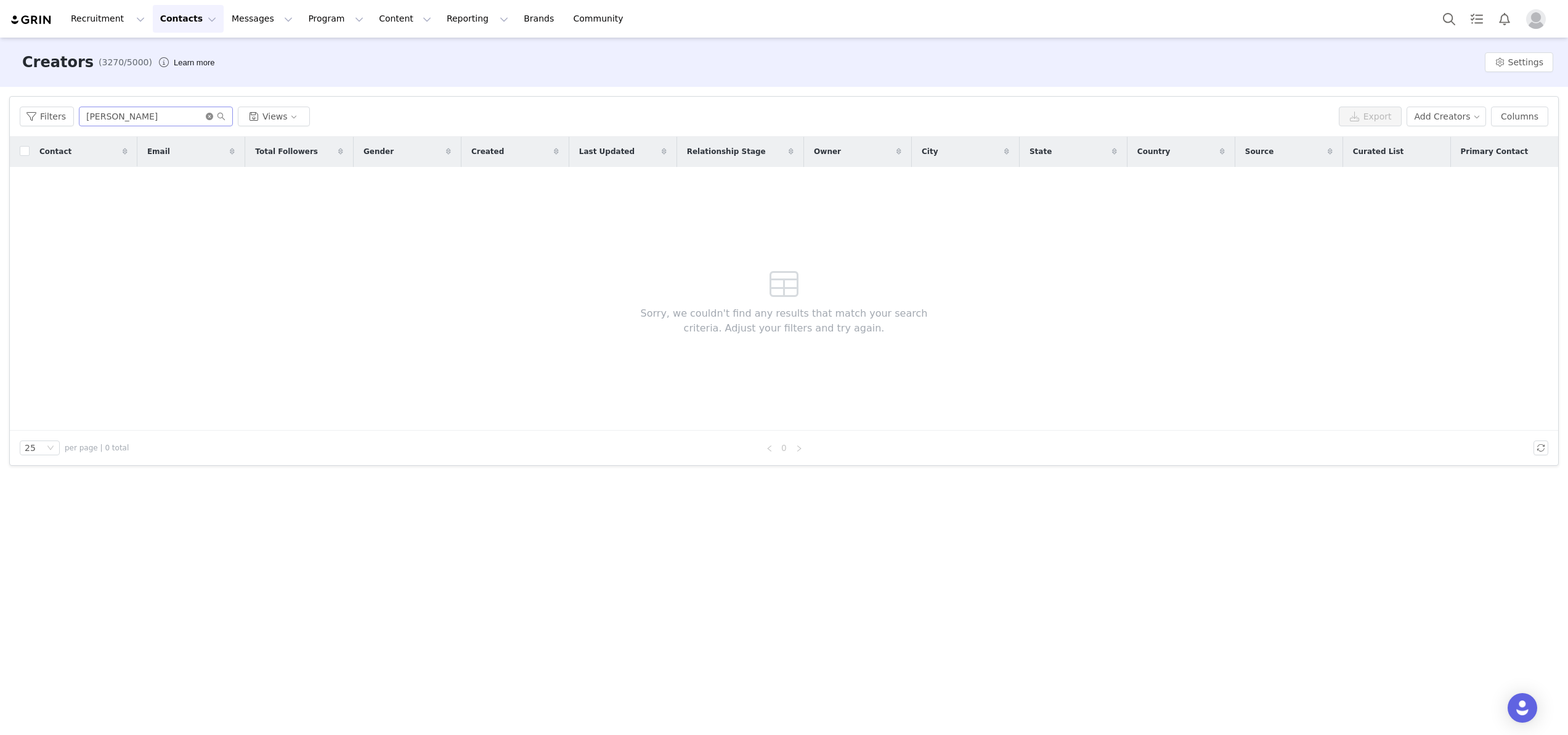
click at [206, 118] on icon "icon: close-circle" at bounding box center [209, 117] width 7 height 7
click at [189, 118] on input "text" at bounding box center [156, 117] width 154 height 20
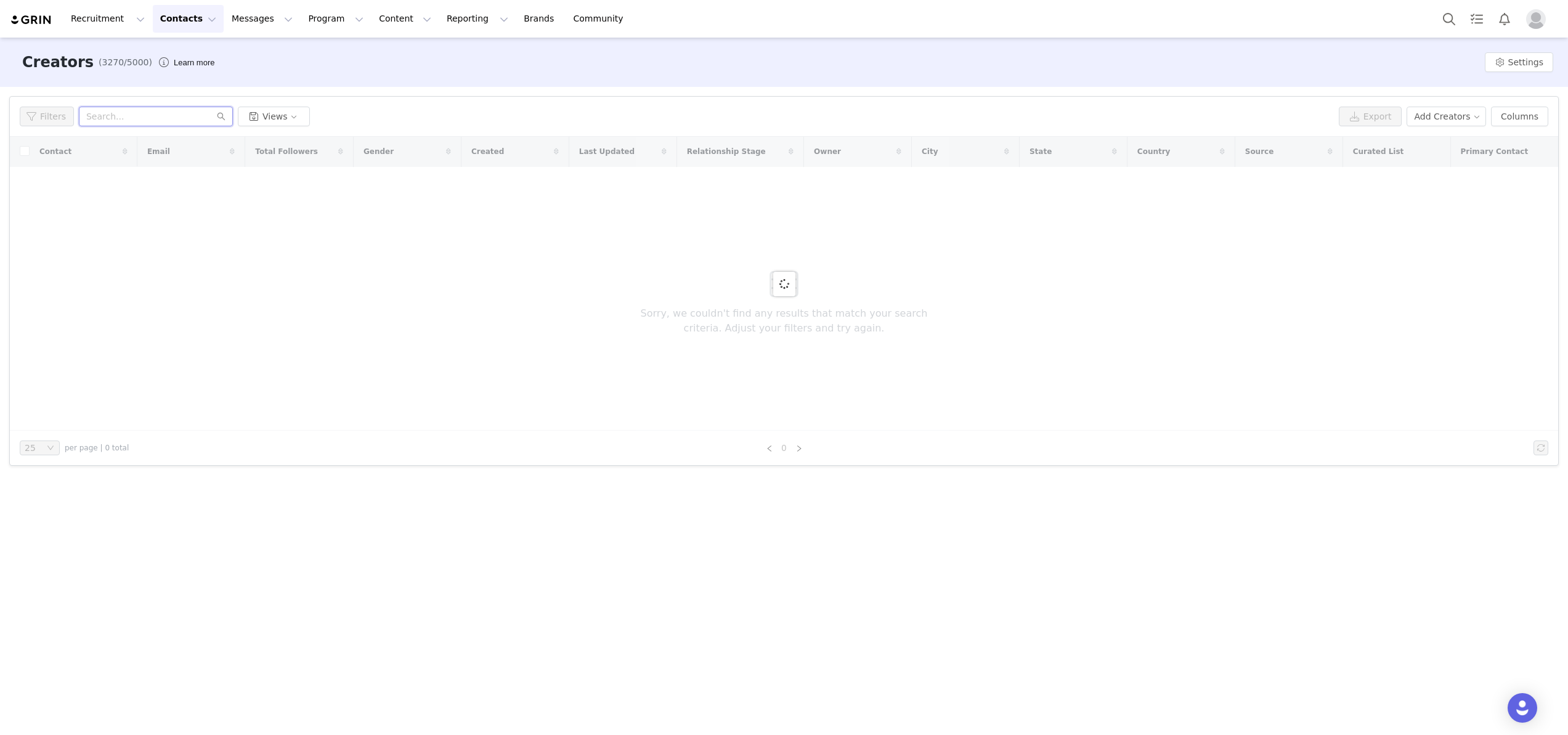
paste input "[EMAIL_ADDRESS][DOMAIN_NAME]"
type input "[EMAIL_ADDRESS][DOMAIN_NAME]"
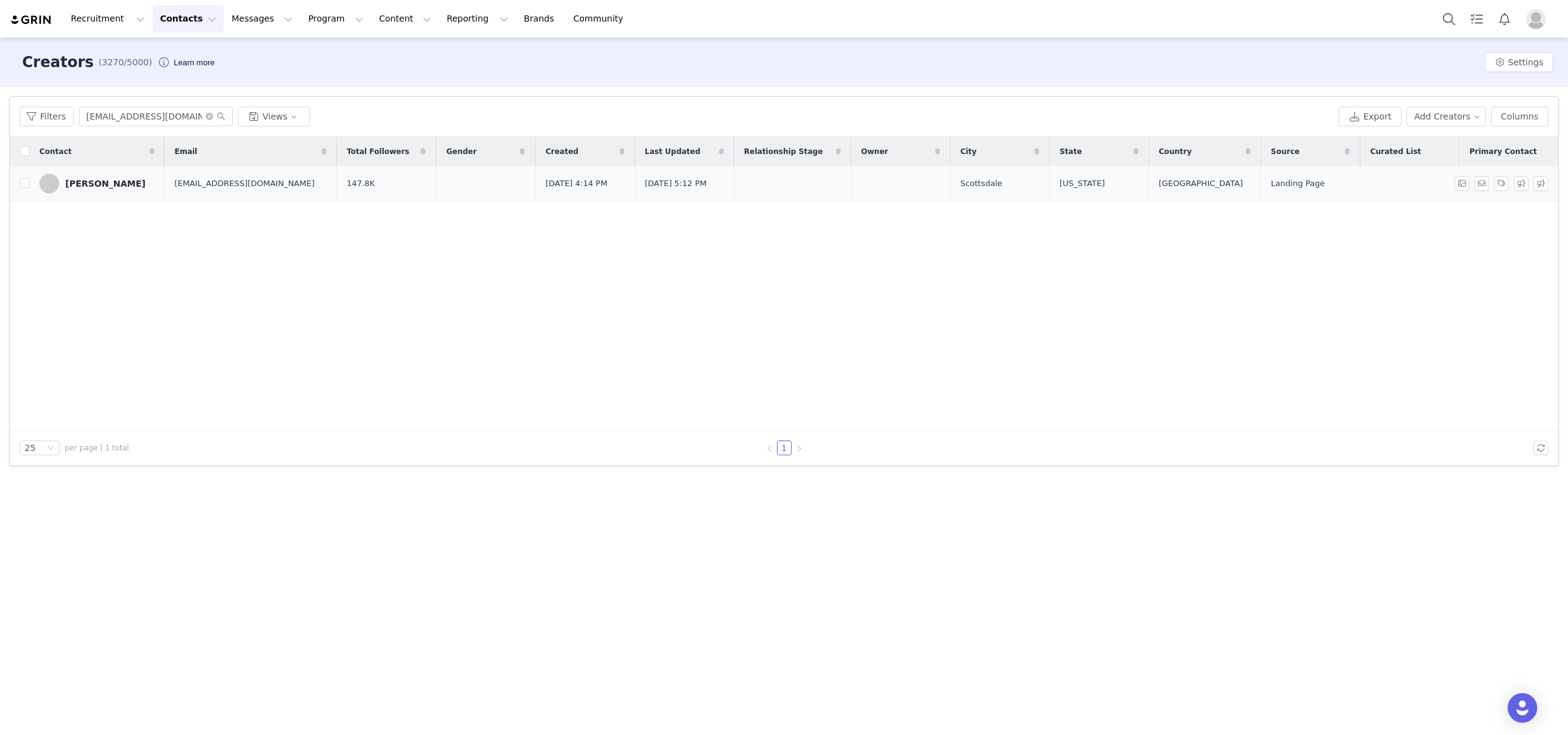
click at [87, 196] on td "[PERSON_NAME]" at bounding box center [97, 183] width 135 height 35
click at [88, 183] on div "[PERSON_NAME]" at bounding box center [105, 183] width 80 height 10
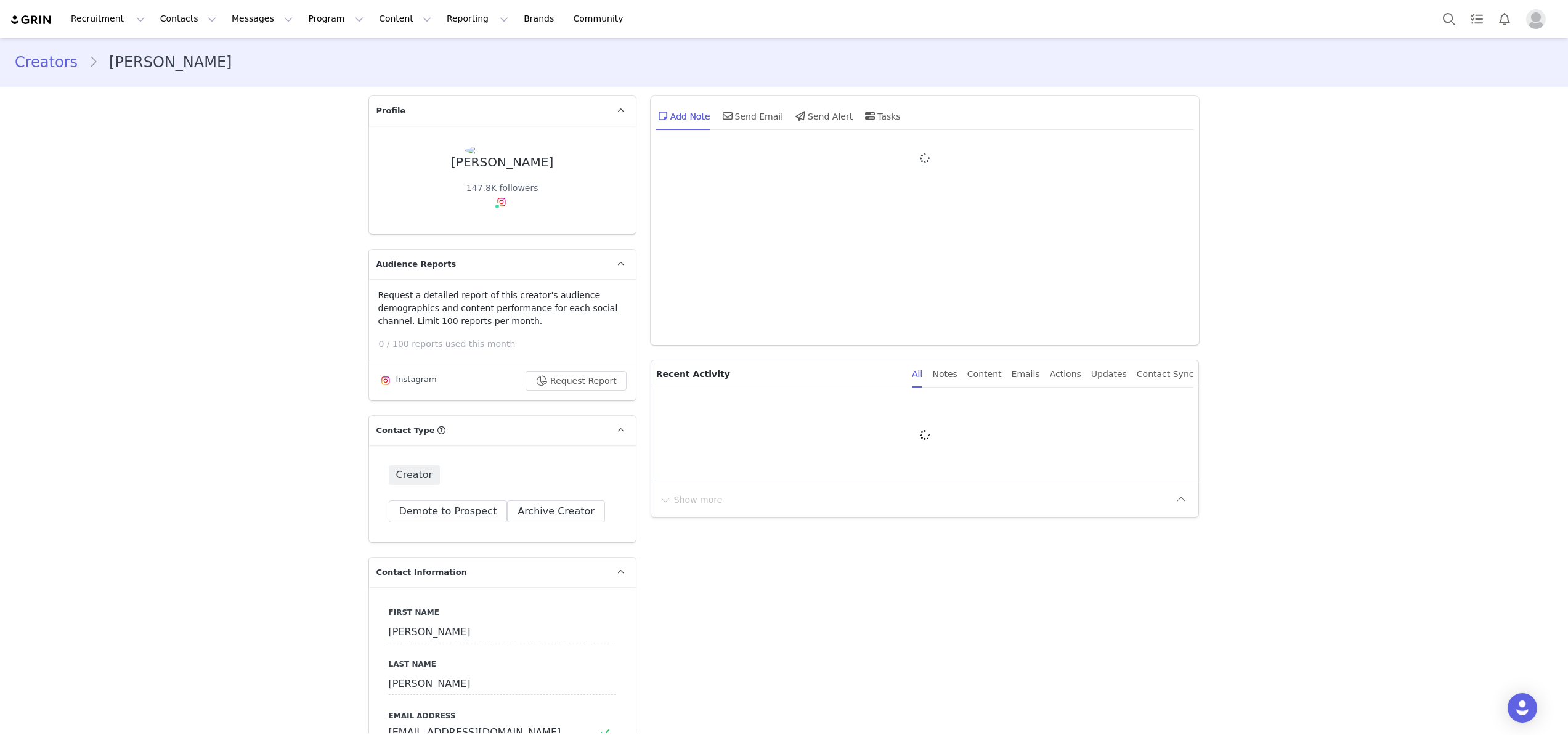
type input "+1 ([GEOGRAPHIC_DATA])"
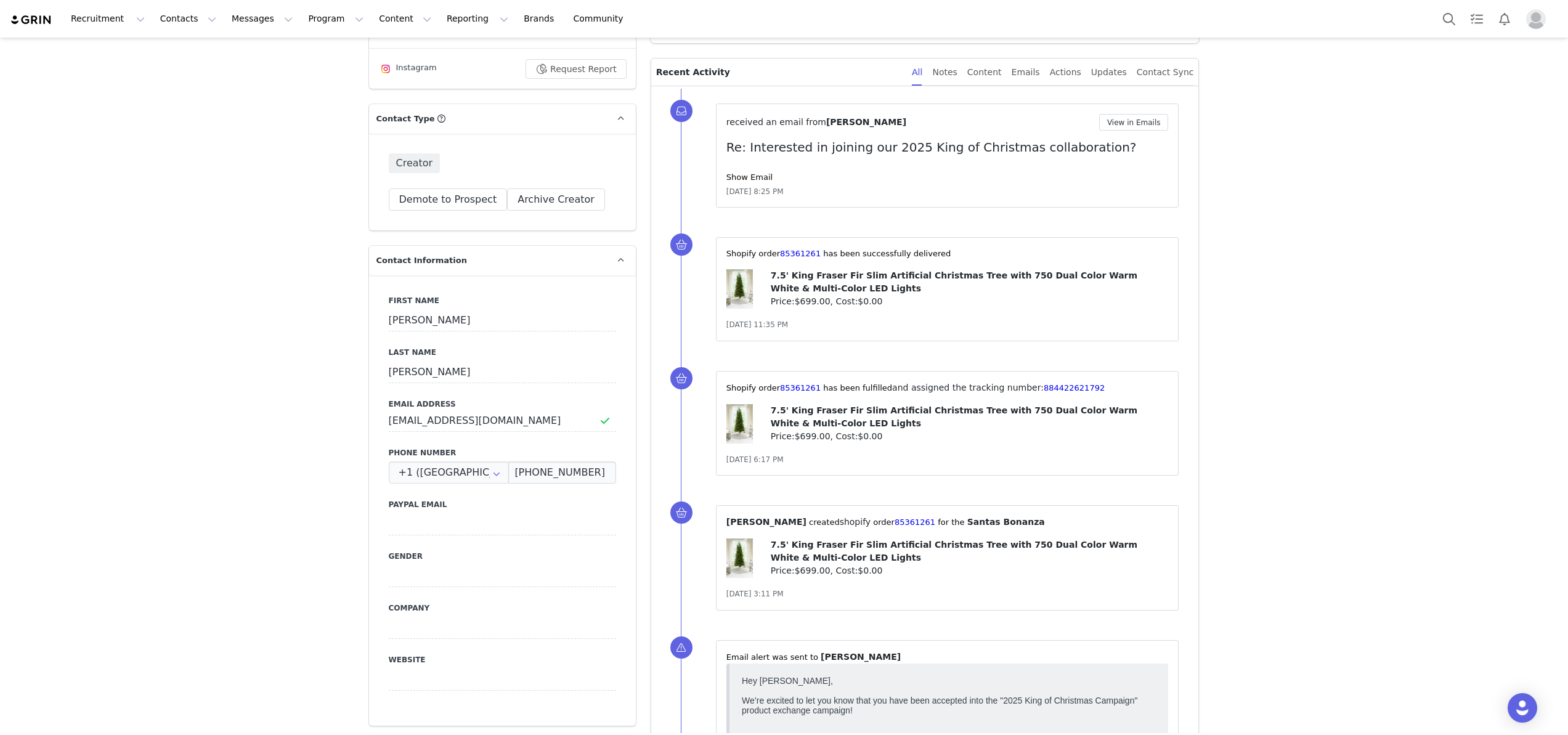
scroll to position [198, 0]
